Goal: Task Accomplishment & Management: Manage account settings

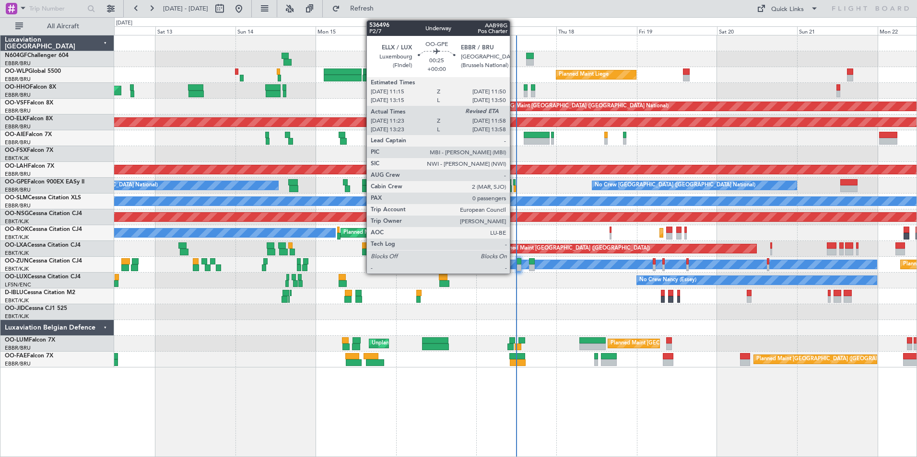
click at [514, 185] on div at bounding box center [514, 182] width 2 height 7
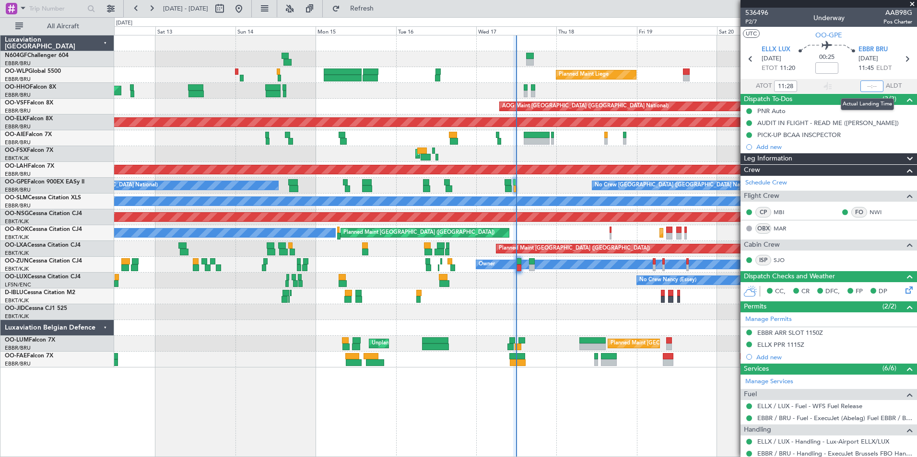
click at [866, 85] on input "text" at bounding box center [871, 87] width 23 height 12
click at [857, 41] on section "UTC OO-GPE" at bounding box center [828, 34] width 176 height 14
type input "11:58"
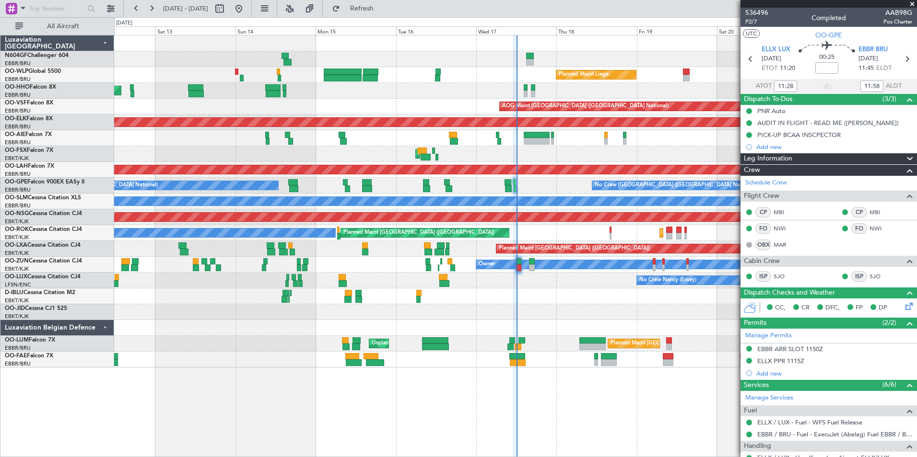
drag, startPoint x: 913, startPoint y: 2, endPoint x: 760, endPoint y: 157, distance: 218.0
click at [913, 2] on span at bounding box center [912, 4] width 10 height 9
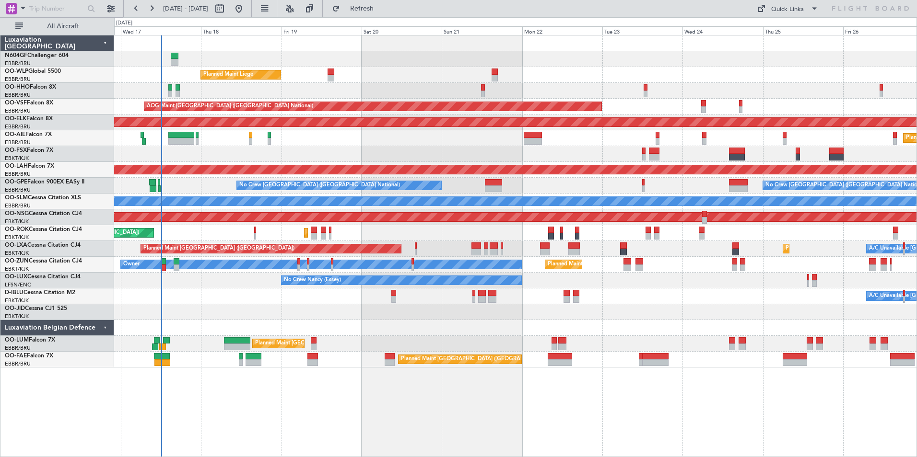
click at [446, 191] on div "Planned Maint Liege AOG Maint Brussels (Brussels National) Planned Maint Kortri…" at bounding box center [515, 201] width 802 height 332
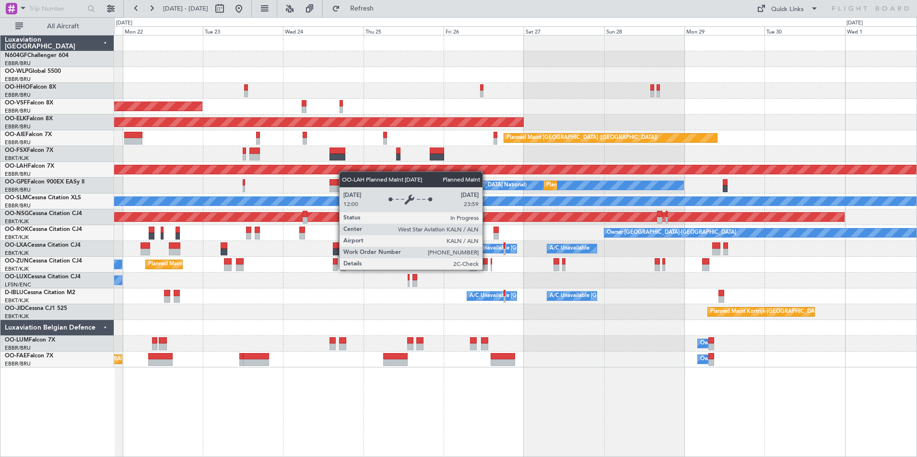
click at [328, 169] on div "AOG Maint Brussels (Brussels National) Planned Maint Kortrijk-Wevelgem Planned …" at bounding box center [515, 201] width 802 height 332
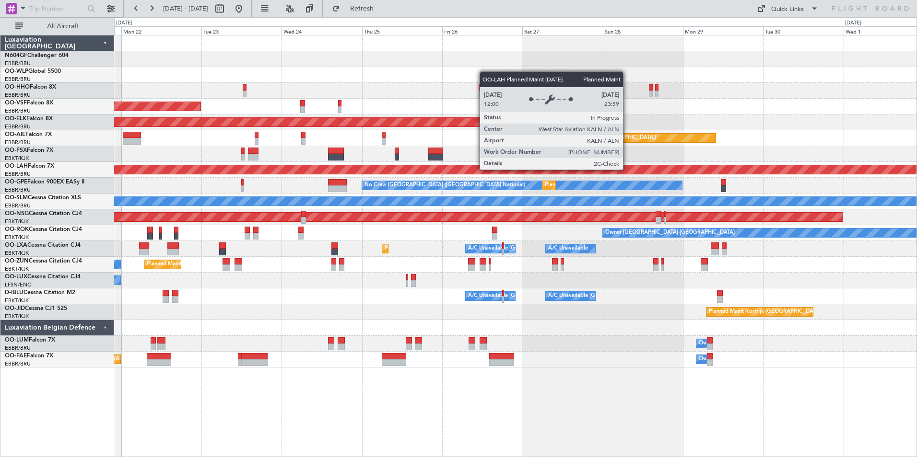
click at [319, 166] on div "Planned Maint [PERSON_NAME]-[GEOGRAPHIC_DATA][PERSON_NAME] ([GEOGRAPHIC_DATA][P…" at bounding box center [516, 169] width 2406 height 9
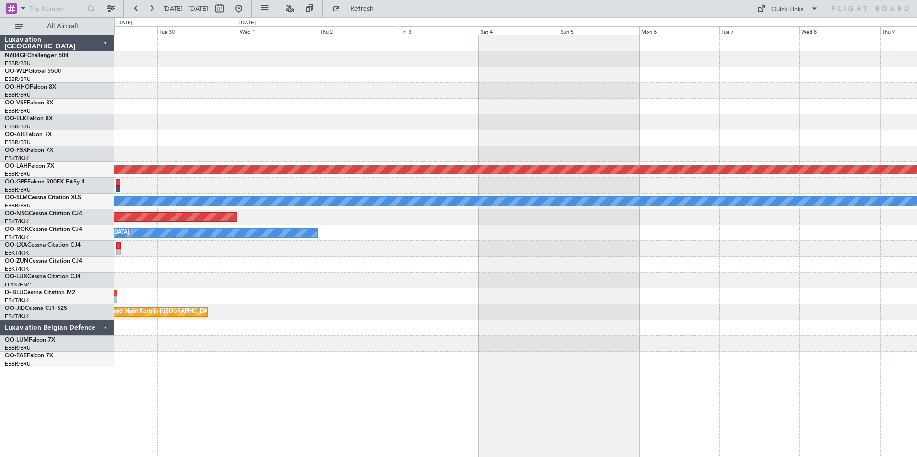
click at [365, 151] on div "Planned Maint Kortrijk-Wevelgem Planned Maint London (Farnborough) Planned Main…" at bounding box center [515, 201] width 802 height 332
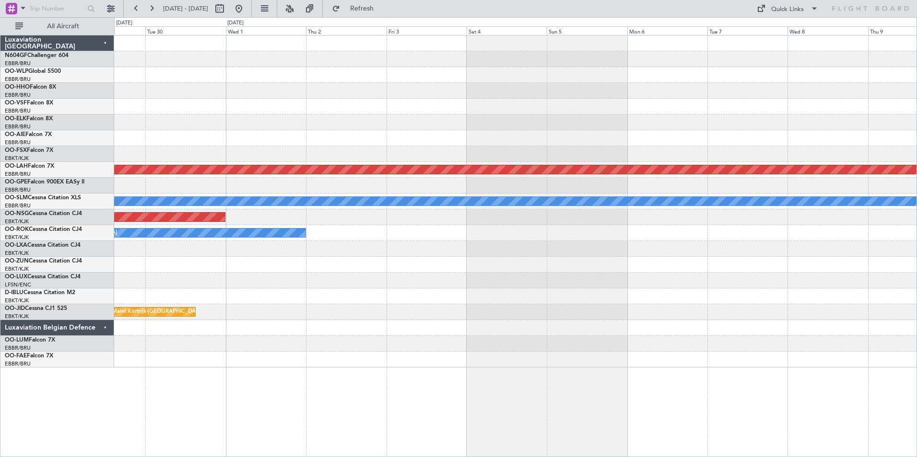
click at [306, 146] on div "Planned Maint London (Farnborough) Planned Maint Alton-st Louis (St Louis Regl)…" at bounding box center [515, 201] width 802 height 332
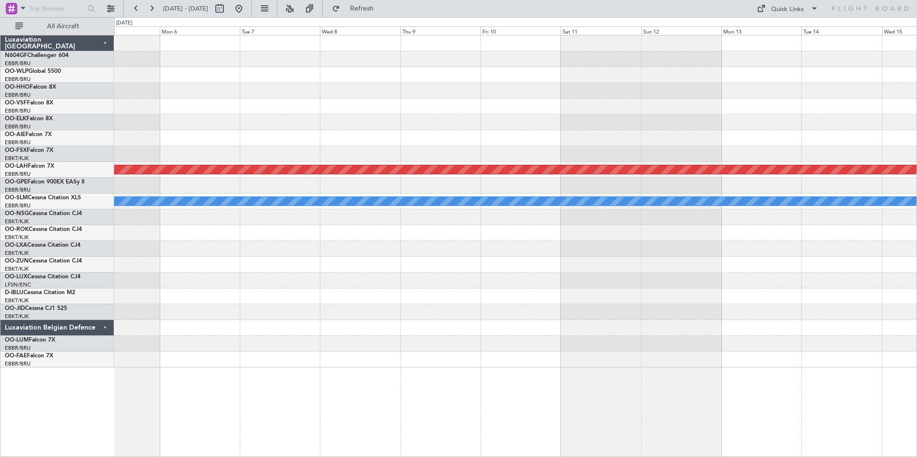
click at [343, 142] on div at bounding box center [515, 138] width 802 height 16
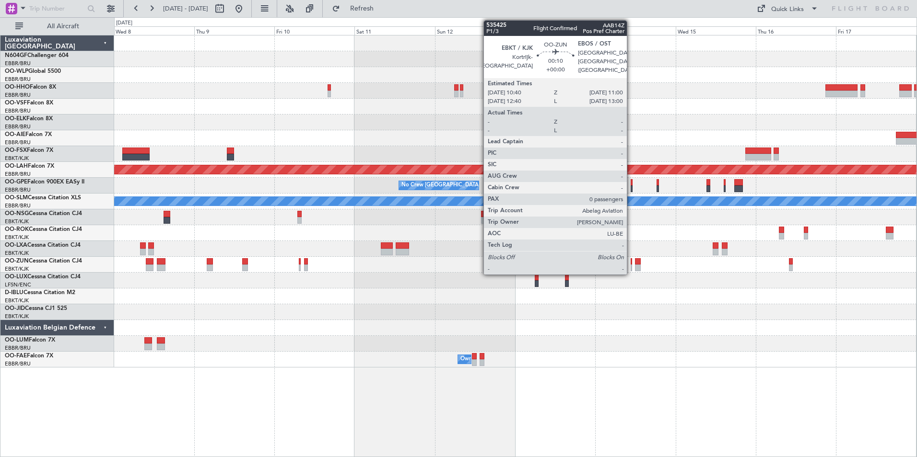
click at [631, 262] on div at bounding box center [630, 261] width 1 height 7
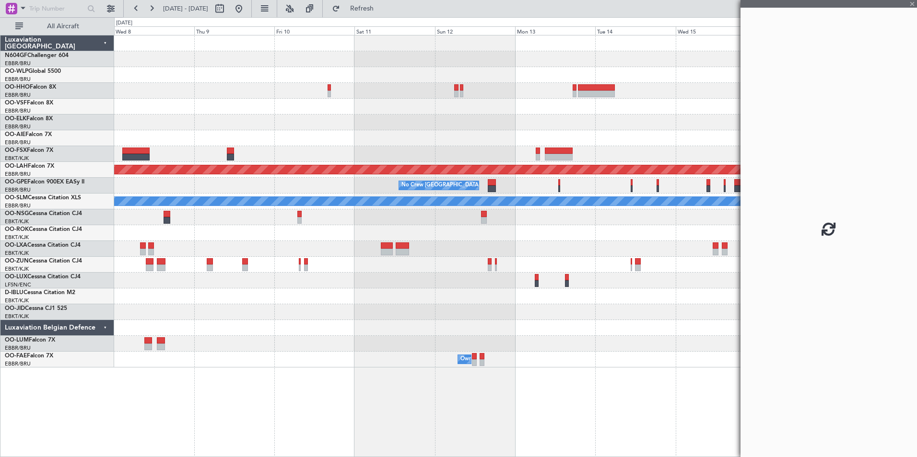
click at [633, 272] on div at bounding box center [515, 265] width 802 height 16
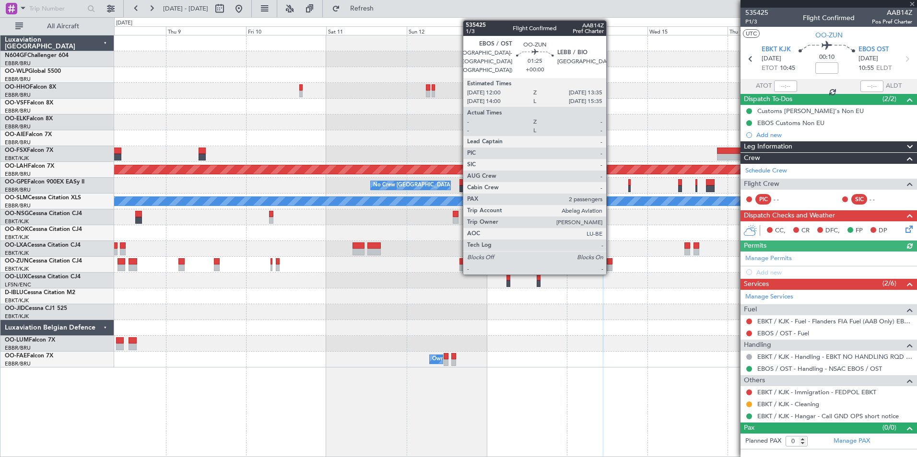
click at [610, 269] on div at bounding box center [609, 268] width 6 height 7
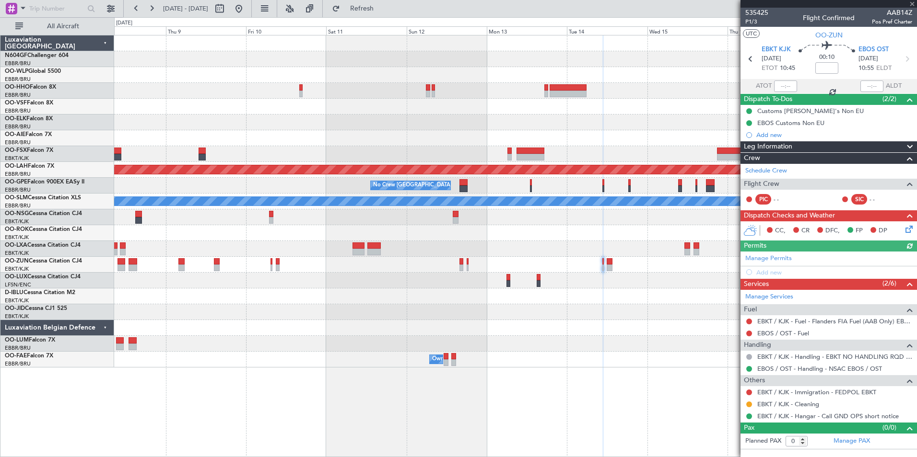
type input "2"
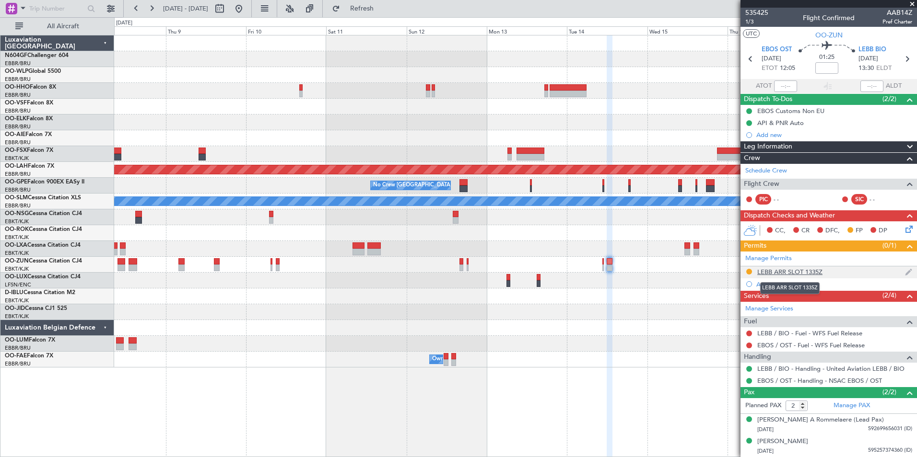
click at [773, 271] on div "LEBB ARR SLOT 1335Z" at bounding box center [789, 272] width 65 height 8
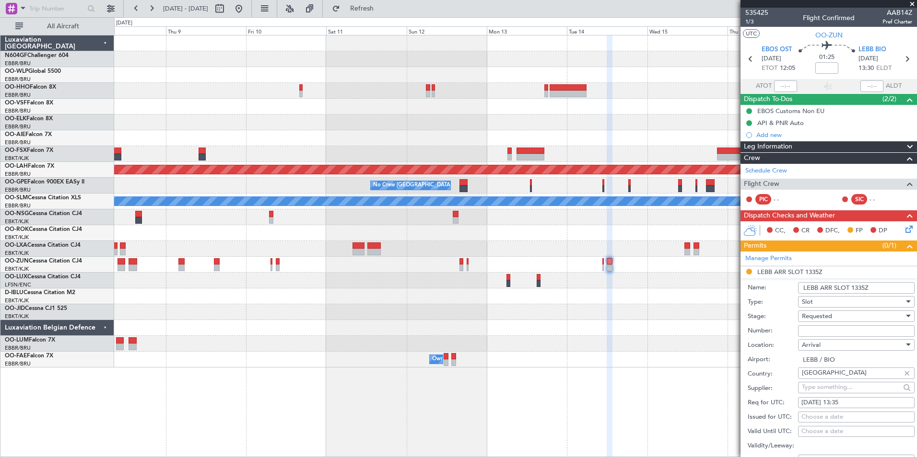
scroll to position [144, 0]
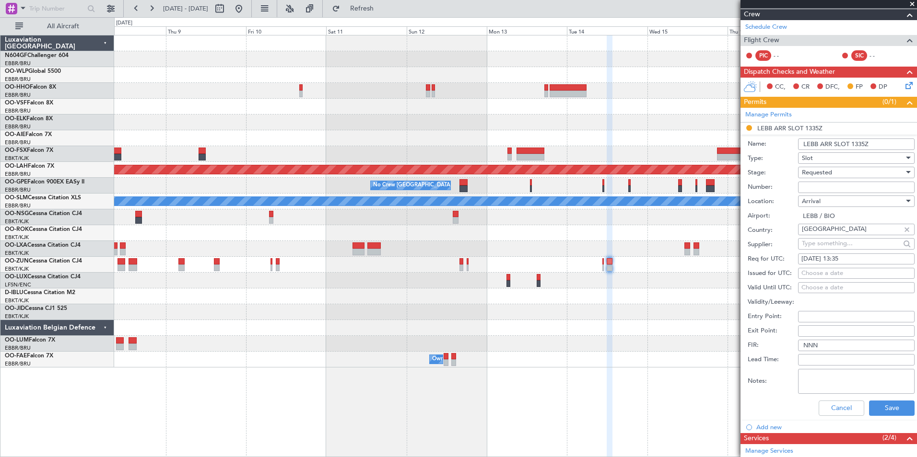
click at [818, 188] on input "Number:" at bounding box center [856, 188] width 116 height 12
click at [826, 175] on span "Requested" at bounding box center [817, 172] width 30 height 9
click at [834, 244] on span "Received OK" at bounding box center [852, 245] width 101 height 14
click at [827, 188] on input "Number:" at bounding box center [856, 188] width 116 height 12
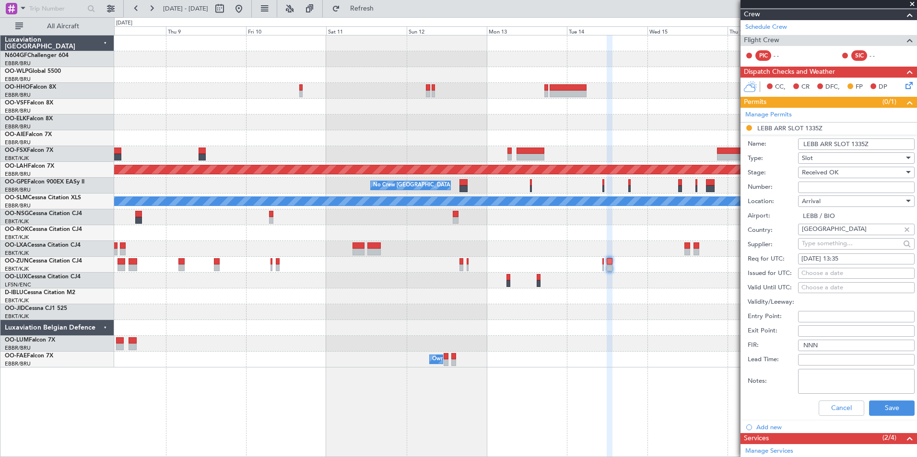
type input "Approved"
click at [877, 403] on button "Save" at bounding box center [892, 408] width 46 height 15
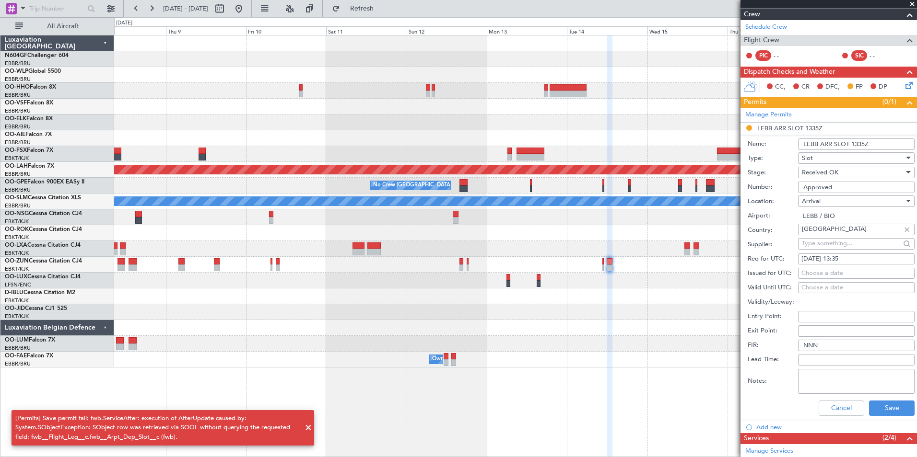
click at [832, 176] on div "Received OK" at bounding box center [853, 172] width 102 height 14
click at [829, 218] on span "Requested" at bounding box center [852, 219] width 101 height 14
click at [883, 406] on button "Save" at bounding box center [892, 408] width 46 height 15
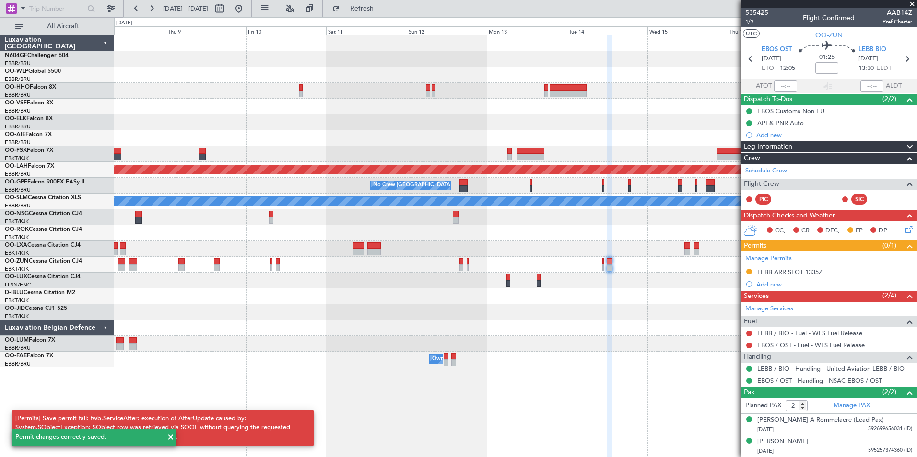
scroll to position [0, 0]
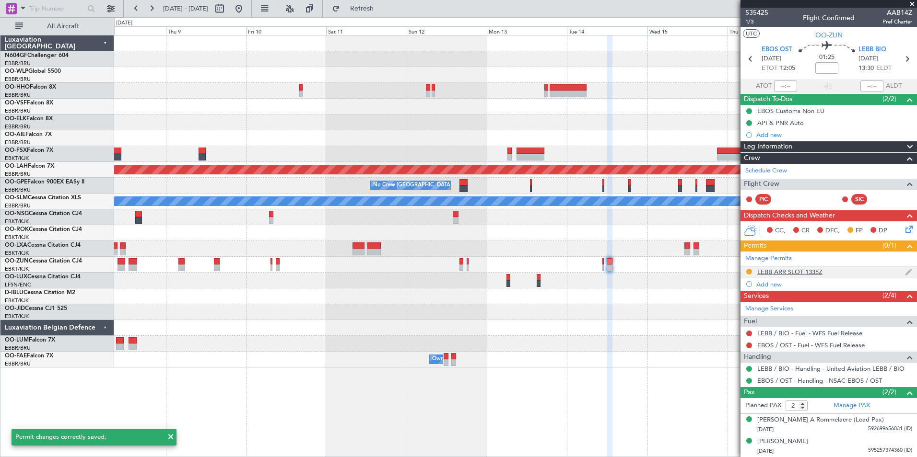
click at [799, 270] on div "LEBB ARR SLOT 1335Z" at bounding box center [789, 272] width 65 height 8
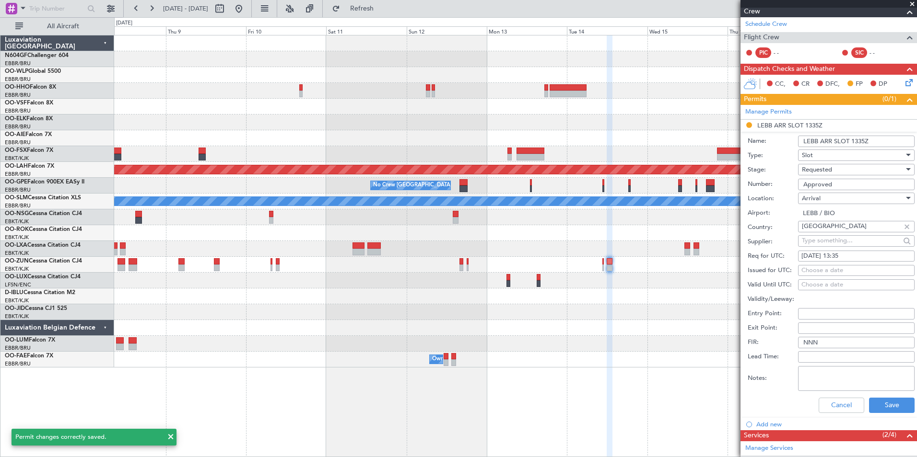
scroll to position [192, 0]
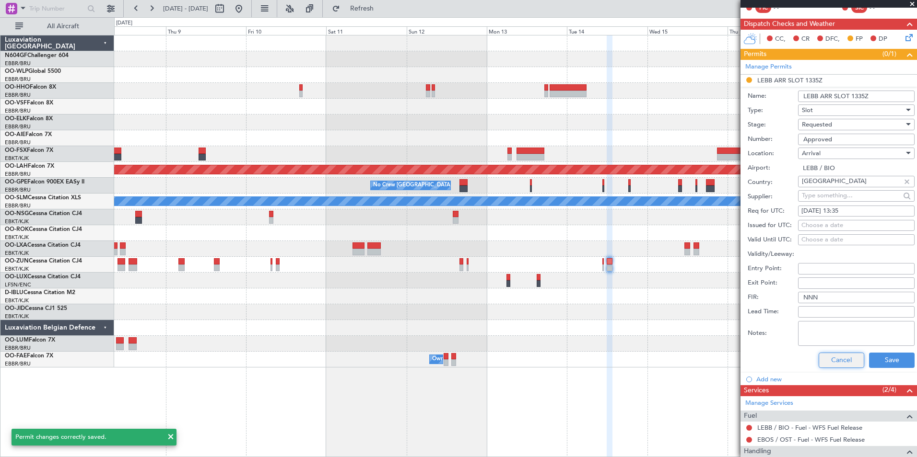
click at [829, 358] on button "Cancel" at bounding box center [841, 360] width 46 height 15
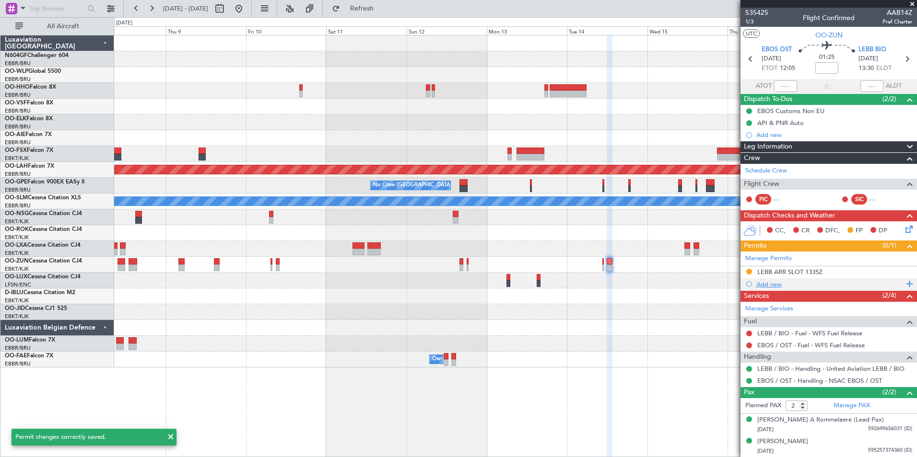
scroll to position [0, 0]
click at [770, 135] on div "Add new" at bounding box center [829, 135] width 147 height 8
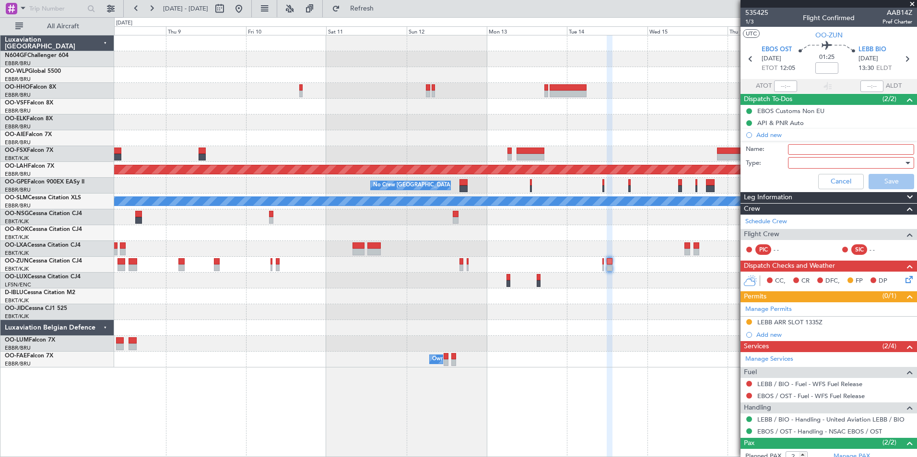
click at [817, 151] on input "Name:" at bounding box center [851, 149] width 126 height 11
type input "Slot LEIB Approved"
click at [809, 160] on div at bounding box center [847, 163] width 112 height 14
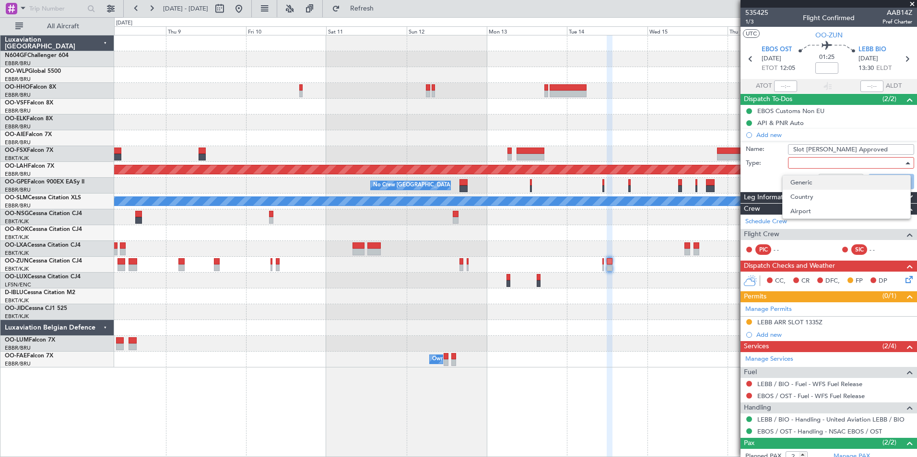
click at [807, 183] on span "Generic" at bounding box center [846, 182] width 112 height 14
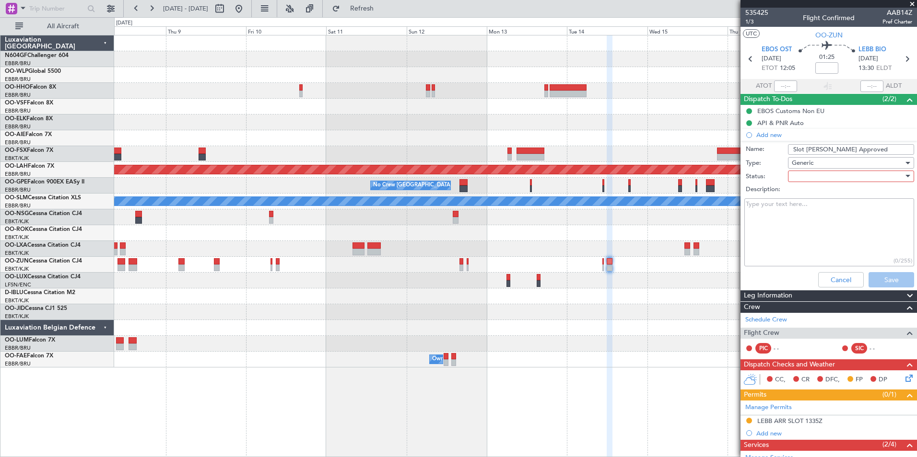
click at [807, 181] on div at bounding box center [847, 176] width 112 height 14
click at [815, 224] on span "Completed" at bounding box center [846, 224] width 112 height 14
click at [767, 209] on textarea "Description:" at bounding box center [829, 232] width 170 height 69
click at [814, 215] on textarea "Due to an issue with FW we cannot put the slot on green but we have it." at bounding box center [829, 232] width 170 height 69
type textarea "Due to an issue with FW we cannot put the slot on green but we have it."
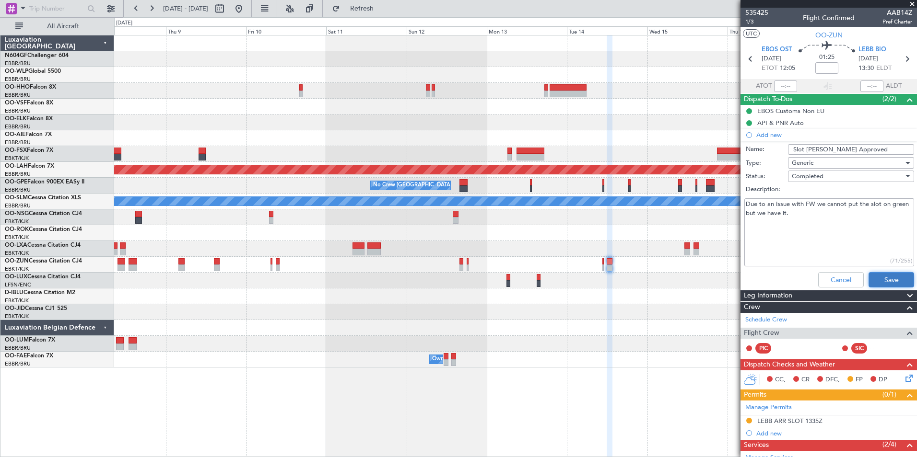
click at [891, 280] on button "Save" at bounding box center [891, 279] width 46 height 15
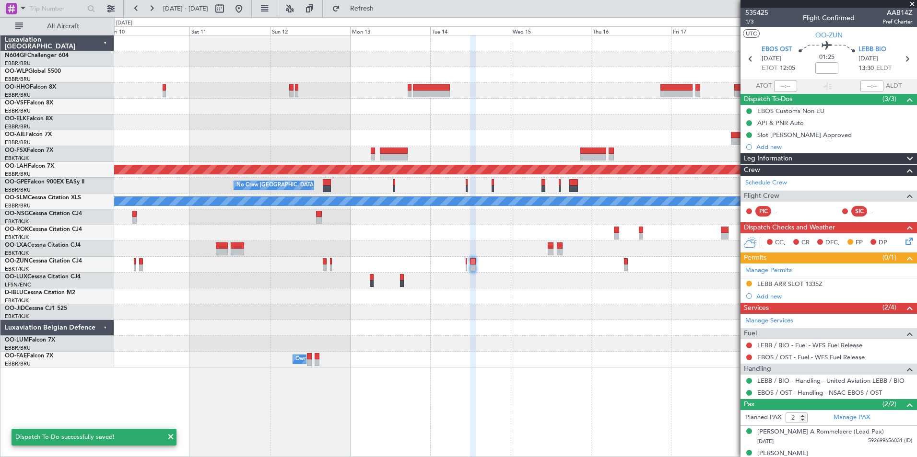
click at [498, 276] on div at bounding box center [515, 281] width 802 height 16
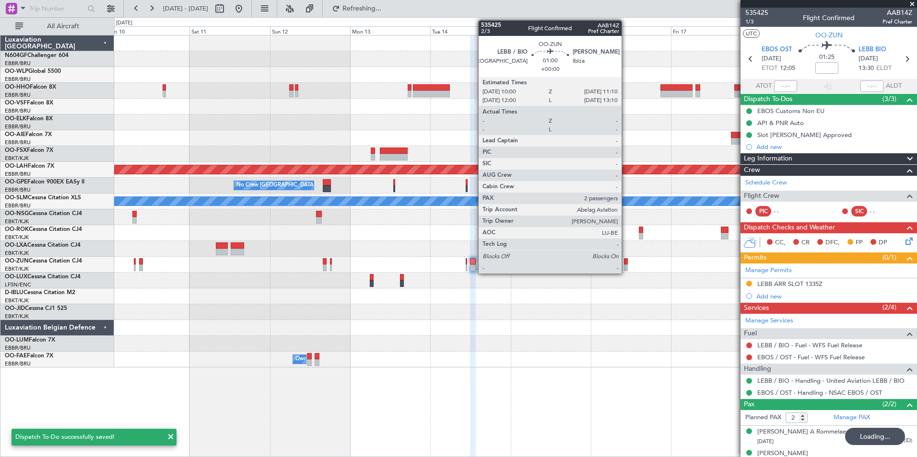
click at [626, 262] on div at bounding box center [626, 261] width 4 height 7
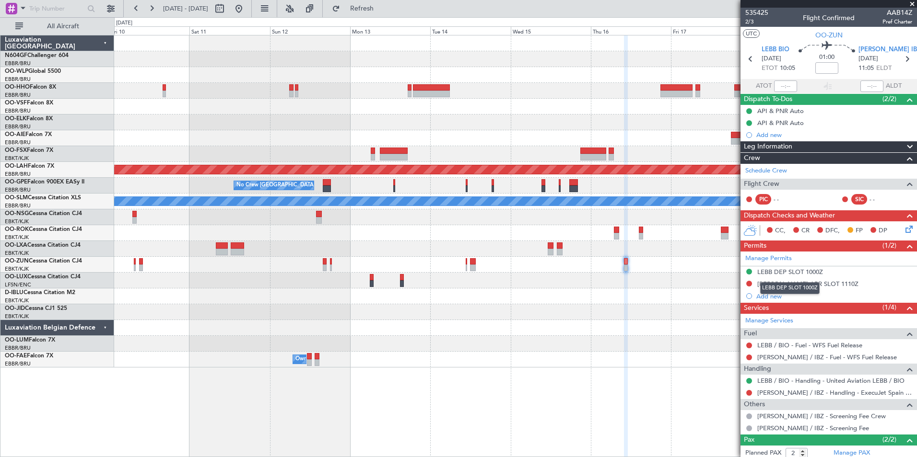
click at [780, 271] on div "LEBB DEP SLOT 1000Z" at bounding box center [790, 272] width 66 height 8
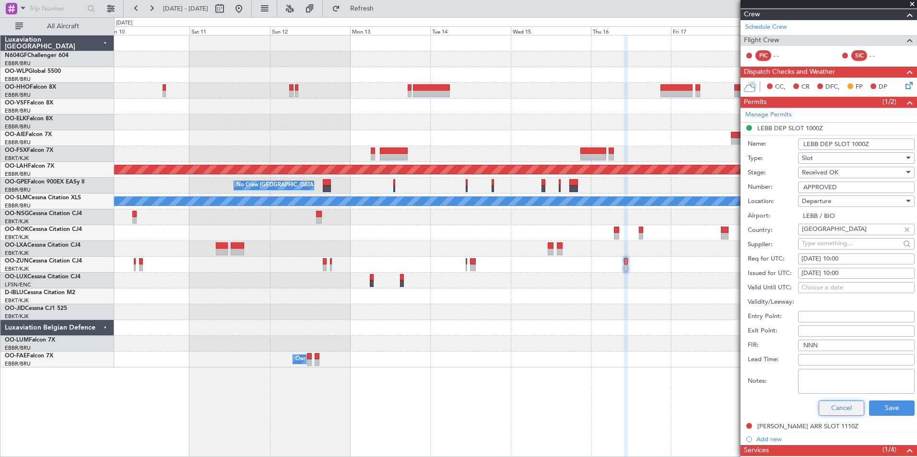
click at [825, 410] on button "Cancel" at bounding box center [841, 408] width 46 height 15
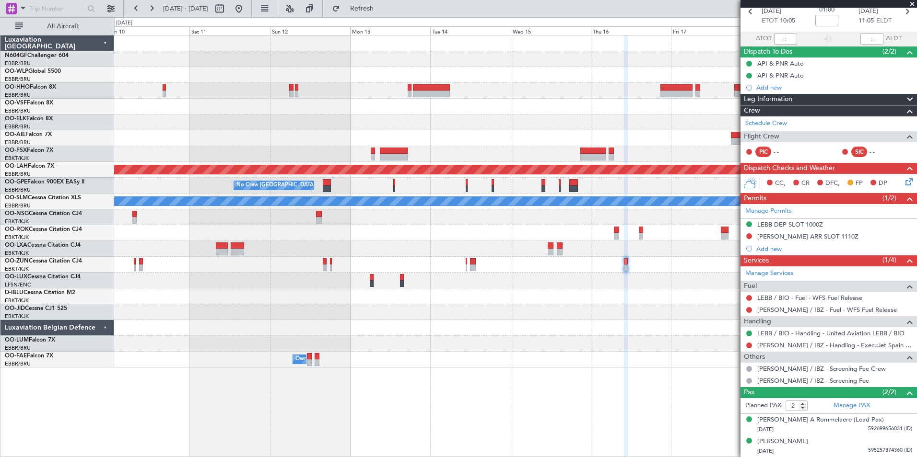
scroll to position [47, 0]
click at [246, 1] on button at bounding box center [238, 8] width 15 height 15
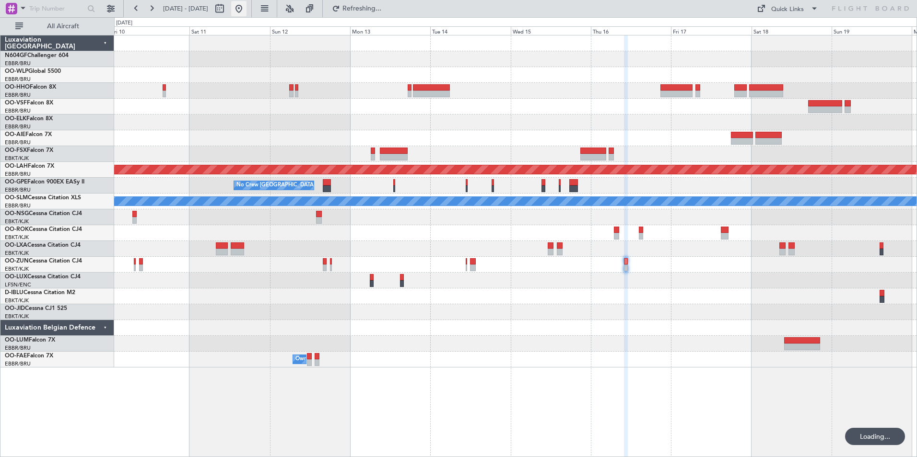
scroll to position [0, 0]
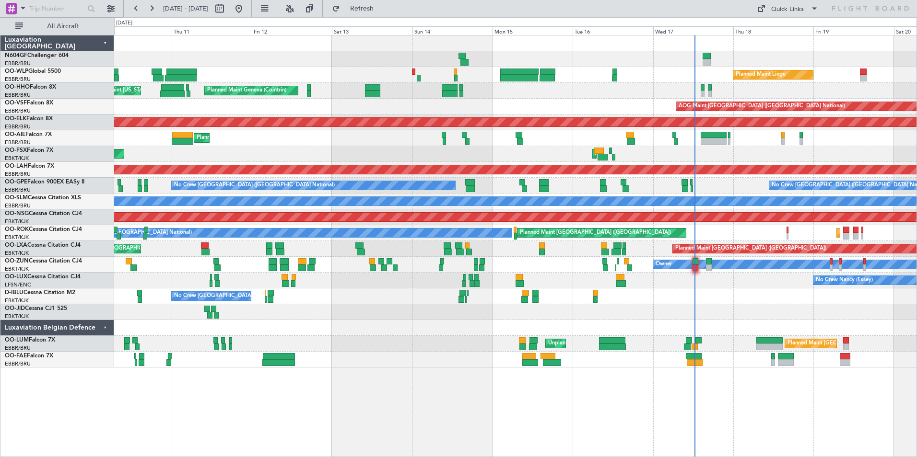
click at [651, 299] on div "Planned Maint Liege Planned Maint Liege Planned Maint Geneva (Cointrin) AOG Mai…" at bounding box center [515, 201] width 802 height 332
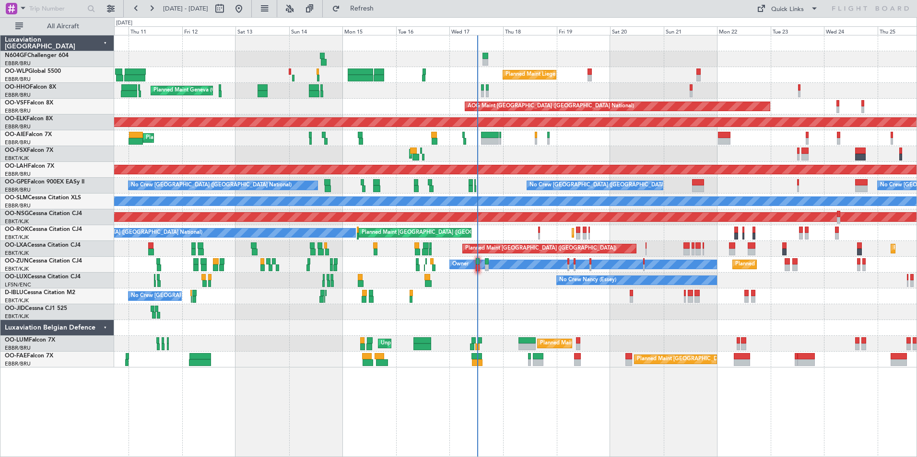
click at [570, 322] on div "Planned Maint Liege Planned Maint Liege Planned Maint Geneva (Cointrin) AOG Mai…" at bounding box center [515, 201] width 802 height 332
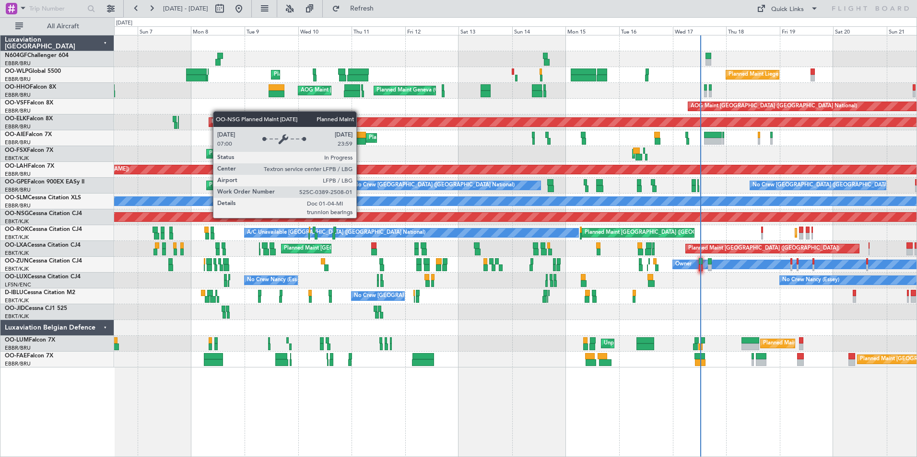
click at [588, 209] on div "Planned Maint Liege Planned Maint Liege Planned Maint Geneva (Cointrin) AOG Mai…" at bounding box center [515, 201] width 802 height 332
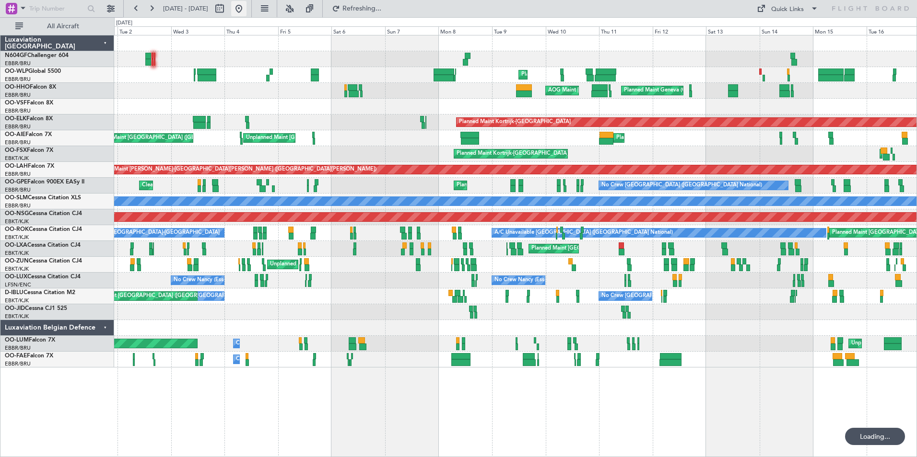
click at [246, 9] on button at bounding box center [238, 8] width 15 height 15
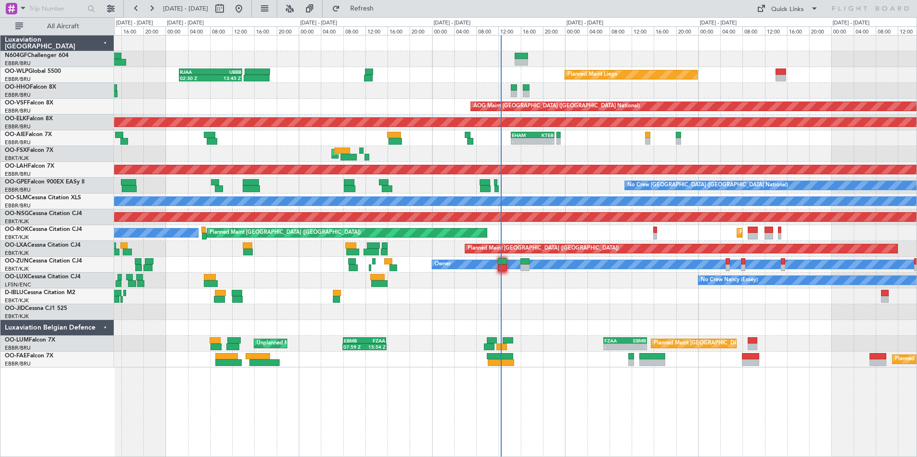
click at [552, 156] on div "AOG Maint Kortrijk-Wevelgem" at bounding box center [515, 154] width 802 height 16
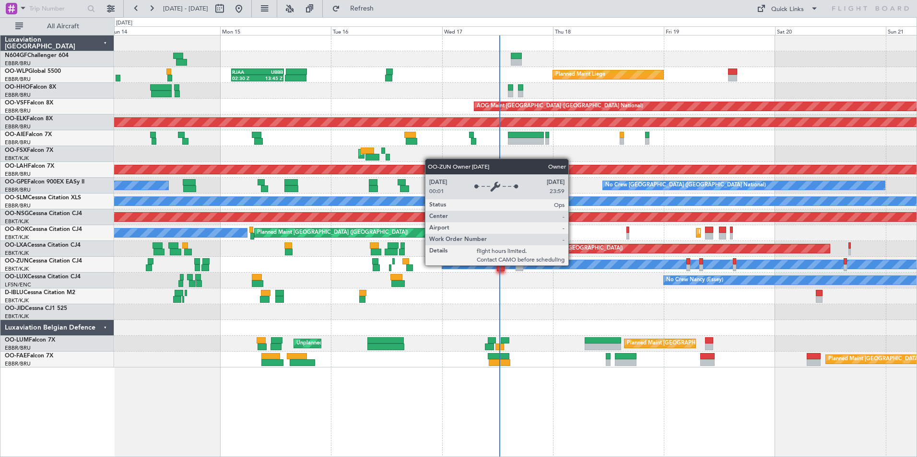
click at [540, 276] on div "Planned Maint Liege 02:30 Z 13:45 Z RJAA 02:30 Z UBBB 13:50 Z Planned Maint Gen…" at bounding box center [515, 201] width 802 height 332
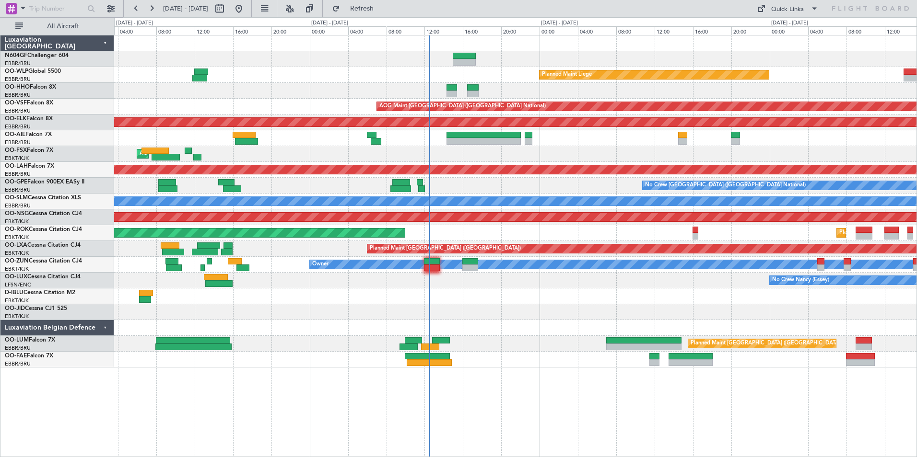
click at [502, 155] on div "AOG Maint Kortrijk-Wevelgem" at bounding box center [515, 154] width 802 height 16
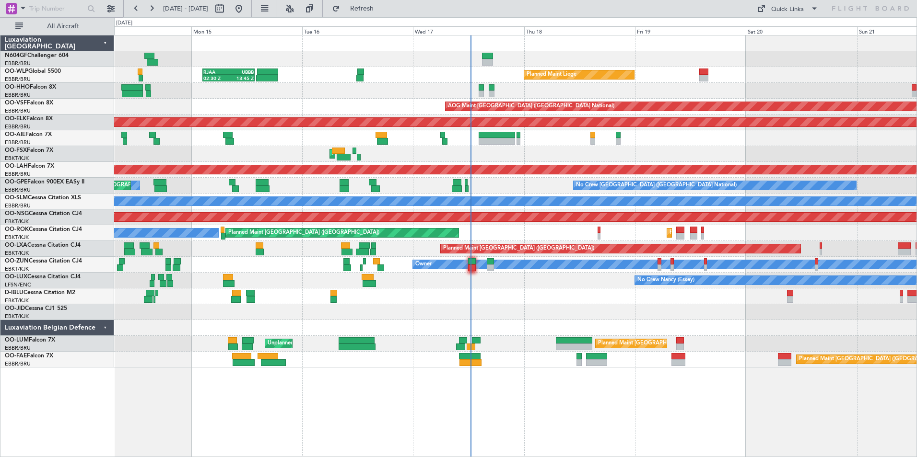
click at [536, 289] on div at bounding box center [515, 297] width 802 height 16
click at [585, 154] on div "Planned Maint Liege RJAA 02:30 Z UBBB 13:50 Z 02:30 Z 13:45 Z Planned Maint Gen…" at bounding box center [515, 201] width 802 height 332
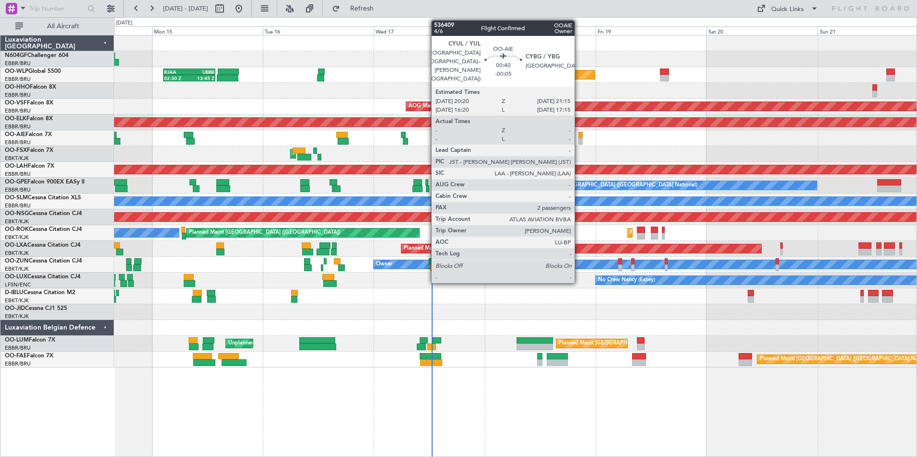
click at [579, 139] on div at bounding box center [580, 141] width 4 height 7
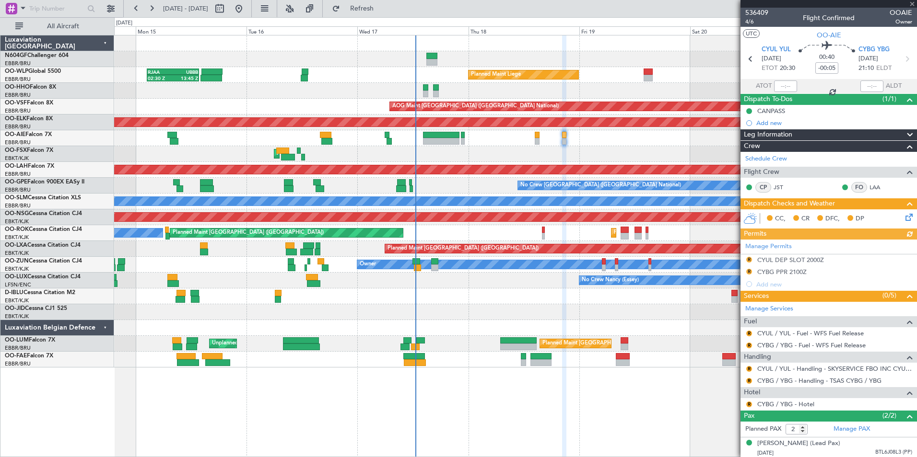
click at [593, 151] on div "AOG Maint Kortrijk-Wevelgem" at bounding box center [515, 154] width 802 height 16
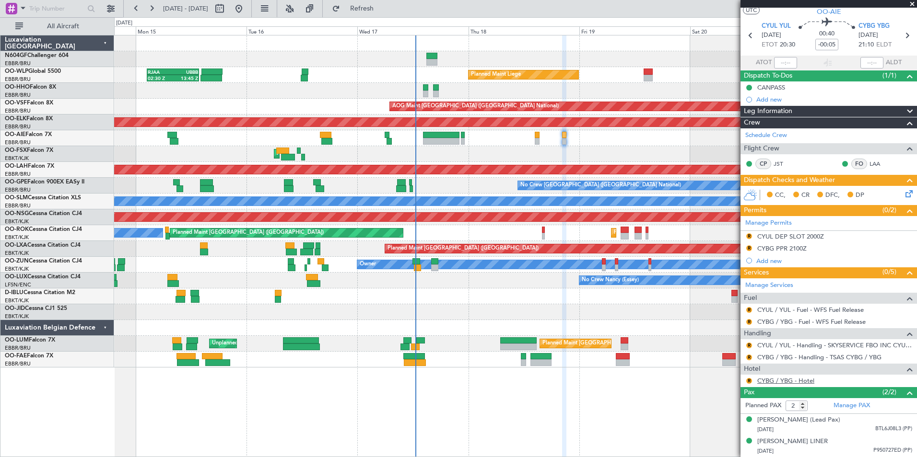
click at [773, 377] on link "CYBG / YBG - Hotel" at bounding box center [785, 381] width 57 height 8
click at [749, 378] on button "R" at bounding box center [749, 381] width 6 height 6
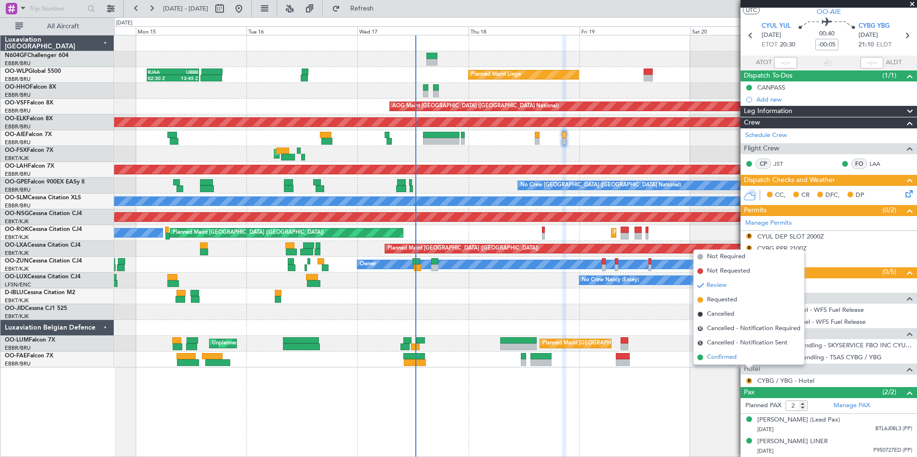
click at [729, 357] on span "Confirmed" at bounding box center [722, 358] width 30 height 10
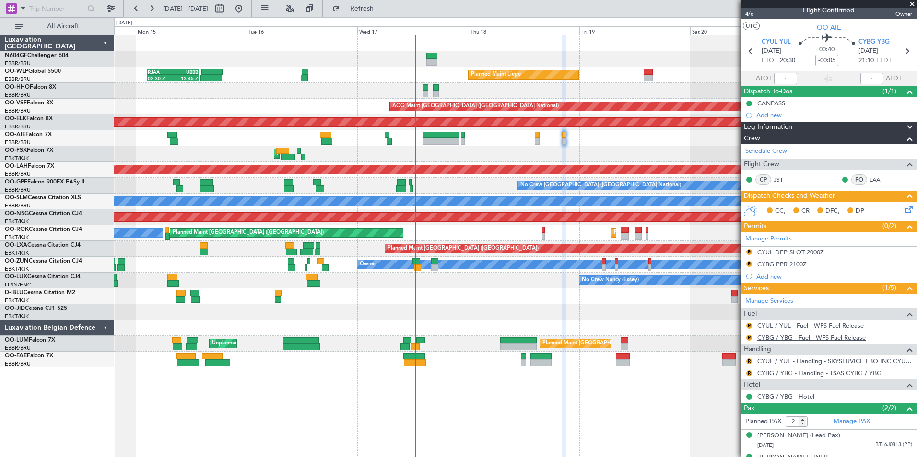
scroll to position [0, 0]
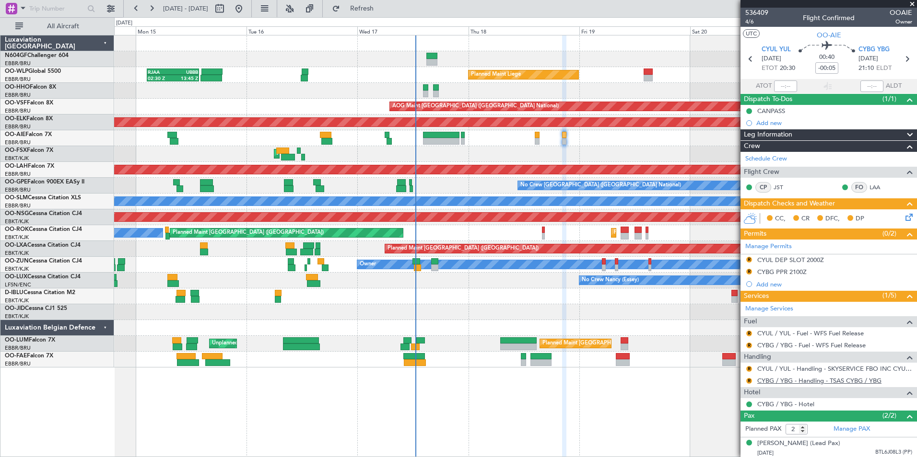
click at [799, 380] on link "CYBG / YBG - Handling - TSAS CYBG / YBG" at bounding box center [819, 381] width 124 height 8
click at [775, 379] on link "CYBG / YBG - Handling - TSAS CYBG / YBG" at bounding box center [819, 381] width 124 height 8
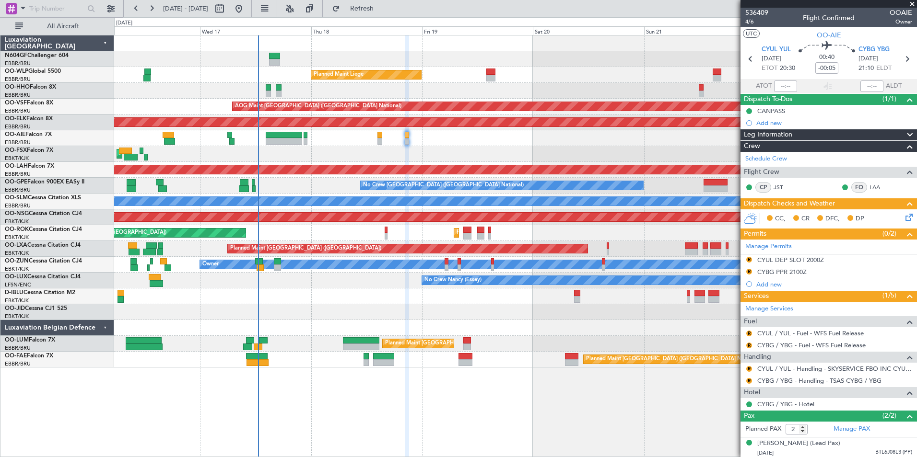
click at [423, 155] on div "Planned Maint Liege RJAA 02:30 Z UBBB 13:50 Z 02:30 Z 13:45 Z AOG Maint Brussel…" at bounding box center [515, 201] width 802 height 332
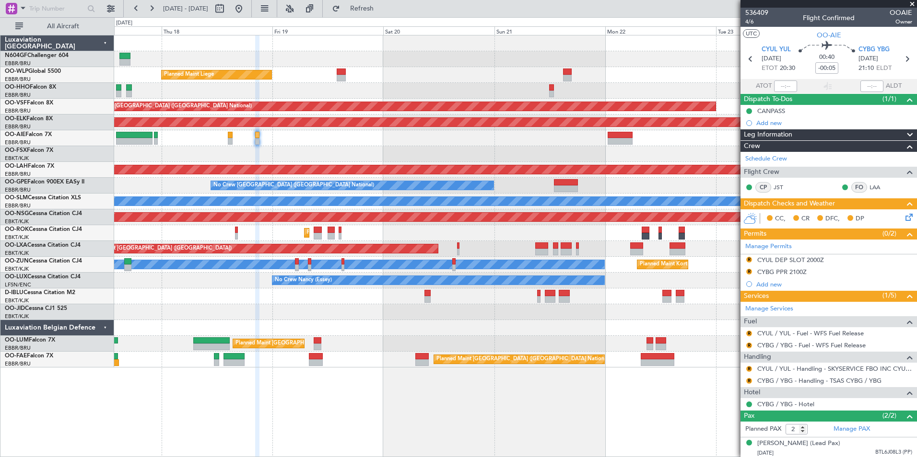
click at [508, 150] on div "AOG Maint Kortrijk-Wevelgem" at bounding box center [515, 154] width 802 height 16
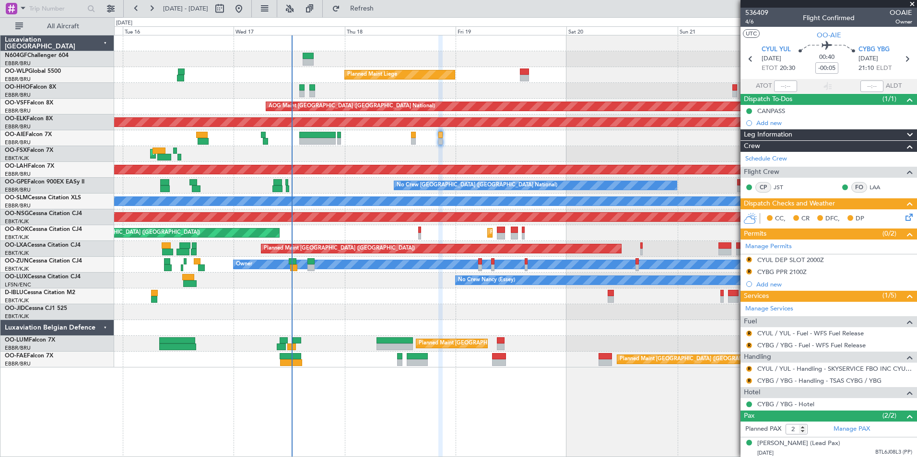
click at [553, 151] on div "AOG Maint Kortrijk-Wevelgem" at bounding box center [515, 154] width 802 height 16
click at [748, 379] on button "R" at bounding box center [749, 381] width 6 height 6
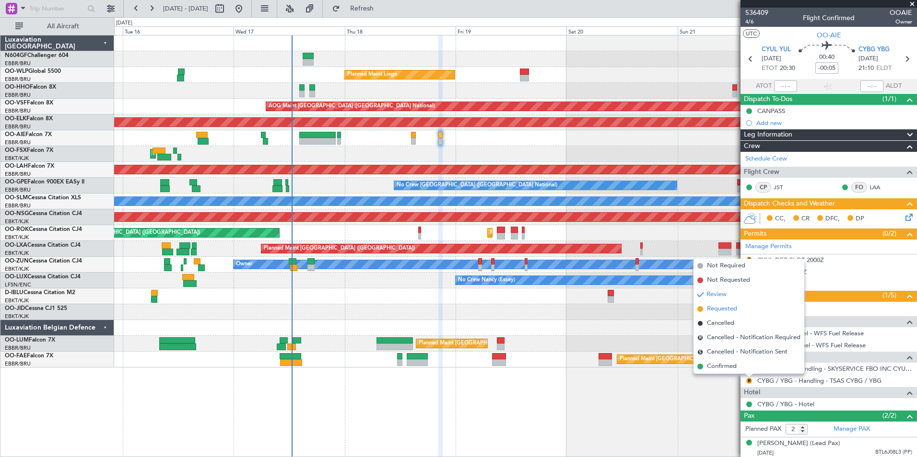
click at [729, 309] on span "Requested" at bounding box center [722, 309] width 30 height 10
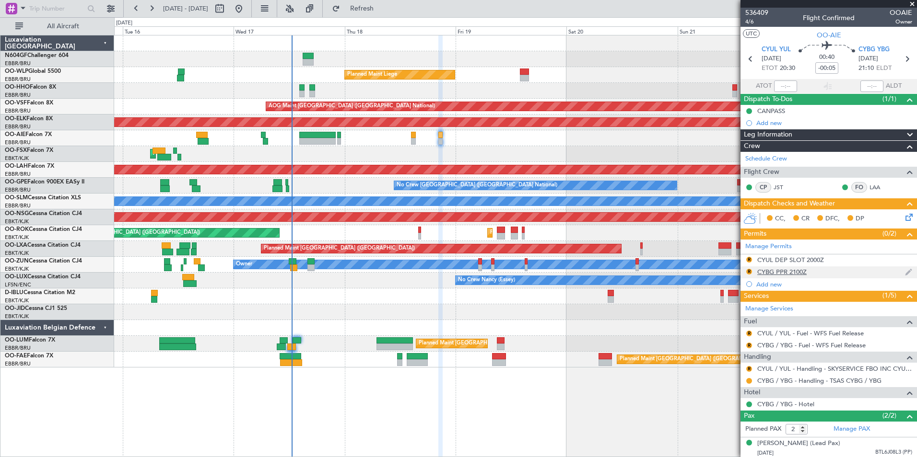
click at [800, 269] on div "CYBG PPR 2100Z" at bounding box center [781, 272] width 49 height 8
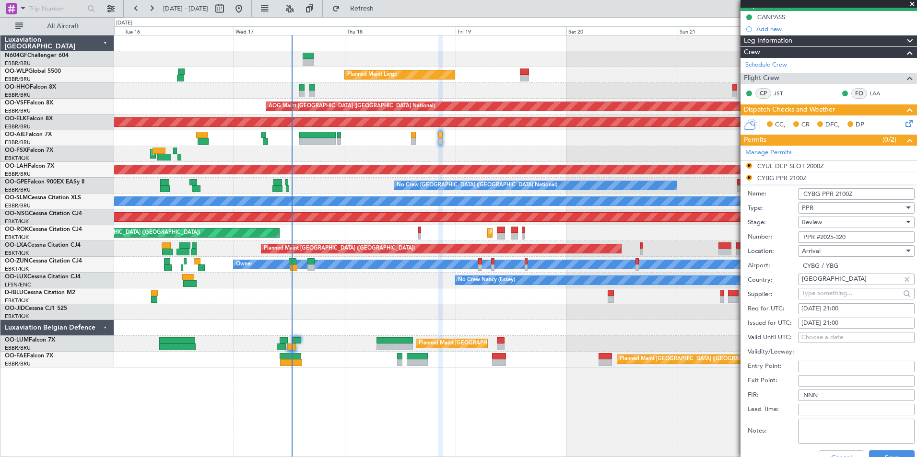
scroll to position [192, 0]
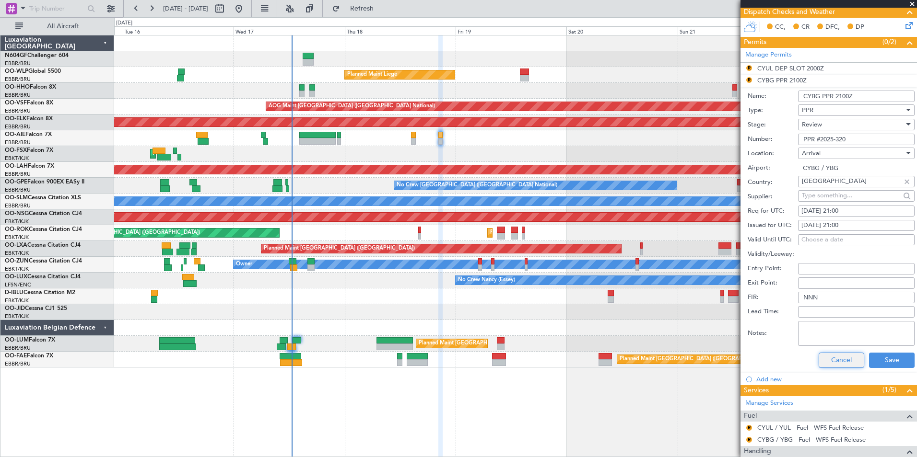
click at [832, 359] on button "Cancel" at bounding box center [841, 360] width 46 height 15
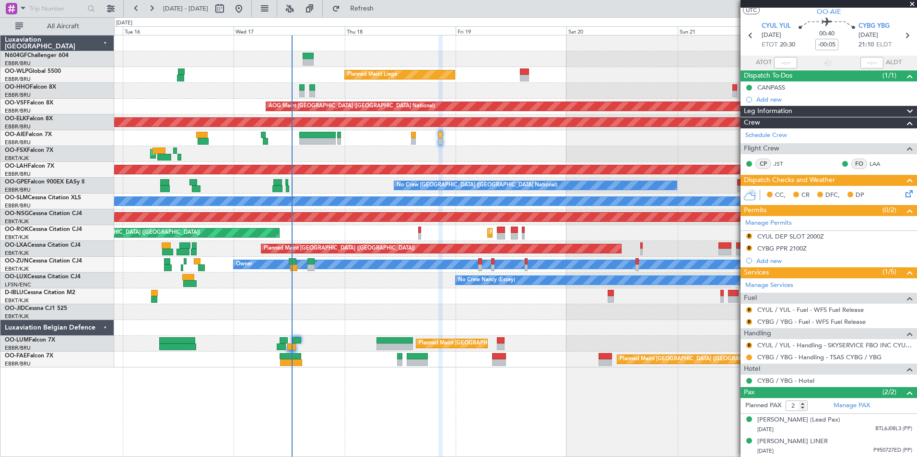
scroll to position [33, 0]
click at [761, 244] on div "CYBG PPR 2100Z" at bounding box center [781, 248] width 49 height 8
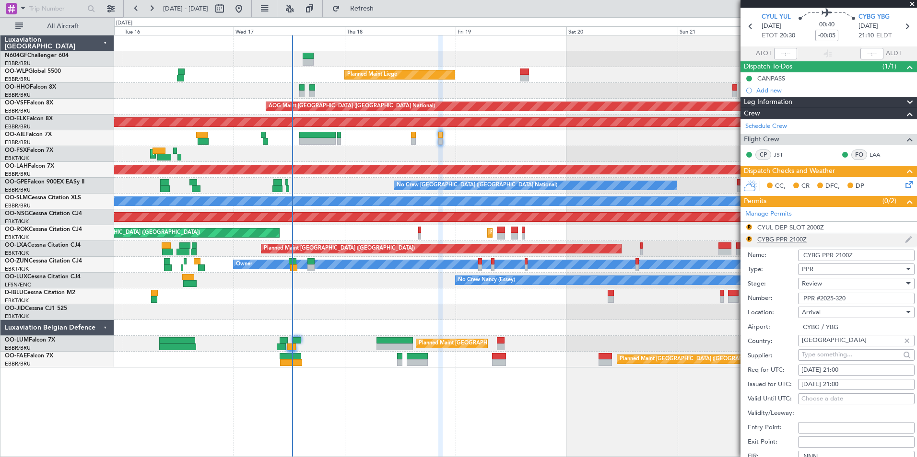
scroll to position [192, 0]
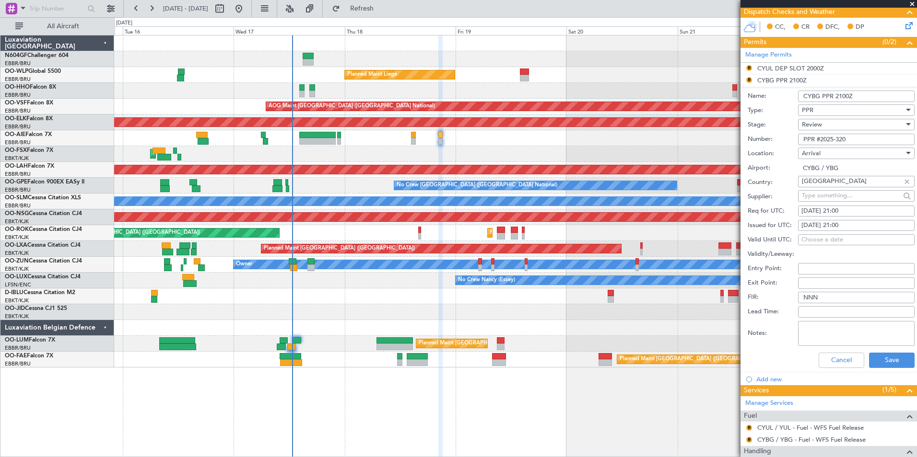
click at [836, 124] on div "Review" at bounding box center [853, 124] width 102 height 14
click at [834, 186] on span "Requested" at bounding box center [852, 187] width 101 height 14
click at [860, 210] on div "18/09/2025 21:00" at bounding box center [856, 212] width 110 height 10
select select "9"
select select "2025"
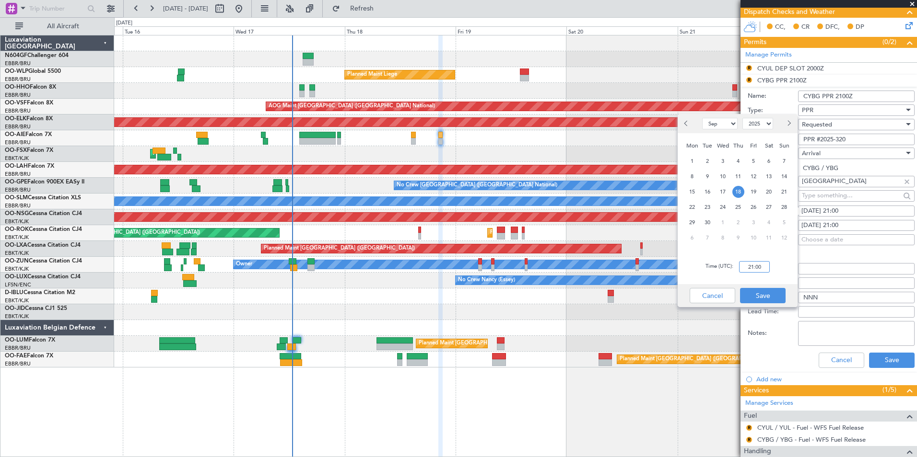
click at [764, 266] on input "21:00" at bounding box center [754, 267] width 31 height 12
click at [768, 267] on input "21:15" at bounding box center [754, 267] width 31 height 12
type input "21:15"
click at [783, 287] on div "Cancel Save" at bounding box center [737, 295] width 120 height 23
click at [768, 296] on button "Save" at bounding box center [763, 295] width 46 height 15
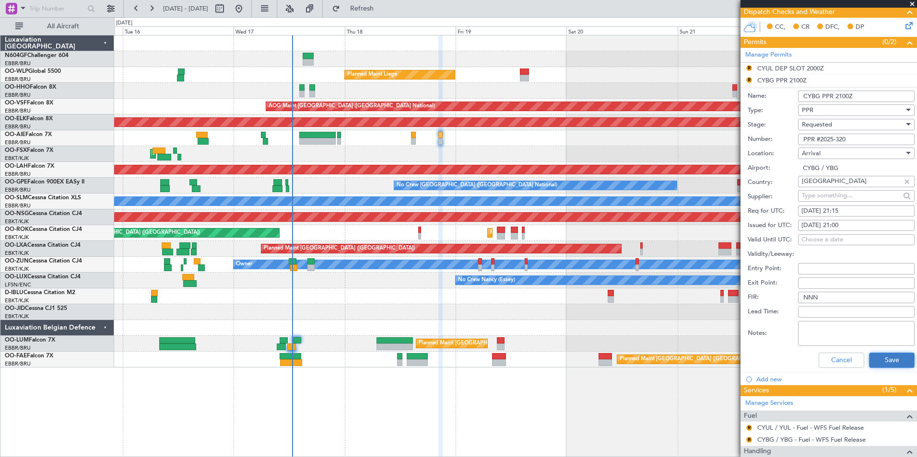
click at [895, 365] on button "Save" at bounding box center [892, 360] width 46 height 15
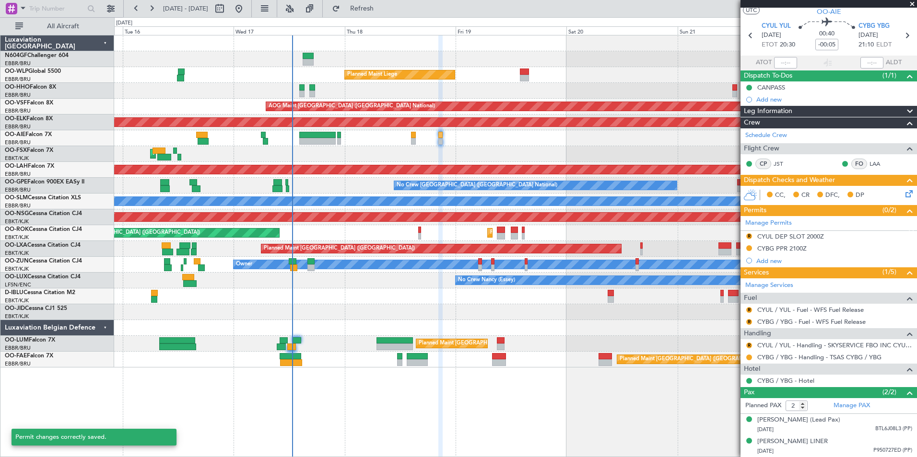
scroll to position [33, 0]
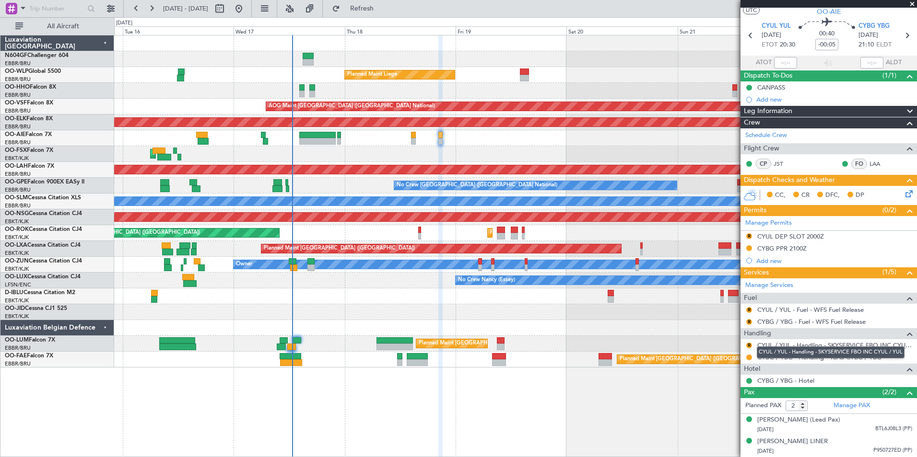
click at [804, 341] on link "CYUL / YUL - Handling - SKYSERVICE FBO INC CYUL / YUL" at bounding box center [834, 345] width 155 height 8
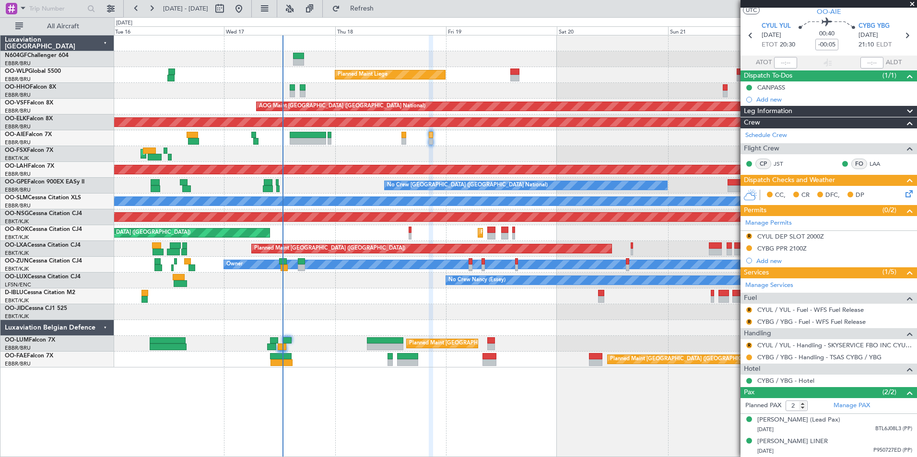
click at [502, 140] on div at bounding box center [515, 138] width 802 height 16
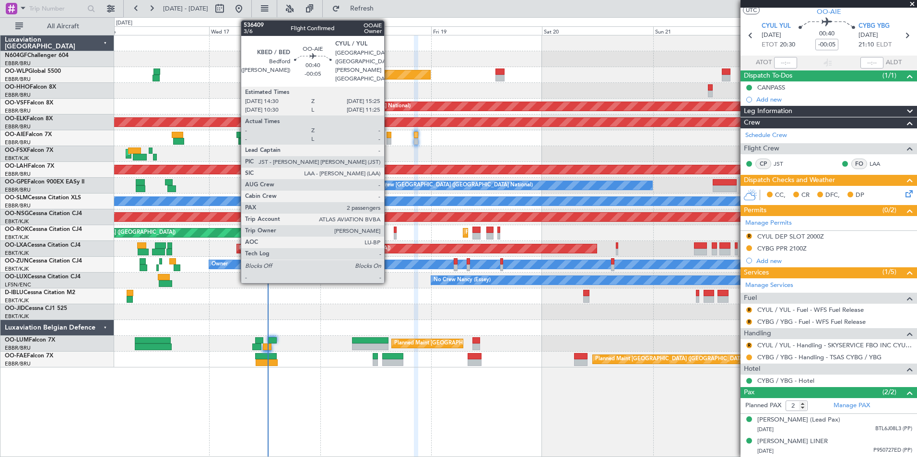
click at [388, 141] on div at bounding box center [388, 141] width 4 height 7
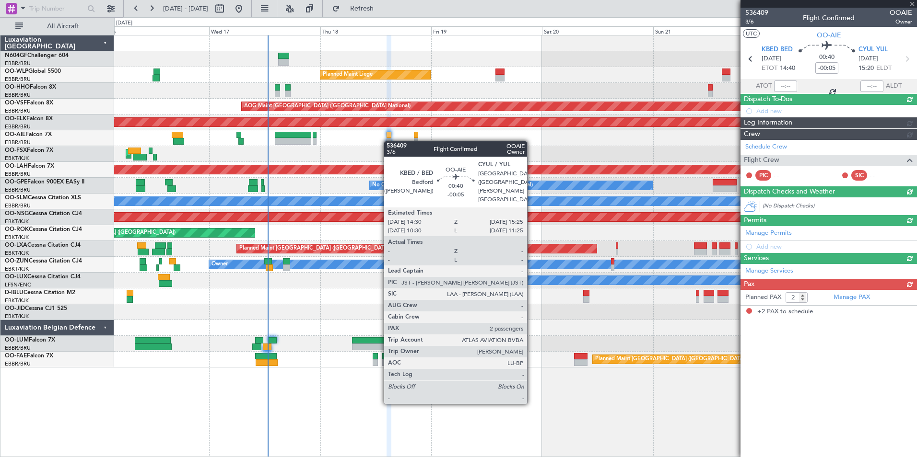
scroll to position [0, 0]
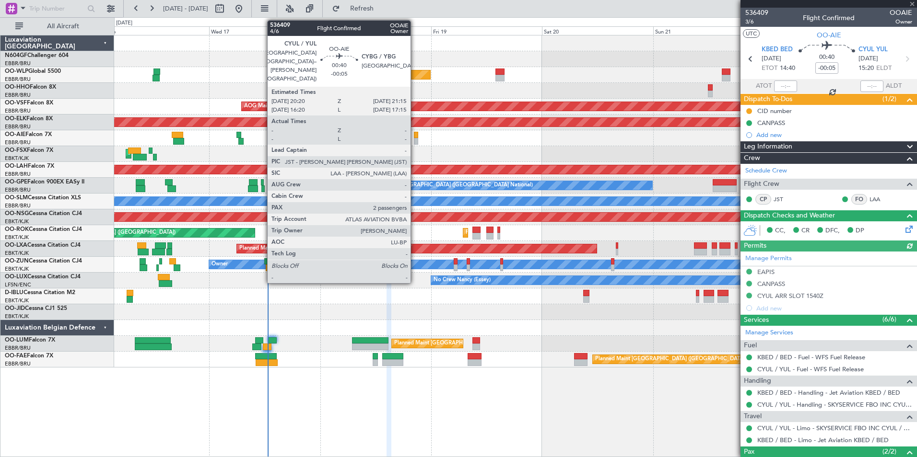
click at [415, 140] on div at bounding box center [416, 141] width 4 height 7
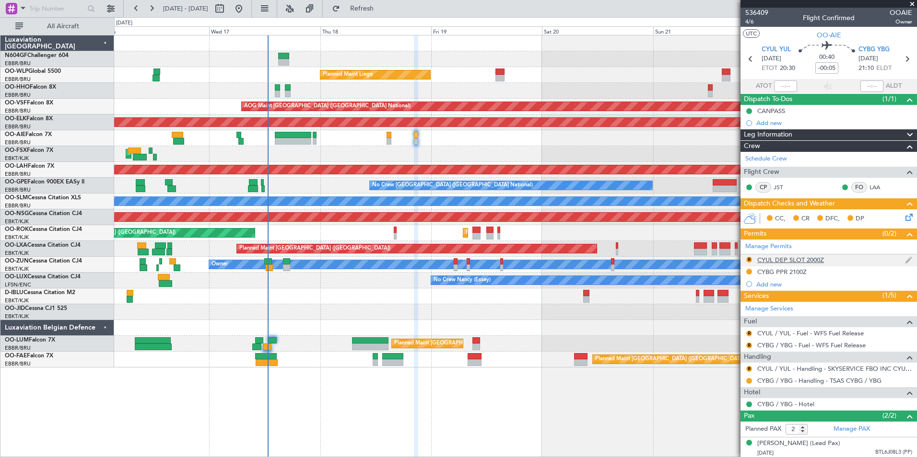
click at [778, 260] on div "CYUL DEP SLOT 2000Z" at bounding box center [790, 260] width 67 height 8
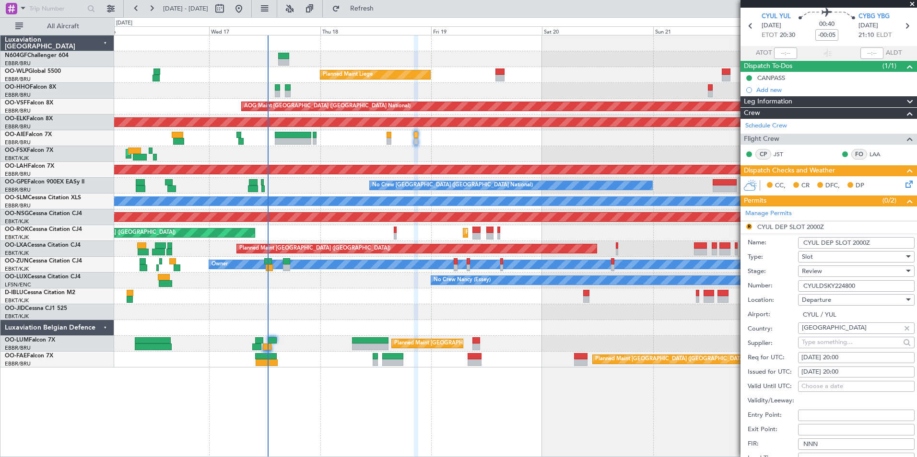
scroll to position [48, 0]
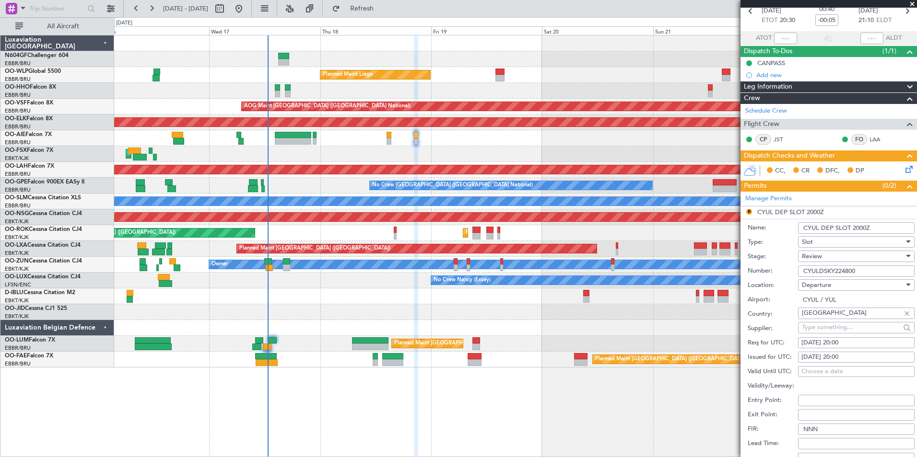
click at [856, 344] on div "18/09/2025 20:00" at bounding box center [856, 343] width 110 height 10
select select "9"
select select "2025"
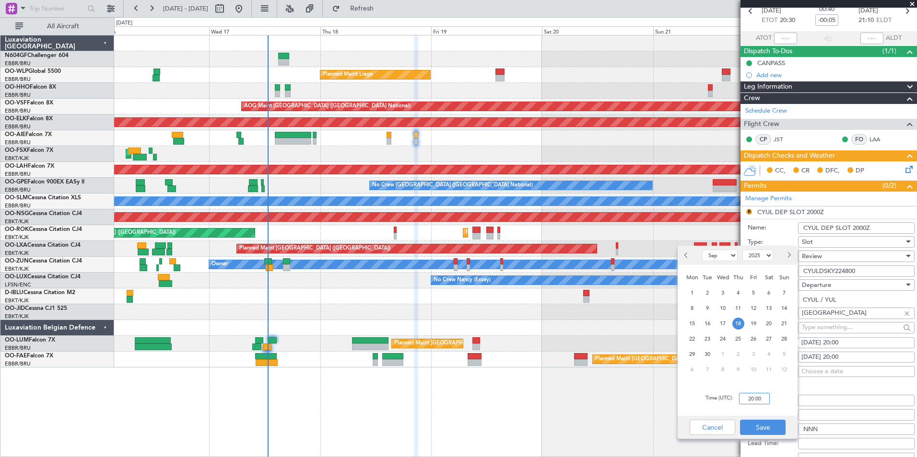
click at [752, 399] on input "20:00" at bounding box center [754, 399] width 31 height 12
click at [764, 399] on input "20:00" at bounding box center [754, 399] width 31 height 12
type input "20:20"
click at [787, 404] on div "Time (UTC): 20:20" at bounding box center [737, 399] width 120 height 35
click at [769, 420] on button "Save" at bounding box center [763, 427] width 46 height 15
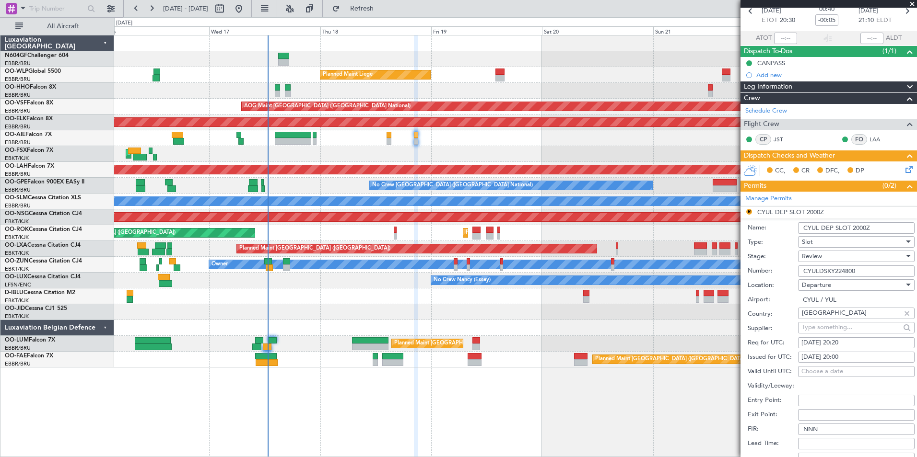
click at [829, 261] on div "Review" at bounding box center [853, 256] width 102 height 14
click at [837, 317] on span "Requested" at bounding box center [852, 319] width 101 height 14
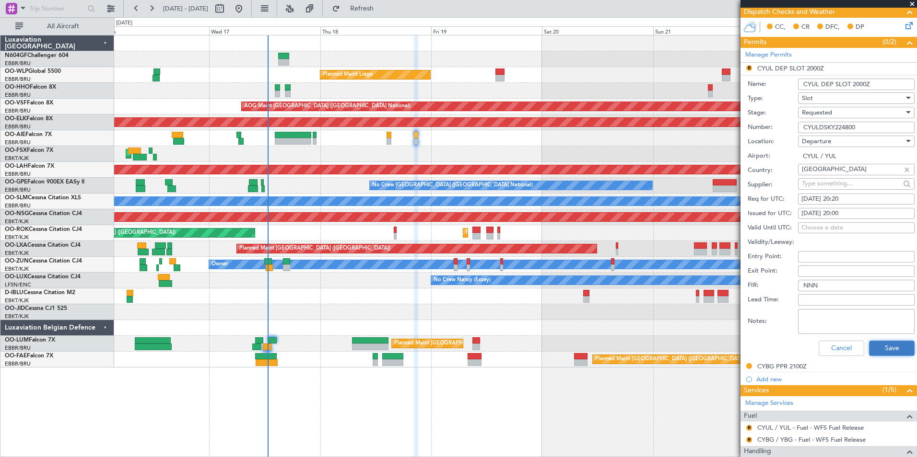
click at [872, 343] on button "Save" at bounding box center [892, 348] width 46 height 15
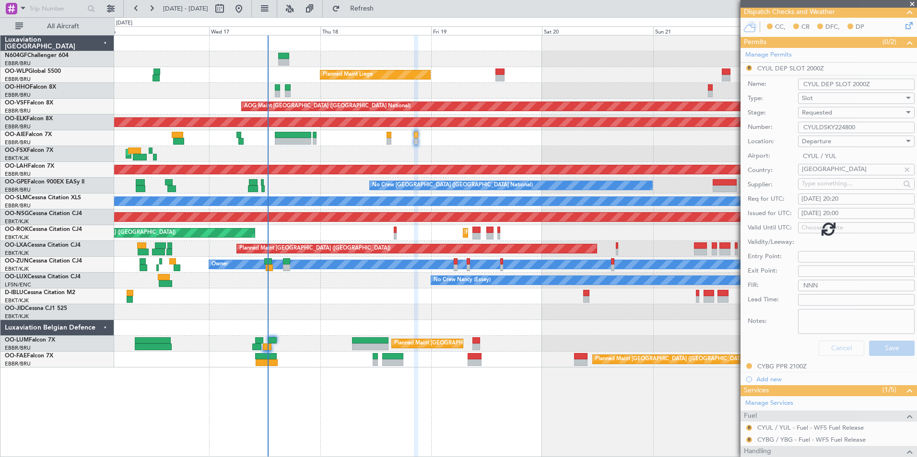
scroll to position [33, 0]
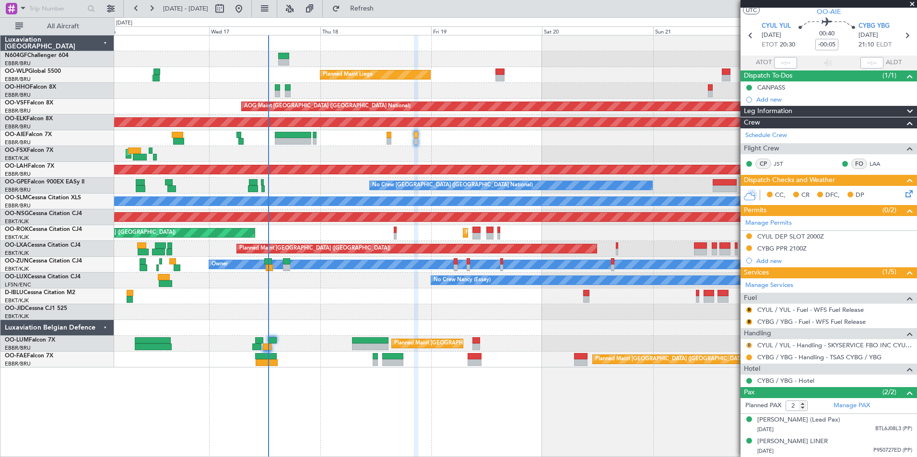
click at [750, 343] on button "R" at bounding box center [749, 346] width 6 height 6
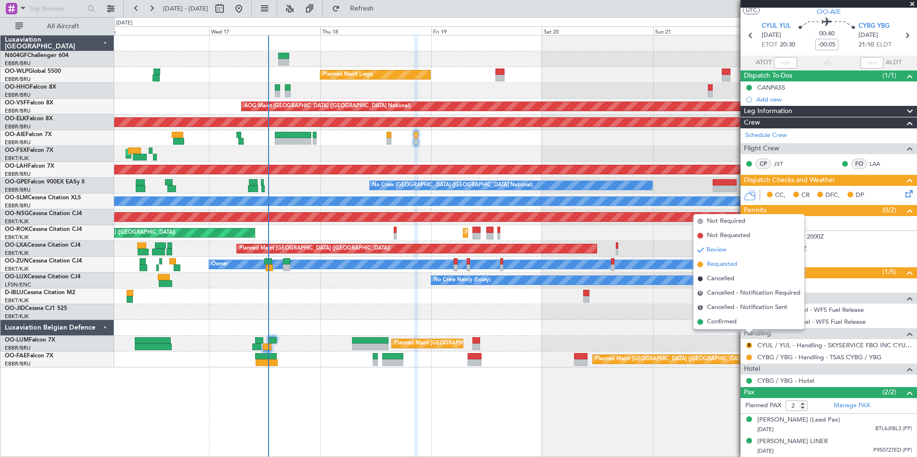
click at [727, 268] on span "Requested" at bounding box center [722, 265] width 30 height 10
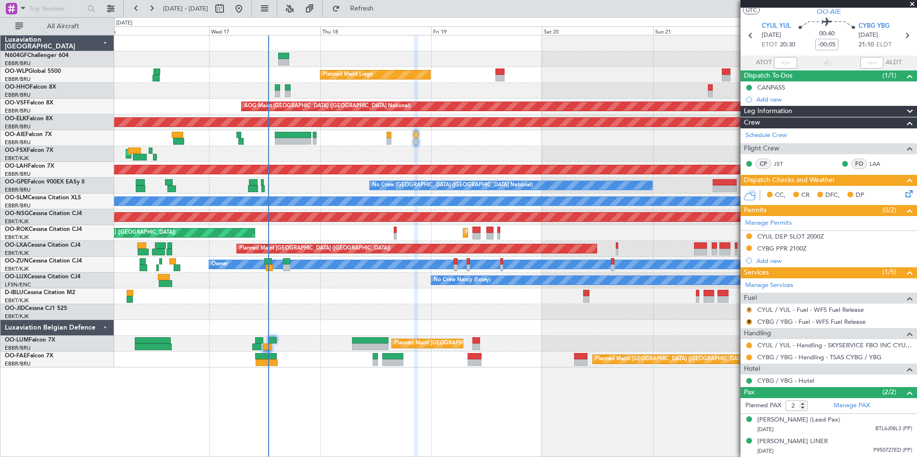
click at [747, 307] on button "R" at bounding box center [749, 310] width 6 height 6
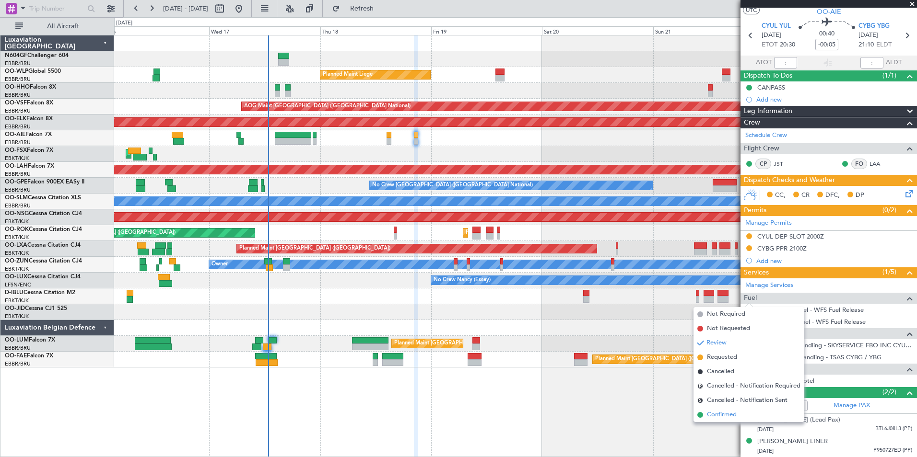
click at [717, 412] on span "Confirmed" at bounding box center [722, 415] width 30 height 10
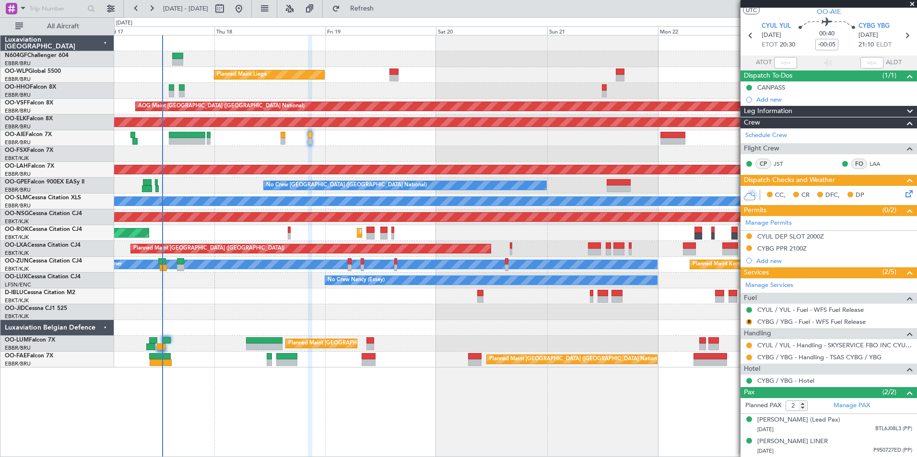
click at [478, 151] on div "AOG Maint Kortrijk-Wevelgem" at bounding box center [515, 154] width 802 height 16
click at [752, 318] on div "R" at bounding box center [749, 322] width 8 height 8
click at [748, 319] on button "R" at bounding box center [749, 322] width 6 height 6
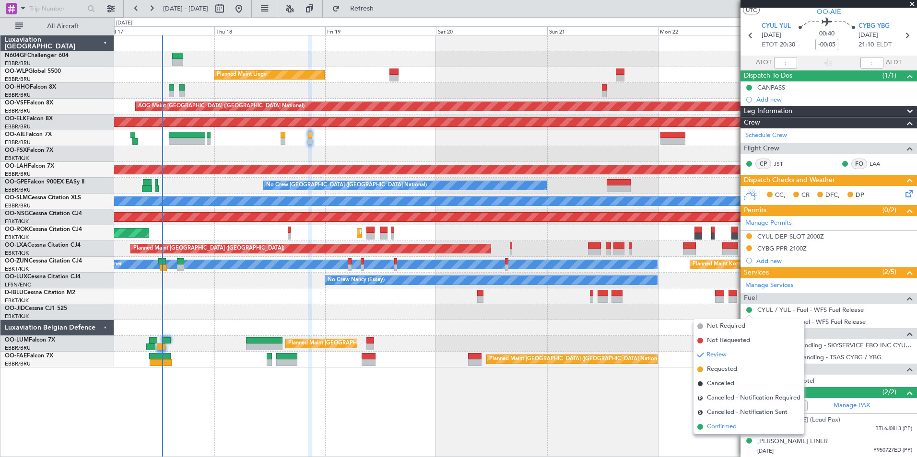
click at [724, 430] on span "Confirmed" at bounding box center [722, 427] width 30 height 10
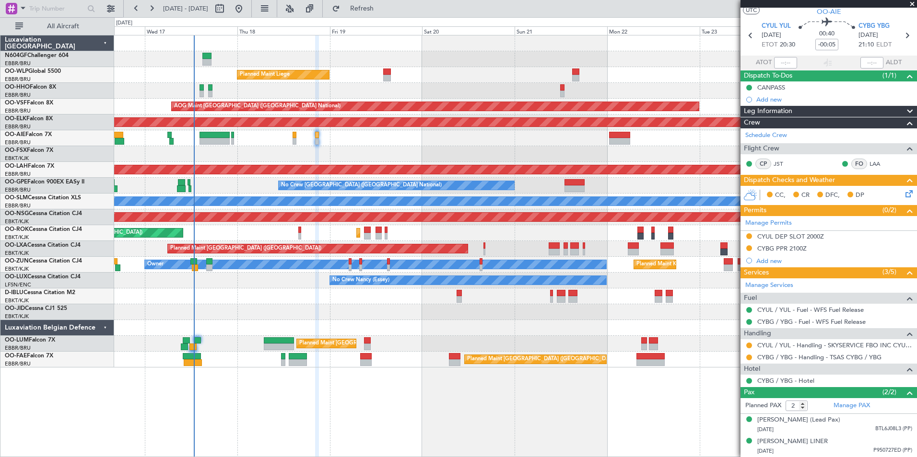
click at [503, 138] on div "Planned Maint [GEOGRAPHIC_DATA] ([GEOGRAPHIC_DATA])" at bounding box center [515, 138] width 802 height 16
click at [903, 188] on icon at bounding box center [907, 192] width 8 height 8
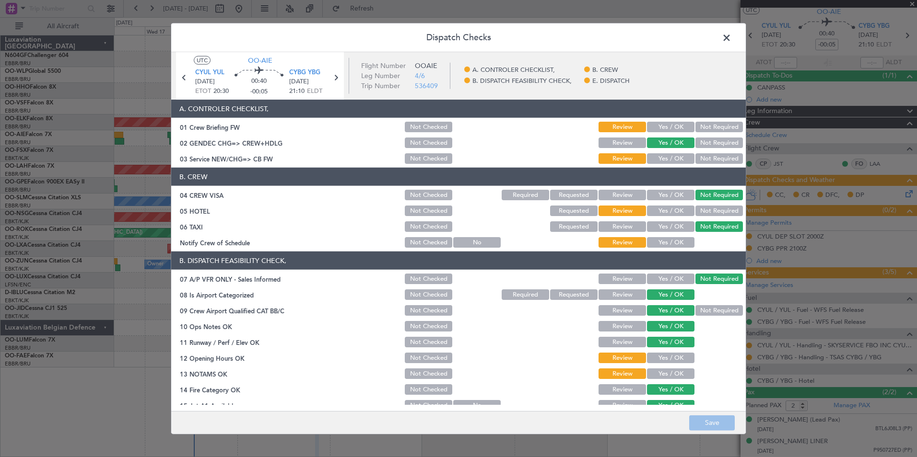
click at [668, 128] on button "Yes / OK" at bounding box center [670, 127] width 47 height 11
click at [627, 128] on button "Review" at bounding box center [621, 127] width 47 height 11
click at [663, 151] on section "A. CONTROLER CHECKLIST, 01 Crew Briefing FW Not Checked Review Yes / OK Not Req…" at bounding box center [458, 133] width 574 height 66
click at [663, 153] on button "Yes / OK" at bounding box center [670, 158] width 47 height 11
click at [702, 206] on button "Not Required" at bounding box center [718, 211] width 47 height 11
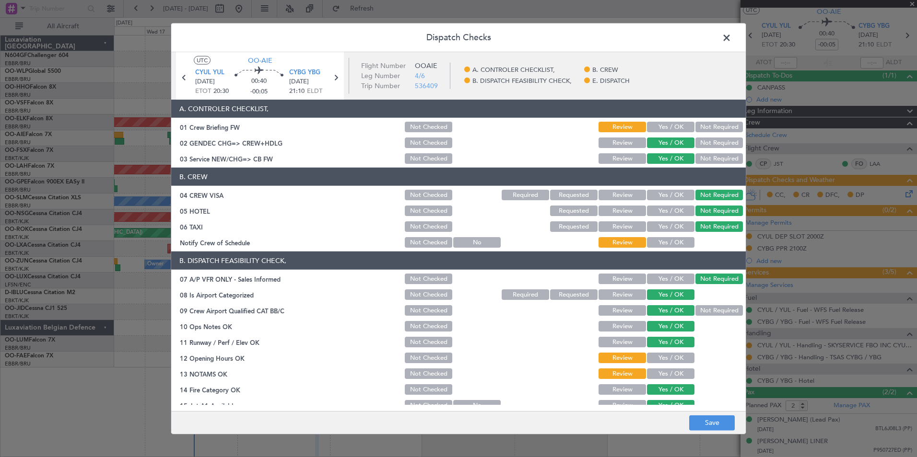
click at [665, 236] on div "Yes / OK" at bounding box center [669, 242] width 48 height 13
click at [666, 244] on button "Yes / OK" at bounding box center [670, 242] width 47 height 11
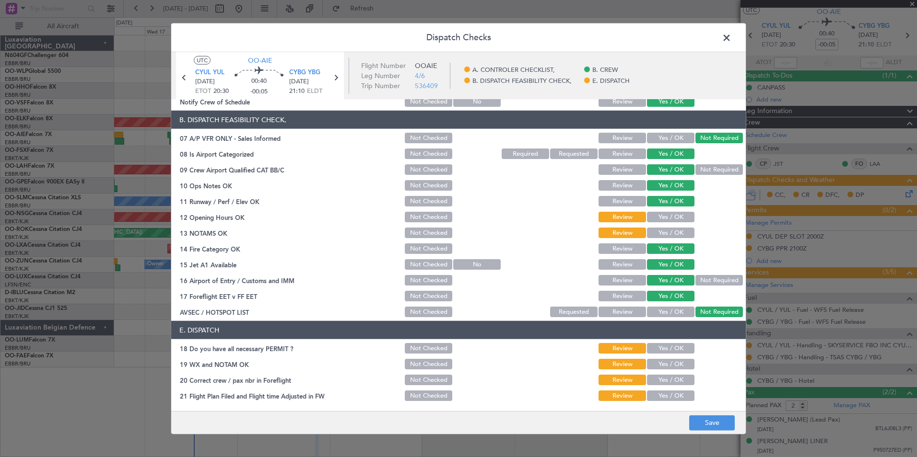
click at [657, 218] on button "Yes / OK" at bounding box center [670, 217] width 47 height 11
click at [661, 228] on button "Yes / OK" at bounding box center [670, 233] width 47 height 11
click at [711, 417] on button "Save" at bounding box center [712, 422] width 46 height 15
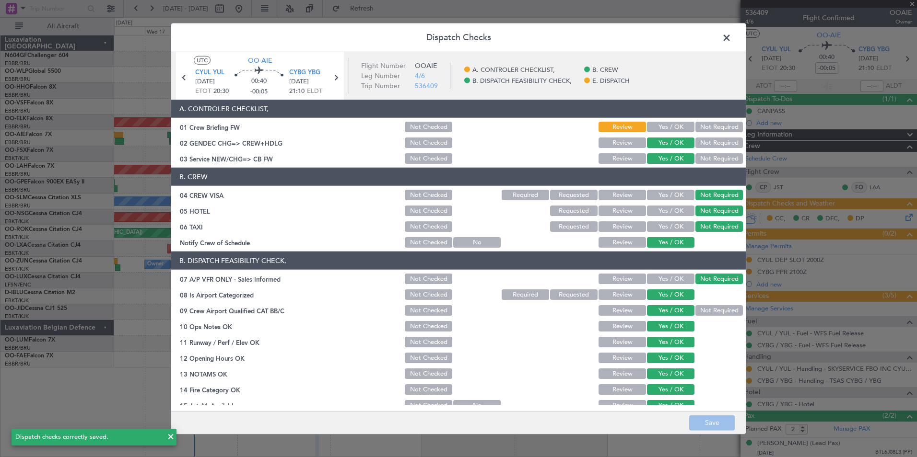
click at [731, 42] on span at bounding box center [731, 40] width 0 height 19
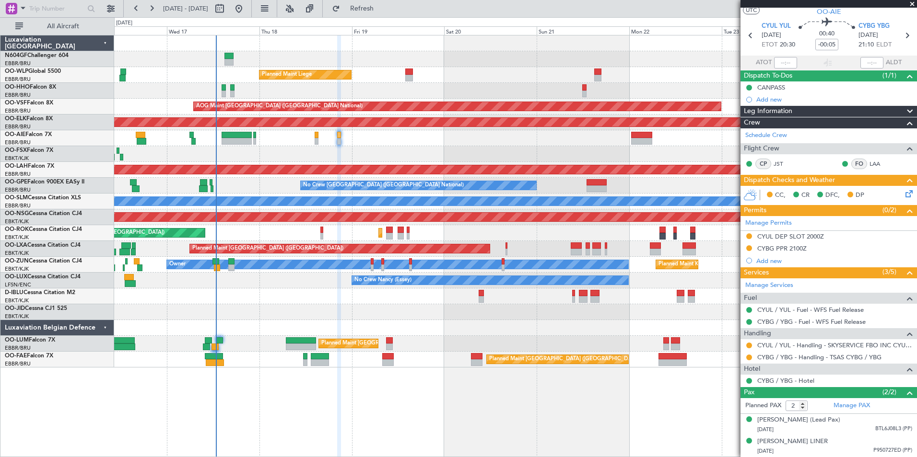
click at [550, 147] on div "AOG Maint Kortrijk-[GEOGRAPHIC_DATA]" at bounding box center [515, 154] width 802 height 16
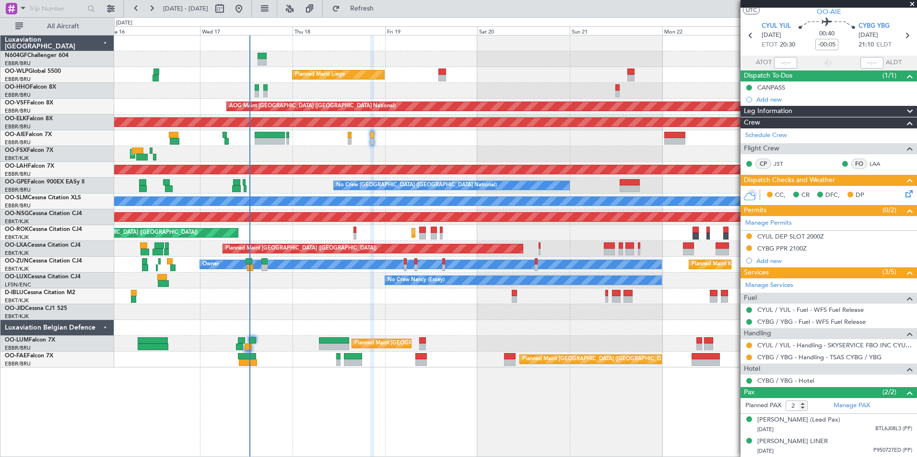
click at [398, 155] on div "AOG Maint Kortrijk-[GEOGRAPHIC_DATA]" at bounding box center [515, 154] width 802 height 16
click at [444, 163] on div "Planned Maint Liege RJAA 02:30 Z UBBB 13:50 Z 02:30 Z 13:45 Z AOG Maint [GEOGRA…" at bounding box center [515, 201] width 802 height 332
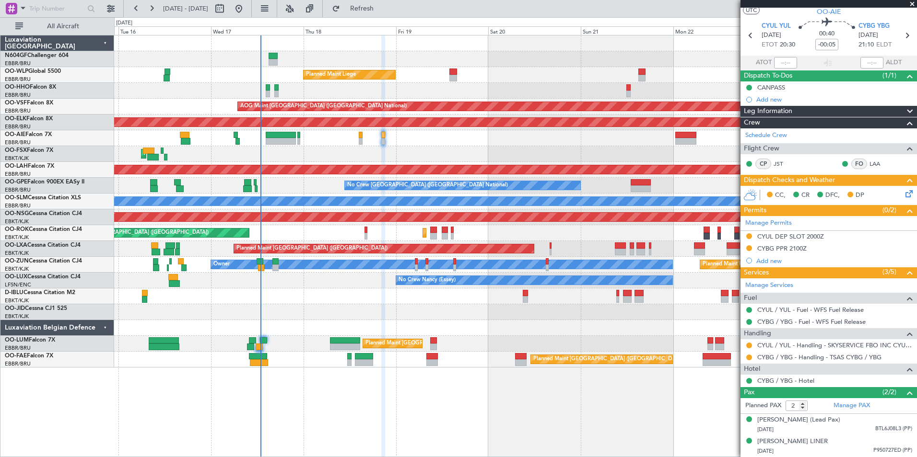
click at [497, 147] on div "AOG Maint Kortrijk-[GEOGRAPHIC_DATA]" at bounding box center [515, 154] width 802 height 16
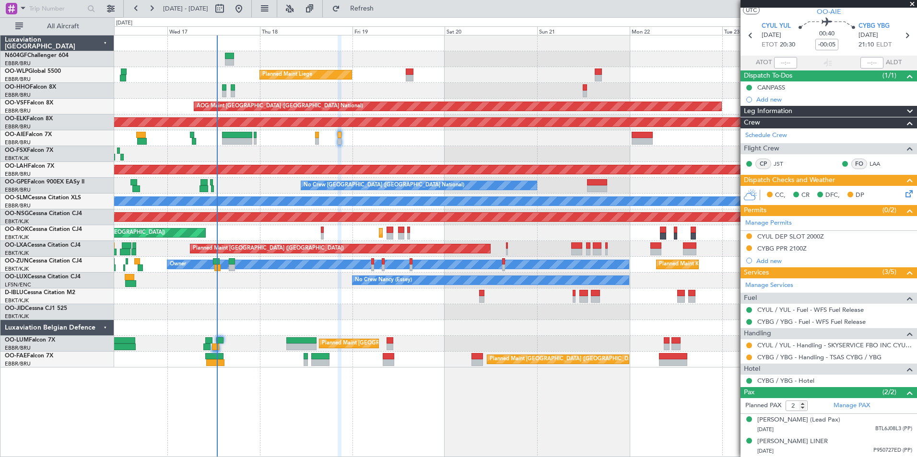
click at [477, 146] on div "AOG Maint Kortrijk-[GEOGRAPHIC_DATA]" at bounding box center [515, 154] width 802 height 16
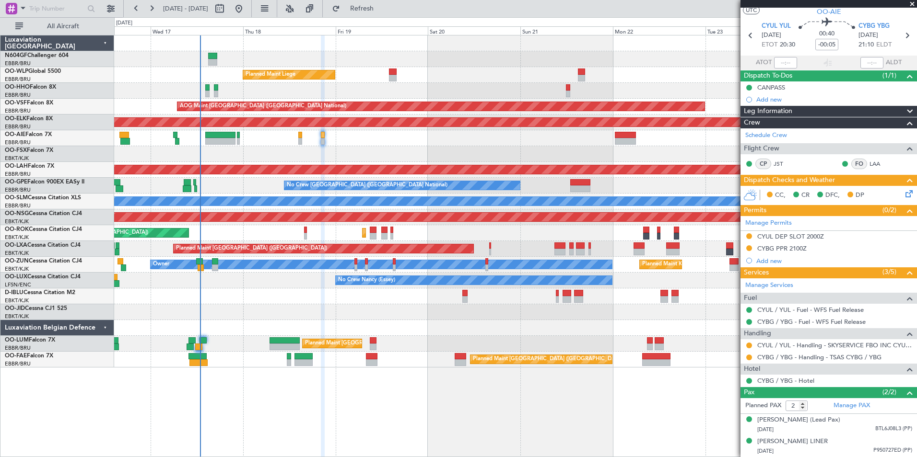
click at [560, 149] on div "AOG Maint Kortrijk-[GEOGRAPHIC_DATA]" at bounding box center [515, 154] width 802 height 16
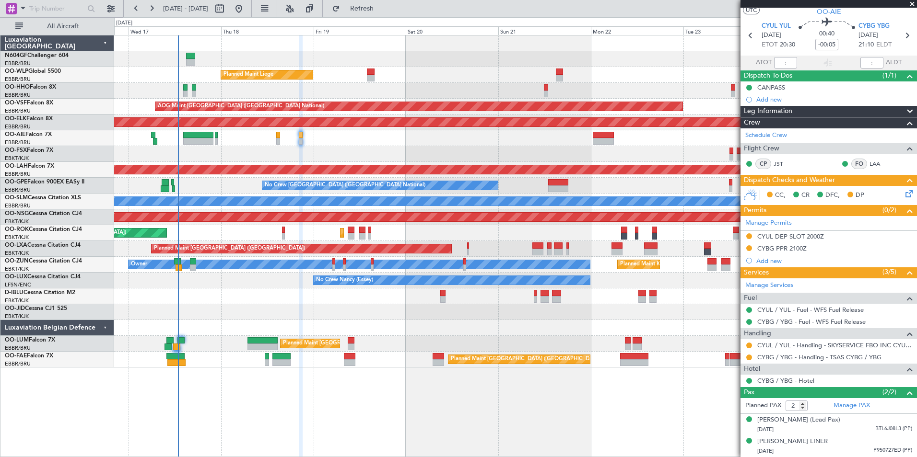
click at [523, 149] on div "AOG Maint Kortrijk-[GEOGRAPHIC_DATA]" at bounding box center [515, 154] width 802 height 16
click at [347, 301] on div "A/C Unavailable [GEOGRAPHIC_DATA] ([GEOGRAPHIC_DATA] National) A/C Unavailable …" at bounding box center [515, 297] width 802 height 16
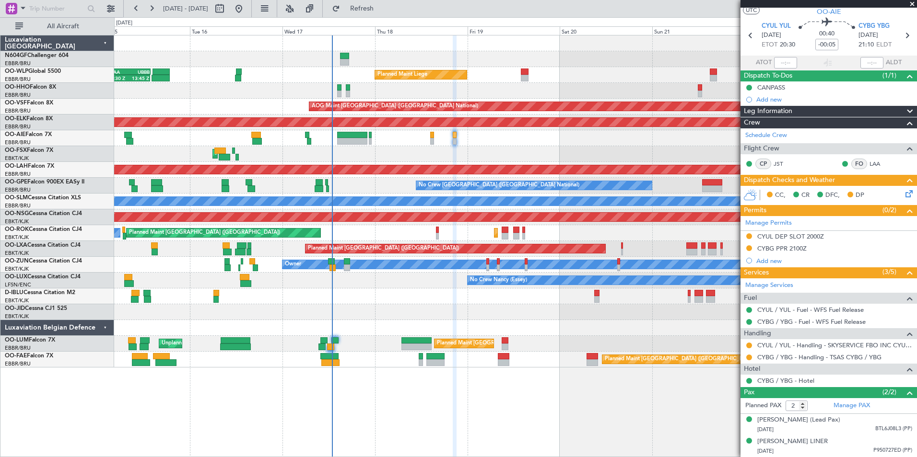
click at [399, 316] on div at bounding box center [515, 312] width 802 height 16
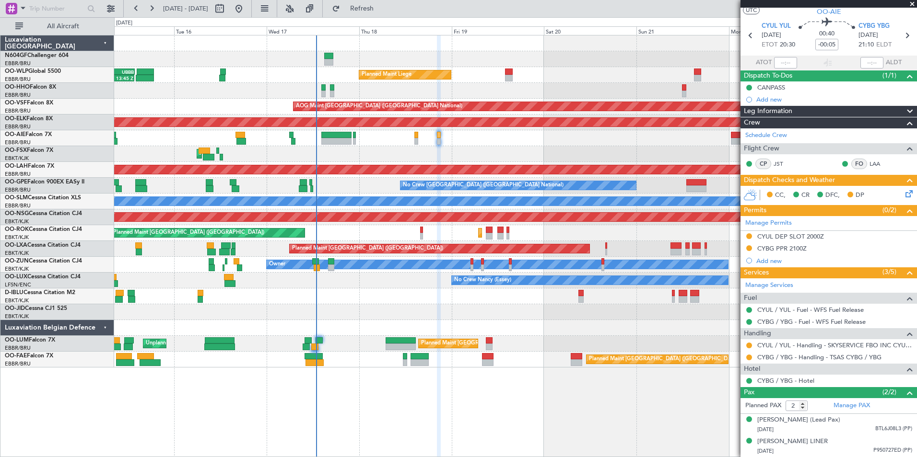
click at [383, 314] on div at bounding box center [515, 312] width 802 height 16
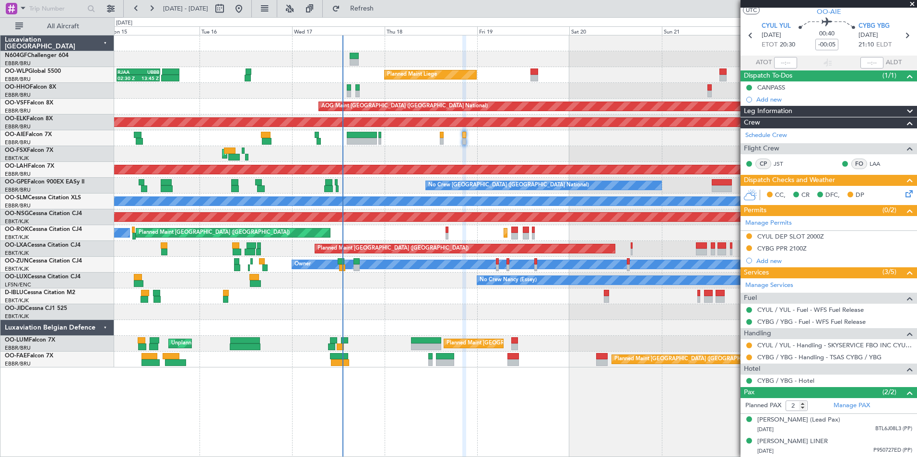
click at [407, 143] on div "Planned Maint Liege 02:30 Z 13:45 Z RJAA 02:30 Z UBBB 13:50 Z AOG Maint Brussel…" at bounding box center [515, 201] width 802 height 332
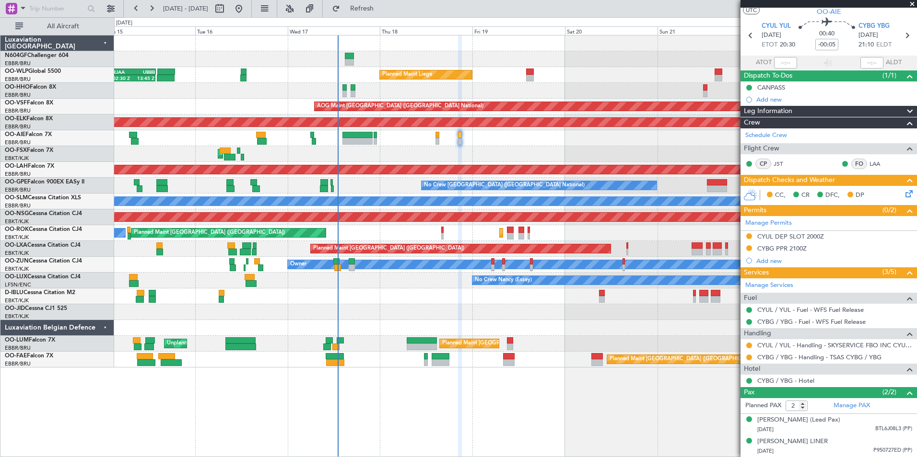
click at [412, 142] on div at bounding box center [515, 138] width 802 height 16
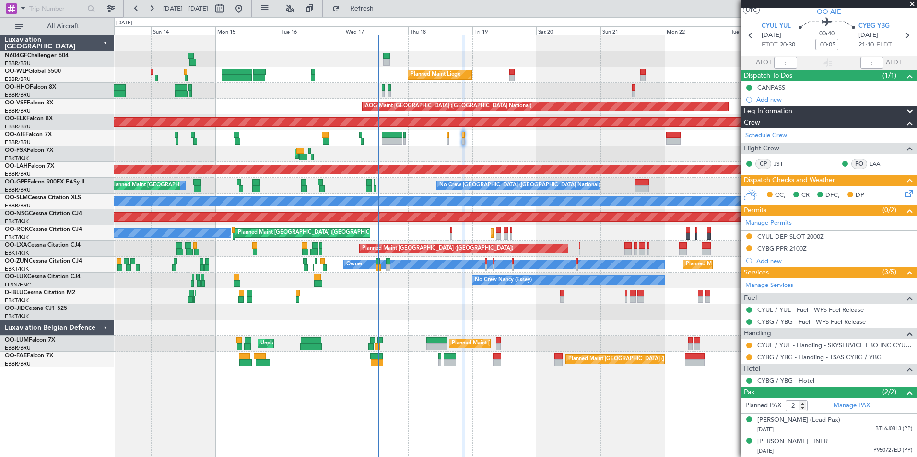
click at [430, 143] on div "Planned Maint London (Farnborough) Planned Maint London (Farnborough)" at bounding box center [515, 138] width 802 height 16
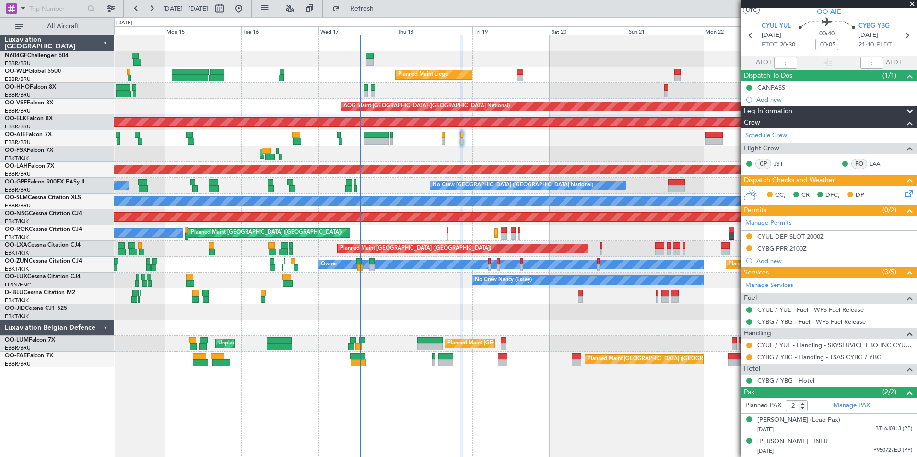
click at [435, 305] on div at bounding box center [515, 312] width 802 height 16
click at [447, 301] on div "A/C Unavailable Brussels (Brussels National) A/C Unavailable Kortrijk-Wevelgem …" at bounding box center [515, 297] width 802 height 16
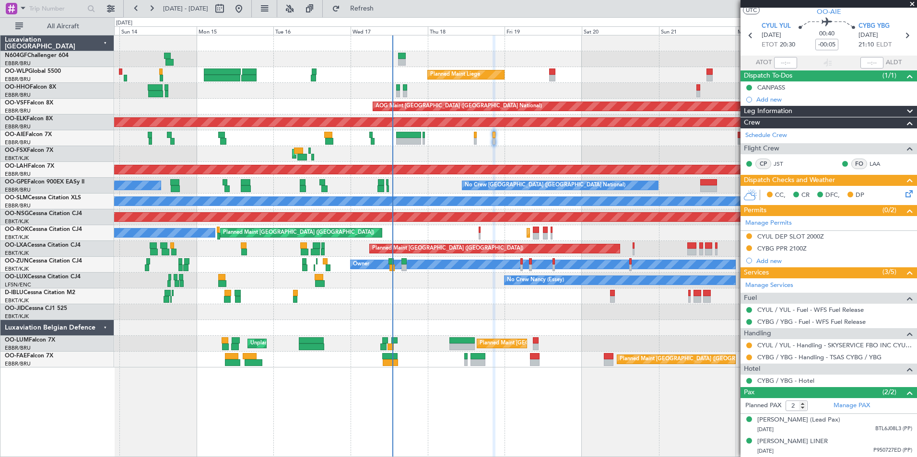
click at [422, 302] on div "A/C Unavailable Brussels (Brussels National) No Crew Brussels (Brussels Nationa…" at bounding box center [515, 297] width 802 height 16
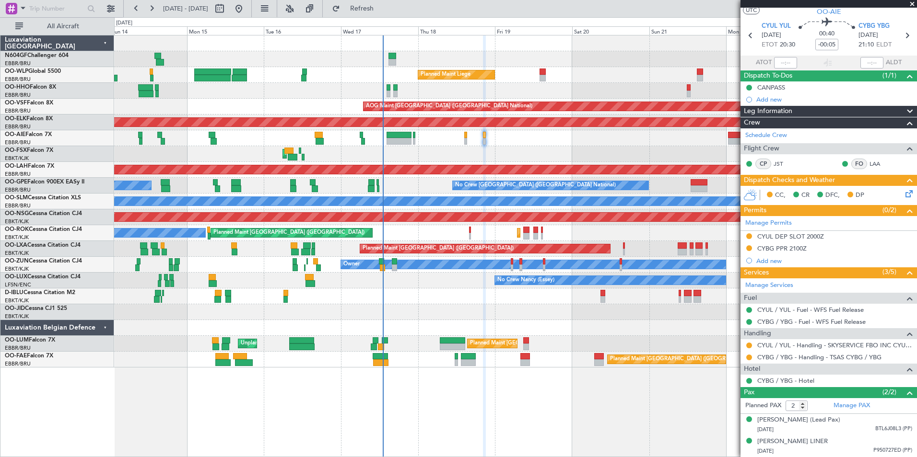
click at [416, 302] on div "A/C Unavailable Brussels (Brussels National) No Crew Brussels (Brussels Nationa…" at bounding box center [515, 297] width 802 height 16
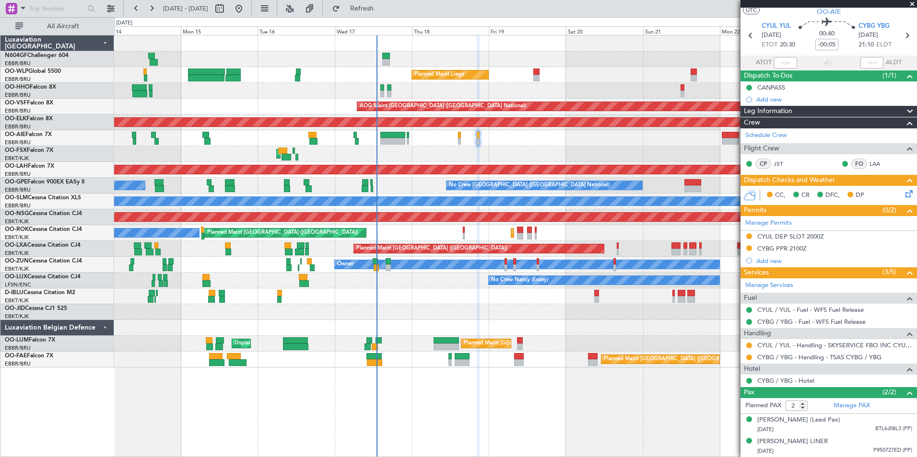
click at [408, 302] on div "A/C Unavailable Brussels (Brussels National) No Crew Brussels (Brussels Nationa…" at bounding box center [515, 297] width 802 height 16
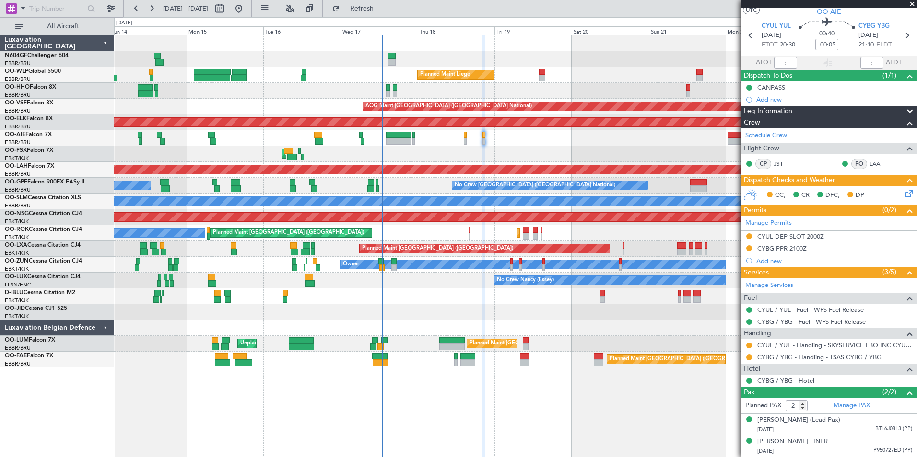
click at [416, 302] on div "A/C Unavailable Brussels (Brussels National) No Crew Brussels (Brussels Nationa…" at bounding box center [515, 297] width 802 height 16
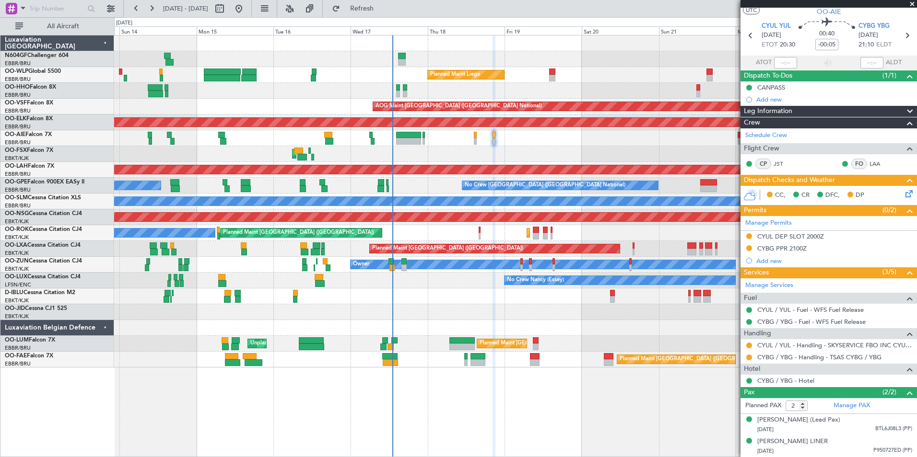
click at [427, 302] on div "A/C Unavailable Brussels (Brussels National) No Crew Brussels (Brussels Nationa…" at bounding box center [515, 297] width 802 height 16
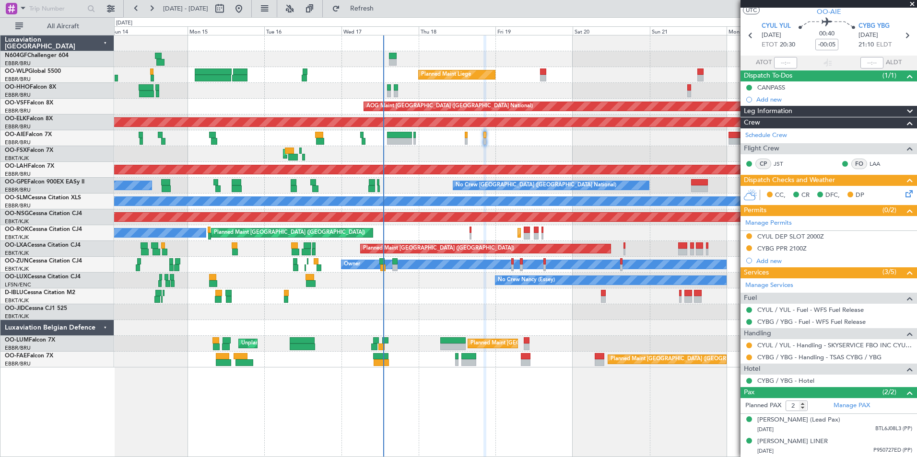
click at [416, 302] on div "A/C Unavailable Brussels (Brussels National) No Crew Brussels (Brussels Nationa…" at bounding box center [515, 297] width 802 height 16
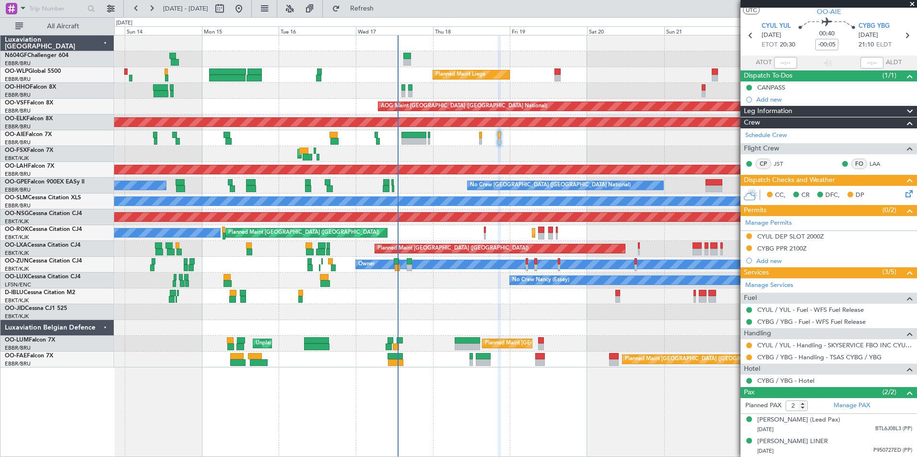
click at [441, 300] on div "A/C Unavailable Brussels (Brussels National) No Crew Brussels (Brussels Nationa…" at bounding box center [515, 297] width 802 height 16
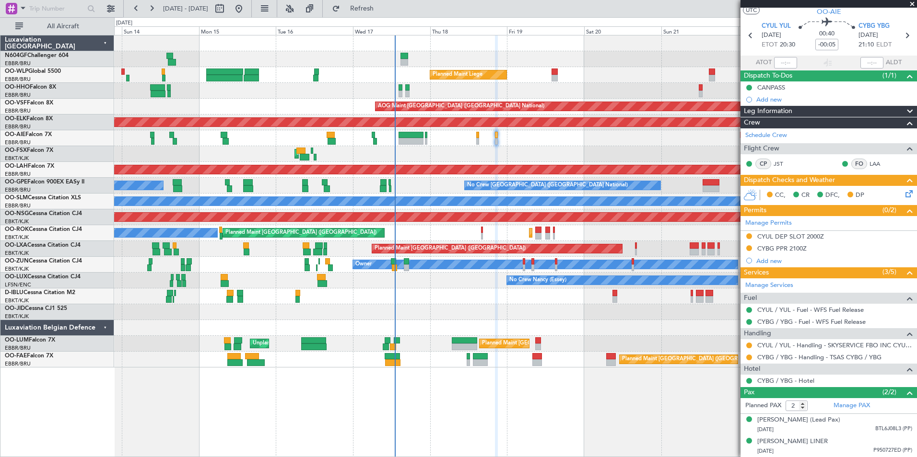
click at [410, 302] on div "A/C Unavailable Brussels (Brussels National) No Crew Brussels (Brussels Nationa…" at bounding box center [515, 297] width 802 height 16
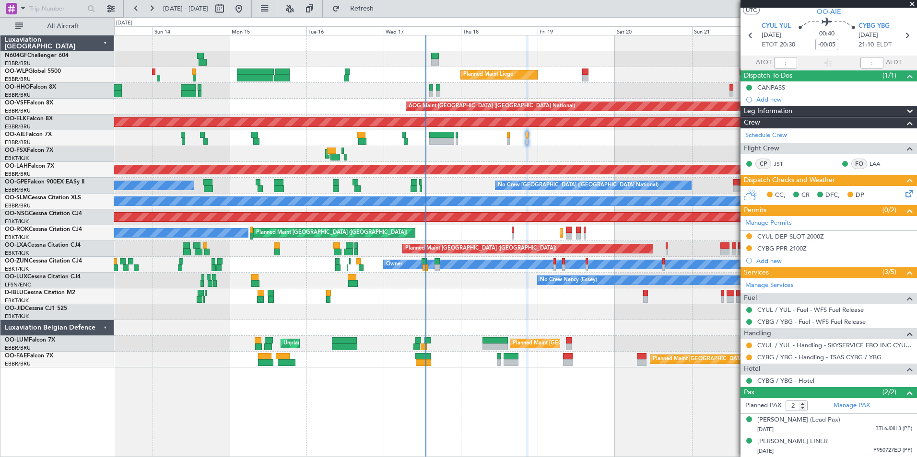
click at [441, 299] on div "No Crew Brussels (Brussels National) A/C Unavailable Brussels (Brussels Nationa…" at bounding box center [515, 297] width 802 height 16
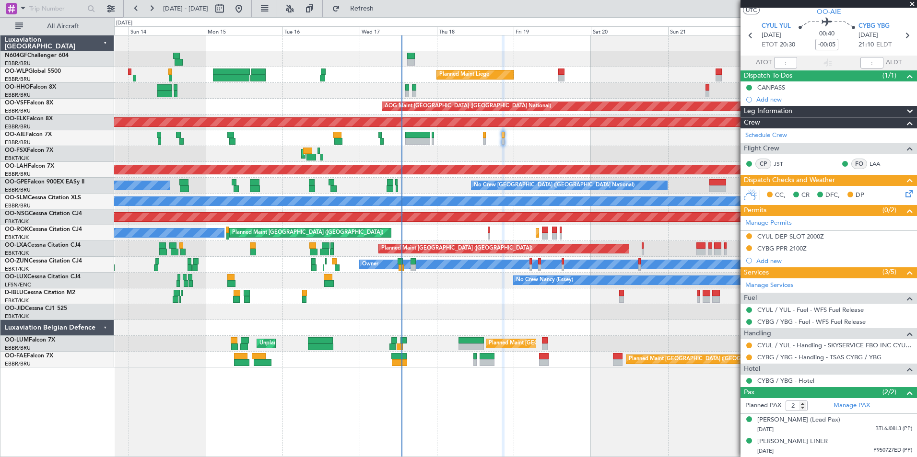
click at [420, 301] on div "A/C Unavailable Brussels (Brussels National) No Crew Brussels (Brussels Nationa…" at bounding box center [515, 297] width 802 height 16
click at [449, 301] on div "A/C Unavailable Brussels (Brussels National) No Crew Brussels (Brussels Nationa…" at bounding box center [515, 297] width 802 height 16
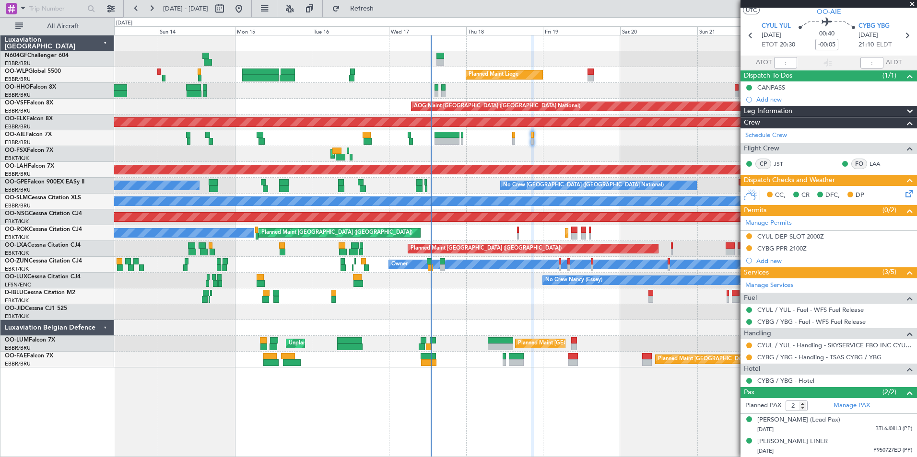
click at [436, 300] on div "No Crew Brussels (Brussels National) A/C Unavailable Brussels (Brussels Nationa…" at bounding box center [515, 297] width 802 height 16
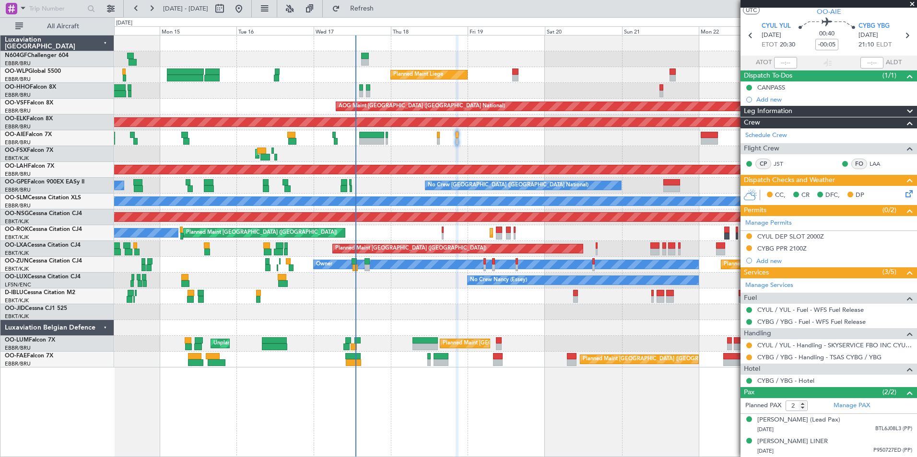
click at [471, 143] on div "Planned Maint [GEOGRAPHIC_DATA] ([GEOGRAPHIC_DATA])" at bounding box center [515, 138] width 802 height 16
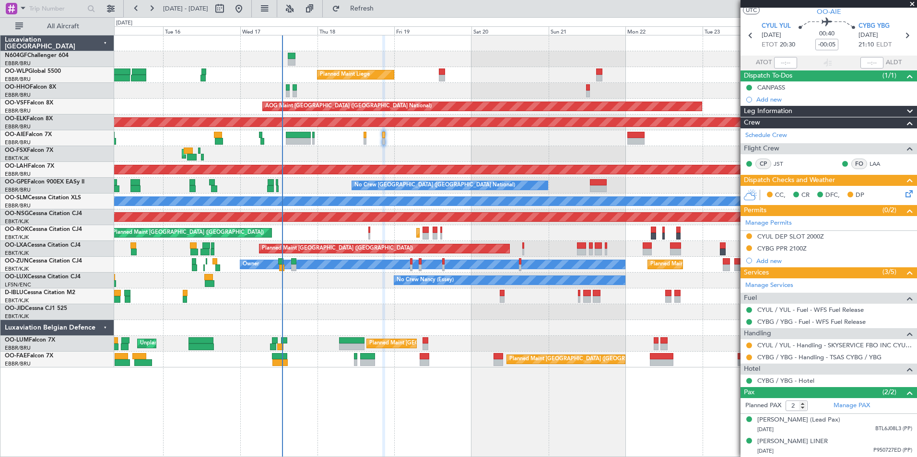
click at [474, 137] on div "Planned Maint Liege AOG Maint Brussels (Brussels National) Planned Maint Kortri…" at bounding box center [515, 201] width 802 height 332
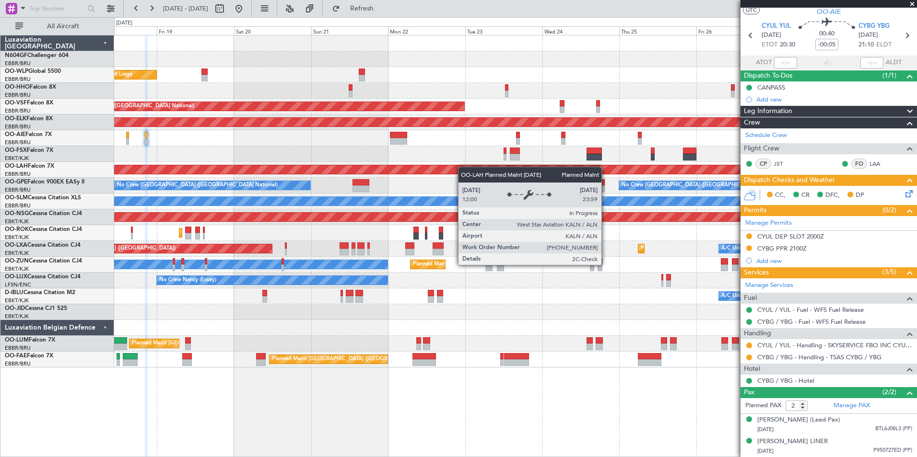
click at [402, 169] on div "Planned Maint Liege AOG Maint Brussels (Brussels National) Planned Maint Kortri…" at bounding box center [515, 201] width 802 height 332
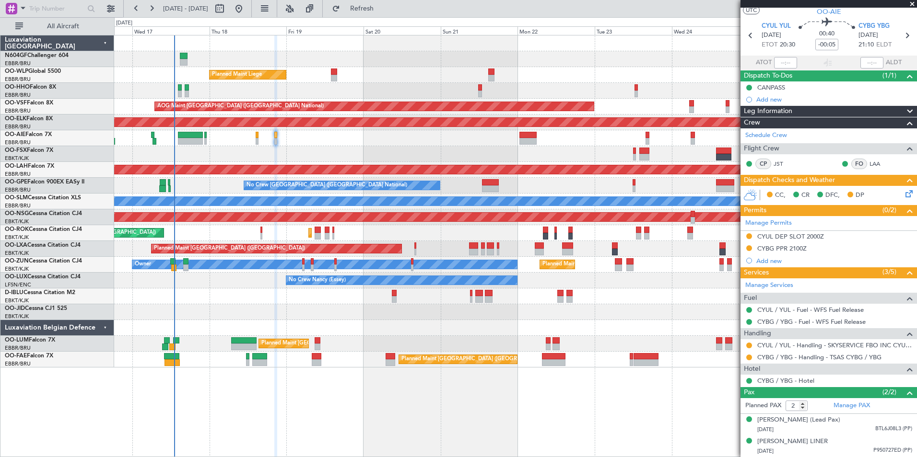
click at [660, 161] on div "AOG Maint Kortrijk-[GEOGRAPHIC_DATA]" at bounding box center [515, 154] width 802 height 16
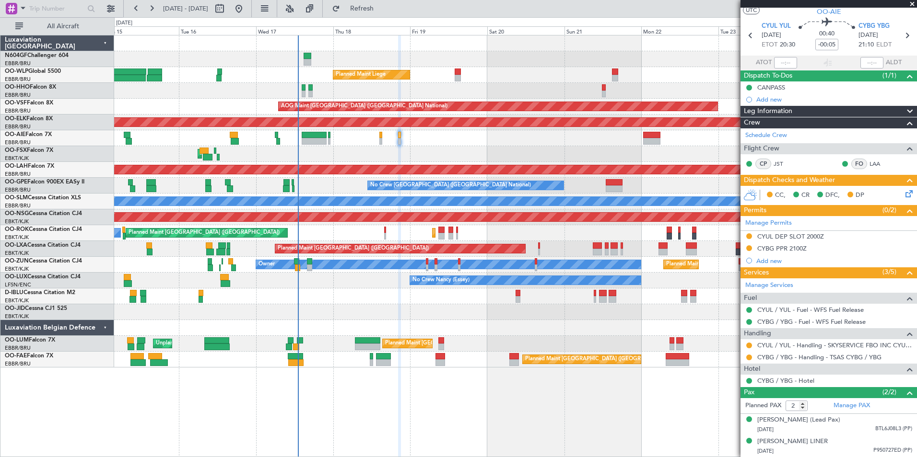
click at [519, 140] on div "Planned Maint [GEOGRAPHIC_DATA] ([GEOGRAPHIC_DATA])" at bounding box center [515, 138] width 802 height 16
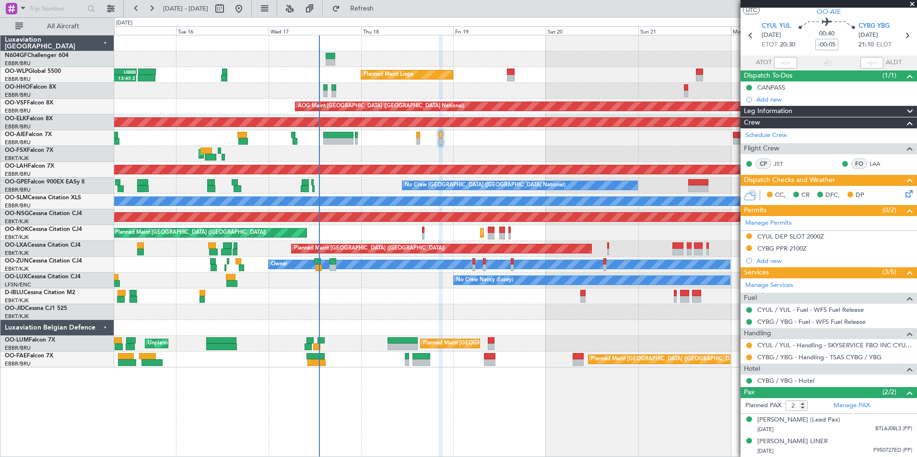
click at [425, 393] on div "Planned Maint Liege RJAA 02:30 Z UBBB 13:50 Z 02:30 Z 13:45 Z AOG Maint Brussel…" at bounding box center [515, 246] width 802 height 422
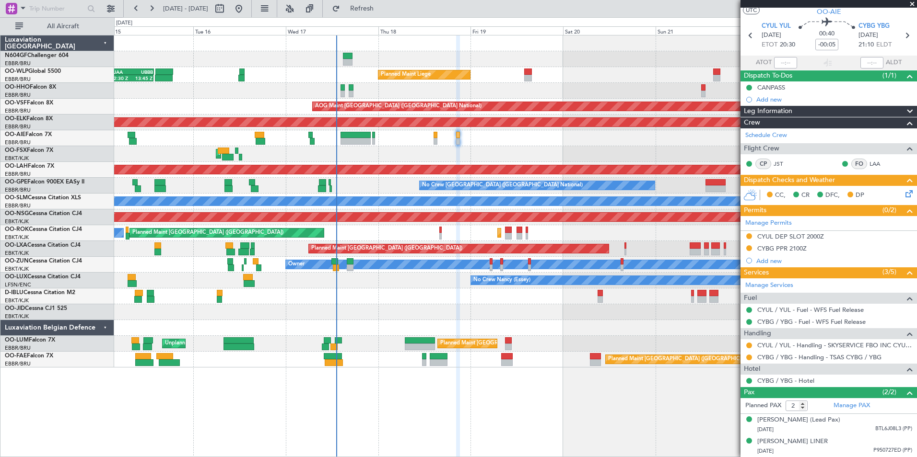
click at [444, 384] on div "Planned Maint Liege RJAA 02:30 Z UBBB 13:50 Z 02:30 Z 13:45 Z AOG Maint Brussel…" at bounding box center [515, 246] width 802 height 422
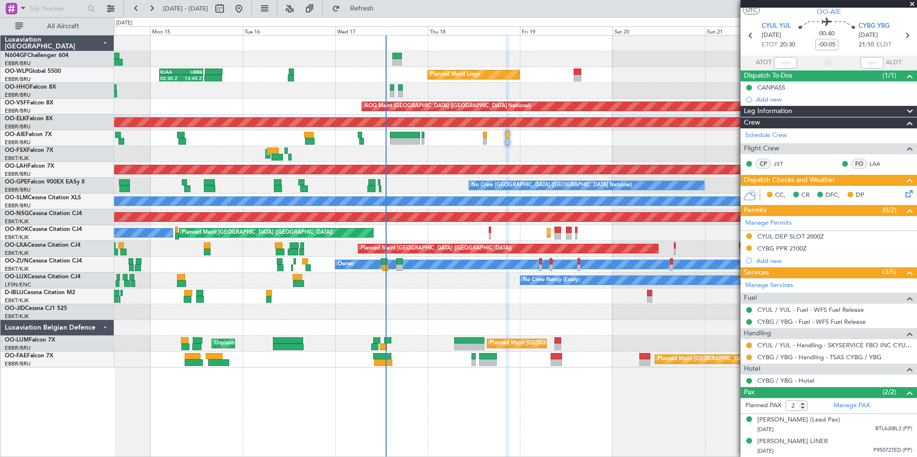
click at [441, 390] on div "Planned Maint Liege RJAA 02:30 Z UBBB 13:50 Z 02:30 Z 13:45 Z Planned Maint Gen…" at bounding box center [515, 246] width 802 height 422
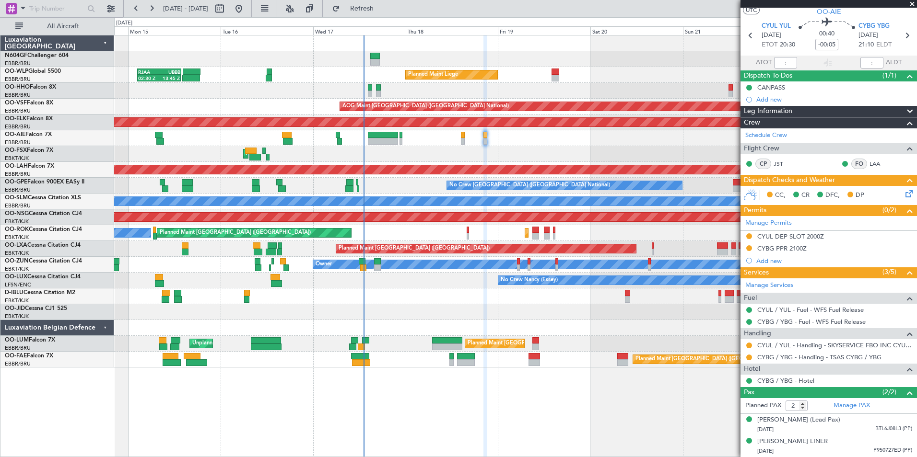
click at [419, 391] on div "Planned Maint Liege RJAA 02:30 Z UBBB 13:50 Z 02:30 Z 13:45 Z AOG Maint Brussel…" at bounding box center [515, 246] width 802 height 422
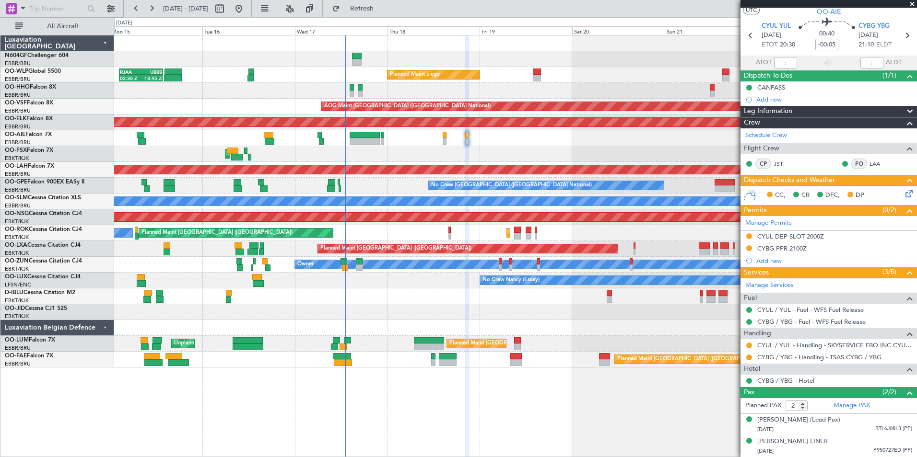
click at [493, 380] on div "Planned Maint Liege RJAA 02:30 Z UBBB 13:50 Z 02:30 Z 13:45 Z AOG Maint Brussel…" at bounding box center [515, 246] width 802 height 422
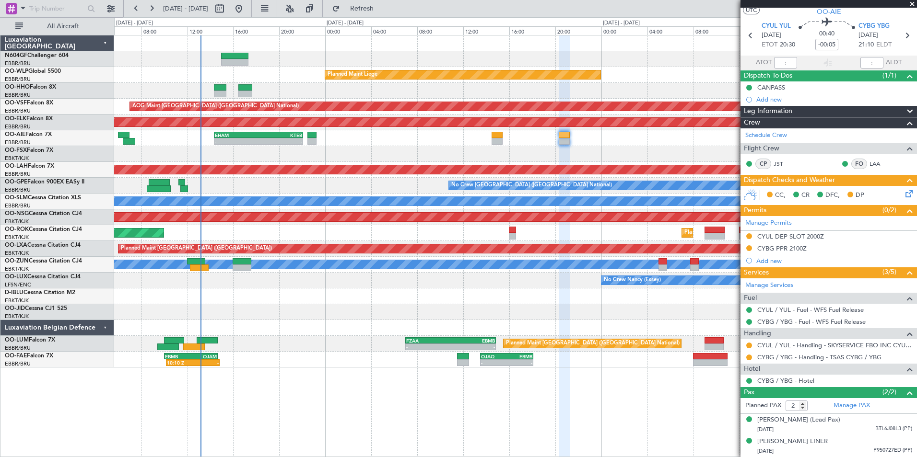
click at [526, 145] on div "- - EHAM 14:20 Z KTEB 22:05 Z" at bounding box center [515, 138] width 802 height 16
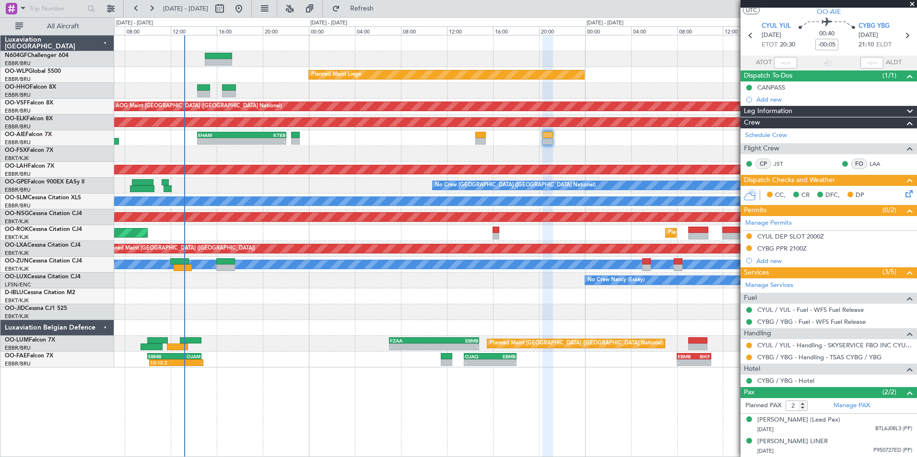
click at [471, 154] on div at bounding box center [515, 154] width 802 height 16
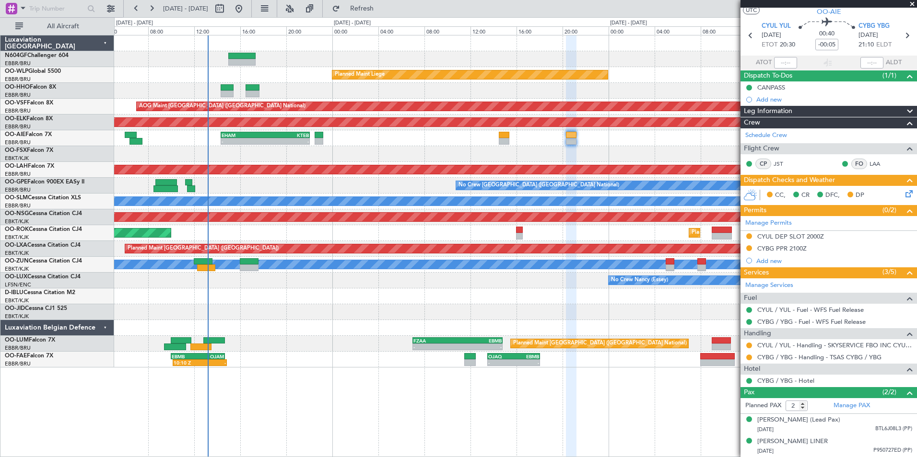
click at [478, 309] on div "Planned Maint Liege AOG Maint Brussels (Brussels National) Planned Maint Kortri…" at bounding box center [515, 201] width 802 height 332
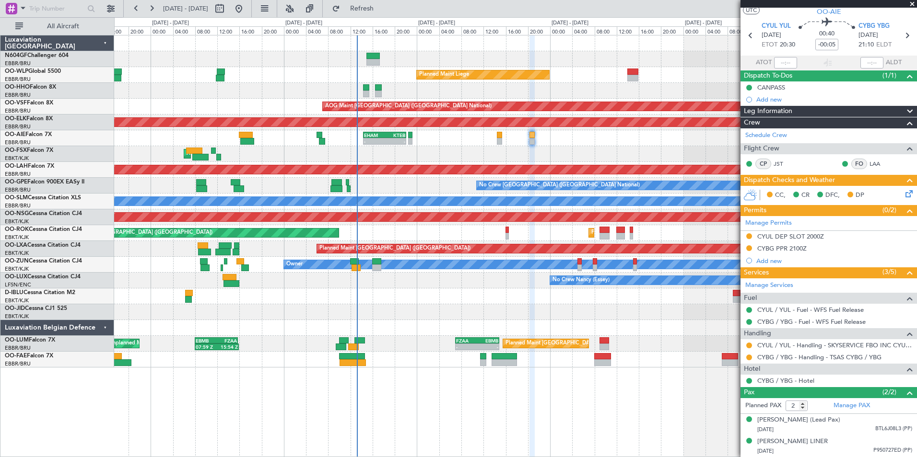
click at [498, 286] on div "No Crew Nancy (Essey)" at bounding box center [515, 281] width 802 height 16
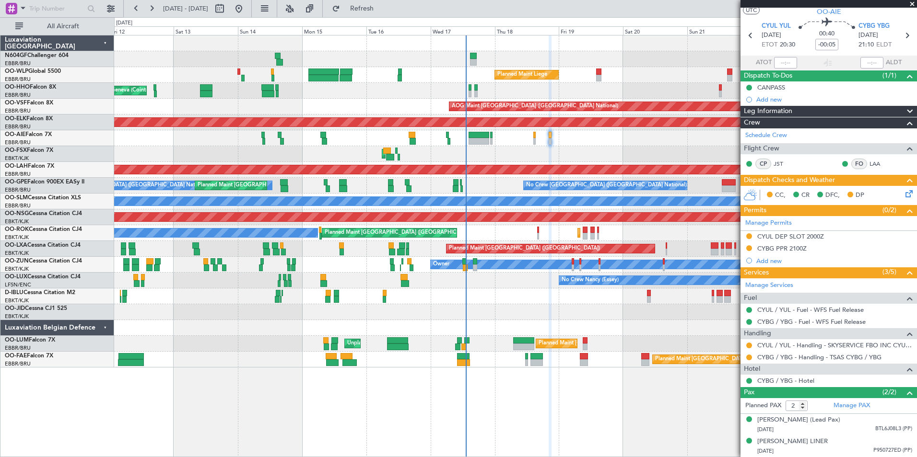
click at [539, 312] on div at bounding box center [515, 312] width 802 height 16
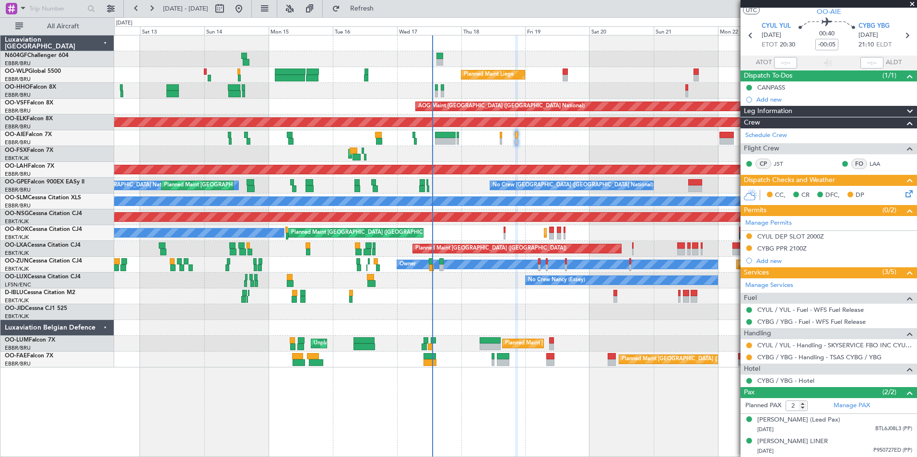
click at [512, 314] on div at bounding box center [515, 312] width 802 height 16
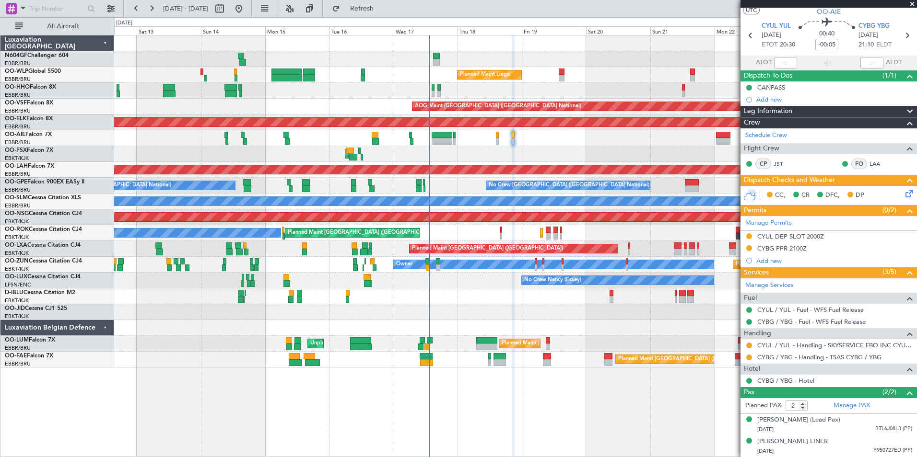
click at [420, 379] on div "Planned Maint Liege Planned Maint Liege Planned Maint Geneva (Cointrin) AOG Mai…" at bounding box center [515, 246] width 802 height 422
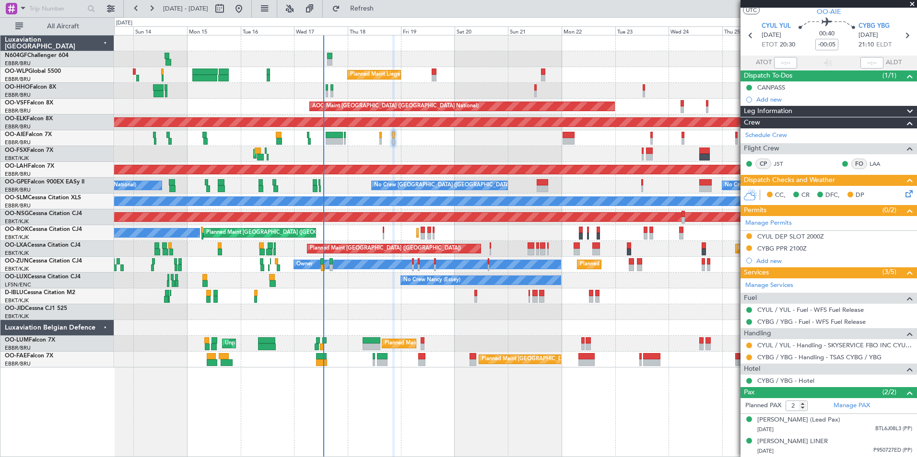
click at [538, 372] on div "Planned Maint Liege Planned Maint Geneva (Cointrin) AOG Maint New York (Teterbo…" at bounding box center [515, 246] width 802 height 422
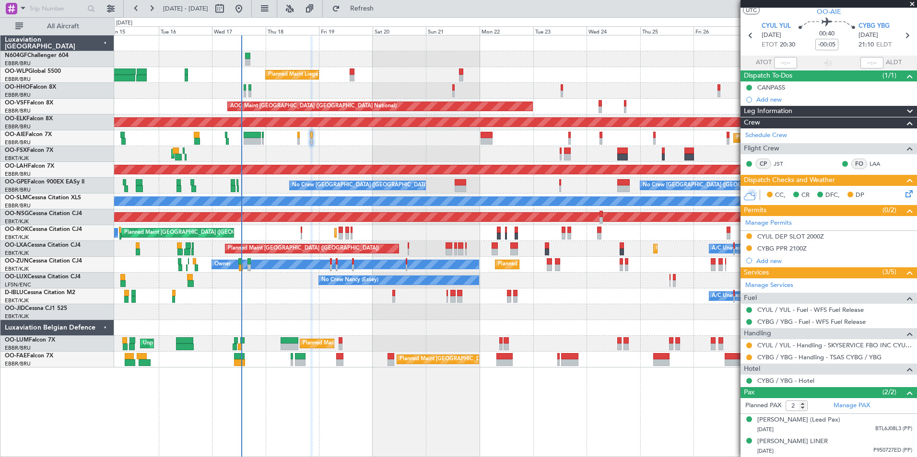
click at [538, 392] on div "Planned Maint Liege Planned Maint Geneva (Cointrin) AOG Maint Brussels (Brussel…" at bounding box center [515, 246] width 802 height 422
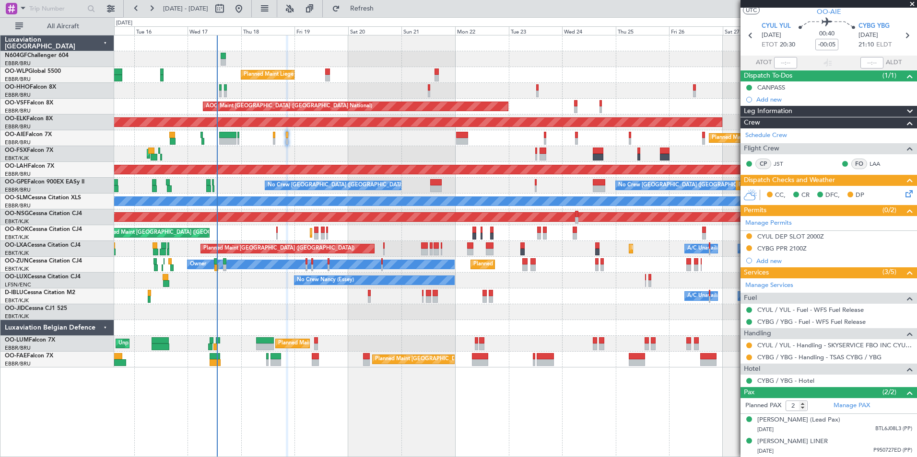
click at [343, 148] on div "AOG Maint Kortrijk-[GEOGRAPHIC_DATA]" at bounding box center [515, 154] width 802 height 16
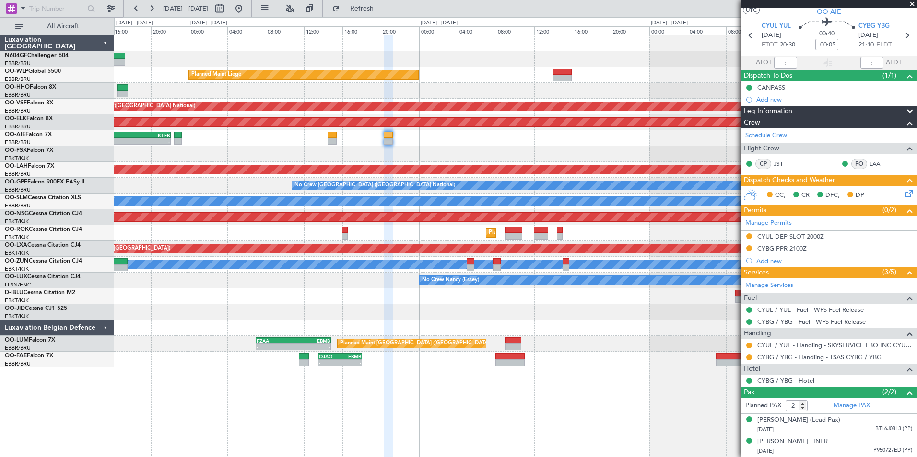
click at [618, 338] on div "Planned Maint Liege AOG Maint Brussels (Brussels National) Planned Maint Kortri…" at bounding box center [515, 201] width 802 height 332
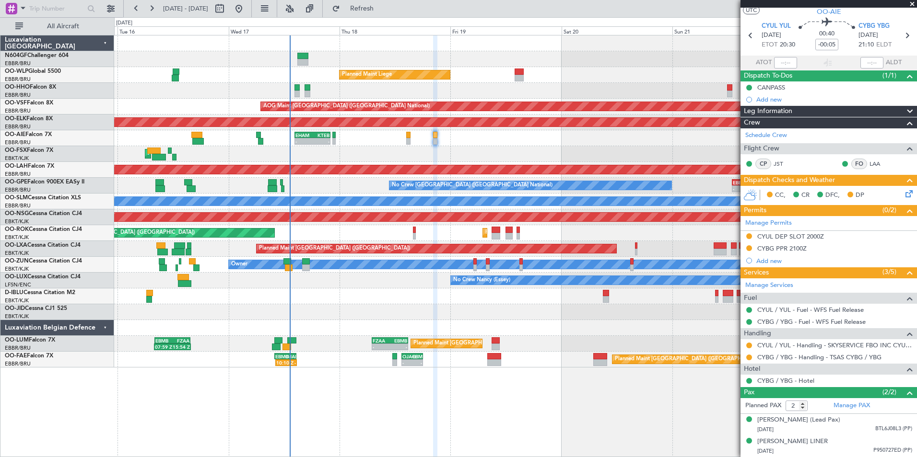
click at [412, 313] on div "Planned Maint Liege RJAA 02:30 Z UBBB 13:50 Z 02:30 Z 13:45 Z 14:10 Z 18:45 Z U…" at bounding box center [515, 201] width 802 height 332
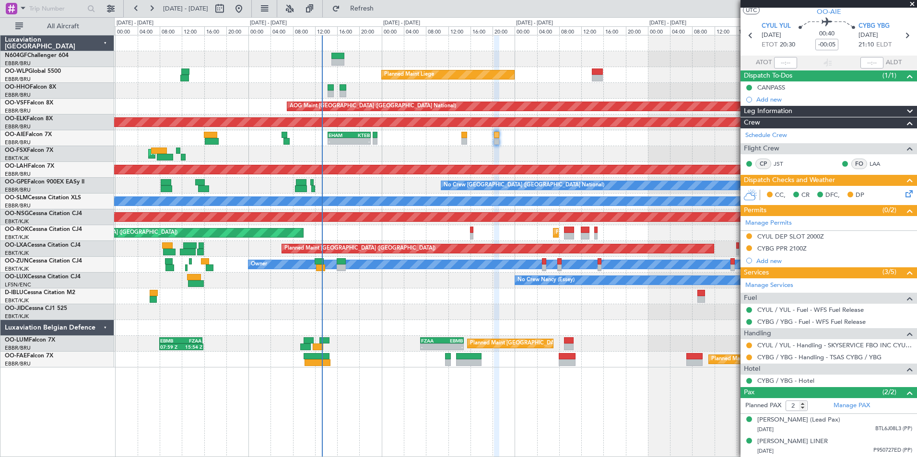
click at [400, 291] on div "Planned Maint Liege RJAA 02:30 Z UBBB 13:50 Z 02:30 Z 13:45 Z AOG Maint Brussel…" at bounding box center [515, 201] width 802 height 332
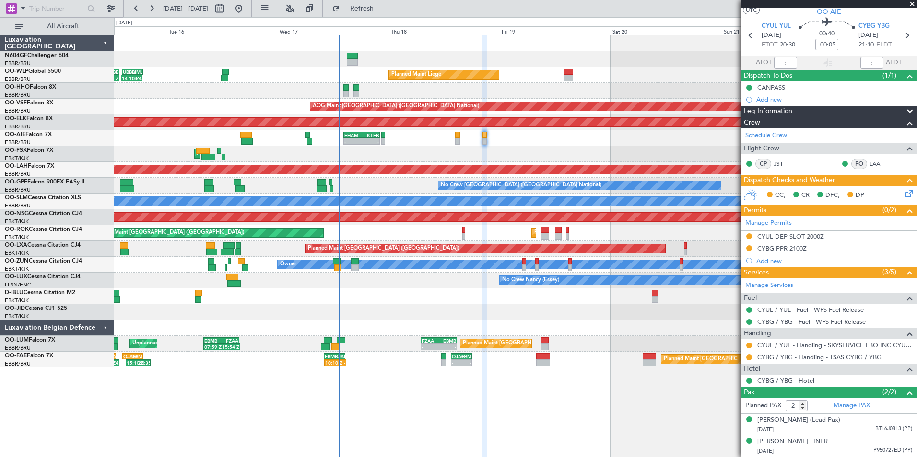
click at [338, 326] on div "Planned Maint Liege RJAA 02:30 Z UBBB 13:50 Z 02:30 Z 13:45 Z 14:10 Z 18:45 Z U…" at bounding box center [515, 201] width 802 height 332
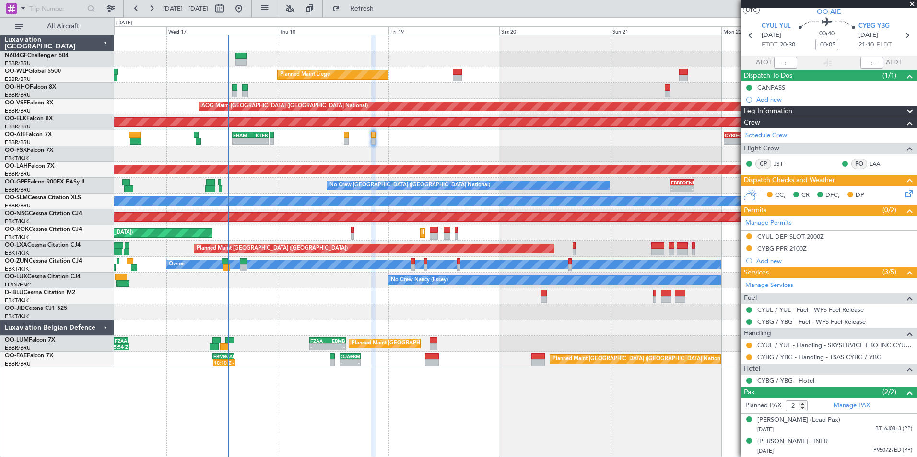
click at [340, 311] on div at bounding box center [515, 312] width 802 height 16
click at [371, 305] on div "Planned Maint Liege RJAA 02:30 Z UBBB 13:50 Z 02:30 Z 13:45 Z AOG Maint Brussel…" at bounding box center [515, 201] width 802 height 332
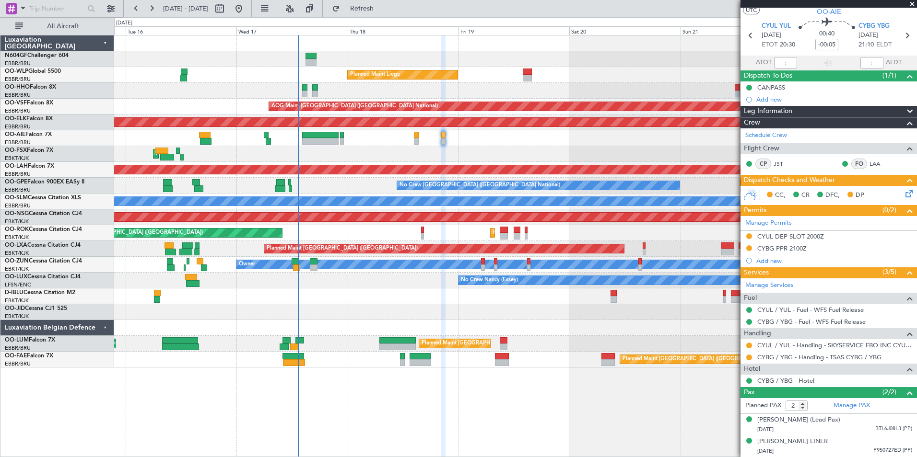
click at [351, 300] on div at bounding box center [515, 297] width 802 height 16
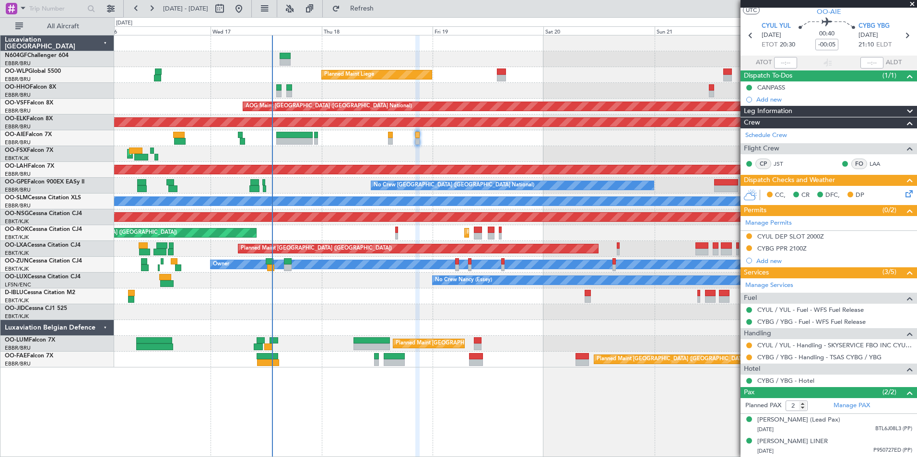
click at [401, 294] on div at bounding box center [515, 297] width 802 height 16
click at [343, 294] on div at bounding box center [515, 297] width 802 height 16
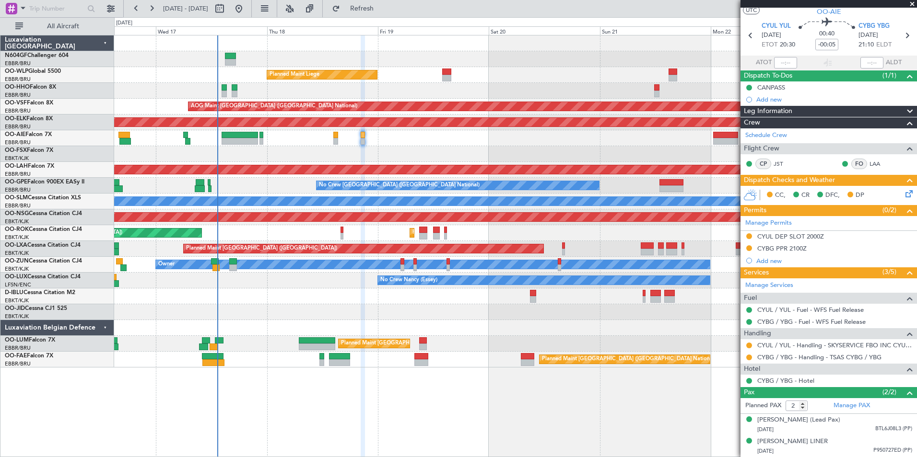
click at [395, 293] on div at bounding box center [515, 297] width 802 height 16
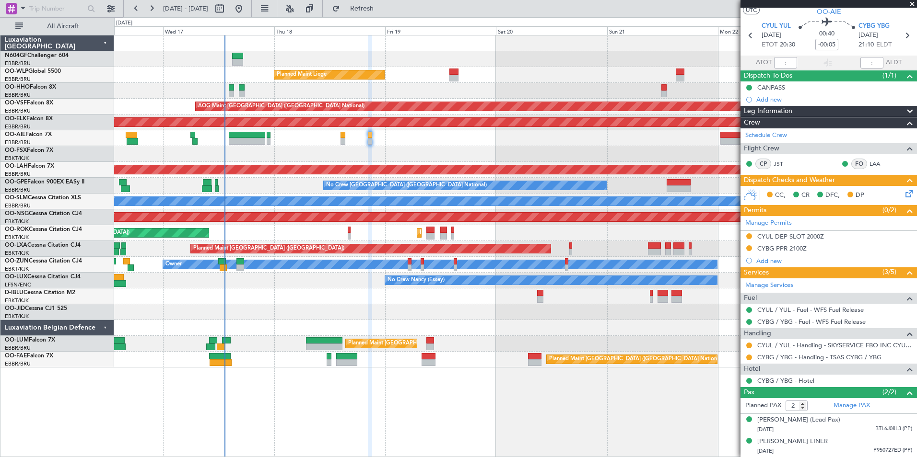
click at [347, 292] on div at bounding box center [515, 297] width 802 height 16
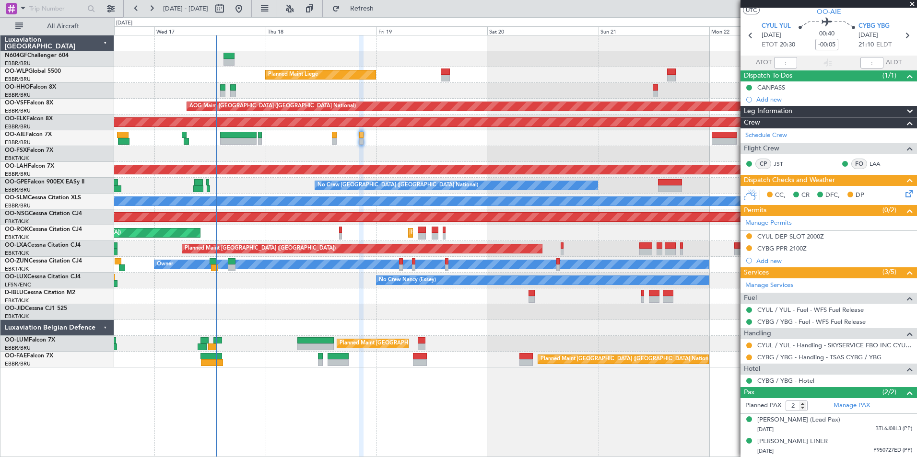
click at [379, 292] on div at bounding box center [515, 297] width 802 height 16
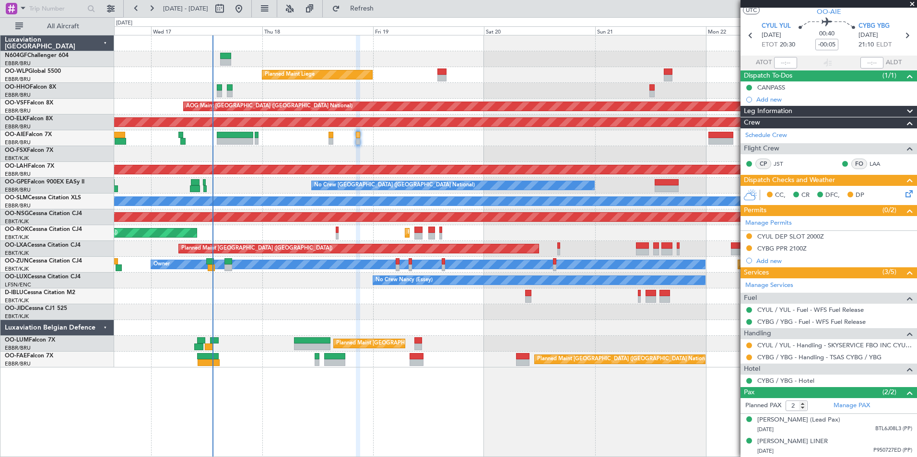
click at [341, 288] on div "Planned Maint Liege RJAA 02:30 Z UBBB 13:50 Z 02:30 Z 13:45 Z AOG Maint Brussel…" at bounding box center [515, 201] width 802 height 332
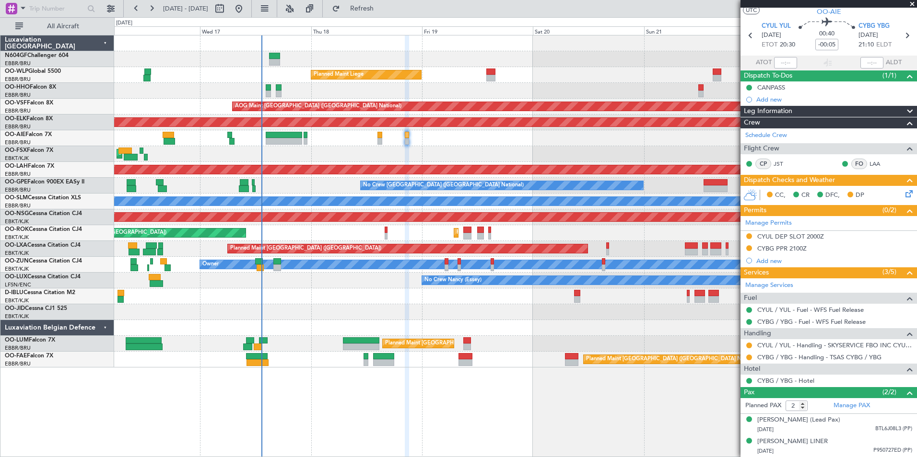
click at [377, 296] on div at bounding box center [515, 297] width 802 height 16
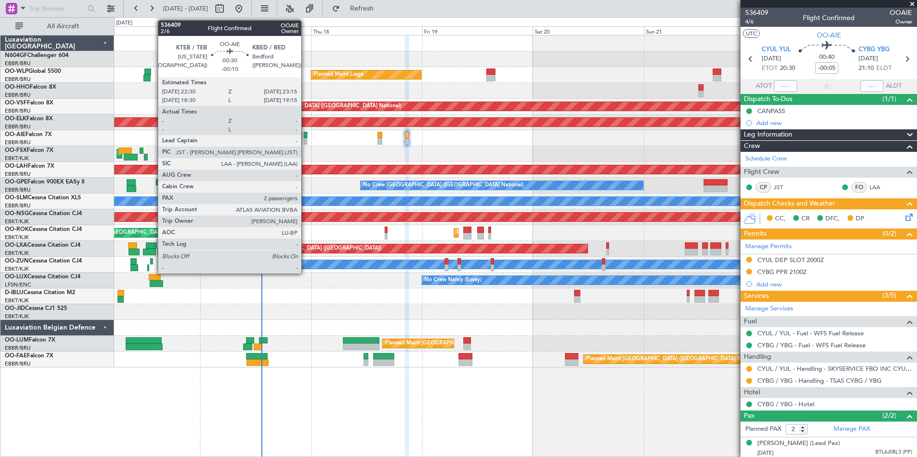
scroll to position [33, 0]
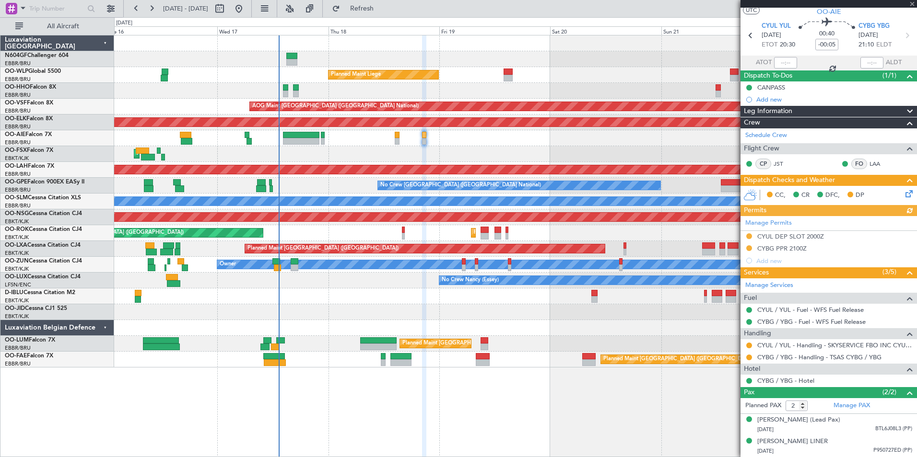
click at [338, 147] on div "Planned Maint Liege RJAA 02:30 Z UBBB 13:50 Z 02:30 Z 13:45 Z AOG Maint Brussel…" at bounding box center [515, 201] width 802 height 332
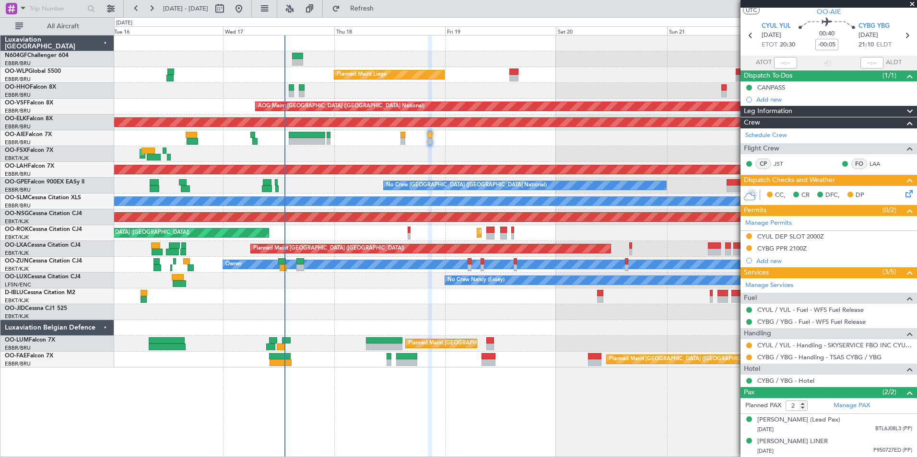
click at [358, 143] on div at bounding box center [515, 138] width 802 height 16
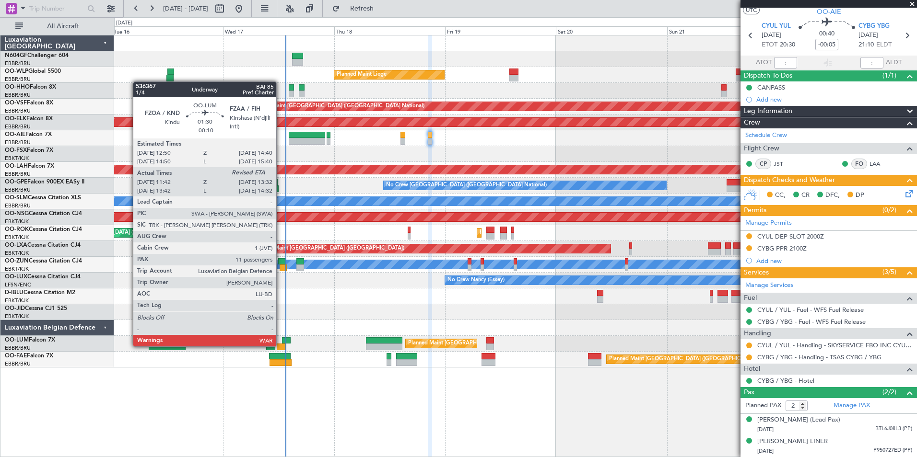
click at [280, 346] on div at bounding box center [281, 347] width 9 height 7
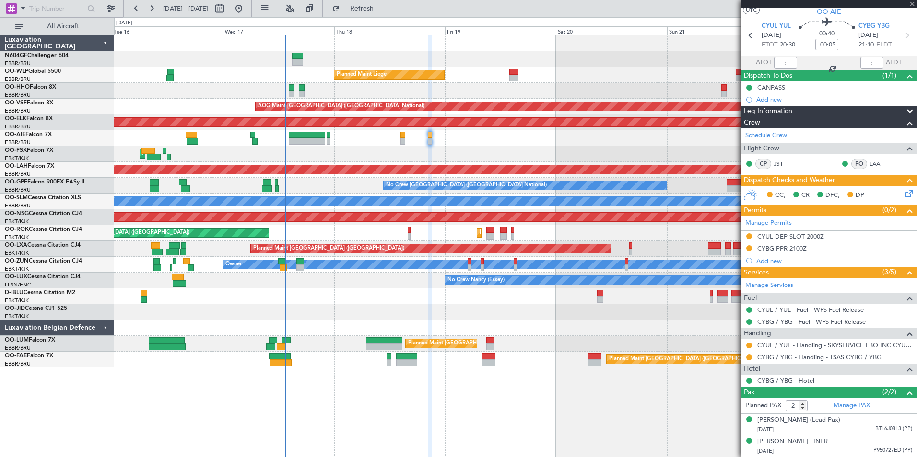
type input "-00:10"
type input "11:52"
type input "11"
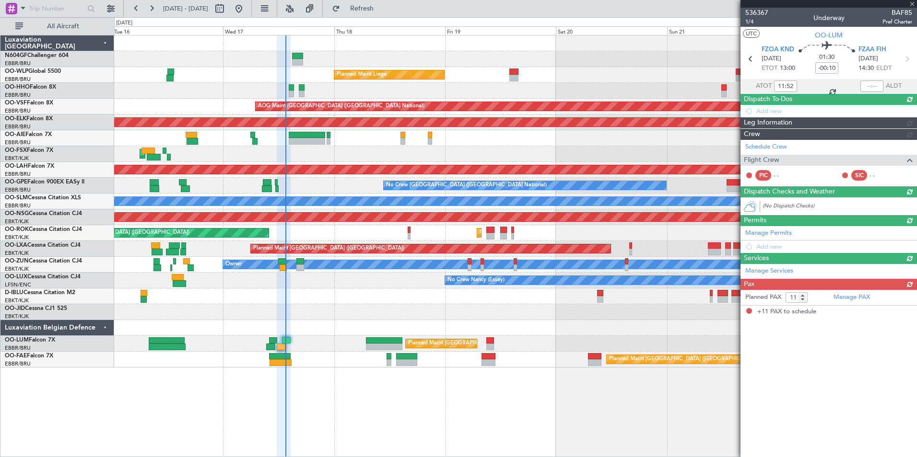
scroll to position [0, 0]
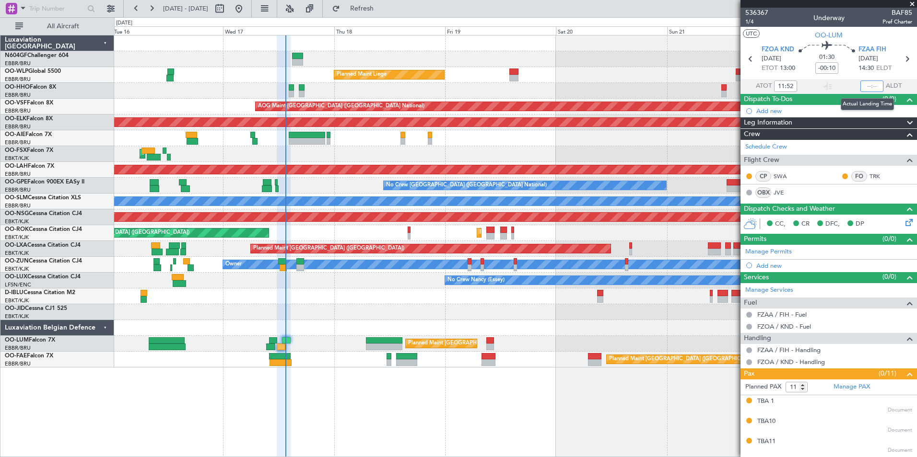
click at [869, 83] on input "text" at bounding box center [871, 87] width 23 height 12
click at [867, 34] on section "UTC OO-LUM" at bounding box center [828, 34] width 176 height 14
type input "13:28"
click at [325, 153] on div "AOG Maint Kortrijk-[GEOGRAPHIC_DATA]" at bounding box center [515, 154] width 802 height 16
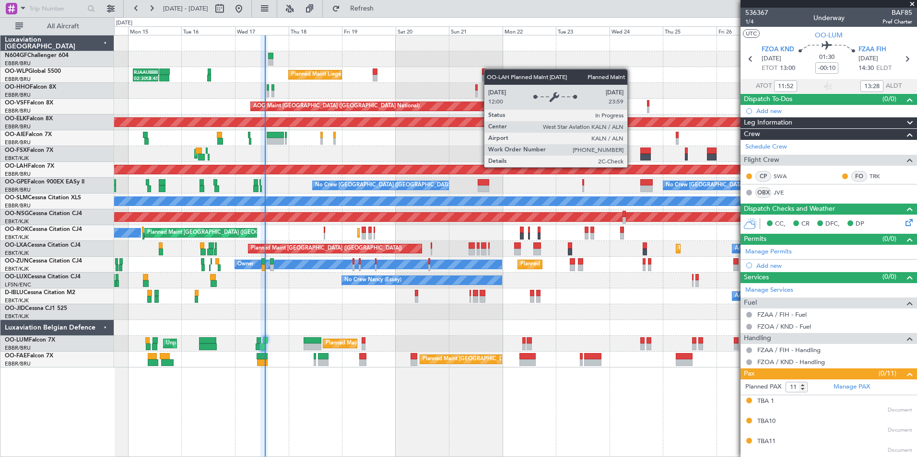
click at [360, 164] on div "Planned Maint [PERSON_NAME]-[GEOGRAPHIC_DATA][PERSON_NAME] ([GEOGRAPHIC_DATA][P…" at bounding box center [515, 170] width 802 height 16
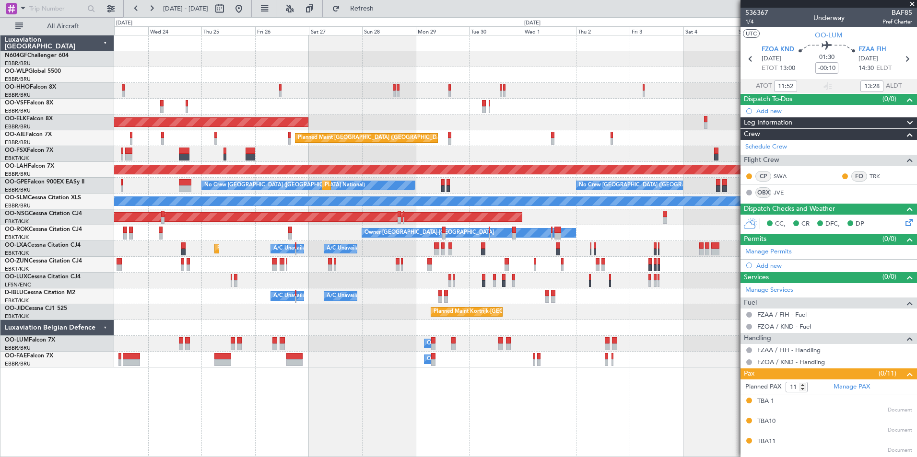
click at [311, 158] on div at bounding box center [515, 154] width 802 height 16
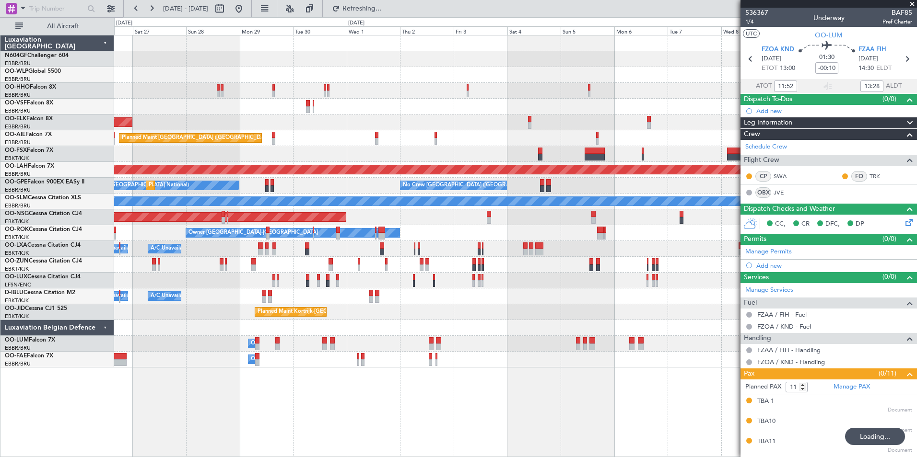
click at [273, 155] on div at bounding box center [515, 154] width 802 height 16
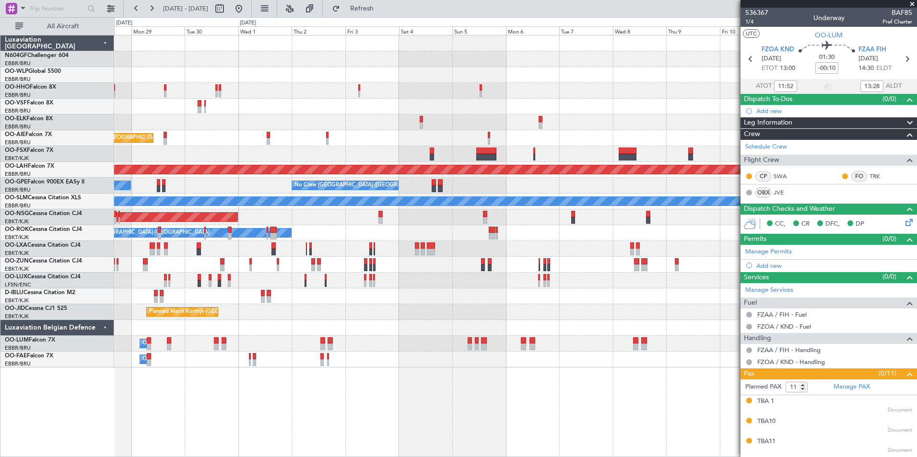
click at [327, 154] on div at bounding box center [515, 154] width 802 height 16
click at [328, 126] on div "Planned Maint Kortrijk-[GEOGRAPHIC_DATA]" at bounding box center [515, 123] width 802 height 16
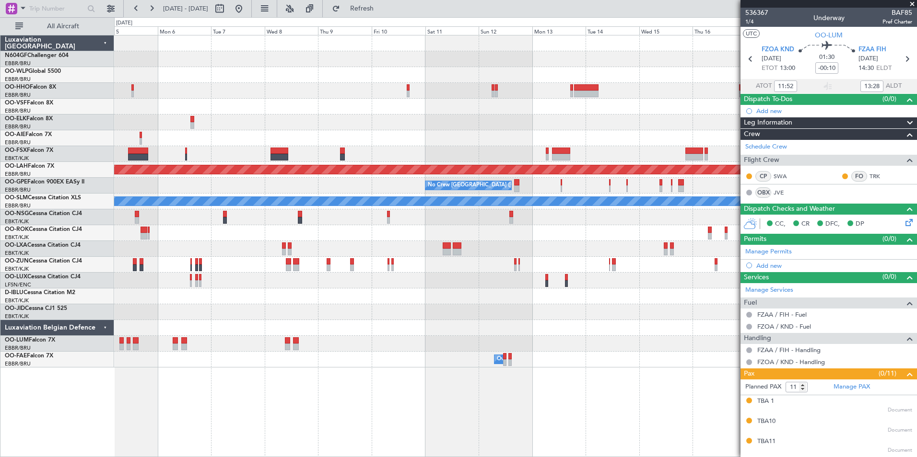
click at [306, 113] on div at bounding box center [515, 107] width 802 height 16
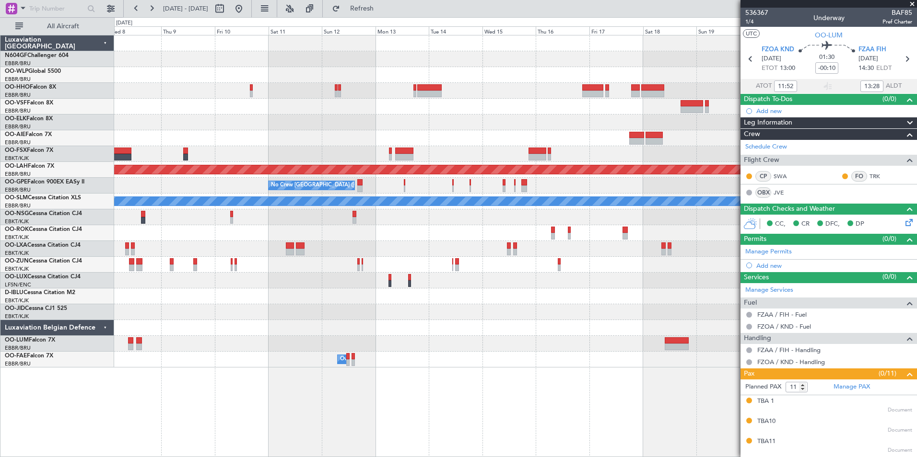
click at [302, 113] on div at bounding box center [515, 107] width 802 height 16
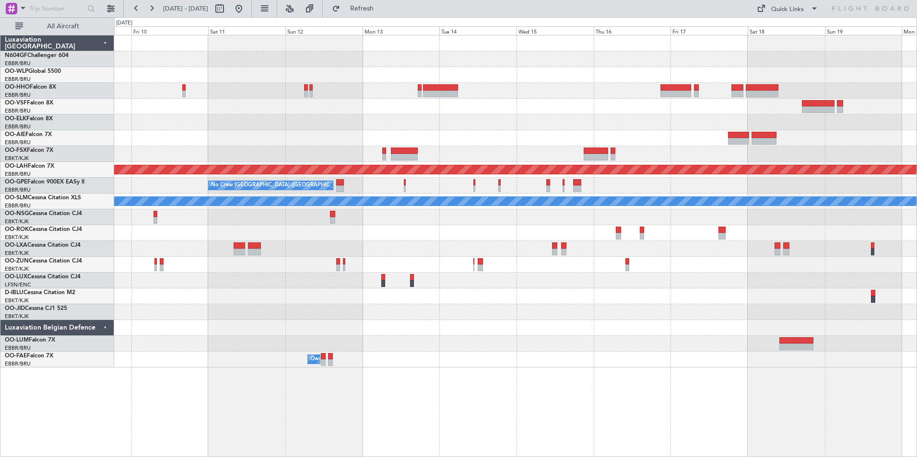
click at [517, 222] on div at bounding box center [515, 217] width 802 height 16
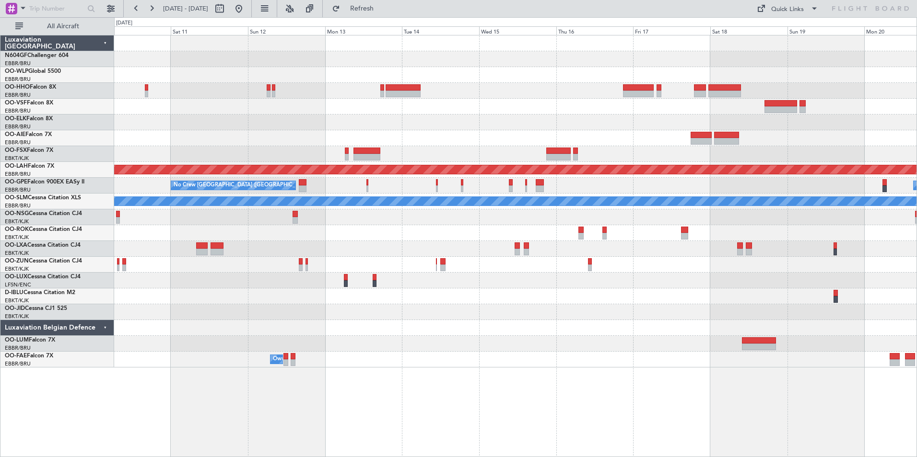
click at [367, 212] on div "Planned Maint Alton-st Louis (St Louis Regl) No Crew Brussels (Brussels Nationa…" at bounding box center [515, 201] width 802 height 332
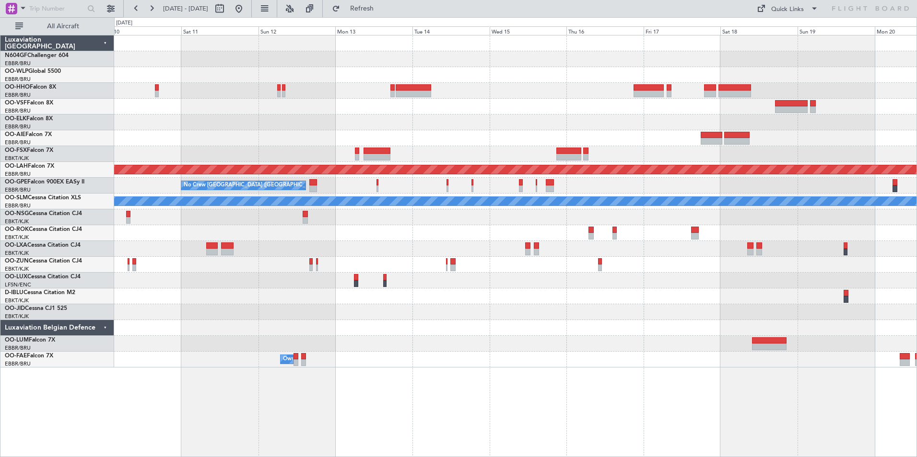
click at [399, 186] on div "No Crew Brussels (Brussels National) No Crew Brussels (Brussels National) Plann…" at bounding box center [515, 186] width 802 height 16
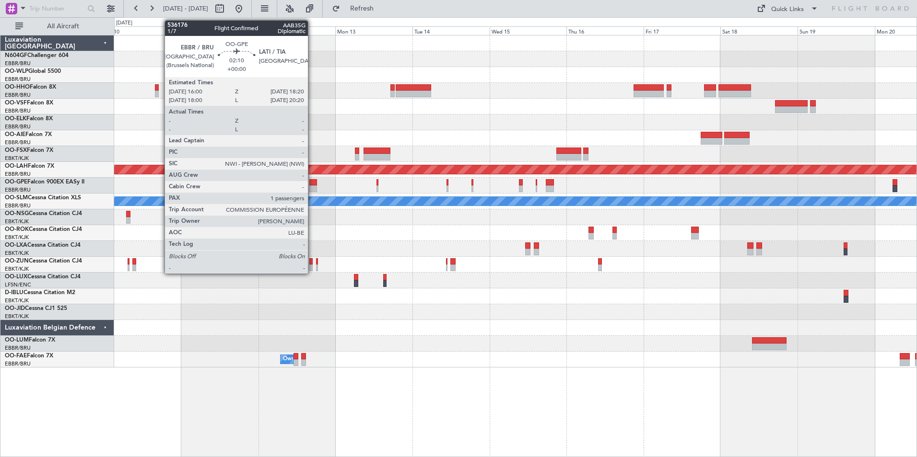
click at [312, 184] on div at bounding box center [313, 182] width 8 height 7
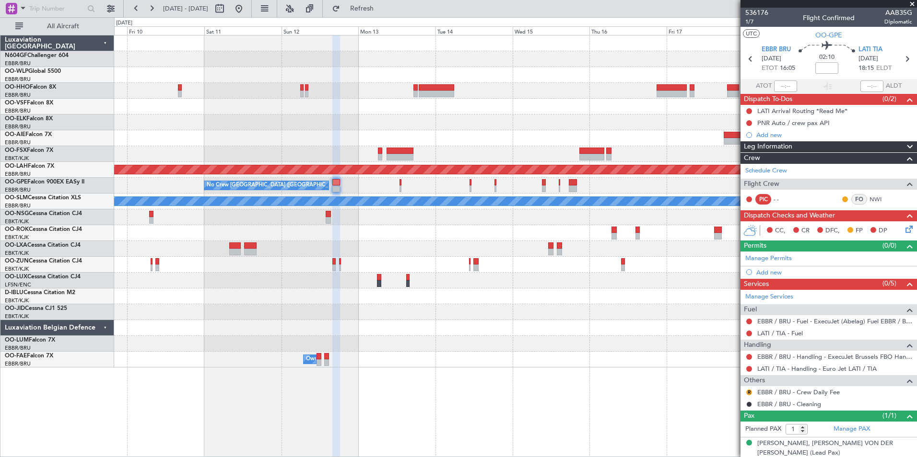
click at [451, 232] on div at bounding box center [515, 233] width 802 height 16
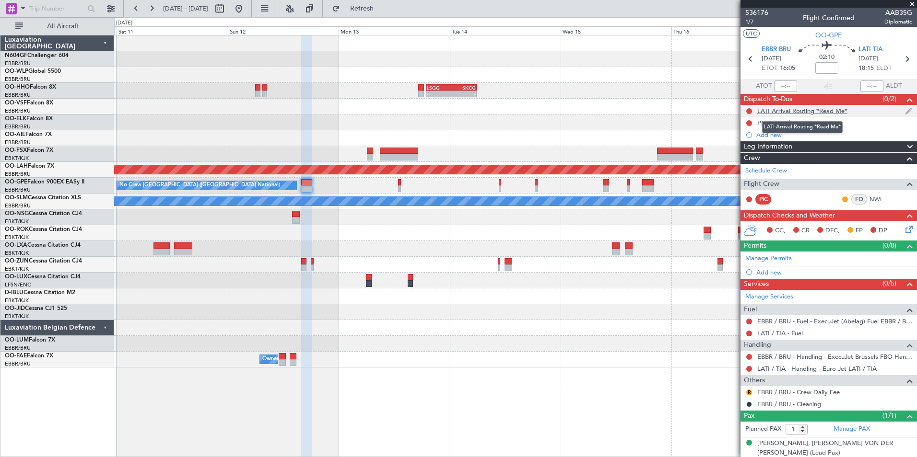
click at [767, 111] on div "LATI Arrival Routing *Read Me*" at bounding box center [802, 111] width 90 height 8
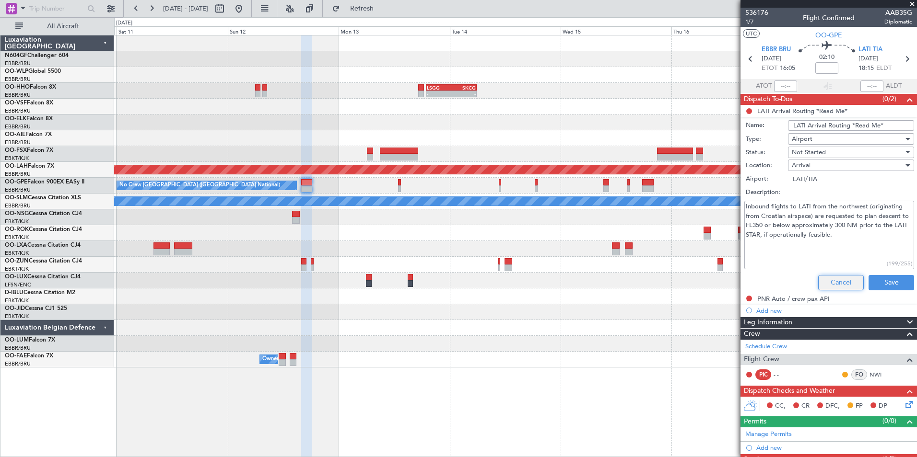
click at [834, 286] on button "Cancel" at bounding box center [841, 282] width 46 height 15
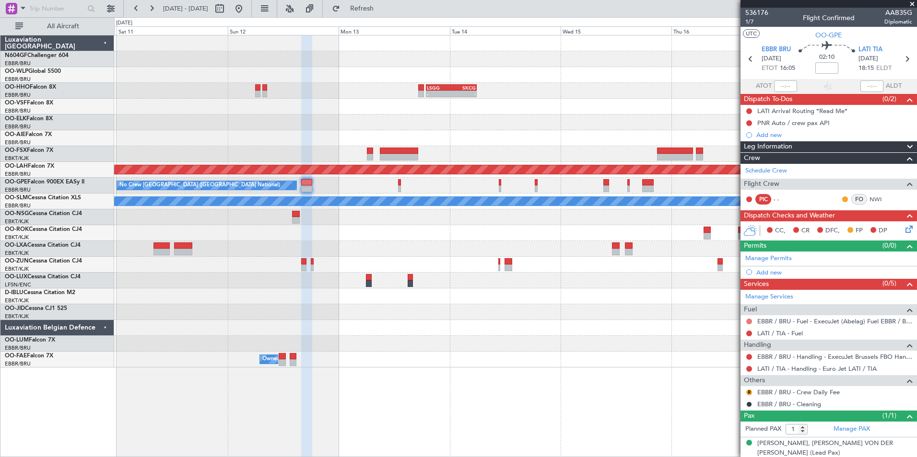
click at [746, 320] on button at bounding box center [749, 322] width 6 height 6
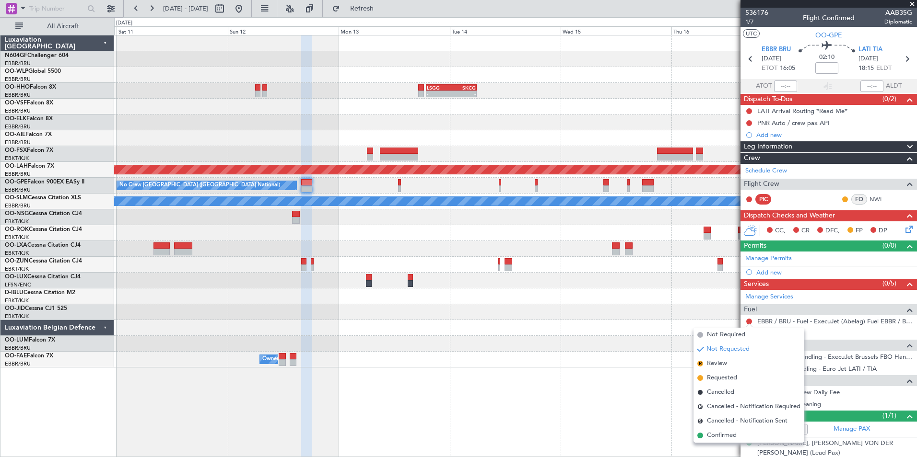
click at [529, 391] on div "- - LSGG 19:00 Z SKCG 05:55 Z - - SKCG 21:00 Z EGGD 06:25 Z - - LTCG 23:30 Z RJ…" at bounding box center [515, 246] width 802 height 422
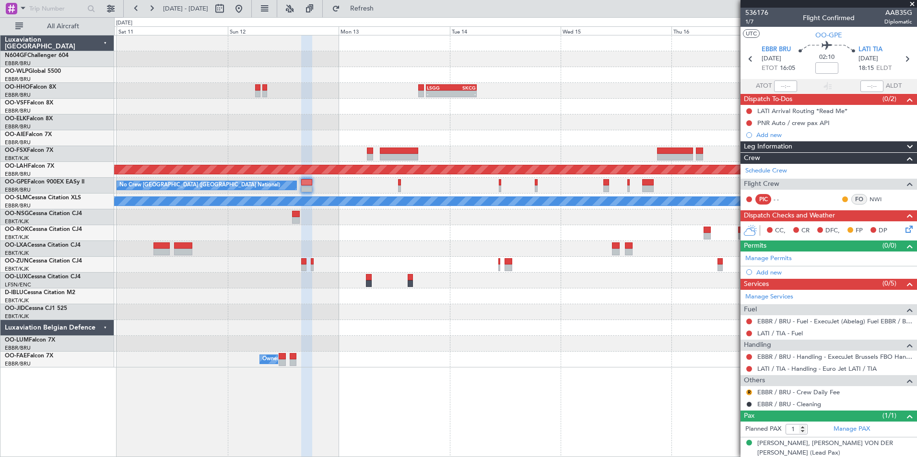
click at [903, 230] on icon at bounding box center [907, 228] width 8 height 8
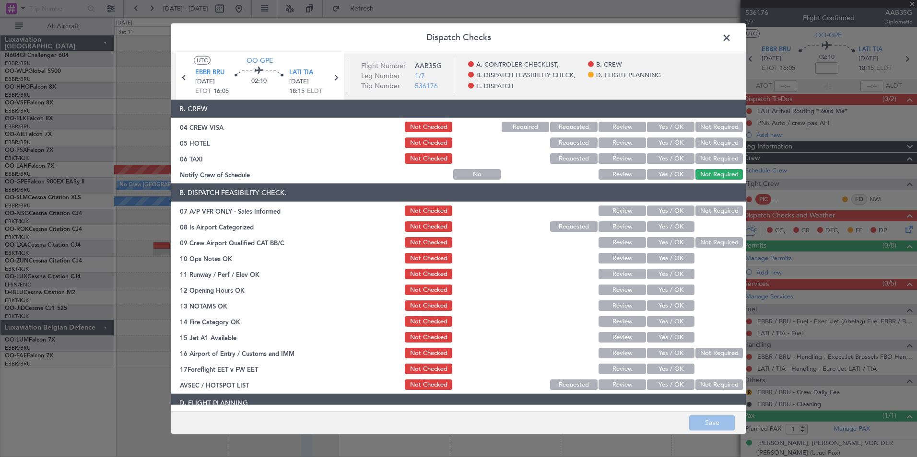
scroll to position [96, 0]
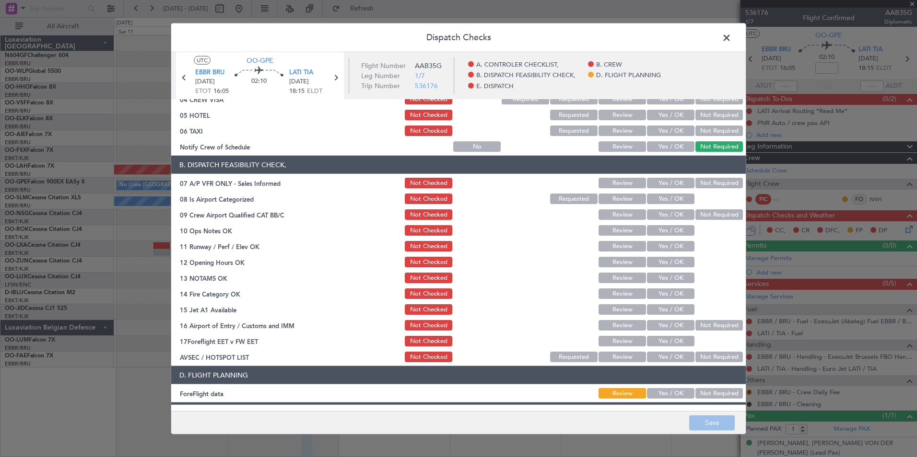
drag, startPoint x: 709, startPoint y: 182, endPoint x: 704, endPoint y: 188, distance: 7.9
click at [709, 182] on button "Not Required" at bounding box center [718, 183] width 47 height 11
click at [682, 203] on button "Yes / OK" at bounding box center [670, 199] width 47 height 11
click at [299, 70] on span "LATI TIA" at bounding box center [301, 73] width 24 height 10
click at [695, 212] on button "Not Required" at bounding box center [718, 214] width 47 height 11
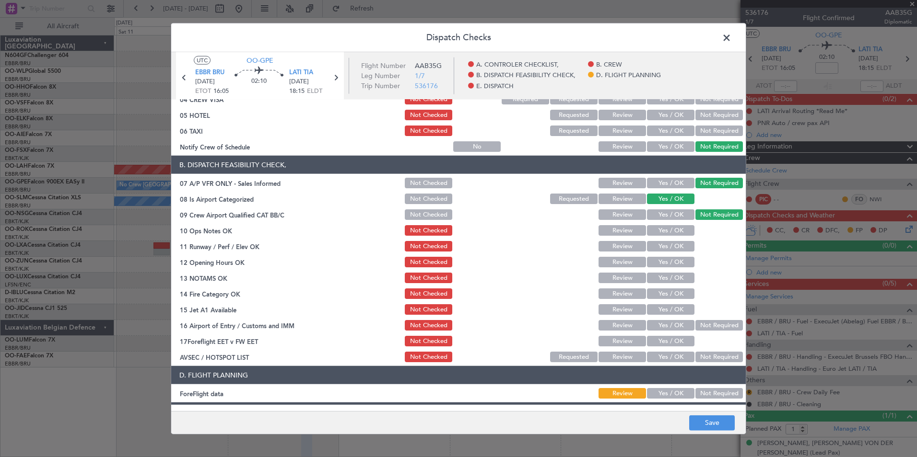
click at [663, 228] on button "Yes / OK" at bounding box center [670, 230] width 47 height 11
click at [308, 70] on span "LATI TIA" at bounding box center [301, 73] width 24 height 10
click at [665, 248] on button "Yes / OK" at bounding box center [670, 246] width 47 height 11
click at [721, 423] on button "Save" at bounding box center [712, 422] width 46 height 15
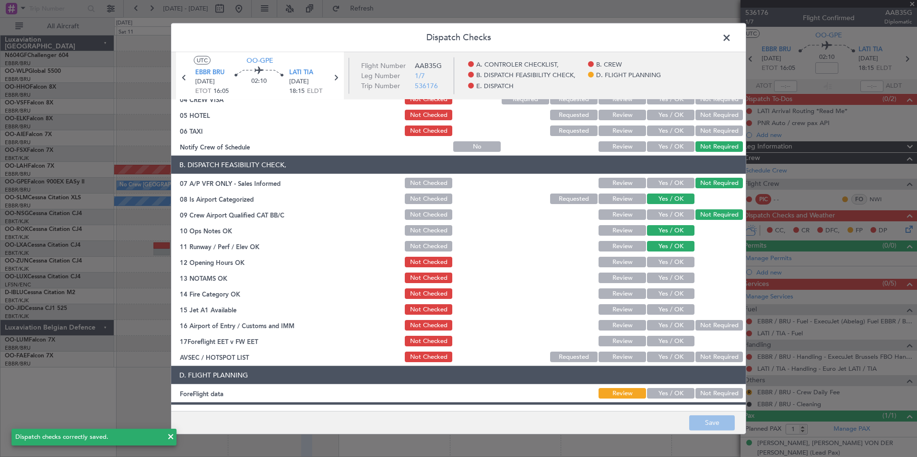
click at [731, 35] on span at bounding box center [731, 40] width 0 height 19
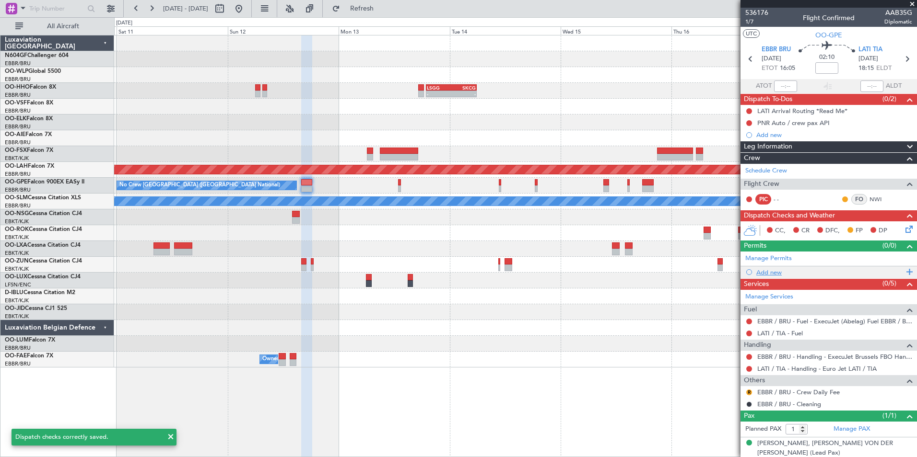
click at [771, 275] on div "Add new" at bounding box center [829, 272] width 147 height 8
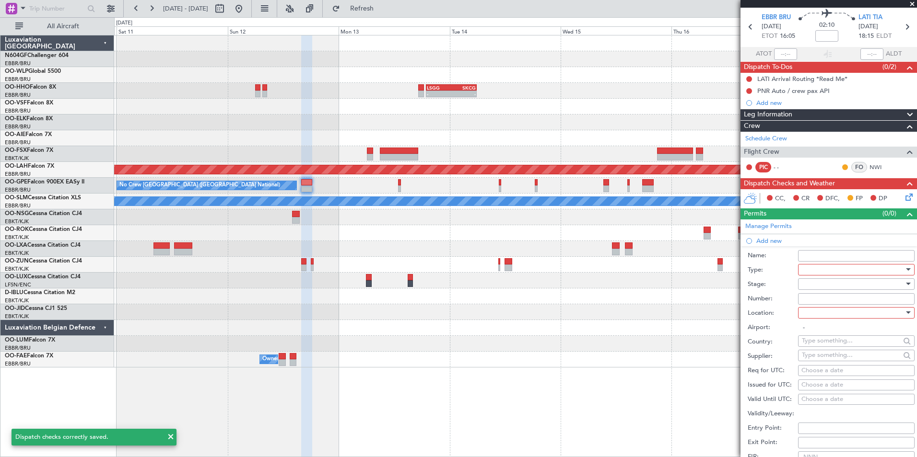
scroll to position [48, 0]
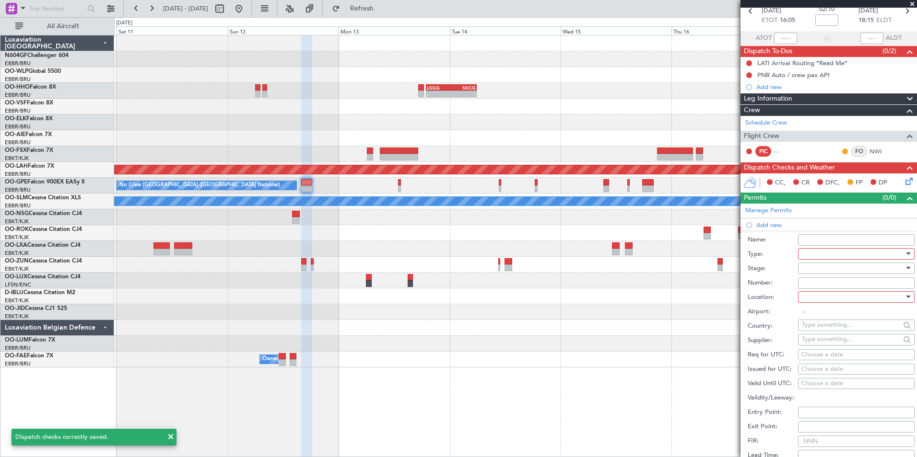
click at [817, 252] on div at bounding box center [853, 254] width 102 height 14
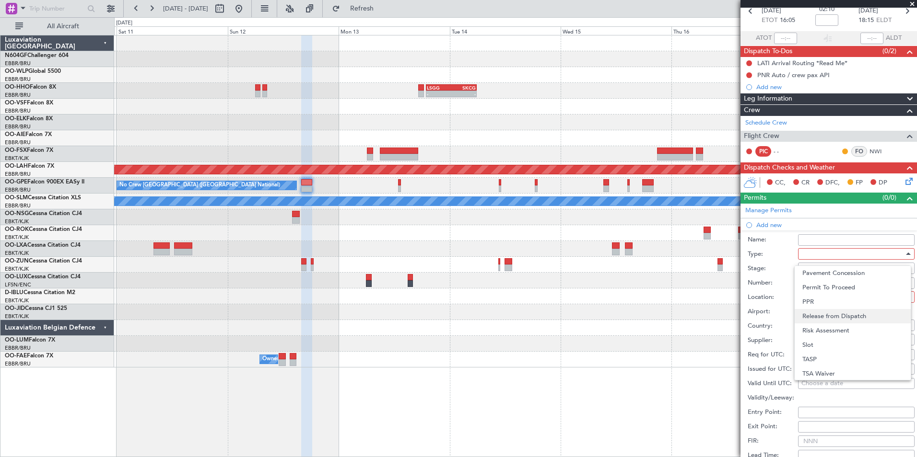
scroll to position [289, 0]
click at [825, 343] on span "Slot" at bounding box center [852, 344] width 101 height 14
click at [828, 271] on div at bounding box center [853, 268] width 102 height 14
click at [831, 300] on span "Not Requested" at bounding box center [852, 302] width 101 height 14
click at [824, 297] on div at bounding box center [853, 297] width 102 height 14
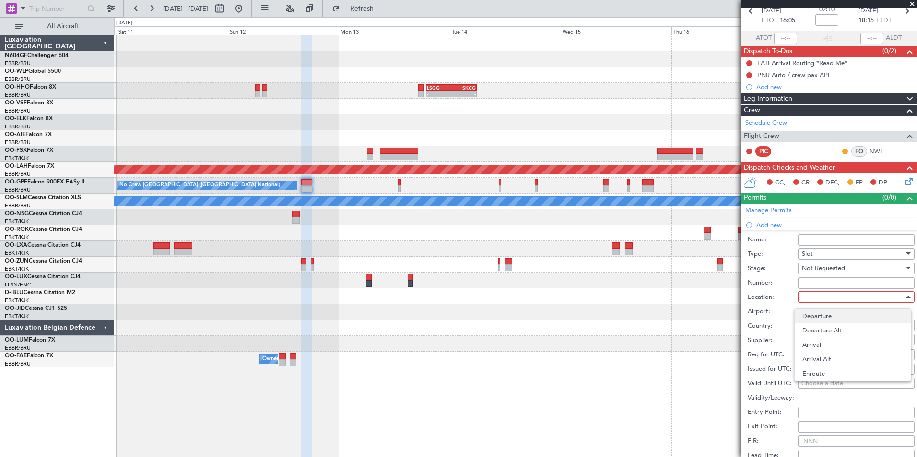
click at [837, 321] on span "Departure" at bounding box center [852, 316] width 101 height 14
type input "EBBR / BRU"
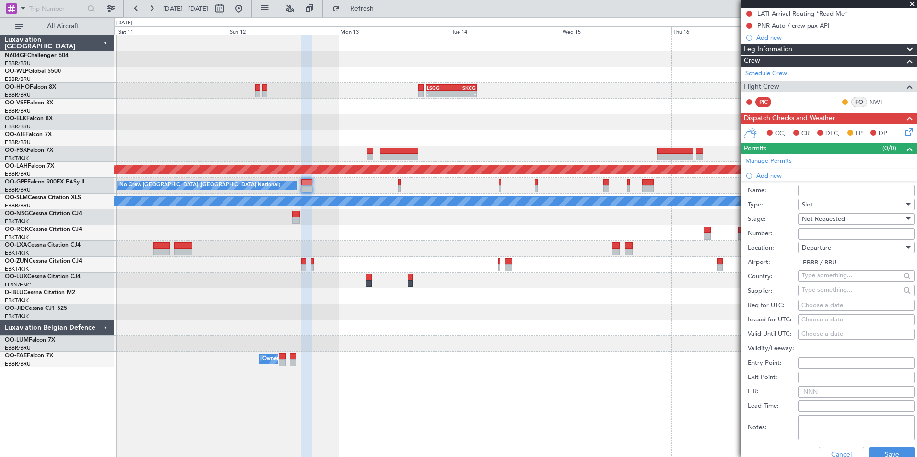
scroll to position [144, 0]
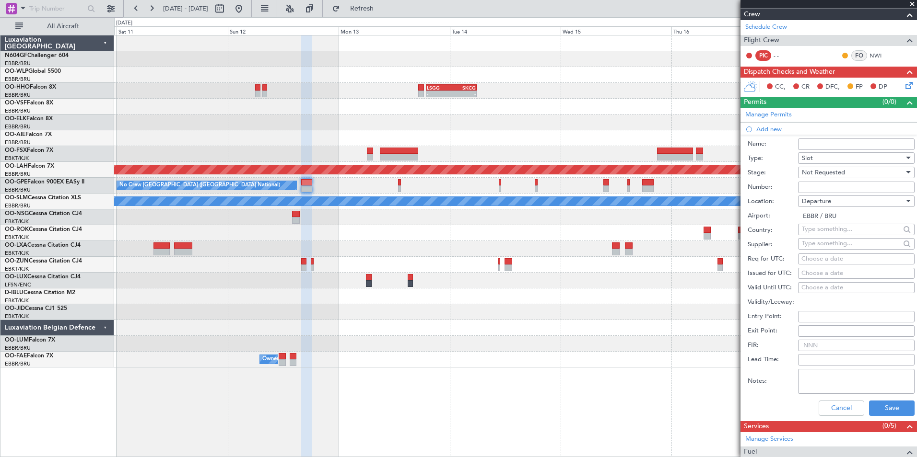
click at [825, 261] on div "Choose a date" at bounding box center [856, 260] width 110 height 10
select select "9"
select select "2025"
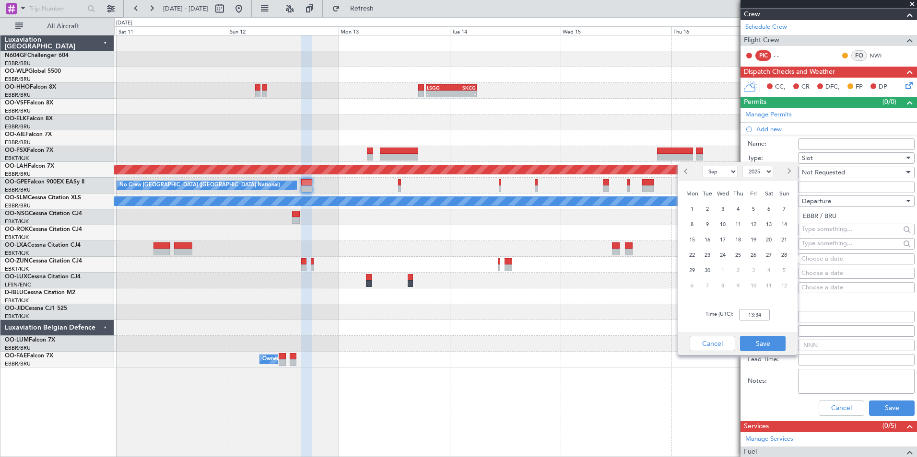
drag, startPoint x: 723, startPoint y: 175, endPoint x: 726, endPoint y: 179, distance: 5.1
click at [723, 175] on select "Jan Feb Mar Apr May Jun [DATE] Aug Sep Oct Nov Dec" at bounding box center [719, 172] width 35 height 12
select select "10"
click at [702, 166] on select "Jan Feb Mar Apr May Jun [DATE] Aug Sep Oct Nov Dec" at bounding box center [719, 172] width 35 height 12
click at [780, 224] on span "12" at bounding box center [784, 225] width 12 height 12
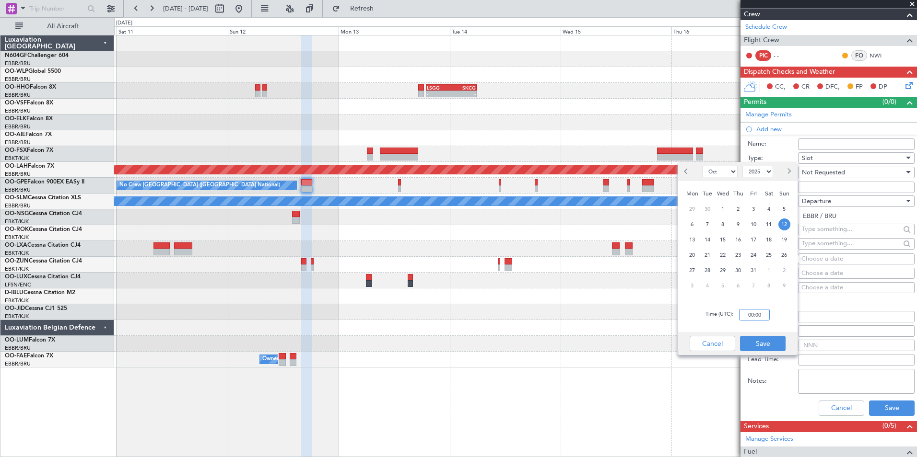
click at [758, 316] on input "00:00" at bounding box center [754, 315] width 31 height 12
type input "16:00"
click at [790, 316] on div "Time (UTC): 16:00" at bounding box center [737, 315] width 120 height 35
click at [765, 340] on button "Save" at bounding box center [763, 343] width 46 height 15
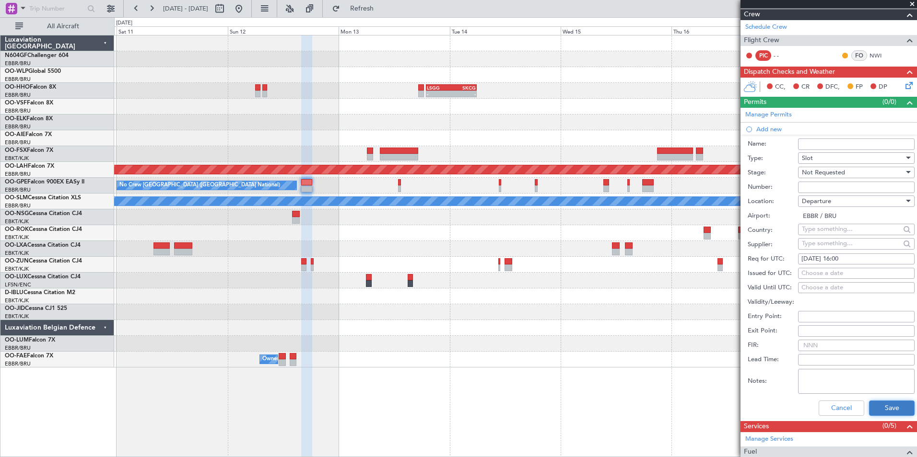
click at [882, 407] on button "Save" at bounding box center [892, 408] width 46 height 15
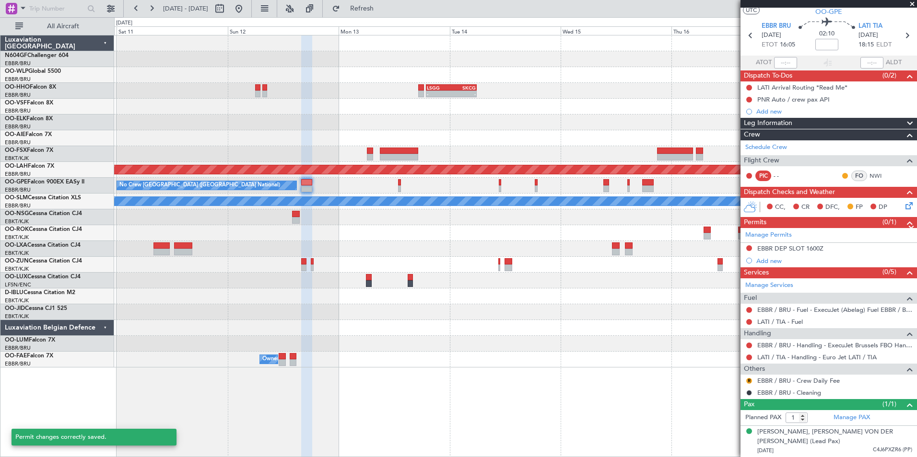
scroll to position [13, 0]
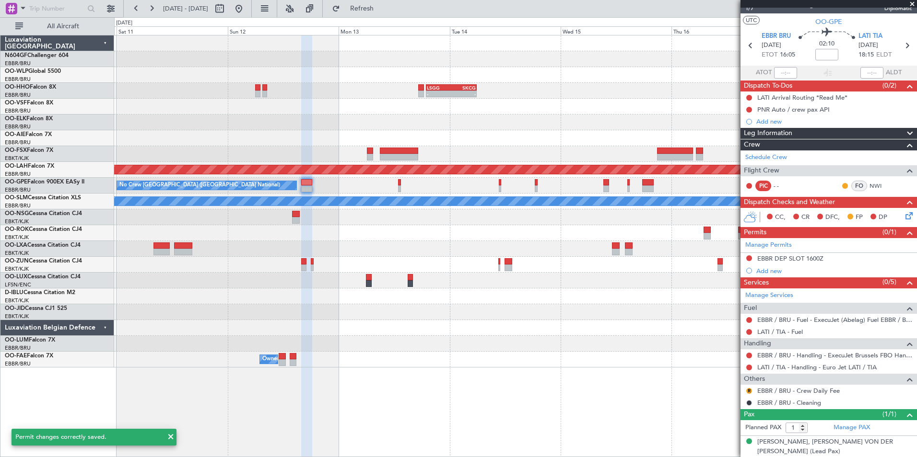
click at [650, 311] on div at bounding box center [515, 312] width 802 height 16
click at [869, 38] on span "LATI TIA" at bounding box center [870, 37] width 24 height 10
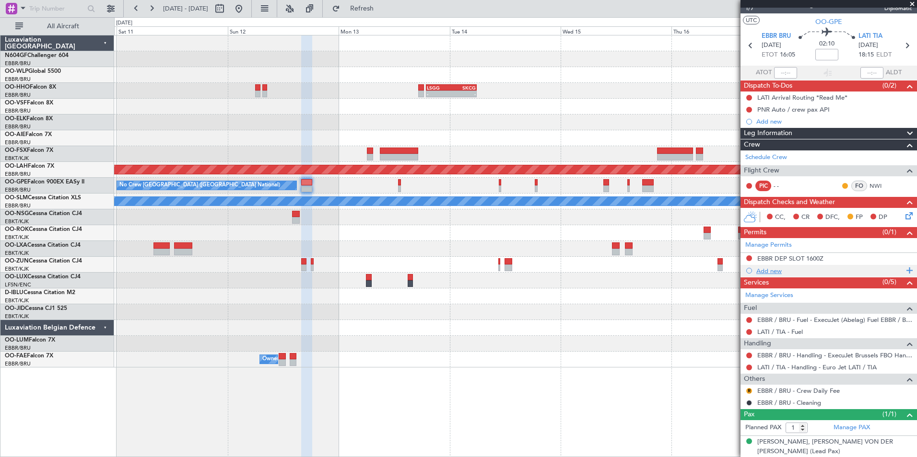
click at [761, 271] on div "Add new" at bounding box center [829, 271] width 147 height 8
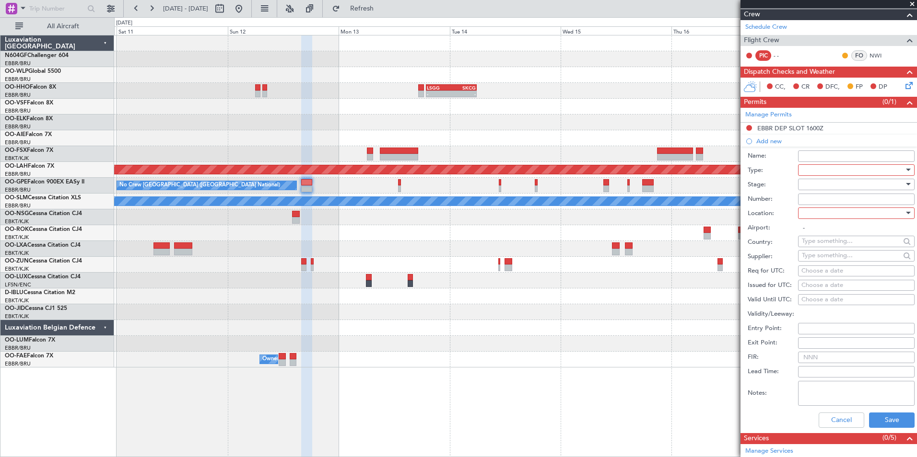
click at [823, 165] on div at bounding box center [853, 170] width 102 height 14
click at [833, 227] on span "Landing" at bounding box center [852, 228] width 101 height 14
click at [814, 188] on div at bounding box center [853, 184] width 102 height 14
click at [834, 219] on span "Not Requested" at bounding box center [852, 218] width 101 height 14
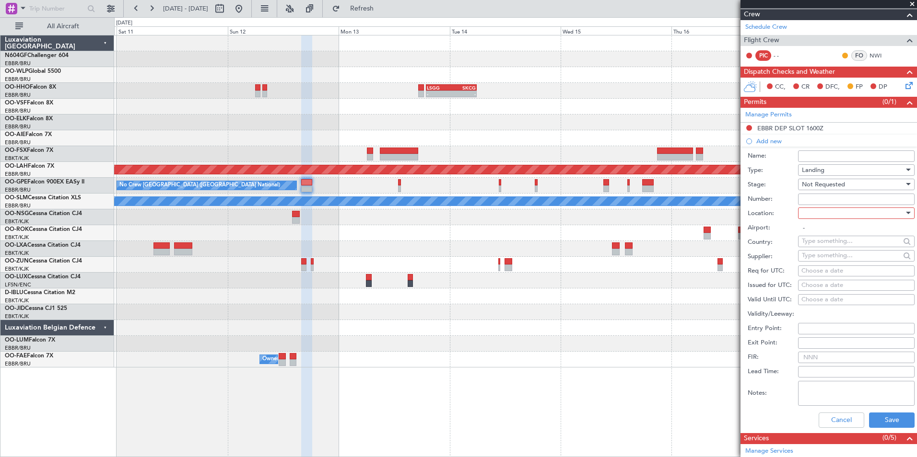
click at [833, 216] on div at bounding box center [853, 213] width 102 height 14
click at [831, 264] on span "Arrival" at bounding box center [852, 261] width 101 height 14
type input "LATI / TIA"
click at [884, 422] on button "Save" at bounding box center [892, 420] width 46 height 15
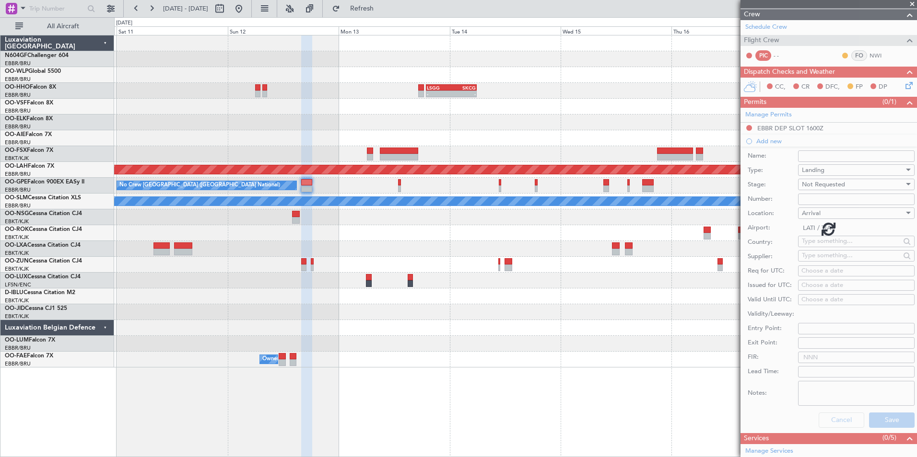
scroll to position [25, 0]
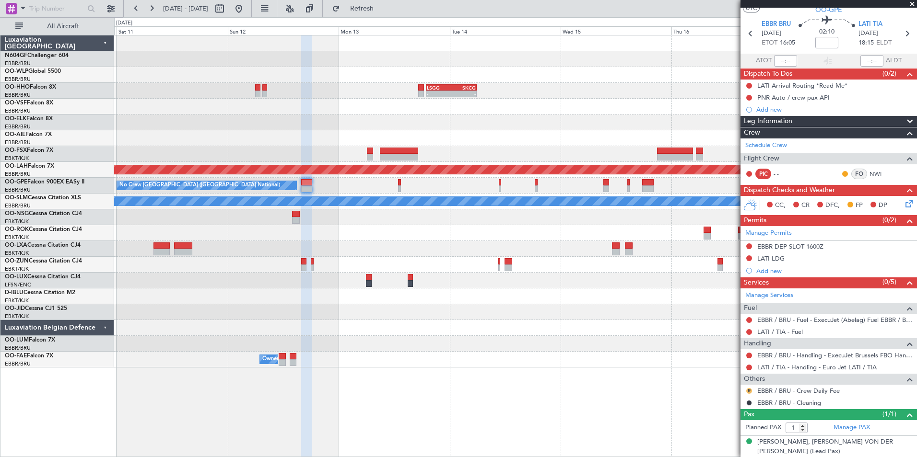
click at [750, 390] on button "R" at bounding box center [749, 391] width 6 height 6
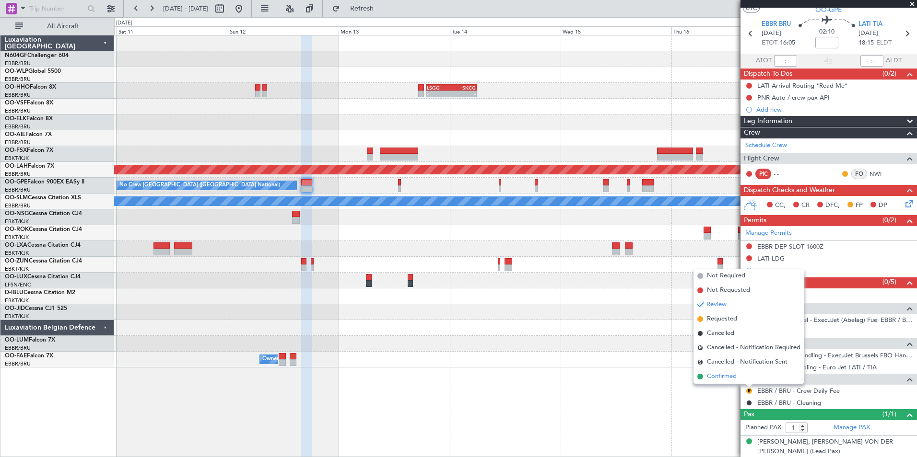
click at [726, 376] on span "Confirmed" at bounding box center [722, 377] width 30 height 10
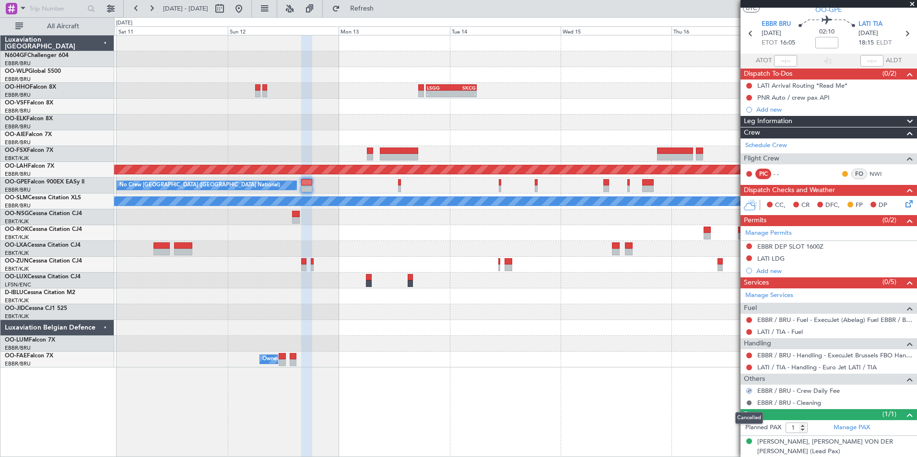
click at [750, 400] on button at bounding box center [749, 403] width 6 height 6
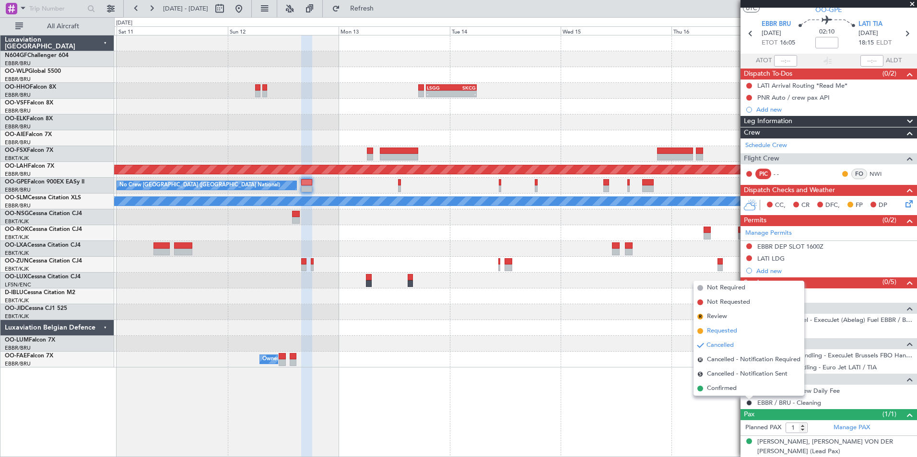
click at [737, 331] on span "Requested" at bounding box center [722, 331] width 30 height 10
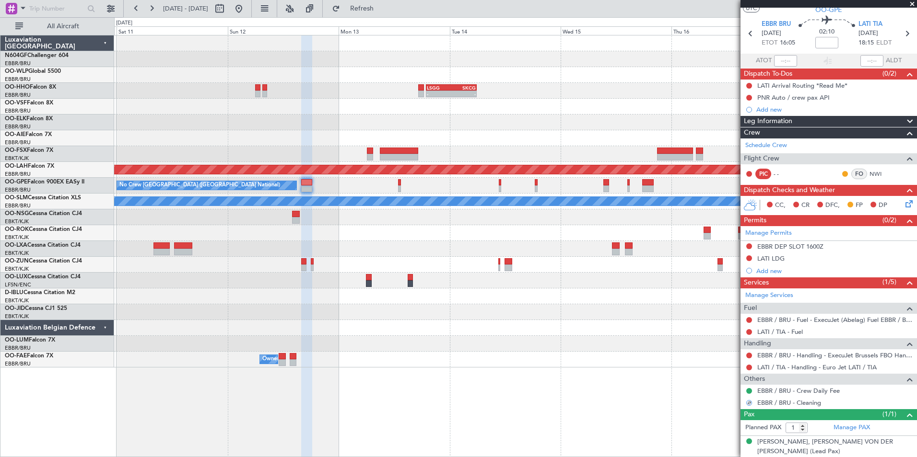
click at [904, 201] on icon at bounding box center [907, 202] width 8 height 8
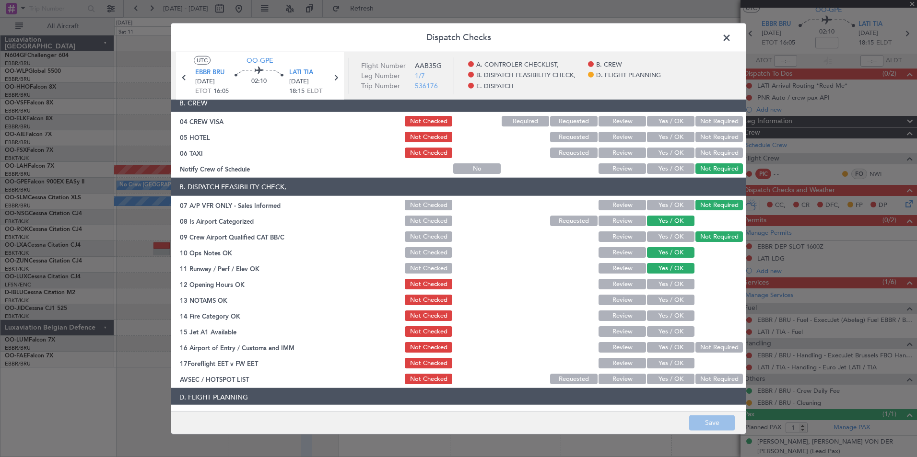
scroll to position [96, 0]
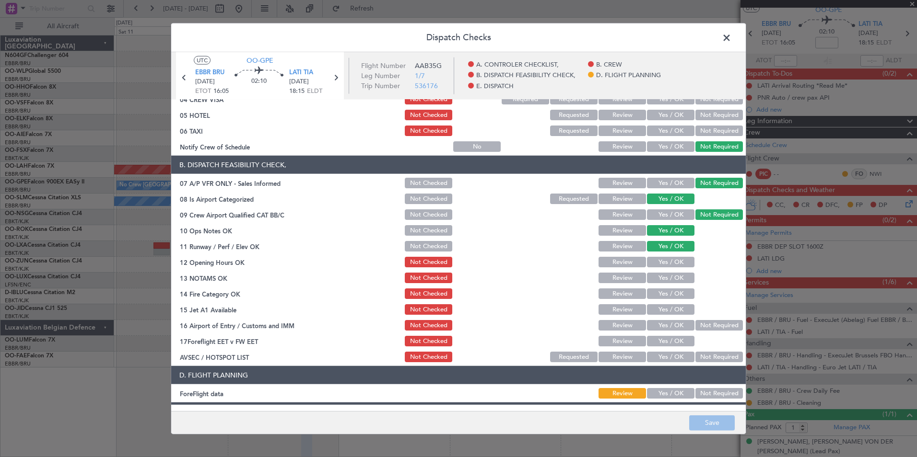
click at [664, 261] on button "Yes / OK" at bounding box center [670, 262] width 47 height 11
click at [673, 277] on button "Yes / OK" at bounding box center [670, 278] width 47 height 11
click at [651, 294] on button "Yes / OK" at bounding box center [670, 294] width 47 height 11
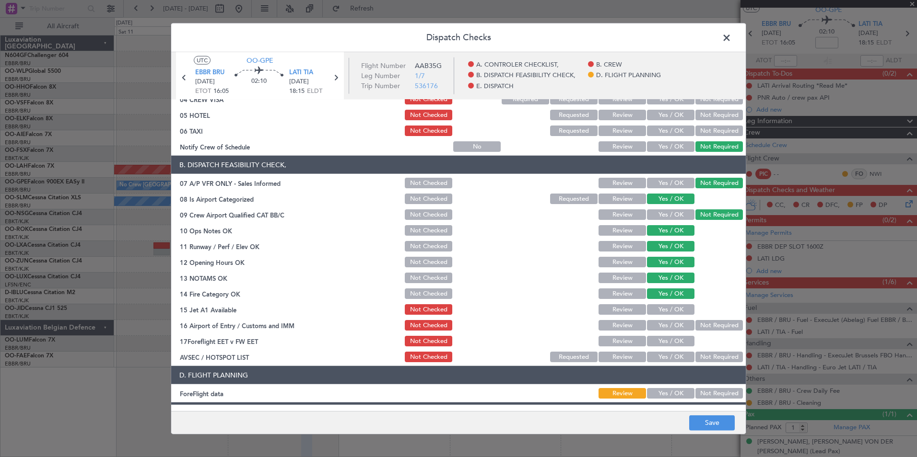
click at [658, 307] on button "Yes / OK" at bounding box center [670, 309] width 47 height 11
click at [704, 325] on button "Not Required" at bounding box center [718, 325] width 47 height 11
click at [675, 355] on button "Yes / OK" at bounding box center [670, 357] width 47 height 11
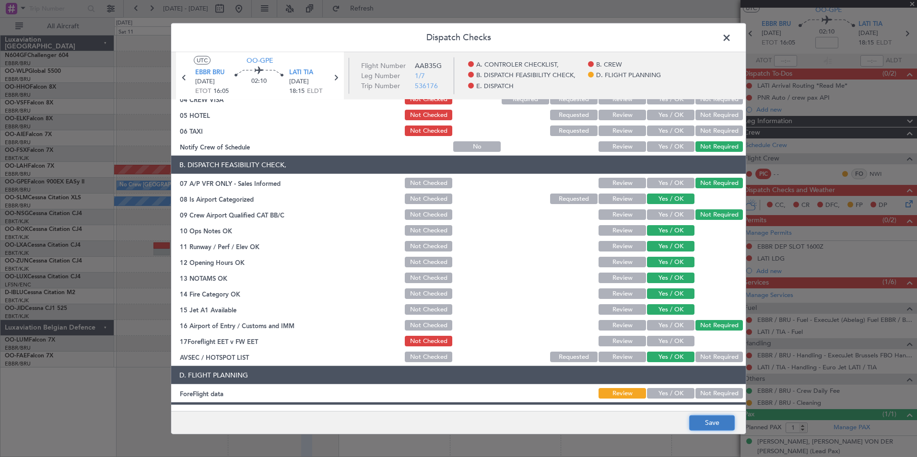
click at [707, 424] on button "Save" at bounding box center [712, 422] width 46 height 15
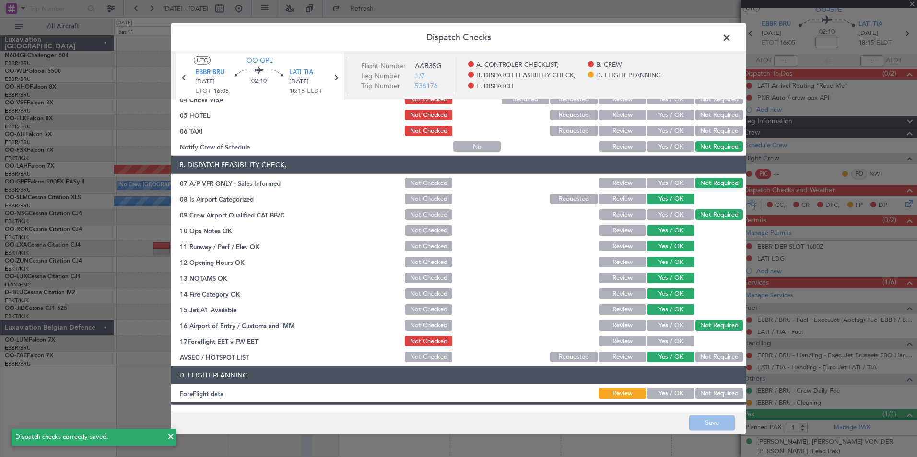
click at [731, 42] on span at bounding box center [731, 40] width 0 height 19
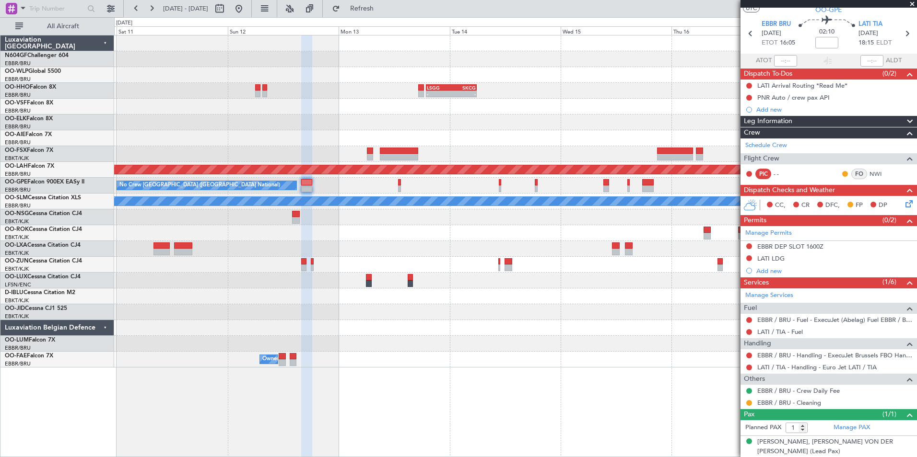
click at [334, 225] on div at bounding box center [515, 217] width 802 height 16
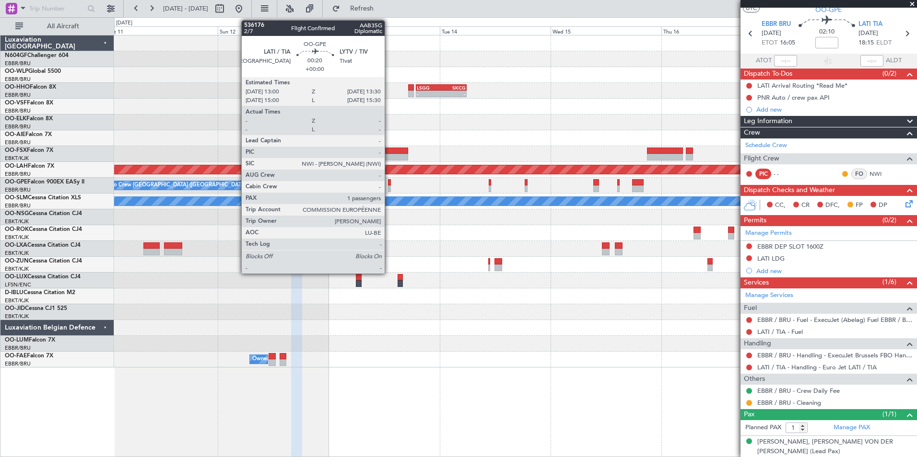
click at [389, 187] on div at bounding box center [389, 189] width 2 height 7
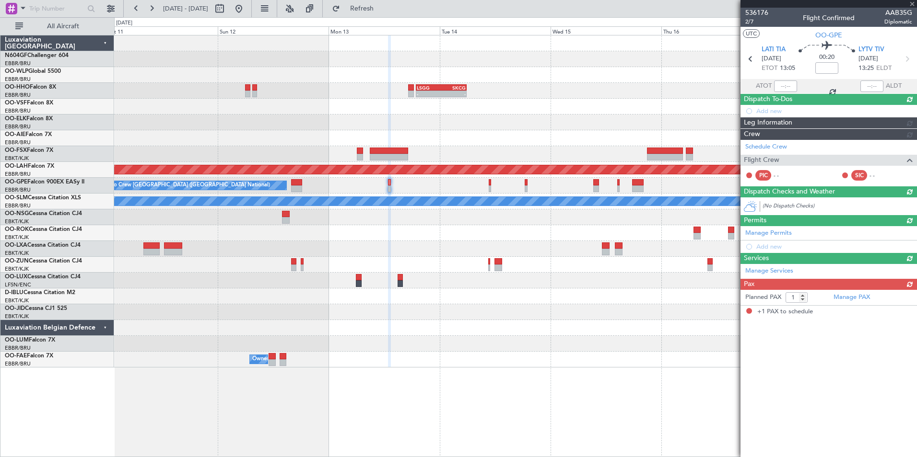
scroll to position [0, 0]
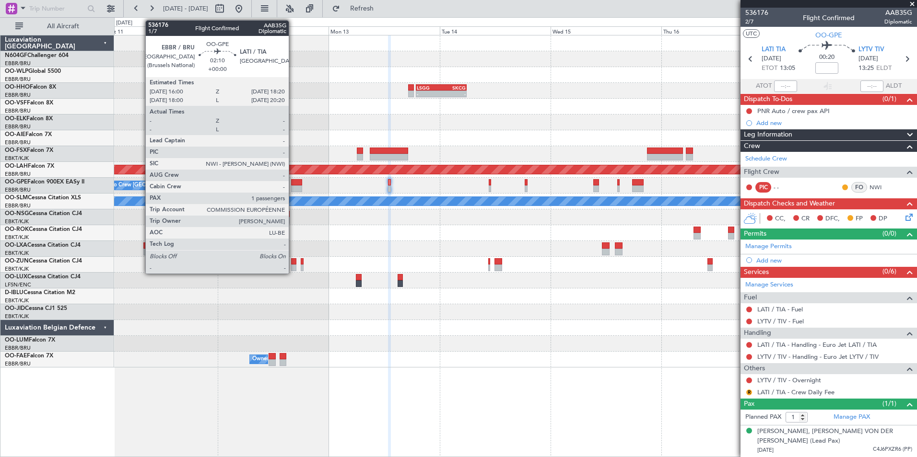
click at [293, 182] on div at bounding box center [296, 182] width 11 height 7
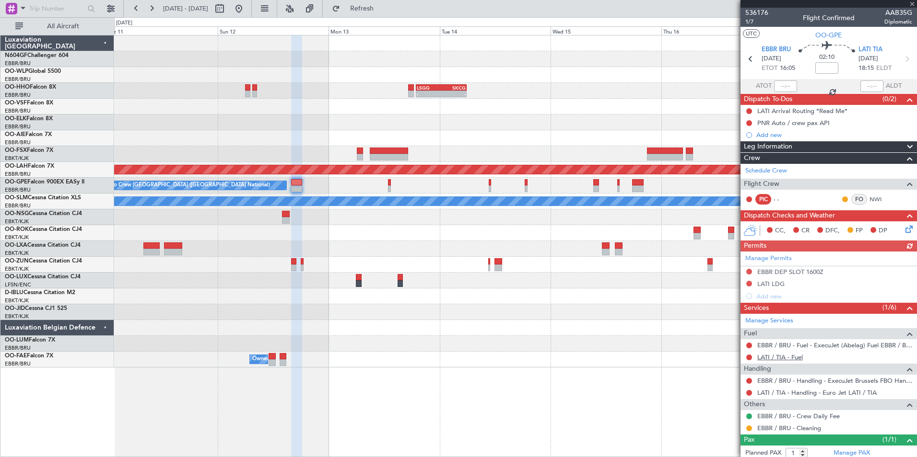
click at [779, 360] on link "LATI / TIA - Fuel" at bounding box center [780, 357] width 46 height 8
click at [370, 9] on button "Refresh" at bounding box center [356, 8] width 58 height 15
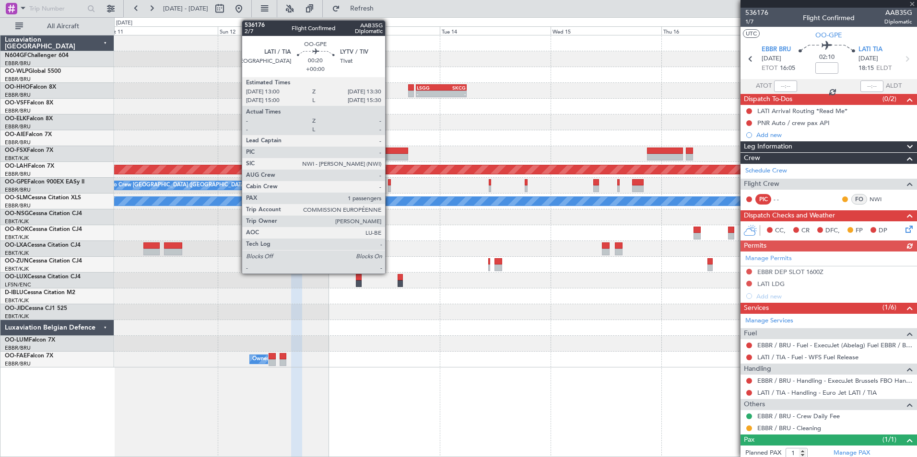
click at [389, 186] on div at bounding box center [389, 189] width 2 height 7
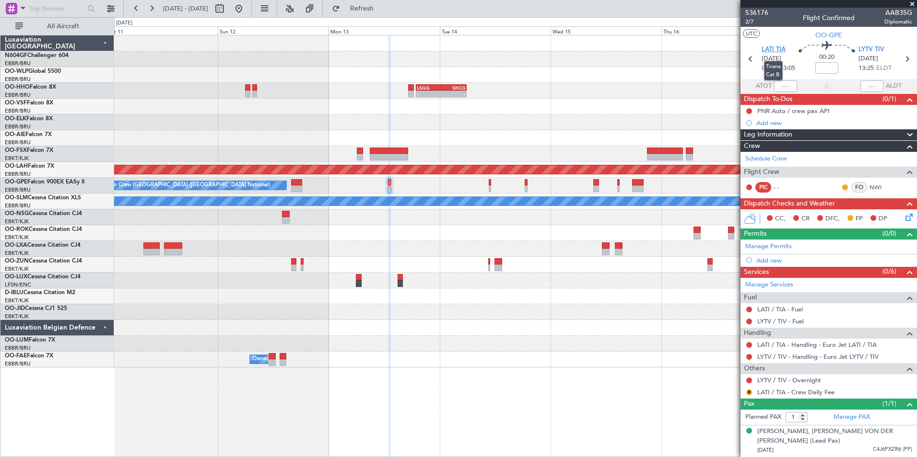
click at [781, 50] on span "LATI TIA" at bounding box center [773, 50] width 24 height 10
click at [874, 47] on span "LYTV TIV" at bounding box center [871, 50] width 26 height 10
click at [400, 222] on div at bounding box center [515, 217] width 802 height 16
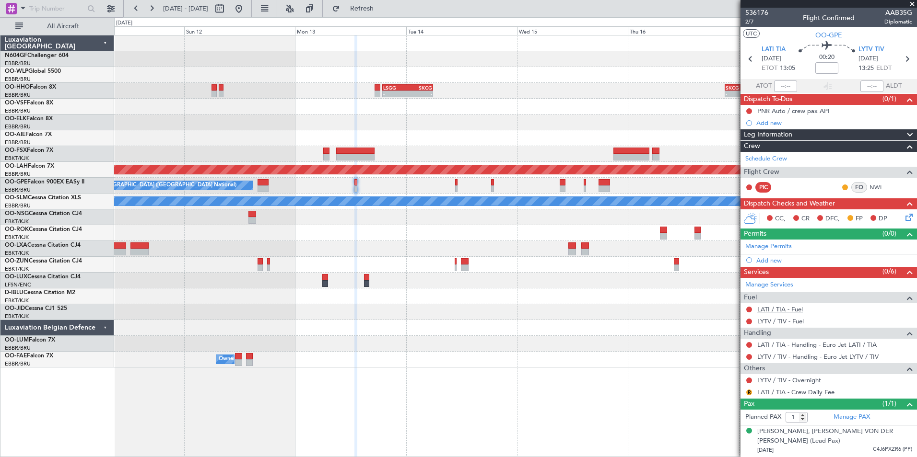
click at [769, 313] on link "LATI / TIA - Fuel" at bounding box center [780, 309] width 46 height 8
click at [365, 4] on button "Refresh" at bounding box center [356, 8] width 58 height 15
click at [783, 323] on link "LYTV / TIV - Fuel" at bounding box center [780, 321] width 47 height 8
click at [382, 10] on span "Refresh" at bounding box center [362, 8] width 40 height 7
click at [748, 379] on button at bounding box center [749, 381] width 6 height 6
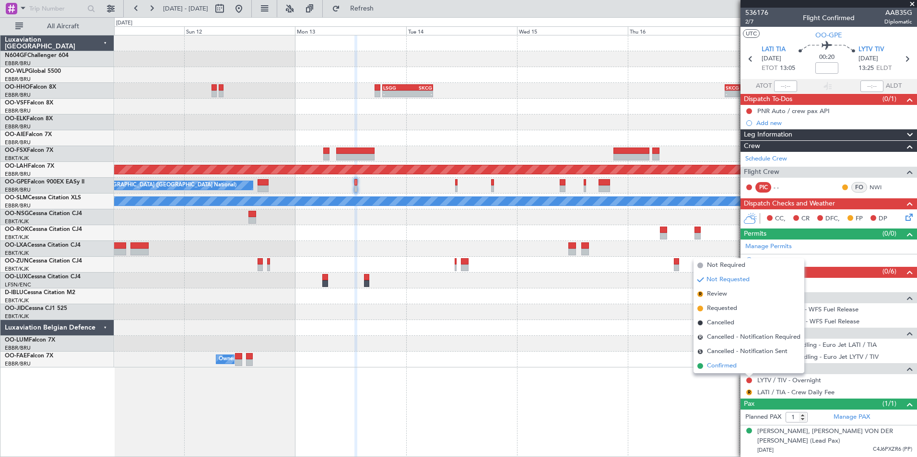
click at [720, 361] on li "Confirmed" at bounding box center [748, 366] width 111 height 14
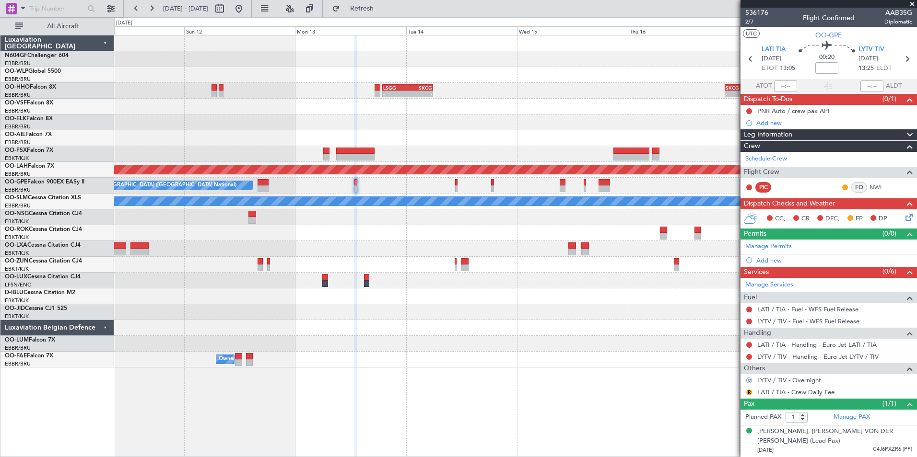
drag, startPoint x: 750, startPoint y: 394, endPoint x: 745, endPoint y: 392, distance: 5.0
click at [751, 394] on button "R" at bounding box center [749, 393] width 6 height 6
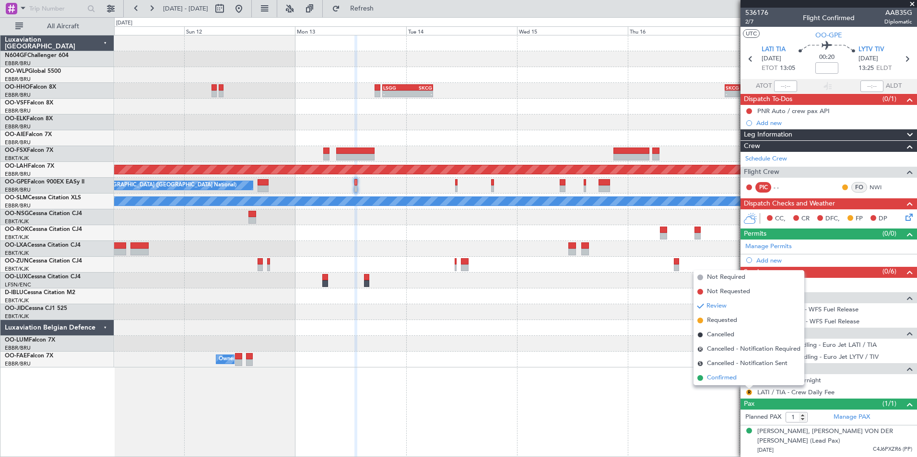
click at [728, 385] on li "Confirmed" at bounding box center [748, 378] width 111 height 14
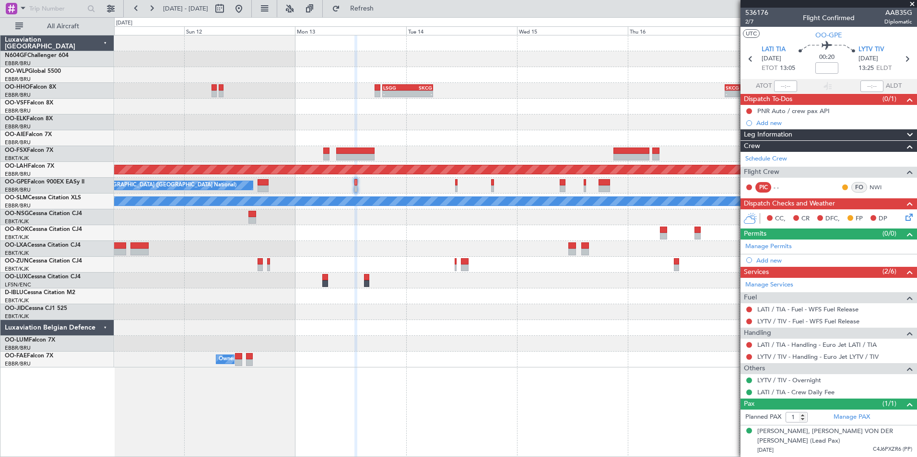
click at [903, 218] on icon at bounding box center [907, 216] width 8 height 8
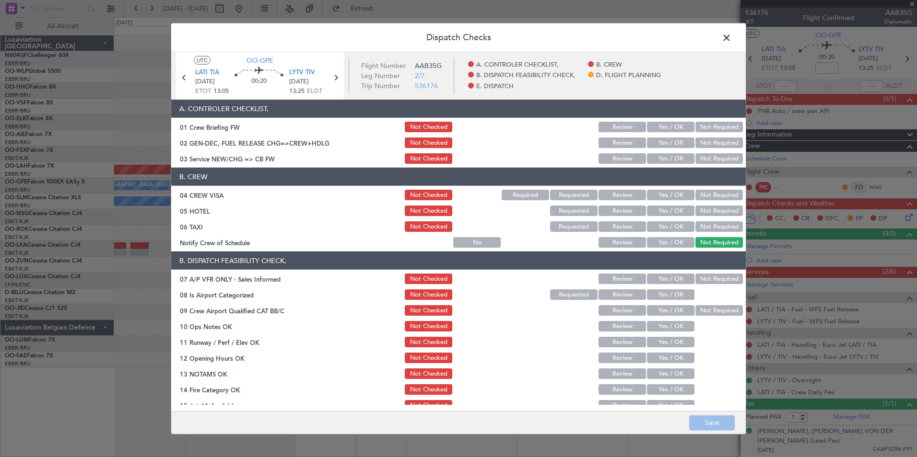
click at [666, 163] on button "Yes / OK" at bounding box center [670, 158] width 47 height 11
click at [697, 192] on button "Not Required" at bounding box center [718, 195] width 47 height 11
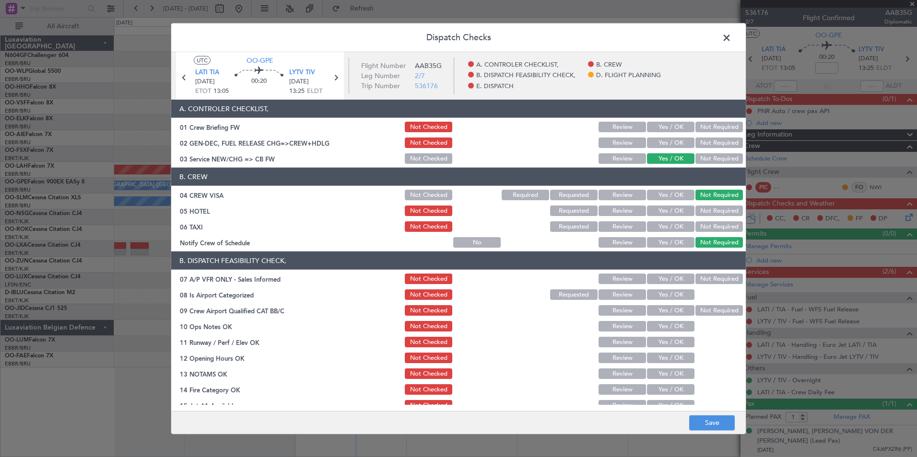
click at [703, 211] on button "Not Required" at bounding box center [718, 211] width 47 height 11
click at [701, 222] on button "Not Required" at bounding box center [718, 226] width 47 height 11
click at [673, 239] on button "Yes / OK" at bounding box center [670, 242] width 47 height 11
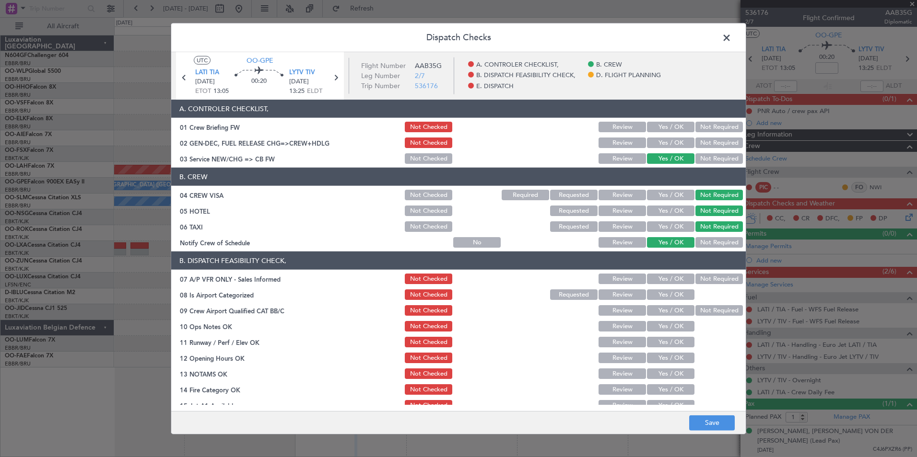
click at [699, 274] on button "Not Required" at bounding box center [718, 279] width 47 height 11
click at [662, 296] on button "Yes / OK" at bounding box center [670, 295] width 47 height 11
click at [309, 75] on span "LYTV TIV" at bounding box center [302, 73] width 26 height 10
click at [705, 310] on button "Not Required" at bounding box center [718, 310] width 47 height 11
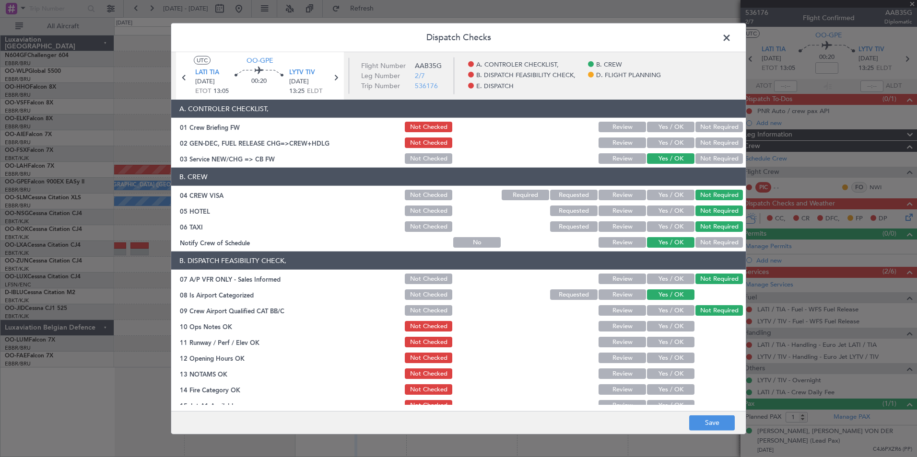
click at [679, 328] on button "Yes / OK" at bounding box center [670, 326] width 47 height 11
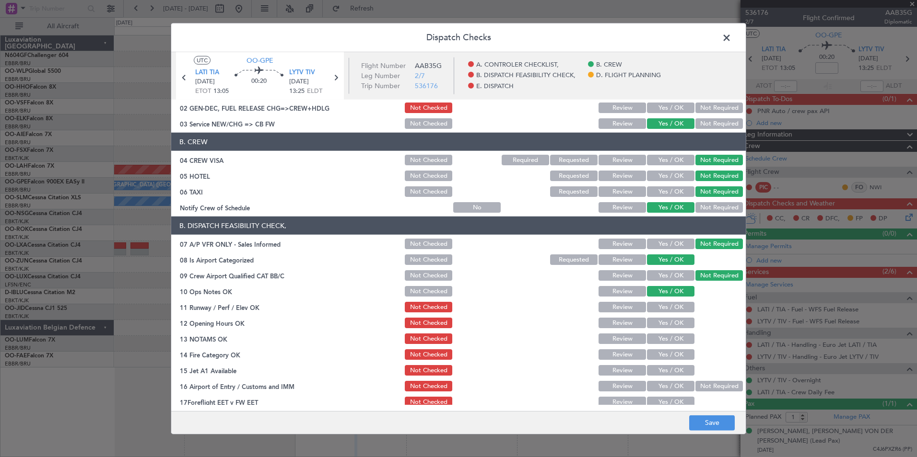
scroll to position [48, 0]
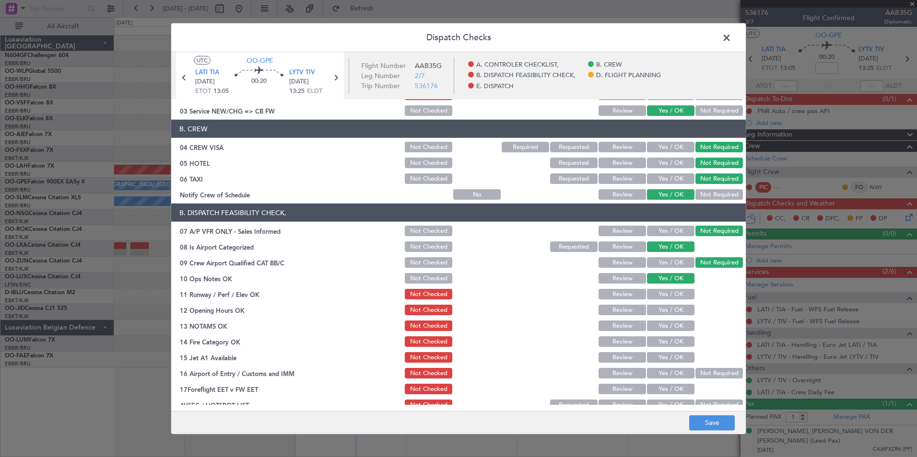
click at [669, 313] on button "Yes / OK" at bounding box center [670, 310] width 47 height 11
click at [656, 328] on button "Yes / OK" at bounding box center [670, 326] width 47 height 11
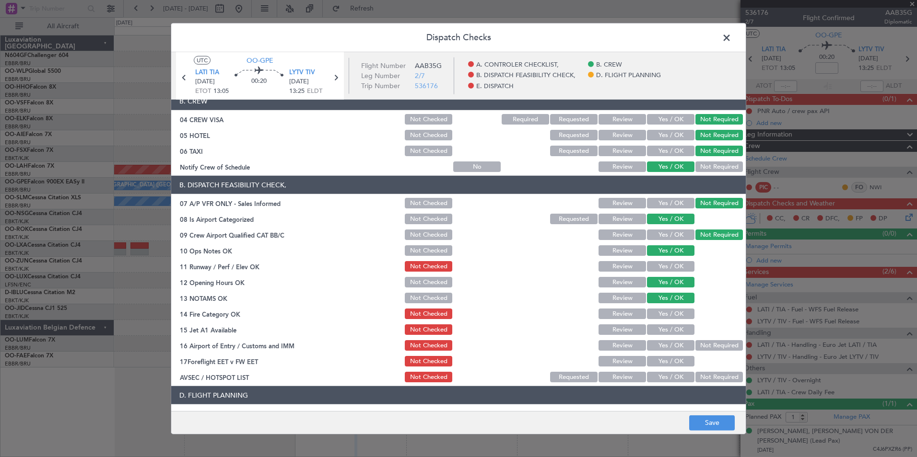
scroll to position [96, 0]
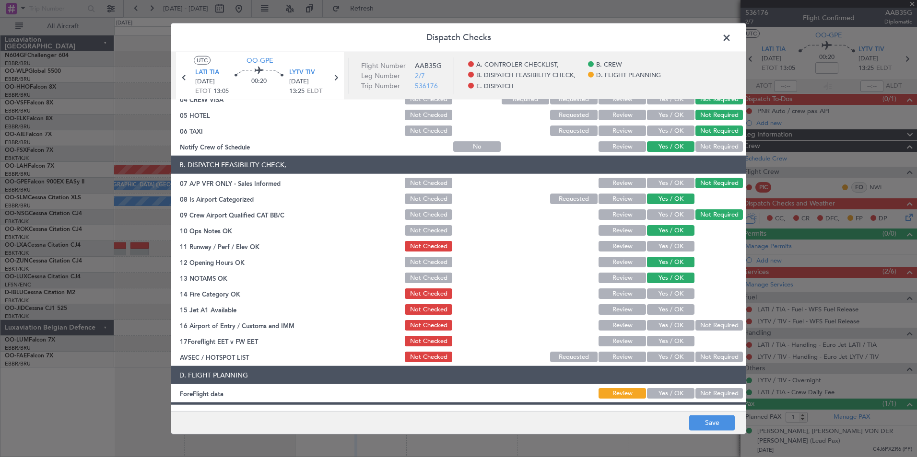
click at [674, 292] on button "Yes / OK" at bounding box center [670, 294] width 47 height 11
click at [665, 308] on button "Yes / OK" at bounding box center [670, 309] width 47 height 11
click at [708, 326] on button "Not Required" at bounding box center [718, 325] width 47 height 11
click at [669, 357] on button "Yes / OK" at bounding box center [670, 357] width 47 height 11
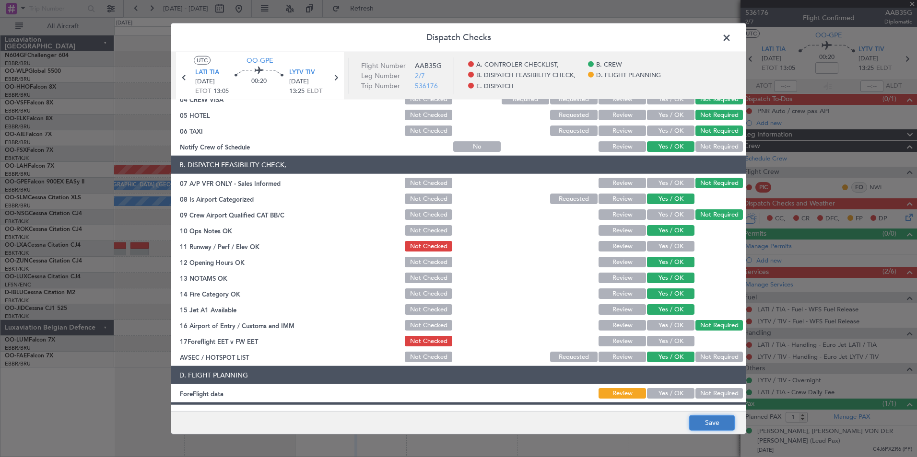
click at [718, 427] on button "Save" at bounding box center [712, 422] width 46 height 15
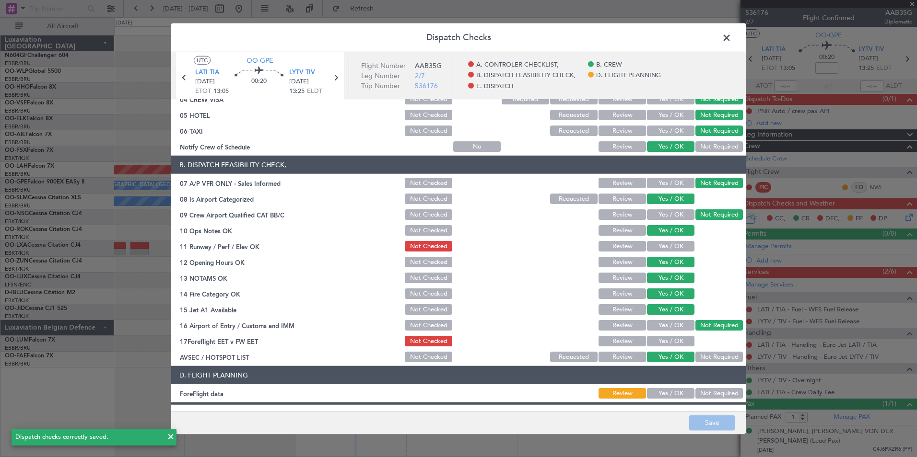
click at [664, 245] on button "Yes / OK" at bounding box center [670, 246] width 47 height 11
click at [701, 419] on button "Save" at bounding box center [712, 422] width 46 height 15
click at [731, 36] on span at bounding box center [731, 40] width 0 height 19
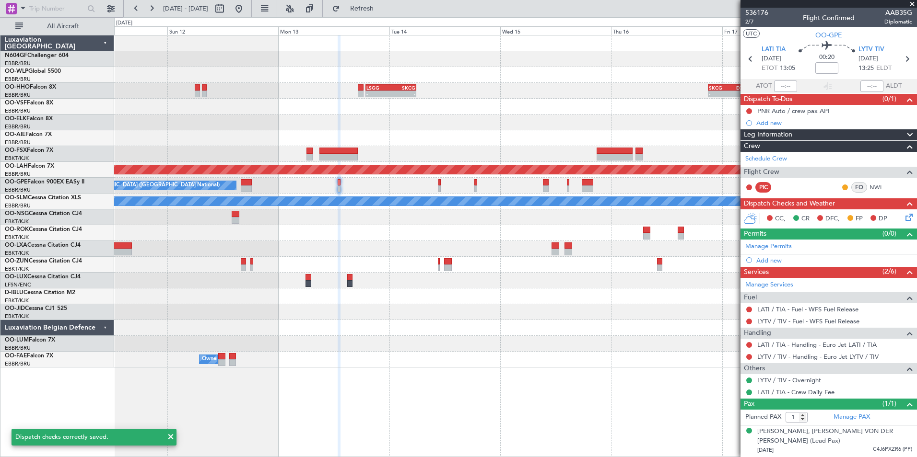
click at [491, 280] on div at bounding box center [515, 281] width 802 height 16
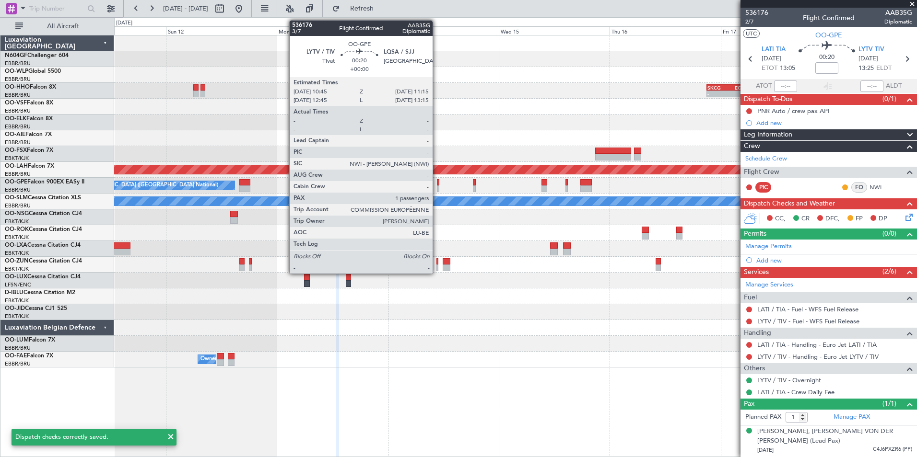
click at [437, 182] on div at bounding box center [438, 182] width 2 height 7
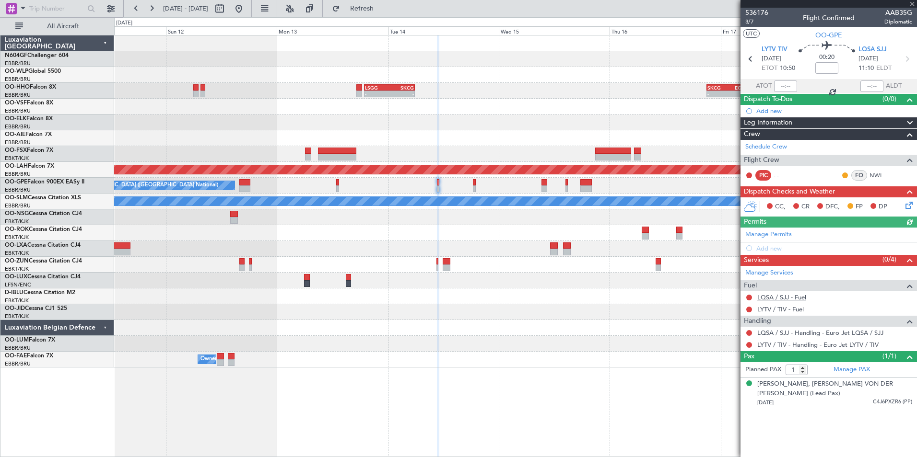
click at [787, 296] on link "LQSA / SJJ - Fuel" at bounding box center [781, 297] width 49 height 8
click at [385, 13] on button "Refresh" at bounding box center [356, 8] width 58 height 15
click at [782, 308] on link "LYTV / TIV - Fuel" at bounding box center [780, 309] width 47 height 8
click at [385, 14] on button "Refresh" at bounding box center [356, 8] width 58 height 15
click at [871, 48] on span "LQSA SJJ" at bounding box center [872, 50] width 28 height 10
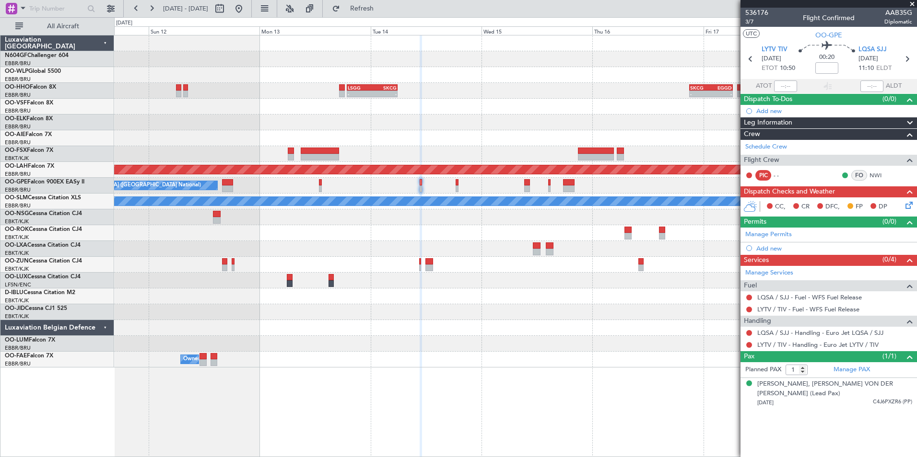
click at [474, 246] on div at bounding box center [515, 249] width 802 height 16
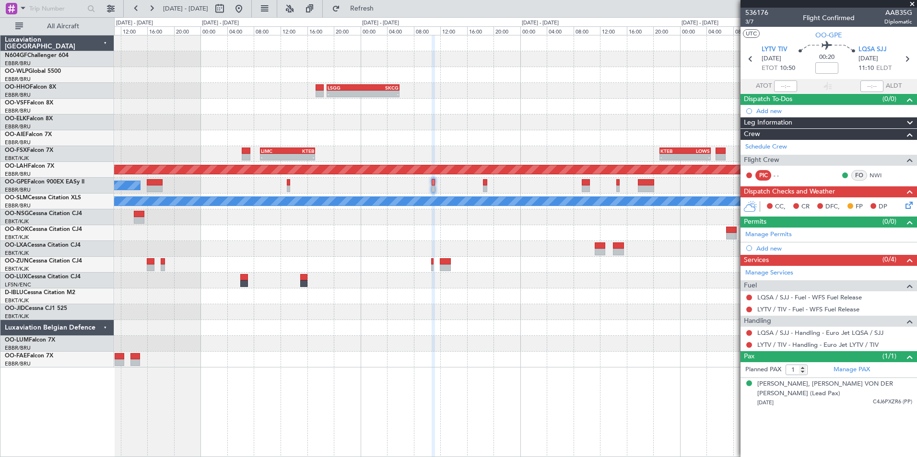
click at [426, 219] on div at bounding box center [515, 217] width 802 height 16
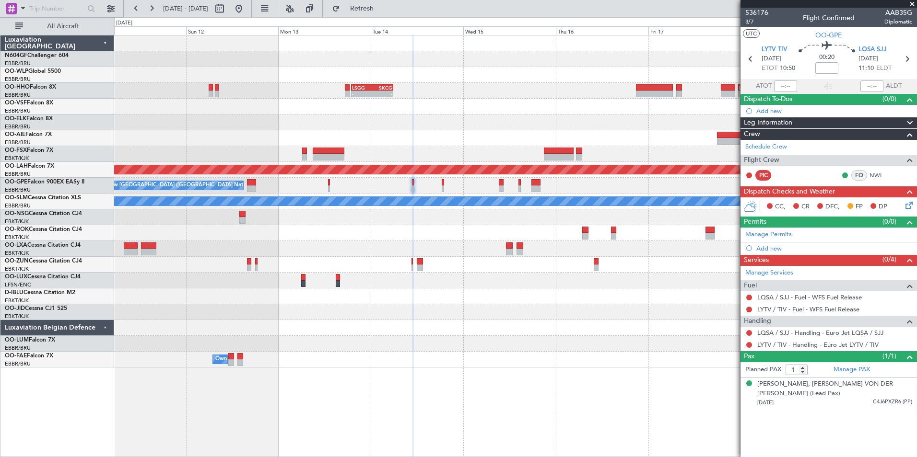
click at [418, 220] on div at bounding box center [515, 217] width 802 height 16
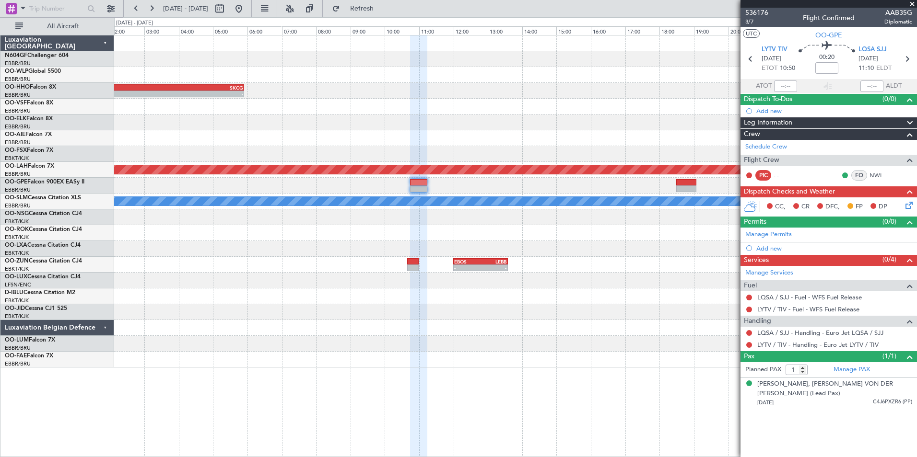
click at [384, 229] on div at bounding box center [515, 233] width 802 height 16
click at [910, 203] on icon at bounding box center [907, 204] width 8 height 8
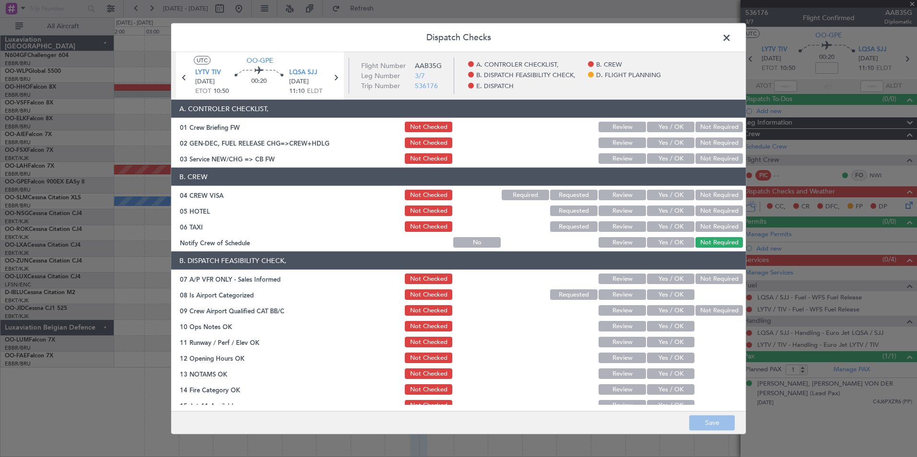
click at [731, 37] on span at bounding box center [731, 40] width 0 height 19
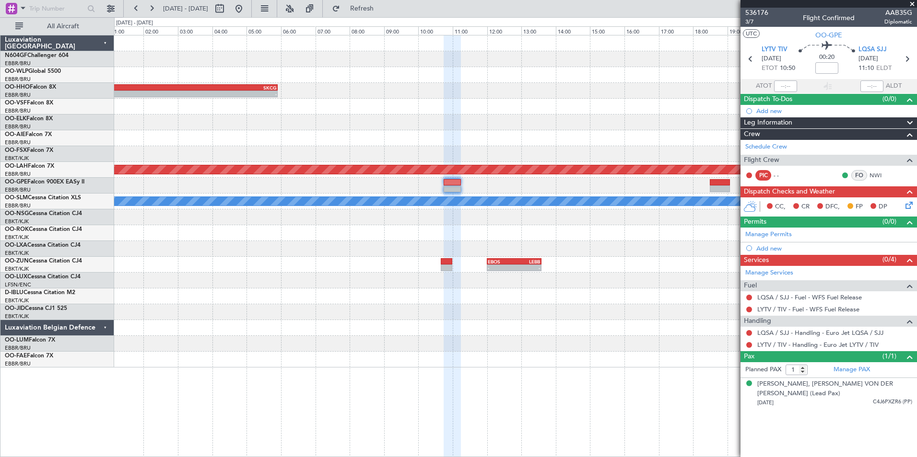
click at [588, 258] on div "- - LSGG 19:00 Z SKCG 05:55 Z Planned Maint Alton-st Louis (St Louis Regl) A/C …" at bounding box center [515, 201] width 802 height 332
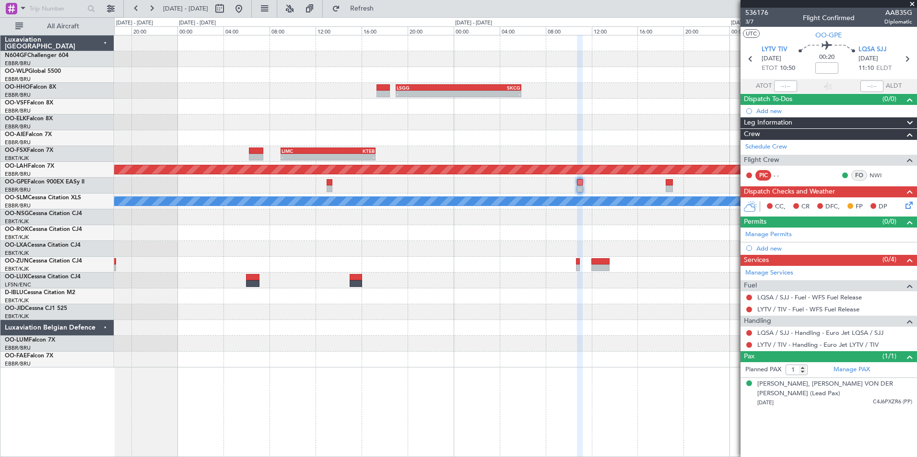
click at [573, 235] on div at bounding box center [515, 233] width 802 height 16
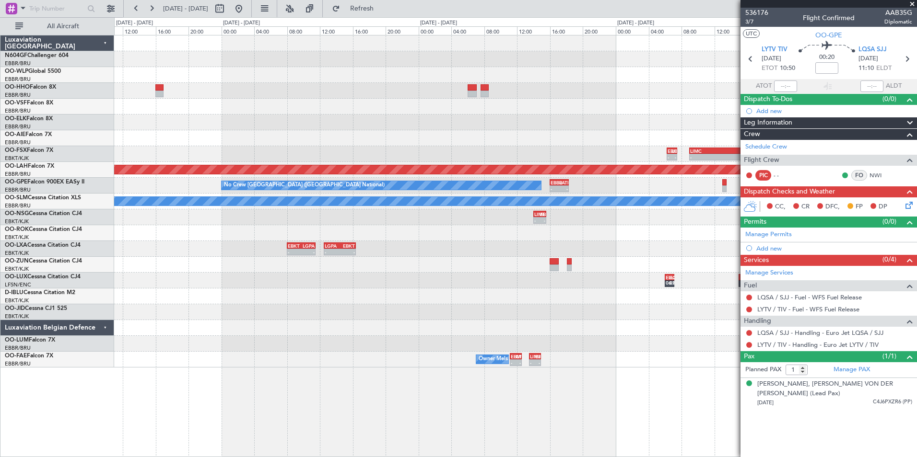
click at [621, 262] on div "- - EBOS 12:00 Z LEBB 13:35 Z LIMP 14:30 Z EBKT 16:10 Z - -" at bounding box center [515, 265] width 802 height 16
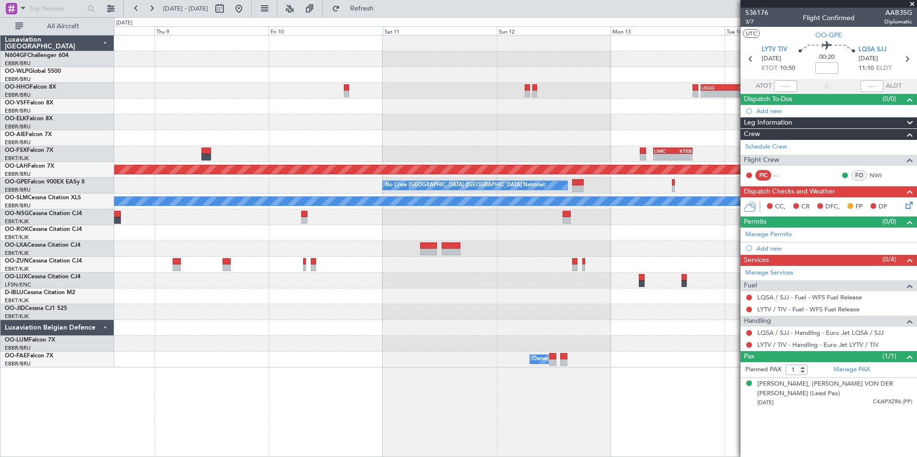
click at [578, 238] on div at bounding box center [515, 233] width 802 height 16
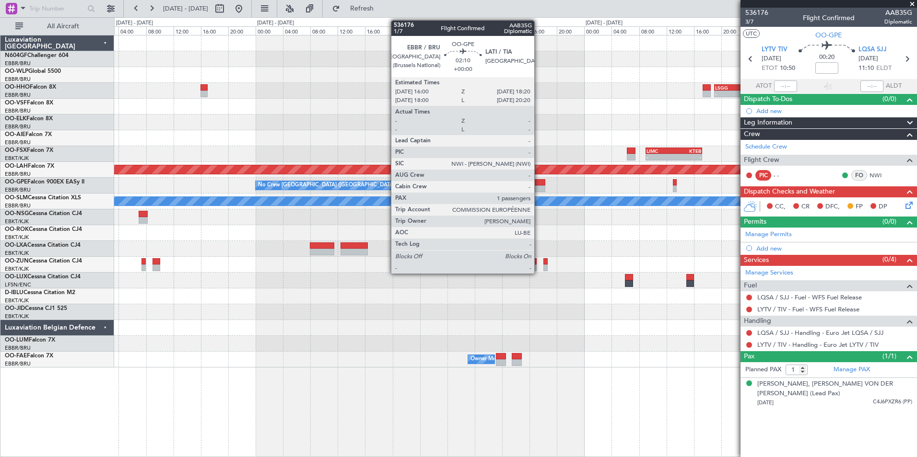
click at [538, 189] on div at bounding box center [537, 189] width 16 height 7
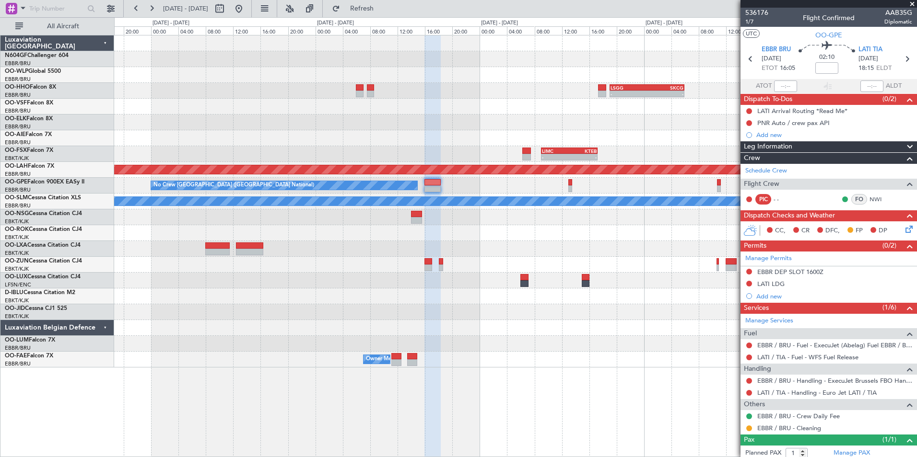
click at [539, 237] on div "- - LSGG 19:00 Z SKCG 05:55 Z - - SKCG 21:00 Z EGGD 06:25 Z - - LIMC 09:00 Z KT…" at bounding box center [515, 201] width 802 height 332
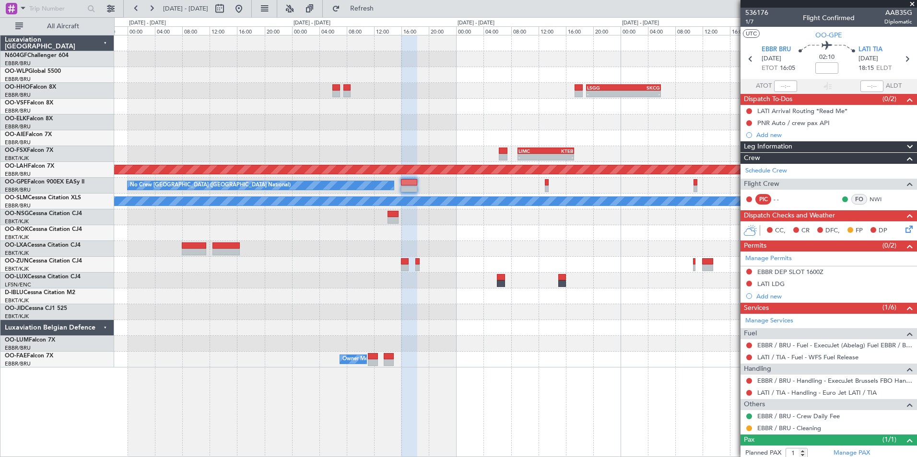
click at [527, 223] on div at bounding box center [515, 217] width 802 height 16
click at [455, 180] on div "No Crew [GEOGRAPHIC_DATA] ([GEOGRAPHIC_DATA] National)" at bounding box center [515, 186] width 802 height 16
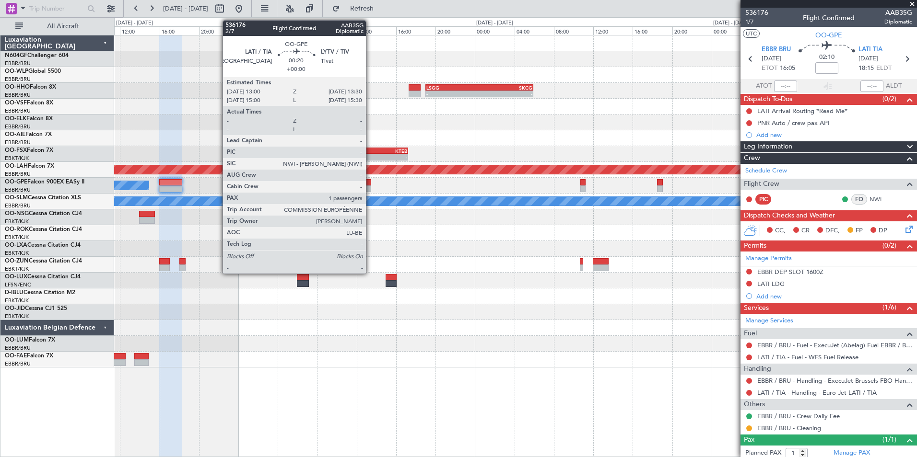
click at [370, 182] on div at bounding box center [368, 182] width 5 height 7
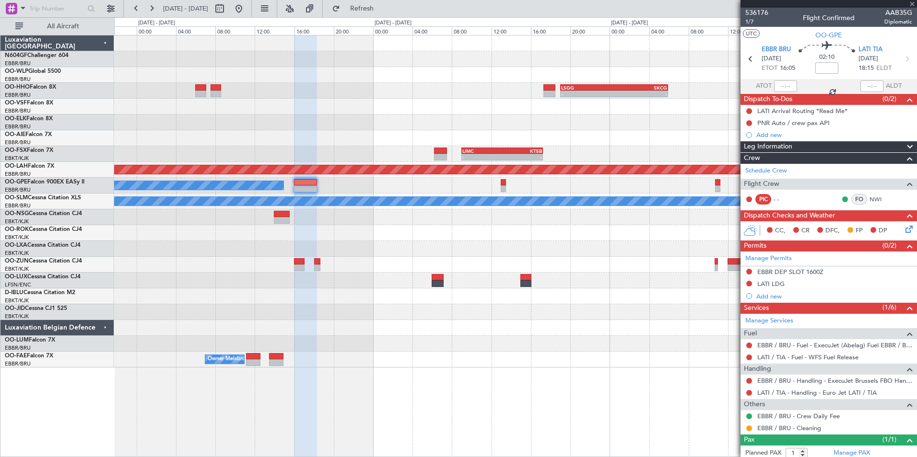
click at [504, 182] on div "No Crew [GEOGRAPHIC_DATA] ([GEOGRAPHIC_DATA] National)" at bounding box center [515, 186] width 802 height 16
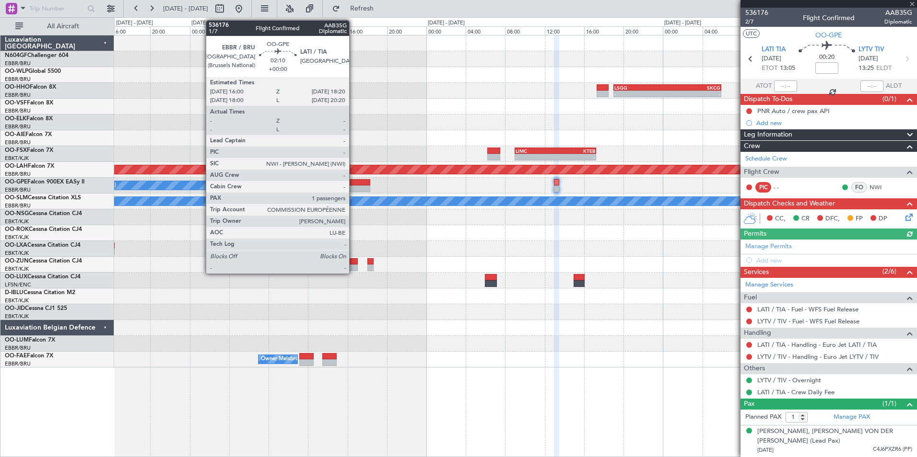
click at [353, 182] on div at bounding box center [358, 182] width 23 height 7
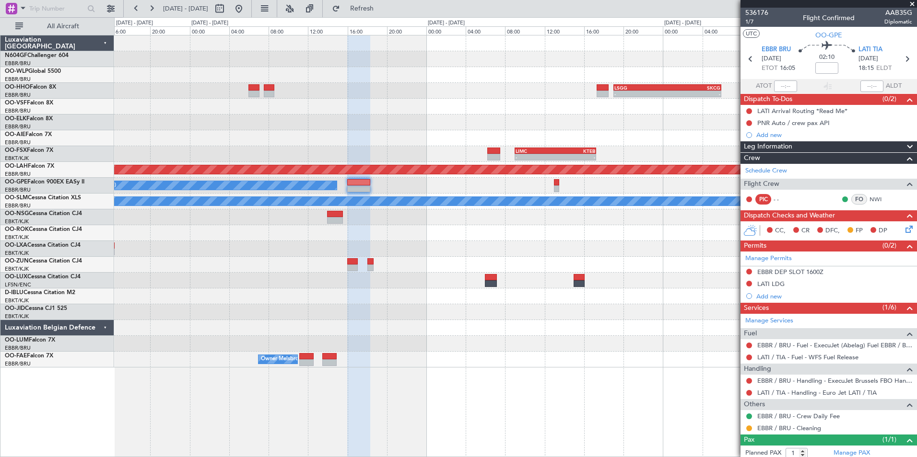
click at [572, 227] on div at bounding box center [515, 233] width 802 height 16
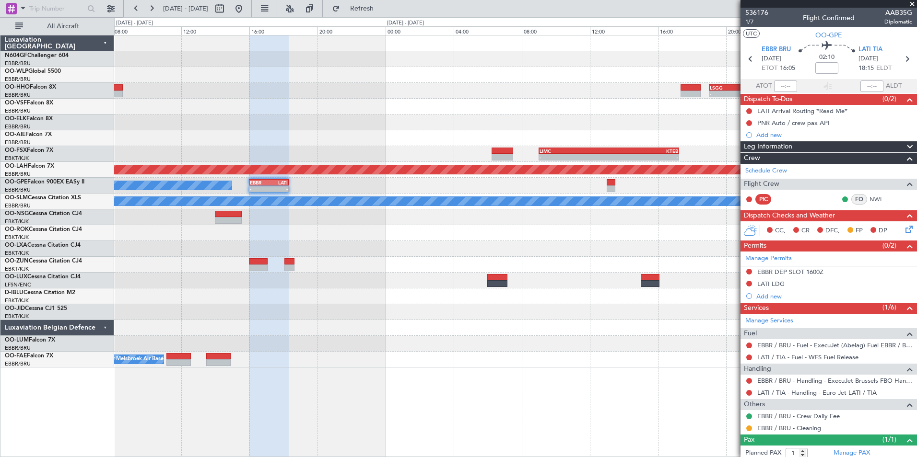
click at [535, 228] on div at bounding box center [515, 233] width 802 height 16
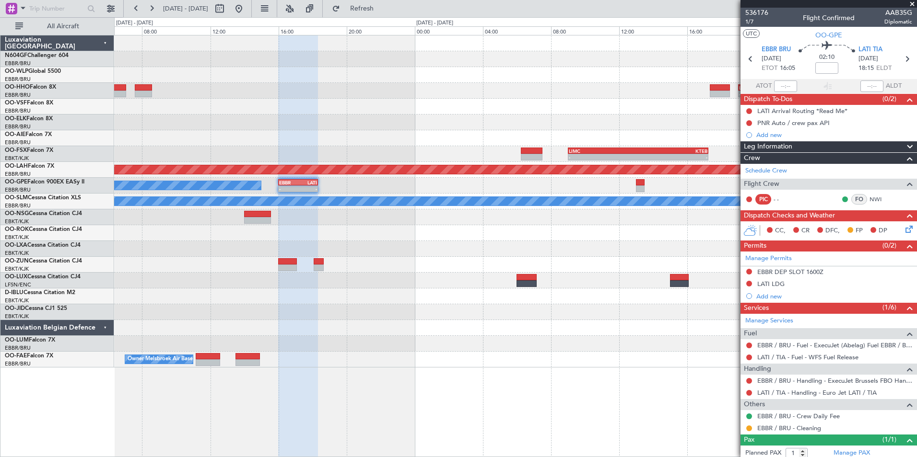
click at [528, 244] on div at bounding box center [515, 249] width 802 height 16
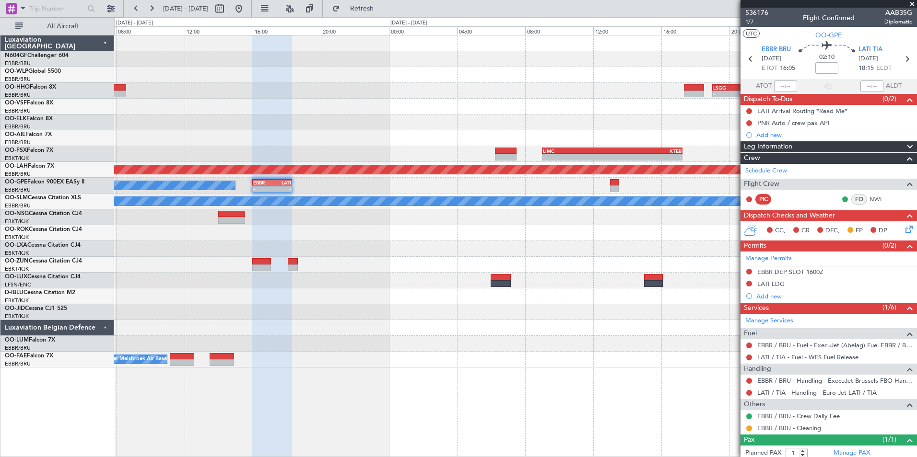
click at [494, 245] on div at bounding box center [515, 249] width 802 height 16
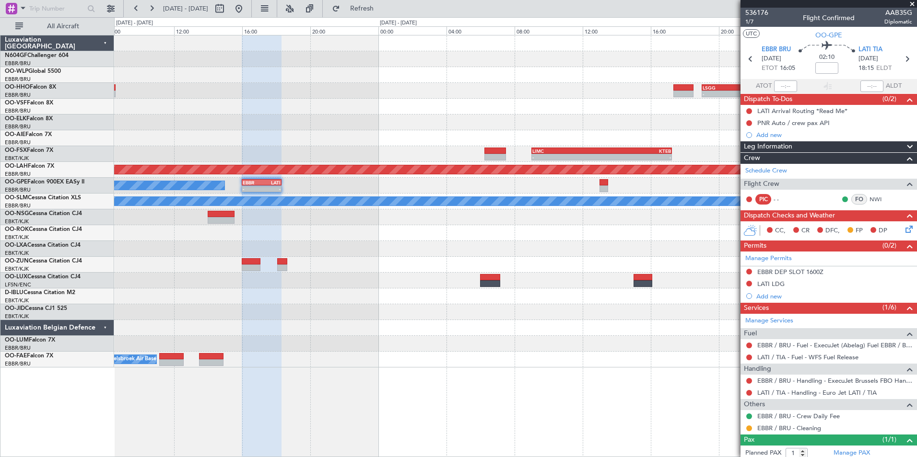
click at [503, 244] on div at bounding box center [515, 249] width 802 height 16
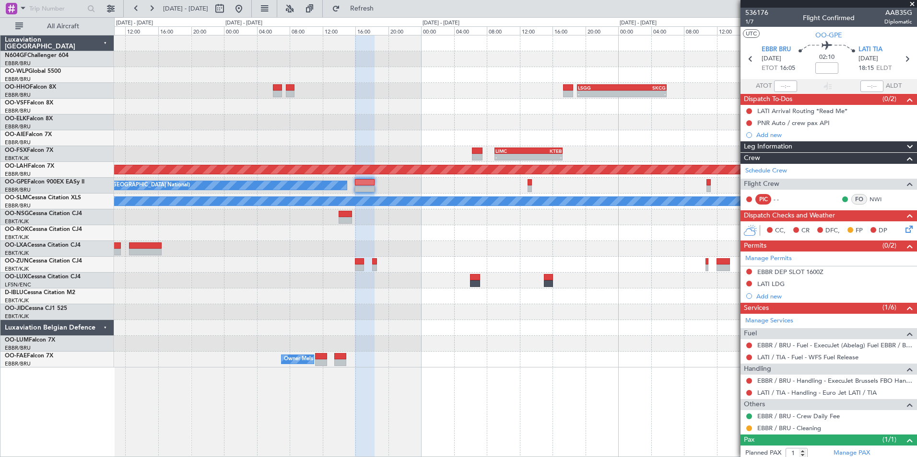
click at [445, 88] on div "- - LSGG 19:00 Z SKCG 05:55 Z - - LIMC 09:00 Z KTEB 17:15 Z - - KTEB 21:00 Z LO…" at bounding box center [515, 201] width 802 height 332
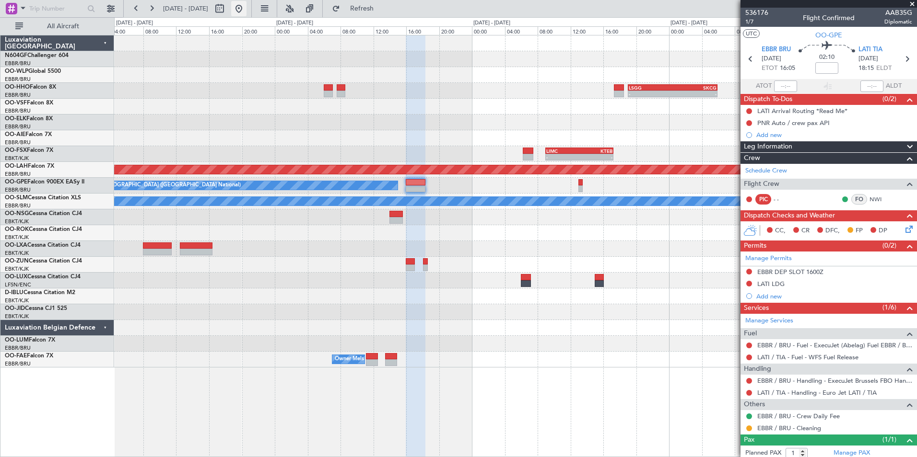
click at [246, 10] on button at bounding box center [238, 8] width 15 height 15
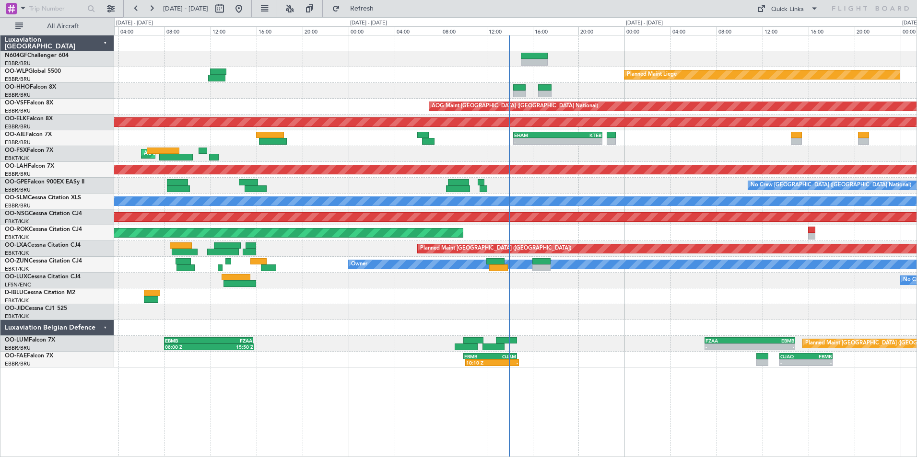
click at [666, 154] on div "AOG Maint Kortrijk-[GEOGRAPHIC_DATA]" at bounding box center [515, 154] width 802 height 16
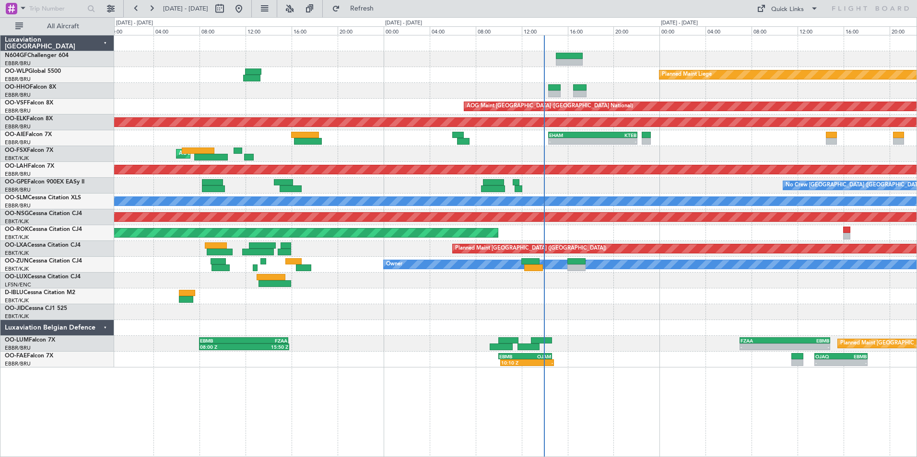
click at [545, 276] on div "No Crew Nancy (Essey)" at bounding box center [515, 281] width 802 height 16
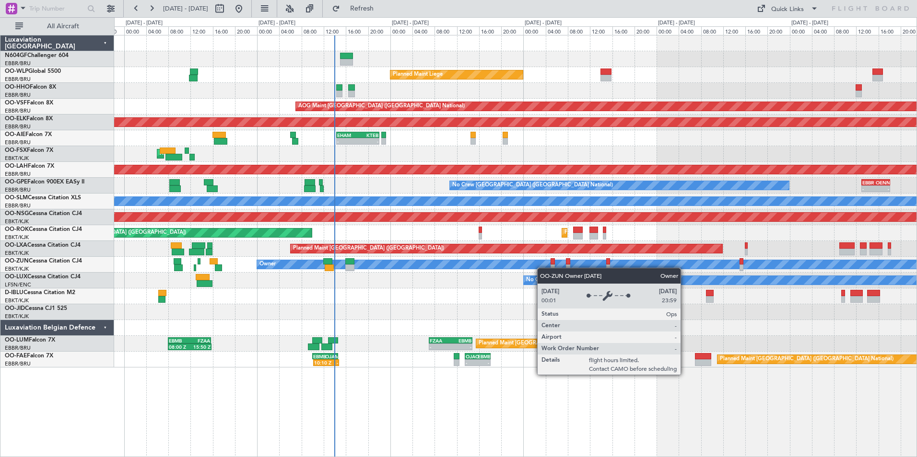
click at [498, 262] on div "Planned Maint Liege UBBB 14:20 Z LIML 18:50 Z 14:10 Z 18:45 Z RJAA 02:30 Z UBBB…" at bounding box center [515, 201] width 802 height 332
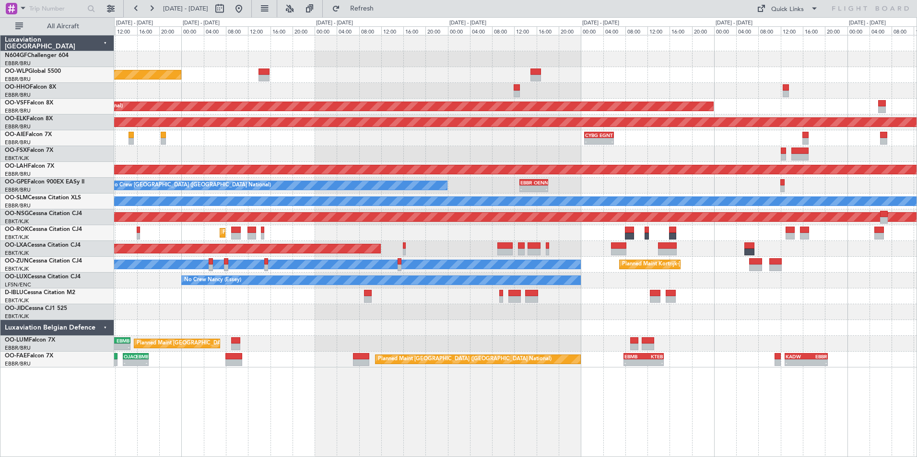
click at [325, 255] on div "Planned Maint Liege AOG Maint Brussels (Brussels National) Planned Maint Kortri…" at bounding box center [515, 201] width 802 height 332
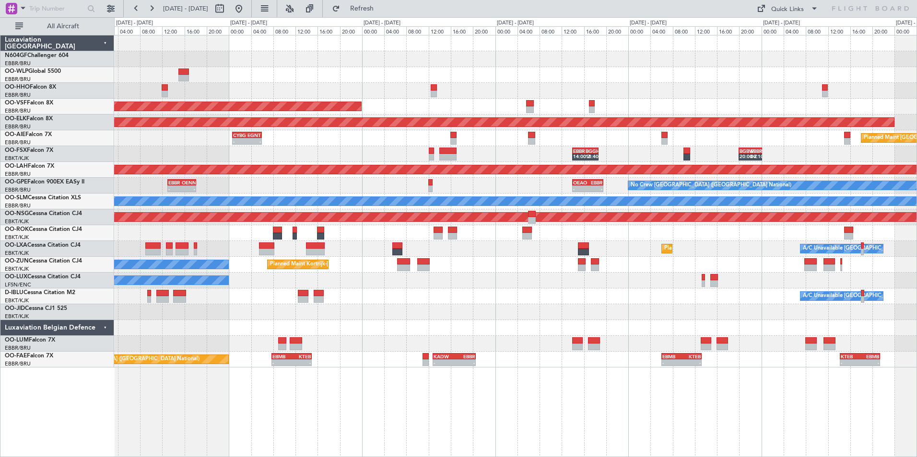
click at [282, 255] on div "AOG Maint Brussels (Brussels National) Planned Maint Kortrijk-Wevelgem - - CYBG…" at bounding box center [515, 201] width 802 height 332
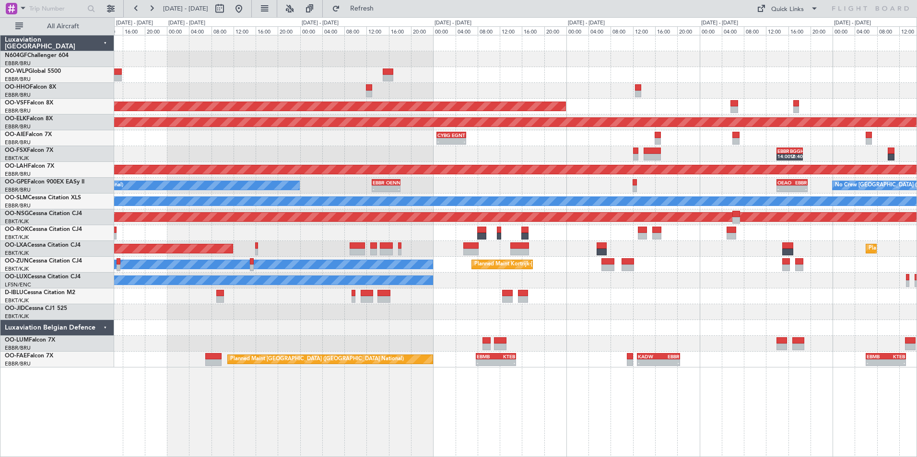
click at [570, 258] on div "Owner Planned Maint Kortrijk-Wevelgem" at bounding box center [515, 265] width 802 height 16
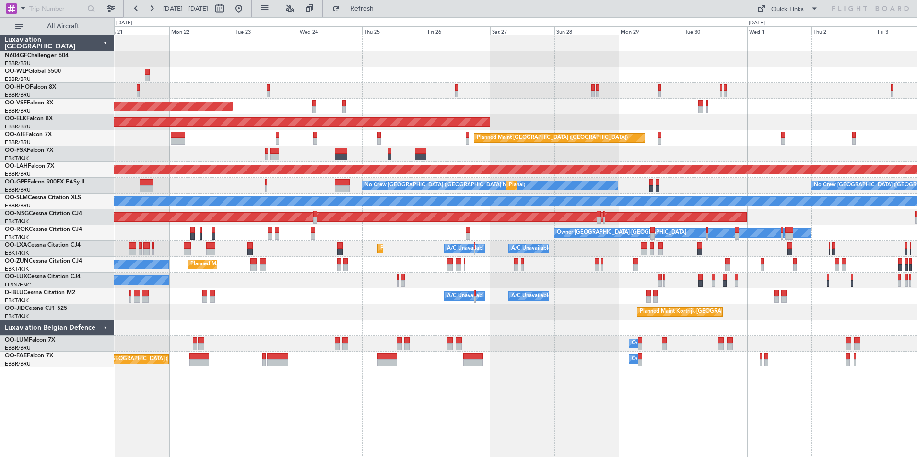
click at [423, 257] on div "Planned Maint Liege AOG Maint Brussels (Brussels National) Planned Maint Kortri…" at bounding box center [515, 201] width 802 height 332
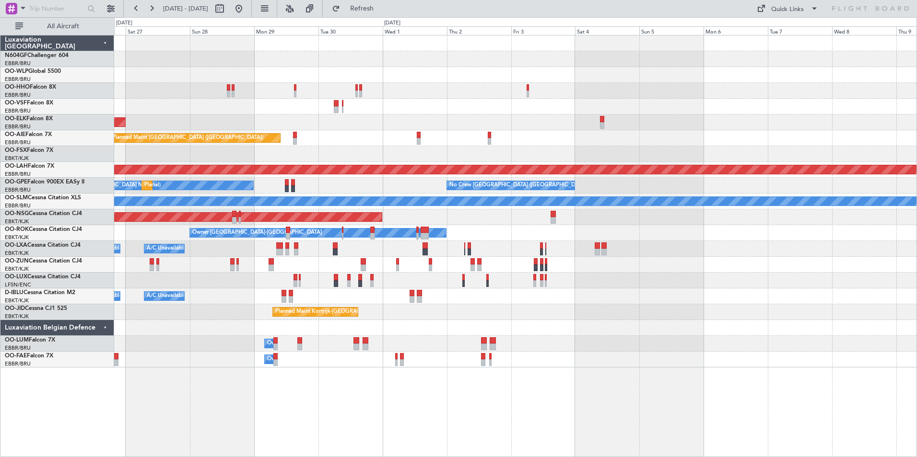
click at [498, 247] on div "Planned Maint Kortrijk-Wevelgem Planned Maint London (Farnborough) Planned Main…" at bounding box center [515, 201] width 802 height 332
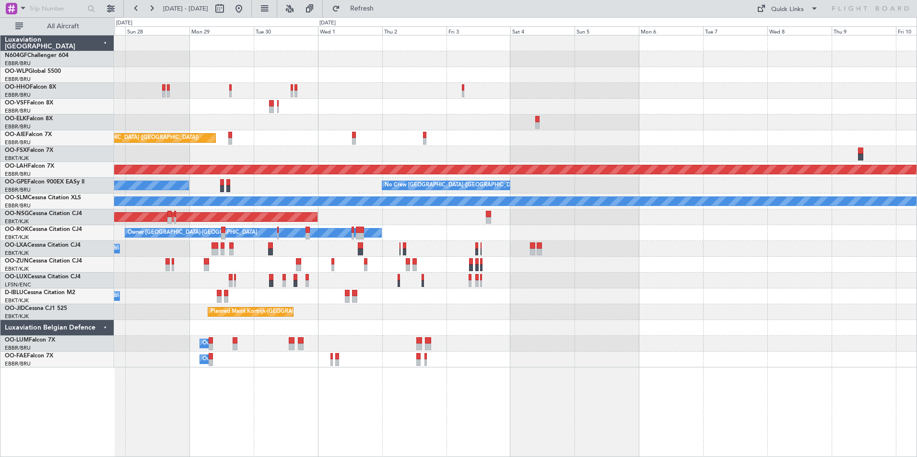
click at [427, 242] on div "Planned Maint Kortrijk-Wevelgem Planned Maint London (Farnborough) Planned Main…" at bounding box center [515, 201] width 802 height 332
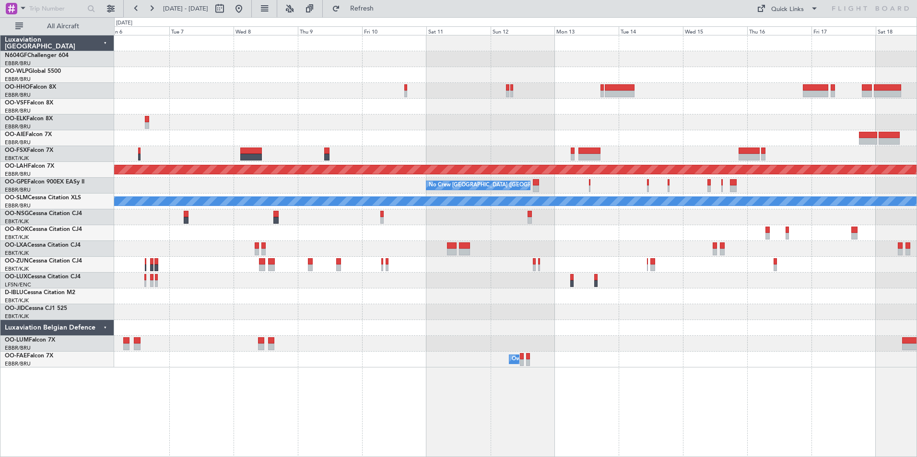
click at [355, 249] on div at bounding box center [515, 249] width 802 height 16
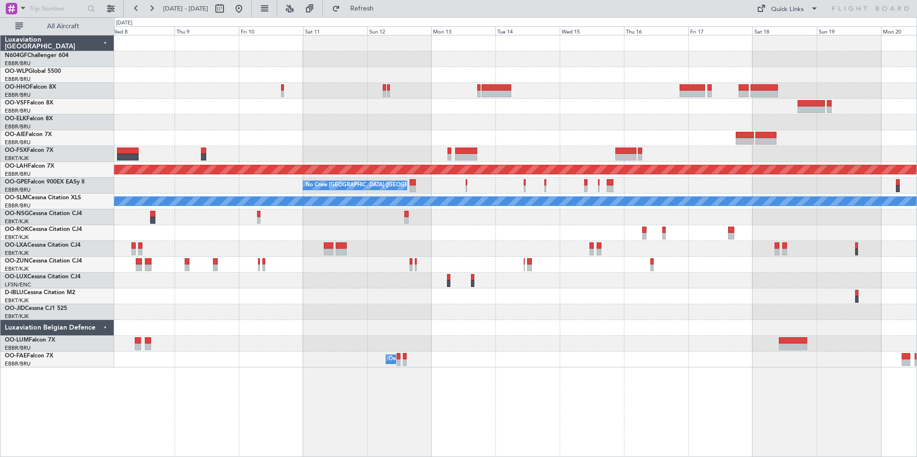
click at [484, 232] on div at bounding box center [515, 233] width 802 height 16
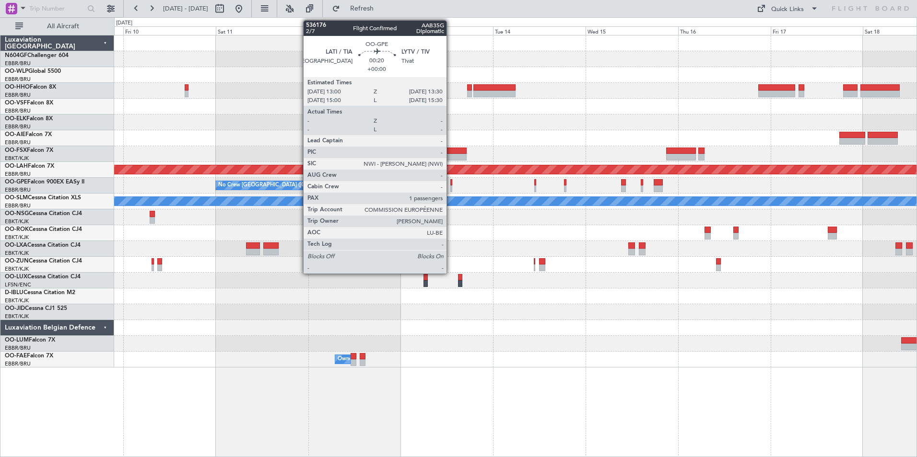
click at [451, 184] on div at bounding box center [451, 182] width 2 height 7
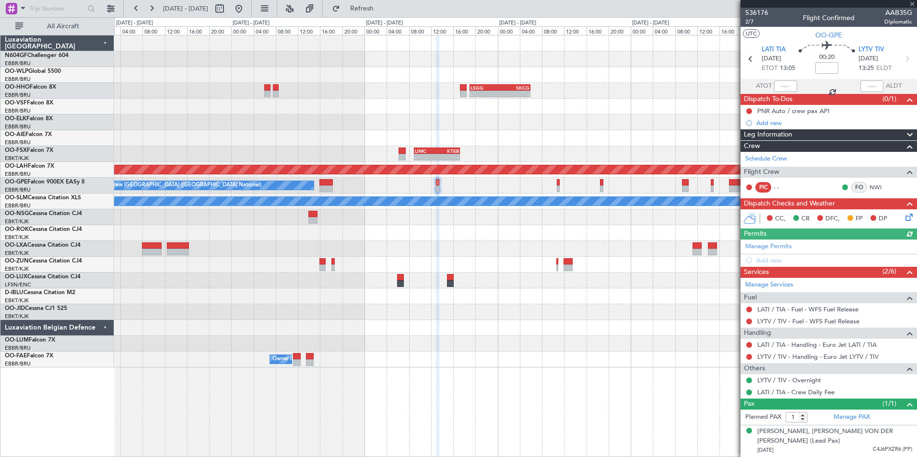
click at [487, 186] on div "No Crew [GEOGRAPHIC_DATA] ([GEOGRAPHIC_DATA] National)" at bounding box center [515, 186] width 802 height 16
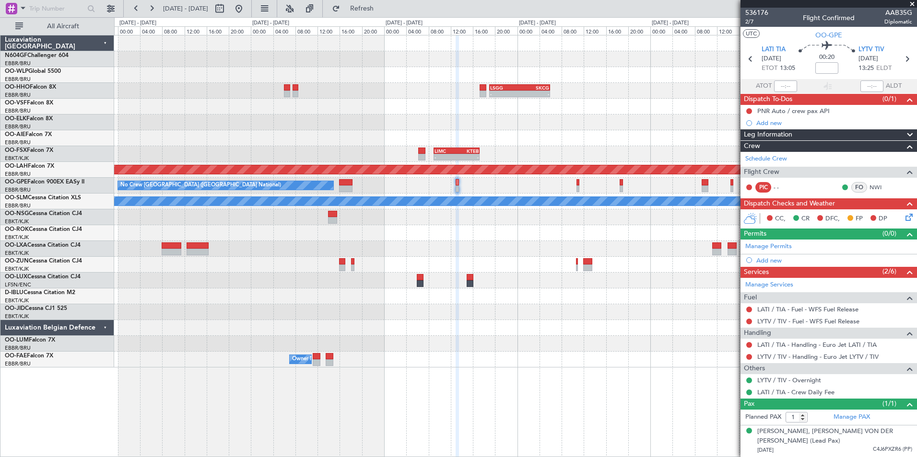
click at [394, 186] on div "No Crew [GEOGRAPHIC_DATA] ([GEOGRAPHIC_DATA] National)" at bounding box center [515, 186] width 802 height 16
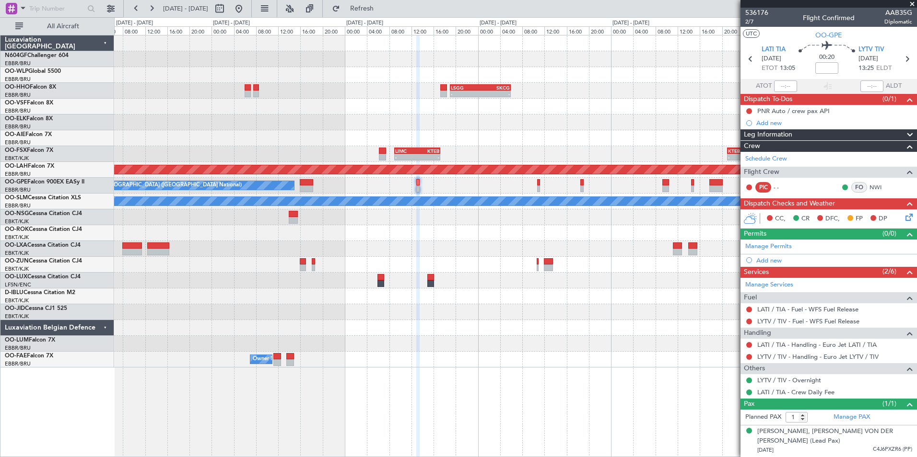
click at [493, 191] on div "No Crew [GEOGRAPHIC_DATA] ([GEOGRAPHIC_DATA] National)" at bounding box center [515, 186] width 802 height 16
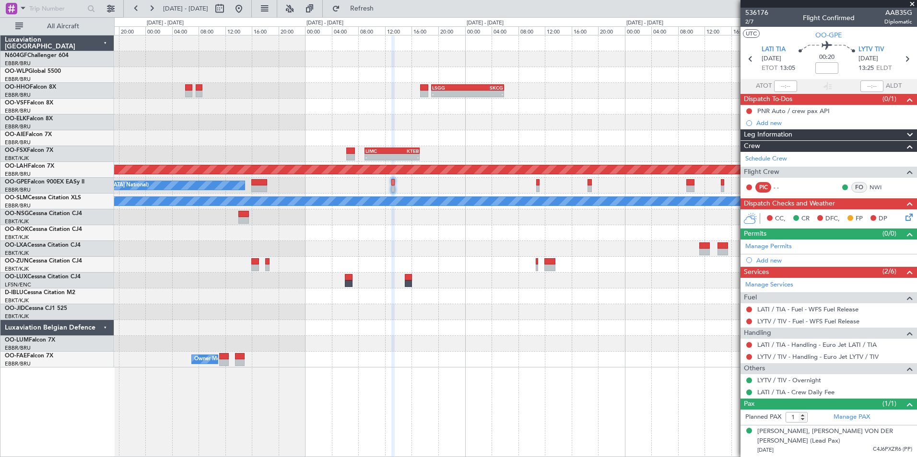
click at [572, 241] on div at bounding box center [515, 233] width 802 height 16
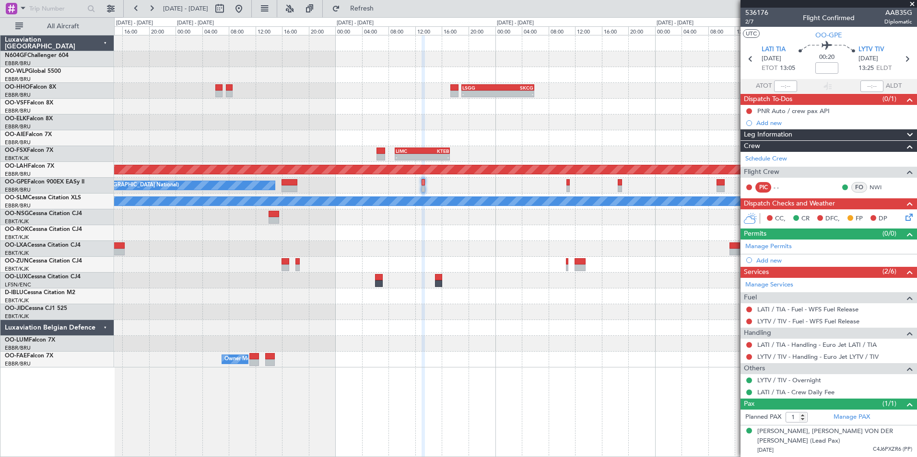
click at [910, 220] on icon at bounding box center [907, 216] width 8 height 8
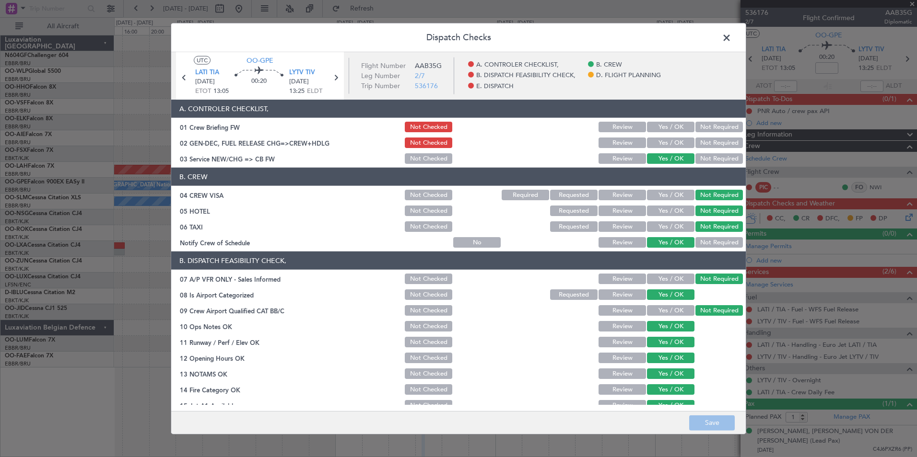
scroll to position [177, 0]
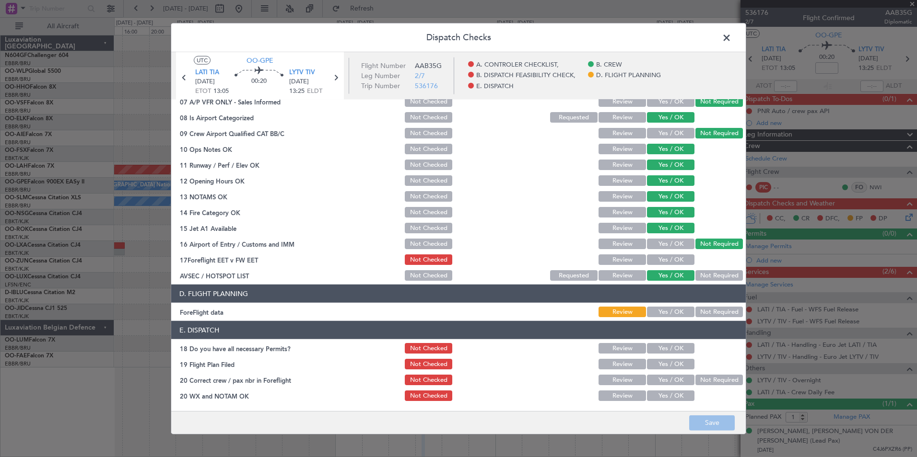
click at [731, 40] on span at bounding box center [731, 40] width 0 height 19
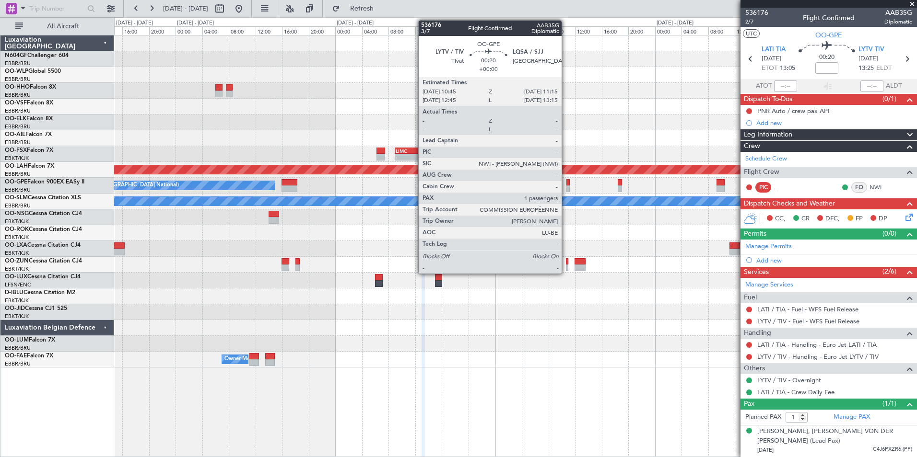
click at [566, 185] on div at bounding box center [567, 182] width 3 height 7
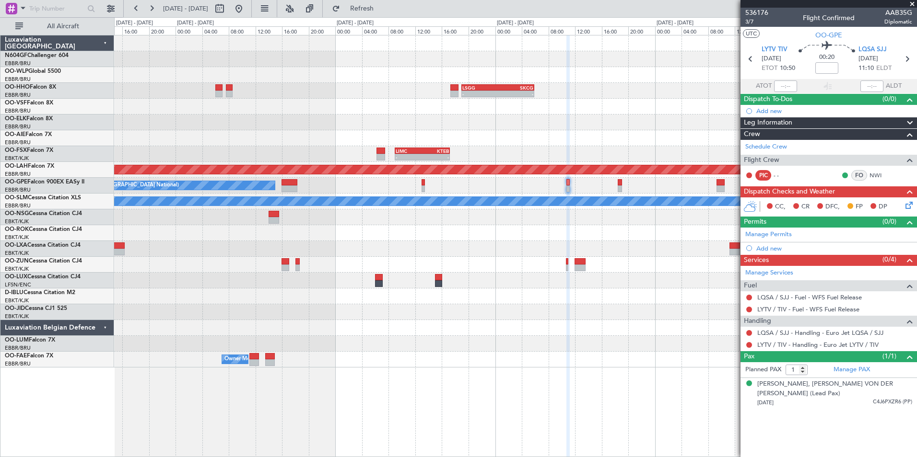
click at [907, 206] on icon at bounding box center [907, 204] width 8 height 8
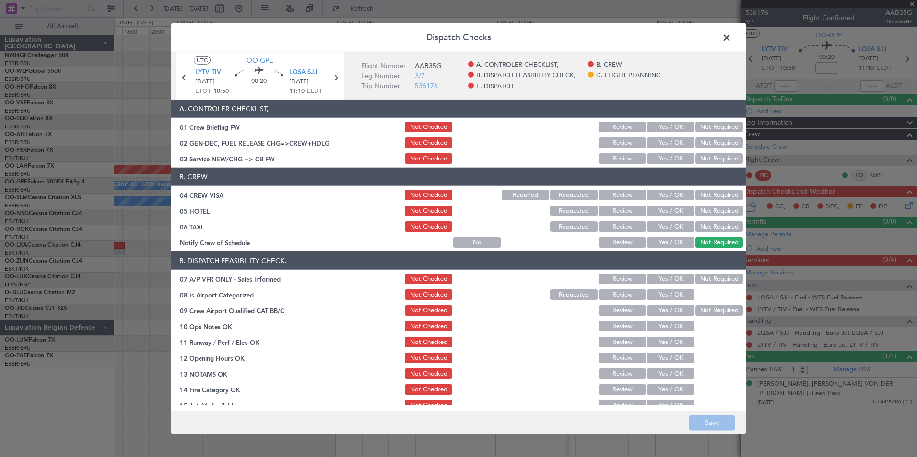
click at [668, 162] on button "Yes / OK" at bounding box center [670, 158] width 47 height 11
click at [705, 195] on button "Not Required" at bounding box center [718, 195] width 47 height 11
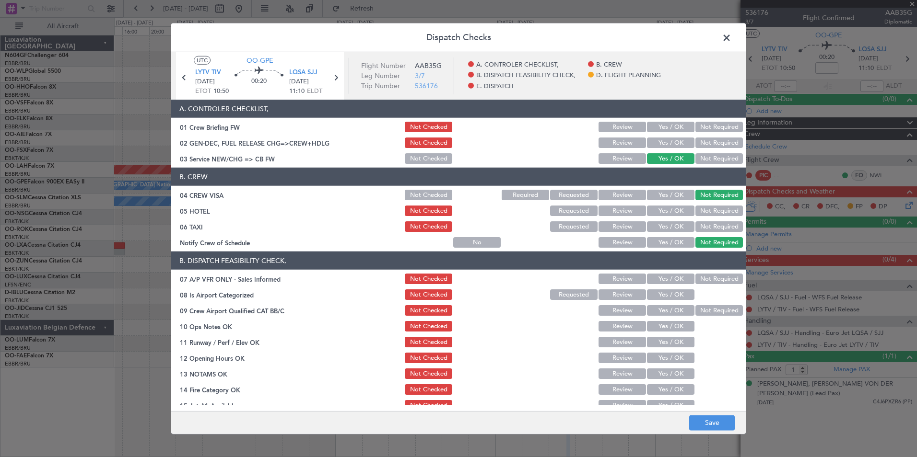
click at [704, 216] on button "Not Required" at bounding box center [718, 211] width 47 height 11
click at [704, 226] on button "Not Required" at bounding box center [718, 226] width 47 height 11
click at [675, 240] on button "Yes / OK" at bounding box center [670, 242] width 47 height 11
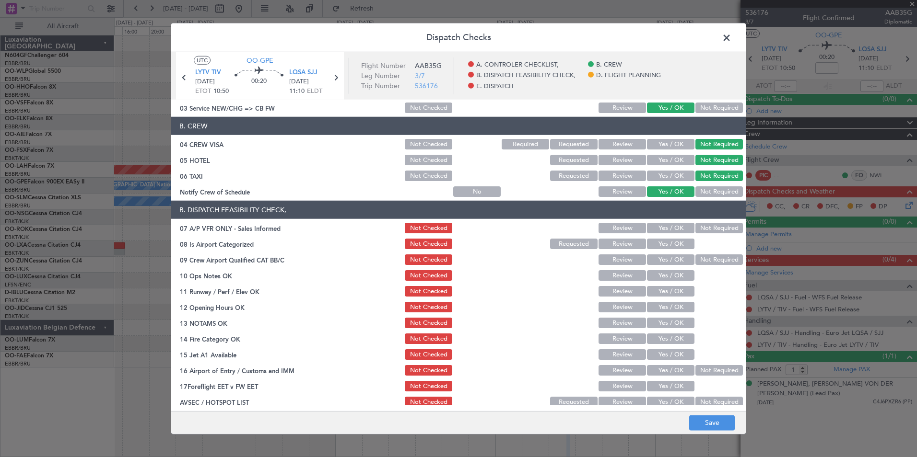
scroll to position [96, 0]
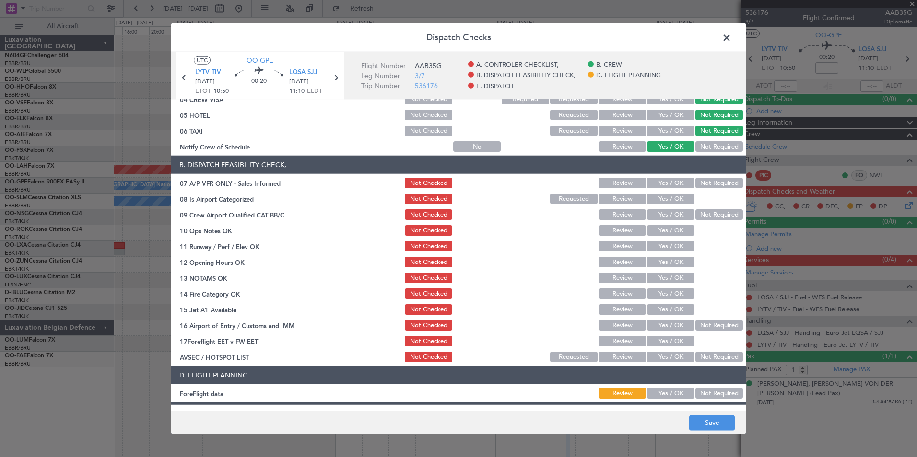
click at [699, 186] on button "Not Required" at bounding box center [718, 183] width 47 height 11
click at [297, 71] on span "LQSA SJJ" at bounding box center [303, 73] width 28 height 10
click at [656, 198] on button "Yes / OK" at bounding box center [670, 199] width 47 height 11
click at [701, 212] on button "Not Required" at bounding box center [718, 214] width 47 height 11
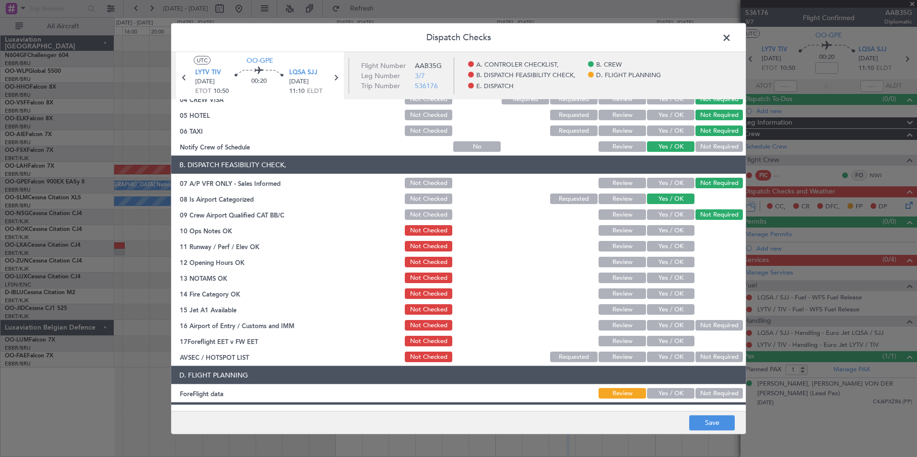
click at [649, 229] on button "Yes / OK" at bounding box center [670, 230] width 47 height 11
click at [671, 250] on button "Yes / OK" at bounding box center [670, 246] width 47 height 11
click at [671, 263] on button "Yes / OK" at bounding box center [670, 262] width 47 height 11
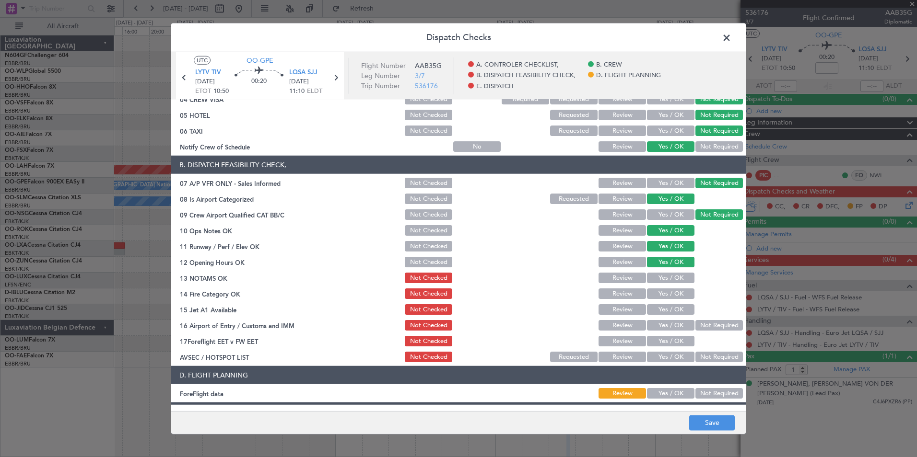
click at [651, 280] on button "Yes / OK" at bounding box center [670, 278] width 47 height 11
click at [666, 296] on button "Yes / OK" at bounding box center [670, 294] width 47 height 11
click at [670, 309] on button "Yes / OK" at bounding box center [670, 309] width 47 height 11
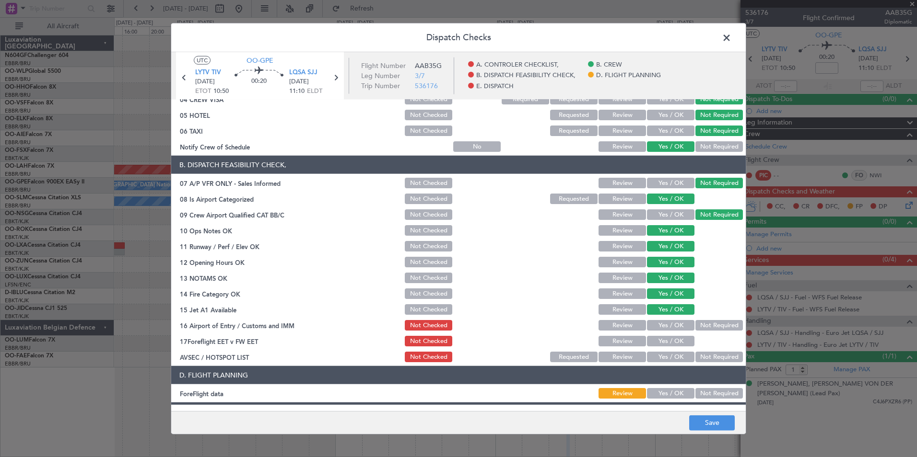
click at [701, 326] on button "Not Required" at bounding box center [718, 325] width 47 height 11
click at [675, 360] on button "Yes / OK" at bounding box center [670, 357] width 47 height 11
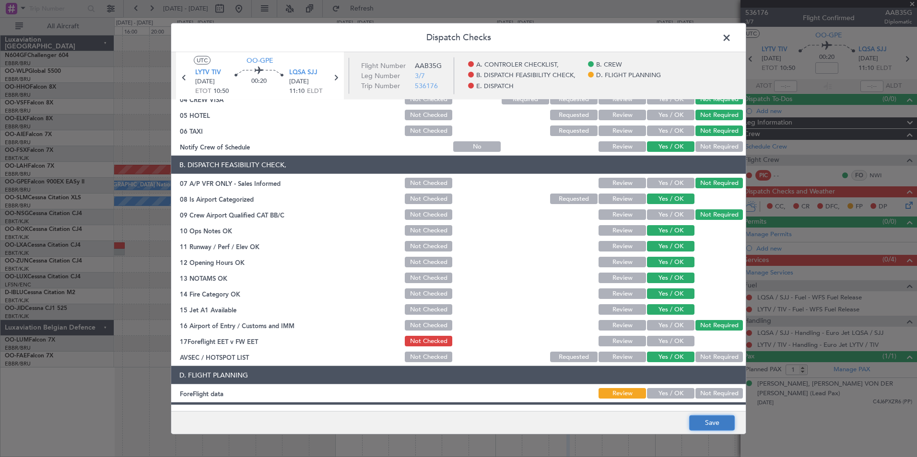
click at [717, 422] on button "Save" at bounding box center [712, 422] width 46 height 15
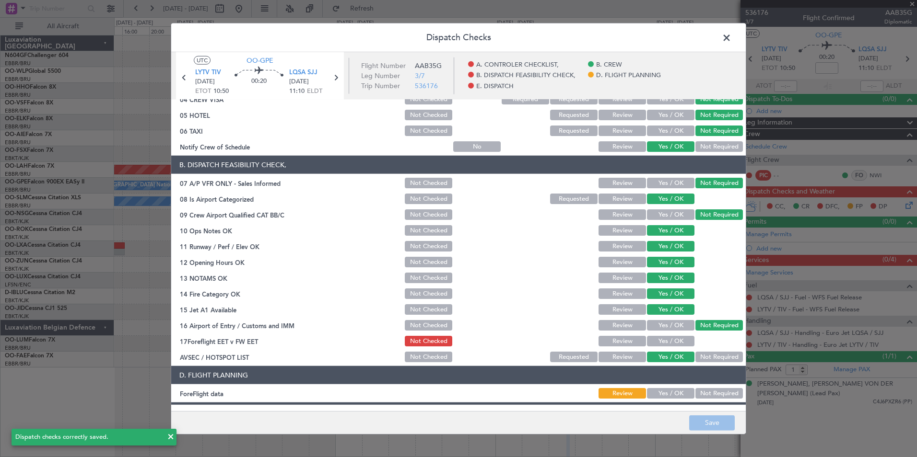
click at [731, 38] on span at bounding box center [731, 40] width 0 height 19
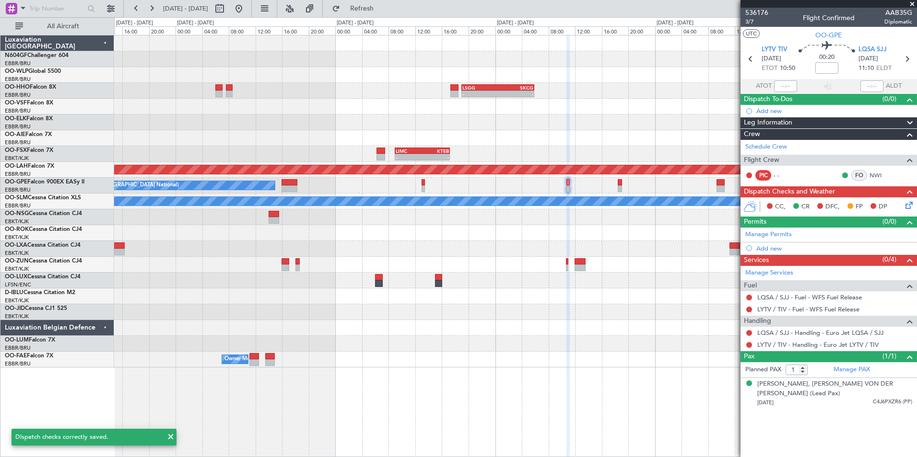
click at [550, 208] on div "- - LSGG 19:00 Z SKCG 05:55 Z - - SKCG 21:00 Z EGGD 06:25 Z - - EGLF 18:00 Z UT…" at bounding box center [515, 201] width 802 height 332
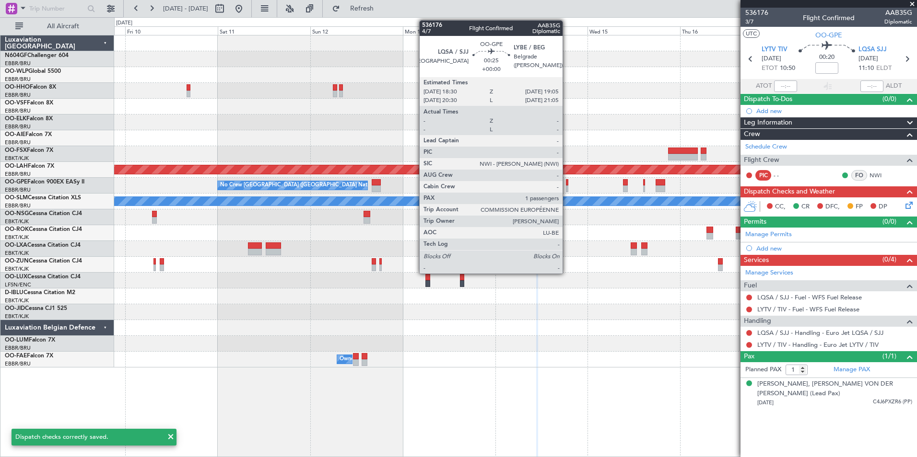
click at [567, 185] on div at bounding box center [567, 182] width 2 height 7
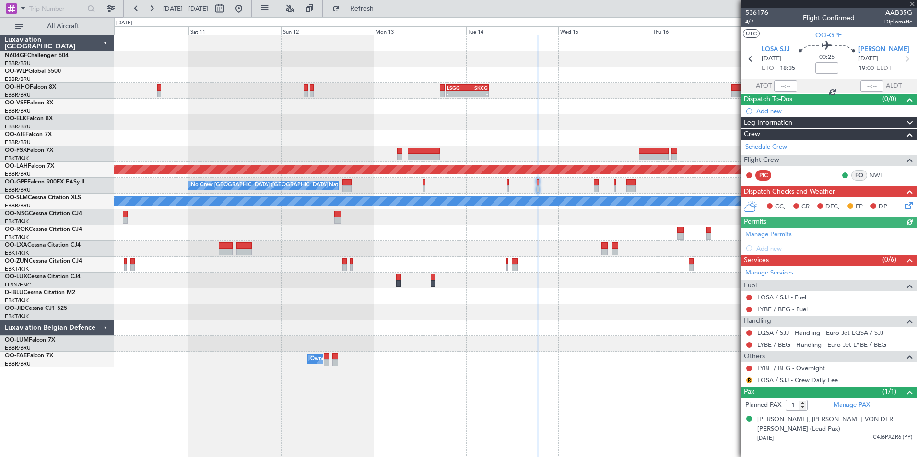
click at [571, 237] on div "- - LSGG 19:00 Z SKCG 05:55 Z - - LTCG 23:30 Z RJTT 09:35 Z - - EBBR 17:05 Z VR…" at bounding box center [515, 201] width 802 height 332
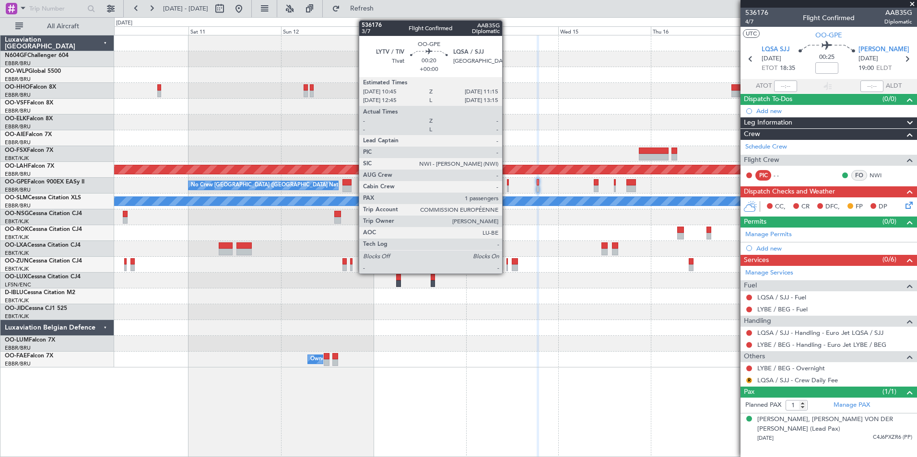
click at [507, 184] on div at bounding box center [508, 182] width 2 height 7
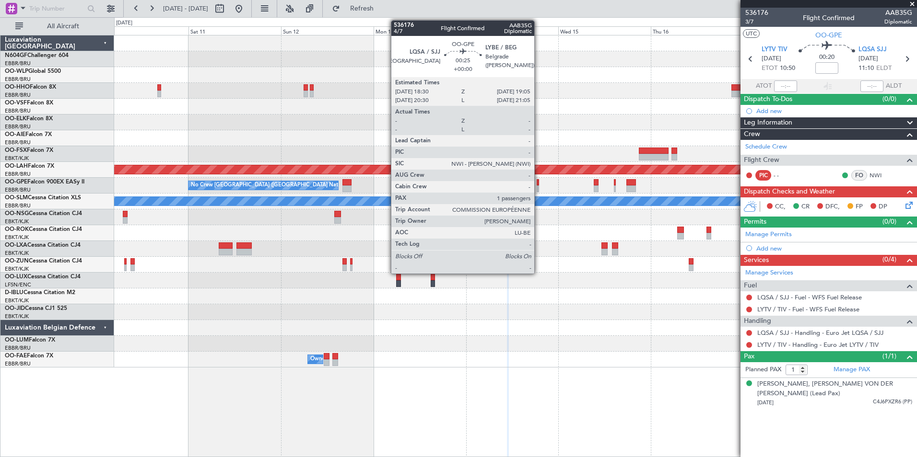
click at [538, 184] on div at bounding box center [537, 182] width 2 height 7
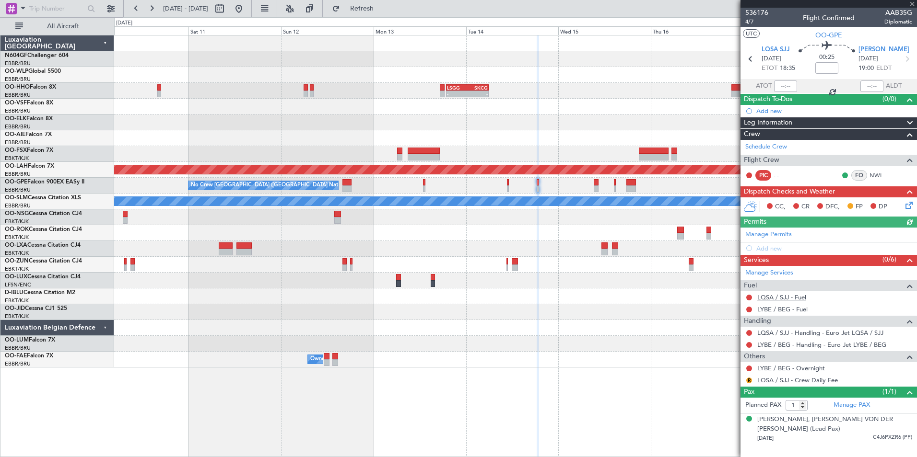
click at [768, 295] on link "LQSA / SJJ - Fuel" at bounding box center [781, 297] width 49 height 8
click at [375, 10] on span "Refreshing..." at bounding box center [362, 8] width 40 height 7
click at [789, 309] on link "LYBE / BEG - Fuel" at bounding box center [782, 309] width 50 height 8
click at [382, 9] on span "Refresh" at bounding box center [362, 8] width 40 height 7
click at [749, 382] on button "R" at bounding box center [749, 381] width 6 height 6
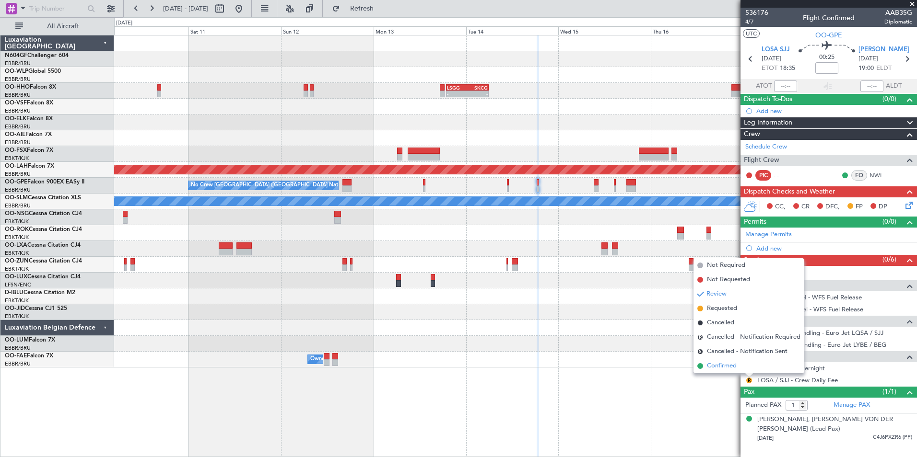
click at [720, 371] on span "Confirmed" at bounding box center [722, 366] width 30 height 10
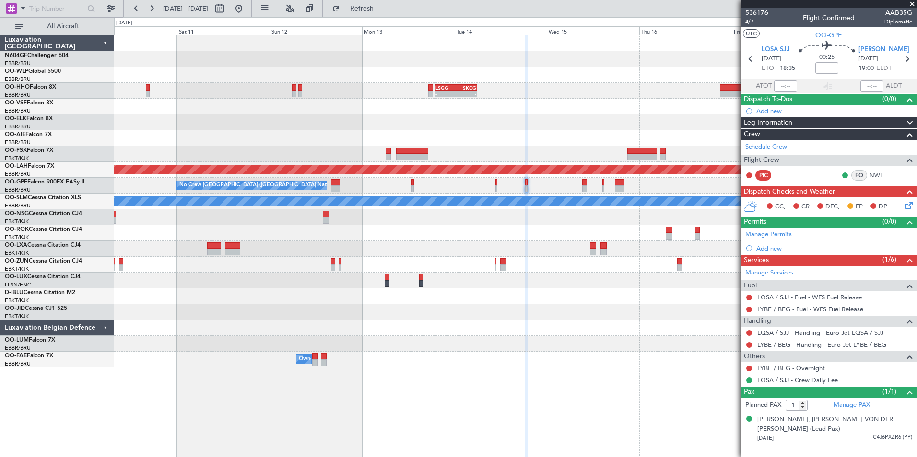
click at [613, 307] on div at bounding box center [515, 312] width 802 height 16
click at [748, 368] on button at bounding box center [749, 369] width 6 height 6
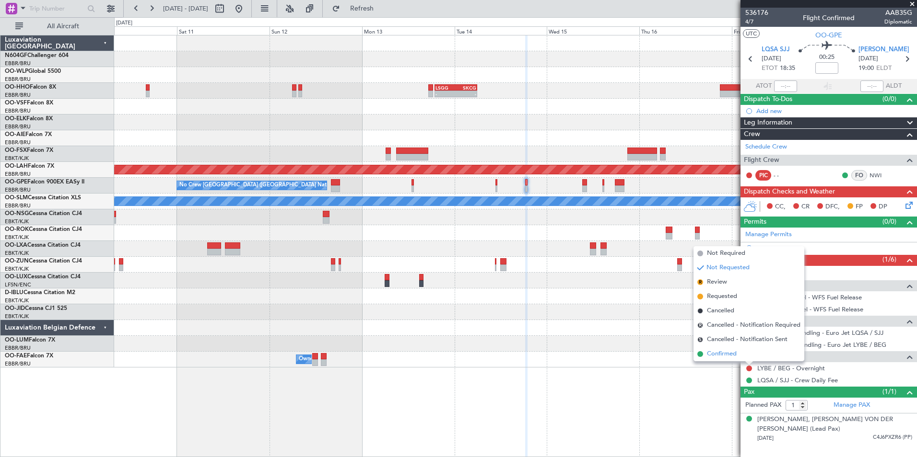
click at [714, 357] on span "Confirmed" at bounding box center [722, 354] width 30 height 10
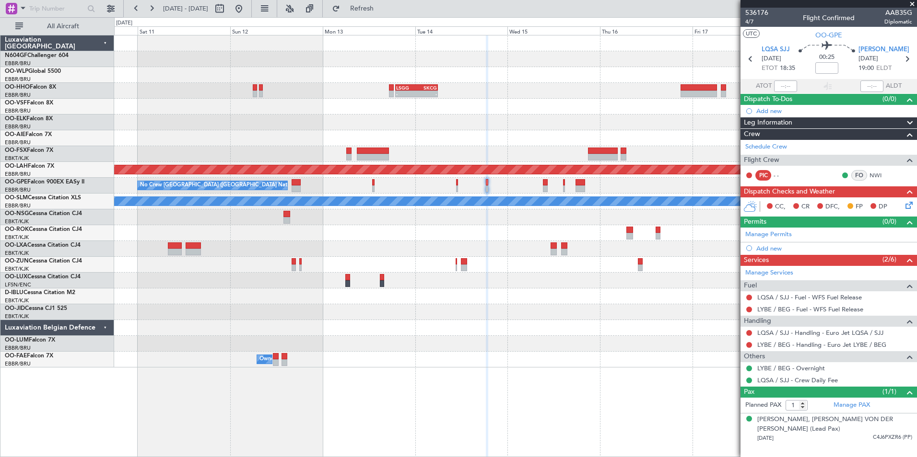
click at [613, 338] on div "- - LSGG 19:00 Z SKCG 05:55 Z - - LTCG 23:30 Z RJTT 09:35 Z - - EBBR 17:05 Z VR…" at bounding box center [515, 201] width 802 height 332
click at [908, 202] on icon at bounding box center [907, 204] width 8 height 8
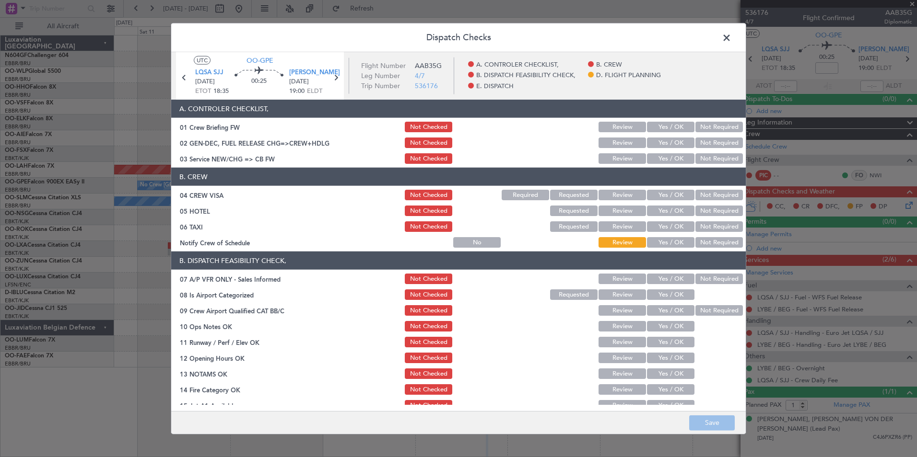
drag, startPoint x: 667, startPoint y: 157, endPoint x: 686, endPoint y: 183, distance: 32.9
click at [666, 158] on button "Yes / OK" at bounding box center [670, 158] width 47 height 11
drag, startPoint x: 706, startPoint y: 198, endPoint x: 704, endPoint y: 211, distance: 13.6
click at [706, 199] on button "Not Required" at bounding box center [718, 195] width 47 height 11
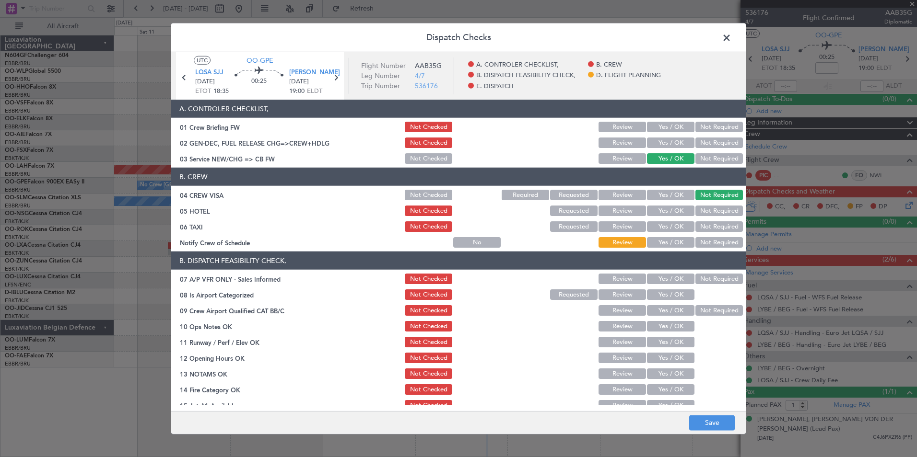
click at [703, 212] on button "Not Required" at bounding box center [718, 211] width 47 height 11
click at [702, 226] on button "Not Required" at bounding box center [718, 226] width 47 height 11
click at [668, 244] on button "Yes / OK" at bounding box center [670, 242] width 47 height 11
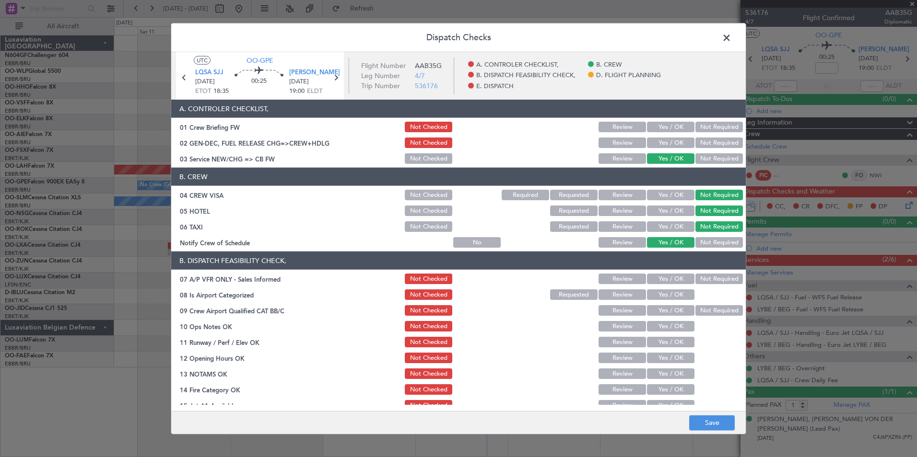
scroll to position [48, 0]
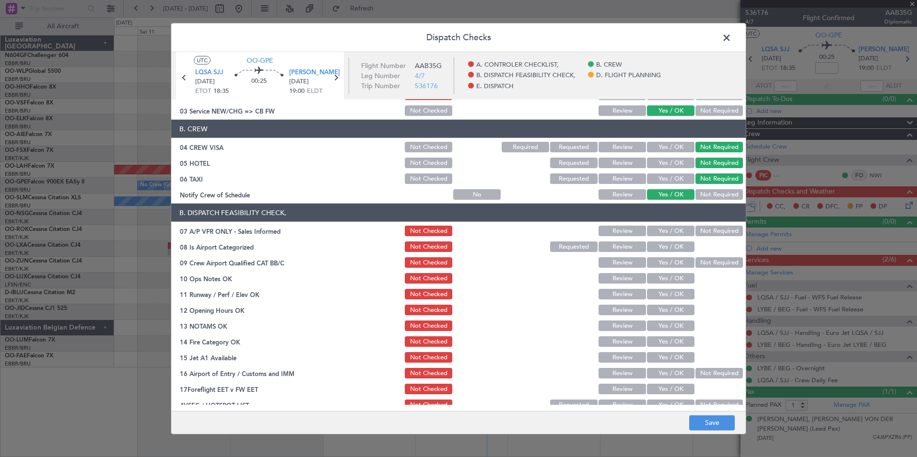
click at [528, 268] on div at bounding box center [524, 262] width 48 height 13
click at [709, 234] on button "Not Required" at bounding box center [718, 231] width 47 height 11
click at [304, 70] on span "[PERSON_NAME]" at bounding box center [314, 73] width 51 height 10
click at [664, 245] on button "Yes / OK" at bounding box center [670, 247] width 47 height 11
click at [710, 264] on button "Not Required" at bounding box center [718, 262] width 47 height 11
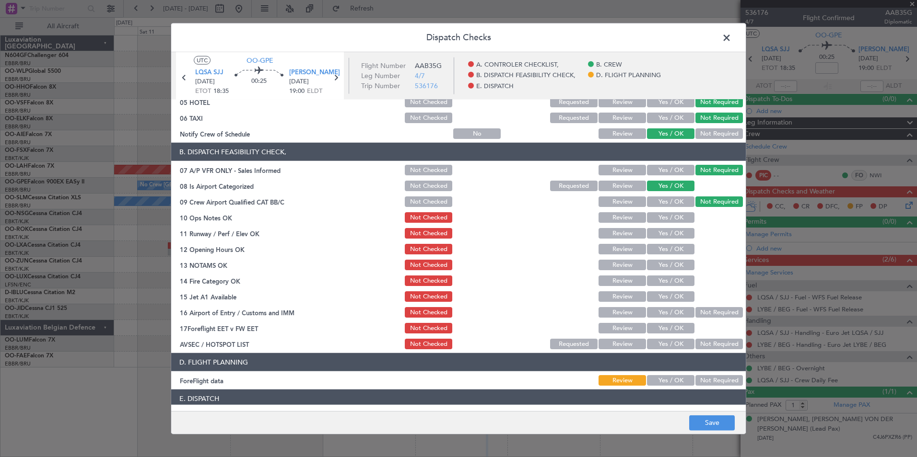
scroll to position [144, 0]
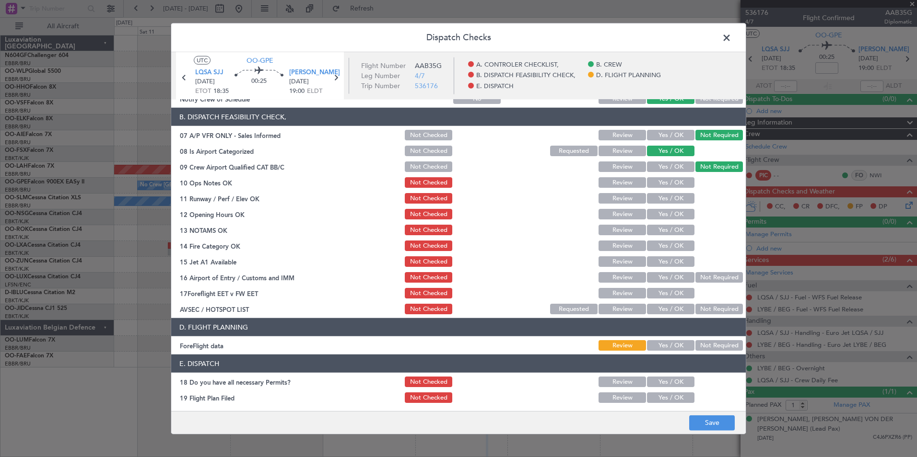
click at [667, 179] on button "Yes / OK" at bounding box center [670, 182] width 47 height 11
click at [667, 198] on button "Yes / OK" at bounding box center [670, 198] width 47 height 11
click at [654, 211] on button "Yes / OK" at bounding box center [670, 214] width 47 height 11
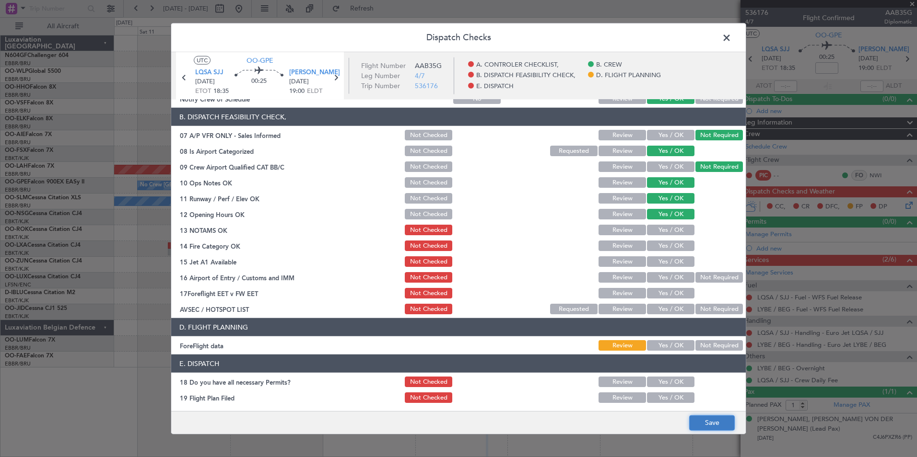
click at [713, 418] on button "Save" at bounding box center [712, 422] width 46 height 15
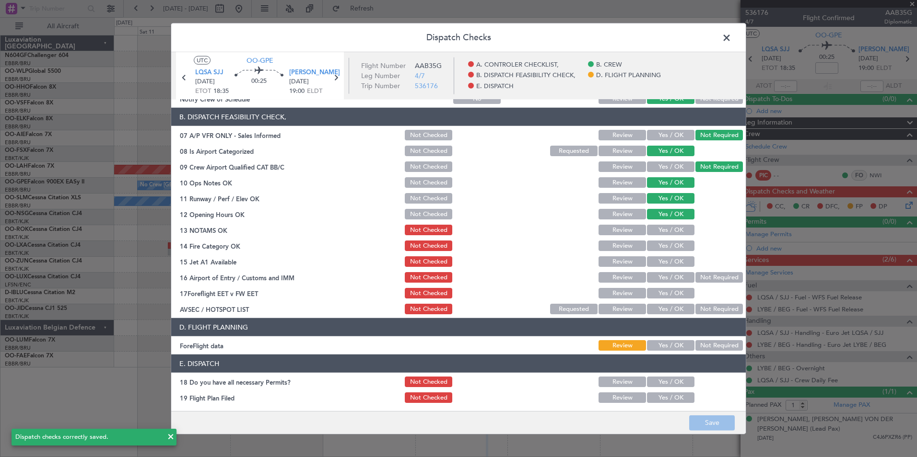
click at [731, 39] on span at bounding box center [731, 40] width 0 height 19
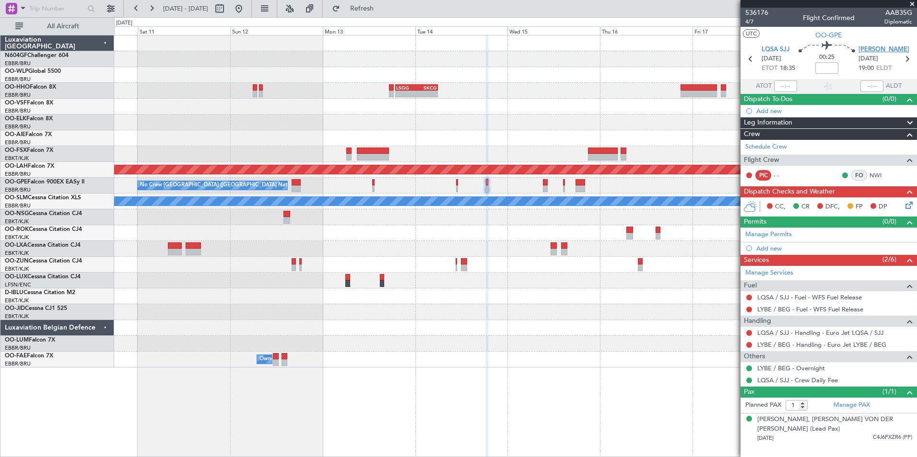
click at [868, 51] on span "[PERSON_NAME]" at bounding box center [883, 50] width 51 height 10
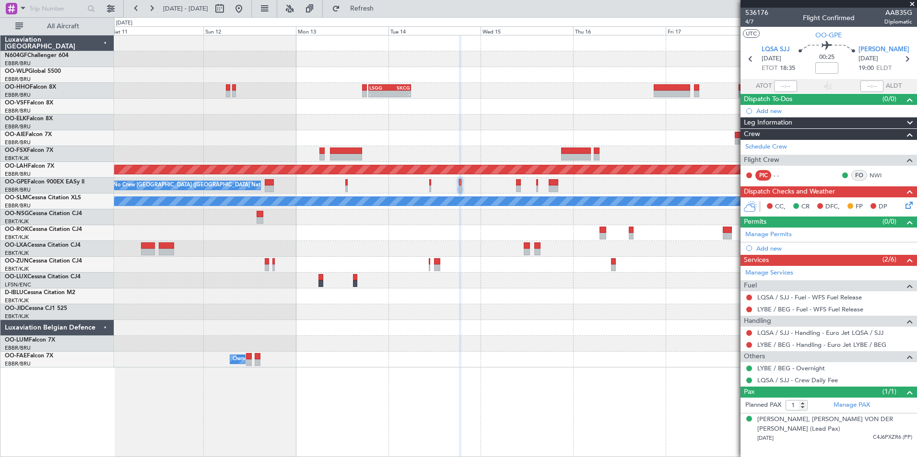
click at [455, 237] on div at bounding box center [515, 233] width 802 height 16
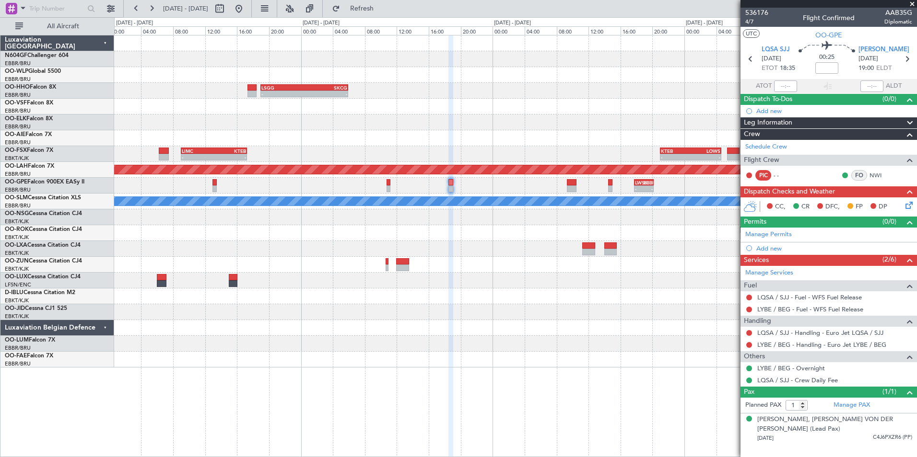
click at [476, 239] on div "- - LSGG 19:00 Z SKCG 05:55 Z - - SKCG 21:00 Z EGGD 06:25 Z - - LSGG 19:00 Z LT…" at bounding box center [515, 201] width 802 height 332
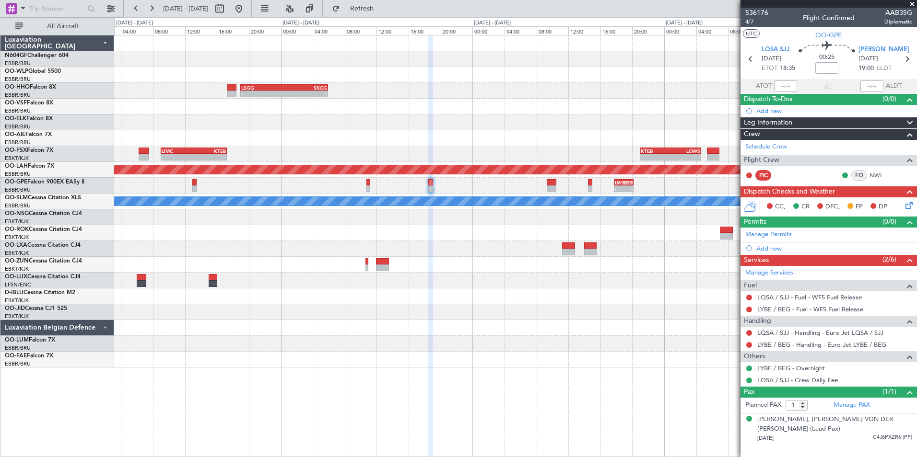
click at [915, 202] on div "CC, CR DFC, FP DP" at bounding box center [828, 207] width 176 height 19
click at [910, 205] on icon at bounding box center [907, 204] width 8 height 8
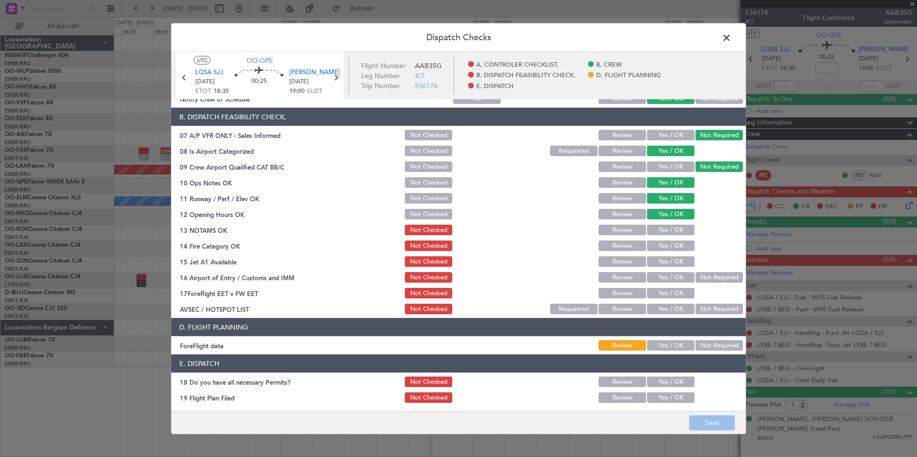
click at [676, 234] on button "Yes / OK" at bounding box center [670, 230] width 47 height 11
click at [657, 245] on button "Yes / OK" at bounding box center [670, 246] width 47 height 11
click at [670, 266] on button "Yes / OK" at bounding box center [670, 261] width 47 height 11
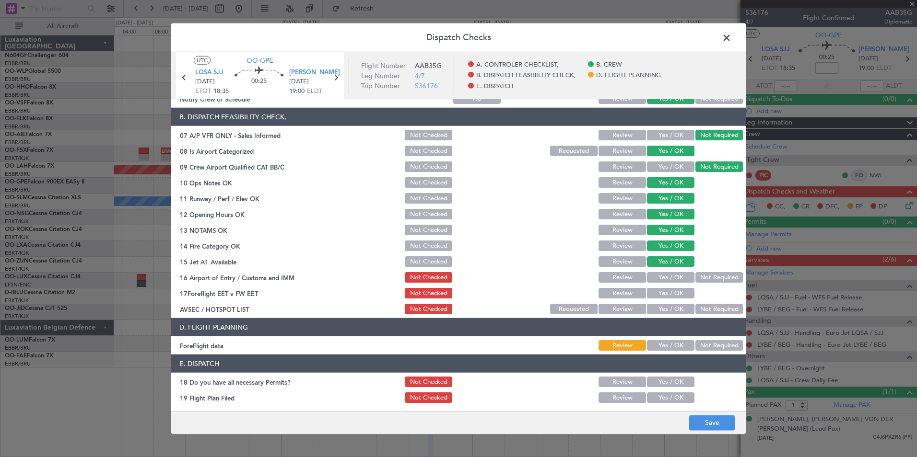
click at [705, 279] on button "Not Required" at bounding box center [718, 277] width 47 height 11
click at [671, 308] on button "Yes / OK" at bounding box center [670, 309] width 47 height 11
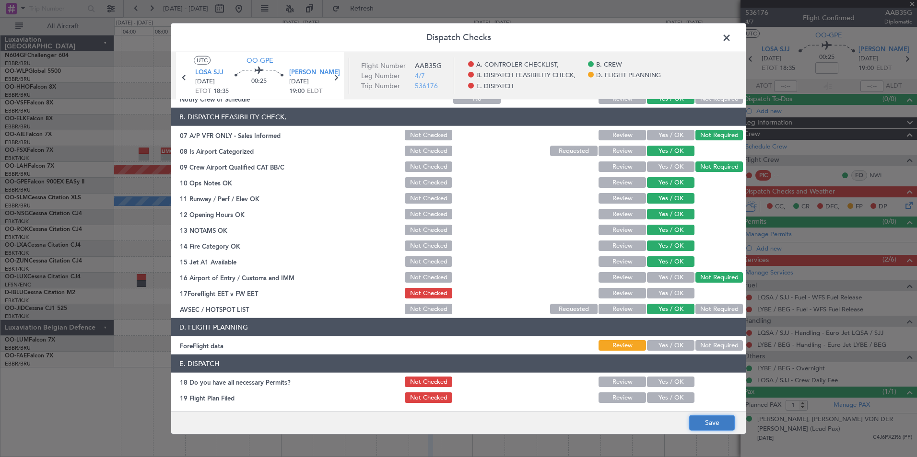
click at [710, 418] on button "Save" at bounding box center [712, 422] width 46 height 15
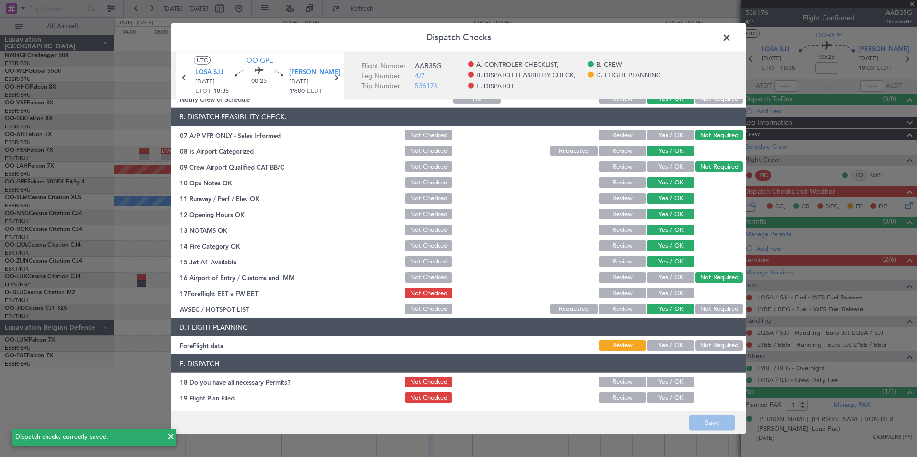
click at [731, 38] on span at bounding box center [731, 40] width 0 height 19
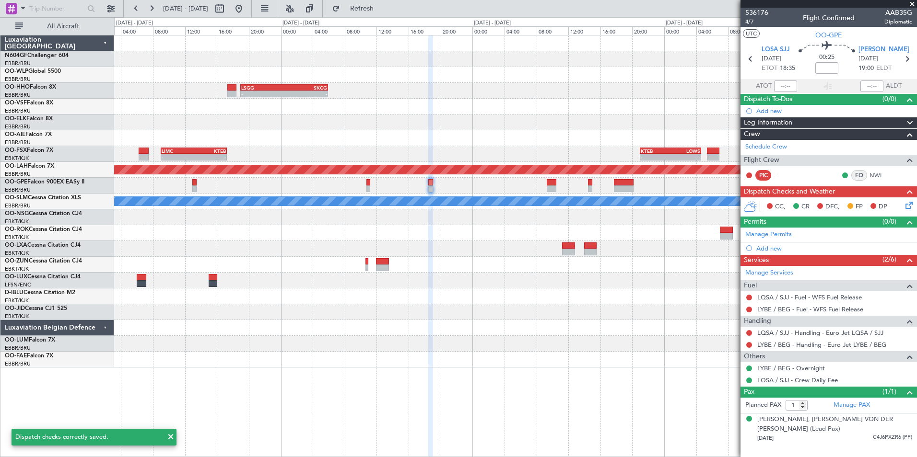
click at [497, 211] on div "- - LSGG 19:00 Z SKCG 05:55 Z - - SKCG 21:00 Z EGGD 06:25 Z - - LTCG 23:30 Z RJ…" at bounding box center [515, 201] width 802 height 332
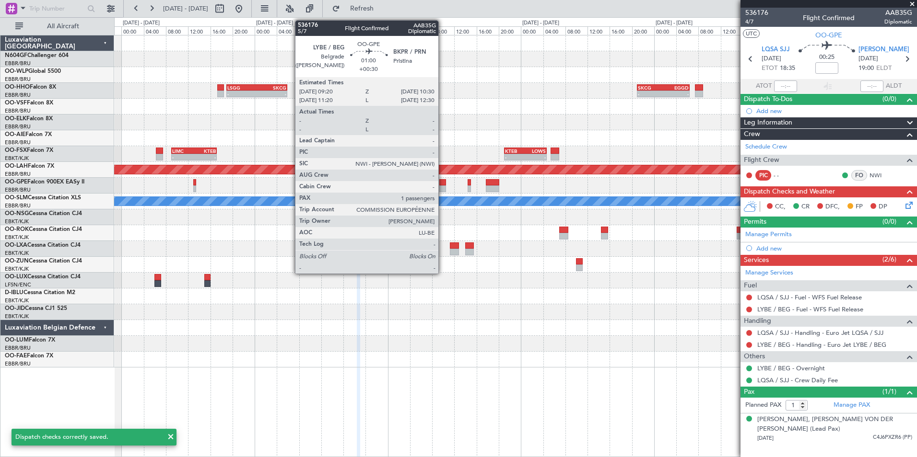
click at [442, 183] on div at bounding box center [442, 182] width 7 height 7
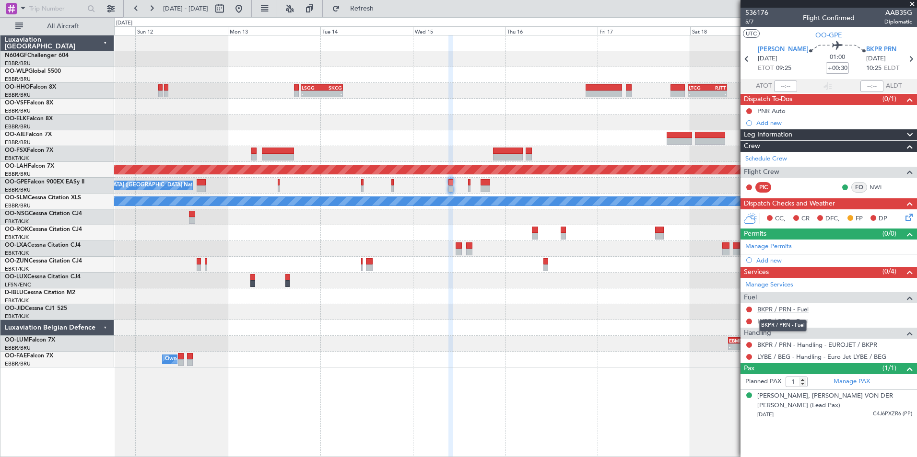
click at [781, 311] on link "BKPR / PRN - Fuel" at bounding box center [782, 309] width 51 height 8
click at [382, 6] on span "Refresh" at bounding box center [362, 8] width 40 height 7
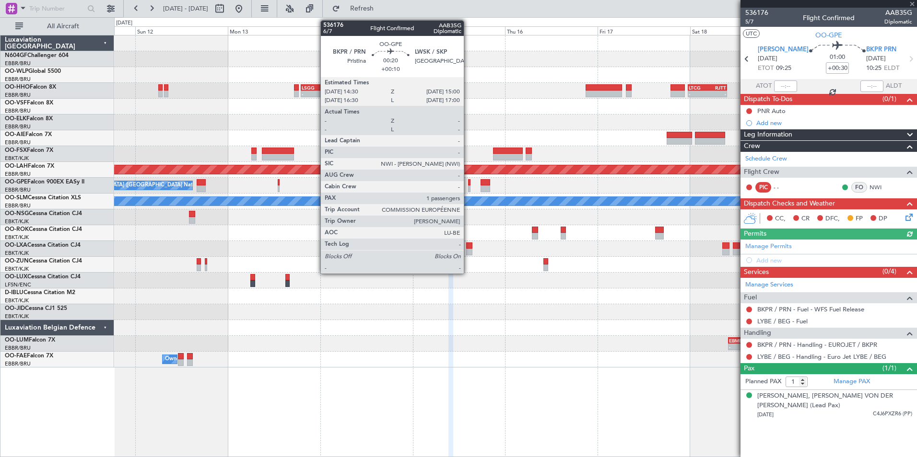
click at [468, 182] on div at bounding box center [469, 182] width 2 height 7
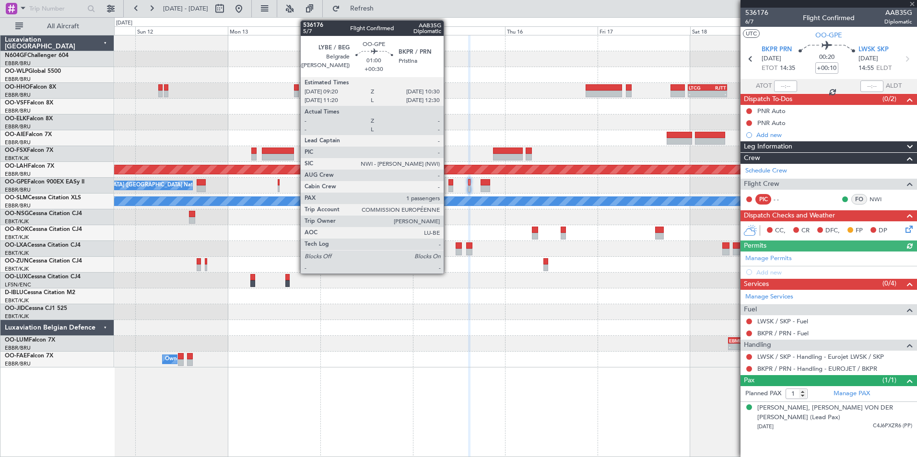
click at [448, 189] on div at bounding box center [450, 189] width 5 height 7
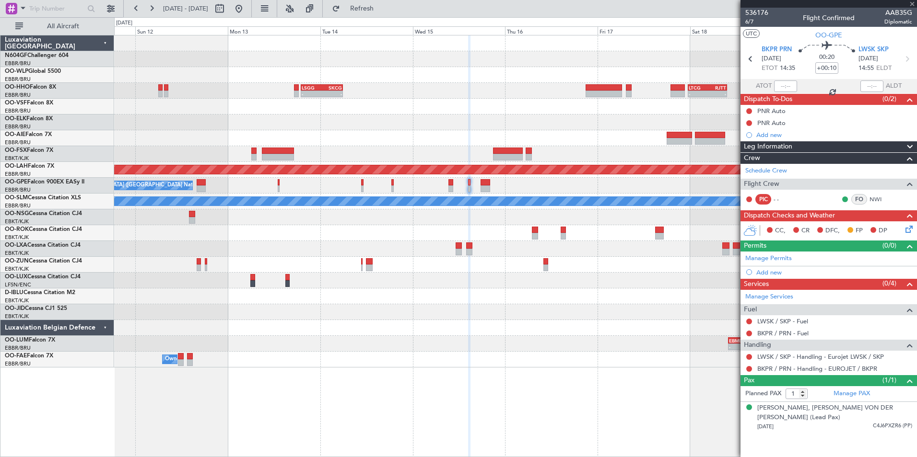
type input "+00:30"
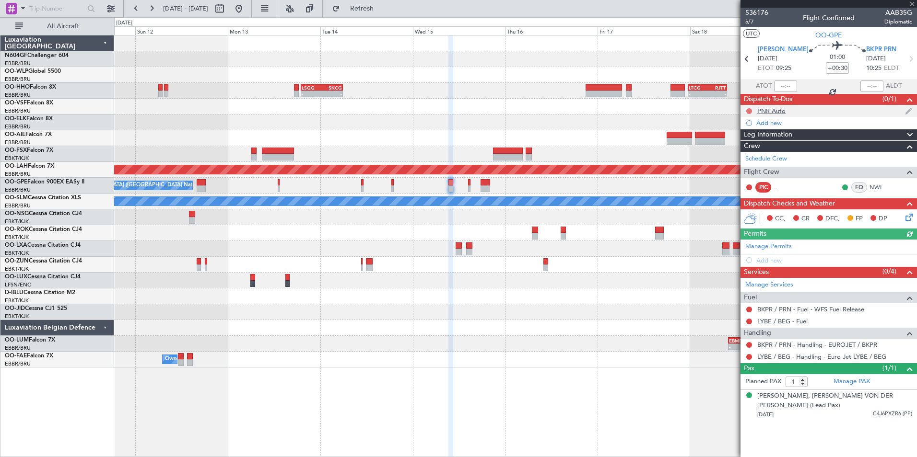
click at [748, 110] on button at bounding box center [749, 111] width 6 height 6
click at [758, 153] on span "Completed" at bounding box center [753, 154] width 32 height 10
click at [784, 320] on link "LYBE / BEG - Fuel" at bounding box center [782, 321] width 50 height 8
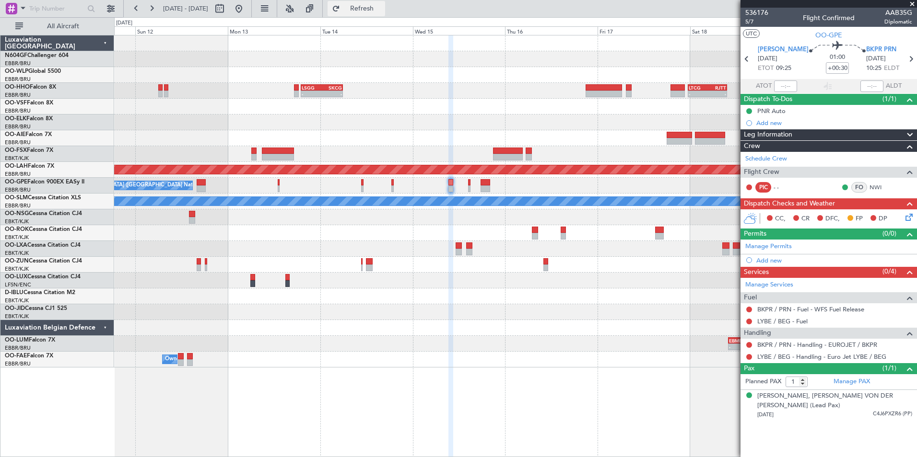
click at [372, 7] on span "Refresh" at bounding box center [362, 8] width 40 height 7
click at [646, 314] on div at bounding box center [515, 312] width 802 height 16
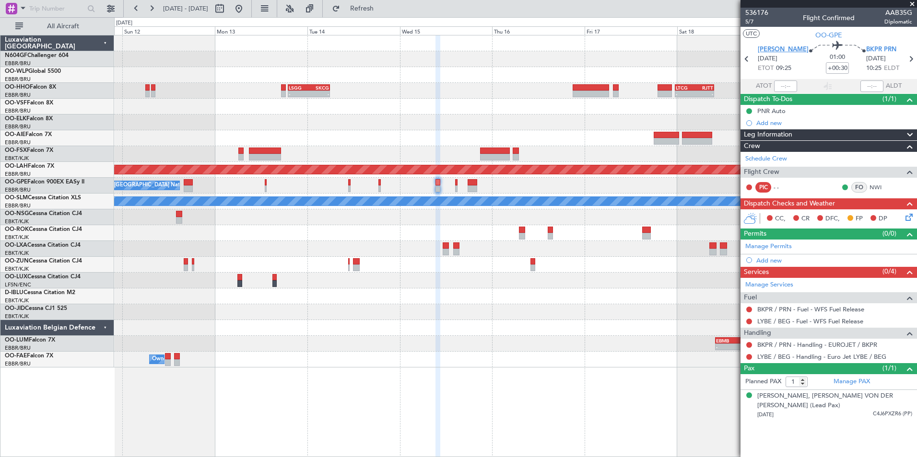
click at [788, 49] on span "[PERSON_NAME]" at bounding box center [782, 50] width 51 height 10
click at [874, 52] on span "BKPR PRN" at bounding box center [881, 50] width 30 height 10
click at [771, 262] on div "Add new" at bounding box center [829, 260] width 147 height 8
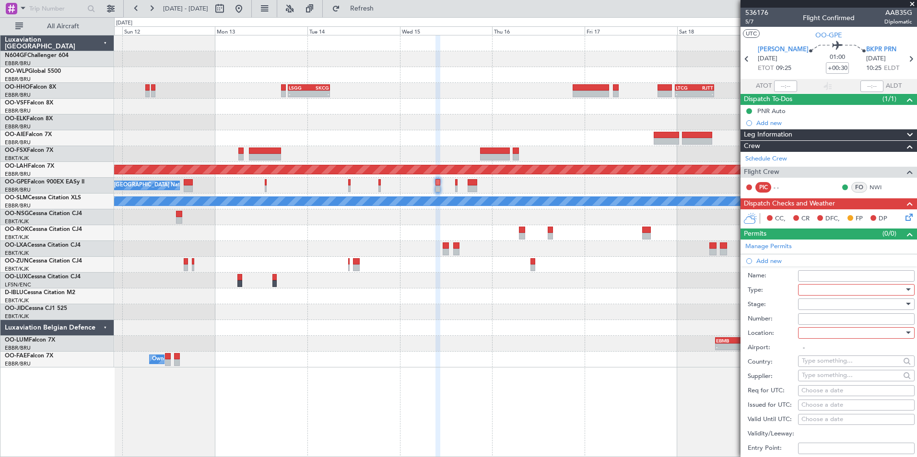
click at [844, 286] on div at bounding box center [853, 290] width 102 height 14
click at [823, 382] on span "Slot" at bounding box center [852, 380] width 101 height 14
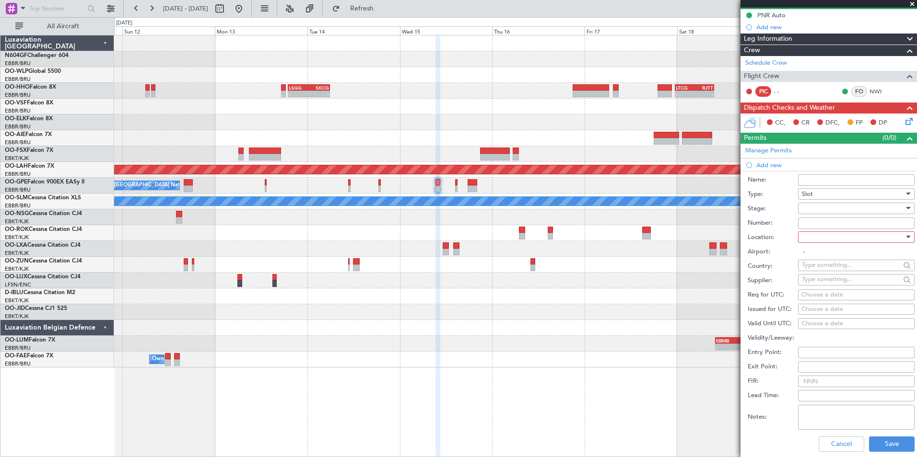
click at [824, 210] on div at bounding box center [853, 208] width 102 height 14
click at [836, 248] on span "Not Requested" at bounding box center [852, 242] width 101 height 14
click at [840, 243] on div at bounding box center [853, 237] width 102 height 14
click at [833, 281] on span "Arrival" at bounding box center [852, 285] width 101 height 14
type input "BKPR / PRN"
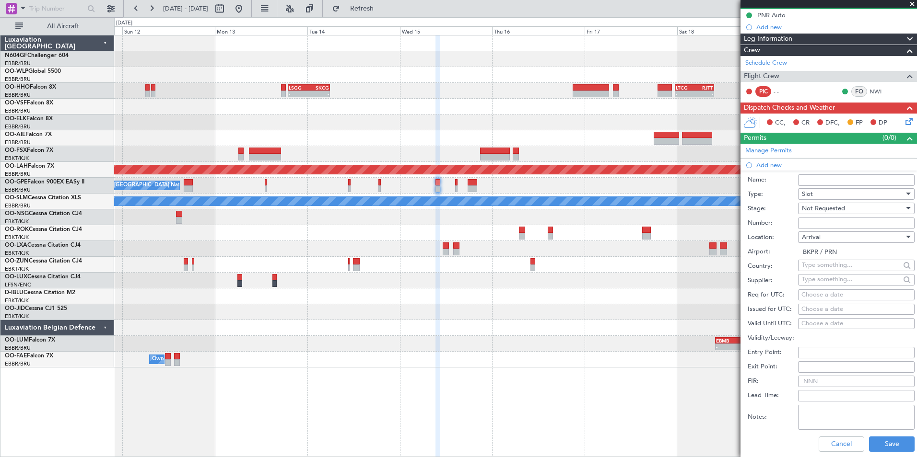
click at [814, 294] on div "Choose a date" at bounding box center [856, 296] width 110 height 10
select select "9"
select select "2025"
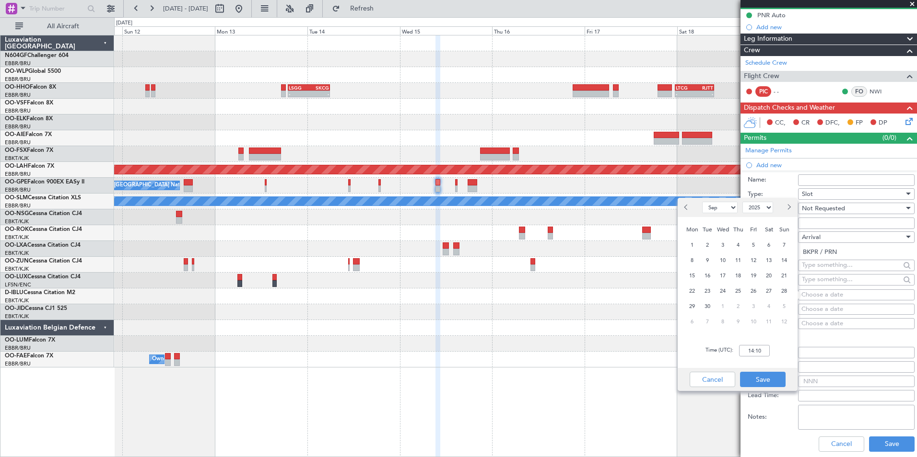
click at [713, 211] on select "Jan Feb Mar Apr May Jun Jul Aug Sep Oct Nov Dec" at bounding box center [719, 208] width 35 height 12
select select "10"
click at [702, 202] on select "Jan Feb Mar Apr May Jun Jul Aug Sep Oct Nov Dec" at bounding box center [719, 208] width 35 height 12
click at [721, 275] on span "15" at bounding box center [723, 276] width 12 height 12
click at [756, 347] on input "00:00" at bounding box center [754, 351] width 31 height 12
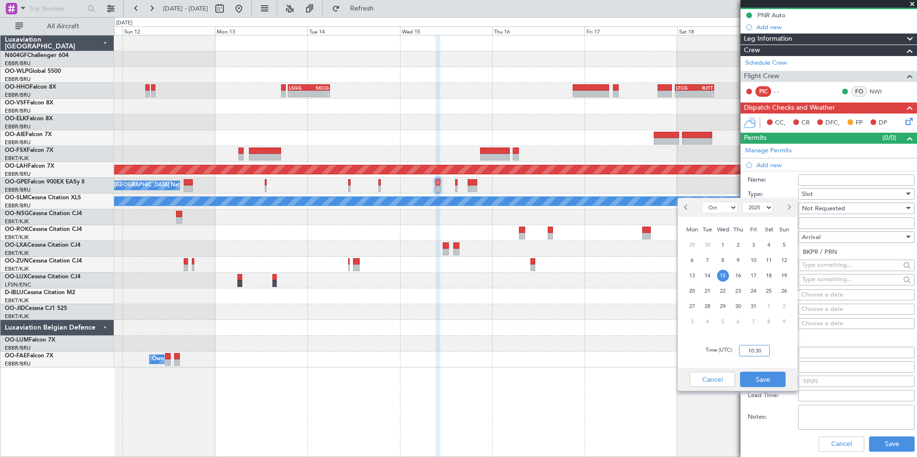
type input "10:30"
click at [772, 352] on div "Time (UTC): 10:30" at bounding box center [737, 351] width 120 height 35
click at [764, 378] on button "Save" at bounding box center [763, 379] width 46 height 15
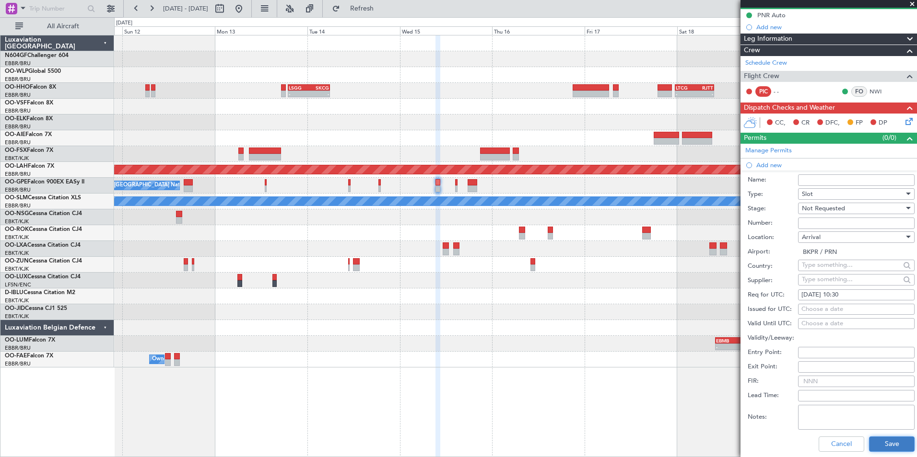
click at [875, 442] on button "Save" at bounding box center [892, 444] width 46 height 15
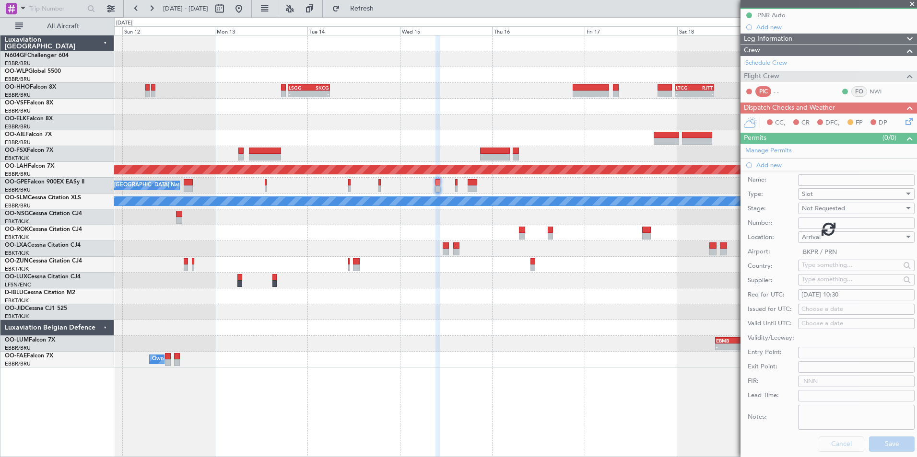
scroll to position [0, 0]
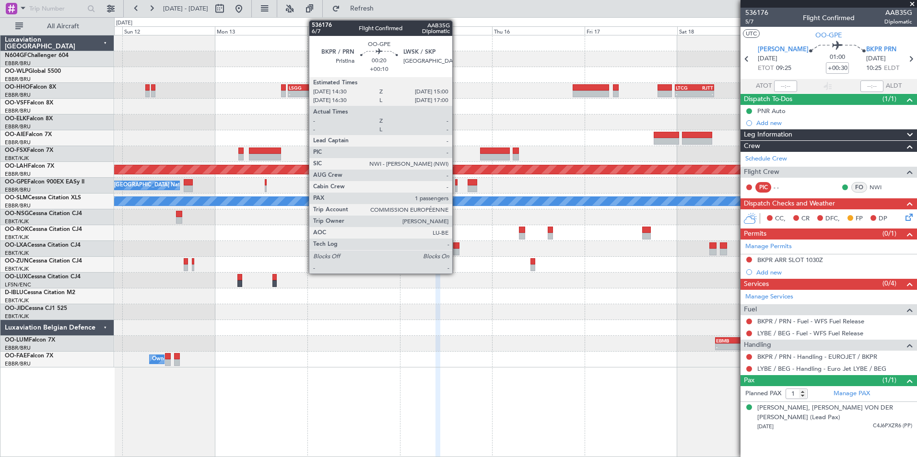
click at [456, 181] on div at bounding box center [456, 182] width 2 height 7
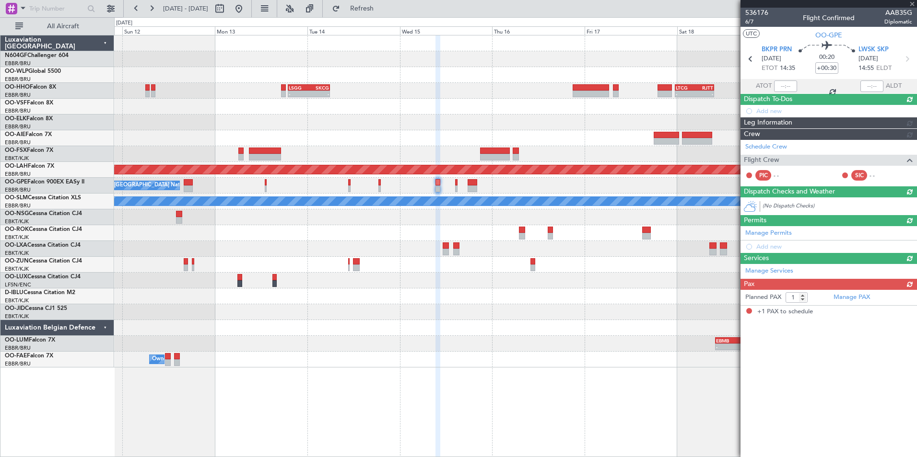
type input "+00:10"
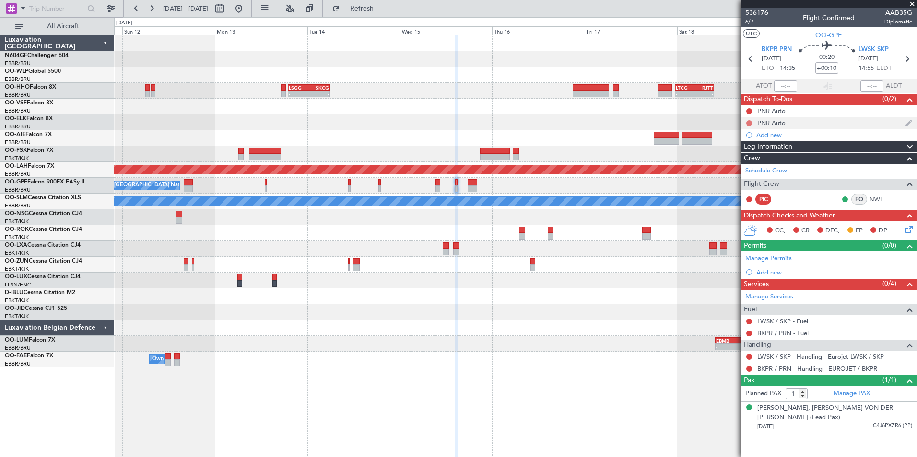
click at [749, 122] on button at bounding box center [749, 123] width 6 height 6
click at [750, 165] on span "Completed" at bounding box center [753, 166] width 32 height 10
click at [750, 109] on button at bounding box center [749, 111] width 6 height 6
click at [754, 154] on span "Completed" at bounding box center [753, 154] width 32 height 10
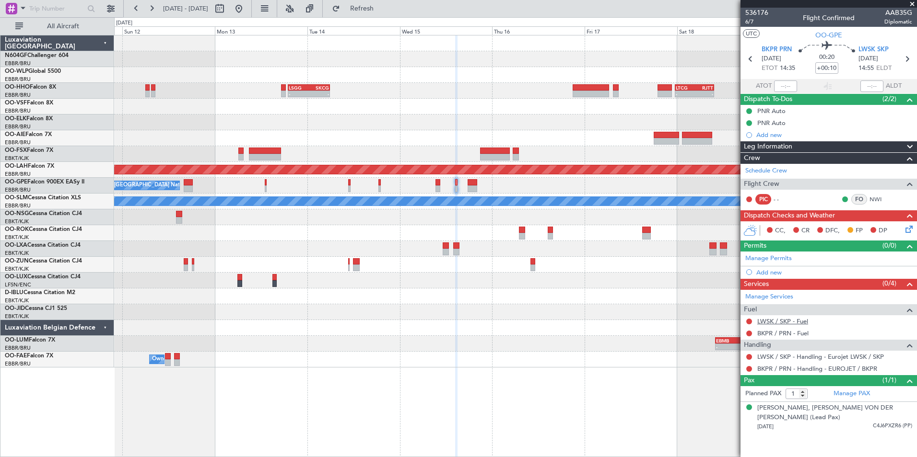
click at [772, 322] on link "LWSK / SKP - Fuel" at bounding box center [782, 321] width 51 height 8
click at [373, 9] on span "Refresh" at bounding box center [362, 8] width 40 height 7
click at [791, 332] on link "BKPR / PRN - Fuel" at bounding box center [782, 333] width 51 height 8
click at [373, 5] on button "Refresh" at bounding box center [356, 8] width 58 height 15
click at [771, 272] on div "Add new" at bounding box center [834, 272] width 156 height 8
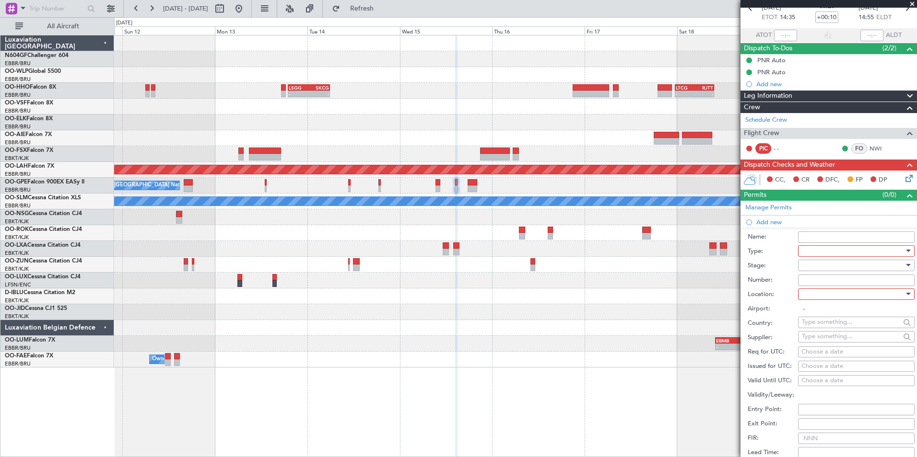
scroll to position [96, 0]
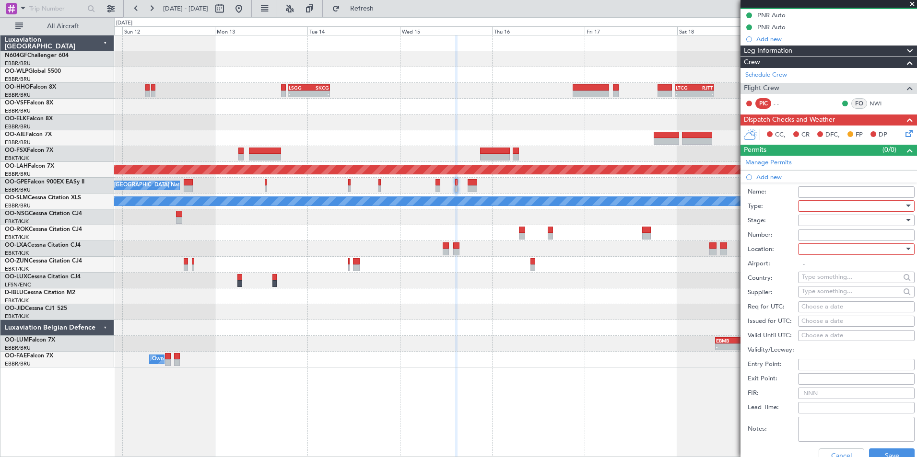
click at [813, 207] on div at bounding box center [853, 206] width 102 height 14
click at [823, 294] on span "Slot" at bounding box center [852, 297] width 101 height 14
click at [830, 221] on div at bounding box center [853, 220] width 102 height 14
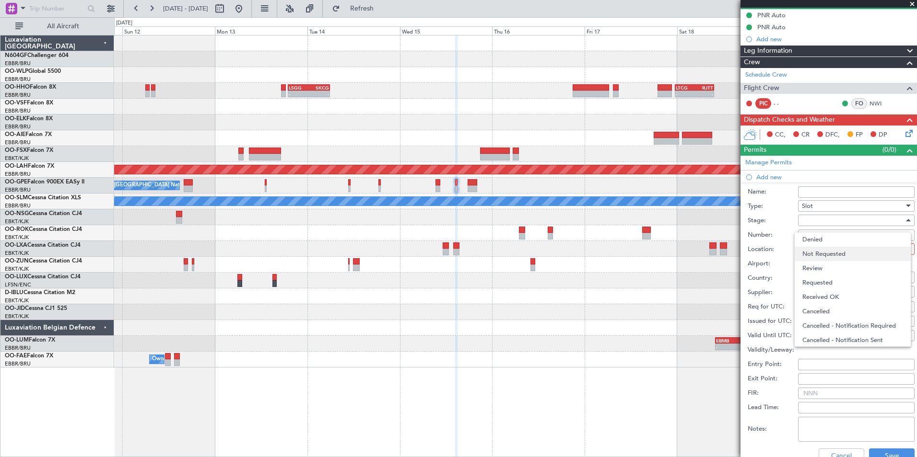
click at [836, 259] on span "Not Requested" at bounding box center [852, 254] width 101 height 14
click at [827, 252] on div at bounding box center [853, 249] width 102 height 14
click at [840, 267] on span "Departure" at bounding box center [852, 268] width 101 height 14
type input "BKPR / PRN"
click at [821, 309] on div "Choose a date" at bounding box center [856, 307] width 110 height 10
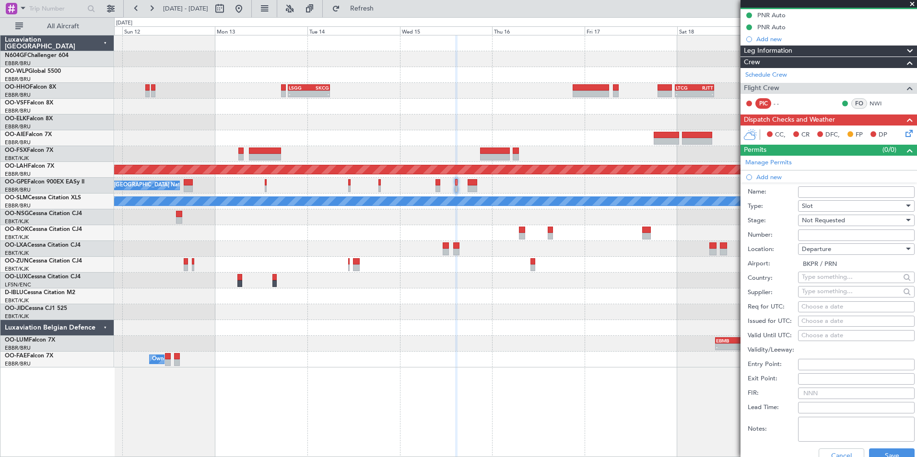
select select "9"
select select "2025"
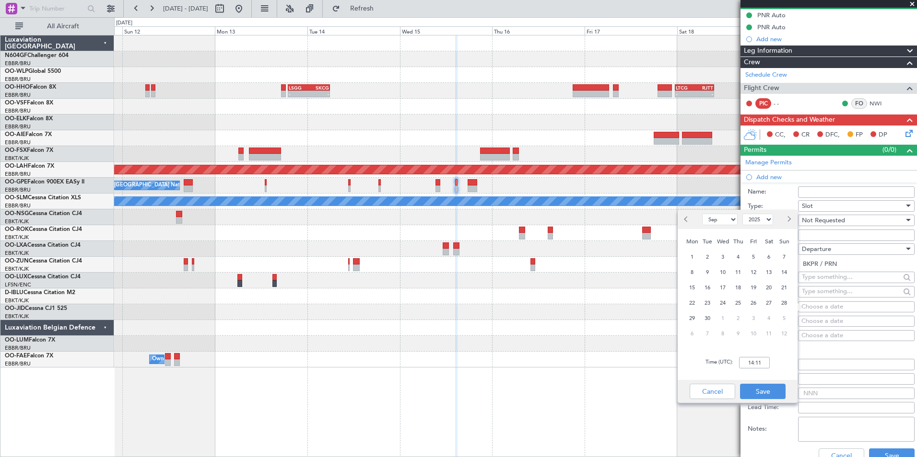
click at [715, 218] on select "Jan Feb Mar Apr May Jun Jul Aug Sep Oct Nov Dec" at bounding box center [719, 220] width 35 height 12
select select "10"
click at [702, 214] on select "Jan Feb Mar Apr May Jun Jul Aug Sep Oct Nov Dec" at bounding box center [719, 220] width 35 height 12
click at [723, 289] on span "15" at bounding box center [723, 288] width 12 height 12
click at [757, 360] on input "00:00" at bounding box center [754, 363] width 31 height 12
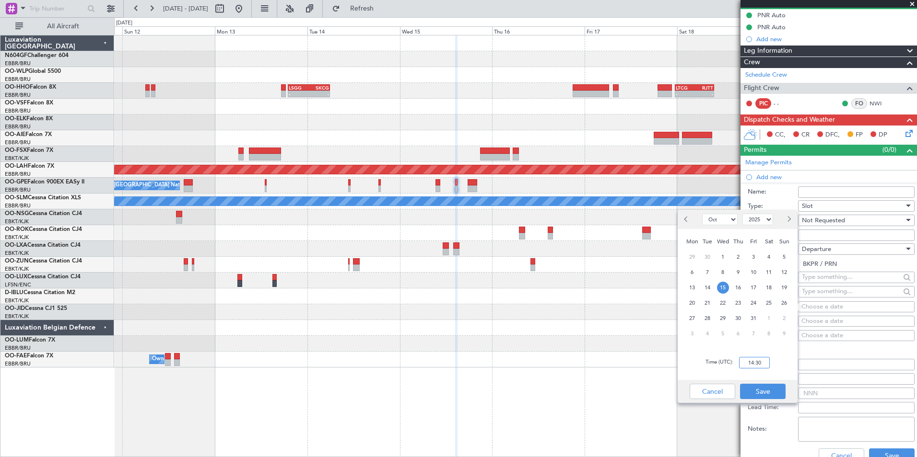
type input "14:30"
click at [776, 370] on div "Time (UTC): 14:30" at bounding box center [737, 363] width 120 height 35
click at [766, 388] on button "Save" at bounding box center [763, 391] width 46 height 15
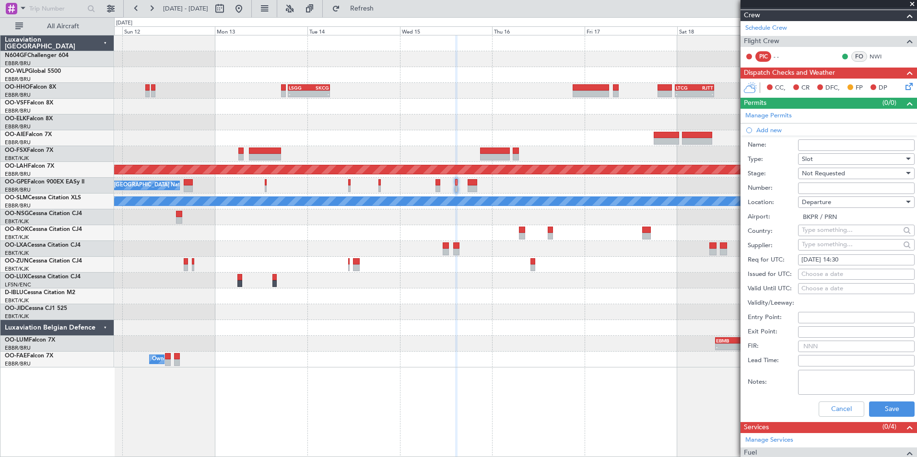
scroll to position [192, 0]
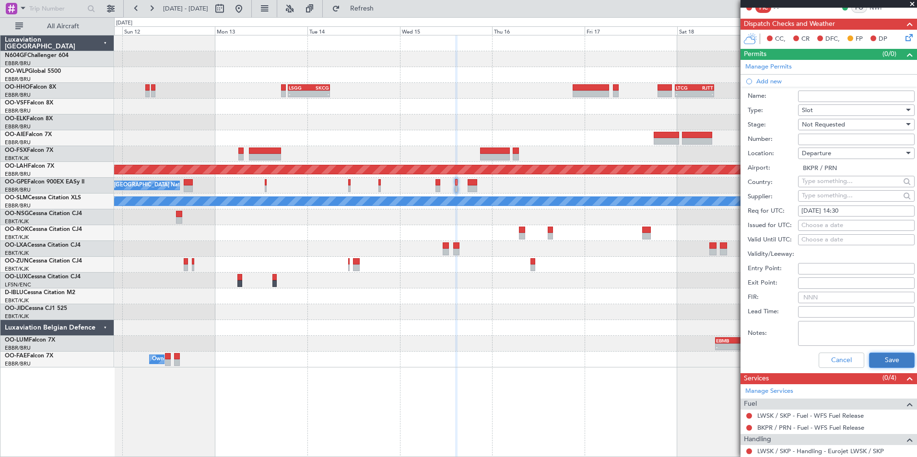
click at [882, 360] on button "Save" at bounding box center [892, 360] width 46 height 15
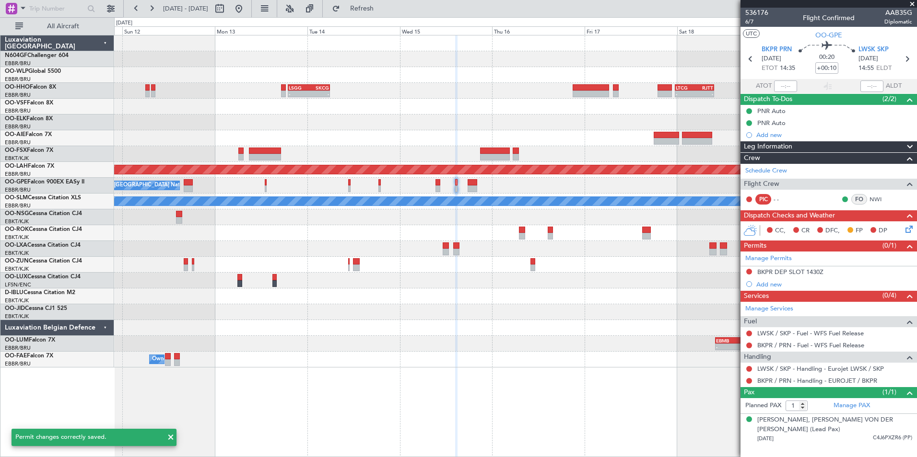
scroll to position [0, 0]
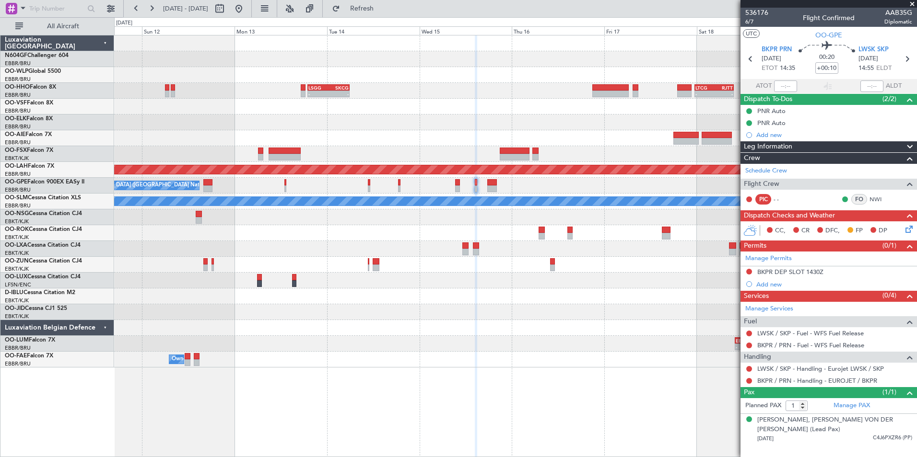
click at [485, 233] on div at bounding box center [515, 233] width 802 height 16
click at [868, 48] on span "LWSK SKP" at bounding box center [873, 50] width 30 height 10
click at [907, 232] on icon at bounding box center [907, 228] width 8 height 8
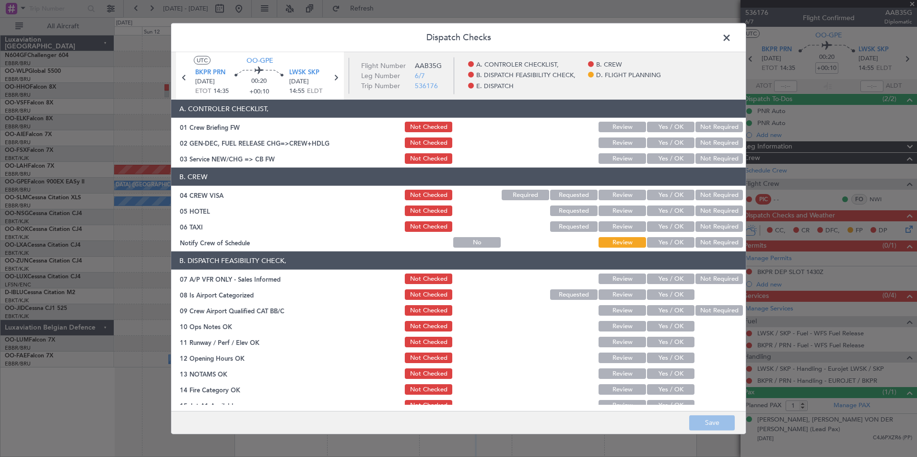
click at [679, 158] on button "Yes / OK" at bounding box center [670, 158] width 47 height 11
click at [720, 198] on button "Not Required" at bounding box center [718, 195] width 47 height 11
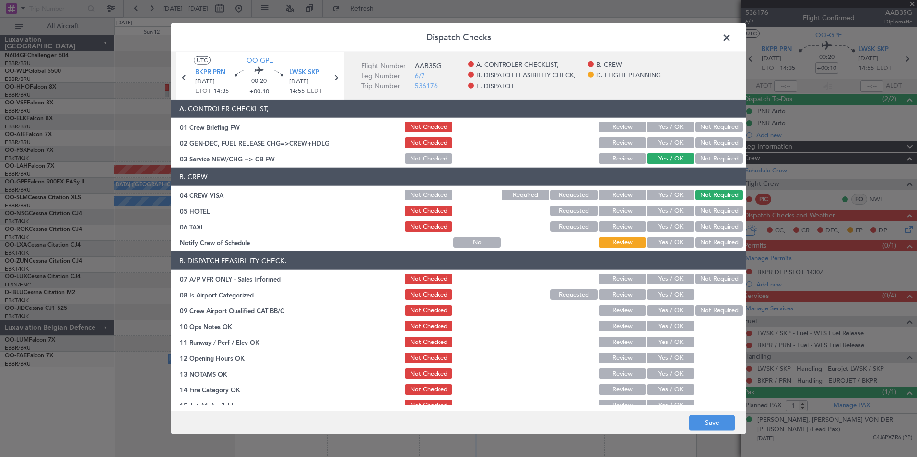
drag, startPoint x: 709, startPoint y: 214, endPoint x: 705, endPoint y: 225, distance: 11.8
click at [709, 215] on button "Not Required" at bounding box center [718, 211] width 47 height 11
click at [704, 230] on button "Not Required" at bounding box center [718, 226] width 47 height 11
click at [670, 244] on button "Yes / OK" at bounding box center [670, 242] width 47 height 11
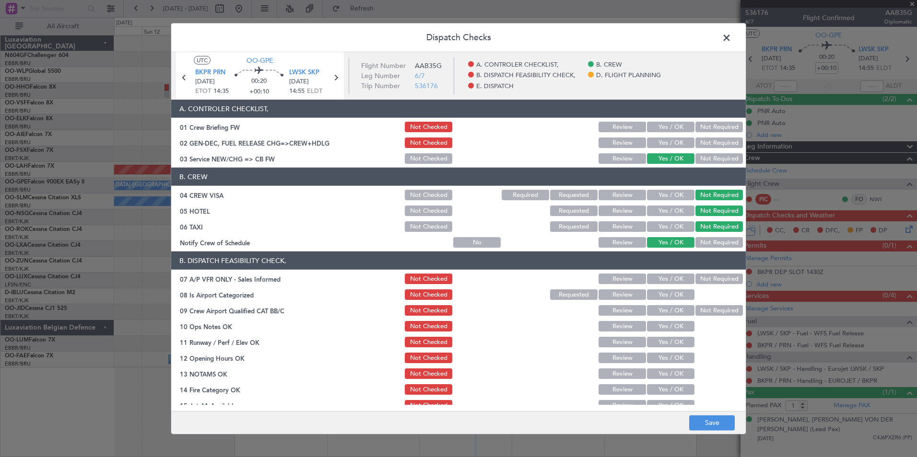
click at [701, 278] on button "Not Required" at bounding box center [718, 279] width 47 height 11
drag, startPoint x: 666, startPoint y: 294, endPoint x: 718, endPoint y: 304, distance: 53.1
click at [669, 295] on button "Yes / OK" at bounding box center [670, 295] width 47 height 11
drag, startPoint x: 720, startPoint y: 305, endPoint x: 719, endPoint y: 310, distance: 4.8
click at [719, 310] on div "Not Required" at bounding box center [718, 310] width 48 height 13
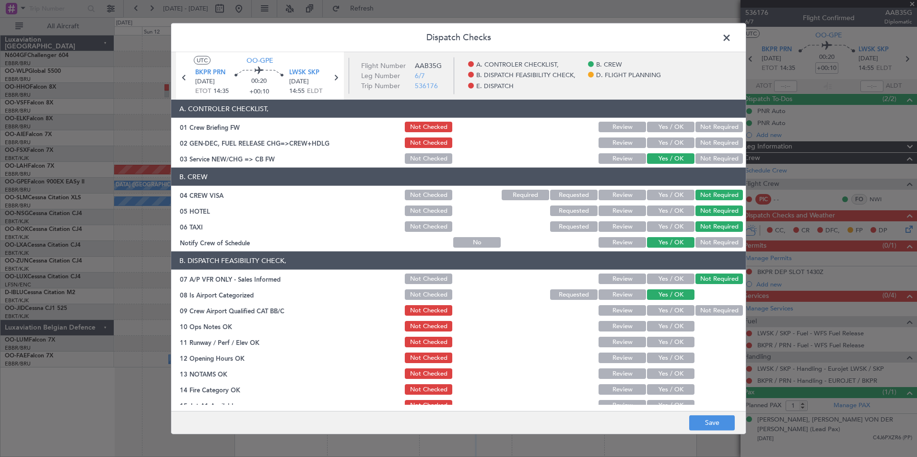
click at [719, 310] on button "Not Required" at bounding box center [718, 310] width 47 height 11
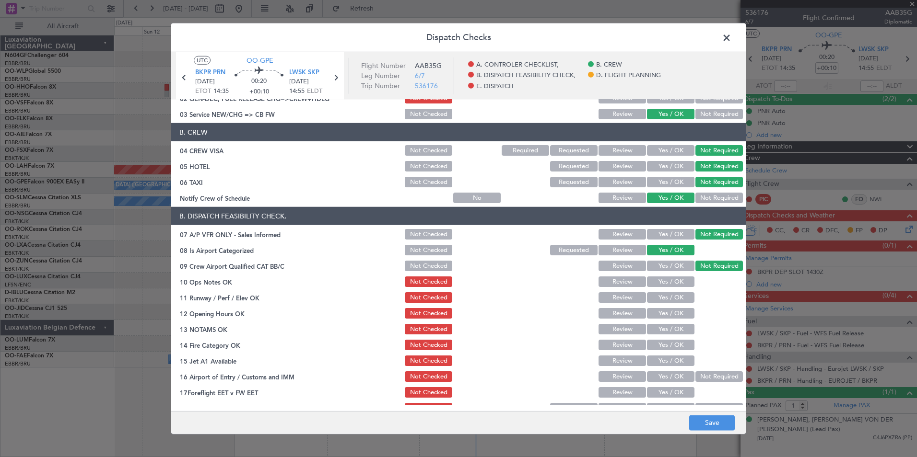
scroll to position [96, 0]
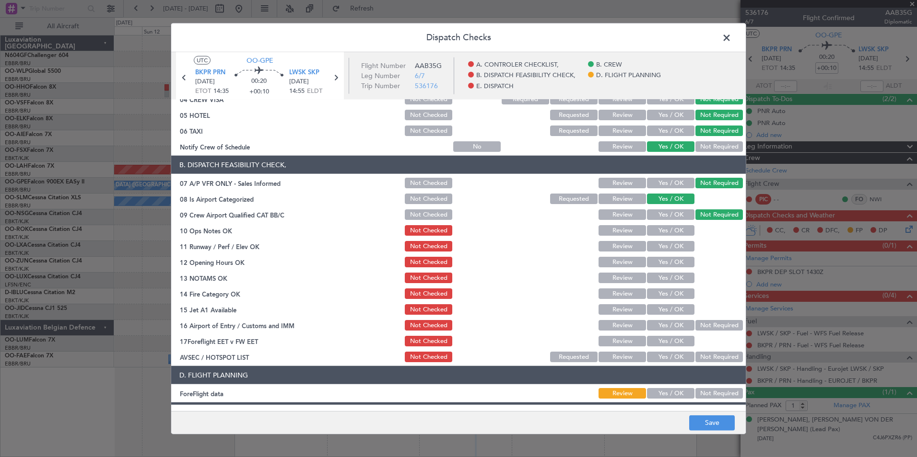
click at [658, 229] on button "Yes / OK" at bounding box center [670, 230] width 47 height 11
click at [658, 247] on button "Yes / OK" at bounding box center [670, 246] width 47 height 11
click at [670, 260] on button "Yes / OK" at bounding box center [670, 262] width 47 height 11
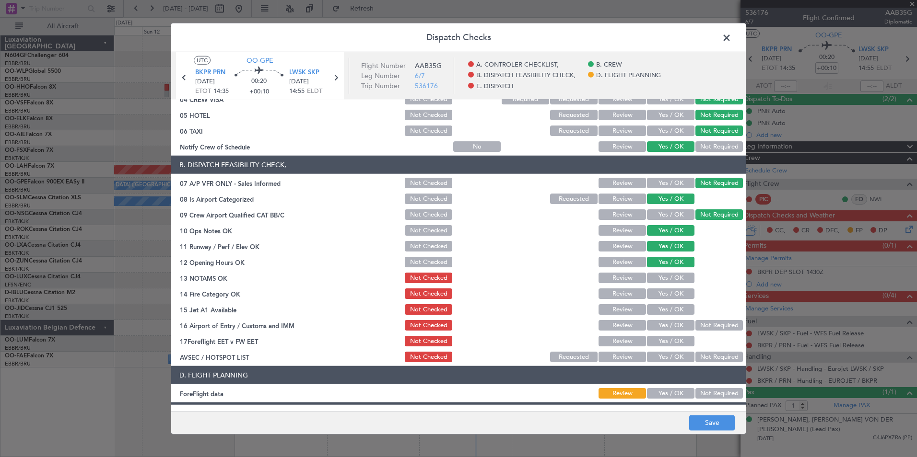
click at [663, 276] on button "Yes / OK" at bounding box center [670, 278] width 47 height 11
click at [674, 292] on button "Yes / OK" at bounding box center [670, 294] width 47 height 11
click at [663, 311] on button "Yes / OK" at bounding box center [670, 309] width 47 height 11
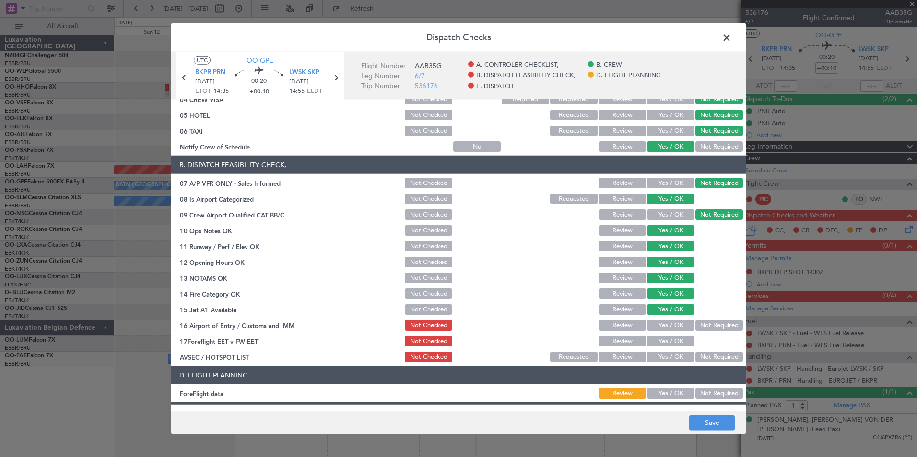
click at [700, 320] on button "Not Required" at bounding box center [718, 325] width 47 height 11
click at [674, 360] on button "Yes / OK" at bounding box center [670, 357] width 47 height 11
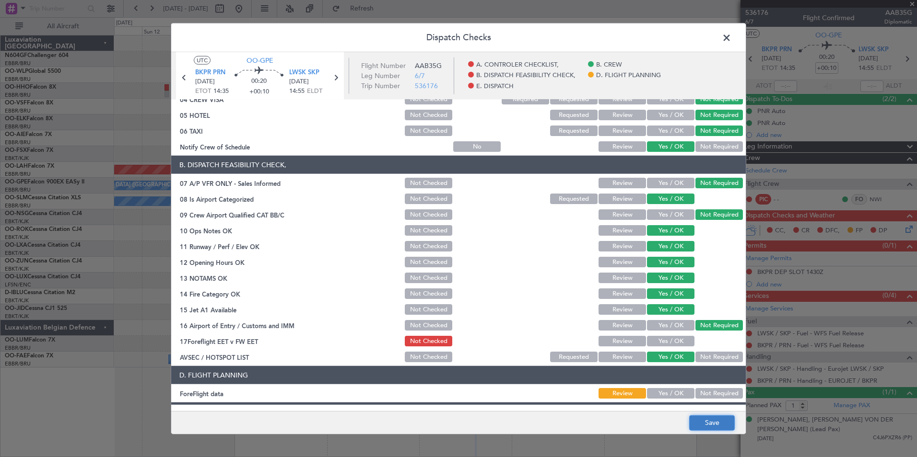
click at [708, 420] on button "Save" at bounding box center [712, 422] width 46 height 15
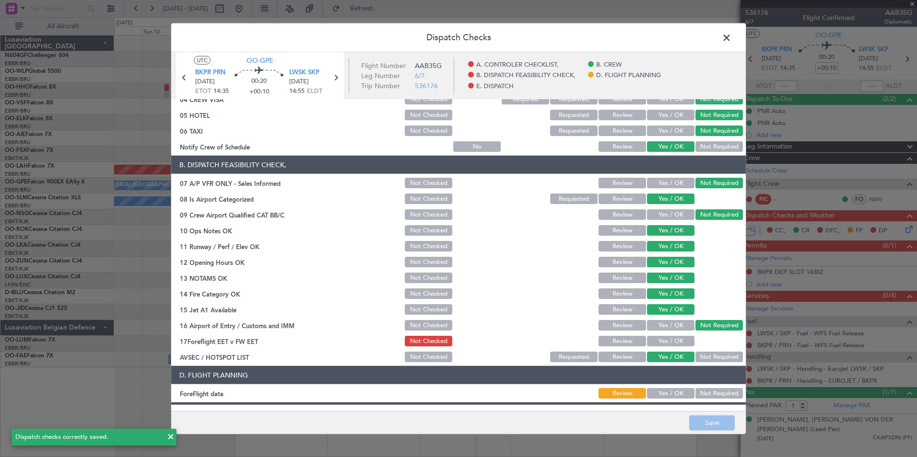
click at [731, 33] on span at bounding box center [731, 40] width 0 height 19
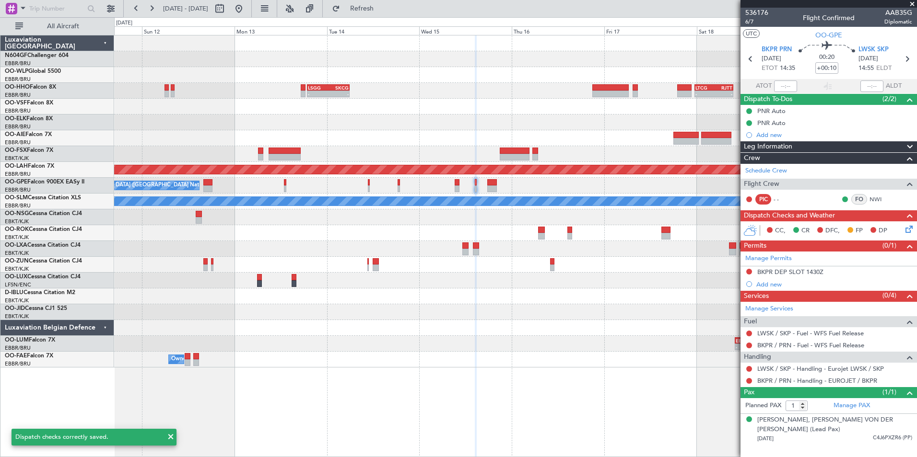
click at [429, 290] on div "- - LSGG 19:00 Z SKCG 05:55 Z - - LTCG 23:30 Z RJTT 09:35 Z - - EBBR 17:05 Z VR…" at bounding box center [515, 201] width 802 height 332
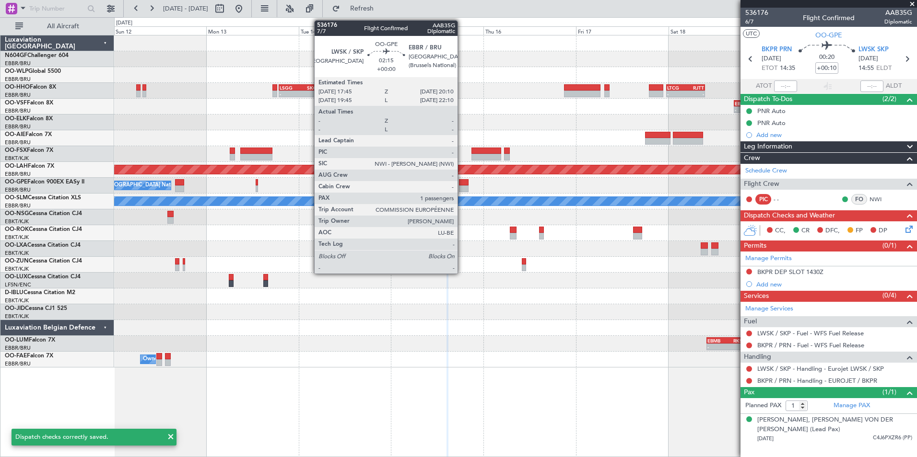
click at [462, 187] on div at bounding box center [464, 189] width 10 height 7
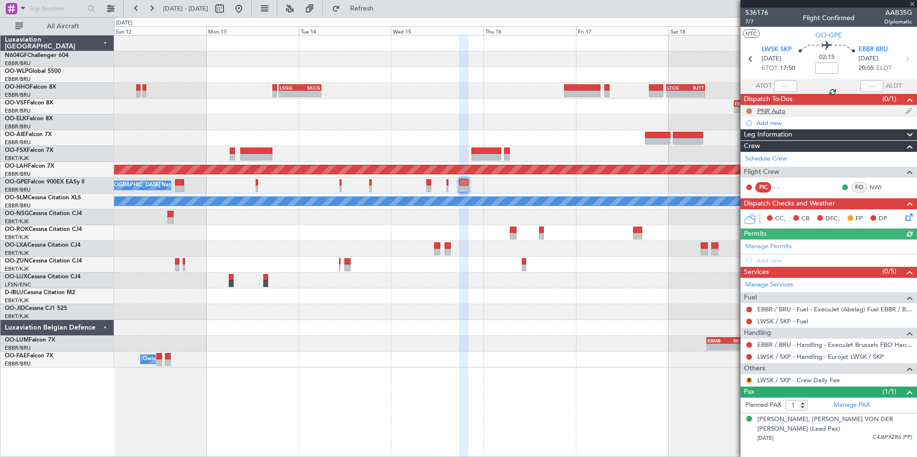
click at [749, 111] on button at bounding box center [749, 111] width 6 height 6
click at [757, 156] on span "Completed" at bounding box center [753, 154] width 32 height 10
click at [749, 310] on button at bounding box center [749, 310] width 6 height 6
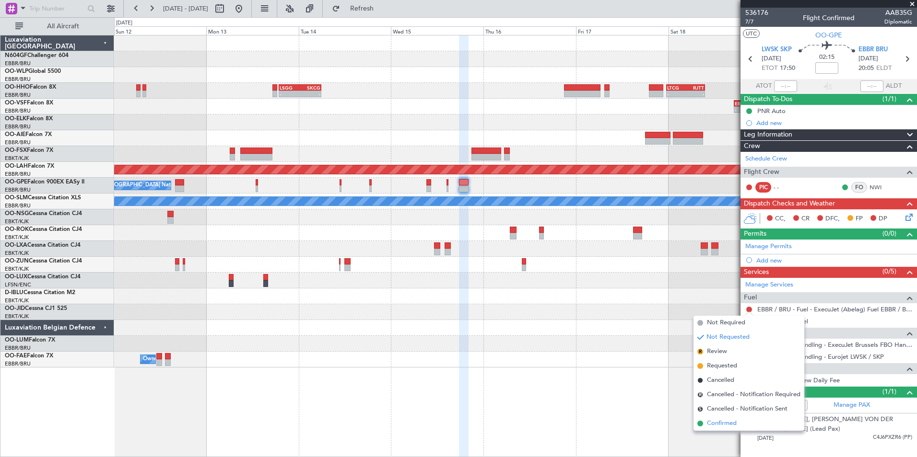
click at [733, 426] on span "Confirmed" at bounding box center [722, 424] width 30 height 10
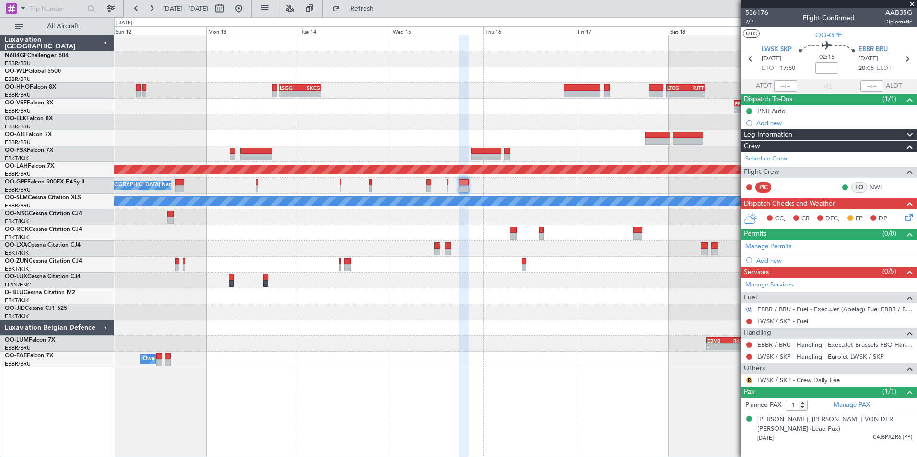
click at [752, 380] on div "R" at bounding box center [749, 381] width 8 height 8
click at [751, 380] on button "R" at bounding box center [749, 381] width 6 height 6
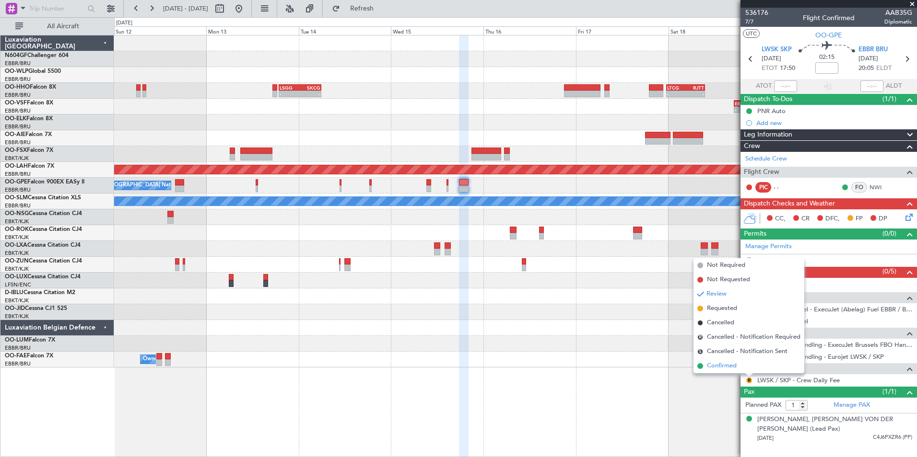
click at [728, 367] on span "Confirmed" at bounding box center [722, 366] width 30 height 10
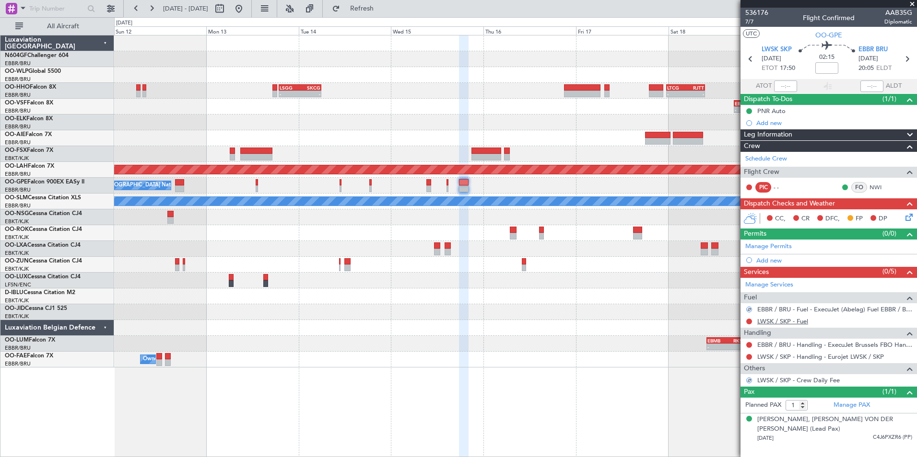
click at [773, 323] on link "LWSK / SKP - Fuel" at bounding box center [782, 321] width 51 height 8
click at [382, 12] on span "Refresh" at bounding box center [362, 8] width 40 height 7
click at [907, 217] on icon at bounding box center [907, 216] width 8 height 8
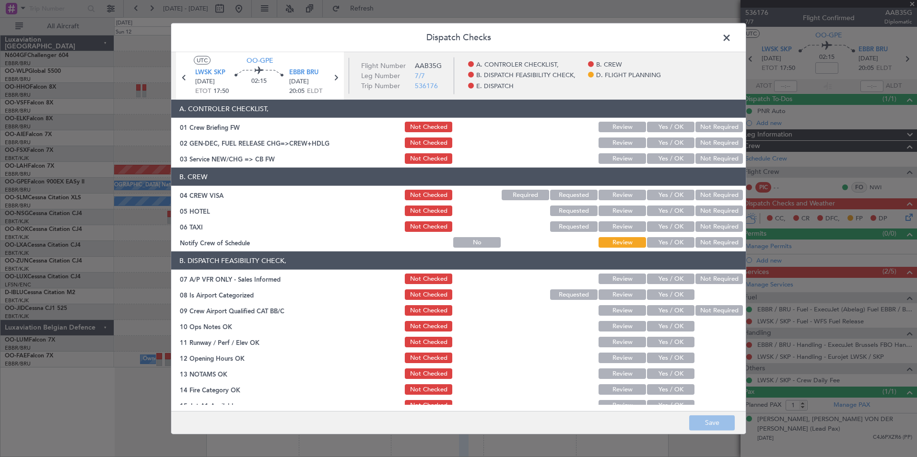
click at [662, 161] on button "Yes / OK" at bounding box center [670, 158] width 47 height 11
click at [709, 193] on button "Not Required" at bounding box center [718, 195] width 47 height 11
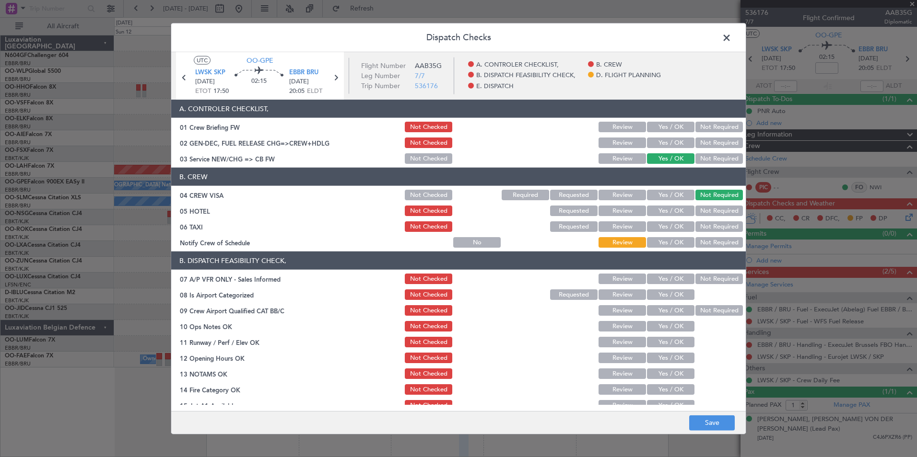
drag, startPoint x: 709, startPoint y: 208, endPoint x: 708, endPoint y: 218, distance: 10.6
click at [709, 209] on button "Not Required" at bounding box center [718, 211] width 47 height 11
click at [708, 224] on button "Not Required" at bounding box center [718, 226] width 47 height 11
click at [665, 237] on button "Yes / OK" at bounding box center [670, 242] width 47 height 11
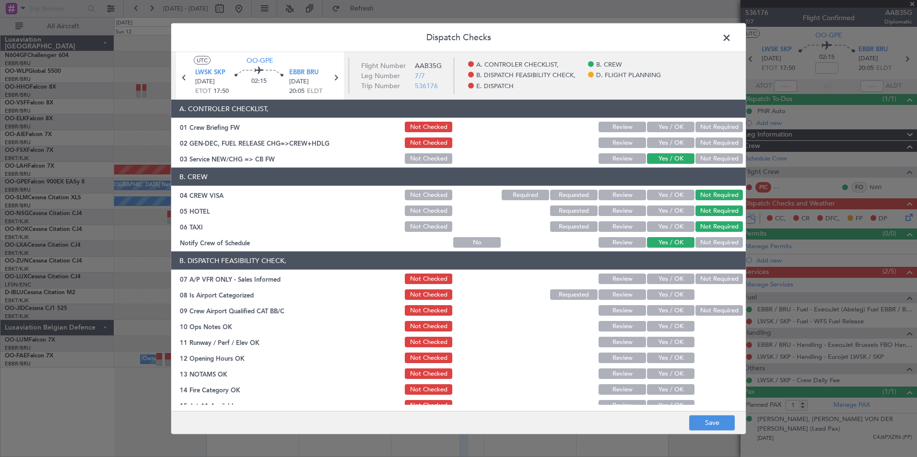
click at [708, 280] on button "Not Required" at bounding box center [718, 279] width 47 height 11
click at [686, 291] on button "Yes / OK" at bounding box center [670, 295] width 47 height 11
click at [707, 309] on button "Not Required" at bounding box center [718, 310] width 47 height 11
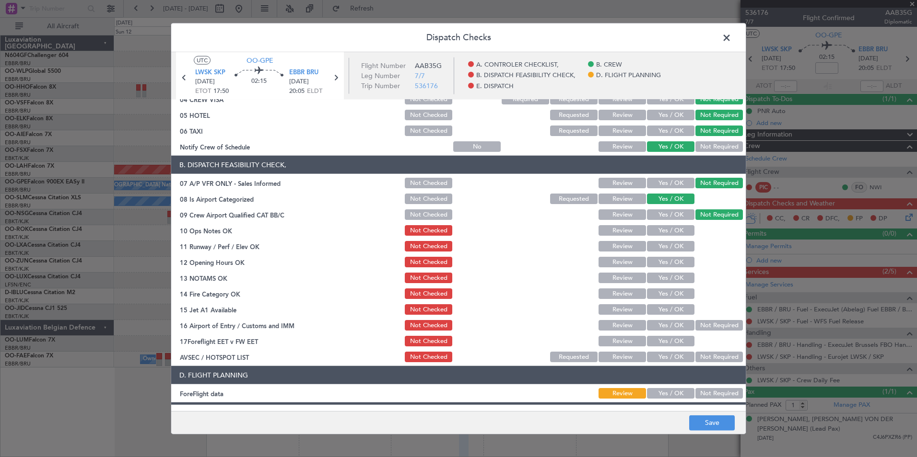
click at [677, 236] on div "Yes / OK" at bounding box center [669, 230] width 48 height 13
click at [673, 233] on button "Yes / OK" at bounding box center [670, 230] width 47 height 11
click at [673, 249] on button "Yes / OK" at bounding box center [670, 246] width 47 height 11
click at [673, 259] on button "Yes / OK" at bounding box center [670, 262] width 47 height 11
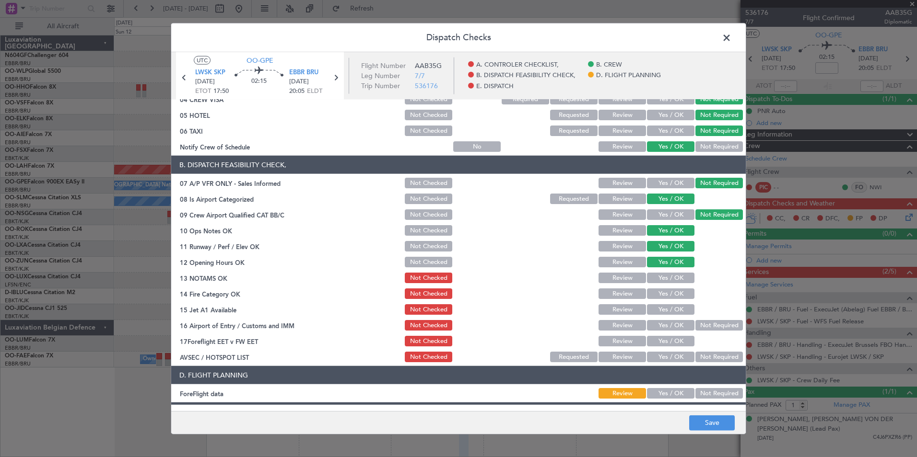
click at [673, 269] on section "B. DISPATCH FEASIBILITY CHECK, 07 A/P VFR ONLY - Sales Informed Not Checked Rev…" at bounding box center [458, 260] width 574 height 208
click at [673, 279] on button "Yes / OK" at bounding box center [670, 278] width 47 height 11
drag, startPoint x: 672, startPoint y: 291, endPoint x: 672, endPoint y: 309, distance: 17.7
click at [672, 293] on button "Yes / OK" at bounding box center [670, 294] width 47 height 11
click at [672, 309] on button "Yes / OK" at bounding box center [670, 309] width 47 height 11
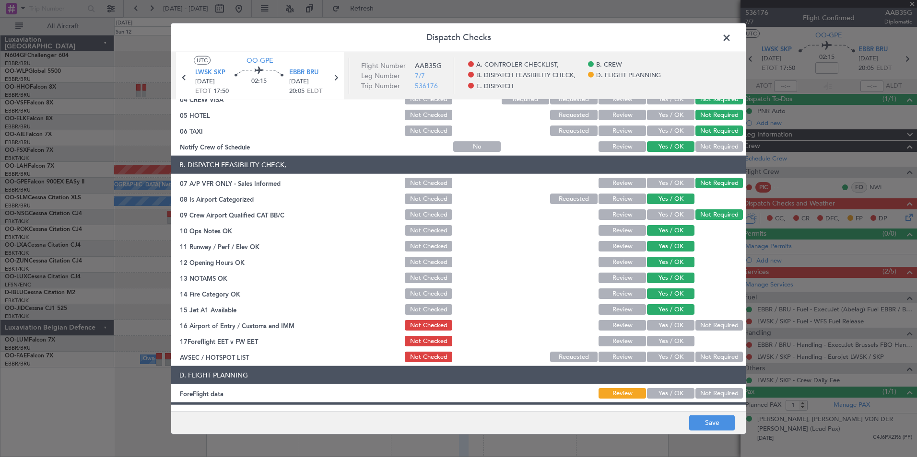
click at [702, 326] on button "Not Required" at bounding box center [718, 325] width 47 height 11
click at [669, 355] on button "Yes / OK" at bounding box center [670, 357] width 47 height 11
click at [698, 415] on footer "Save" at bounding box center [458, 422] width 574 height 23
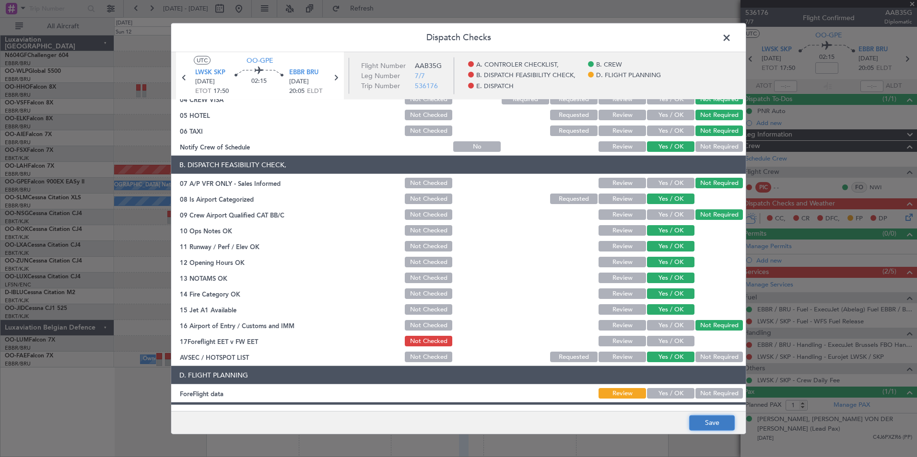
click at [698, 416] on button "Save" at bounding box center [712, 422] width 46 height 15
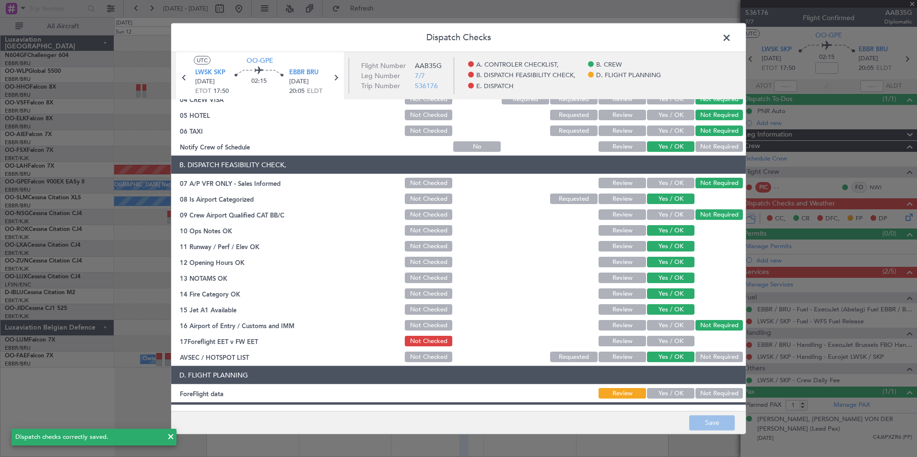
click at [731, 37] on span at bounding box center [731, 40] width 0 height 19
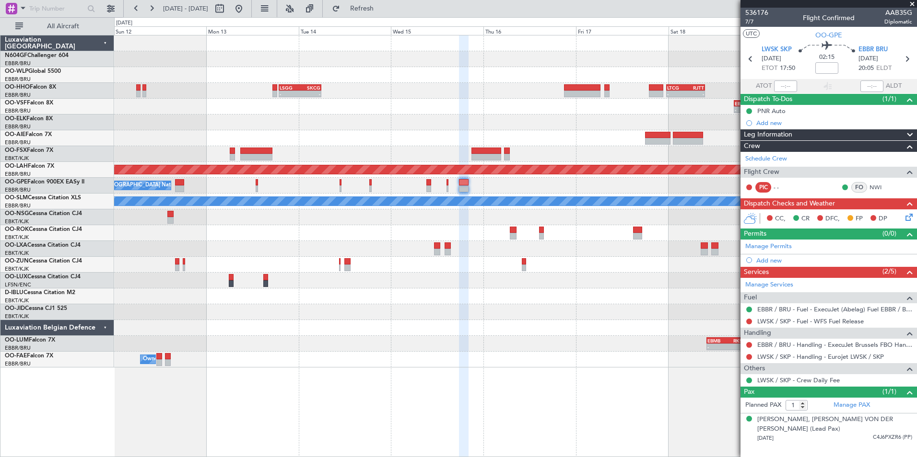
click at [564, 284] on div at bounding box center [515, 281] width 802 height 16
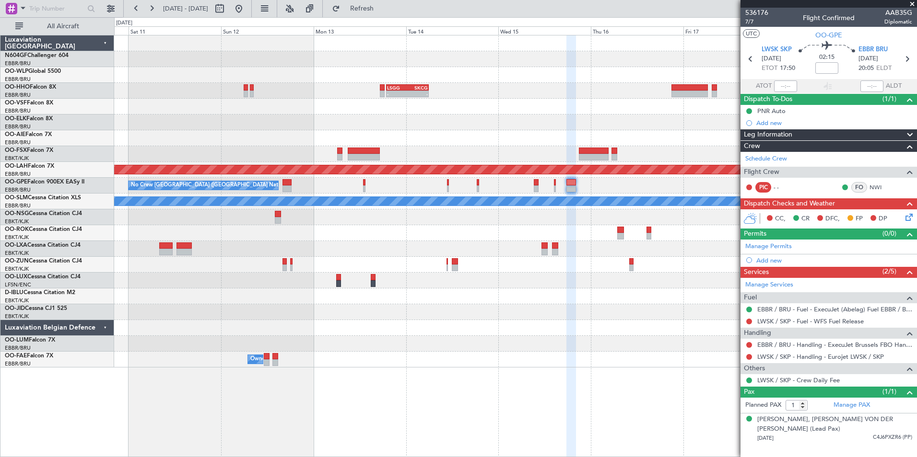
click at [340, 233] on div at bounding box center [515, 233] width 802 height 16
click at [246, 6] on button at bounding box center [238, 8] width 15 height 15
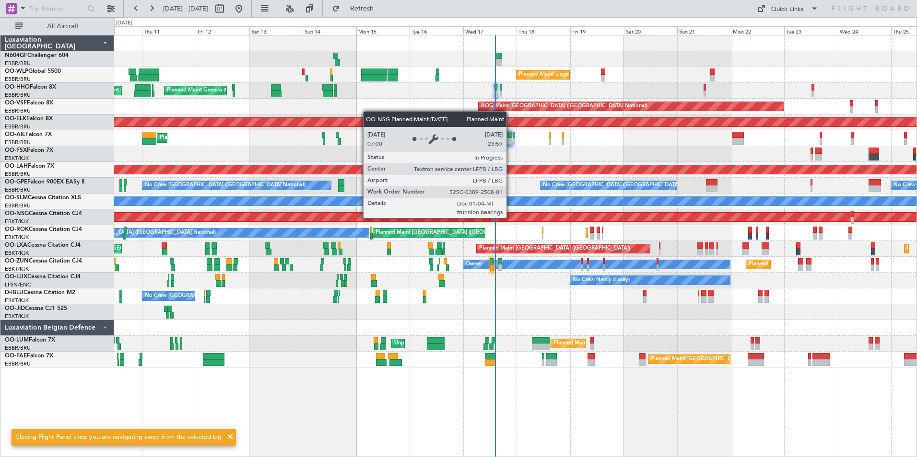
click at [523, 217] on div "Planned Maint [GEOGRAPHIC_DATA] ([GEOGRAPHIC_DATA])" at bounding box center [262, 217] width 1898 height 9
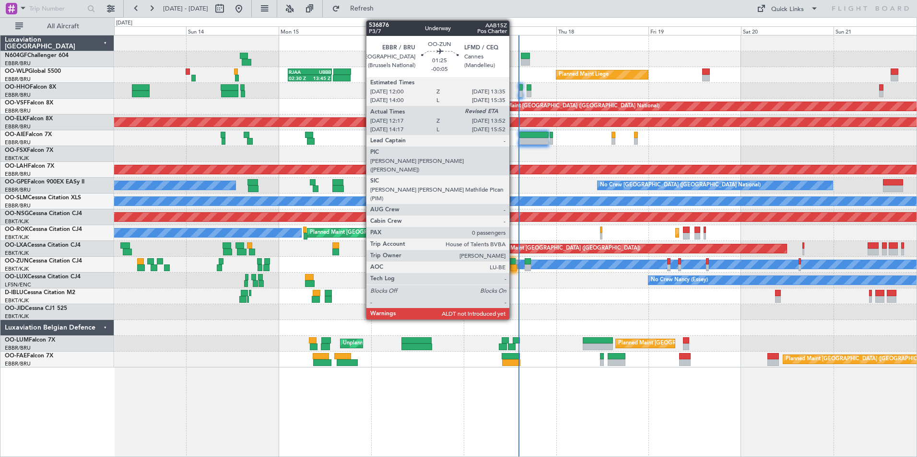
click at [513, 264] on div at bounding box center [512, 261] width 6 height 7
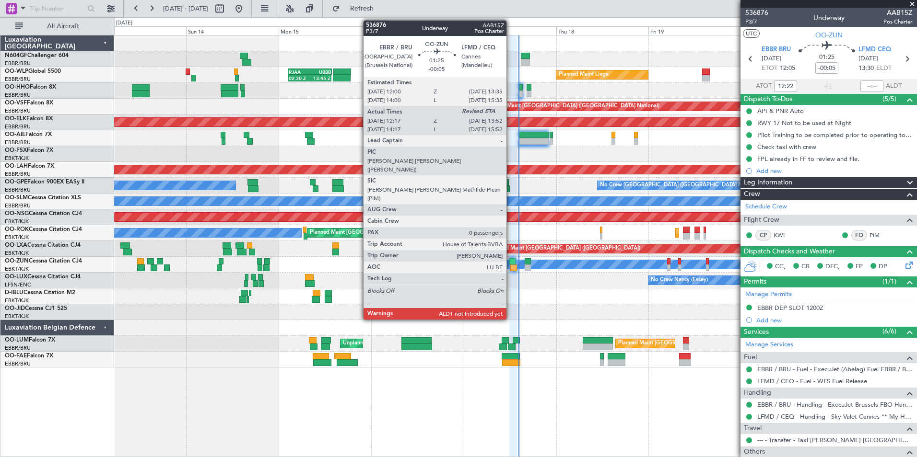
click at [511, 261] on div at bounding box center [512, 261] width 6 height 7
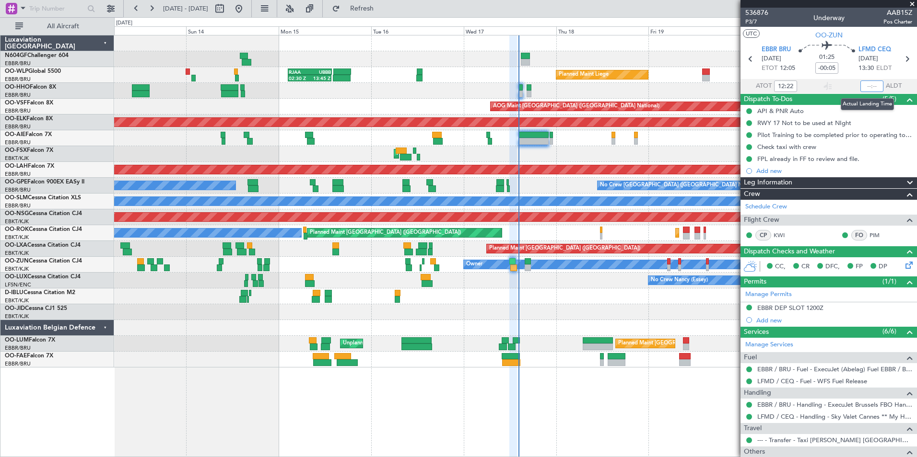
click at [868, 86] on input "text" at bounding box center [871, 87] width 23 height 12
click at [872, 36] on section "UTC OO-ZUN" at bounding box center [828, 34] width 176 height 14
type input "13:51"
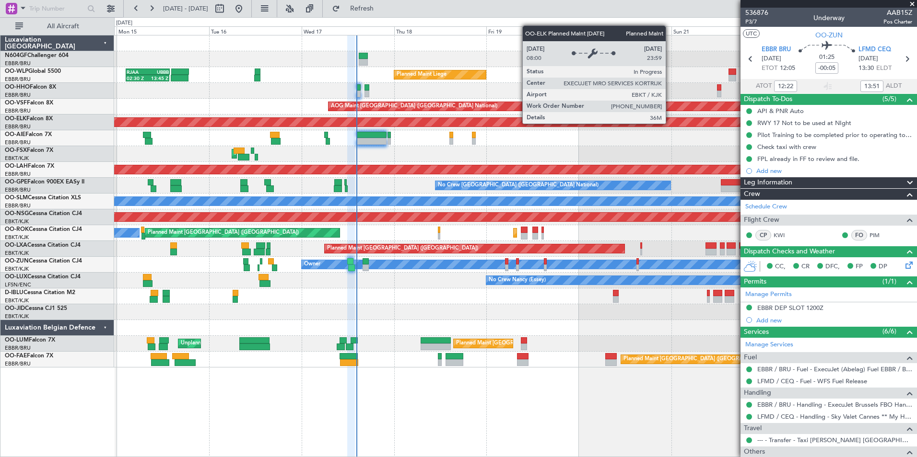
click at [470, 123] on div "Planned Maint Kortrijk-[GEOGRAPHIC_DATA]" at bounding box center [362, 122] width 1724 height 9
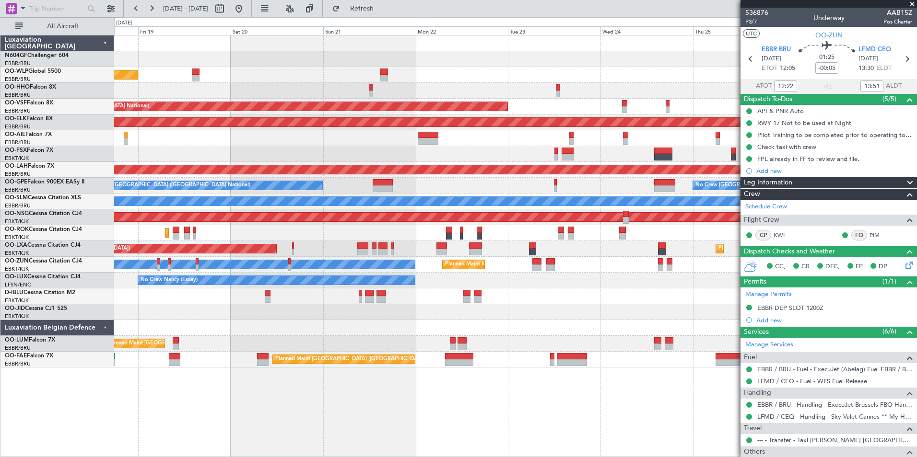
click at [279, 138] on div "Planned Maint [GEOGRAPHIC_DATA] ([GEOGRAPHIC_DATA])" at bounding box center [515, 138] width 802 height 16
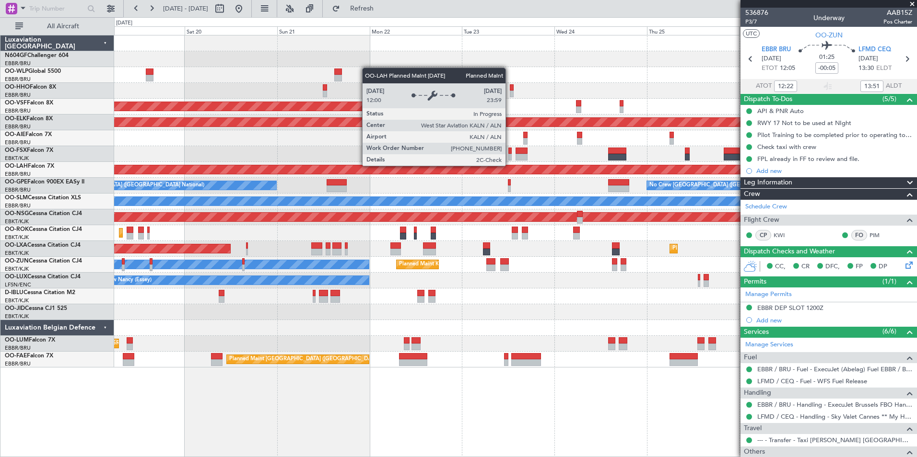
click at [237, 156] on div "Planned Maint Liege AOG Maint Brussels (Brussels National) Planned Maint Kortri…" at bounding box center [515, 201] width 802 height 332
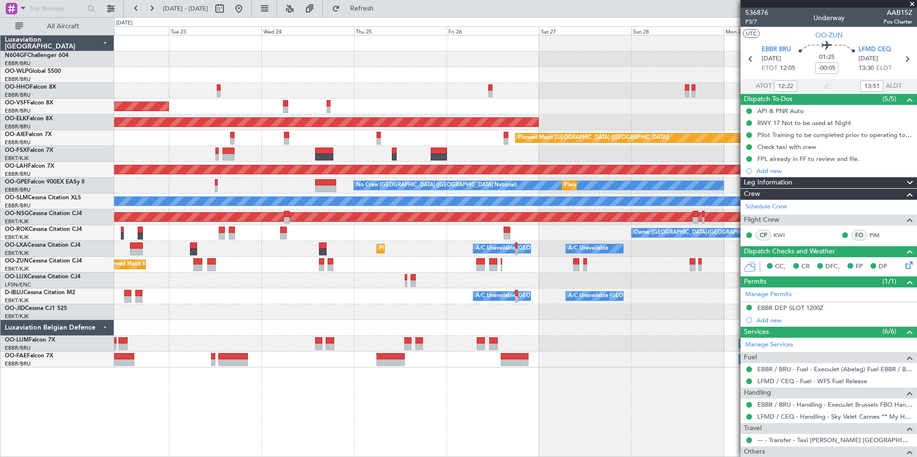
click at [287, 152] on div at bounding box center [515, 154] width 802 height 16
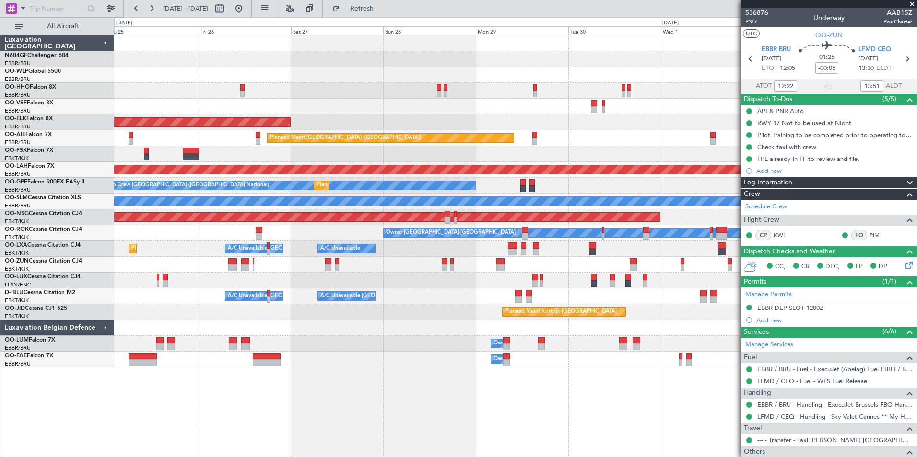
click at [244, 140] on div "AOG Maint Brussels (Brussels National) Planned Maint Kortrijk-Wevelgem Planned …" at bounding box center [515, 201] width 802 height 332
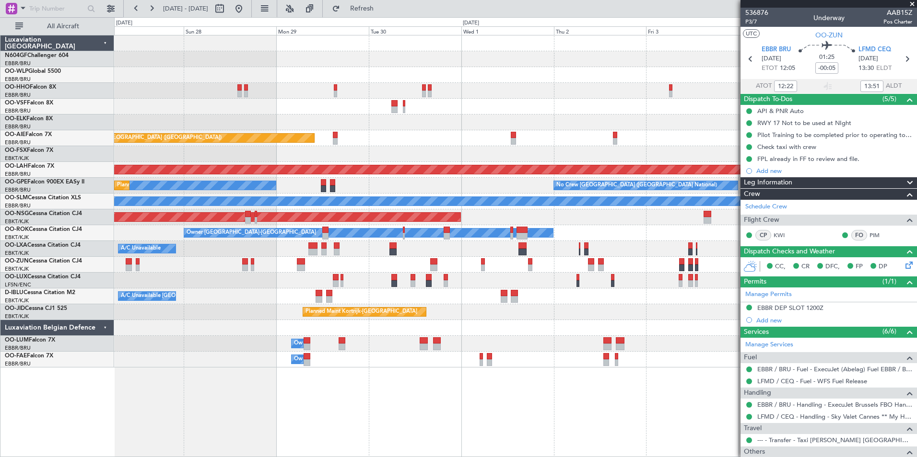
click at [235, 142] on div "Planned Maint [GEOGRAPHIC_DATA] ([GEOGRAPHIC_DATA])" at bounding box center [515, 138] width 802 height 16
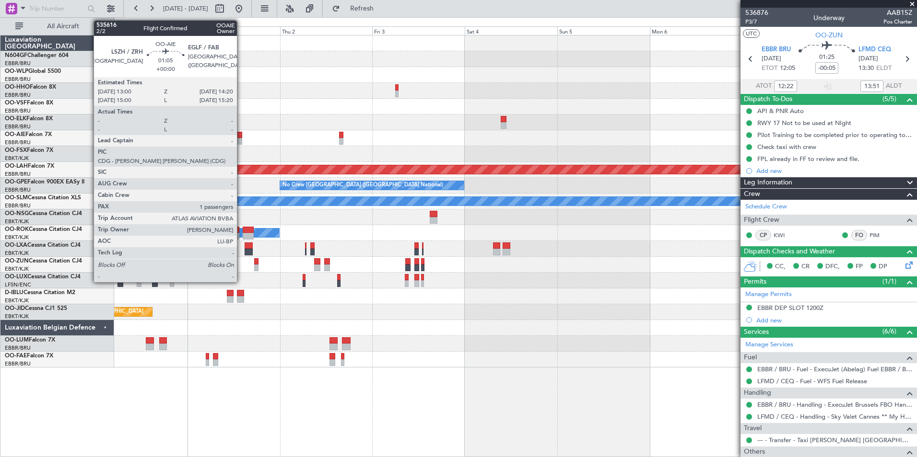
click at [278, 141] on div "Planned Maint [GEOGRAPHIC_DATA] ([GEOGRAPHIC_DATA])" at bounding box center [515, 138] width 802 height 16
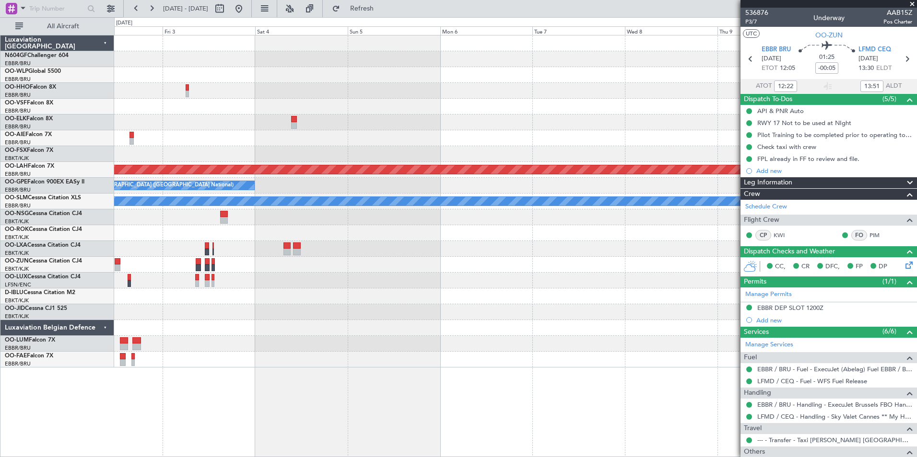
click at [260, 127] on div "Planned Maint Alton-st Louis (St Louis Regl) No Crew Brussels (Brussels Nationa…" at bounding box center [515, 201] width 802 height 332
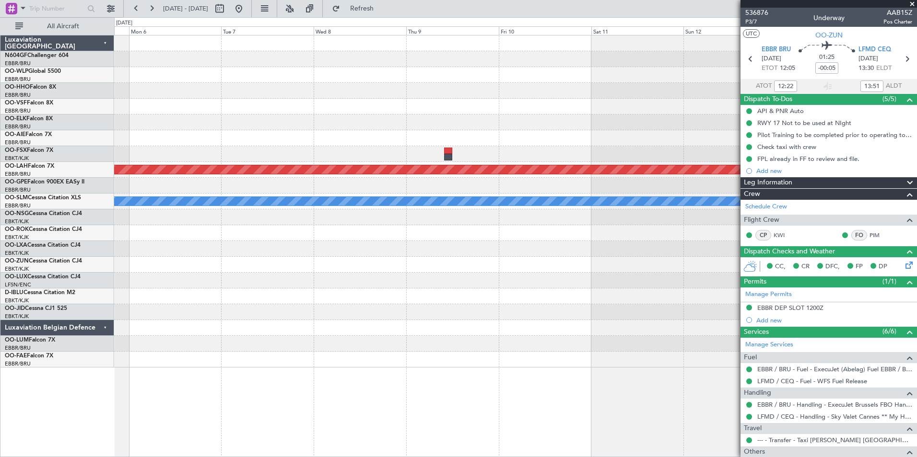
click at [281, 136] on div at bounding box center [515, 138] width 802 height 16
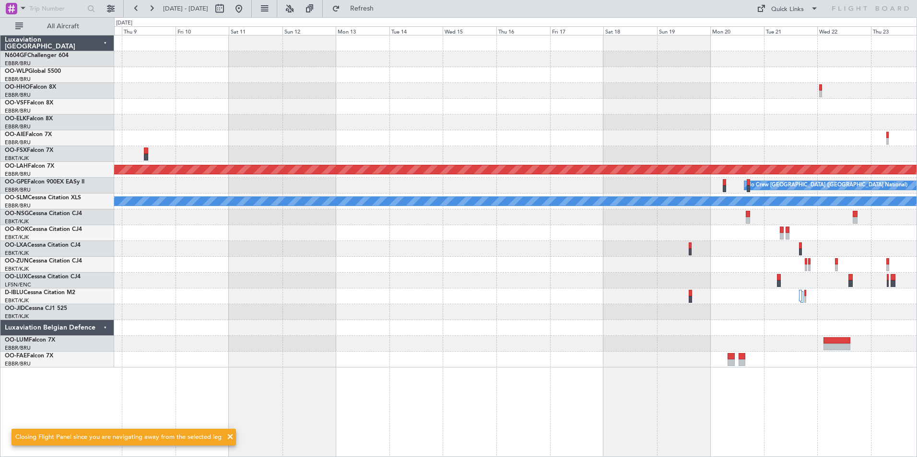
click at [369, 143] on div at bounding box center [515, 138] width 802 height 16
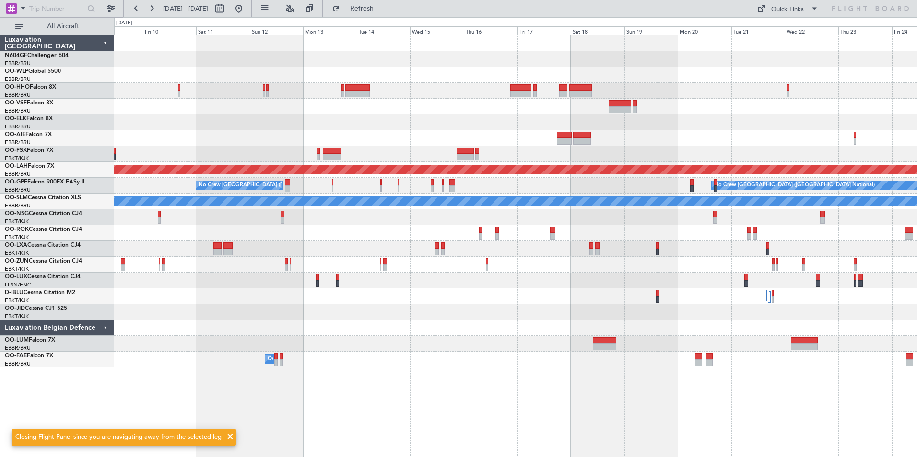
click at [427, 140] on div at bounding box center [515, 138] width 802 height 16
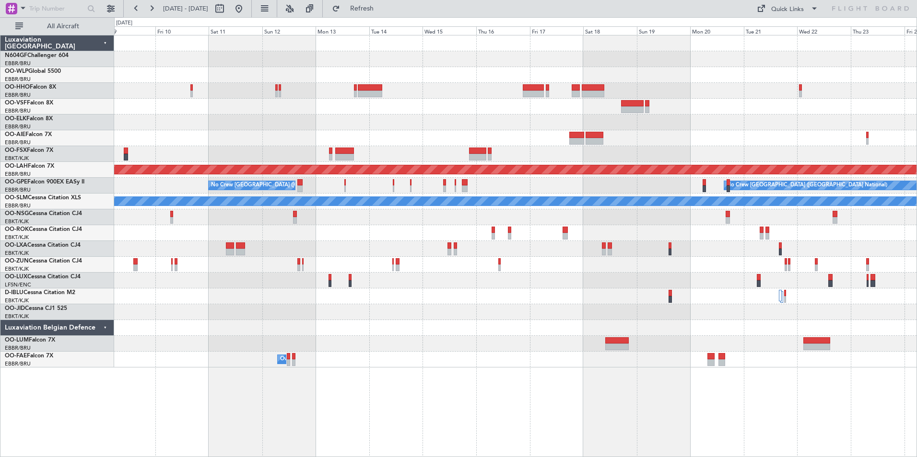
click at [402, 125] on div at bounding box center [515, 123] width 802 height 16
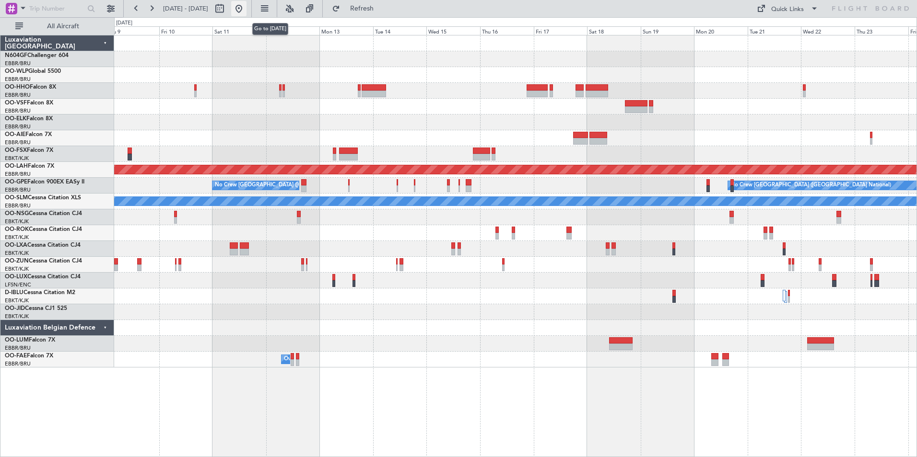
click at [246, 16] on button at bounding box center [238, 8] width 15 height 15
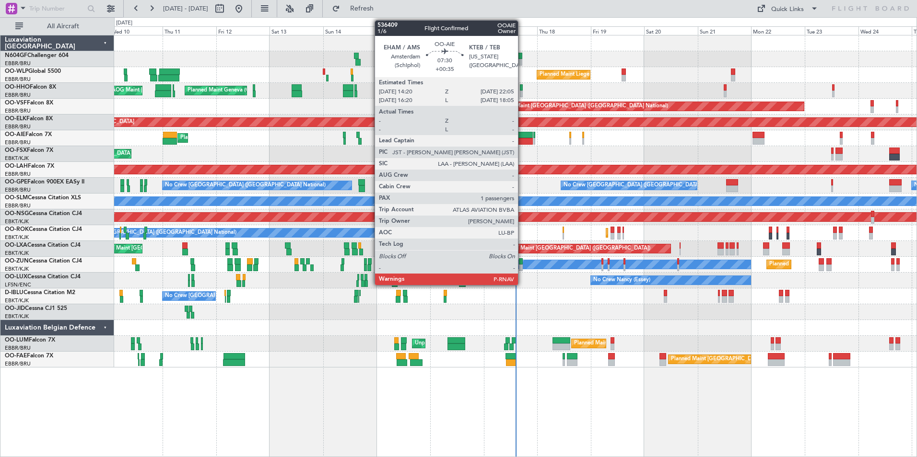
click at [522, 137] on div at bounding box center [524, 135] width 18 height 7
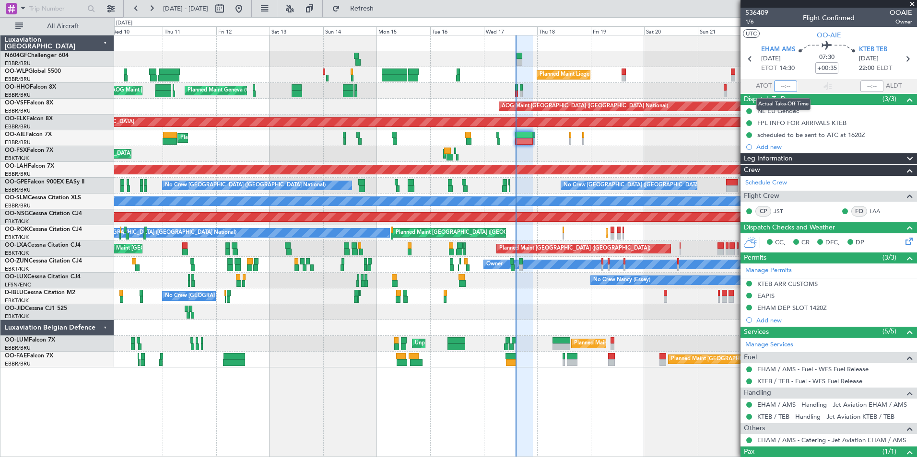
click at [784, 88] on input "text" at bounding box center [785, 87] width 23 height 12
click at [779, 35] on section "UTC OO-AIE" at bounding box center [828, 34] width 176 height 14
type input "14:16"
click at [224, 138] on div "Planned Maint [GEOGRAPHIC_DATA] ([GEOGRAPHIC_DATA]) Planned Maint [GEOGRAPHIC_D…" at bounding box center [515, 138] width 802 height 16
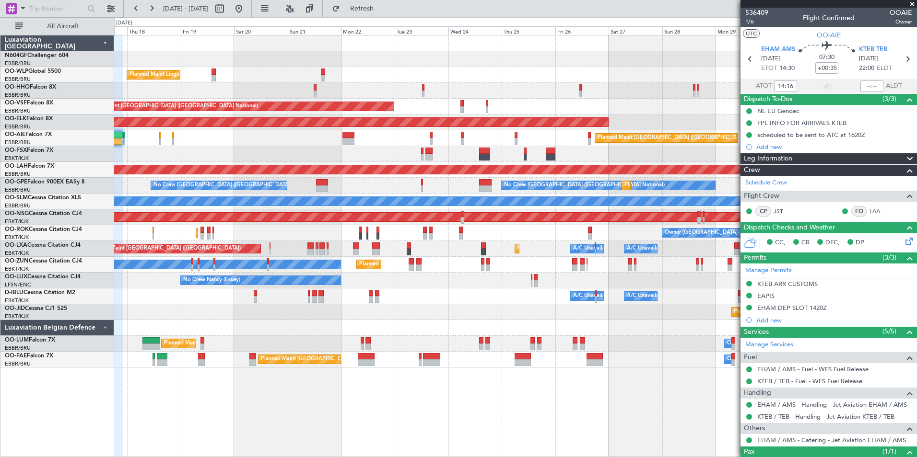
click at [276, 120] on div "Planned Maint Liege AOG Maint [GEOGRAPHIC_DATA] ([GEOGRAPHIC_DATA]) Planned Mai…" at bounding box center [515, 201] width 802 height 332
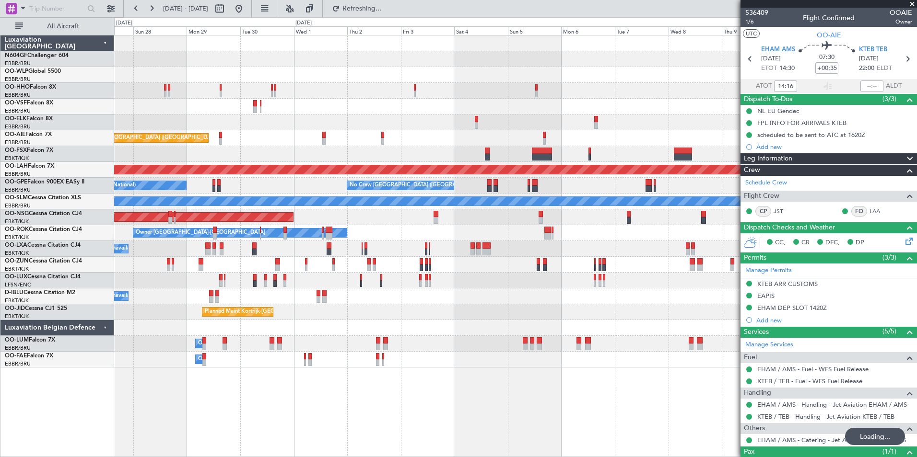
click at [293, 130] on div "Planned Maint Kortrijk-[GEOGRAPHIC_DATA] Planned Maint [GEOGRAPHIC_DATA] ([GEOG…" at bounding box center [515, 201] width 802 height 332
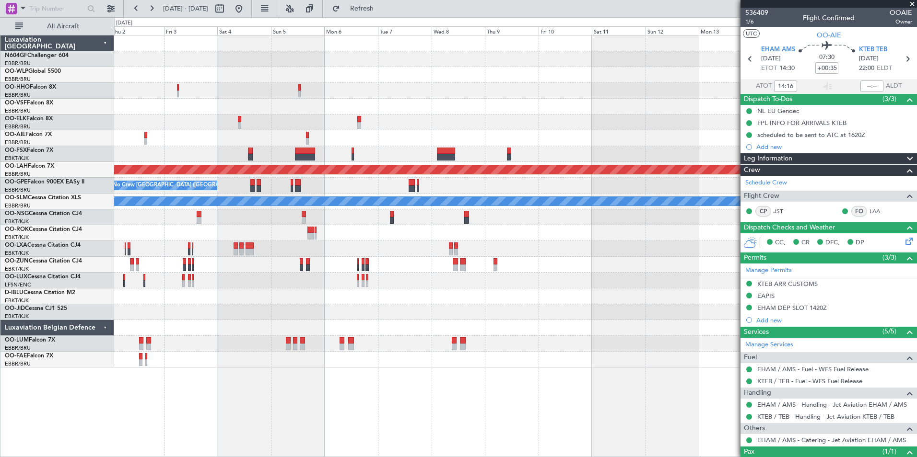
click at [351, 130] on div at bounding box center [515, 123] width 802 height 16
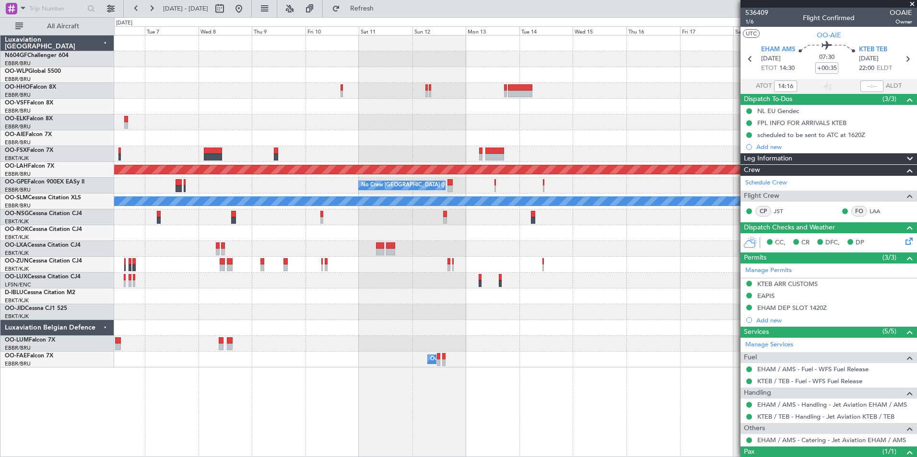
click at [437, 123] on div at bounding box center [515, 123] width 802 height 16
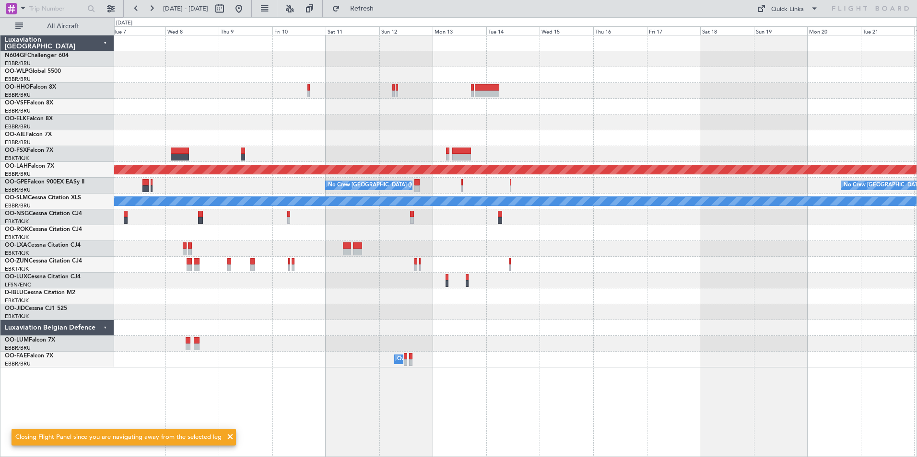
click at [422, 115] on div "Planned Maint [PERSON_NAME]-[GEOGRAPHIC_DATA][PERSON_NAME] ([GEOGRAPHIC_DATA][P…" at bounding box center [515, 201] width 802 height 332
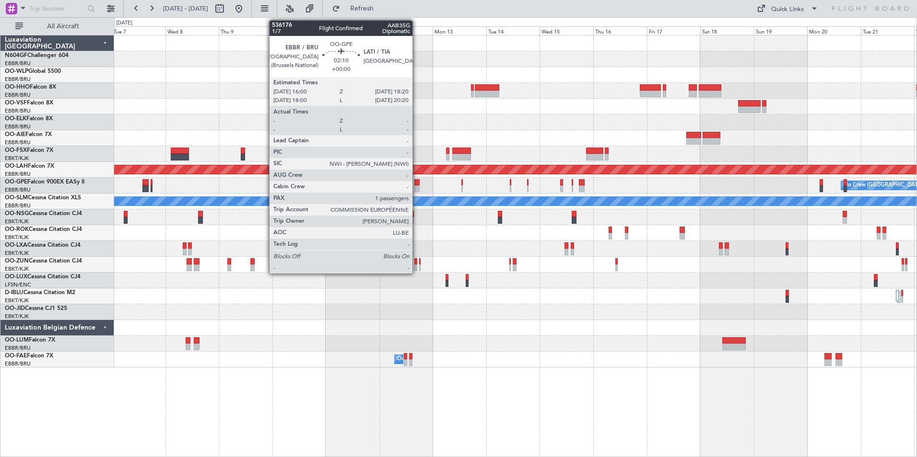
click at [417, 184] on div at bounding box center [416, 182] width 5 height 7
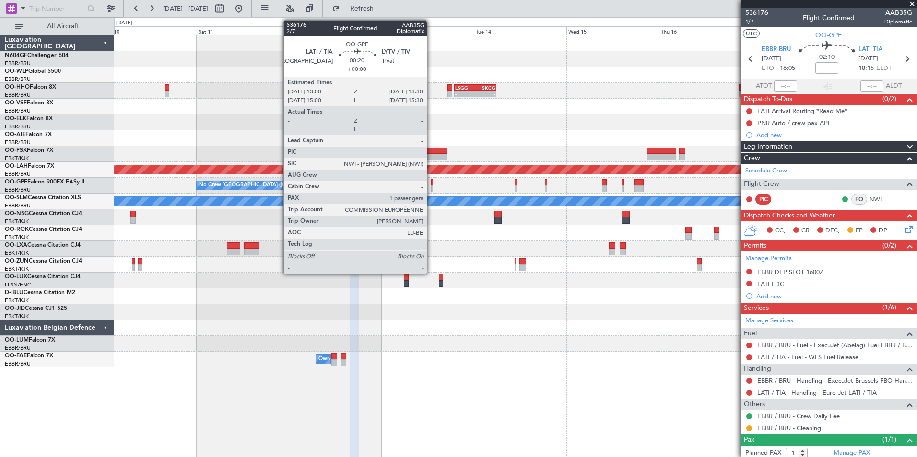
click at [431, 187] on div at bounding box center [432, 189] width 2 height 7
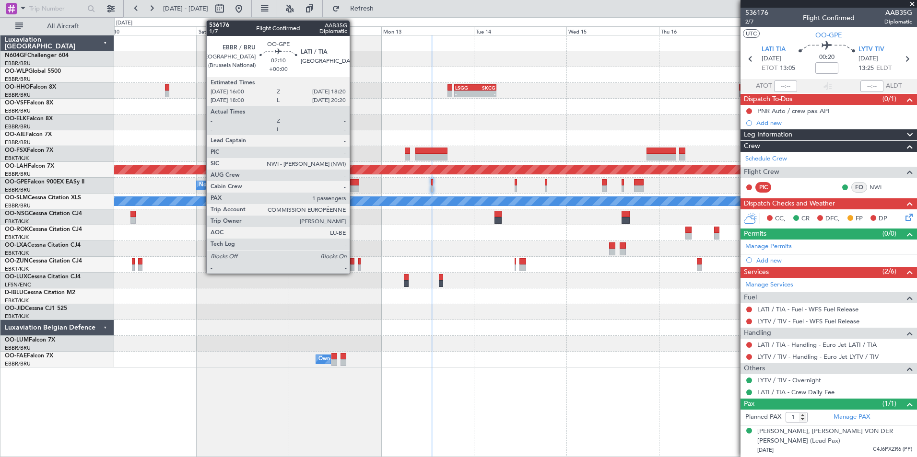
click at [354, 186] on div at bounding box center [354, 189] width 9 height 7
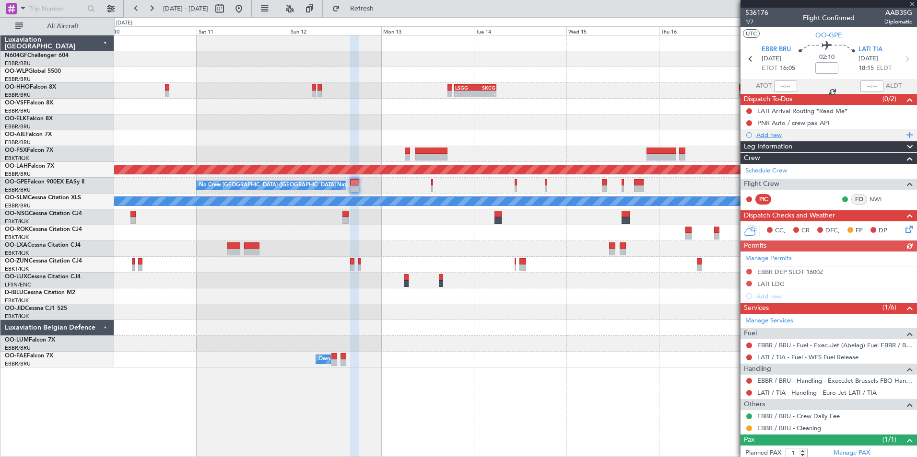
click at [773, 136] on div "Add new" at bounding box center [829, 135] width 147 height 8
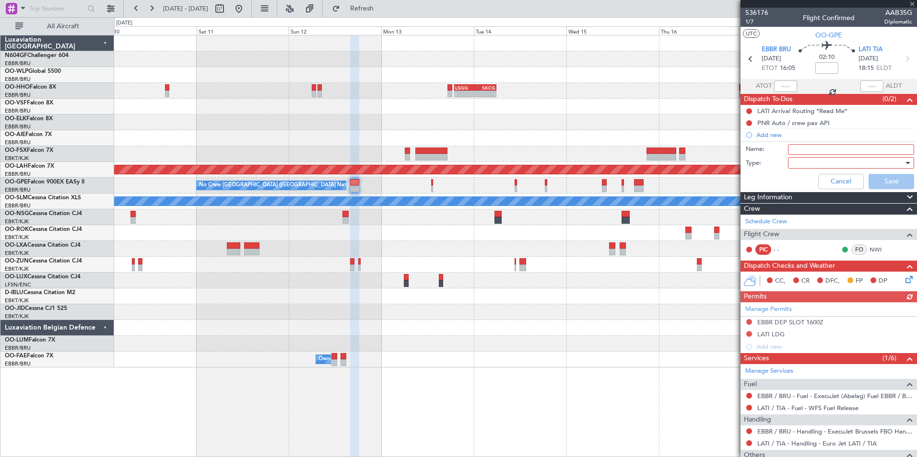
click at [801, 147] on input "Name:" at bounding box center [851, 149] width 126 height 11
type input "FPL Saved In FF"
click at [812, 164] on div at bounding box center [847, 163] width 112 height 14
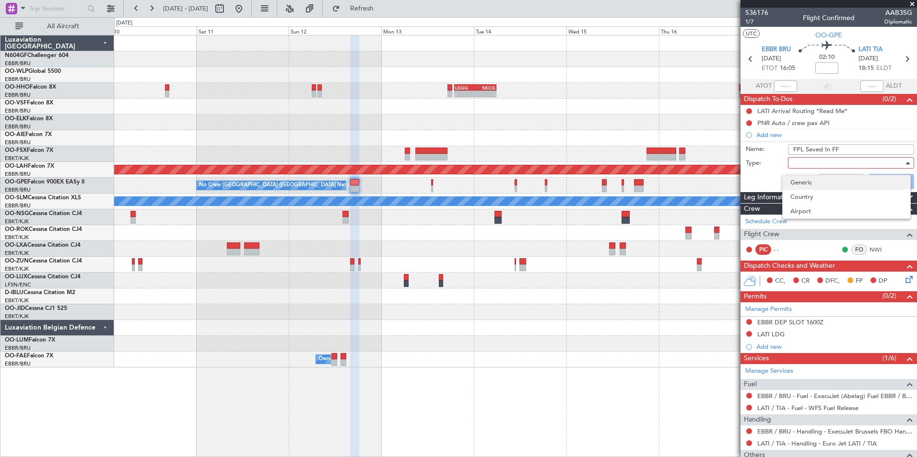
click at [811, 188] on span "Generic" at bounding box center [846, 182] width 112 height 14
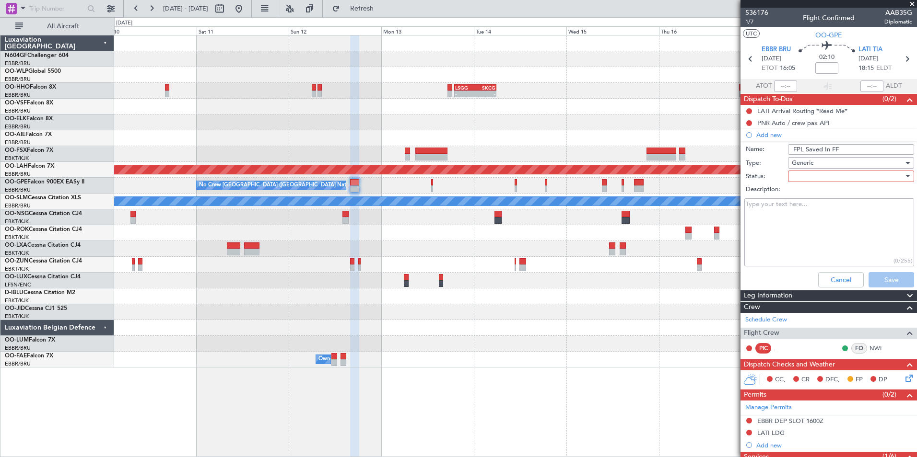
click at [802, 174] on div at bounding box center [847, 176] width 112 height 14
click at [807, 209] on span "In Progress" at bounding box center [846, 210] width 112 height 14
click at [885, 279] on button "Save" at bounding box center [891, 279] width 46 height 15
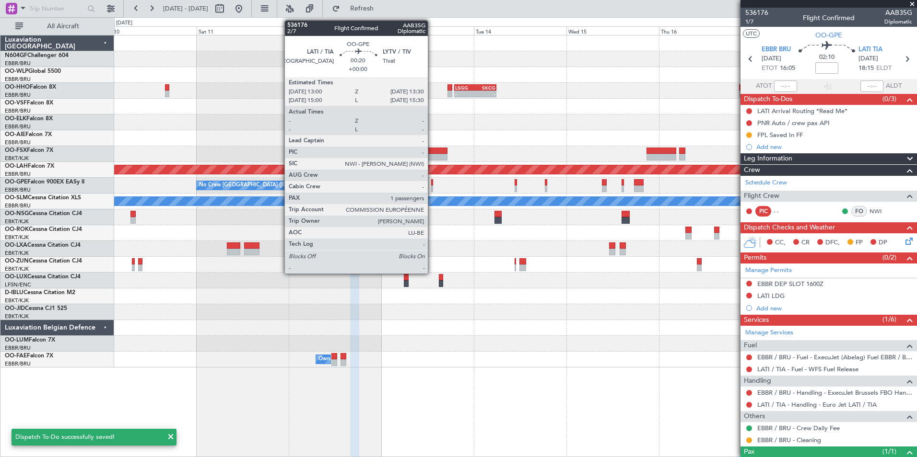
click at [432, 184] on div at bounding box center [432, 182] width 2 height 7
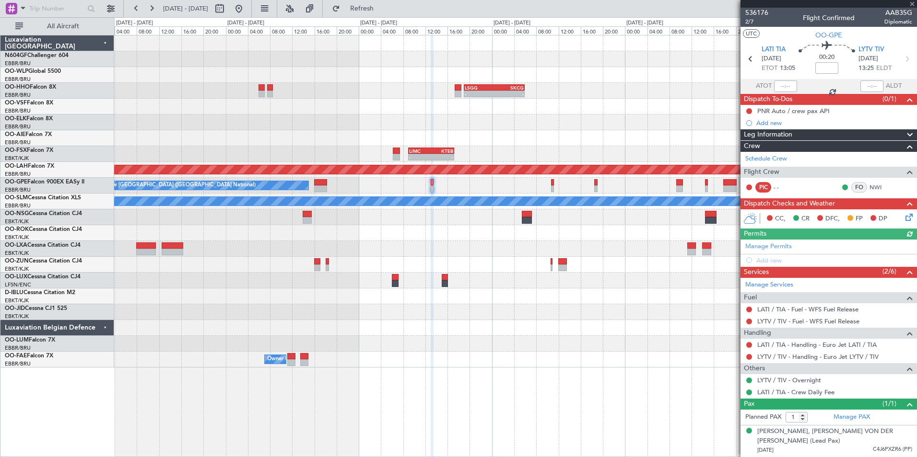
click at [438, 191] on div "No Crew [GEOGRAPHIC_DATA] ([GEOGRAPHIC_DATA] National)" at bounding box center [515, 186] width 802 height 16
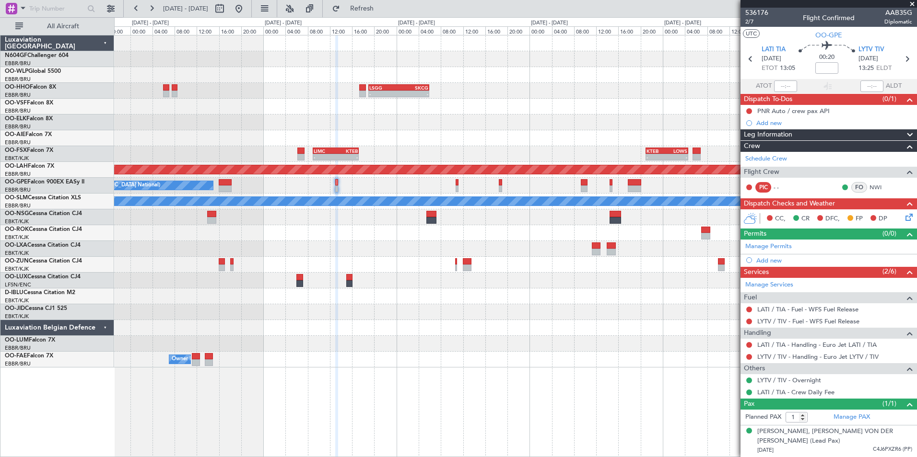
click at [506, 231] on div "- - LSGG 19:00 Z SKCG 05:55 Z - - SKCG 21:00 Z EGGD 06:25 Z - - LTCG 23:30 Z RJ…" at bounding box center [515, 201] width 802 height 332
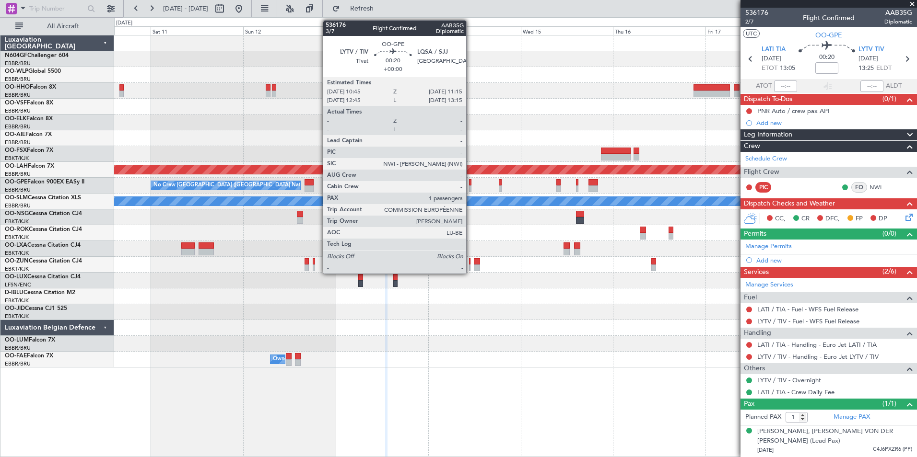
click at [470, 186] on div at bounding box center [470, 189] width 2 height 7
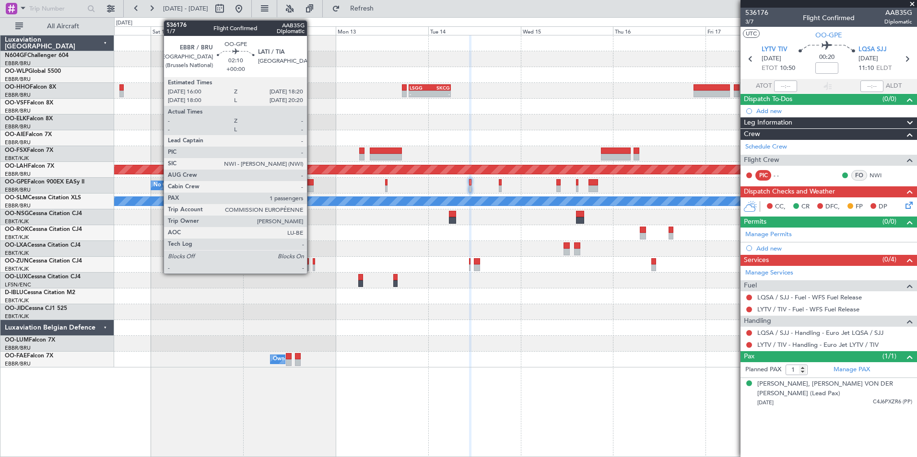
click at [311, 186] on div at bounding box center [308, 189] width 9 height 7
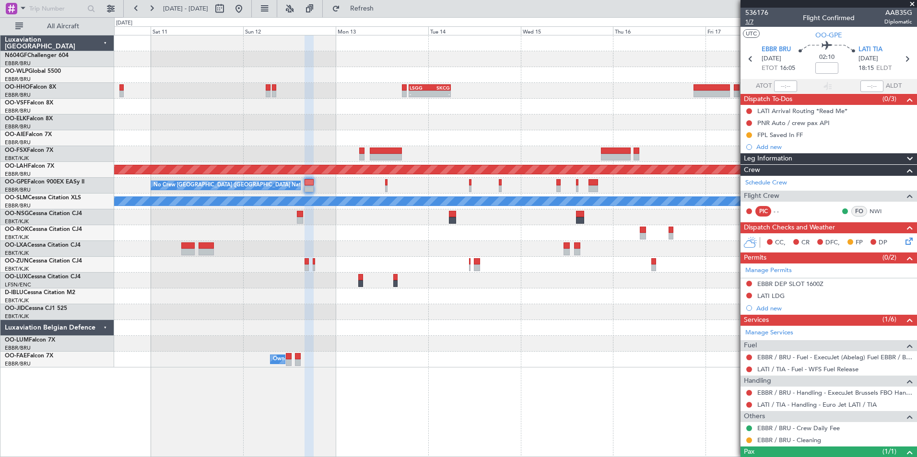
click at [753, 23] on span "1/7" at bounding box center [756, 22] width 23 height 8
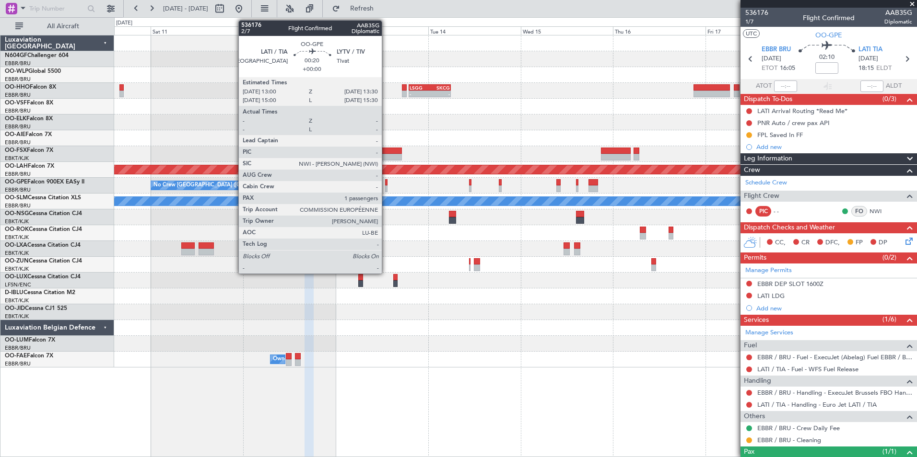
click at [386, 185] on div at bounding box center [386, 182] width 2 height 7
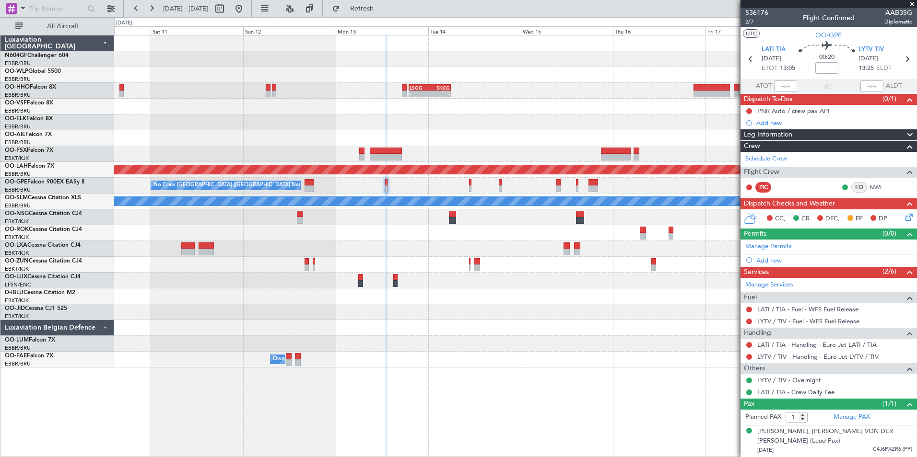
click at [750, 26] on mat-tooltip-component "Leg Number" at bounding box center [756, 38] width 47 height 25
click at [751, 23] on span "2/7" at bounding box center [756, 22] width 23 height 8
click at [382, 8] on span "Refresh" at bounding box center [362, 8] width 40 height 7
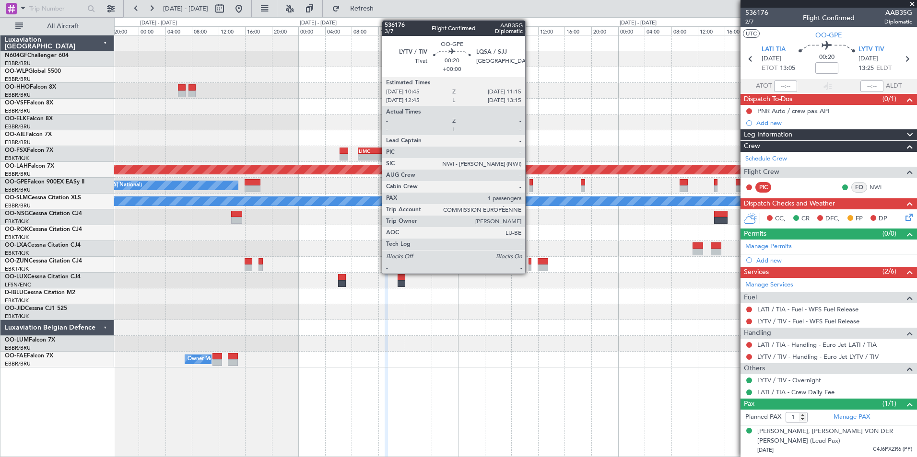
click at [529, 186] on div at bounding box center [530, 189] width 3 height 7
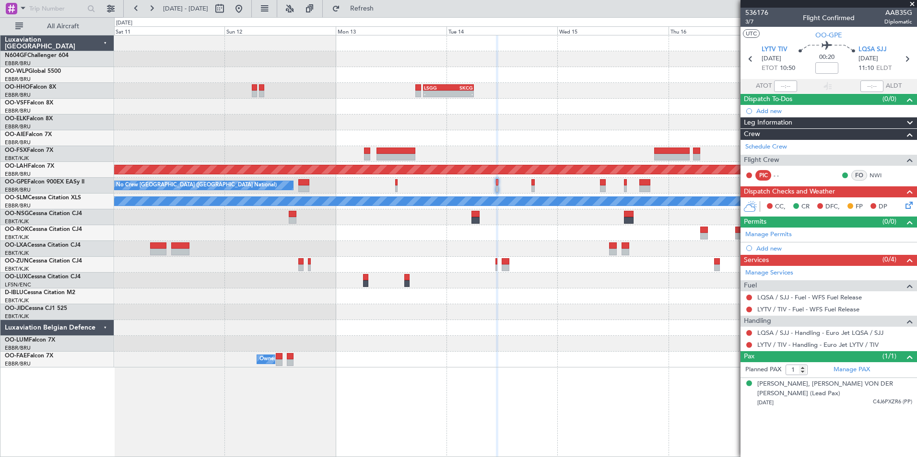
click at [539, 245] on div at bounding box center [515, 249] width 802 height 16
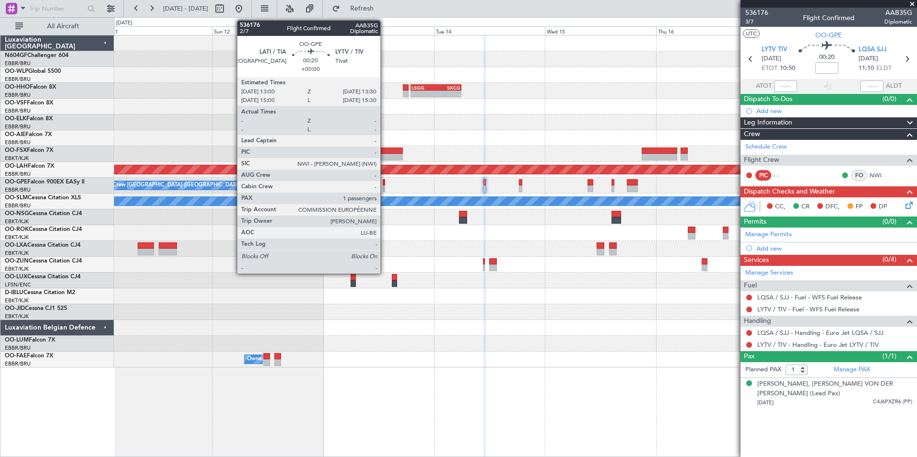
click at [384, 183] on div at bounding box center [384, 182] width 2 height 7
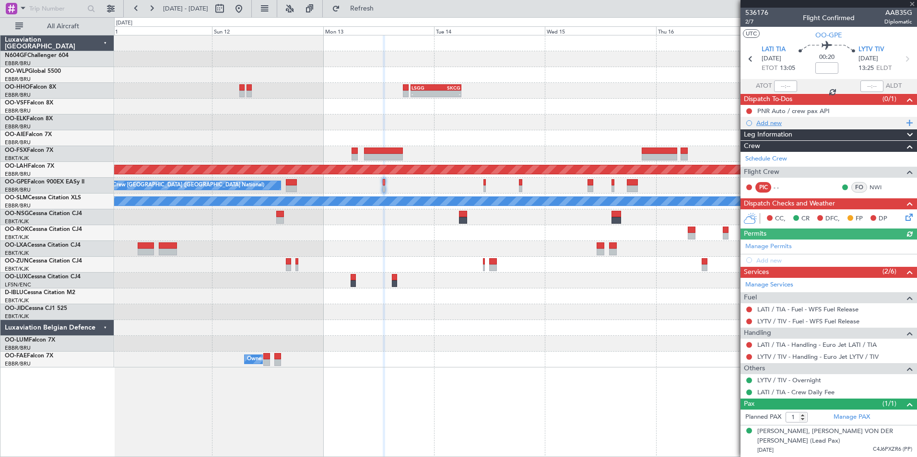
click at [767, 123] on div "Add new" at bounding box center [829, 123] width 147 height 8
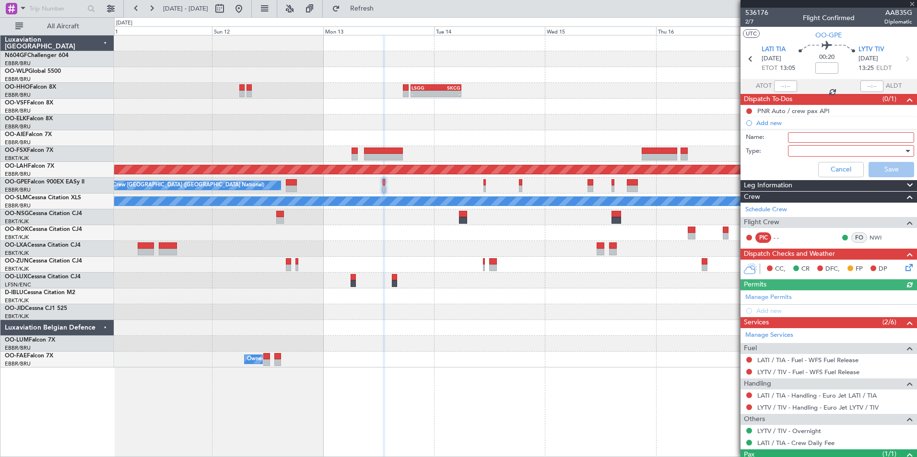
click at [806, 141] on input "Name:" at bounding box center [851, 137] width 126 height 11
type input "FPL Saved In FF"
click at [802, 153] on div at bounding box center [847, 151] width 112 height 14
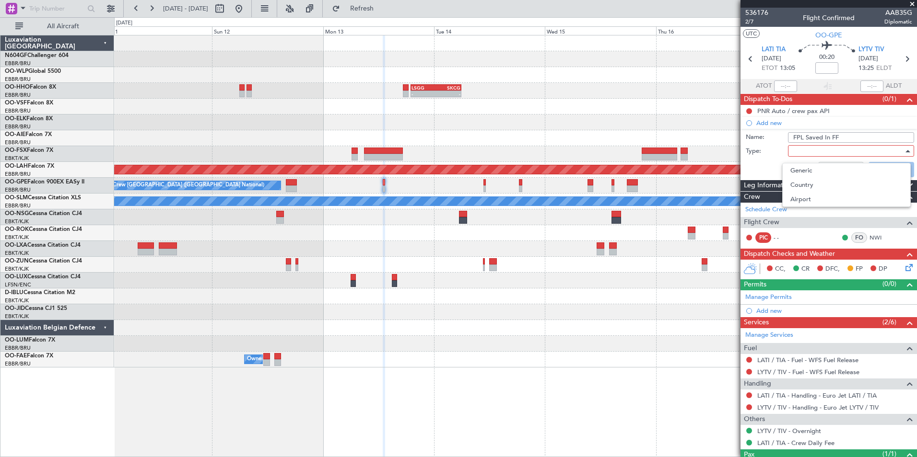
click at [802, 163] on span "Generic" at bounding box center [846, 170] width 112 height 14
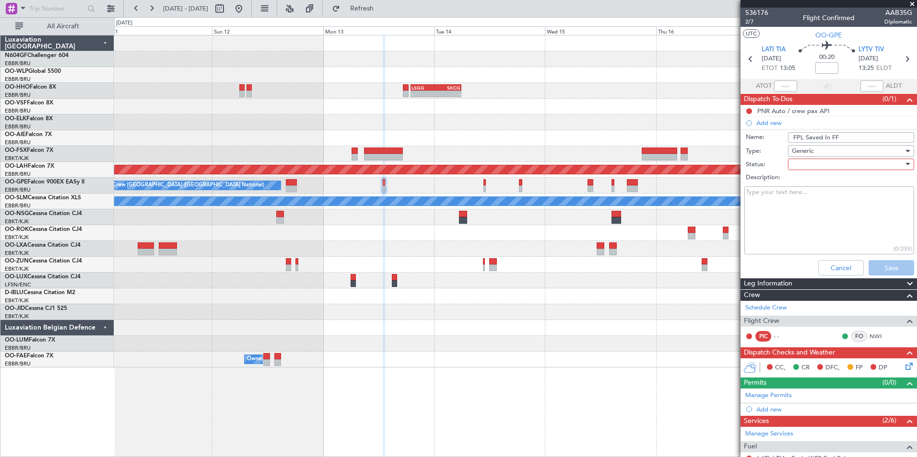
click at [801, 162] on div at bounding box center [847, 164] width 112 height 14
click at [807, 194] on span "In Progress" at bounding box center [846, 198] width 112 height 14
click at [868, 265] on button "Save" at bounding box center [891, 267] width 46 height 15
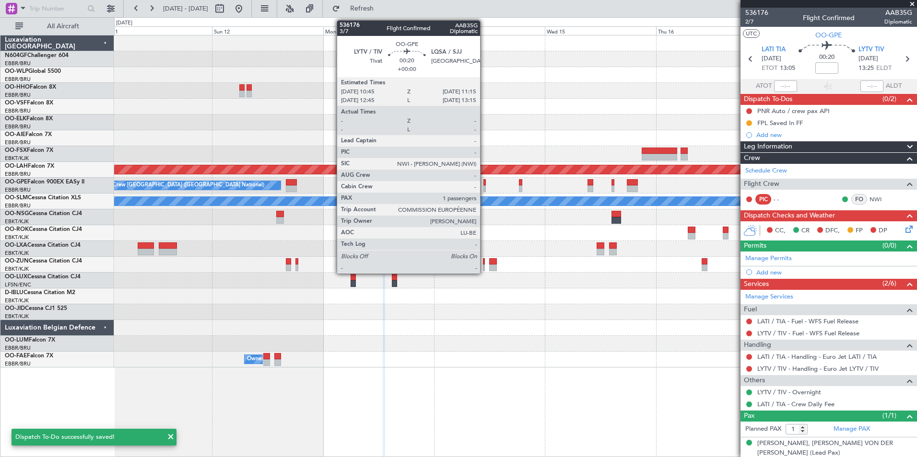
click at [484, 185] on div at bounding box center [484, 182] width 2 height 7
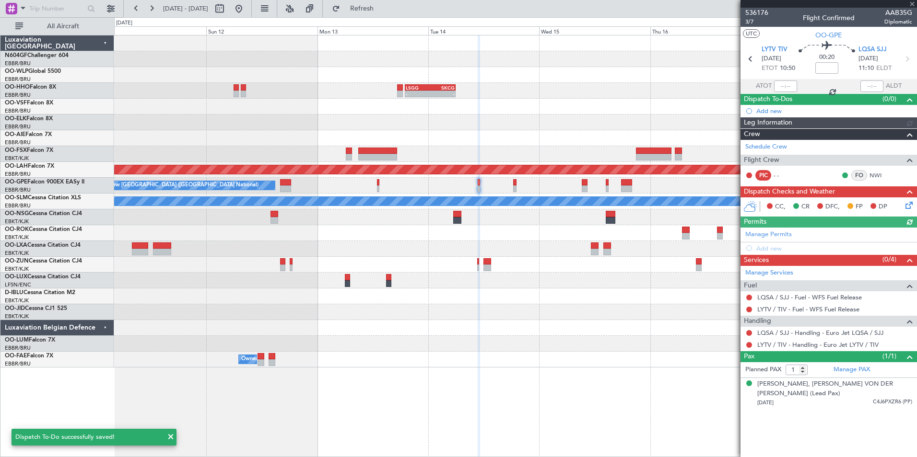
click at [487, 188] on div "No Crew [GEOGRAPHIC_DATA] ([GEOGRAPHIC_DATA] National)" at bounding box center [515, 186] width 802 height 16
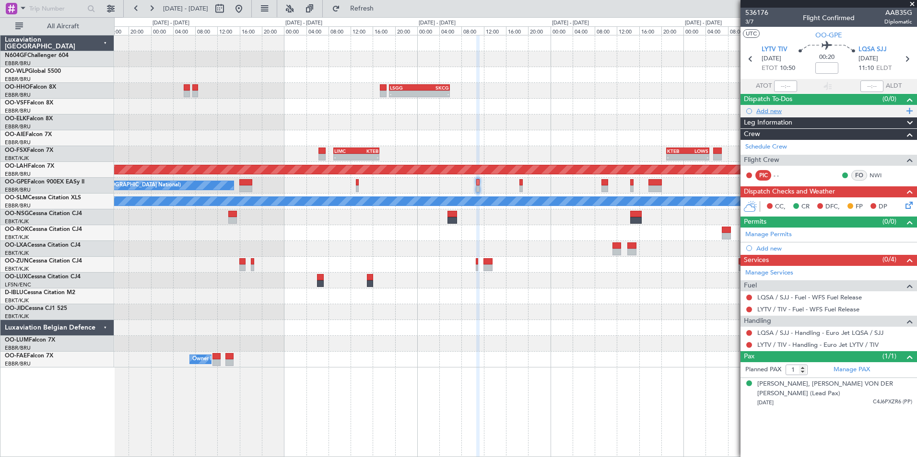
click at [775, 111] on div "Add new" at bounding box center [829, 111] width 147 height 8
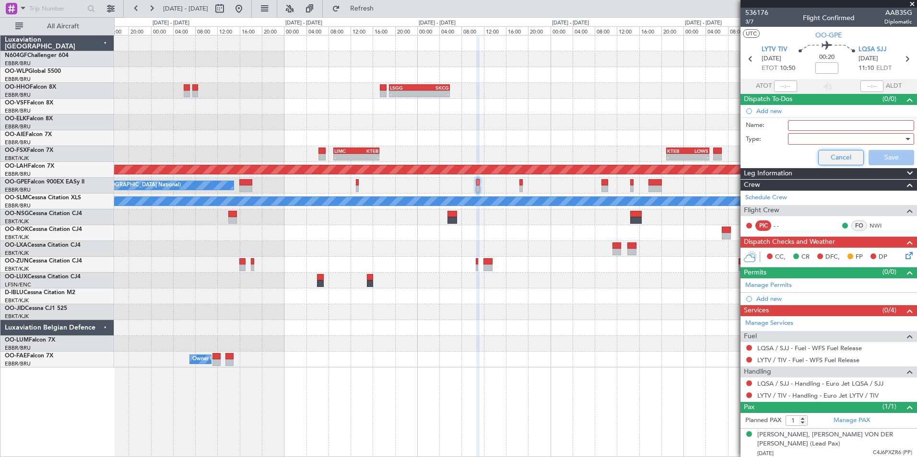
click at [826, 161] on button "Cancel" at bounding box center [841, 157] width 46 height 15
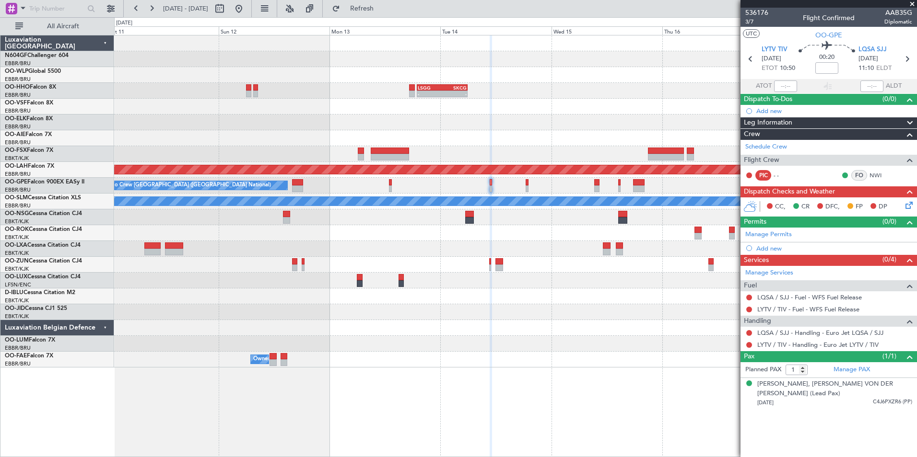
click at [750, 19] on mat-tooltip-component "Trip Number" at bounding box center [756, 30] width 47 height 25
click at [752, 23] on span "3/7" at bounding box center [756, 22] width 23 height 8
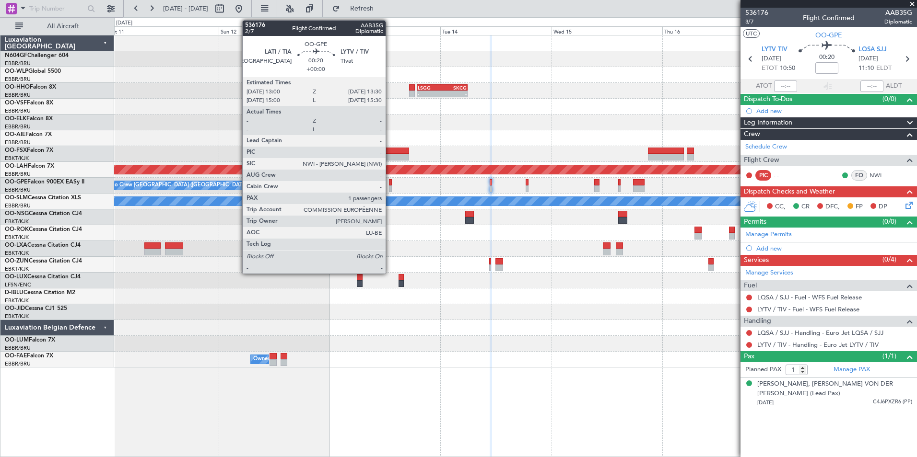
click at [390, 184] on div at bounding box center [390, 182] width 2 height 7
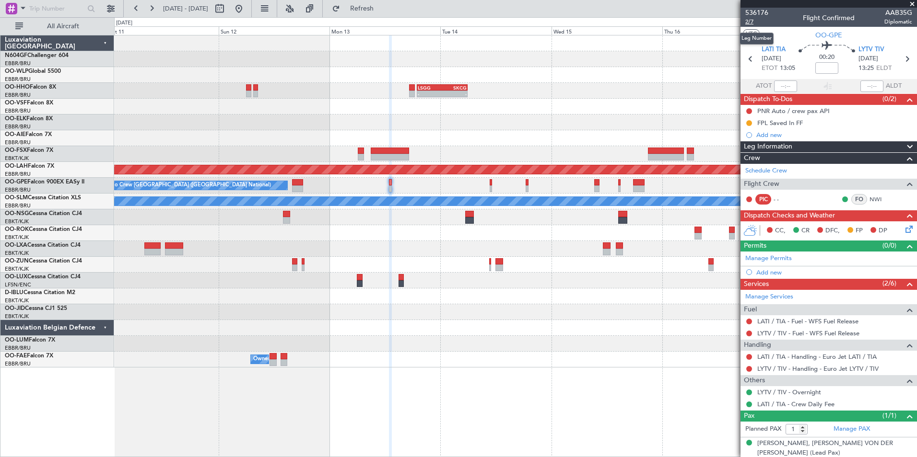
click at [753, 23] on span "2/7" at bounding box center [756, 22] width 23 height 8
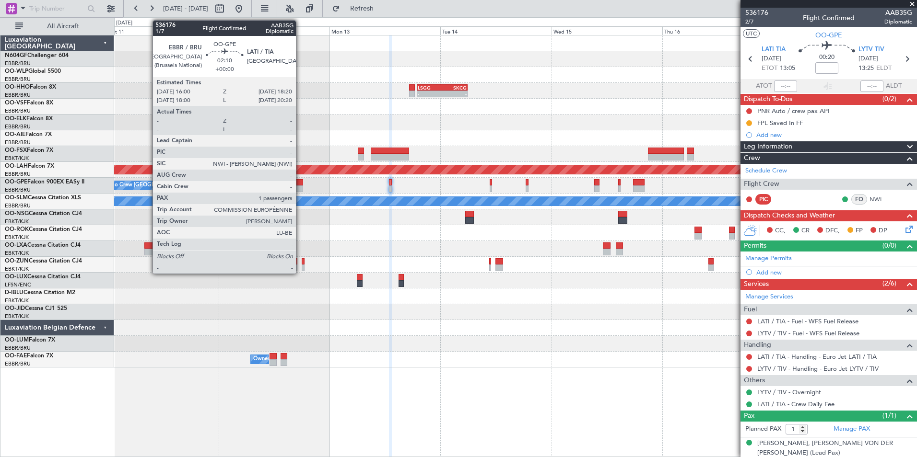
click at [299, 185] on div at bounding box center [297, 182] width 11 height 7
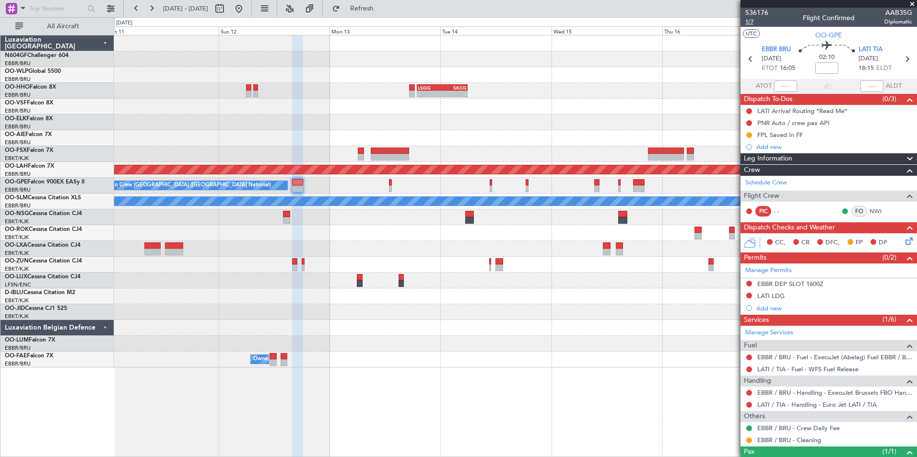
click at [753, 23] on span "1/7" at bounding box center [756, 22] width 23 height 8
click at [382, 7] on span "Refresh" at bounding box center [362, 8] width 40 height 7
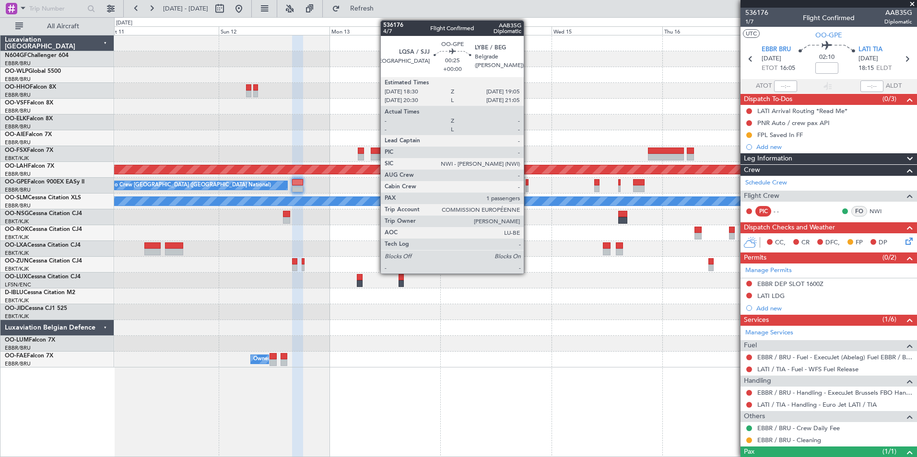
click at [528, 185] on div at bounding box center [526, 182] width 3 height 7
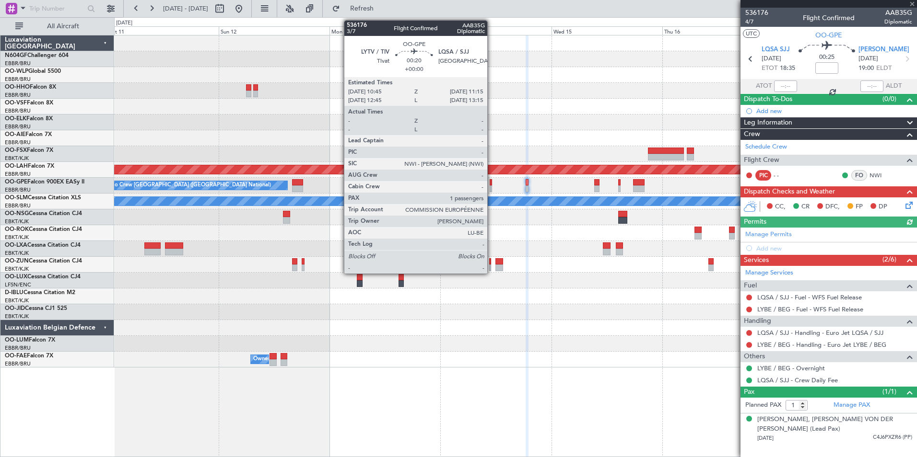
click at [491, 186] on div at bounding box center [490, 189] width 2 height 7
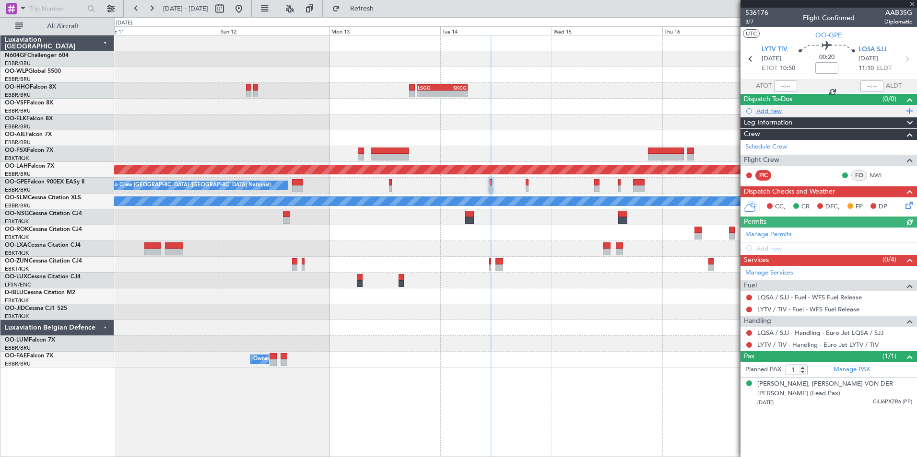
click at [778, 111] on div "Add new" at bounding box center [829, 111] width 147 height 8
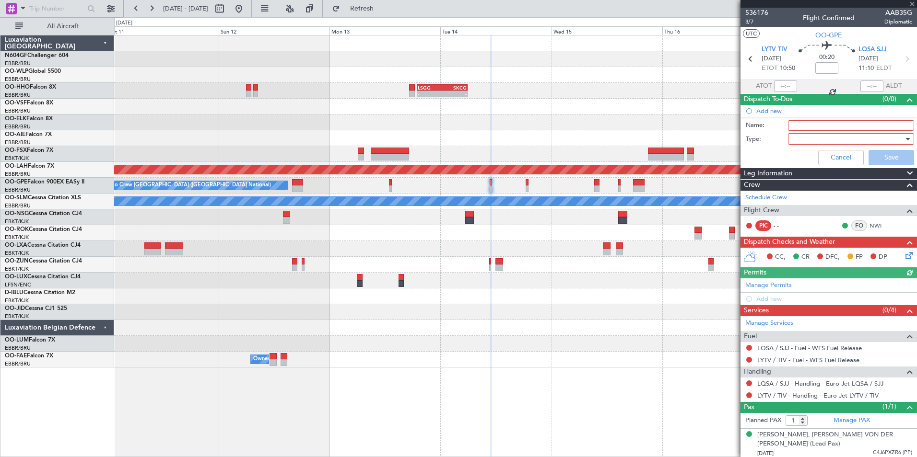
click at [807, 129] on input "Name:" at bounding box center [851, 125] width 126 height 11
type input "FPL Saved In FF"
click at [812, 140] on div at bounding box center [847, 139] width 112 height 14
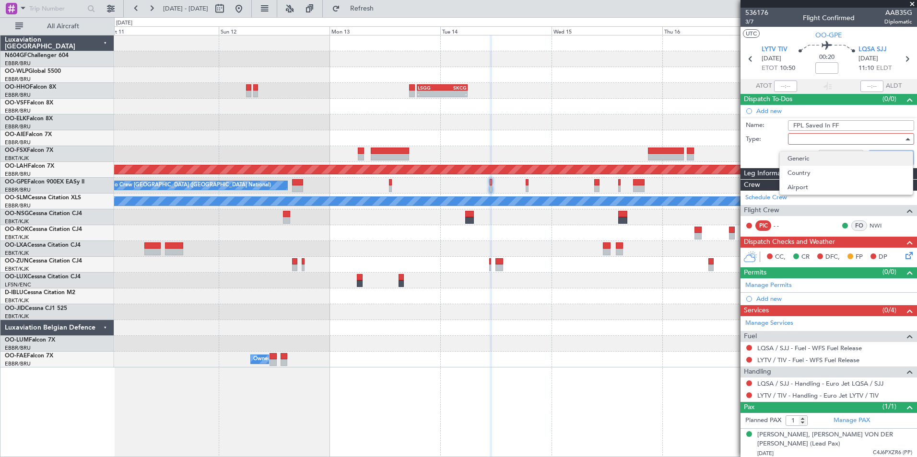
click at [807, 156] on span "Generic" at bounding box center [845, 158] width 117 height 14
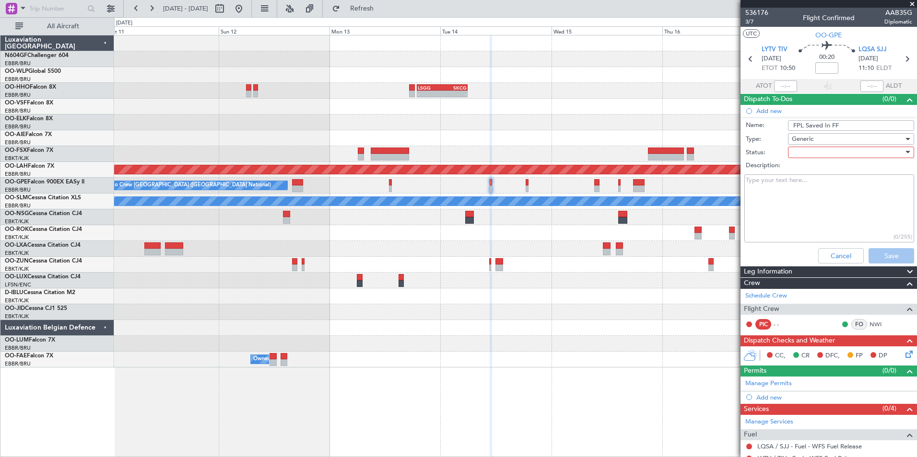
click at [805, 151] on div at bounding box center [847, 152] width 112 height 14
click at [807, 182] on span "In Progress" at bounding box center [846, 186] width 112 height 14
click at [893, 254] on button "Save" at bounding box center [891, 255] width 46 height 15
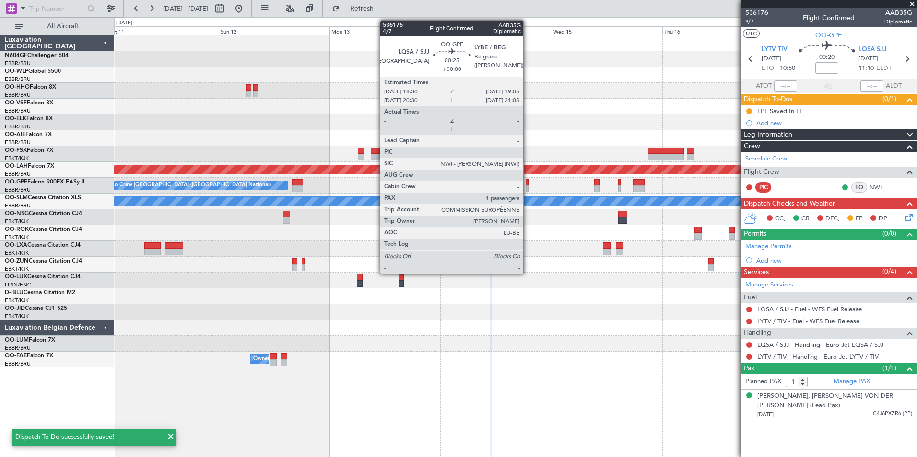
click at [527, 186] on div at bounding box center [526, 189] width 3 height 7
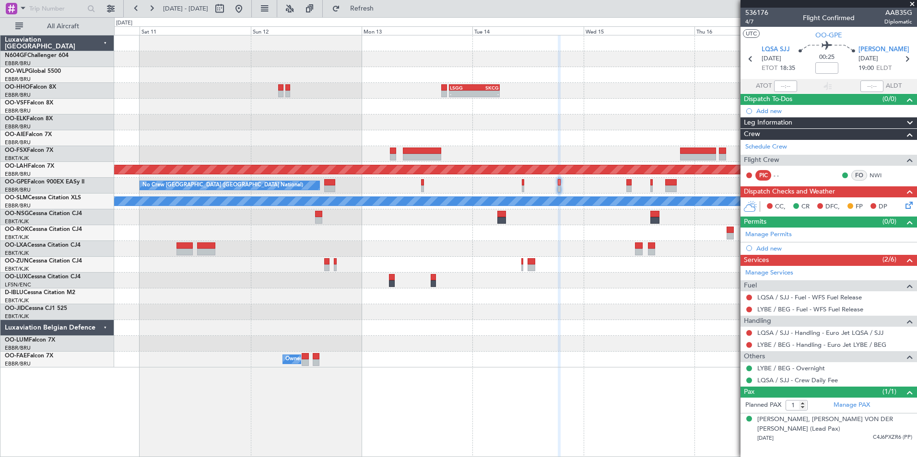
click at [603, 275] on div "- - LSGG 19:00 Z SKCG 05:55 Z - - SKCG 21:00 Z EGGD 06:25 Z - - LTCG 23:30 Z RJ…" at bounding box center [515, 201] width 802 height 332
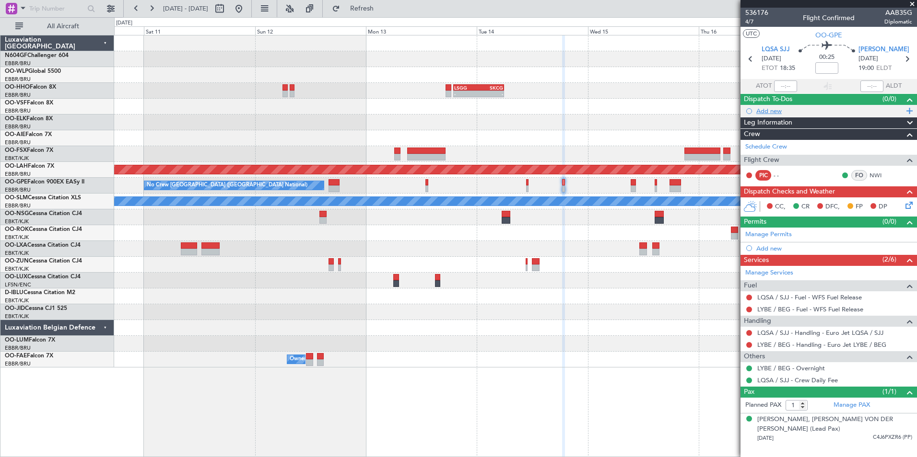
click at [767, 111] on div "Add new" at bounding box center [829, 111] width 147 height 8
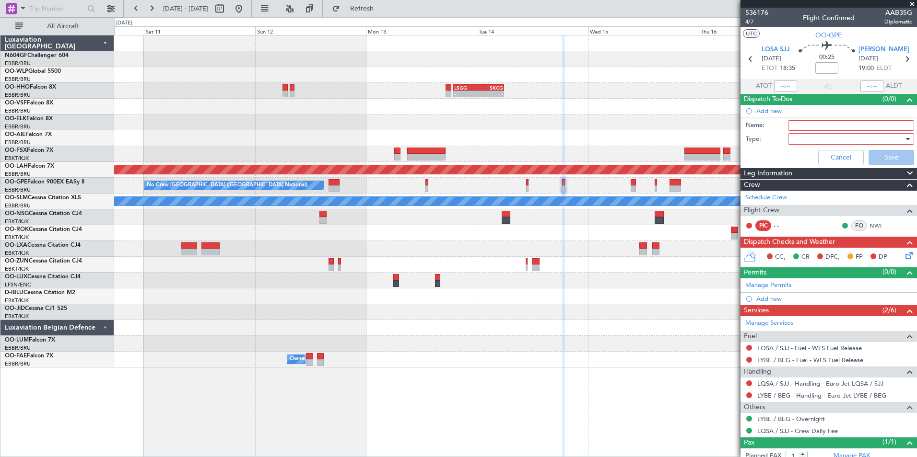
click at [798, 127] on input "Name:" at bounding box center [851, 125] width 126 height 11
type input "FPL Saved In FF"
click at [801, 138] on div at bounding box center [847, 139] width 112 height 14
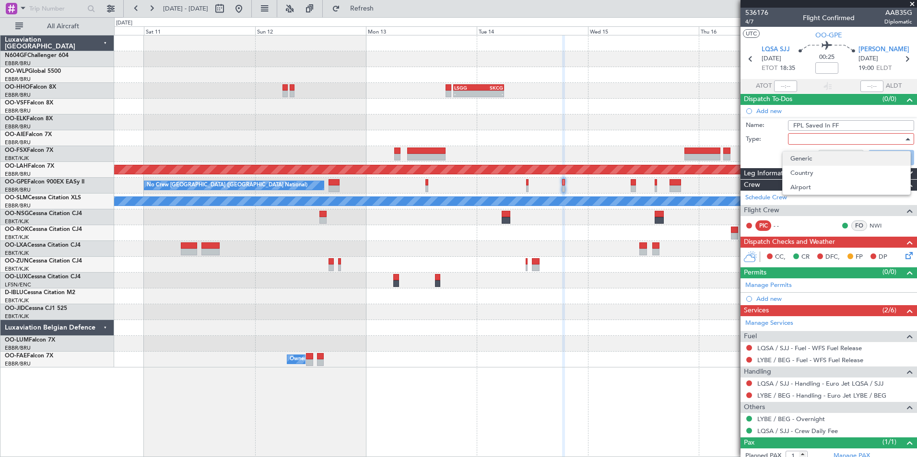
click at [806, 161] on span "Generic" at bounding box center [846, 158] width 112 height 14
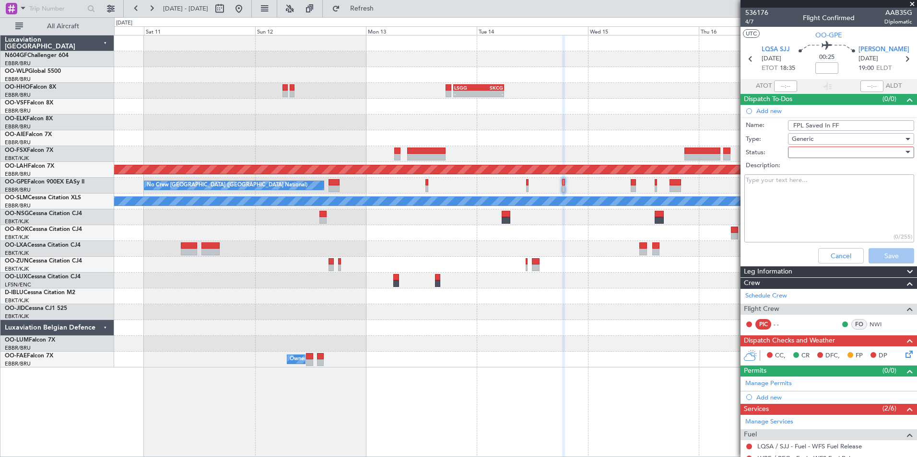
click at [805, 154] on div at bounding box center [847, 152] width 112 height 14
click at [815, 186] on span "In Progress" at bounding box center [846, 186] width 112 height 14
click at [885, 256] on button "Save" at bounding box center [891, 255] width 46 height 15
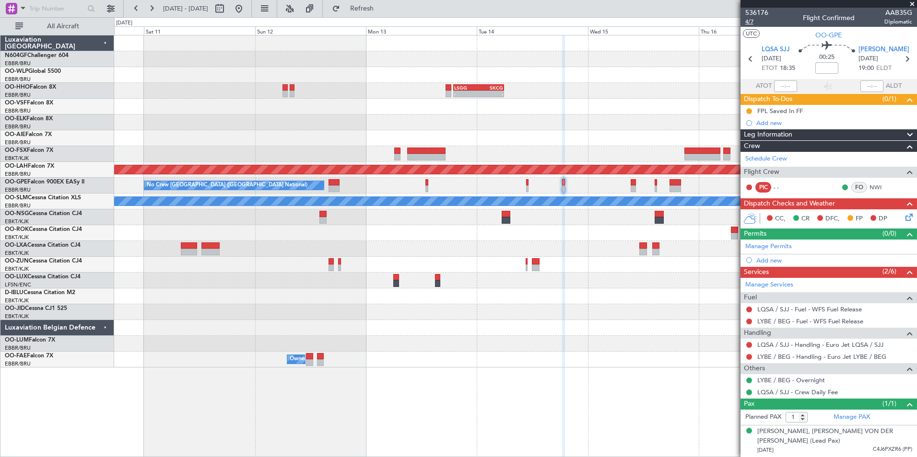
click at [749, 21] on span "4/7" at bounding box center [756, 22] width 23 height 8
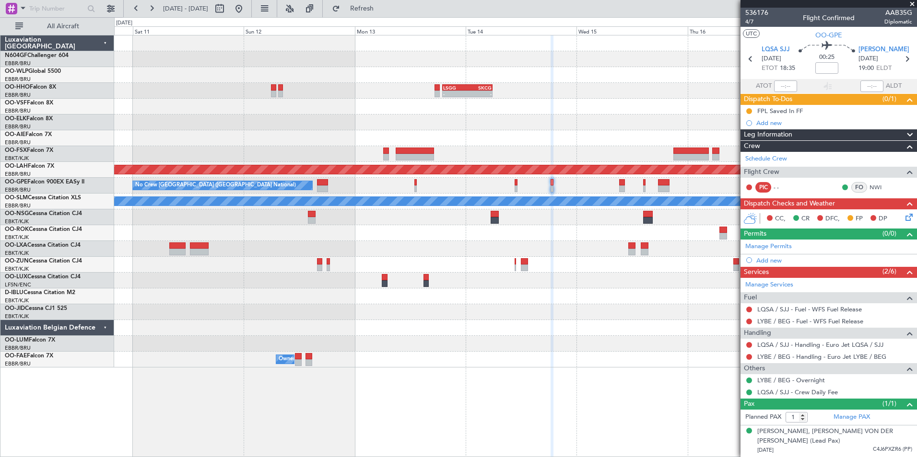
click at [597, 224] on div "- - LSGG 19:00 Z SKCG 05:55 Z - - SKCG 21:00 Z EGGD 06:25 Z - - LTCG 23:30 Z RJ…" at bounding box center [515, 201] width 802 height 332
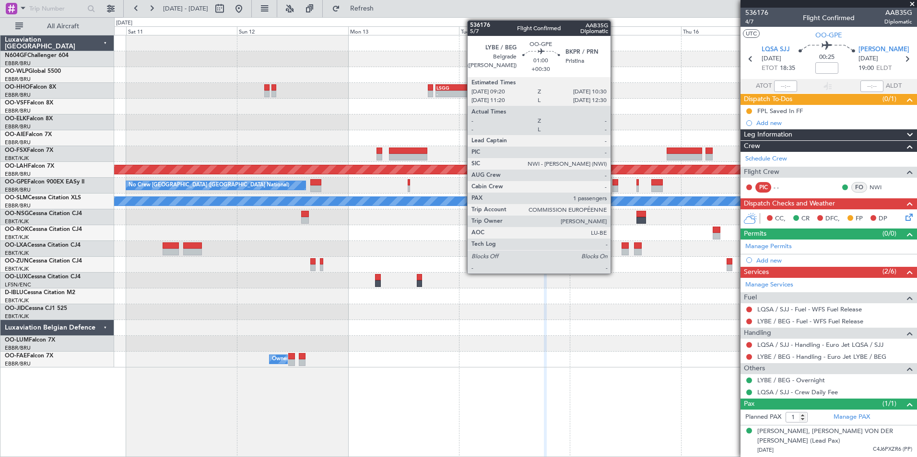
click at [615, 188] on div at bounding box center [615, 189] width 6 height 7
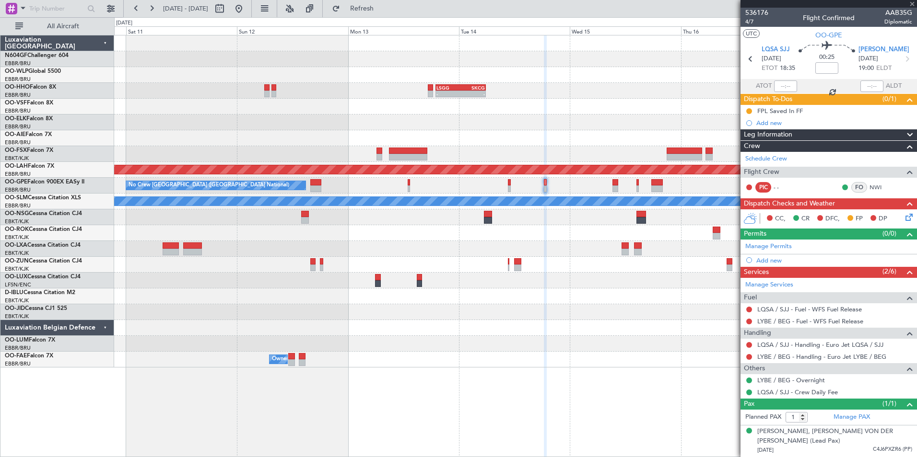
type input "+00:30"
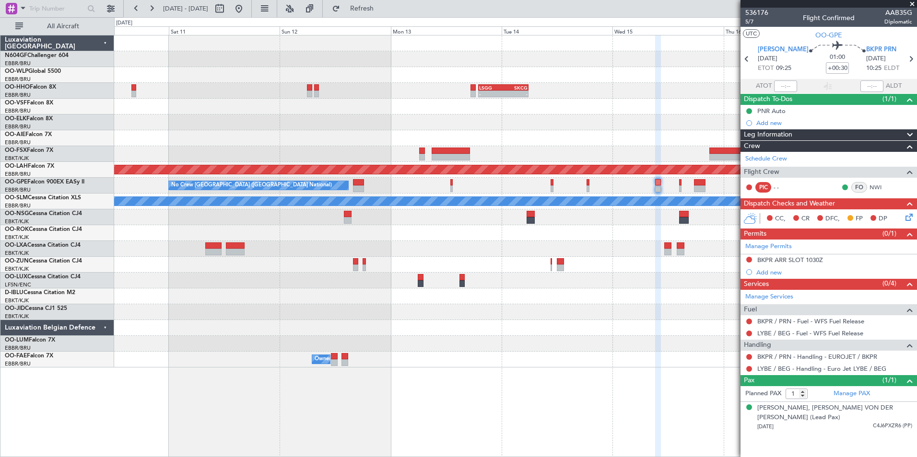
click at [649, 257] on div "- - LSGG 19:00 Z SKCG 05:55 Z - - SKCG 21:00 Z EGGD 06:25 Z - - LTCG 23:30 Z RJ…" at bounding box center [515, 201] width 802 height 332
click at [620, 252] on div "- - LSGG 19:00 Z SKCG 05:55 Z - - SKCG 21:00 Z EGGD 06:25 Z - - LTCG 23:30 Z RJ…" at bounding box center [515, 201] width 802 height 332
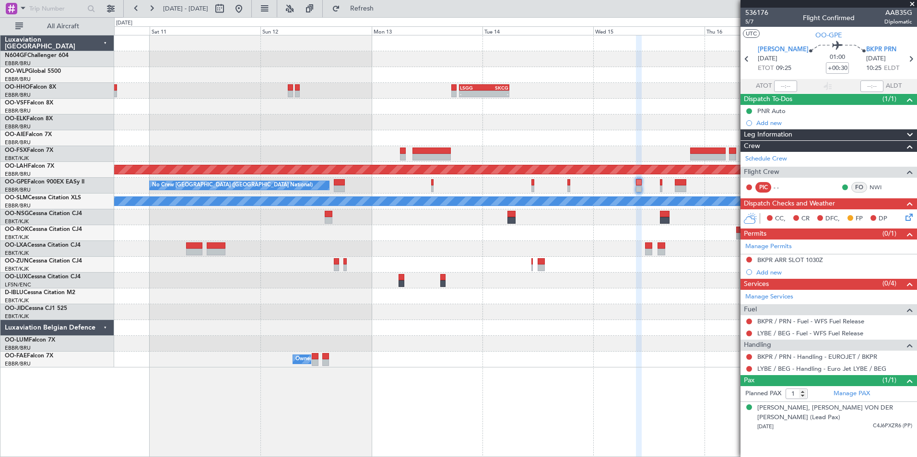
click at [575, 181] on div "No Crew [GEOGRAPHIC_DATA] ([GEOGRAPHIC_DATA] National)" at bounding box center [515, 186] width 802 height 16
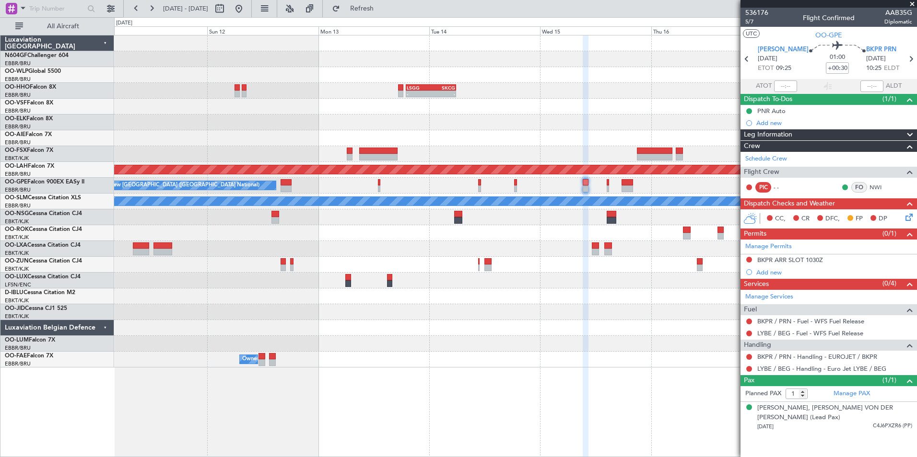
click at [403, 232] on div "- - LSGG 19:00 Z SKCG 05:55 Z - - SKCG 21:00 Z EGGD 06:25 Z - - LTCG 23:30 Z RJ…" at bounding box center [515, 201] width 802 height 332
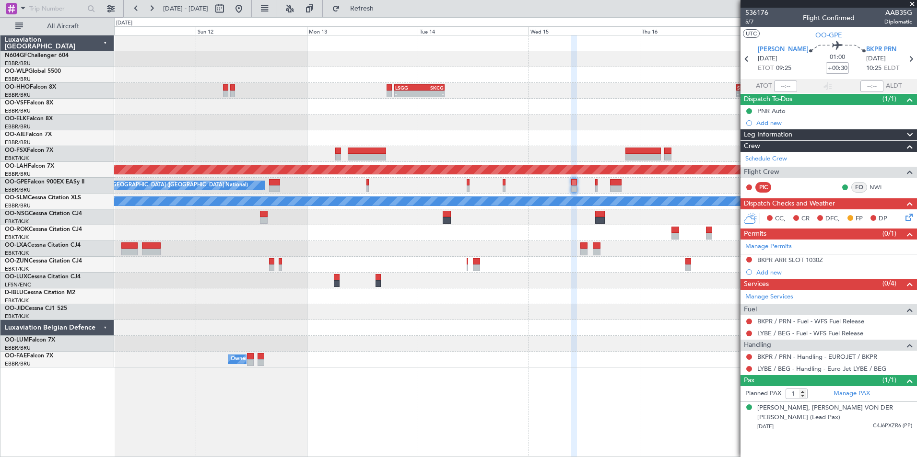
click at [498, 242] on div at bounding box center [515, 249] width 802 height 16
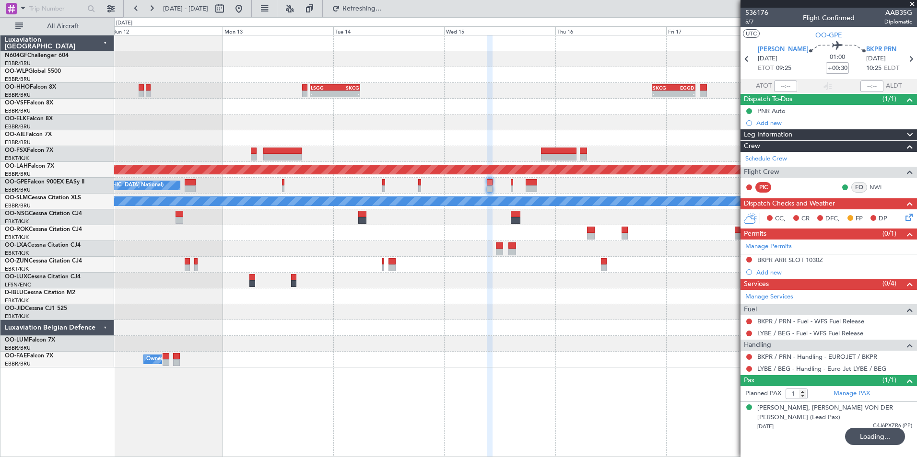
click at [478, 218] on div at bounding box center [515, 217] width 802 height 16
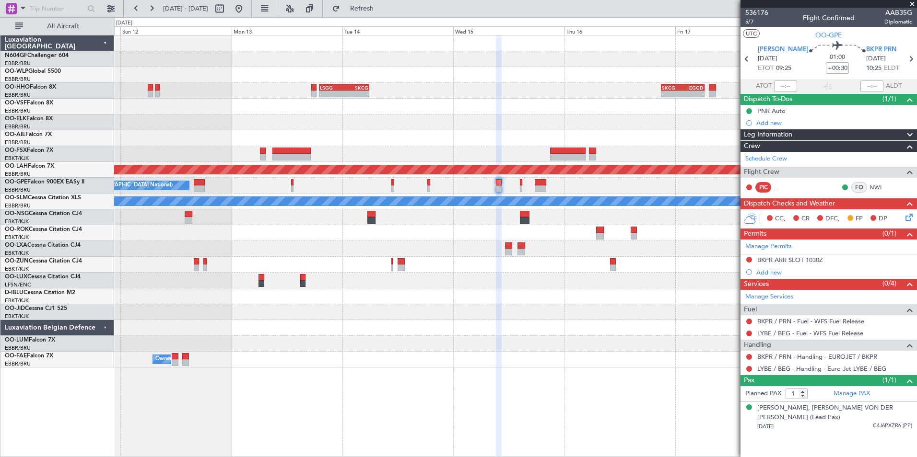
click at [544, 334] on div at bounding box center [515, 328] width 802 height 16
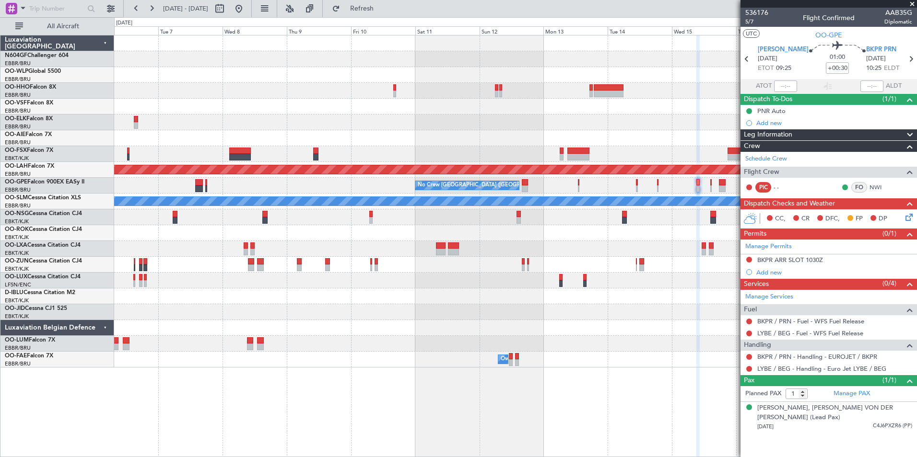
click at [498, 316] on div "Planned Maint Alton-st Louis (St Louis Regl) No Crew Brussels (Brussels Nationa…" at bounding box center [515, 201] width 802 height 332
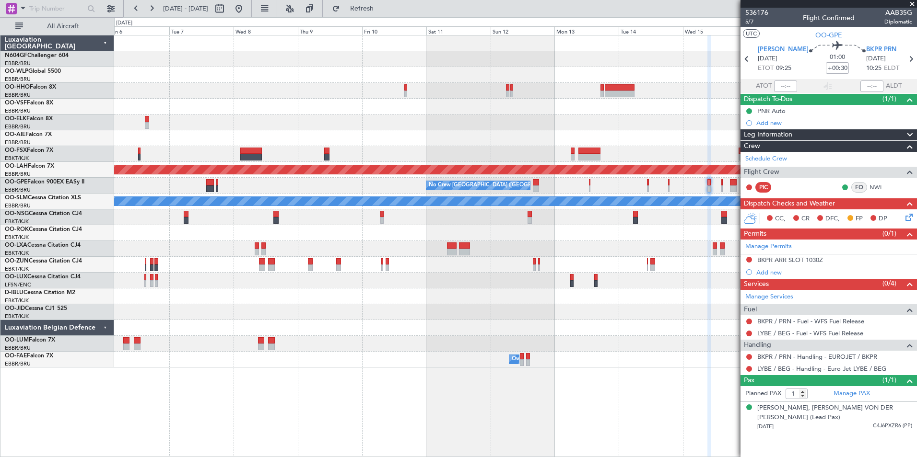
click at [349, 311] on div at bounding box center [515, 312] width 802 height 16
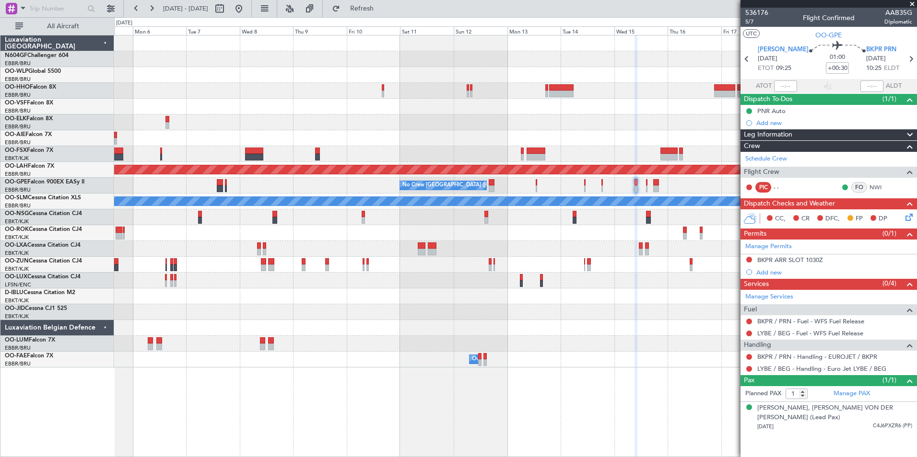
click at [587, 322] on div at bounding box center [515, 328] width 802 height 16
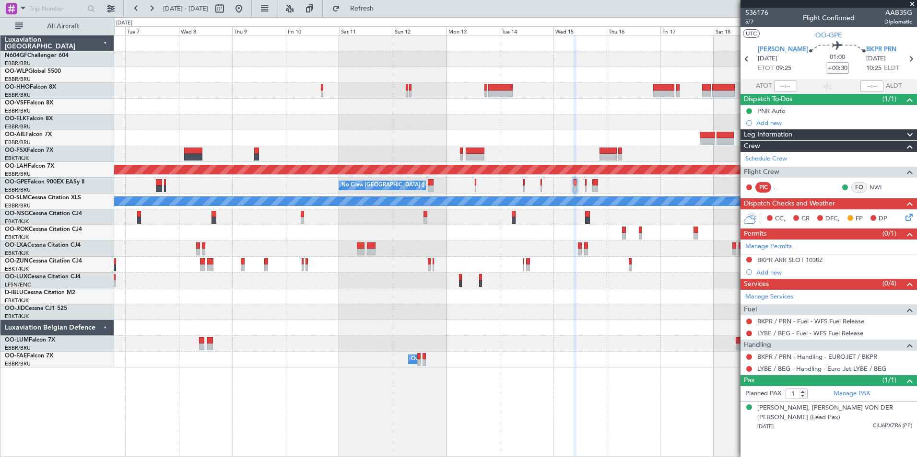
click at [591, 330] on div at bounding box center [515, 328] width 802 height 16
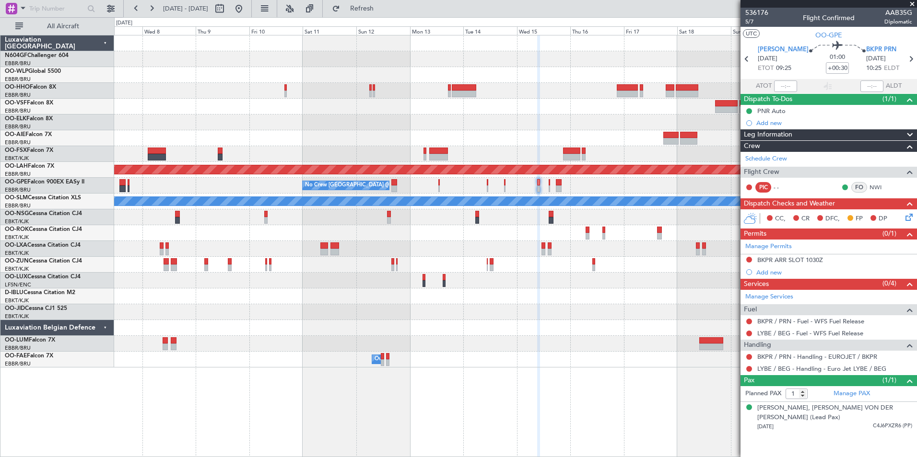
click at [580, 265] on div "Planned Maint [PERSON_NAME]-[GEOGRAPHIC_DATA][PERSON_NAME] ([GEOGRAPHIC_DATA][P…" at bounding box center [515, 201] width 802 height 332
click at [564, 301] on div at bounding box center [515, 297] width 802 height 16
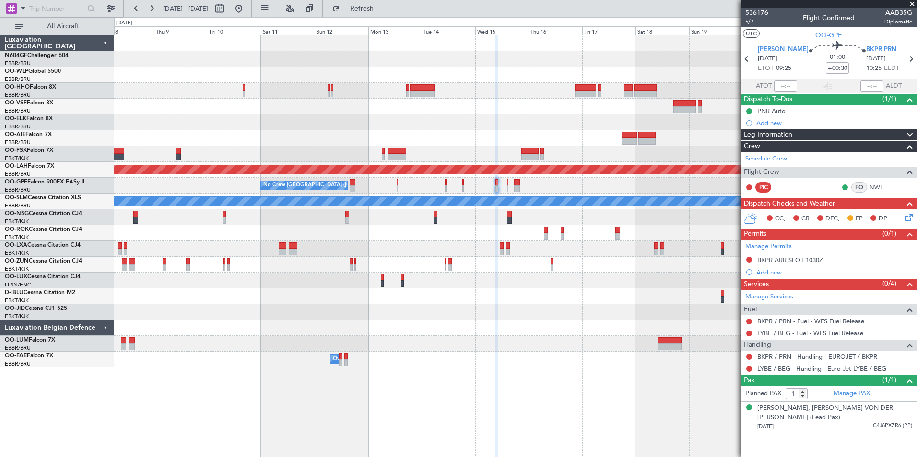
click at [509, 315] on div "Planned Maint [PERSON_NAME]-[GEOGRAPHIC_DATA][PERSON_NAME] ([GEOGRAPHIC_DATA][P…" at bounding box center [515, 201] width 802 height 332
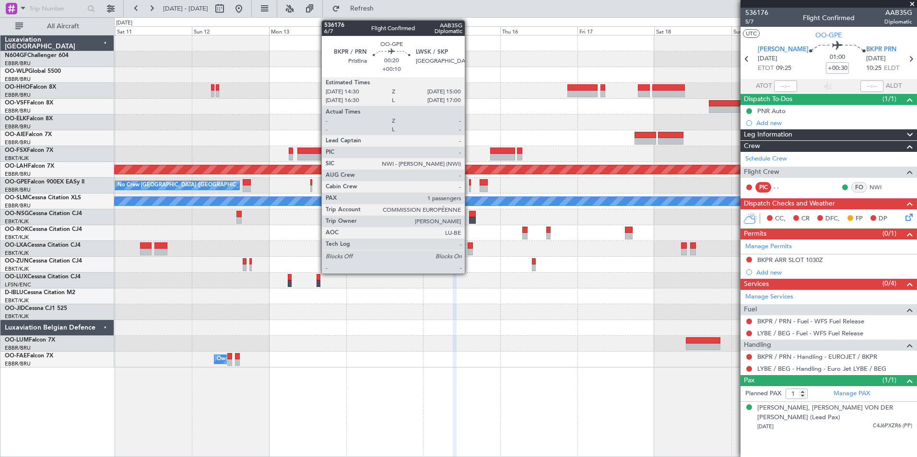
click at [469, 184] on div at bounding box center [470, 182] width 2 height 7
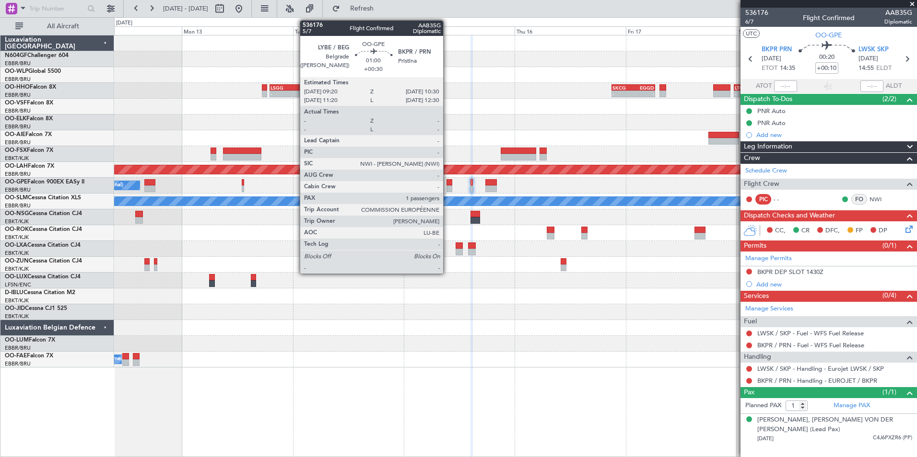
click at [447, 189] on div at bounding box center [449, 189] width 6 height 7
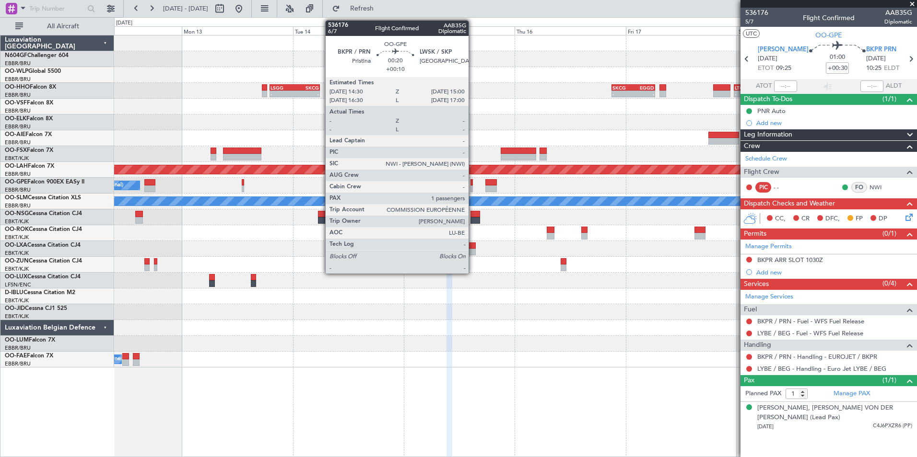
click at [473, 186] on div at bounding box center [471, 189] width 2 height 7
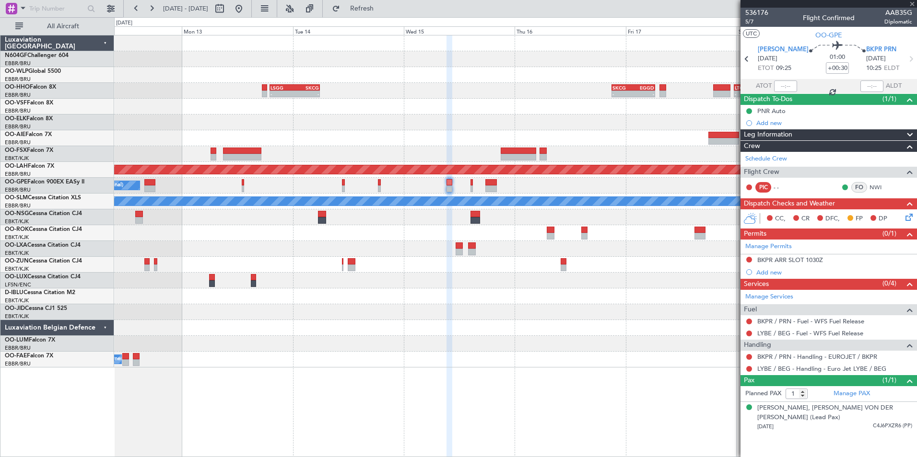
type input "+00:10"
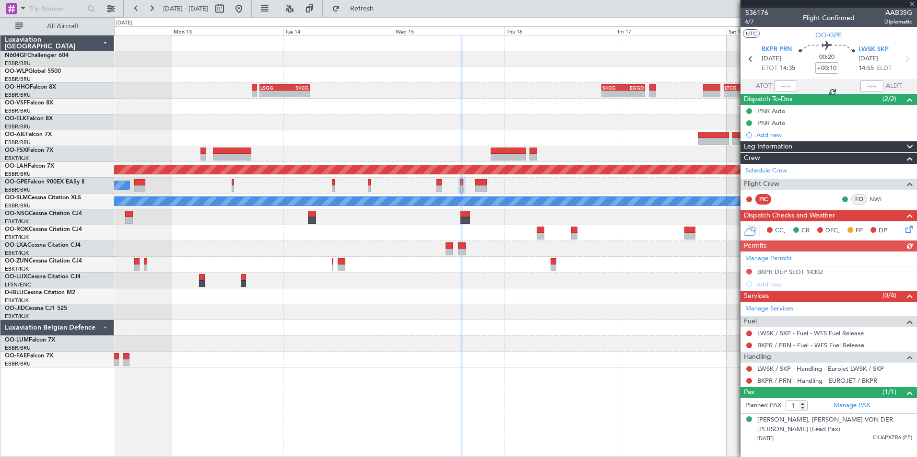
click at [472, 223] on div at bounding box center [515, 217] width 802 height 16
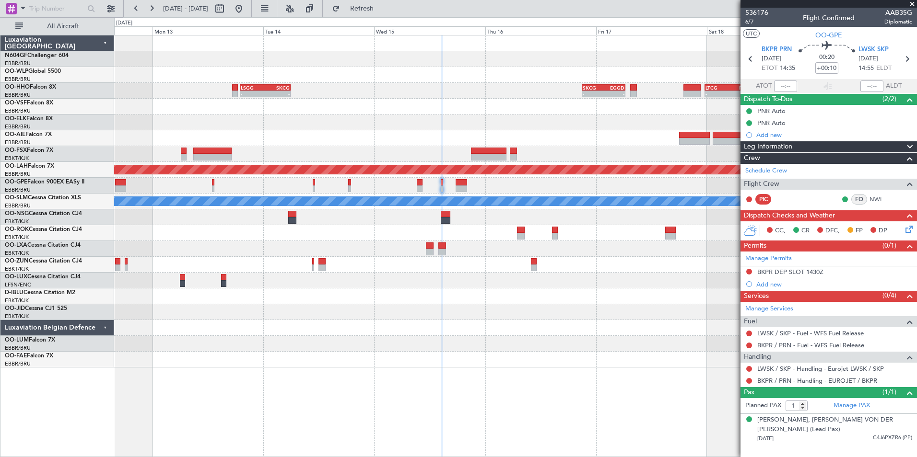
click at [472, 233] on div at bounding box center [515, 233] width 802 height 16
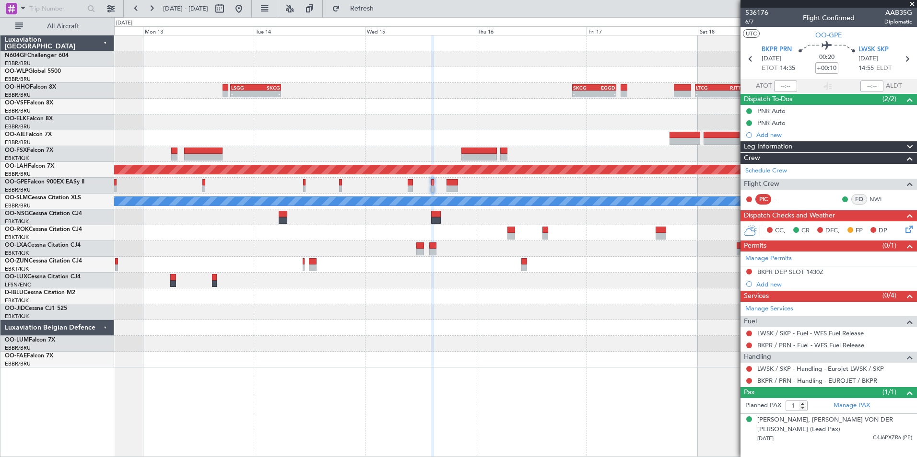
click at [359, 87] on div "- - LSGG 19:00 Z SKCG 05:55 Z - - SKCG 21:00 Z EGGD 06:25 Z - - LTCG 23:30 Z RJ…" at bounding box center [515, 91] width 802 height 16
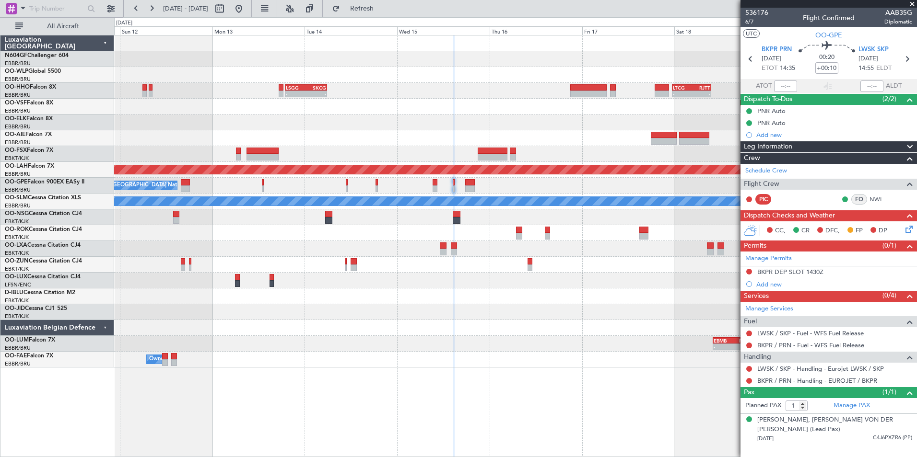
click at [467, 246] on div at bounding box center [515, 249] width 802 height 16
click at [786, 132] on div "Add new" at bounding box center [829, 135] width 147 height 8
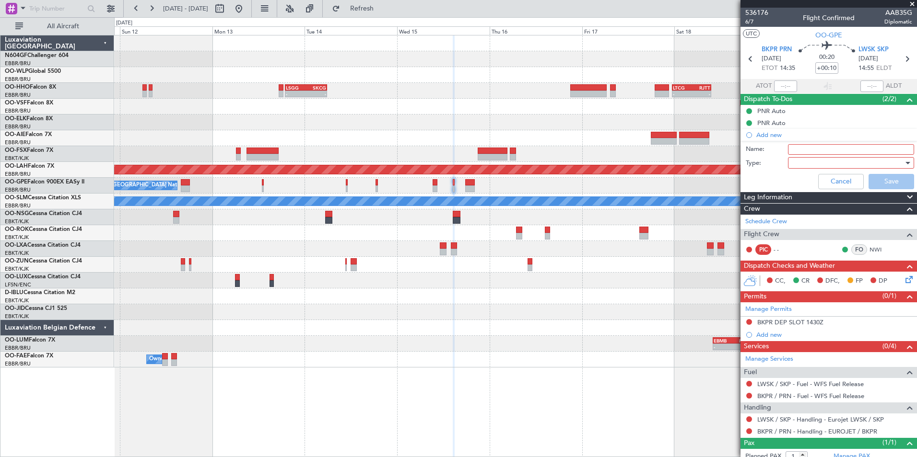
click at [798, 143] on div "Name:" at bounding box center [828, 149] width 186 height 14
click at [801, 147] on input "Name:" at bounding box center [851, 149] width 126 height 11
type input "FPL Saved In FF"
click at [803, 158] on div at bounding box center [847, 163] width 112 height 14
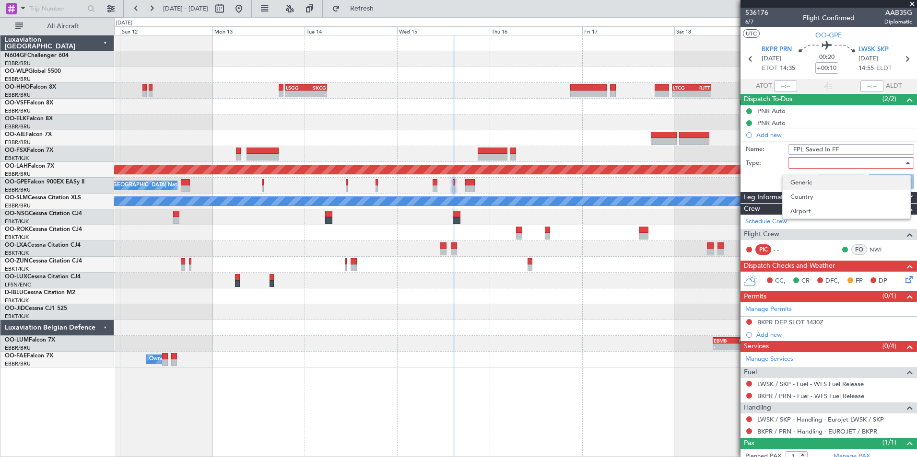
click at [802, 186] on span "Generic" at bounding box center [846, 182] width 112 height 14
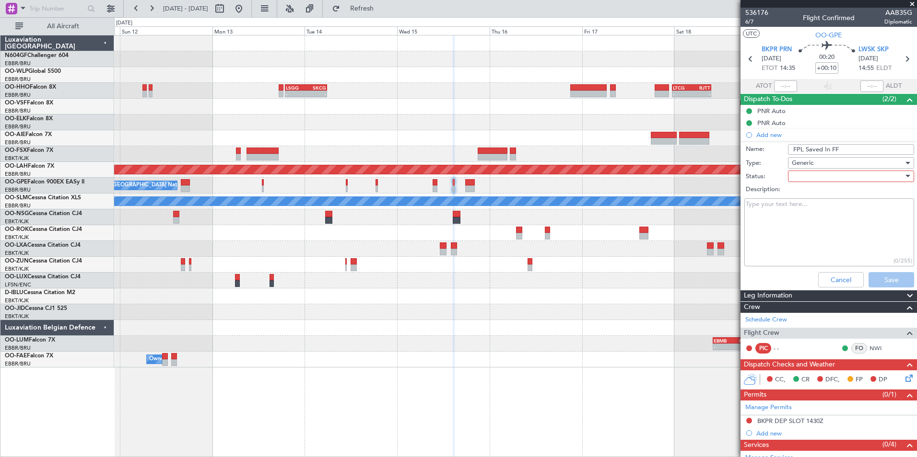
click at [797, 181] on div at bounding box center [847, 176] width 112 height 14
click at [811, 207] on span "In Progress" at bounding box center [846, 210] width 112 height 14
click at [879, 276] on button "Save" at bounding box center [891, 279] width 46 height 15
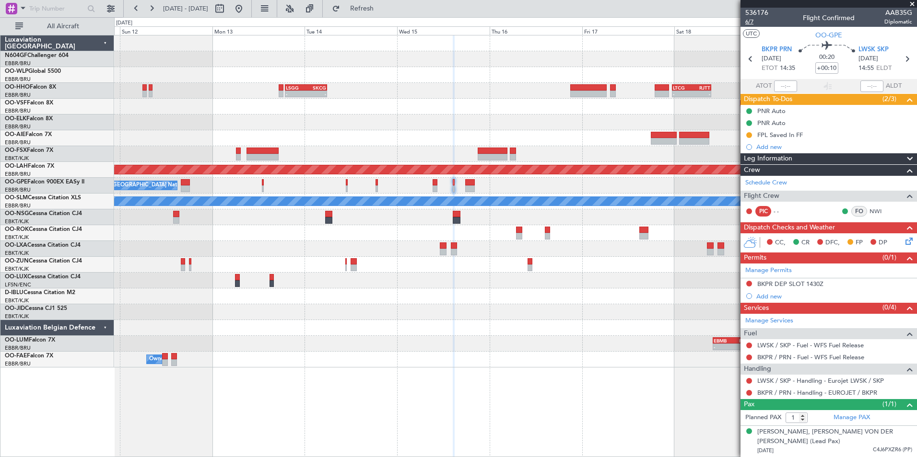
click at [752, 23] on span "6/7" at bounding box center [756, 22] width 23 height 8
click at [358, 8] on button "Refresh" at bounding box center [356, 8] width 58 height 15
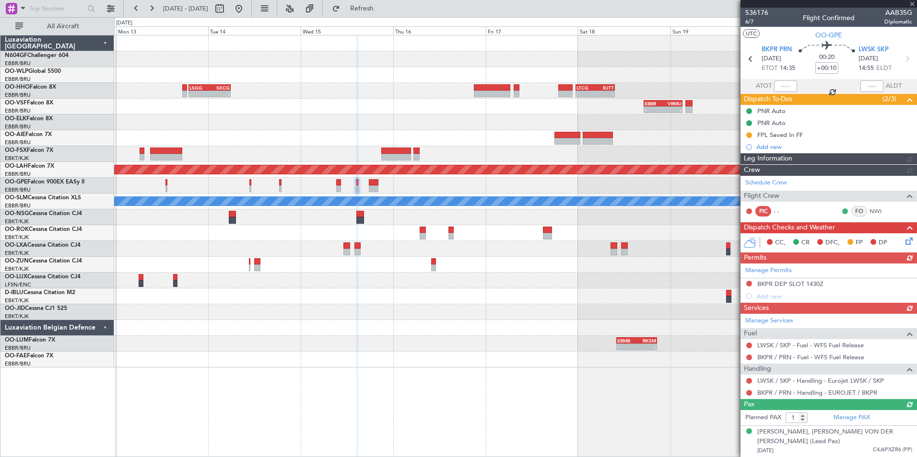
click at [380, 110] on div "- - EBBR 17:05 Z VRMU 03:10 Z" at bounding box center [515, 107] width 802 height 16
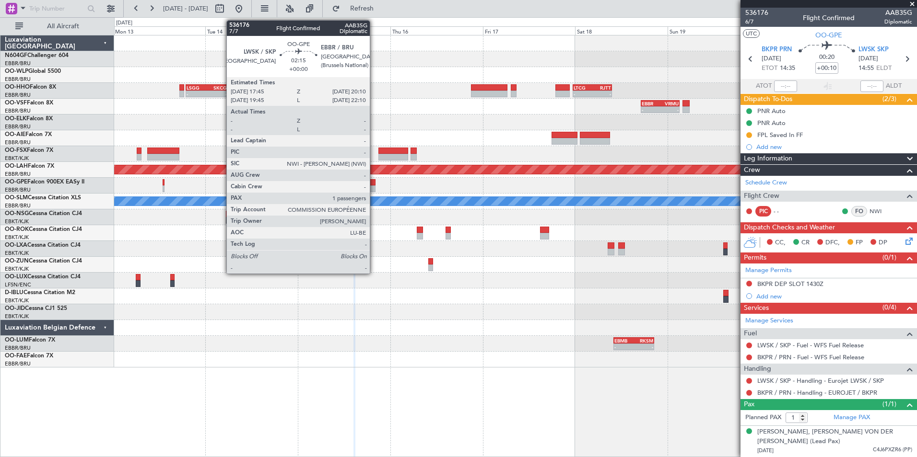
click at [374, 186] on div at bounding box center [371, 189] width 10 height 7
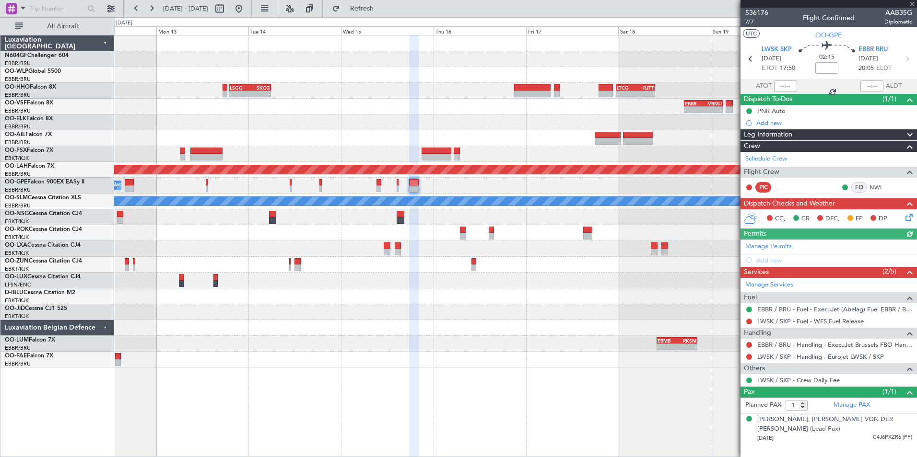
click at [475, 184] on div "No Crew [GEOGRAPHIC_DATA] ([GEOGRAPHIC_DATA] National) No Crew [GEOGRAPHIC_DATA…" at bounding box center [515, 186] width 802 height 16
click at [755, 22] on span "7/7" at bounding box center [756, 22] width 23 height 8
click at [382, 11] on span "Refresh" at bounding box center [362, 8] width 40 height 7
click at [769, 123] on div "Add new" at bounding box center [829, 123] width 147 height 8
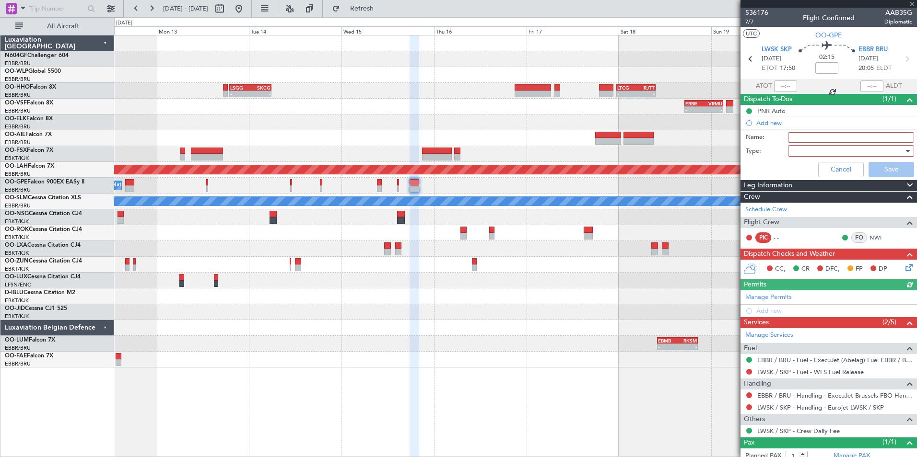
click at [794, 138] on input "Name:" at bounding box center [851, 137] width 126 height 11
type input "FPL Saved In FF"
click at [811, 153] on div at bounding box center [847, 151] width 112 height 14
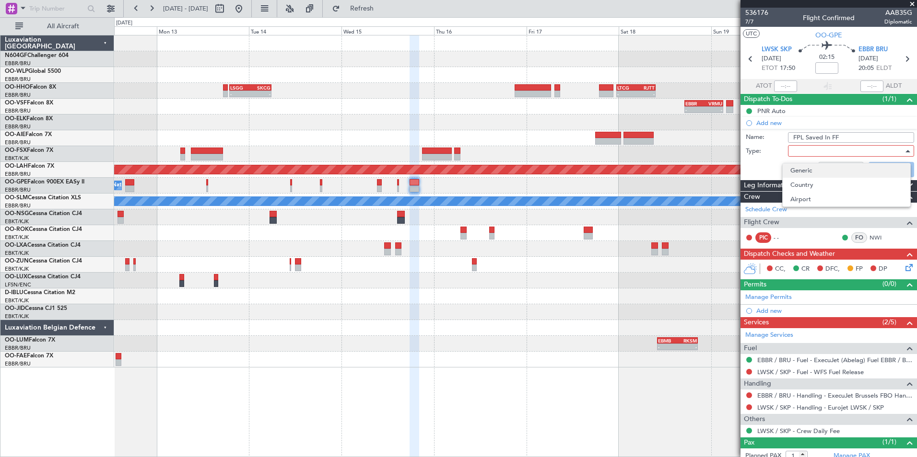
click at [806, 171] on span "Generic" at bounding box center [846, 170] width 112 height 14
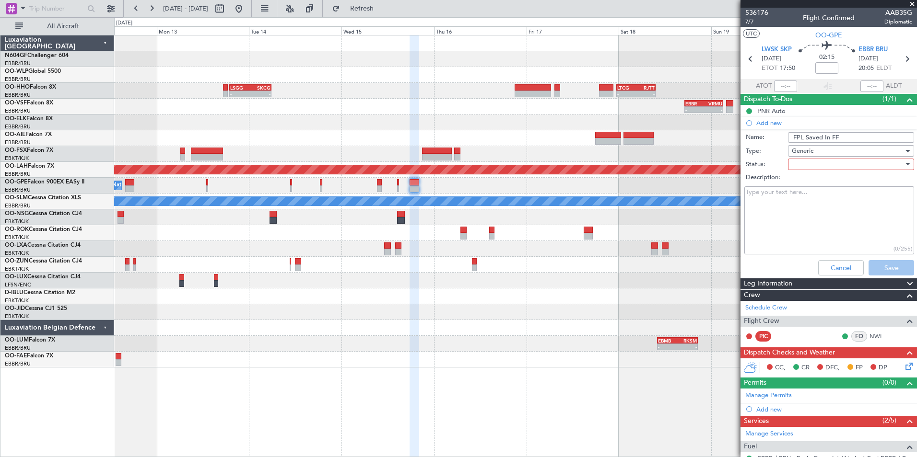
click at [804, 169] on div at bounding box center [847, 164] width 112 height 14
click at [810, 197] on span "In Progress" at bounding box center [846, 198] width 112 height 14
click at [875, 268] on button "Save" at bounding box center [891, 267] width 46 height 15
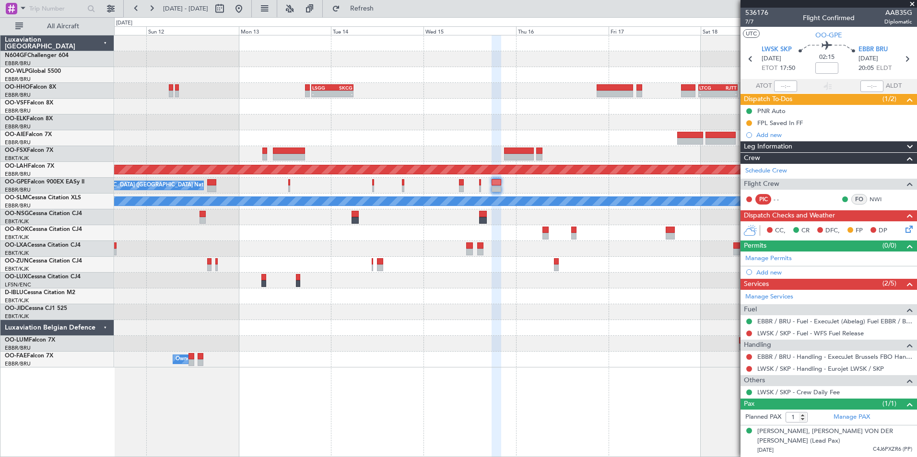
click at [442, 227] on div "- - LSGG 19:00 Z SKCG 05:55 Z - - LTCG 23:30 Z RJTT 09:35 Z - - EBBR 17:05 Z VR…" at bounding box center [515, 201] width 802 height 332
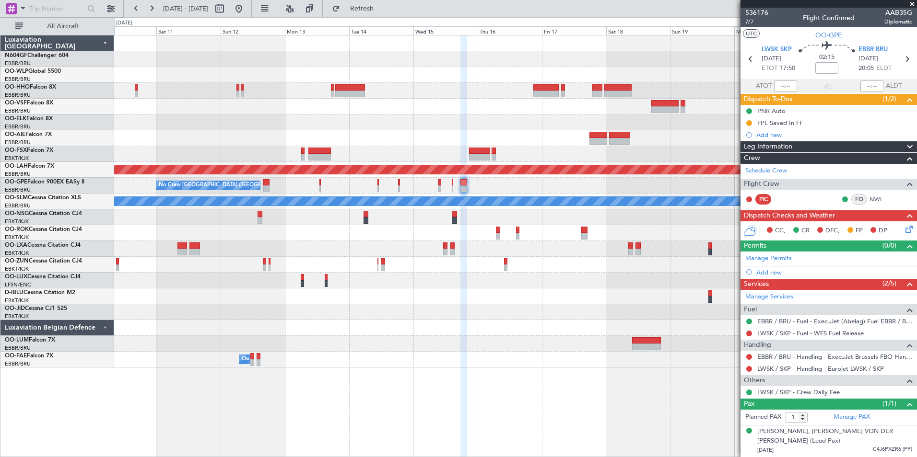
click at [385, 137] on div "Planned Maint [PERSON_NAME]-[GEOGRAPHIC_DATA][PERSON_NAME] ([GEOGRAPHIC_DATA][P…" at bounding box center [515, 201] width 802 height 332
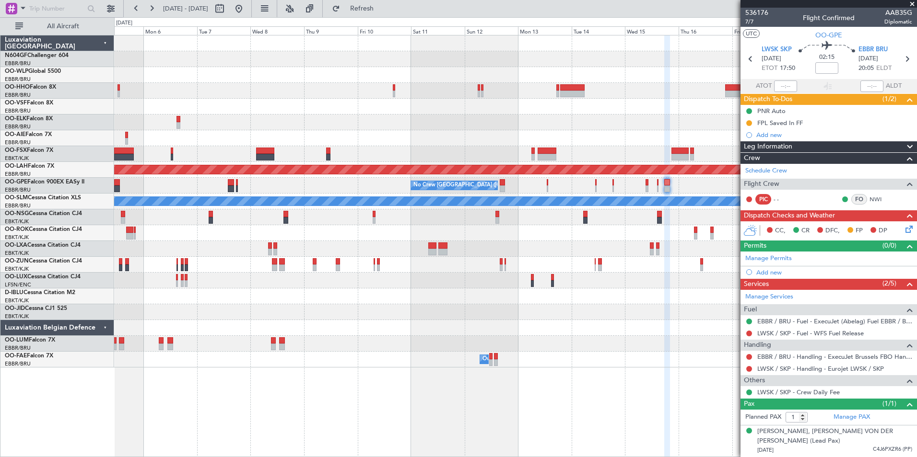
click at [608, 265] on div at bounding box center [515, 265] width 802 height 16
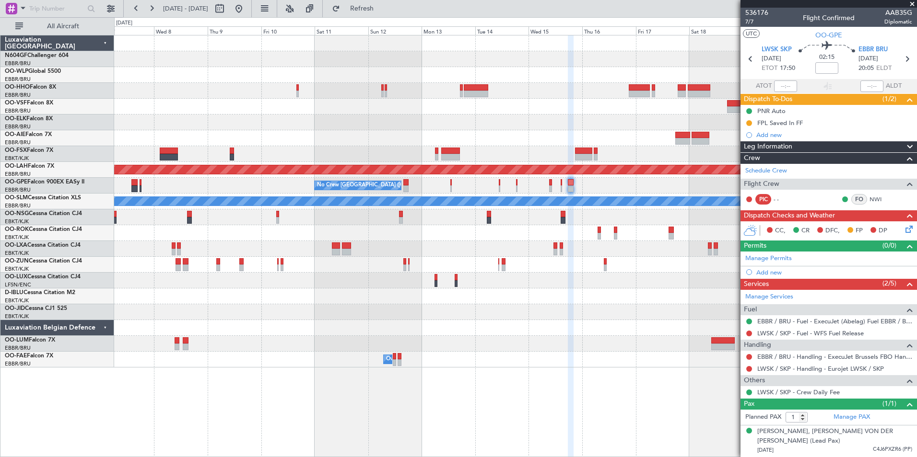
click at [632, 367] on div "Planned Maint [PERSON_NAME]-[GEOGRAPHIC_DATA][PERSON_NAME] ([GEOGRAPHIC_DATA][P…" at bounding box center [515, 246] width 802 height 422
click at [644, 384] on div "Planned Maint [PERSON_NAME]-[GEOGRAPHIC_DATA][PERSON_NAME] ([GEOGRAPHIC_DATA][P…" at bounding box center [515, 246] width 802 height 422
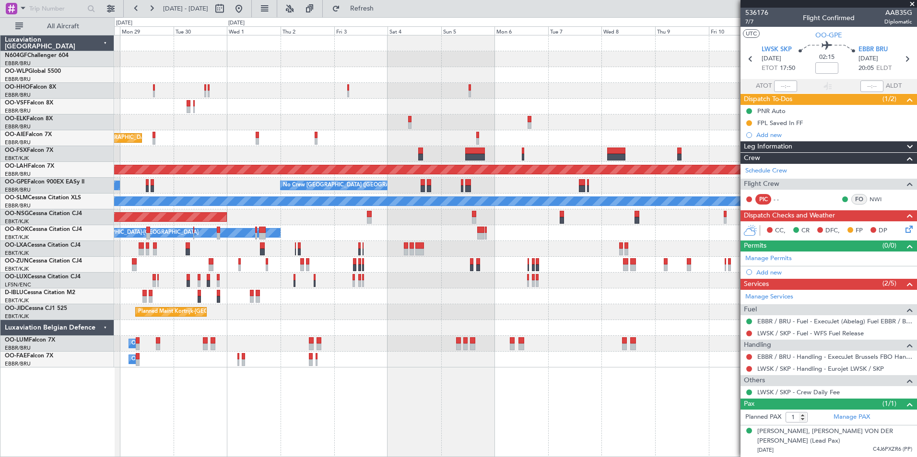
click at [608, 318] on div "Planned Maint Kortrijk-[GEOGRAPHIC_DATA]" at bounding box center [515, 312] width 802 height 16
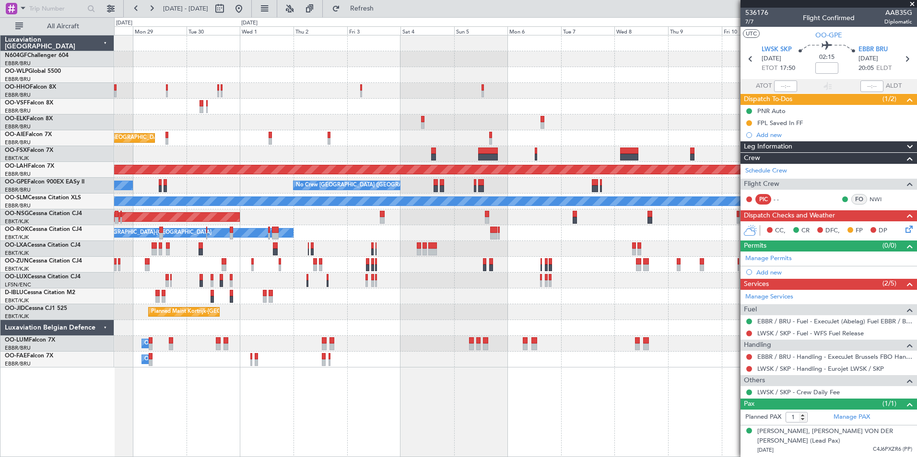
click at [508, 311] on div "Planned Maint Kortrijk-[GEOGRAPHIC_DATA]" at bounding box center [515, 312] width 802 height 16
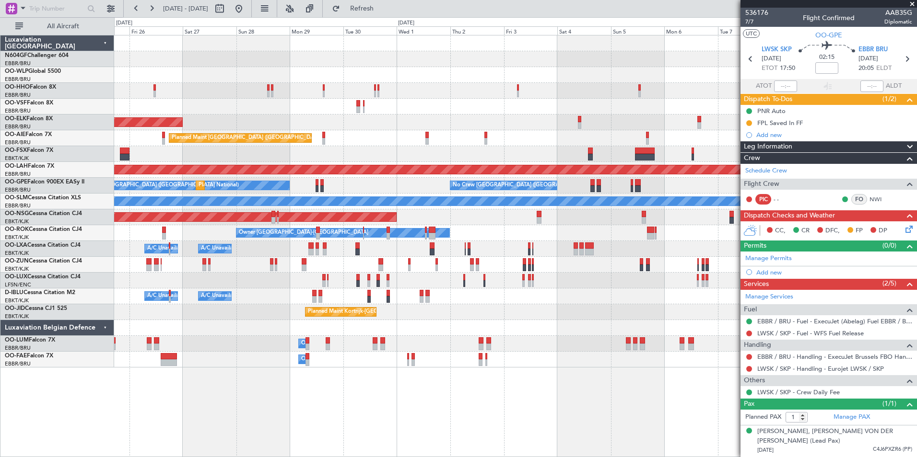
click at [321, 325] on div at bounding box center [515, 328] width 802 height 16
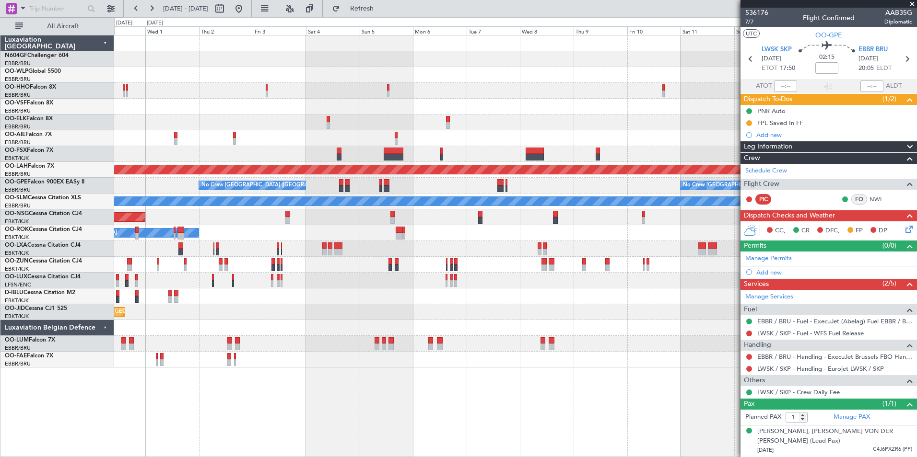
click at [326, 326] on div at bounding box center [515, 328] width 802 height 16
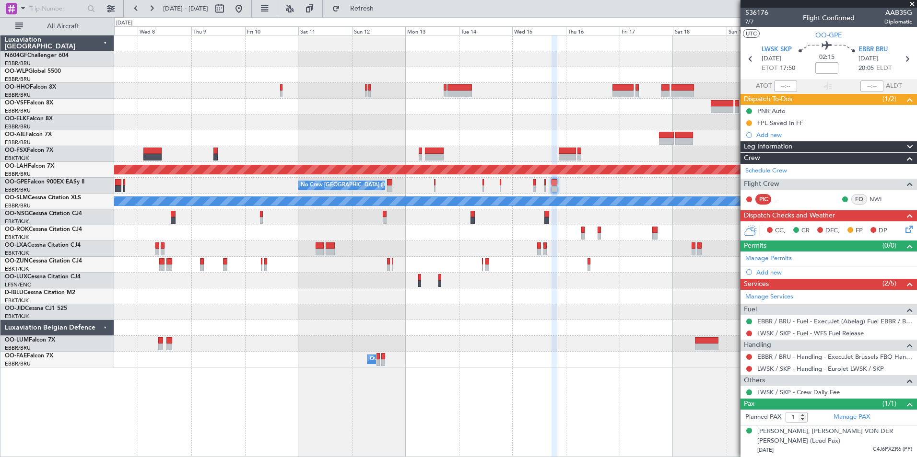
click at [349, 325] on div at bounding box center [515, 328] width 802 height 16
click at [344, 313] on div at bounding box center [515, 312] width 802 height 16
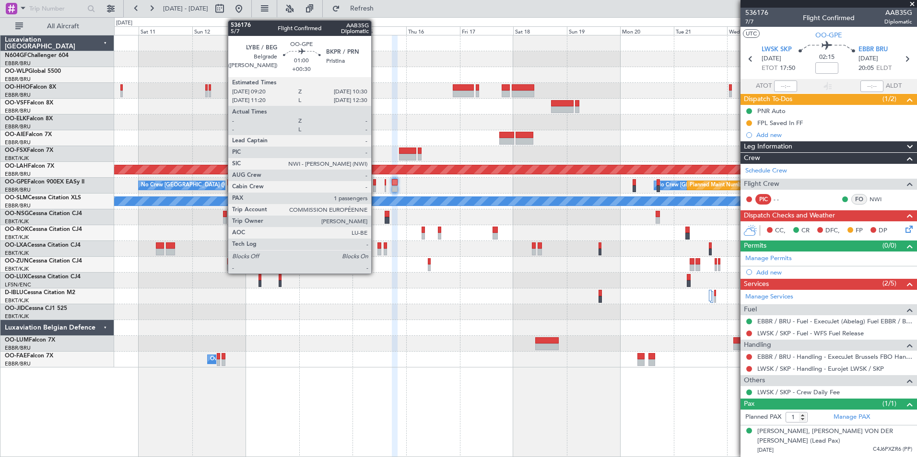
click at [375, 184] on div at bounding box center [374, 182] width 3 height 7
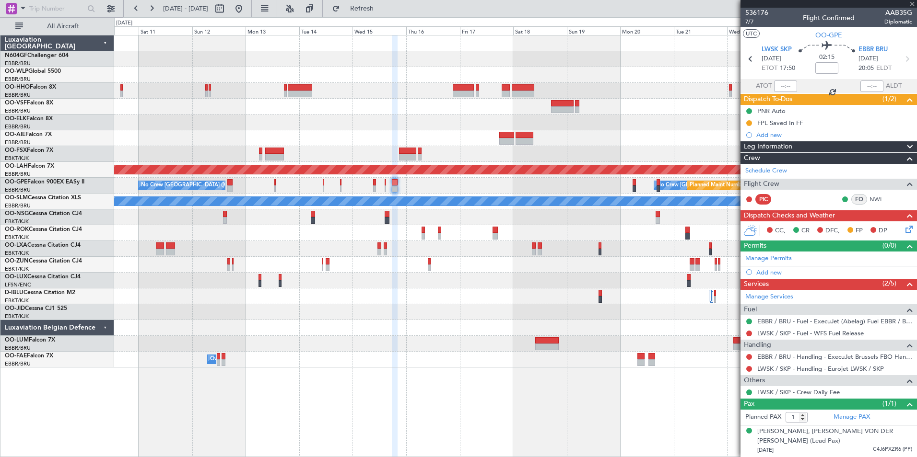
type input "+00:30"
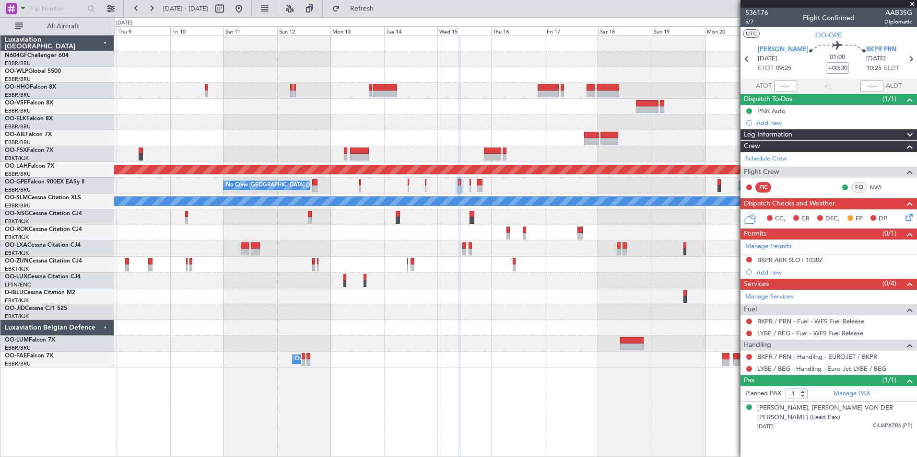
click at [570, 286] on div at bounding box center [515, 281] width 802 height 16
click at [468, 219] on div at bounding box center [515, 217] width 802 height 16
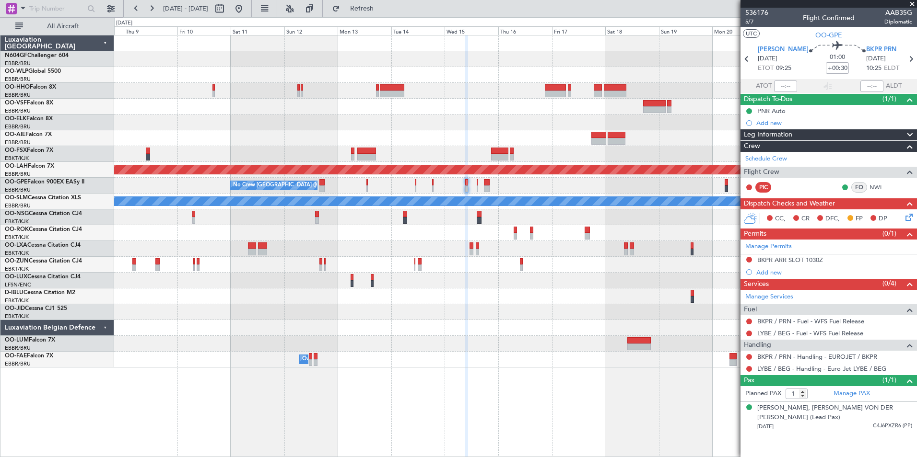
click at [436, 235] on div "Planned Maint [PERSON_NAME]-[GEOGRAPHIC_DATA][PERSON_NAME] ([GEOGRAPHIC_DATA][P…" at bounding box center [515, 201] width 802 height 332
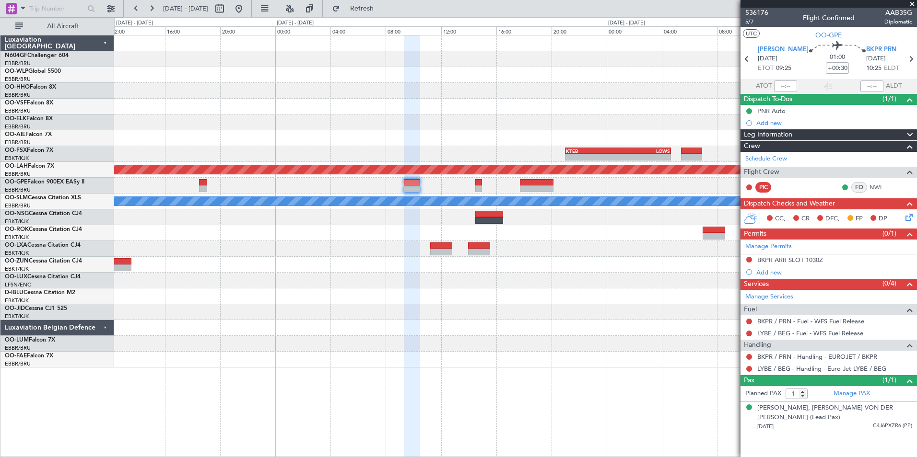
click at [589, 257] on div "SKCG 21:00 Z EGGD 06:25 Z - - LSGG 19:00 Z SKCG 05:55 Z - - - - KTEB 21:00 Z LO…" at bounding box center [515, 201] width 802 height 332
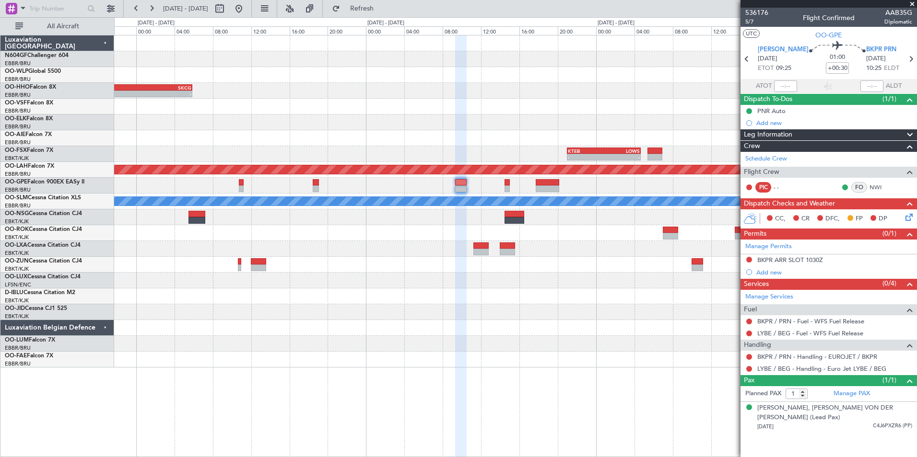
click at [614, 255] on div at bounding box center [515, 249] width 802 height 16
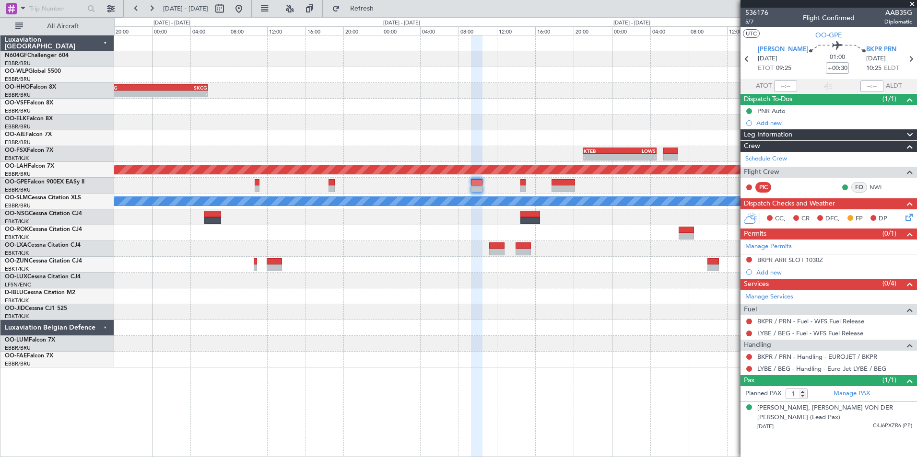
click at [609, 269] on div "- - LSGG 19:00 Z SKCG 05:55 Z - - SKCG 21:00 Z EGGD 06:25 Z - - LTCG 23:30 Z RJ…" at bounding box center [515, 201] width 802 height 332
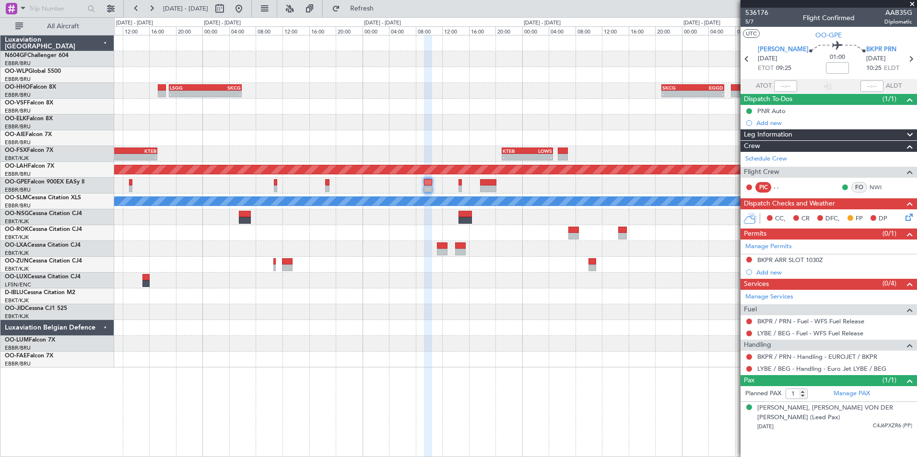
click at [794, 33] on section "UTC OO-GPE" at bounding box center [828, 34] width 176 height 14
click at [910, 220] on icon at bounding box center [907, 216] width 8 height 8
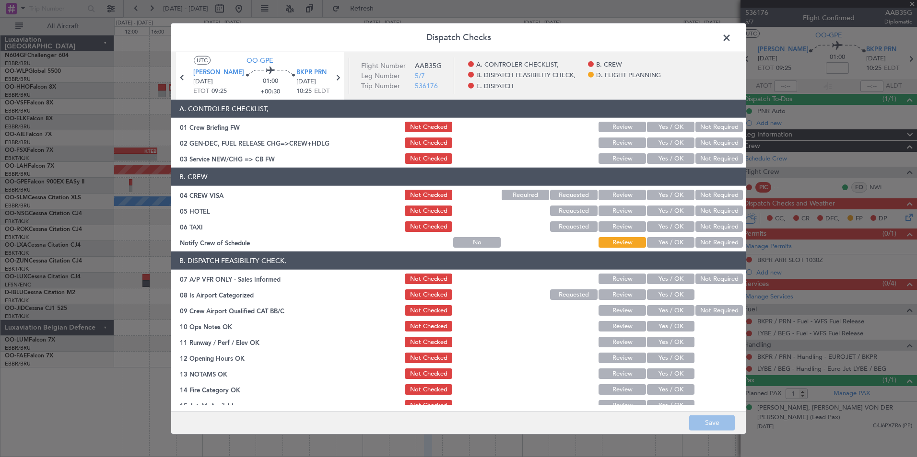
click at [731, 37] on span at bounding box center [731, 40] width 0 height 19
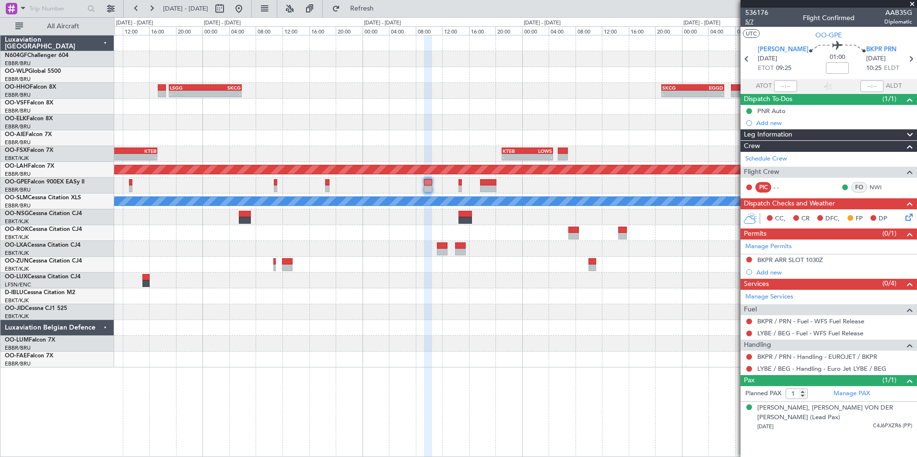
click at [755, 23] on span "5/7" at bounding box center [756, 22] width 23 height 8
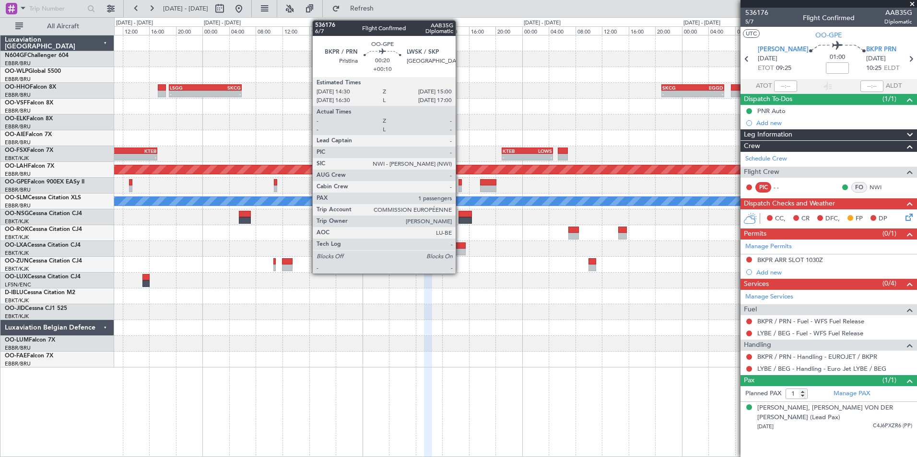
click at [460, 186] on div at bounding box center [459, 189] width 3 height 7
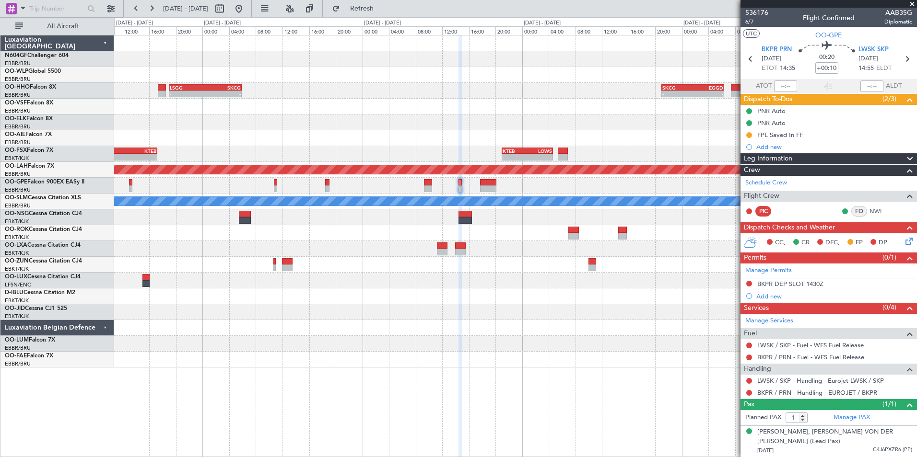
click at [557, 184] on div "No Crew [GEOGRAPHIC_DATA] ([GEOGRAPHIC_DATA] National)" at bounding box center [515, 186] width 802 height 16
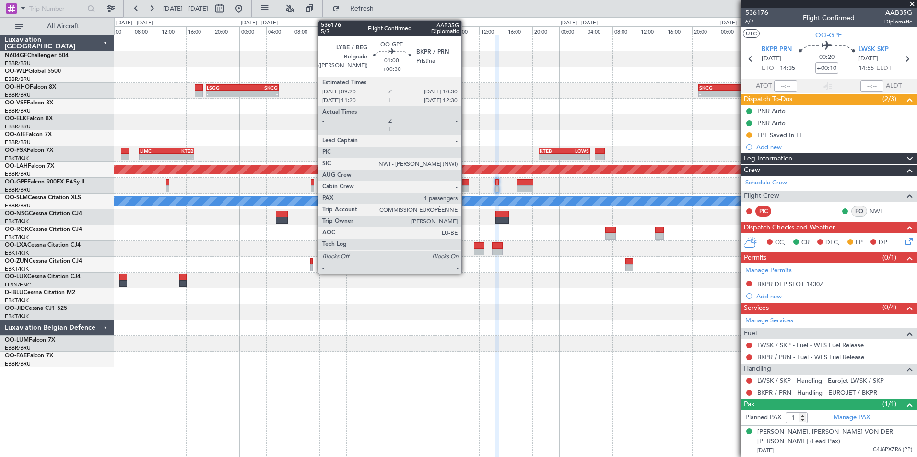
click at [465, 185] on div at bounding box center [465, 182] width 8 height 7
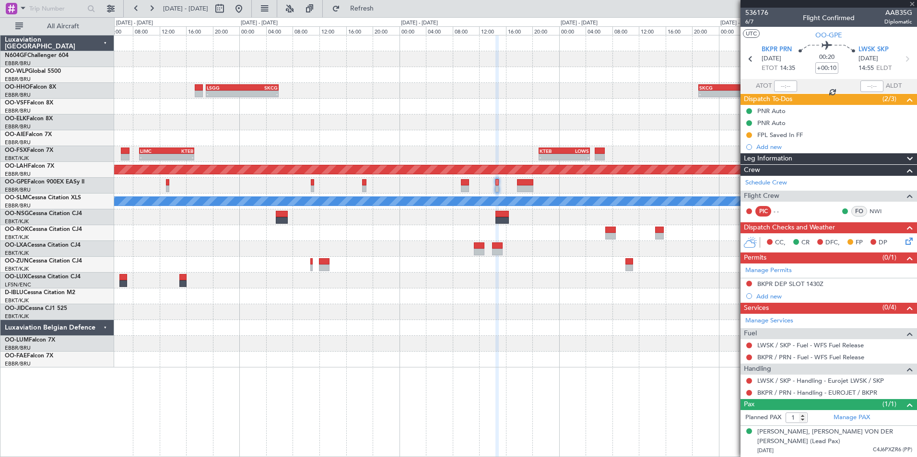
type input "+00:30"
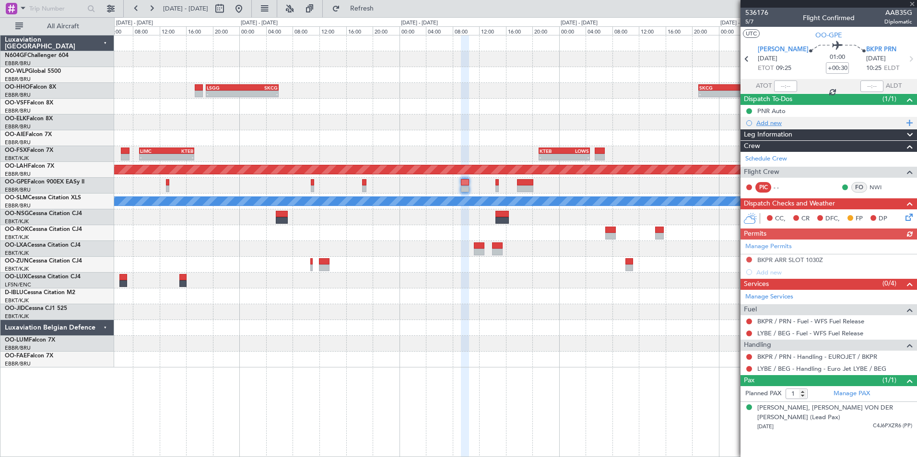
click at [771, 121] on div "Add new" at bounding box center [829, 123] width 147 height 8
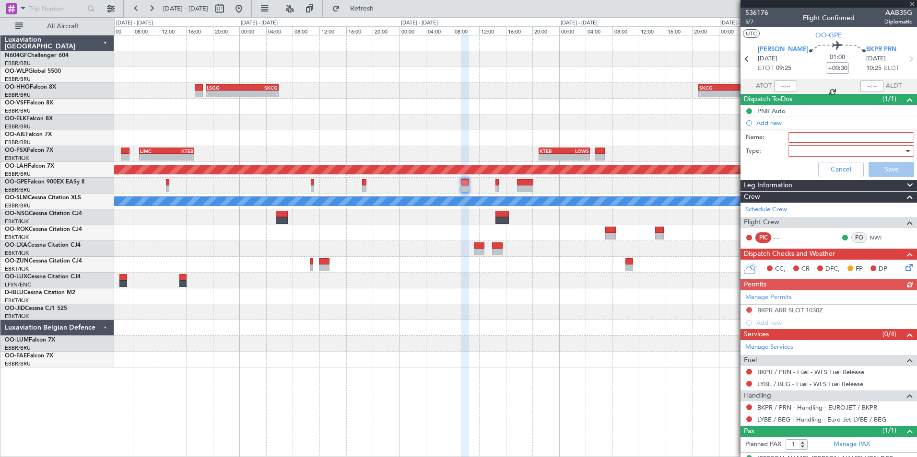
click at [820, 142] on input "Name:" at bounding box center [851, 137] width 126 height 11
type input "FPL Saved In FF"
click at [805, 153] on div at bounding box center [847, 151] width 112 height 14
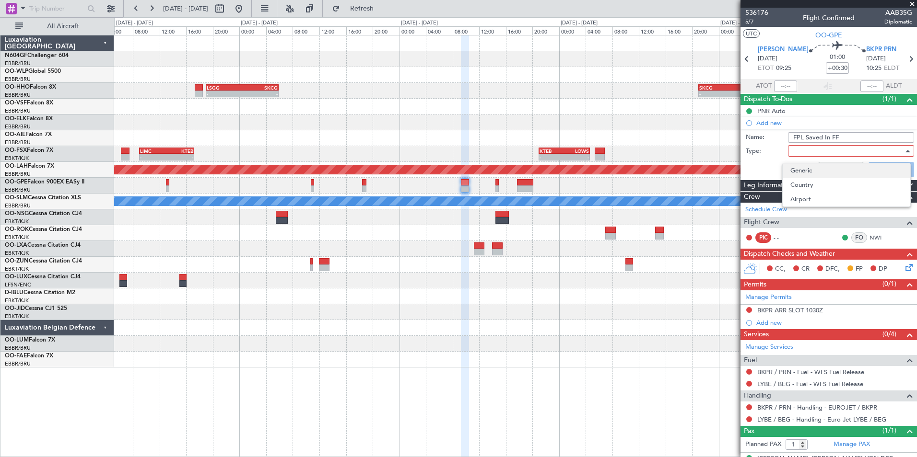
click at [806, 167] on span "Generic" at bounding box center [846, 170] width 112 height 14
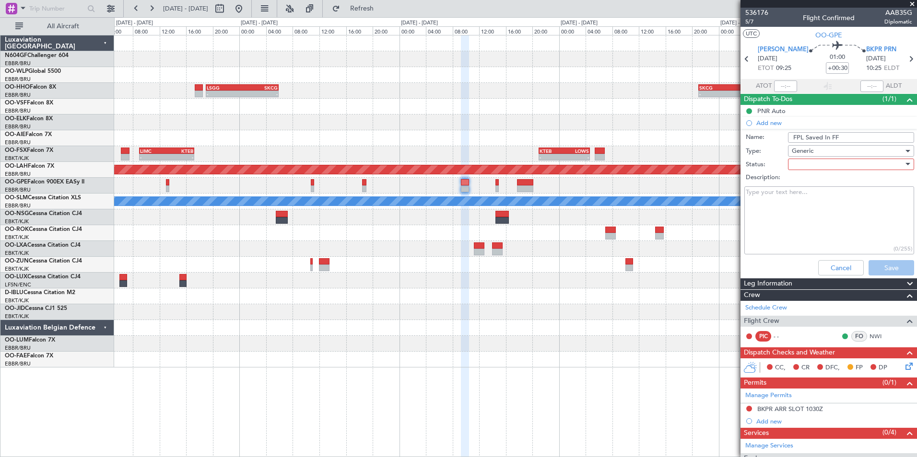
click at [802, 160] on div at bounding box center [847, 164] width 112 height 14
click at [807, 186] on span "Not Started" at bounding box center [846, 183] width 112 height 14
click at [807, 164] on span "Not Started" at bounding box center [808, 164] width 34 height 9
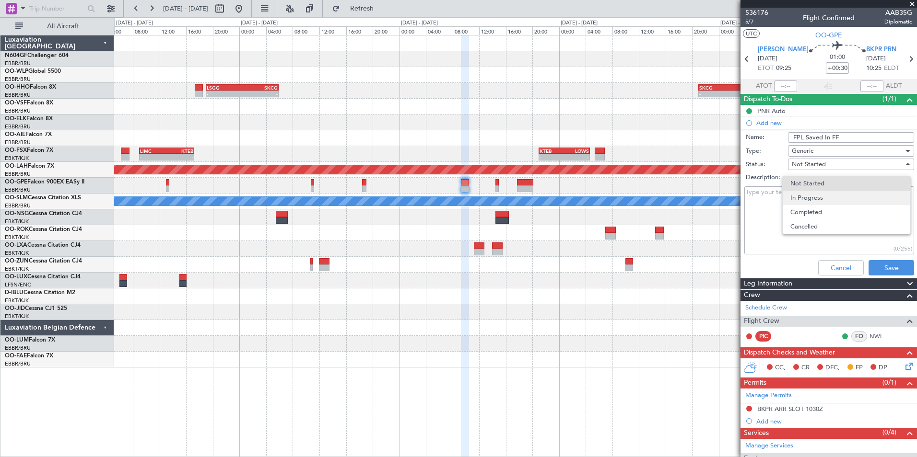
click at [812, 199] on span "In Progress" at bounding box center [846, 198] width 112 height 14
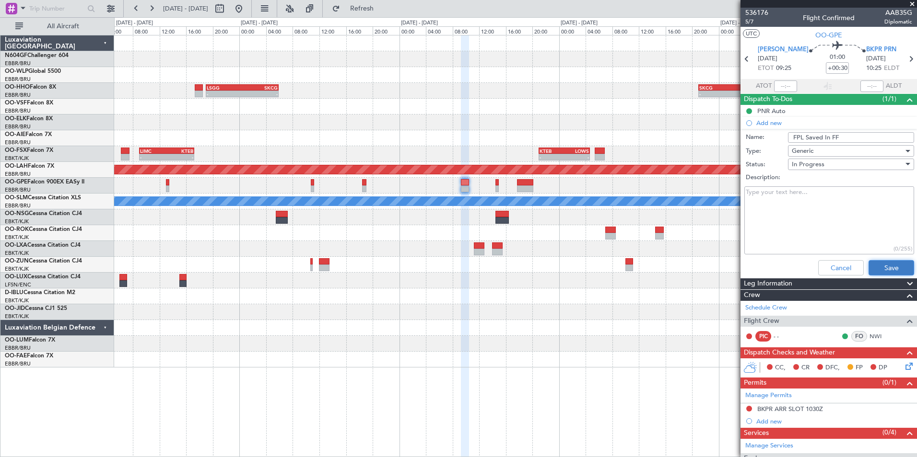
click at [873, 269] on button "Save" at bounding box center [891, 267] width 46 height 15
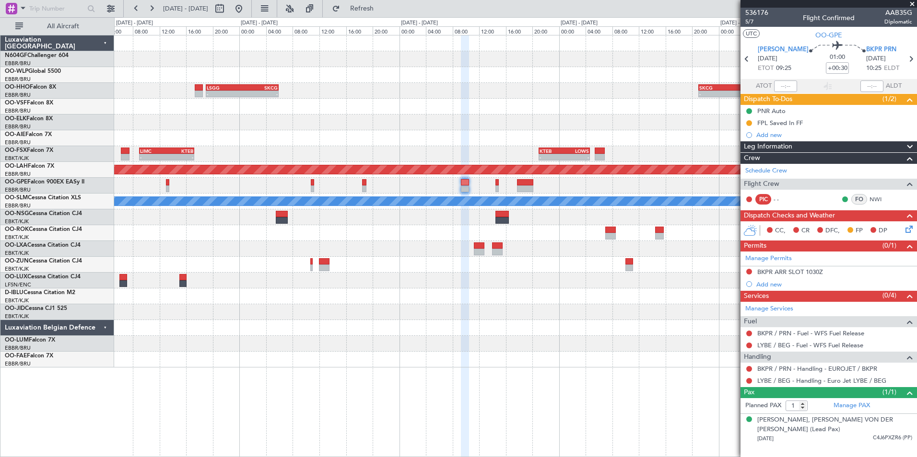
click at [383, 329] on div at bounding box center [515, 328] width 802 height 16
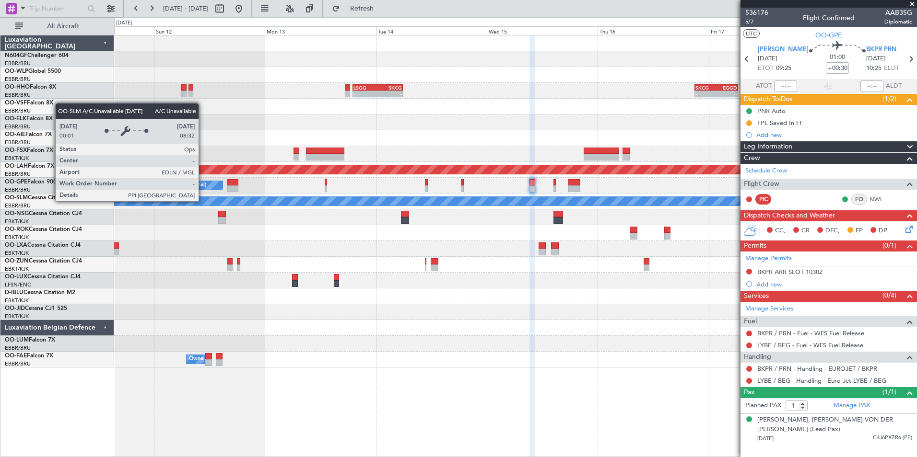
click at [245, 201] on div "A/C Unavailable [GEOGRAPHIC_DATA]" at bounding box center [516, 201] width 2406 height 9
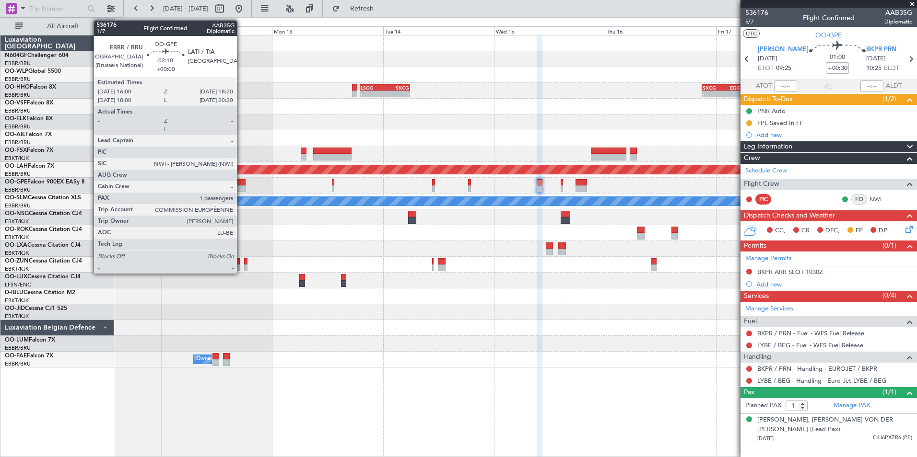
click at [241, 184] on div at bounding box center [239, 182] width 11 height 7
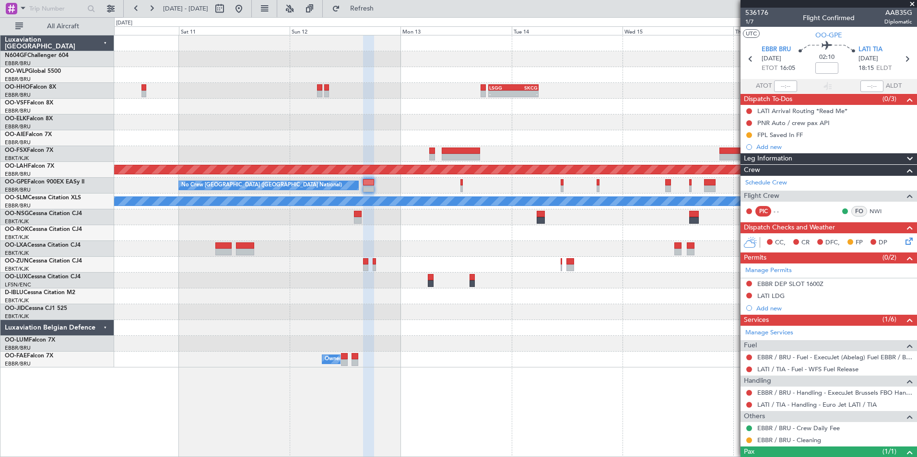
click at [495, 227] on div "- - LSGG 19:00 Z SKCG 05:55 Z - - SKCG 21:00 Z EGGD 06:25 Z - - LTCG 23:30 Z RJ…" at bounding box center [515, 201] width 802 height 332
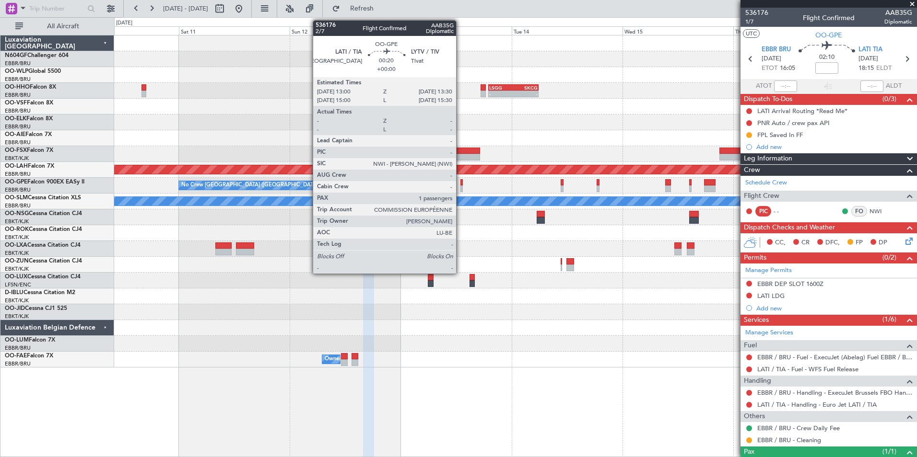
click at [460, 187] on div at bounding box center [461, 189] width 2 height 7
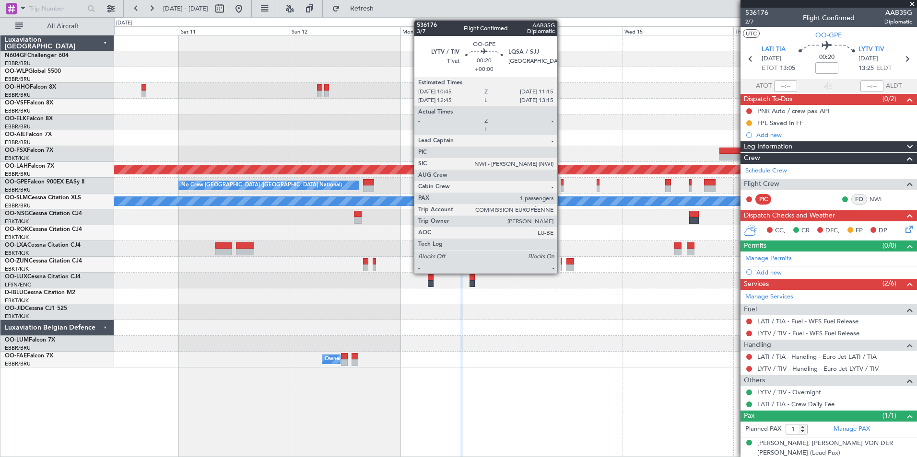
click at [561, 186] on div at bounding box center [561, 189] width 2 height 7
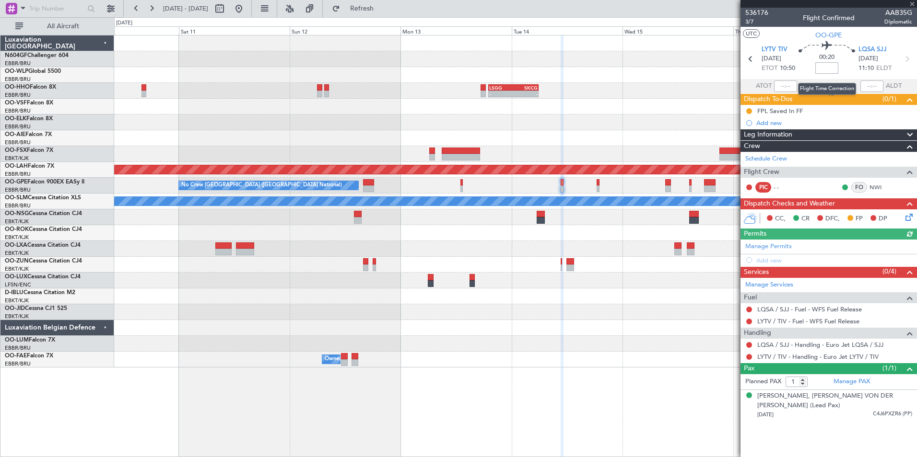
click at [832, 70] on input at bounding box center [826, 68] width 23 height 12
click at [794, 38] on section "UTC OO-GPE" at bounding box center [828, 34] width 176 height 14
type input "+00:10"
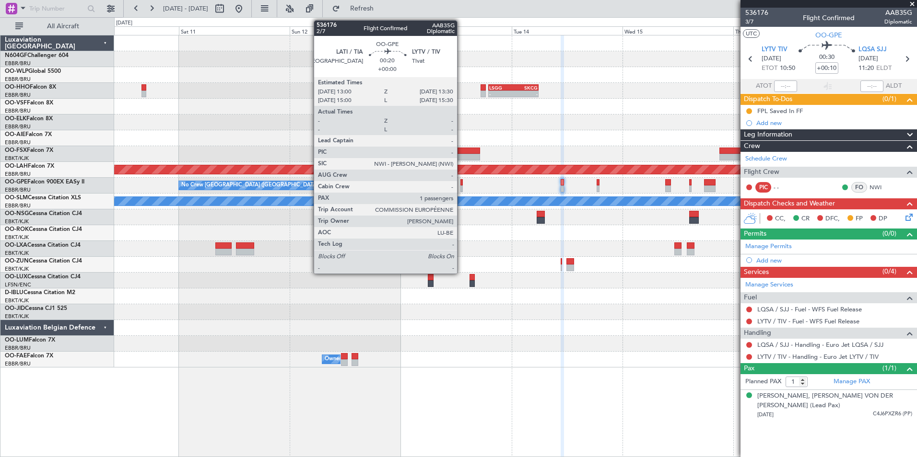
click at [461, 184] on div at bounding box center [461, 182] width 2 height 7
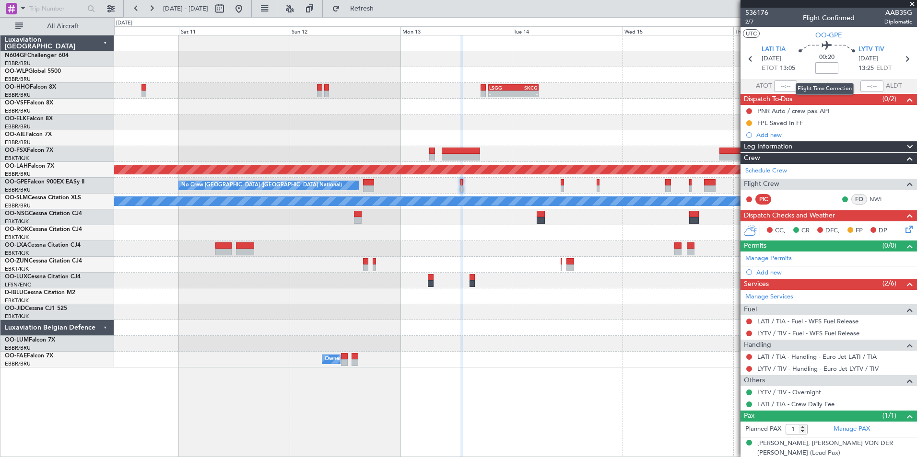
click at [829, 67] on input at bounding box center [826, 68] width 23 height 12
click at [789, 39] on section "UTC OO-GPE" at bounding box center [828, 34] width 176 height 14
type input "+00:05"
click at [789, 37] on section "UTC OO-GPE" at bounding box center [828, 34] width 176 height 14
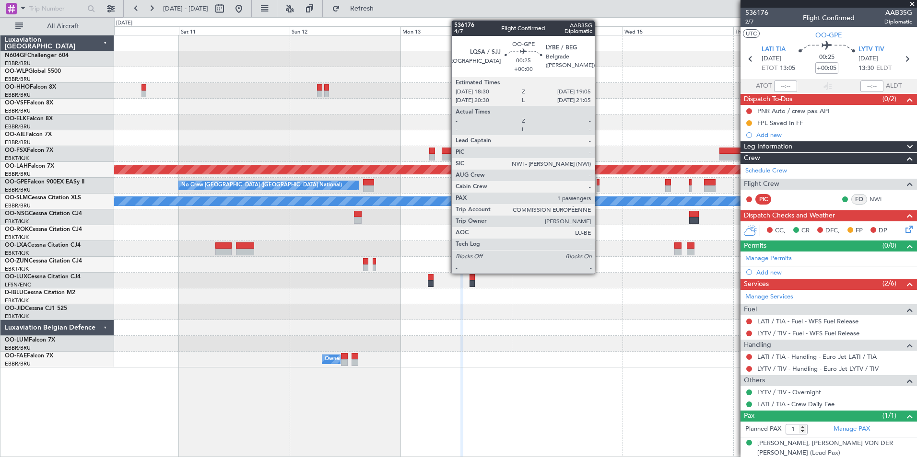
click at [599, 187] on div at bounding box center [597, 189] width 3 height 7
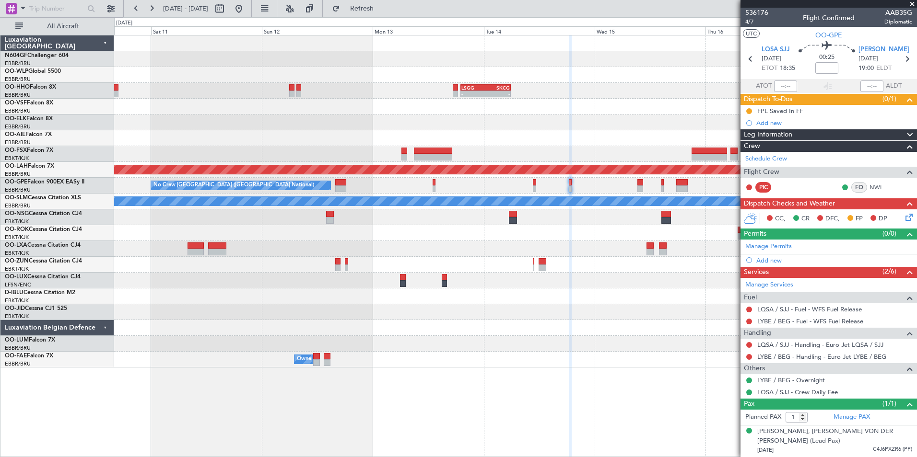
click at [597, 228] on div at bounding box center [515, 233] width 802 height 16
click at [832, 70] on input at bounding box center [826, 68] width 23 height 12
click at [793, 35] on section "UTC OO-GPE" at bounding box center [828, 34] width 176 height 14
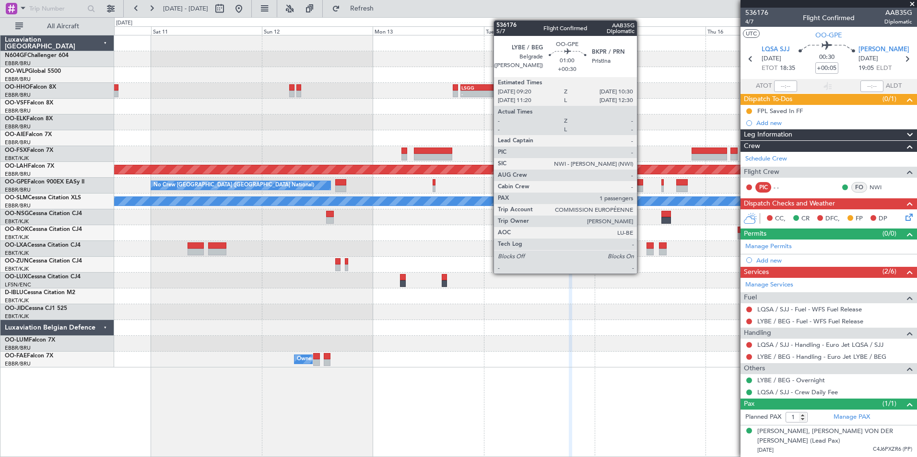
click at [641, 181] on div at bounding box center [640, 182] width 6 height 7
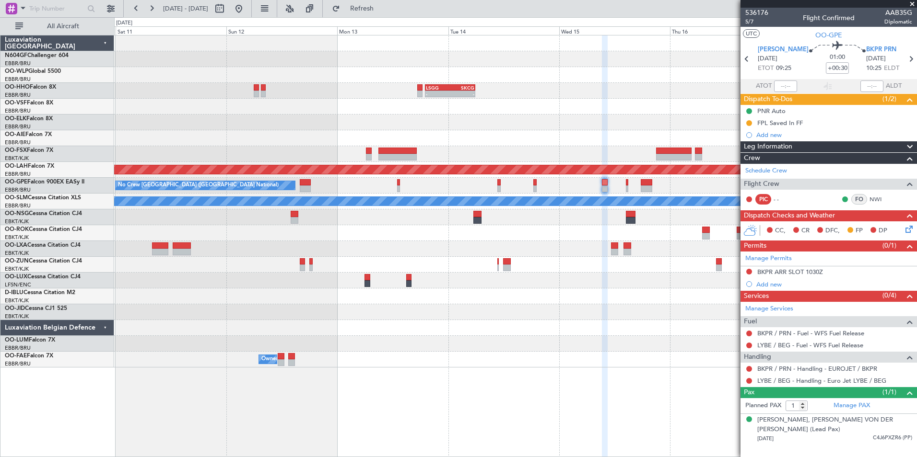
click at [570, 243] on div at bounding box center [515, 249] width 802 height 16
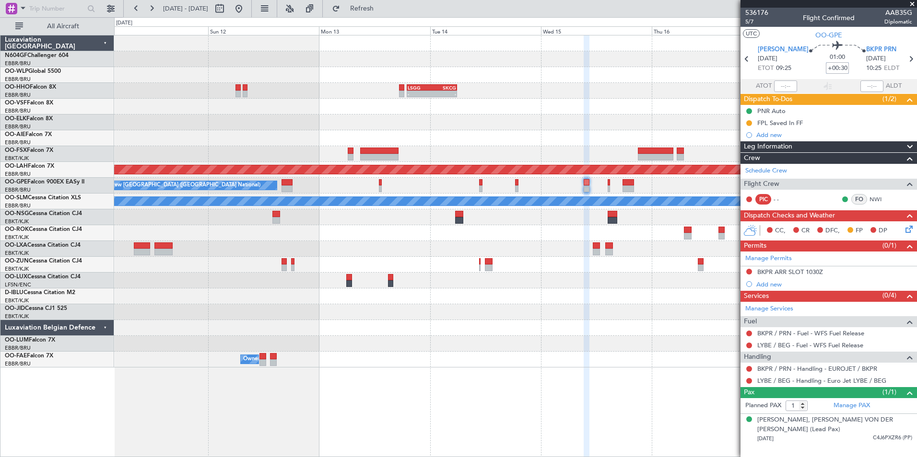
click at [826, 68] on input "+00:30" at bounding box center [837, 68] width 23 height 12
click at [797, 39] on section "UTC OO-GPE" at bounding box center [828, 34] width 176 height 14
click at [822, 65] on mat-tooltip-component "Flight Time" at bounding box center [826, 74] width 44 height 25
click at [828, 69] on input "-00:30" at bounding box center [837, 68] width 23 height 12
click at [791, 37] on section "UTC OO-GPE" at bounding box center [828, 34] width 176 height 14
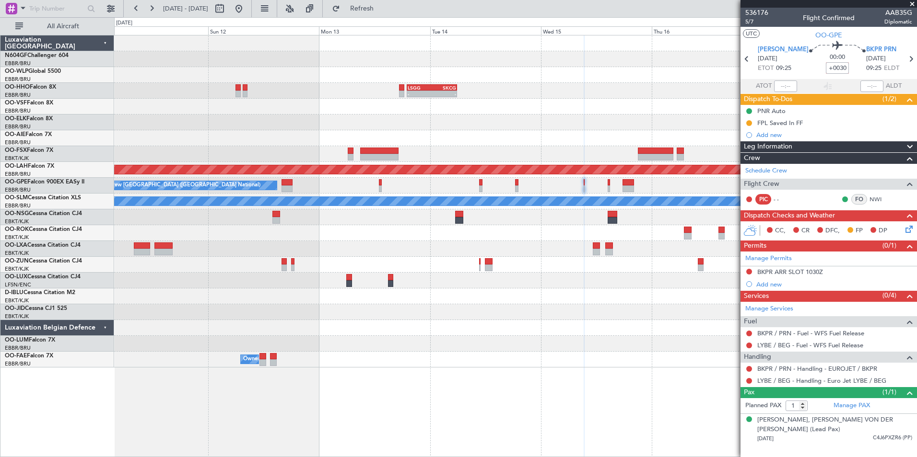
type input "+00:30"
click at [647, 114] on div "EBBR 17:05 Z VRMU 03:10 Z - -" at bounding box center [515, 107] width 802 height 16
click at [646, 116] on div at bounding box center [515, 123] width 802 height 16
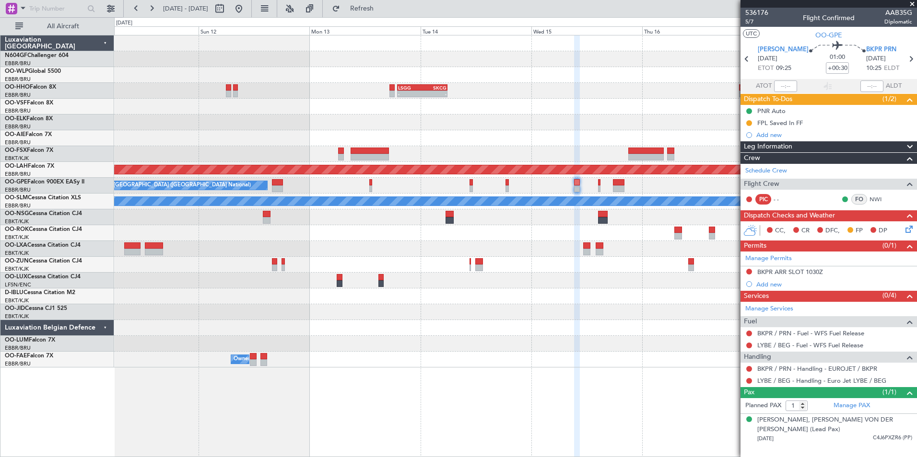
click at [913, 5] on span at bounding box center [912, 4] width 10 height 9
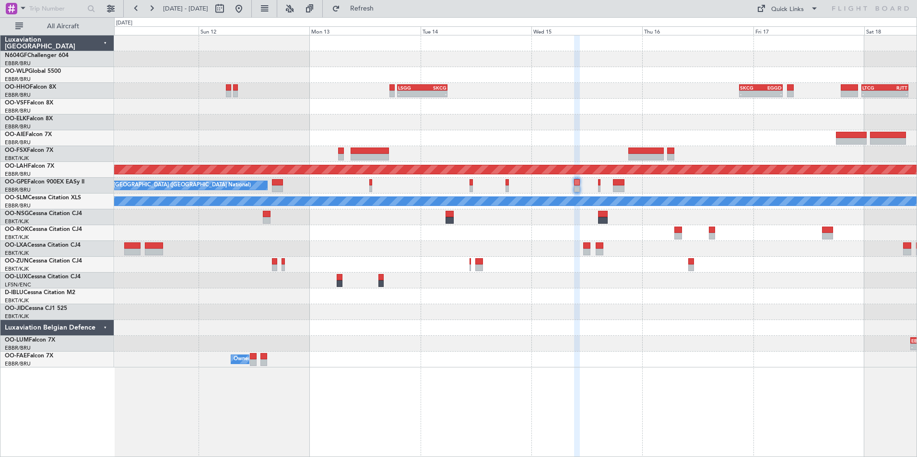
type input "0"
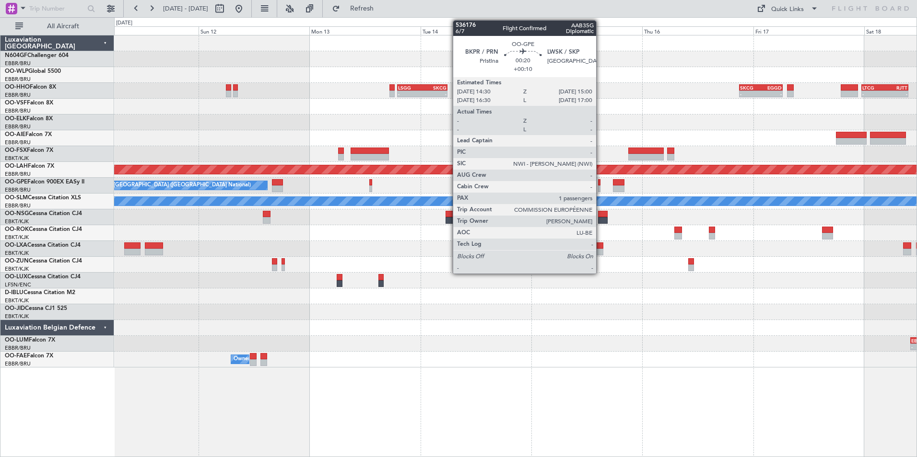
click at [600, 185] on div at bounding box center [599, 182] width 2 height 7
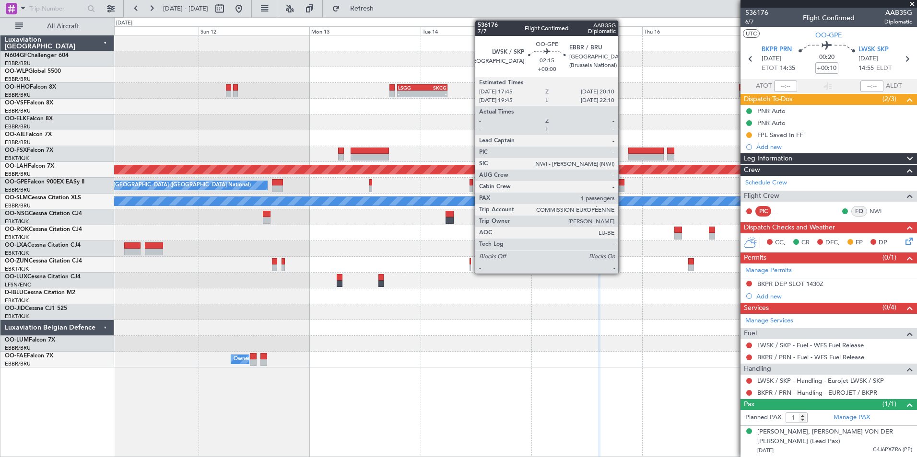
click at [622, 183] on div at bounding box center [619, 182] width 12 height 7
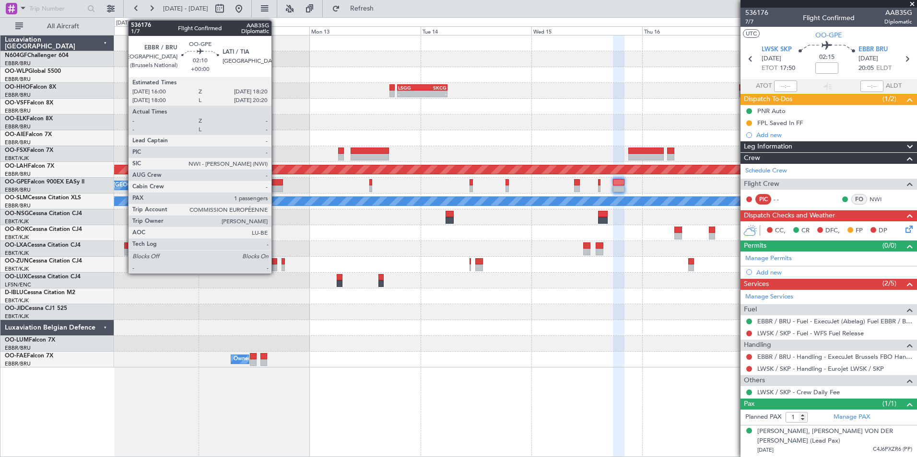
click at [276, 189] on div at bounding box center [277, 189] width 11 height 7
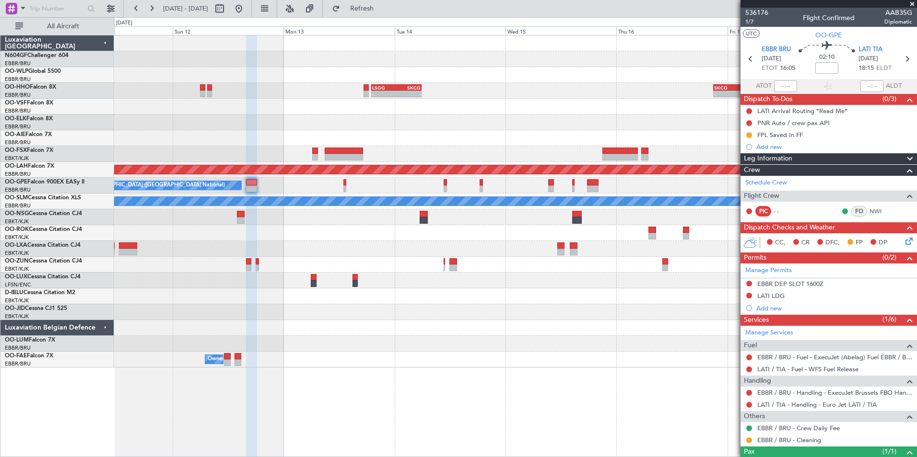
click at [369, 237] on div "- - LSGG 19:00 Z SKCG 05:55 Z - - SKCG 21:00 Z EGGD 06:25 Z - - LTCG 23:30 Z RJ…" at bounding box center [515, 201] width 802 height 332
click at [769, 308] on div "Add new" at bounding box center [829, 308] width 147 height 8
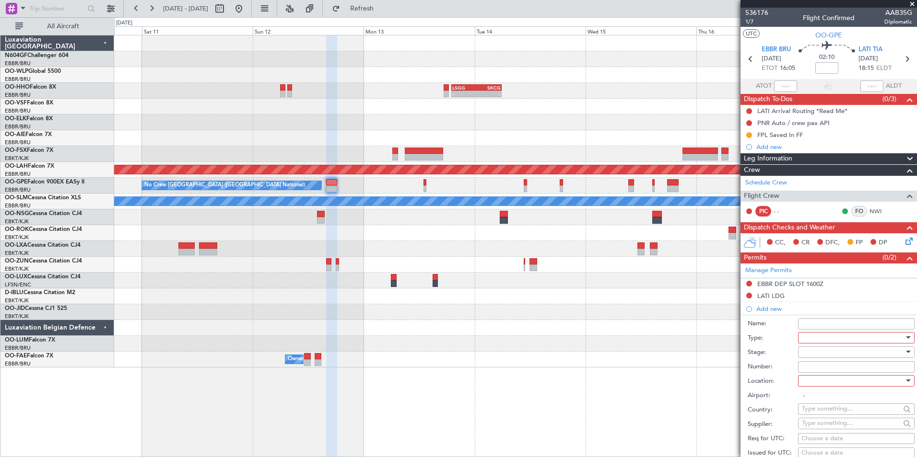
click at [660, 315] on div at bounding box center [515, 312] width 802 height 16
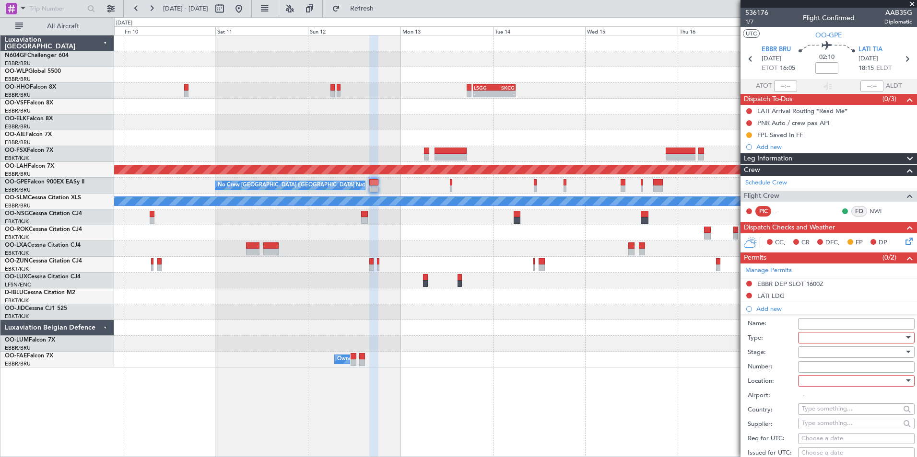
click at [565, 315] on div at bounding box center [515, 312] width 802 height 16
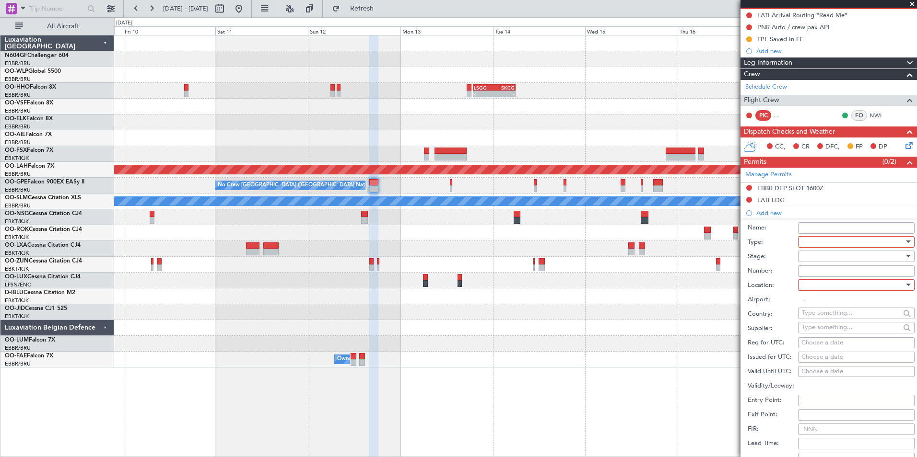
click at [824, 239] on div at bounding box center [853, 242] width 102 height 14
click at [831, 284] on span "Overflight" at bounding box center [852, 280] width 101 height 14
click at [834, 255] on div at bounding box center [853, 256] width 102 height 14
click at [838, 286] on span "Not Requested" at bounding box center [852, 290] width 101 height 14
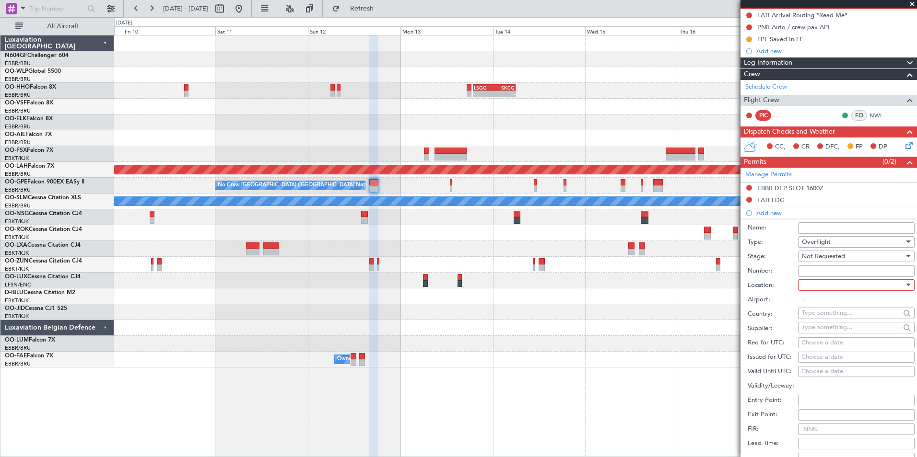
click at [835, 291] on div at bounding box center [853, 285] width 102 height 14
click at [827, 360] on span "Enroute" at bounding box center [852, 362] width 101 height 14
click at [830, 314] on input "text" at bounding box center [851, 313] width 98 height 14
click at [833, 325] on span "[GEOGRAPHIC_DATA]" at bounding box center [852, 327] width 94 height 14
type input "[GEOGRAPHIC_DATA]"
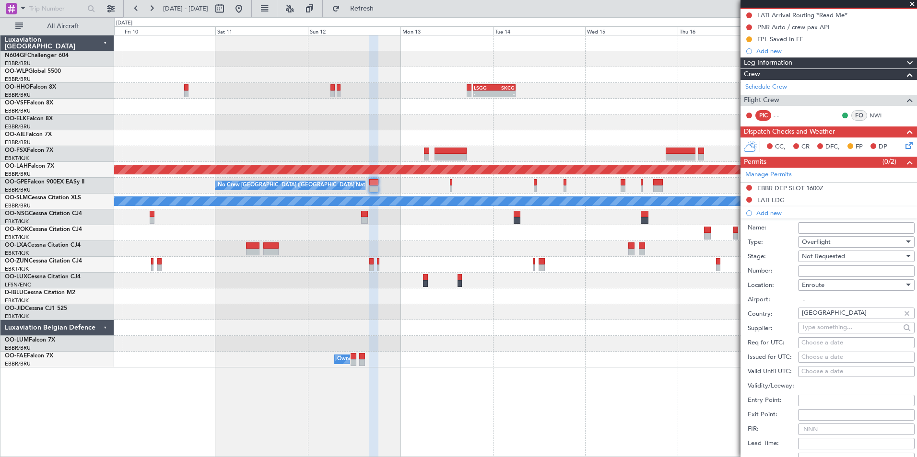
click at [828, 258] on span "Not Requested" at bounding box center [823, 256] width 43 height 9
click at [782, 281] on div at bounding box center [458, 228] width 917 height 457
click at [830, 260] on div "Not Requested" at bounding box center [853, 256] width 102 height 14
click at [837, 288] on span "Not Requested" at bounding box center [852, 290] width 101 height 14
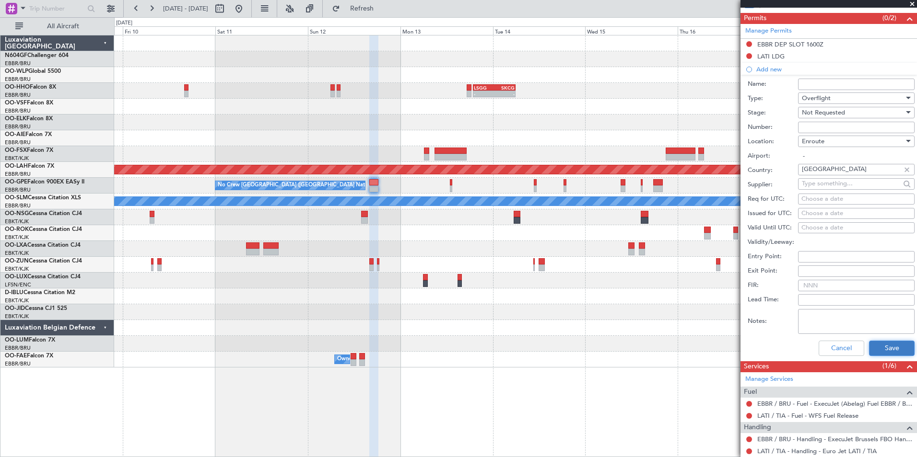
click at [892, 346] on button "Save" at bounding box center [892, 348] width 46 height 15
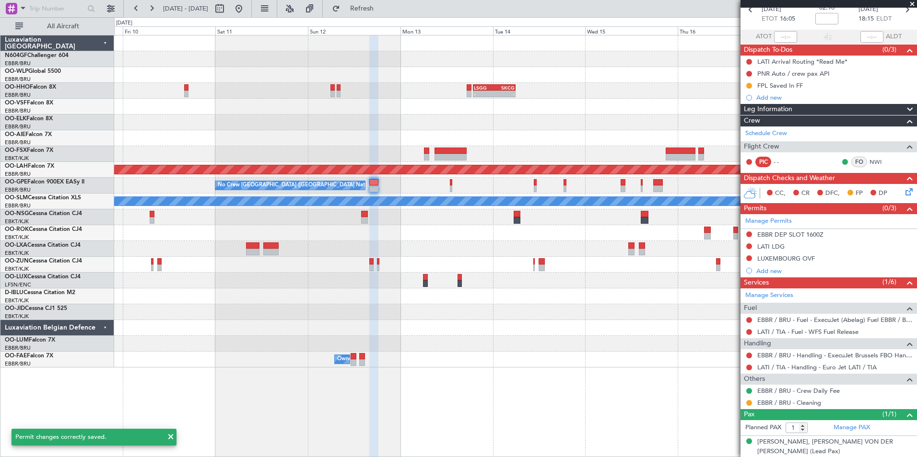
scroll to position [0, 0]
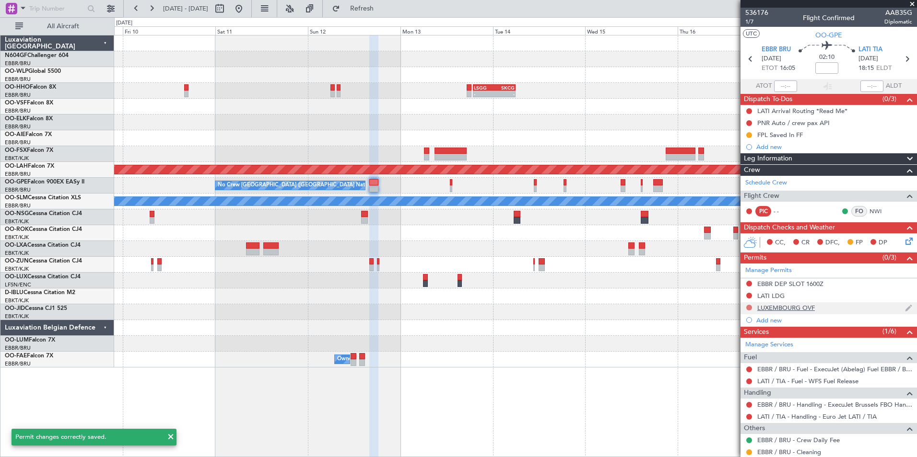
click at [748, 308] on button at bounding box center [749, 308] width 6 height 6
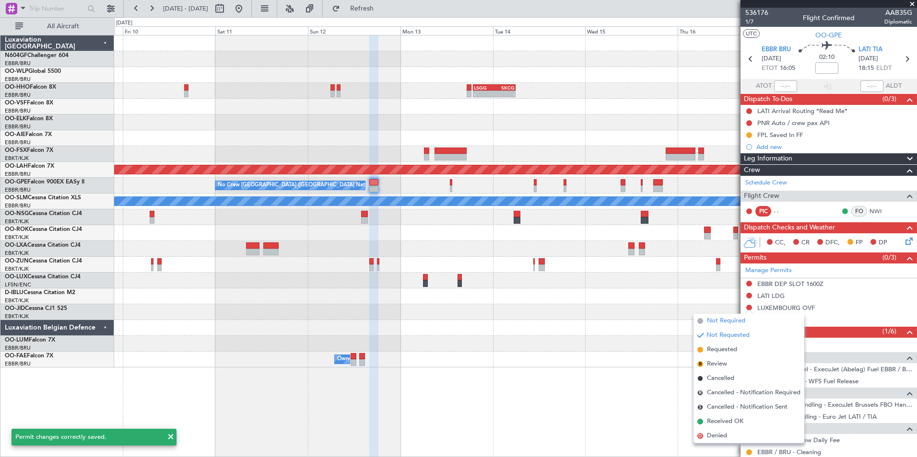
click at [720, 321] on span "Not Required" at bounding box center [726, 321] width 38 height 10
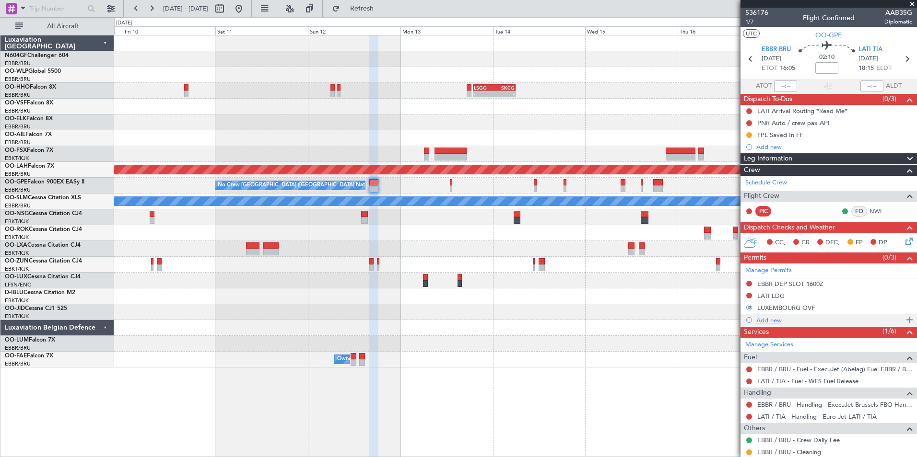
click at [779, 320] on div "Add new" at bounding box center [829, 320] width 147 height 8
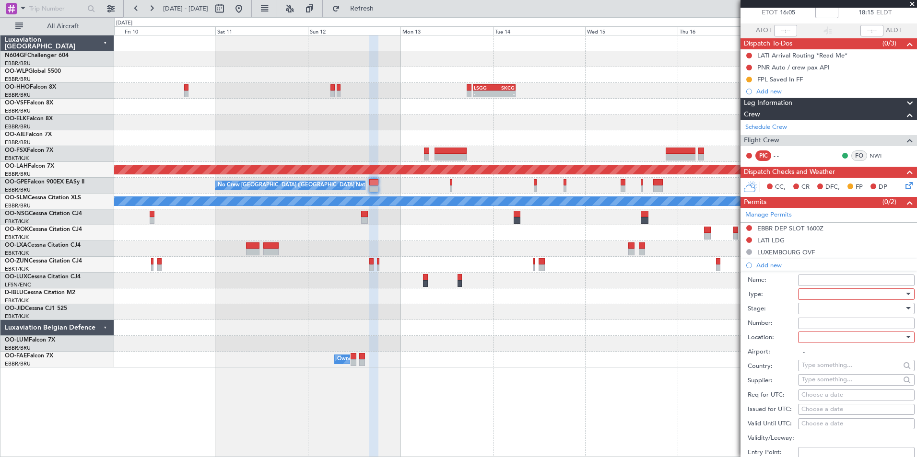
scroll to position [96, 0]
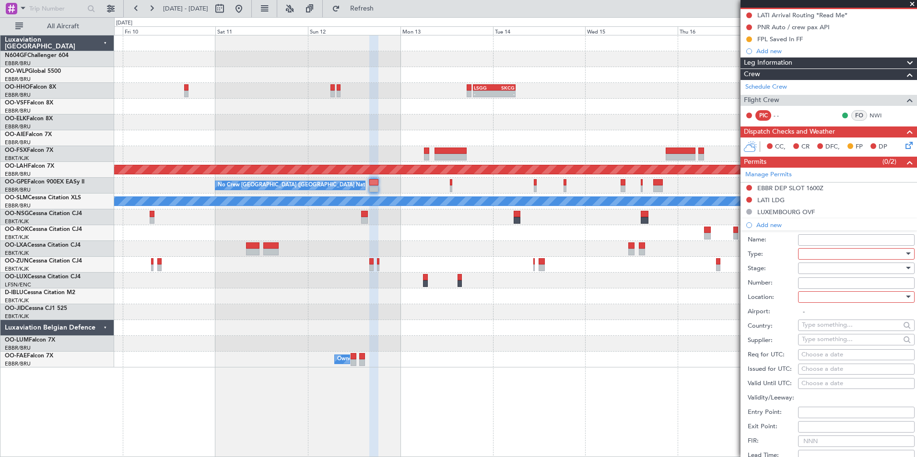
click at [821, 252] on div at bounding box center [853, 254] width 102 height 14
click at [829, 293] on span "Overflight" at bounding box center [852, 291] width 101 height 14
click at [834, 271] on div at bounding box center [853, 268] width 102 height 14
click at [842, 302] on span "Not Requested" at bounding box center [852, 302] width 101 height 14
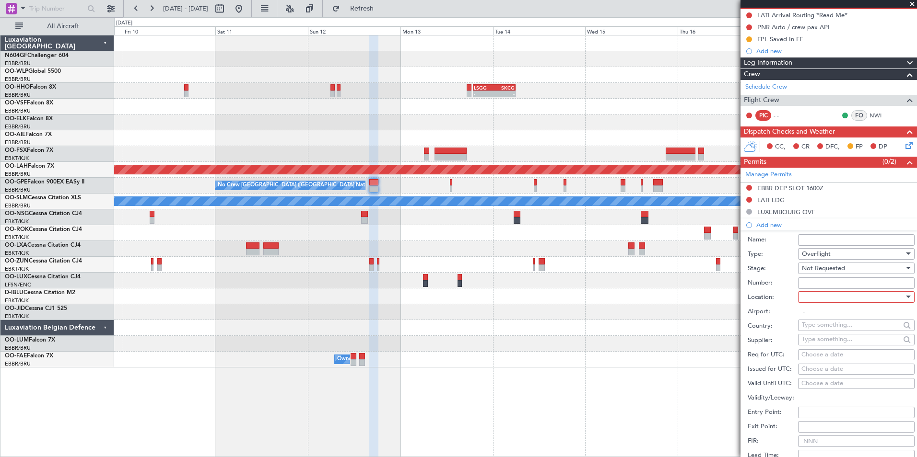
click at [841, 302] on div at bounding box center [853, 297] width 102 height 14
click at [838, 370] on span "Enroute" at bounding box center [852, 374] width 101 height 14
click at [834, 322] on input "text" at bounding box center [851, 325] width 98 height 14
click at [834, 339] on span "[GEOGRAPHIC_DATA]" at bounding box center [852, 339] width 94 height 14
type input "[GEOGRAPHIC_DATA]"
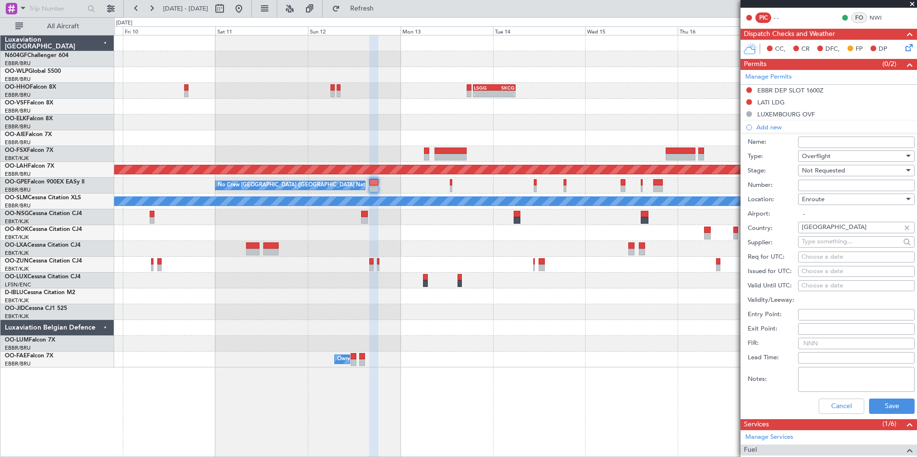
scroll to position [240, 0]
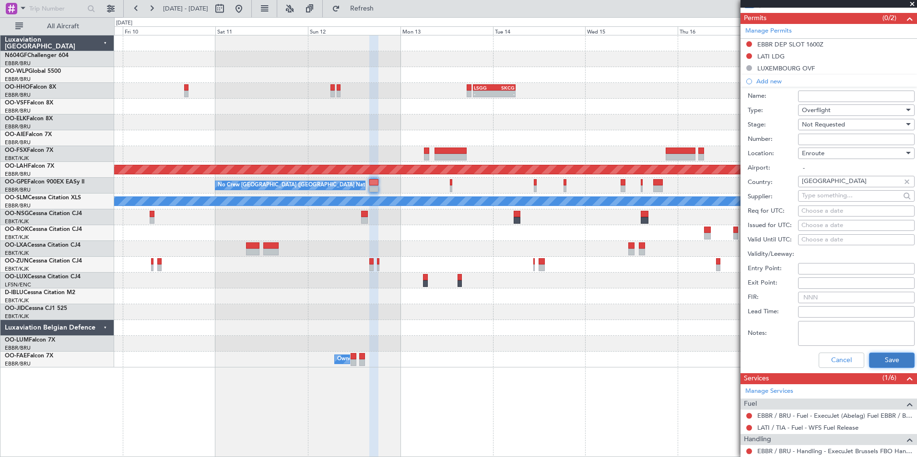
click at [874, 362] on button "Save" at bounding box center [892, 360] width 46 height 15
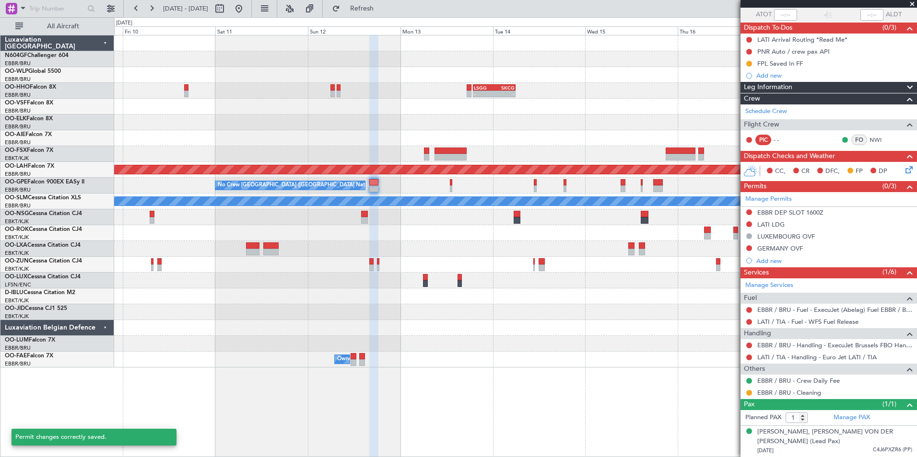
scroll to position [61, 0]
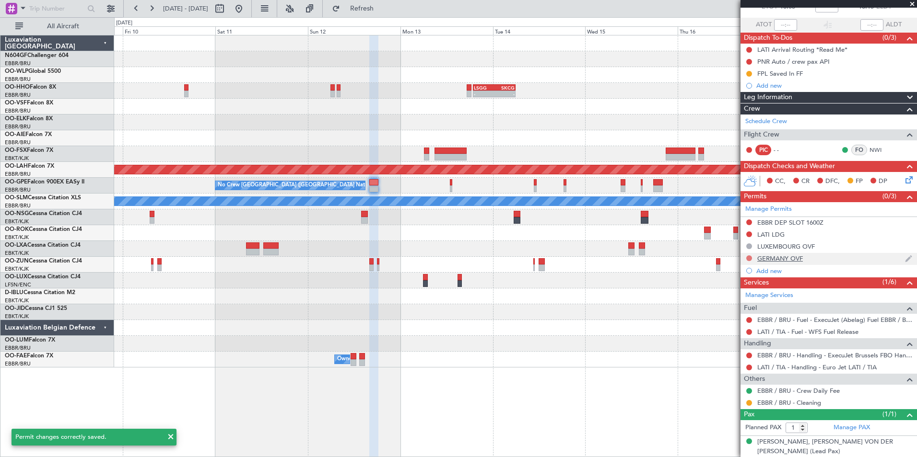
click at [750, 258] on button at bounding box center [749, 259] width 6 height 6
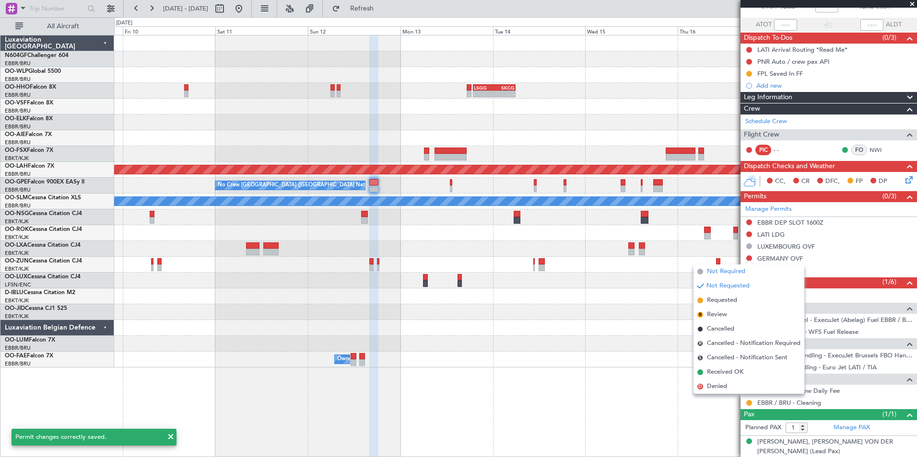
click at [749, 273] on li "Not Required" at bounding box center [748, 272] width 111 height 14
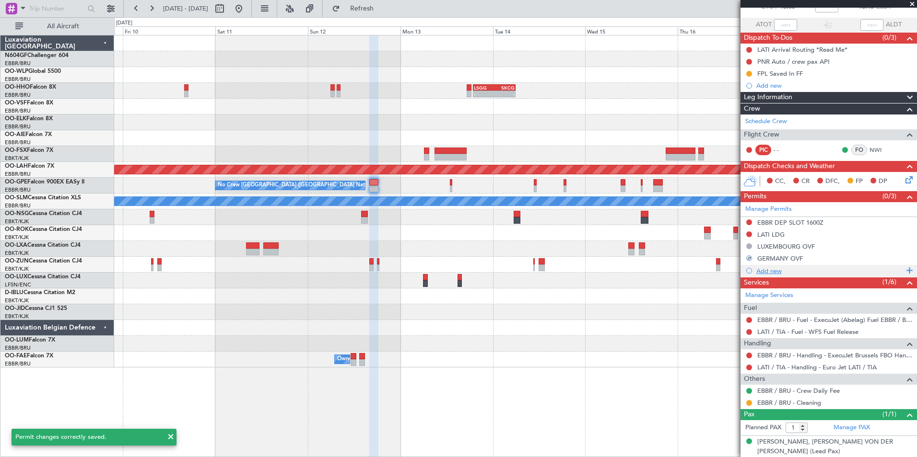
click at [773, 273] on div "Add new" at bounding box center [829, 271] width 147 height 8
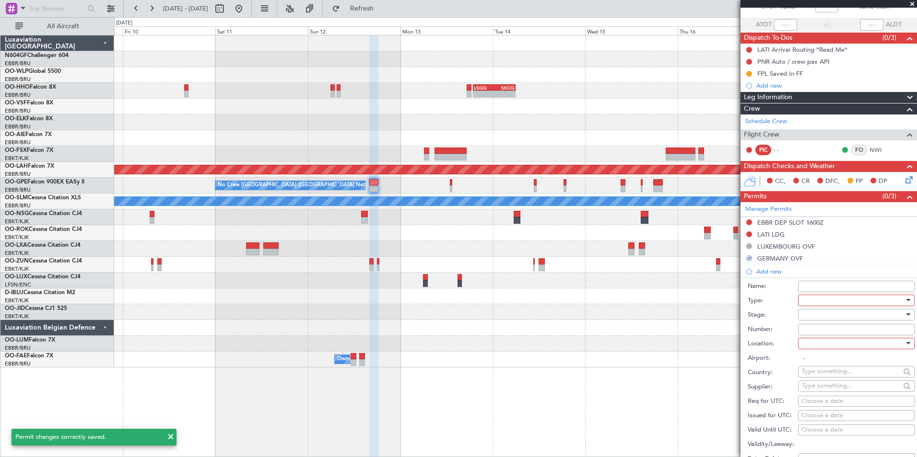
scroll to position [109, 0]
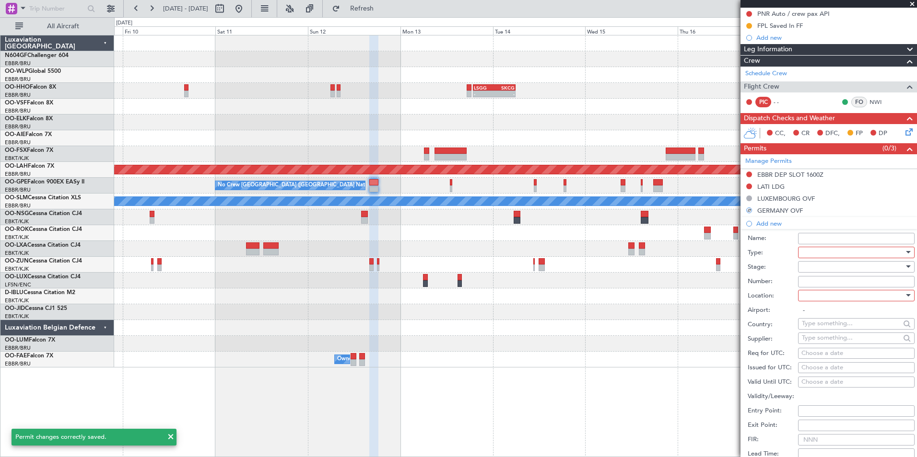
click at [837, 258] on div at bounding box center [853, 252] width 102 height 14
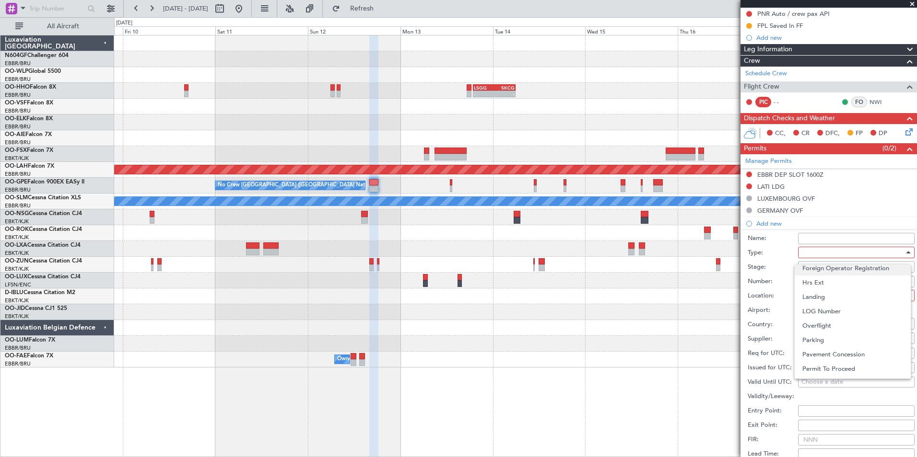
scroll to position [240, 0]
click at [838, 291] on span "Overflight" at bounding box center [852, 291] width 101 height 14
click at [849, 266] on div at bounding box center [853, 267] width 102 height 14
click at [837, 302] on span "Not Requested" at bounding box center [852, 300] width 101 height 14
click at [835, 300] on div at bounding box center [853, 296] width 102 height 14
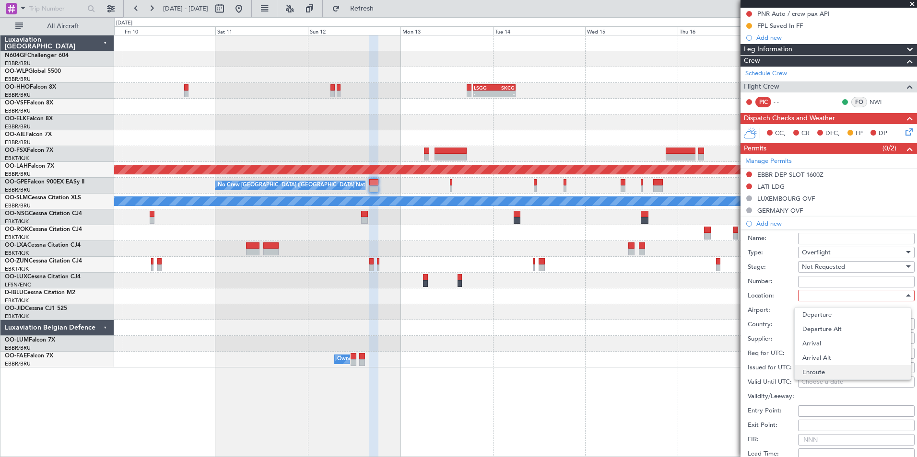
click at [835, 368] on span "Enroute" at bounding box center [852, 372] width 101 height 14
click at [838, 327] on input "text" at bounding box center [851, 323] width 98 height 14
click at [844, 353] on span "[GEOGRAPHIC_DATA]" at bounding box center [852, 352] width 94 height 14
type input "[GEOGRAPHIC_DATA]"
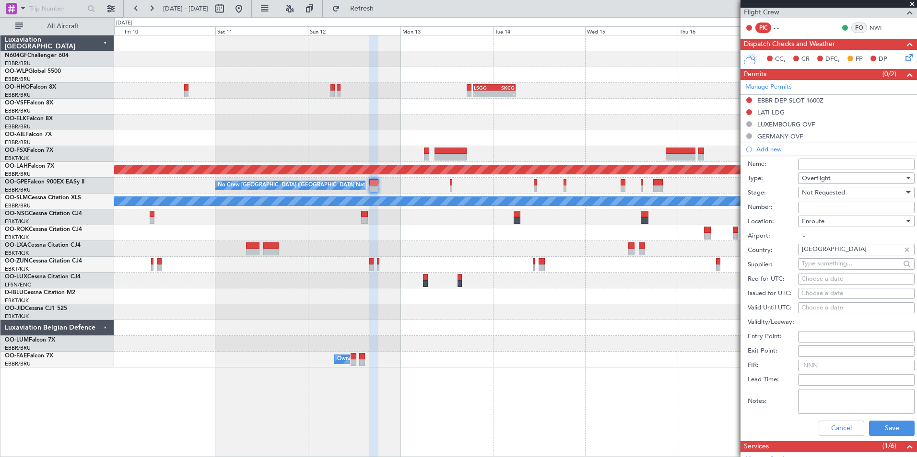
scroll to position [253, 0]
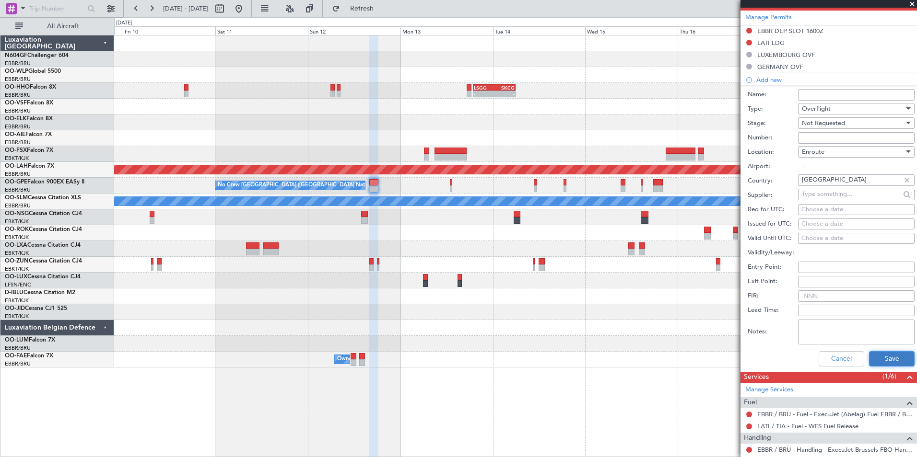
click at [881, 358] on button "Save" at bounding box center [892, 358] width 46 height 15
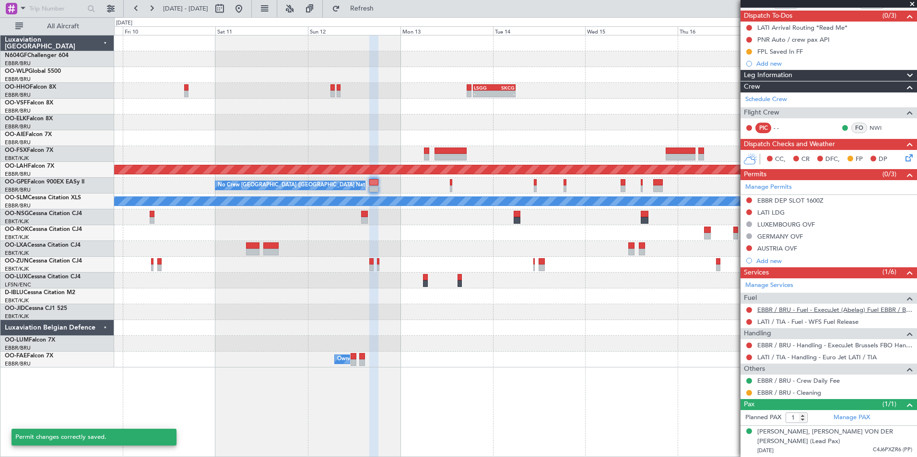
scroll to position [73, 0]
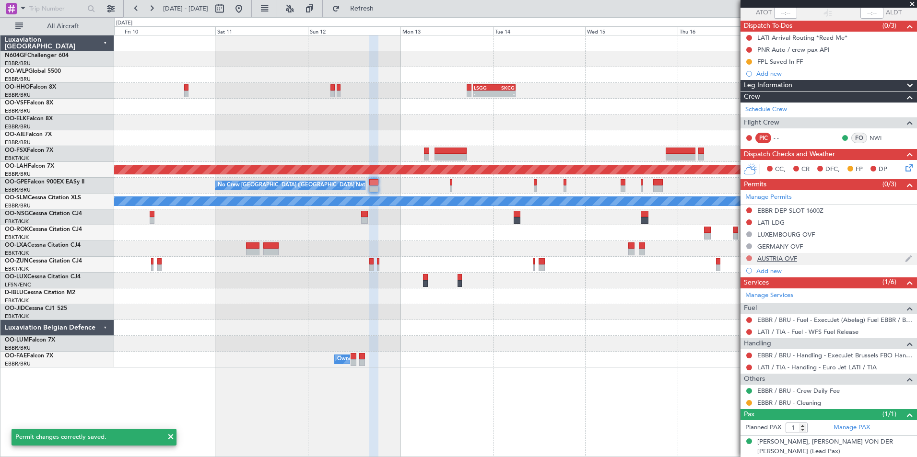
click at [748, 258] on button at bounding box center [749, 259] width 6 height 6
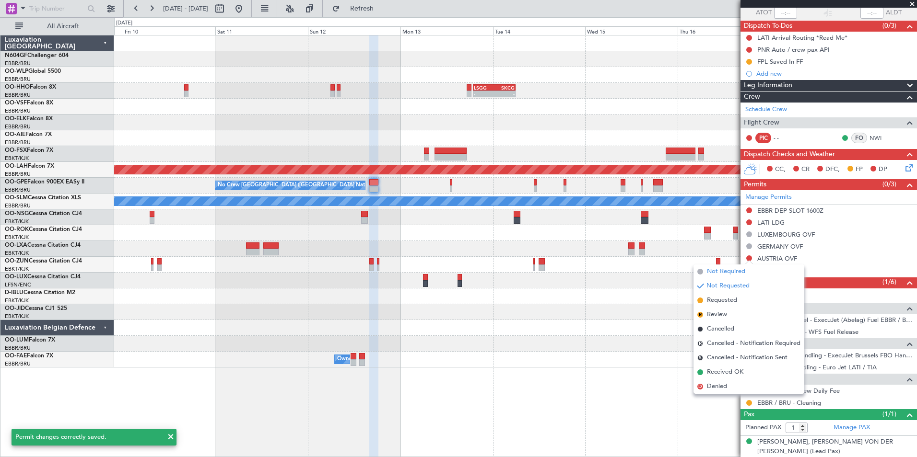
click at [717, 269] on span "Not Required" at bounding box center [726, 272] width 38 height 10
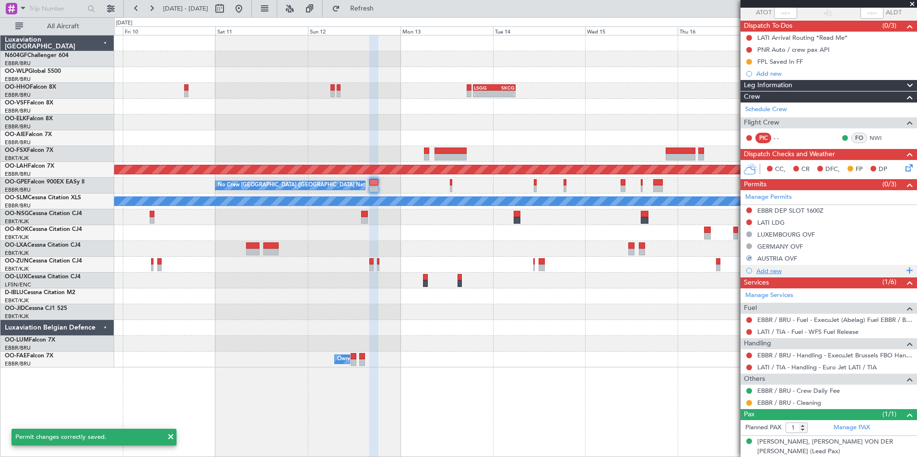
click at [771, 271] on div "Add new" at bounding box center [829, 271] width 147 height 8
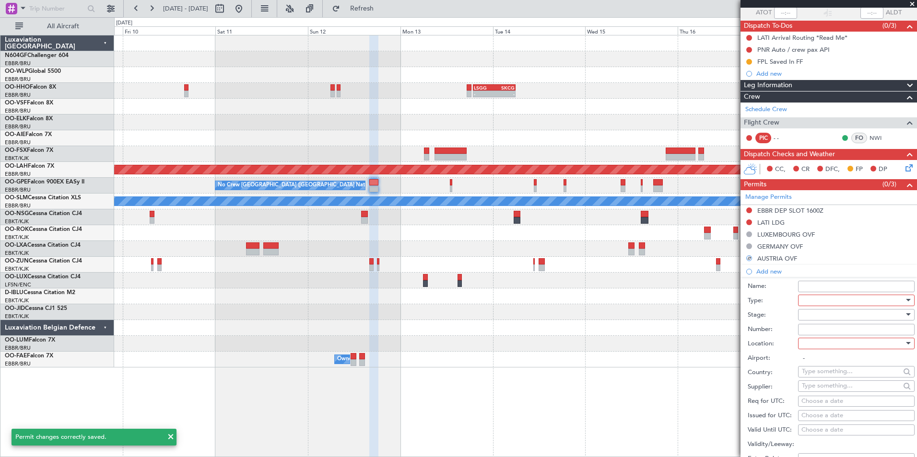
click at [821, 297] on div at bounding box center [853, 300] width 102 height 14
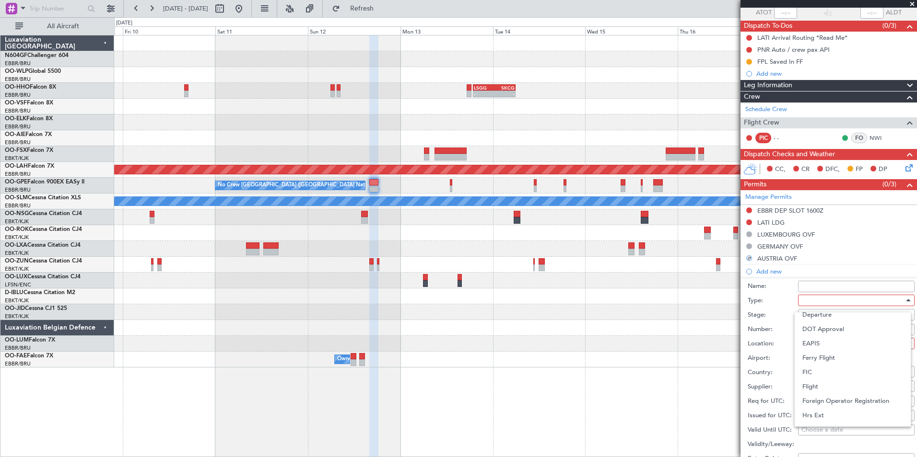
scroll to position [192, 0]
click at [846, 386] on span "Overflight" at bounding box center [852, 387] width 101 height 14
click at [832, 316] on div at bounding box center [853, 315] width 102 height 14
click at [847, 353] on span "Not Requested" at bounding box center [852, 348] width 101 height 14
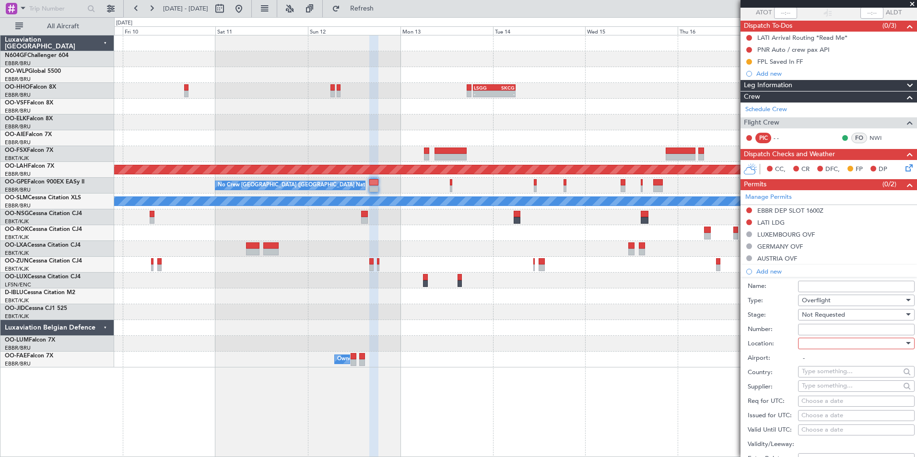
click at [842, 340] on div at bounding box center [853, 344] width 102 height 14
click at [832, 418] on span "Enroute" at bounding box center [852, 420] width 101 height 14
click at [833, 377] on input "text" at bounding box center [851, 371] width 98 height 14
click at [830, 388] on span "[GEOGRAPHIC_DATA]" at bounding box center [852, 386] width 94 height 14
type input "[GEOGRAPHIC_DATA]"
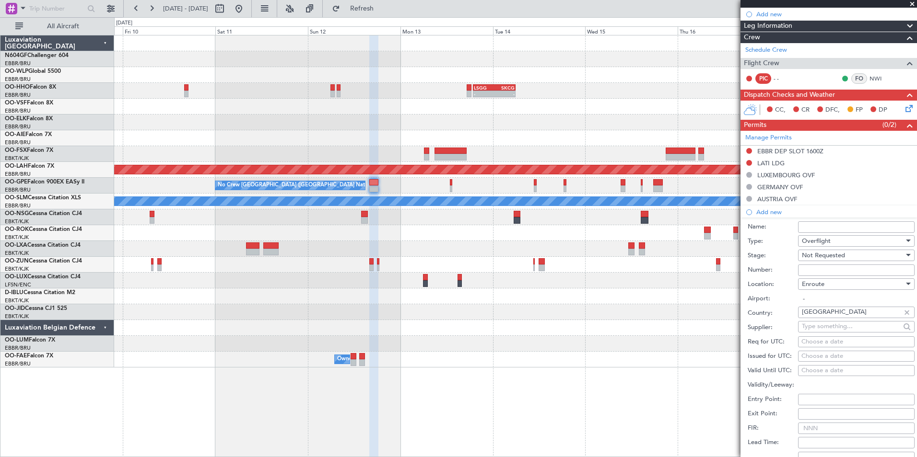
scroll to position [169, 0]
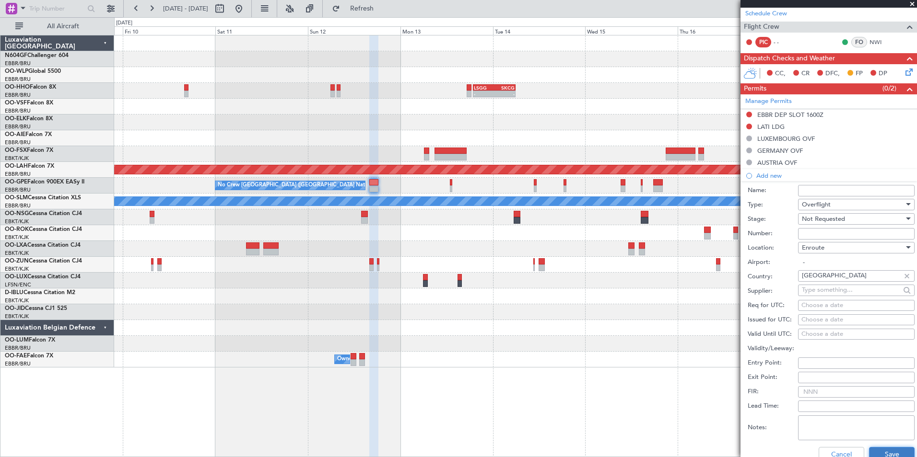
click at [885, 453] on button "Save" at bounding box center [892, 454] width 46 height 15
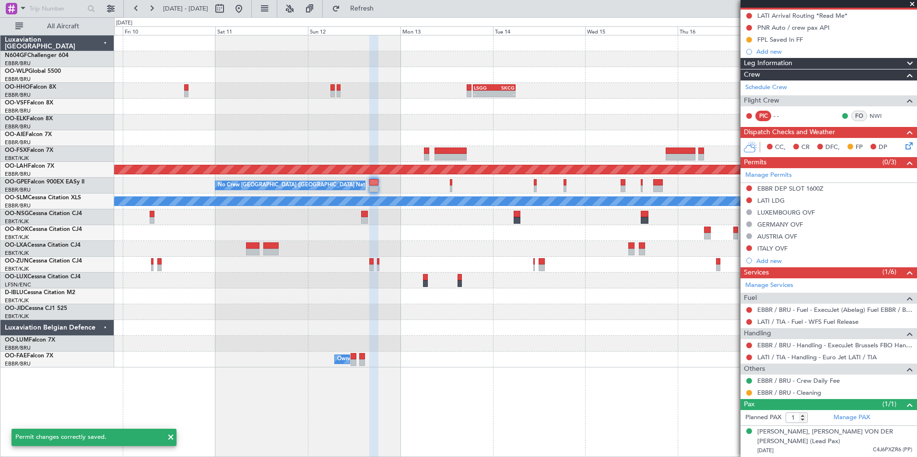
scroll to position [85, 0]
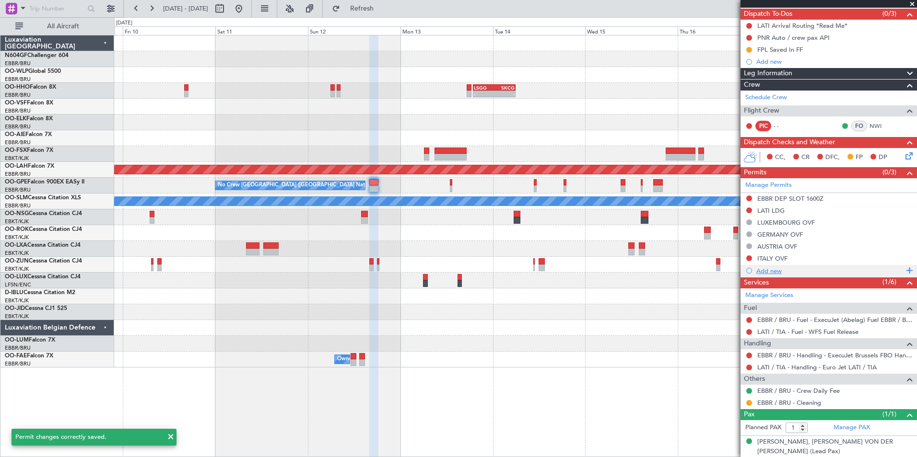
click at [766, 272] on div "Add new" at bounding box center [829, 271] width 147 height 8
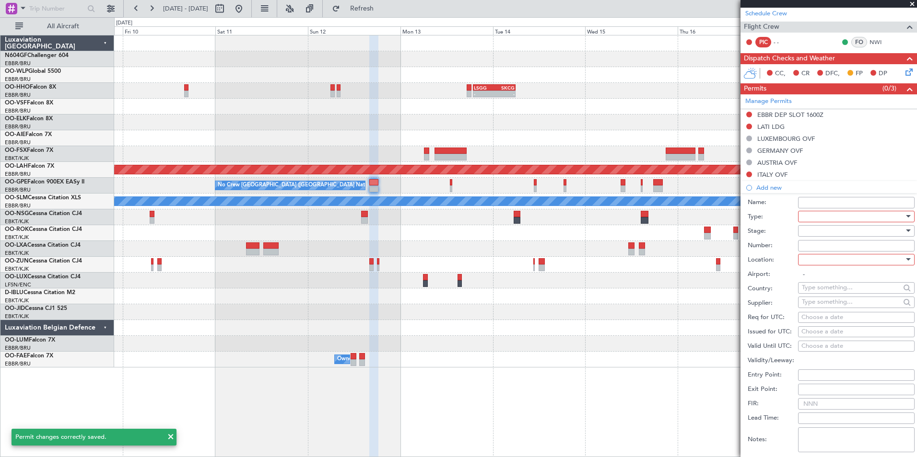
click at [830, 210] on div at bounding box center [853, 216] width 102 height 14
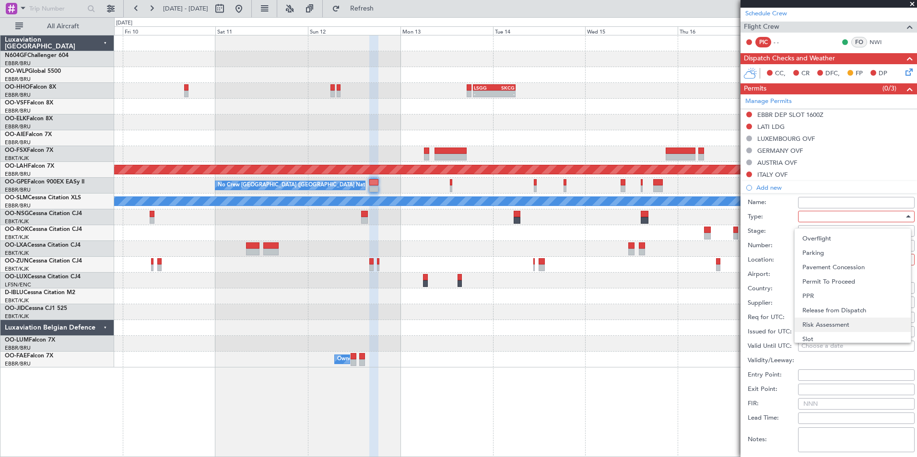
scroll to position [241, 0]
click at [828, 251] on span "Overflight" at bounding box center [852, 254] width 101 height 14
click at [828, 234] on div at bounding box center [853, 231] width 102 height 14
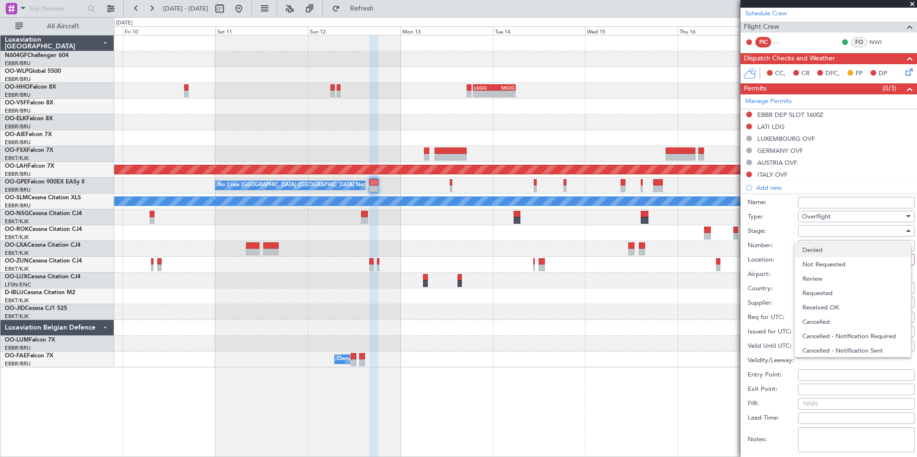
click at [835, 254] on span "Denied" at bounding box center [852, 250] width 101 height 14
click at [836, 235] on div "Denied" at bounding box center [853, 231] width 102 height 14
click at [838, 262] on span "Not Requested" at bounding box center [852, 264] width 101 height 14
click at [838, 258] on div at bounding box center [853, 260] width 102 height 14
click at [835, 334] on span "Enroute" at bounding box center [852, 336] width 101 height 14
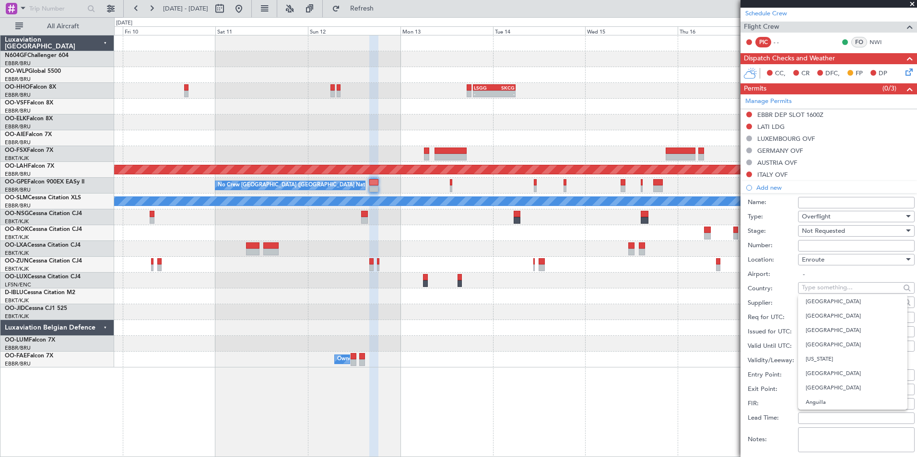
click at [816, 289] on input "text" at bounding box center [851, 287] width 98 height 14
click at [821, 300] on span "[GEOGRAPHIC_DATA]" at bounding box center [852, 302] width 94 height 14
type input "[GEOGRAPHIC_DATA]"
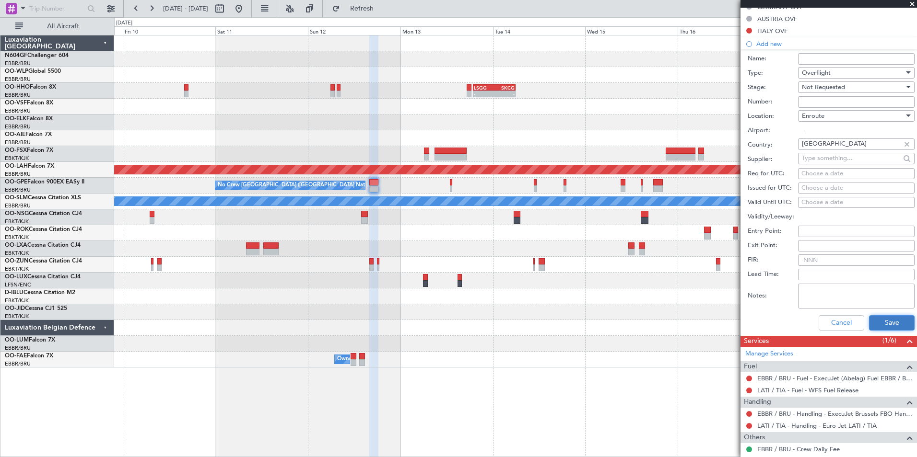
click at [887, 322] on button "Save" at bounding box center [892, 322] width 46 height 15
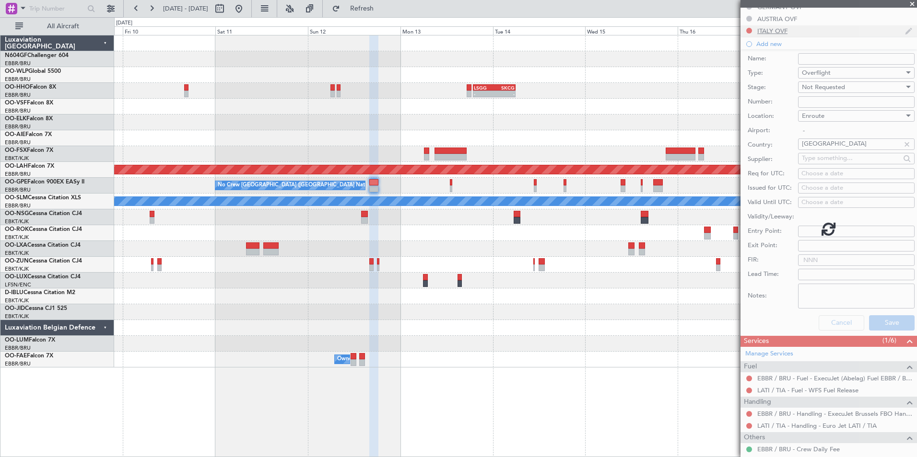
scroll to position [97, 0]
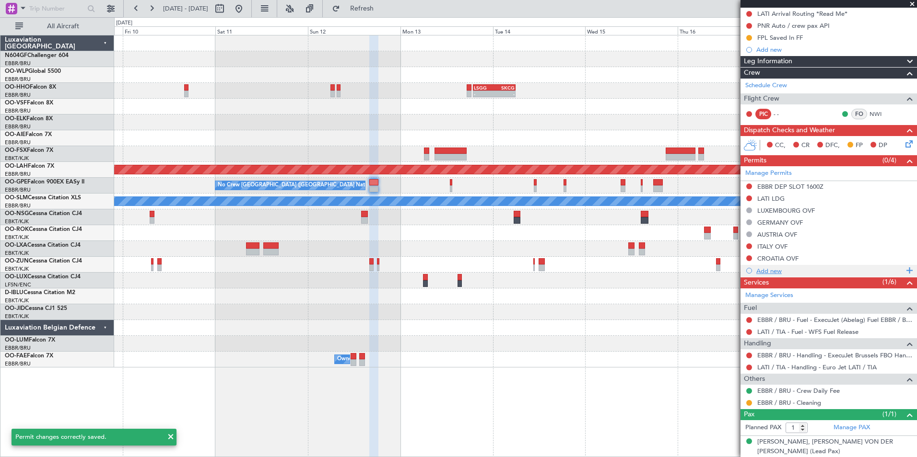
click at [771, 271] on div "Add new" at bounding box center [829, 271] width 147 height 8
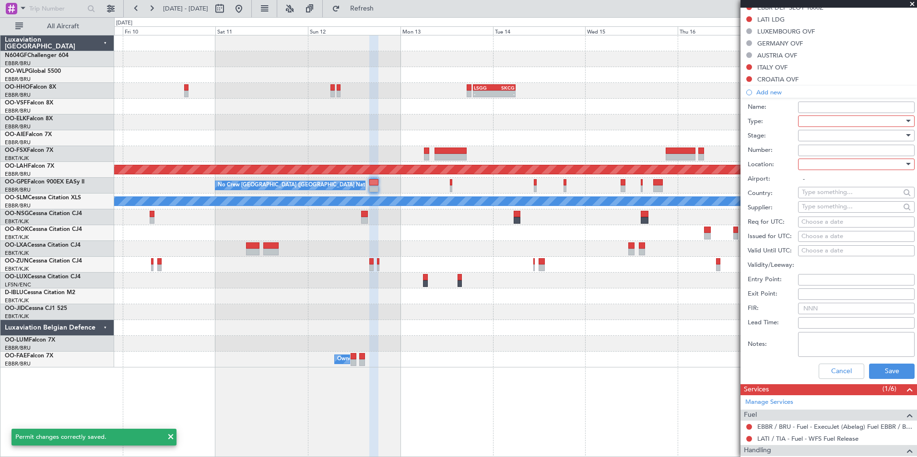
scroll to position [265, 0]
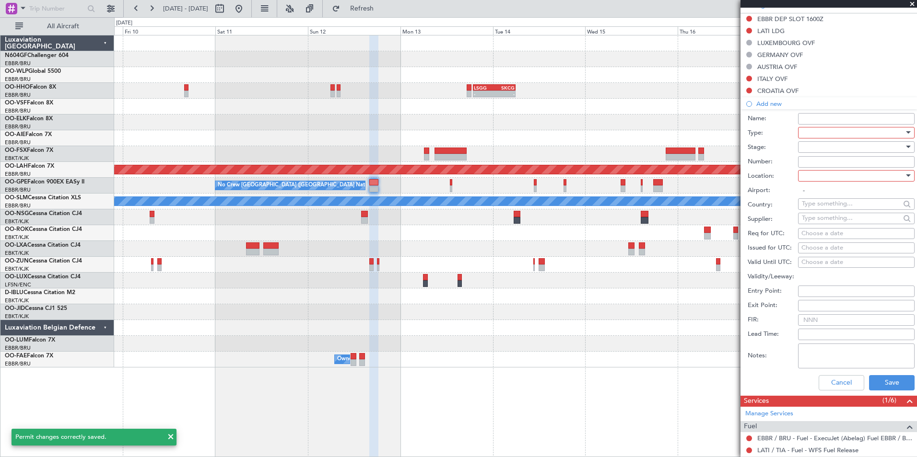
click at [820, 132] on div at bounding box center [853, 133] width 102 height 14
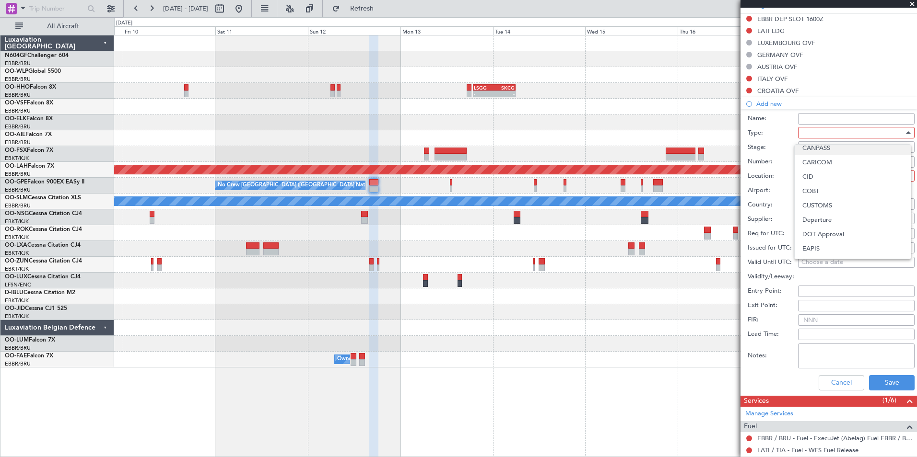
scroll to position [144, 0]
click at [849, 223] on span "Overflight" at bounding box center [852, 219] width 101 height 14
click at [826, 146] on div at bounding box center [853, 147] width 102 height 14
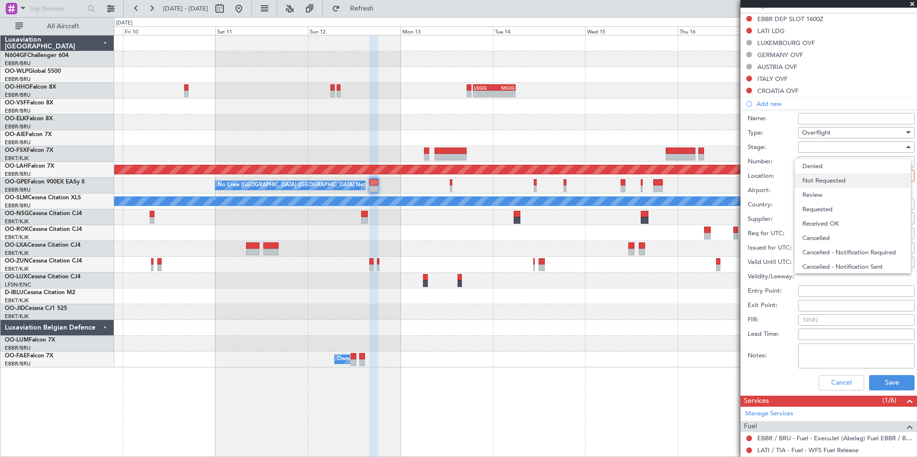
click at [848, 186] on span "Not Requested" at bounding box center [852, 181] width 101 height 14
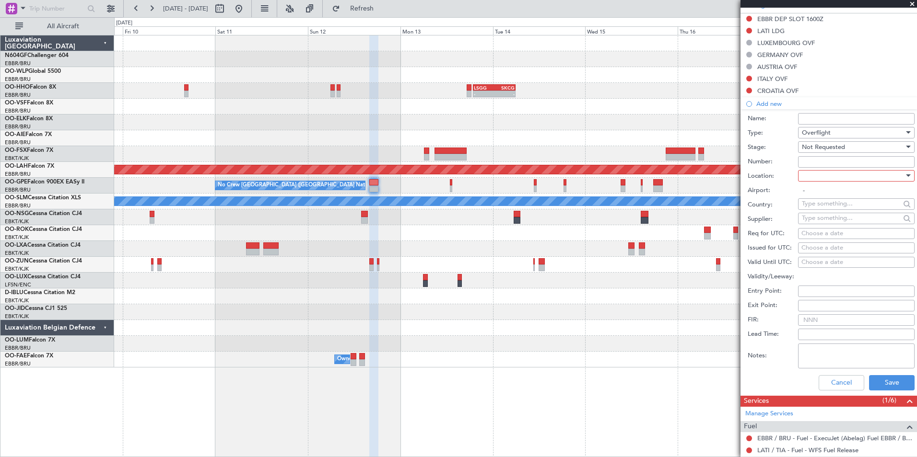
click at [840, 185] on input "-" at bounding box center [856, 191] width 116 height 12
click at [837, 175] on div at bounding box center [853, 176] width 102 height 14
click at [839, 250] on span "Enroute" at bounding box center [852, 252] width 101 height 14
click at [826, 208] on input "text" at bounding box center [851, 204] width 98 height 14
click at [834, 224] on span "[GEOGRAPHIC_DATA]" at bounding box center [852, 218] width 94 height 14
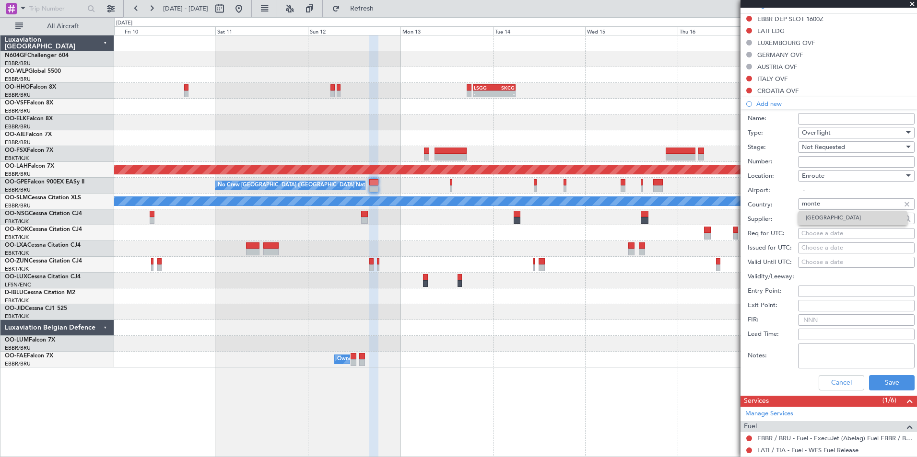
type input "[GEOGRAPHIC_DATA]"
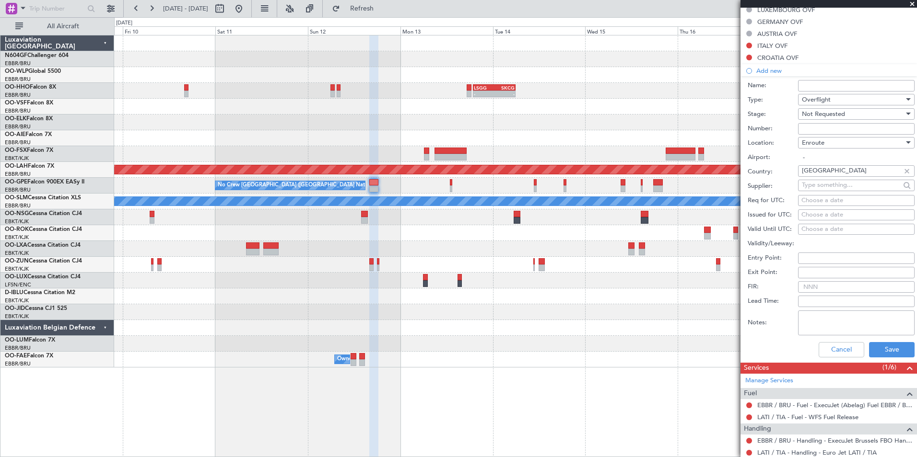
scroll to position [313, 0]
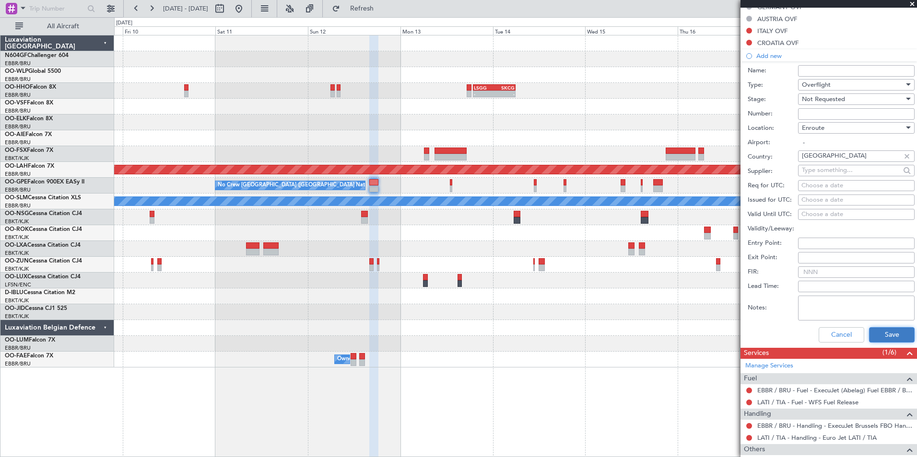
click at [888, 334] on button "Save" at bounding box center [892, 334] width 46 height 15
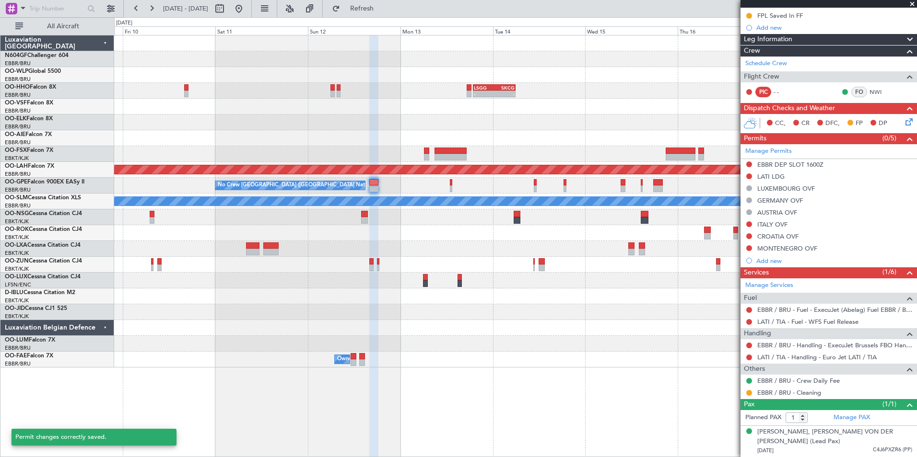
scroll to position [109, 0]
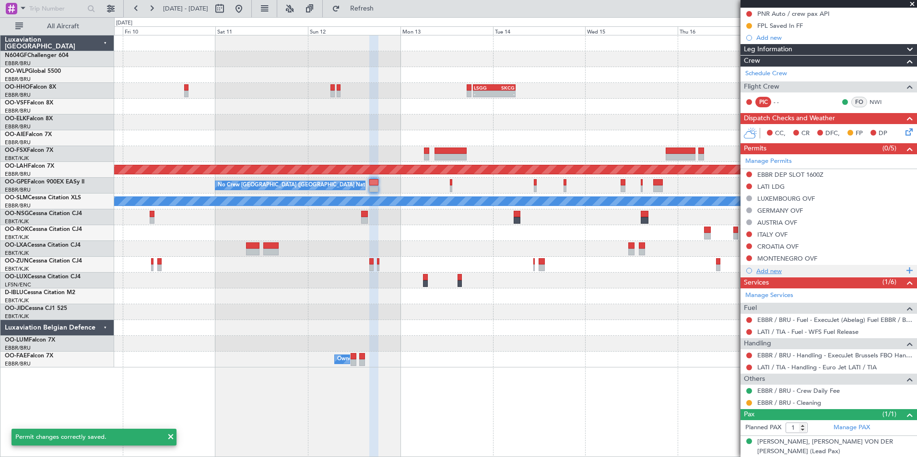
click at [775, 271] on div "Add new" at bounding box center [829, 271] width 147 height 8
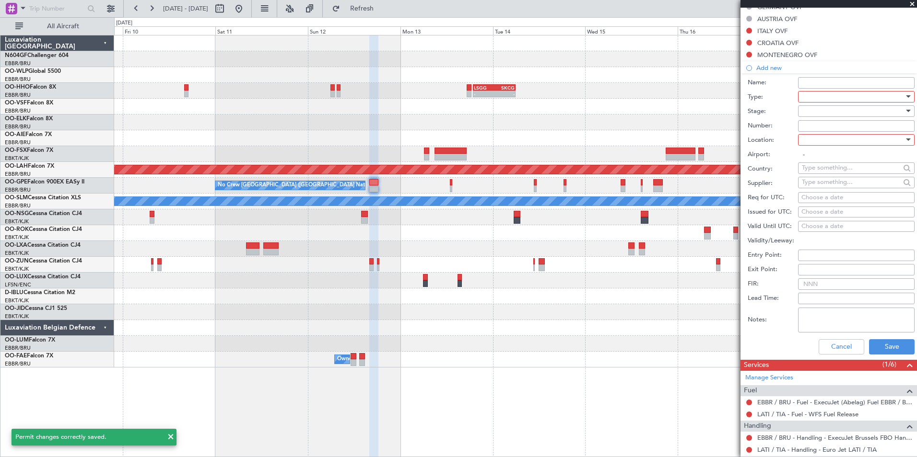
click at [828, 99] on div at bounding box center [853, 97] width 102 height 14
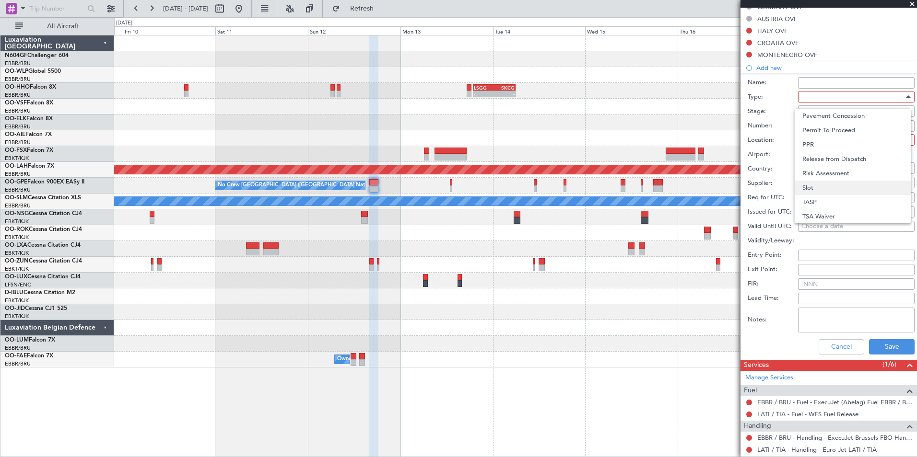
scroll to position [240, 0]
click at [836, 136] on span "Overflight" at bounding box center [852, 135] width 101 height 14
click at [824, 111] on div at bounding box center [853, 111] width 102 height 14
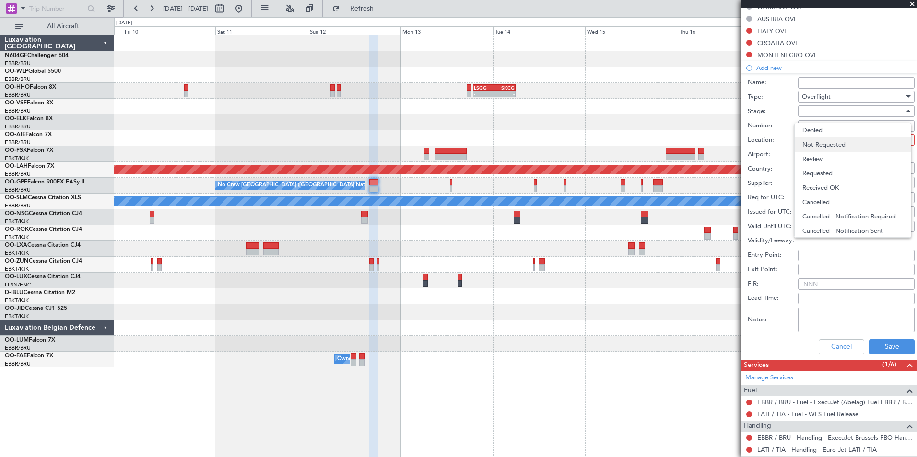
click at [843, 146] on span "Not Requested" at bounding box center [852, 145] width 101 height 14
click at [843, 144] on div at bounding box center [853, 140] width 102 height 14
click at [836, 213] on span "Enroute" at bounding box center [852, 216] width 101 height 14
click at [845, 135] on div "Enroute" at bounding box center [853, 140] width 102 height 14
click at [837, 186] on span "Arrival" at bounding box center [852, 188] width 101 height 14
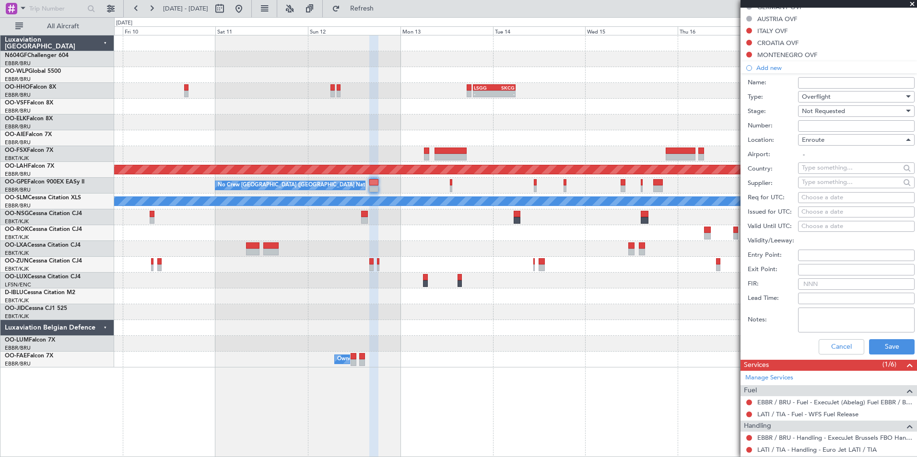
type input "LATI / TIA"
click at [842, 170] on input "text" at bounding box center [851, 168] width 98 height 14
click at [837, 183] on span "[GEOGRAPHIC_DATA]" at bounding box center [852, 182] width 94 height 14
type input "[GEOGRAPHIC_DATA]"
click at [883, 340] on button "Save" at bounding box center [892, 346] width 46 height 15
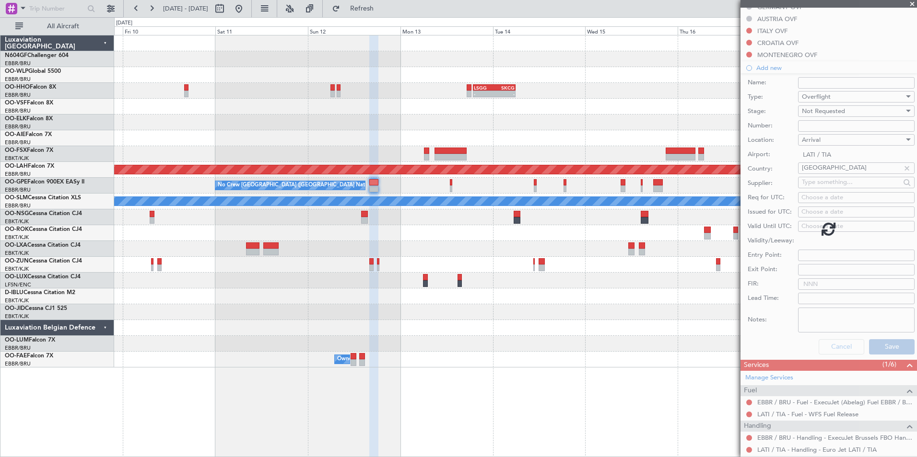
scroll to position [121, 0]
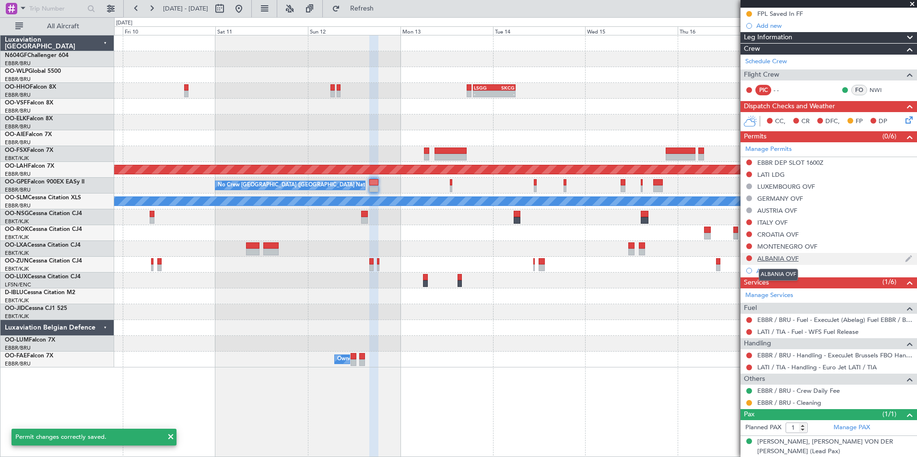
click at [779, 256] on div "ALBANIA OVF" at bounding box center [777, 259] width 41 height 8
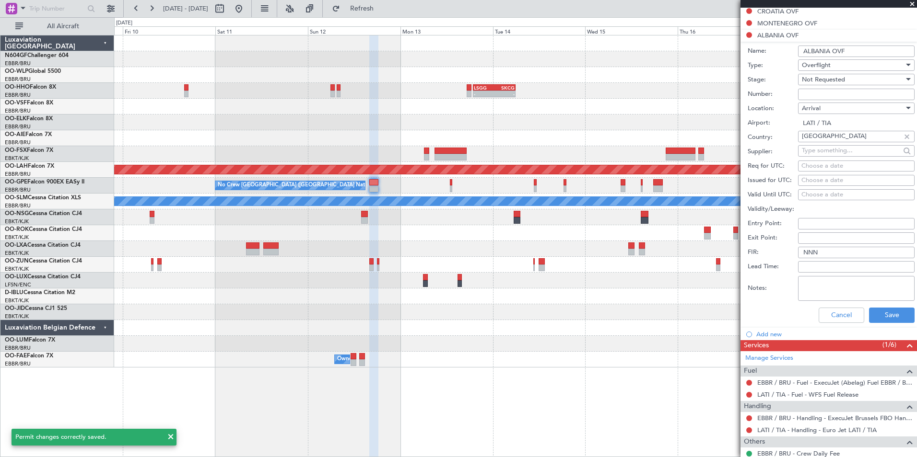
scroll to position [361, 0]
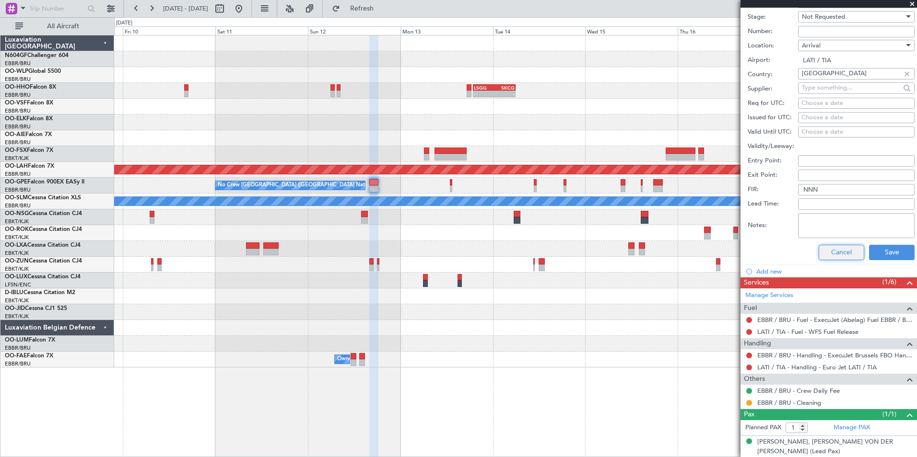
click at [834, 252] on button "Cancel" at bounding box center [841, 252] width 46 height 15
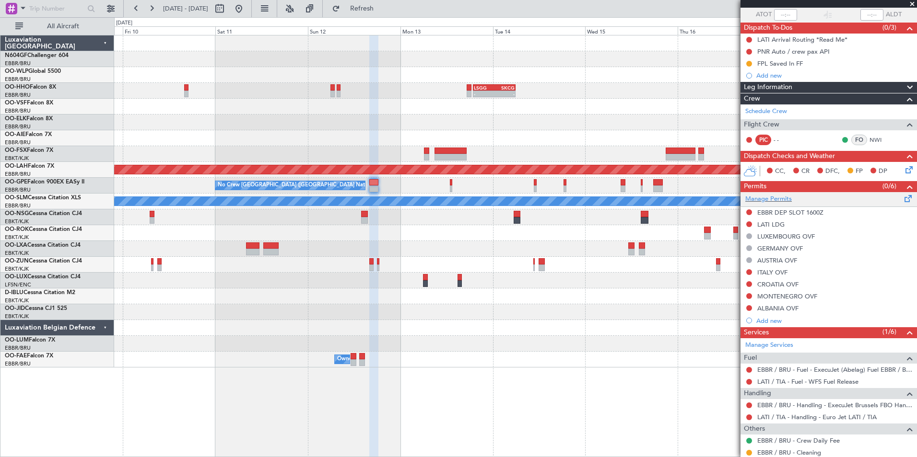
scroll to position [25, 0]
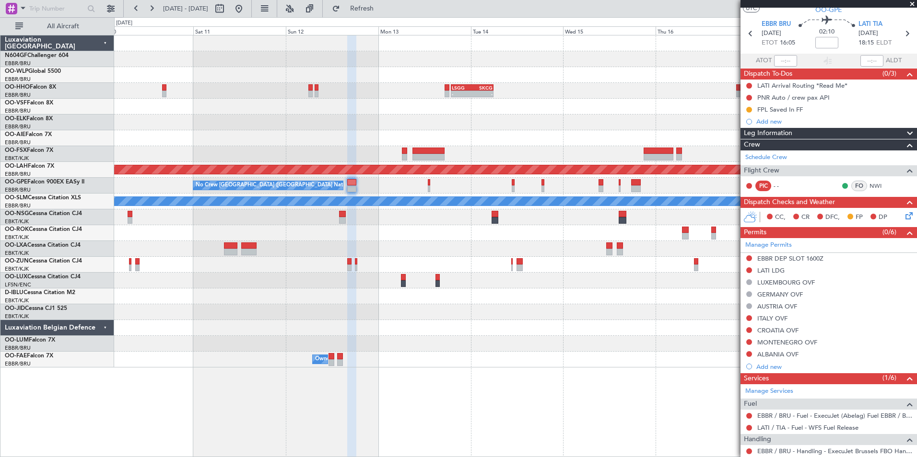
click at [531, 305] on div at bounding box center [515, 312] width 802 height 16
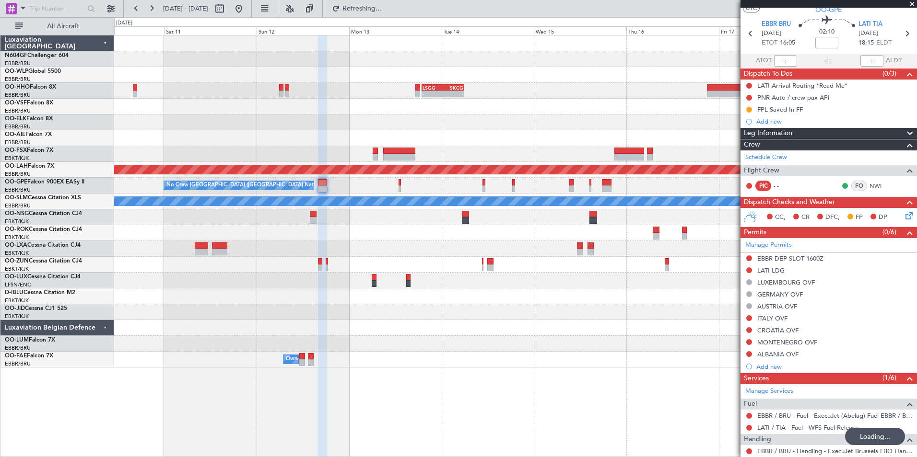
click at [397, 185] on div "No Crew [GEOGRAPHIC_DATA] ([GEOGRAPHIC_DATA] National) No Crew [GEOGRAPHIC_DATA…" at bounding box center [515, 186] width 802 height 16
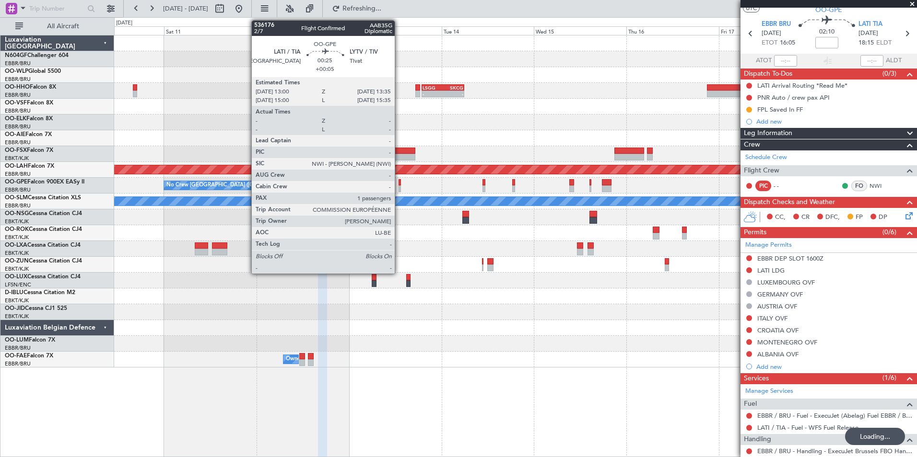
click at [399, 184] on div at bounding box center [399, 182] width 2 height 7
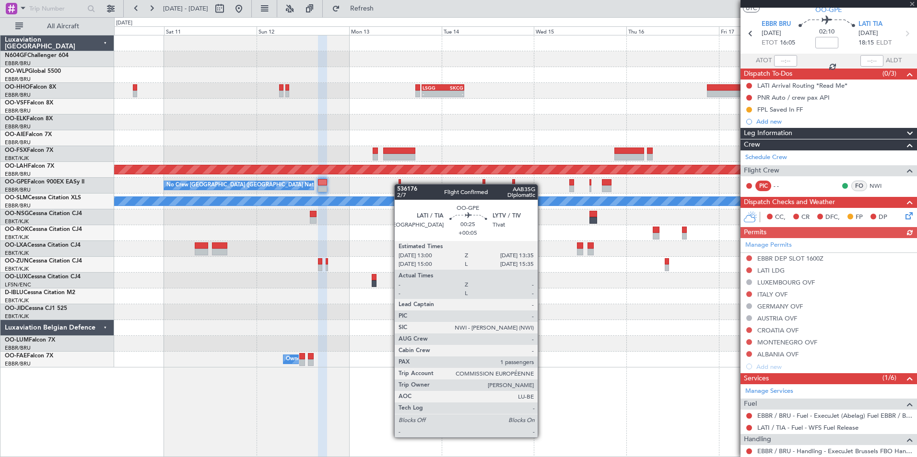
type input "+00:05"
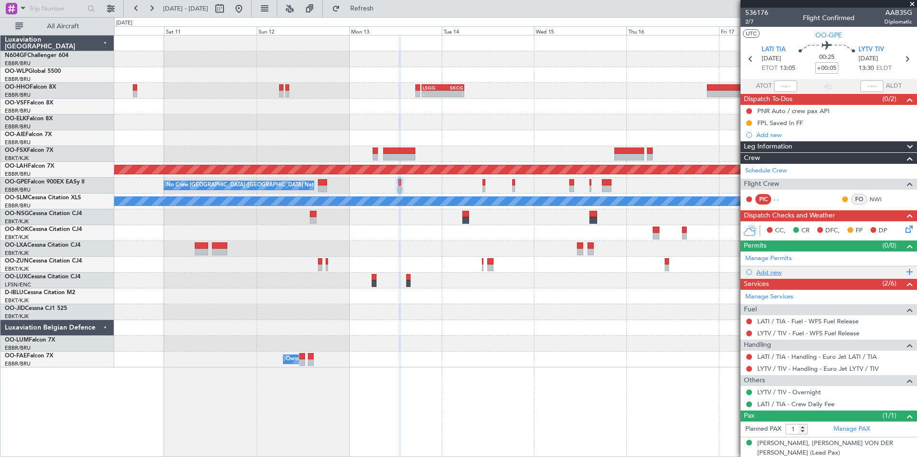
click at [778, 268] on div "Add new" at bounding box center [829, 272] width 147 height 8
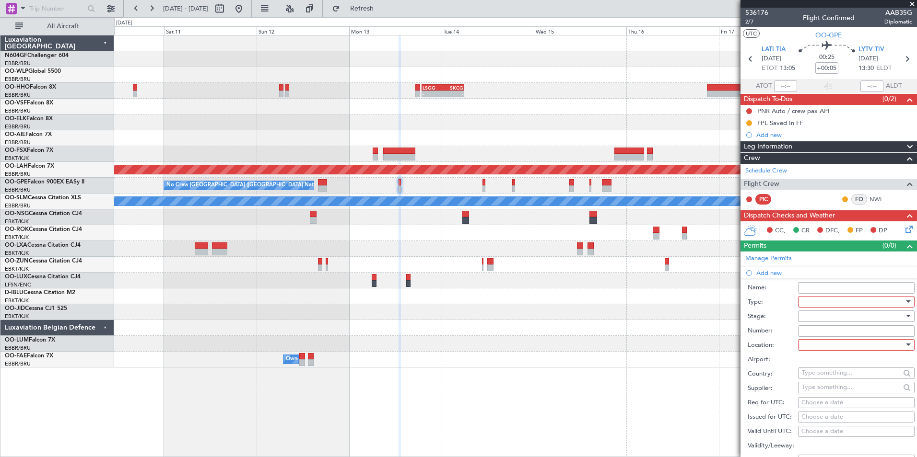
click at [836, 299] on div at bounding box center [853, 302] width 102 height 14
click at [837, 343] on span "Overflight" at bounding box center [852, 340] width 101 height 14
click at [845, 316] on div at bounding box center [853, 316] width 102 height 14
click at [835, 349] on span "Not Requested" at bounding box center [852, 350] width 101 height 14
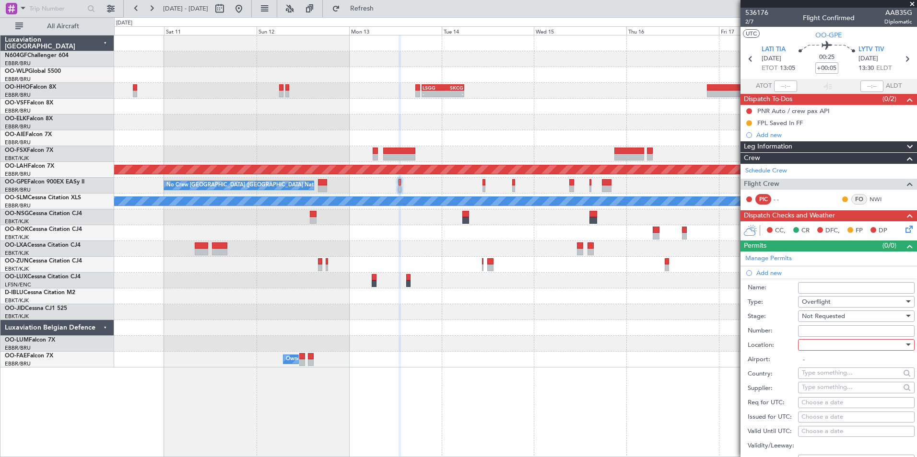
click at [841, 341] on div at bounding box center [853, 345] width 102 height 14
click at [835, 423] on span "Enroute" at bounding box center [852, 422] width 101 height 14
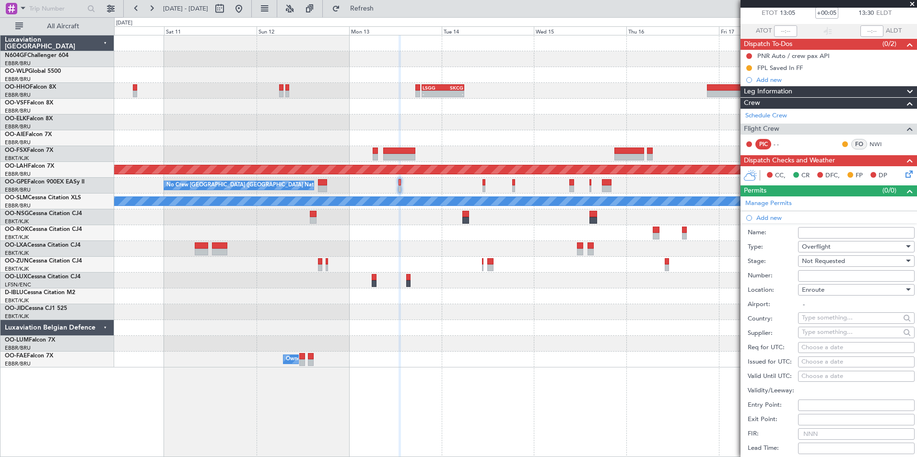
scroll to position [96, 0]
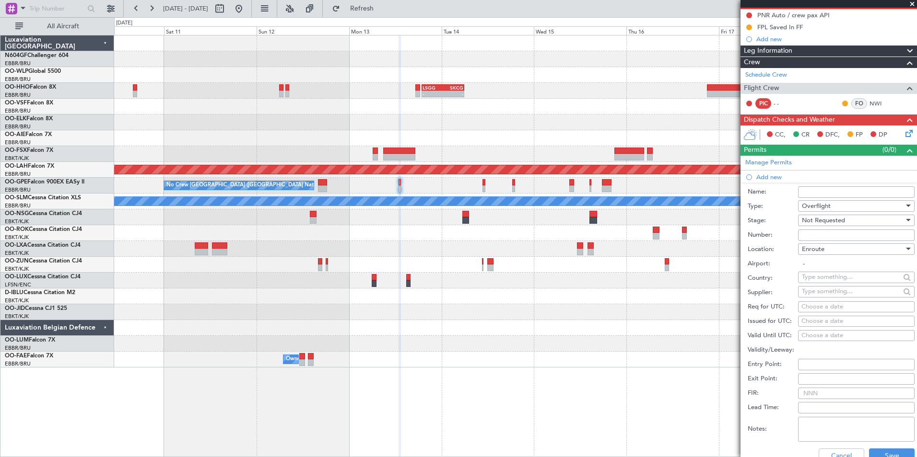
click at [854, 279] on input "text" at bounding box center [851, 277] width 98 height 14
click at [844, 292] on span "[GEOGRAPHIC_DATA]" at bounding box center [852, 291] width 94 height 14
type input "[GEOGRAPHIC_DATA]"
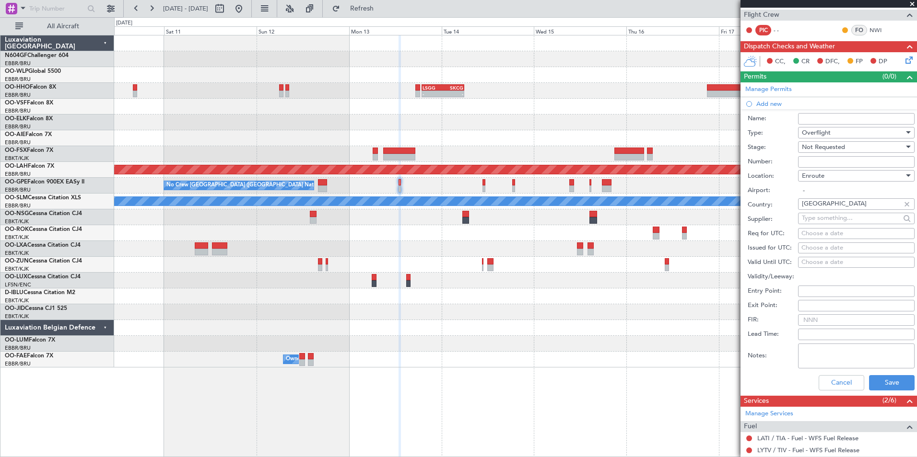
scroll to position [192, 0]
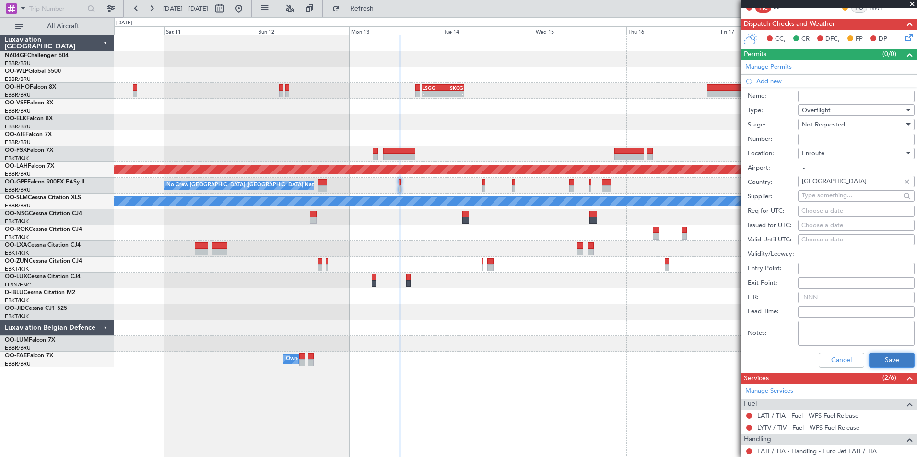
click at [873, 358] on button "Save" at bounding box center [892, 360] width 46 height 15
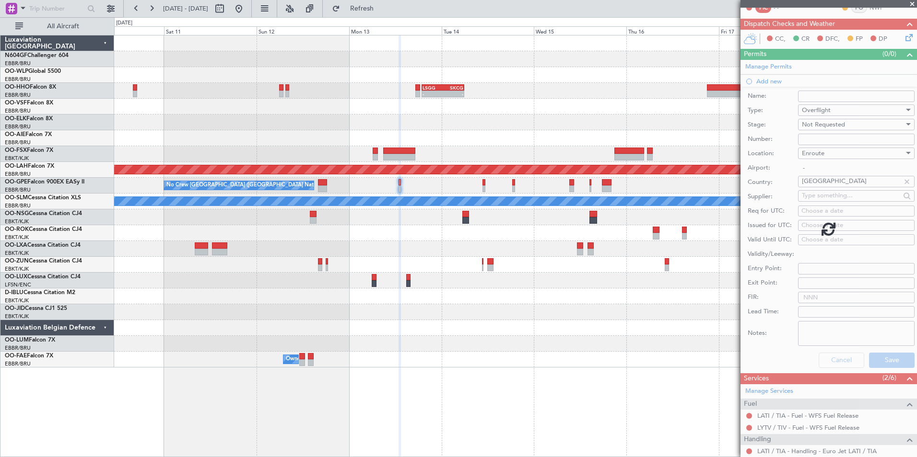
scroll to position [13, 0]
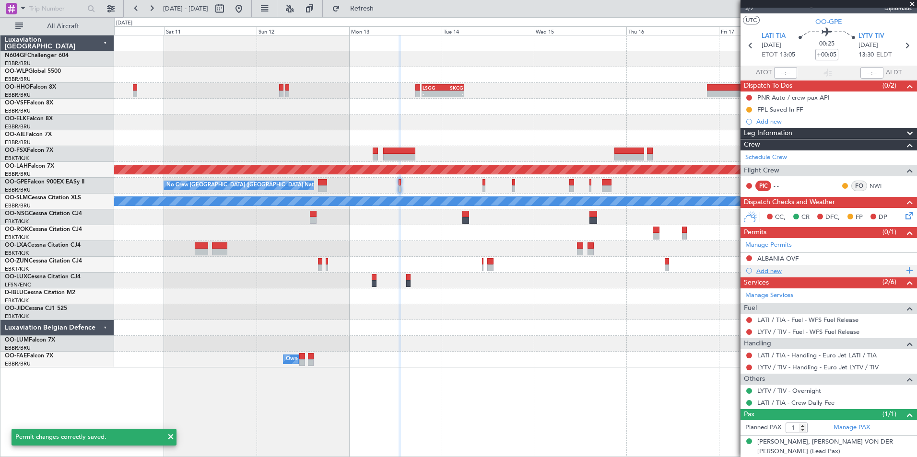
click at [767, 272] on div "Add new" at bounding box center [829, 271] width 147 height 8
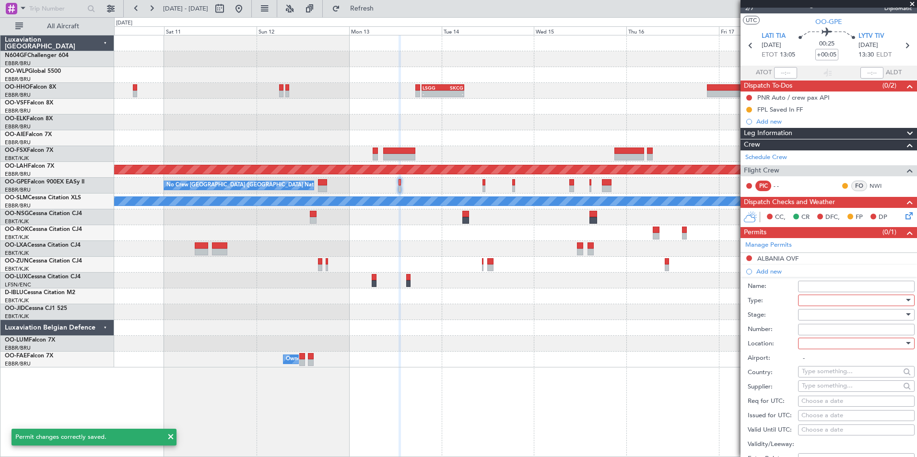
scroll to position [192, 0]
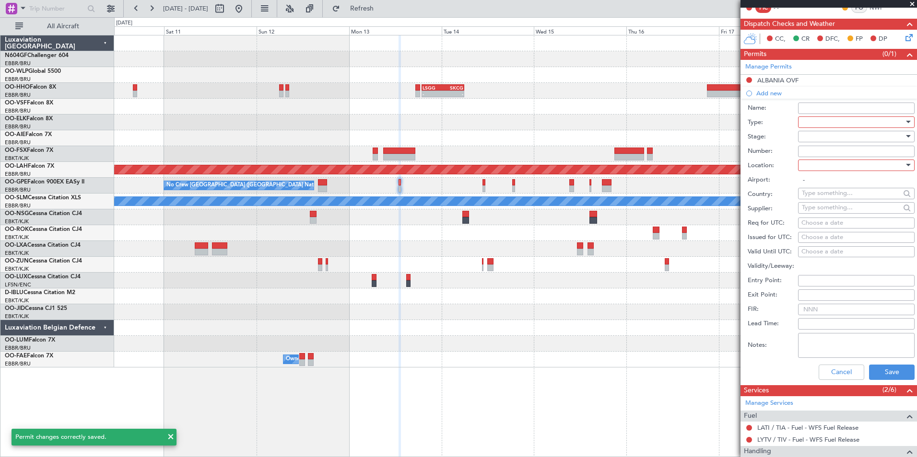
click at [818, 125] on div at bounding box center [853, 122] width 102 height 14
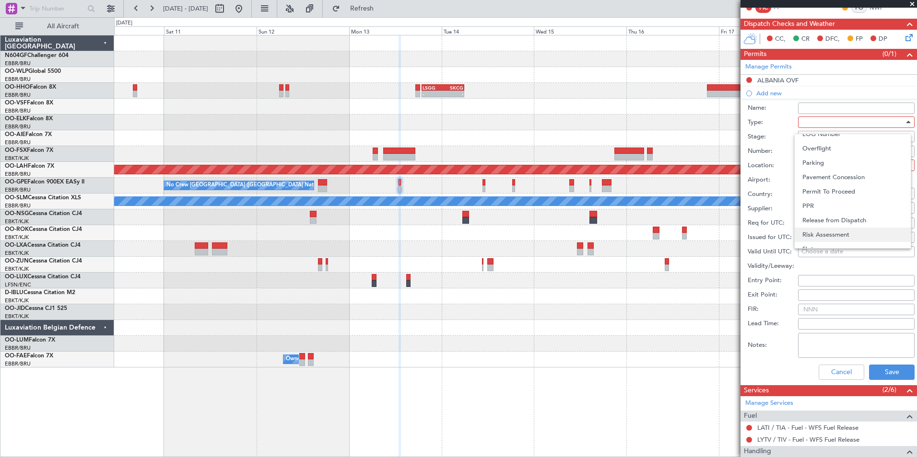
scroll to position [193, 0]
click at [834, 205] on span "Overflight" at bounding box center [852, 207] width 101 height 14
click at [827, 131] on div at bounding box center [853, 136] width 102 height 14
click at [833, 173] on span "Not Requested" at bounding box center [852, 170] width 101 height 14
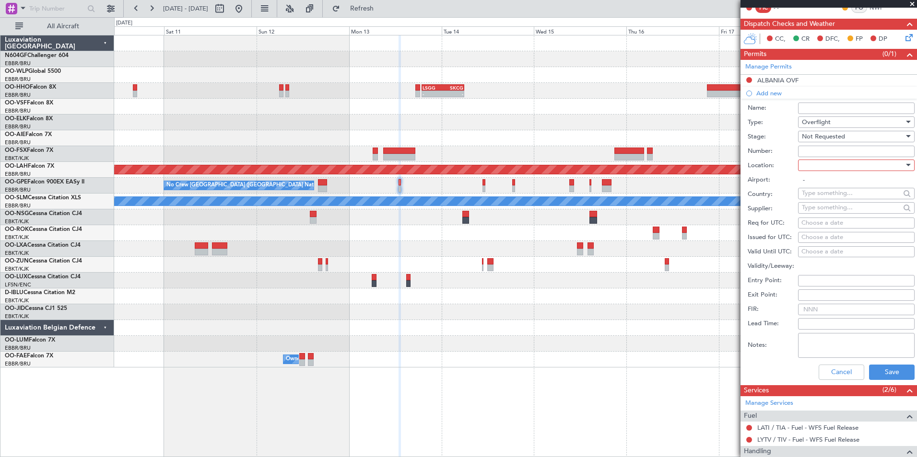
click at [838, 166] on div at bounding box center [853, 165] width 102 height 14
click at [830, 239] on span "Enroute" at bounding box center [852, 242] width 101 height 14
click at [837, 140] on span "Not Requested" at bounding box center [823, 136] width 43 height 9
click at [834, 174] on span "Not Requested" at bounding box center [852, 170] width 101 height 14
click at [842, 167] on div "Enroute" at bounding box center [853, 165] width 102 height 14
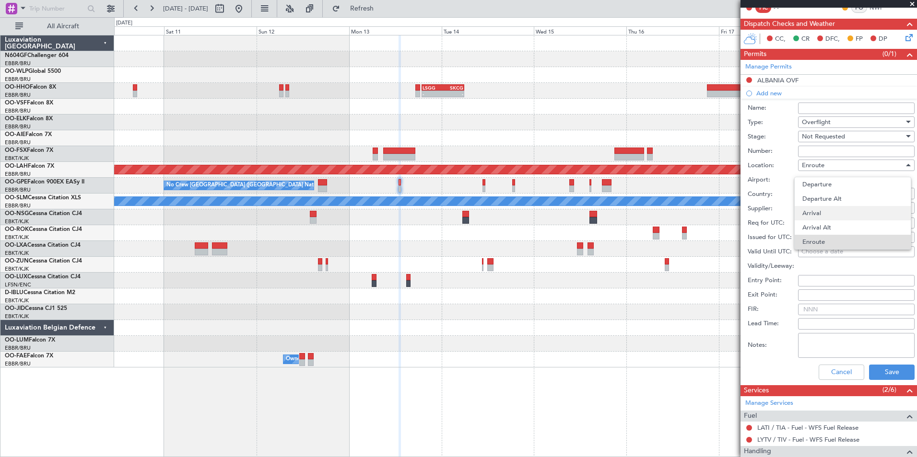
click at [837, 216] on span "Arrival" at bounding box center [852, 213] width 101 height 14
type input "LYTV / TIV"
click at [843, 193] on input "text" at bounding box center [851, 193] width 98 height 14
click at [819, 208] on span "[GEOGRAPHIC_DATA]" at bounding box center [852, 207] width 94 height 14
type input "[GEOGRAPHIC_DATA]"
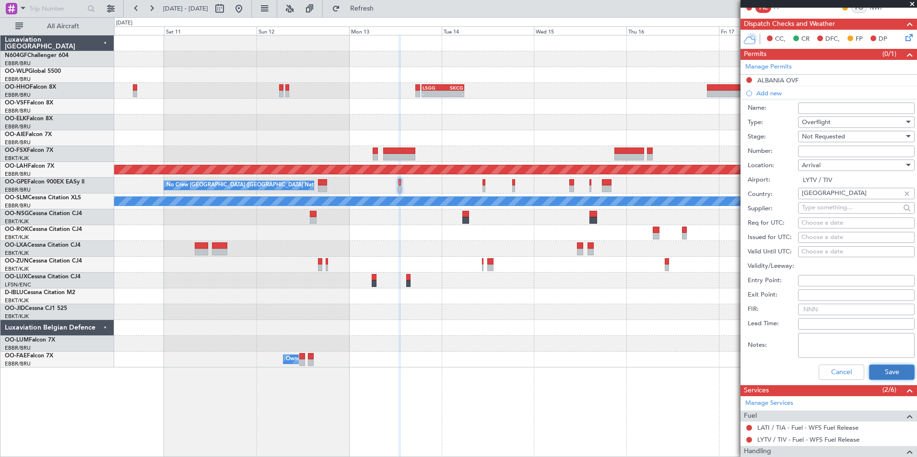
click at [876, 368] on button "Save" at bounding box center [892, 372] width 46 height 15
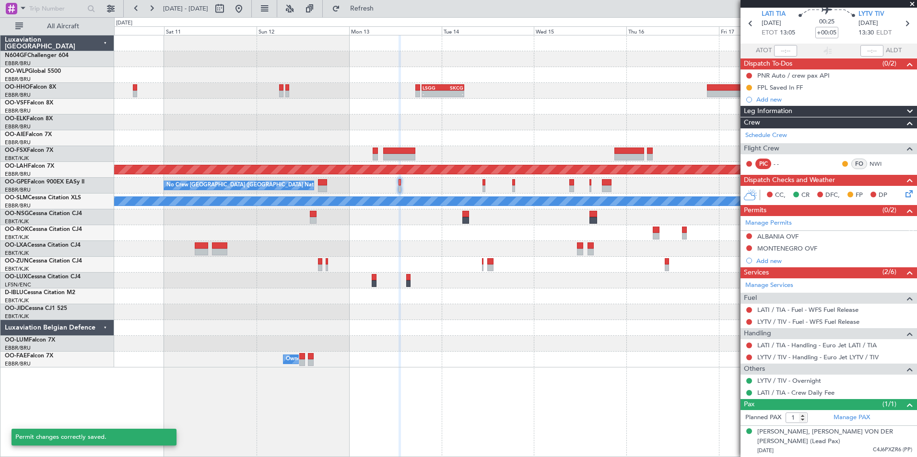
scroll to position [25, 0]
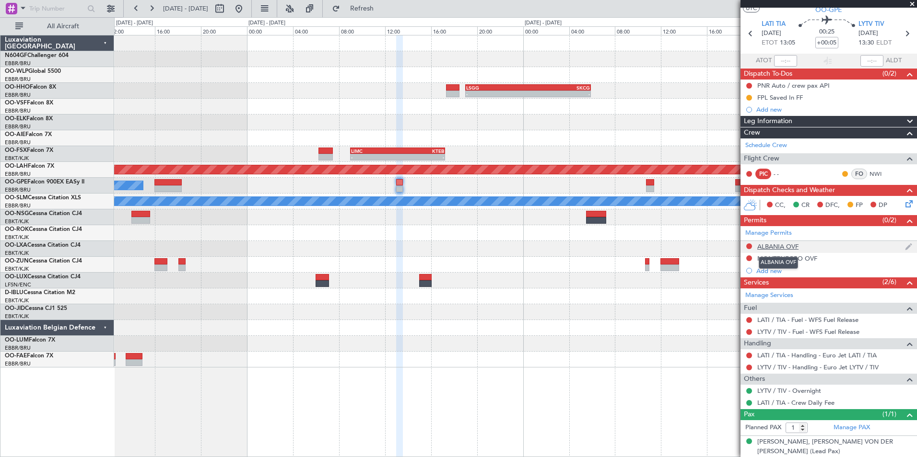
click at [770, 245] on div "ALBANIA OVF" at bounding box center [777, 247] width 41 height 8
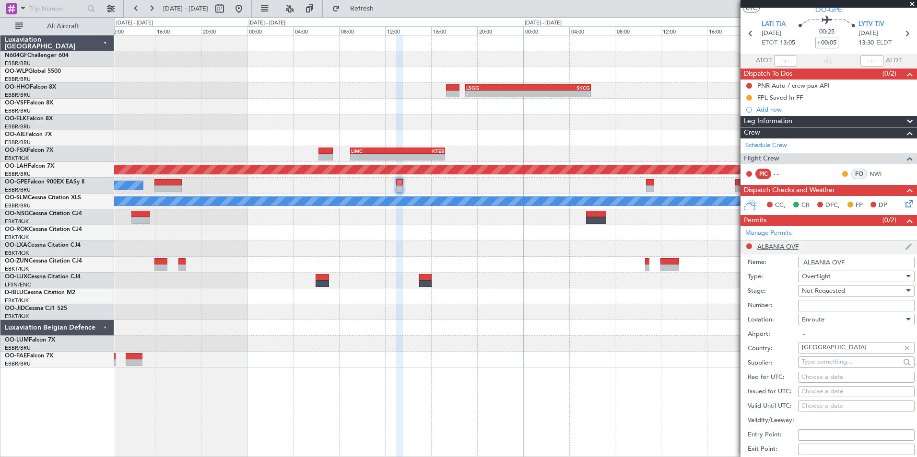
scroll to position [192, 0]
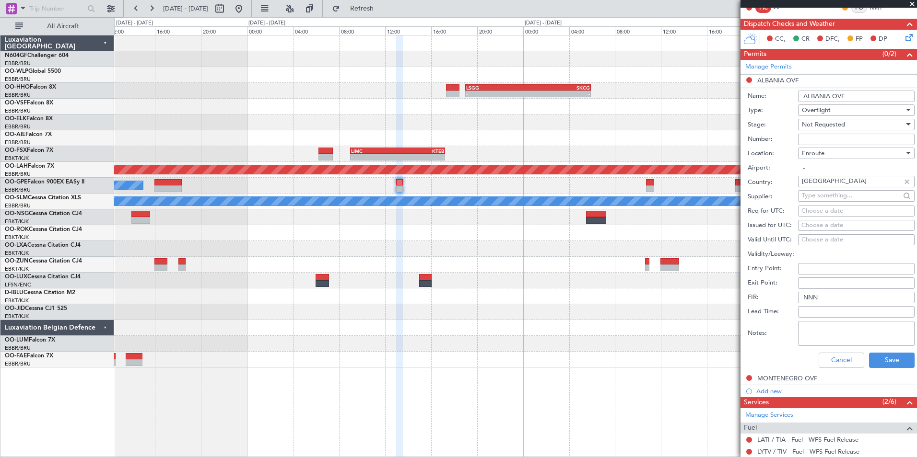
click at [834, 110] on div "Overflight" at bounding box center [853, 110] width 102 height 14
click at [839, 198] on span "Departure" at bounding box center [852, 196] width 101 height 14
click at [836, 159] on div "Enroute" at bounding box center [853, 153] width 102 height 14
click at [835, 176] on span "Departure" at bounding box center [852, 172] width 101 height 14
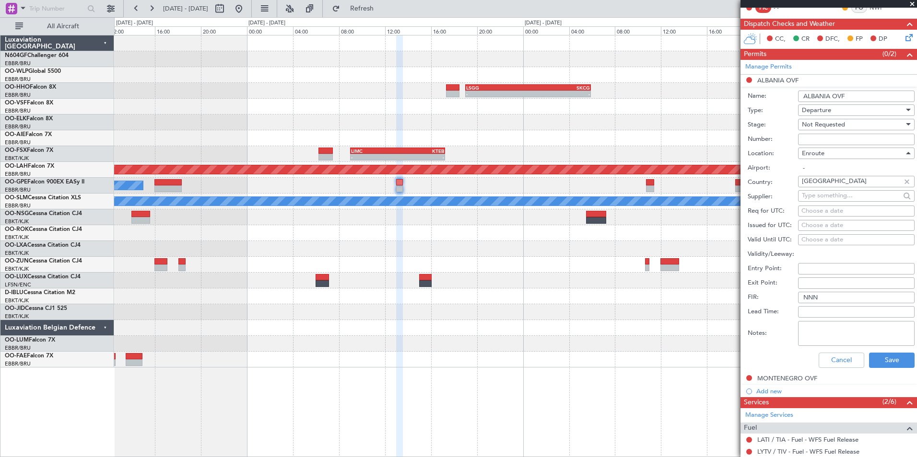
type input "LATI / TIA"
click at [883, 357] on button "Save" at bounding box center [892, 360] width 46 height 15
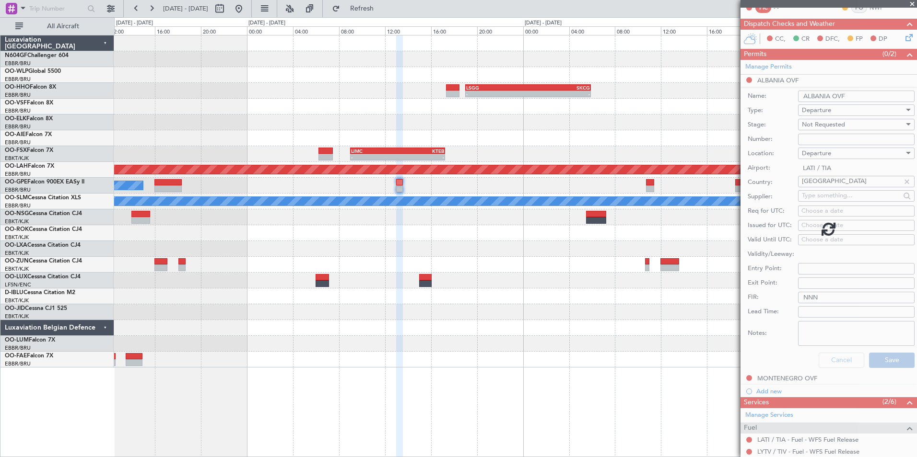
scroll to position [25, 0]
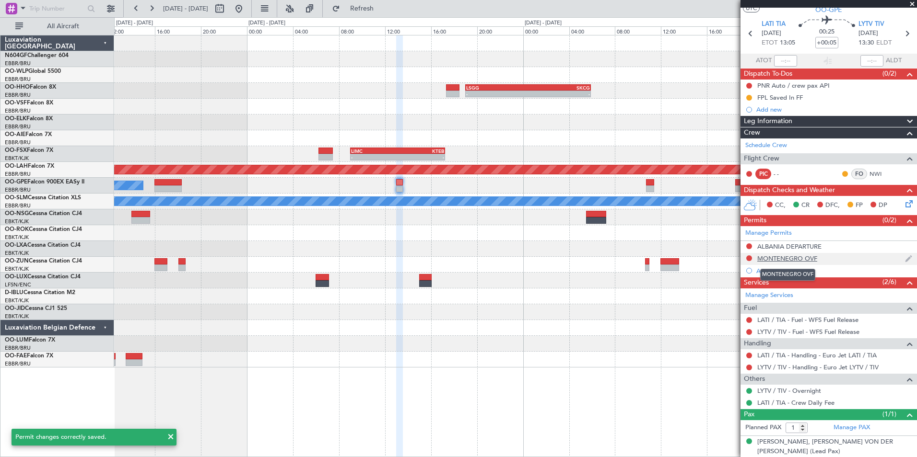
click at [816, 256] on div "MONTENEGRO OVF" at bounding box center [787, 259] width 60 height 8
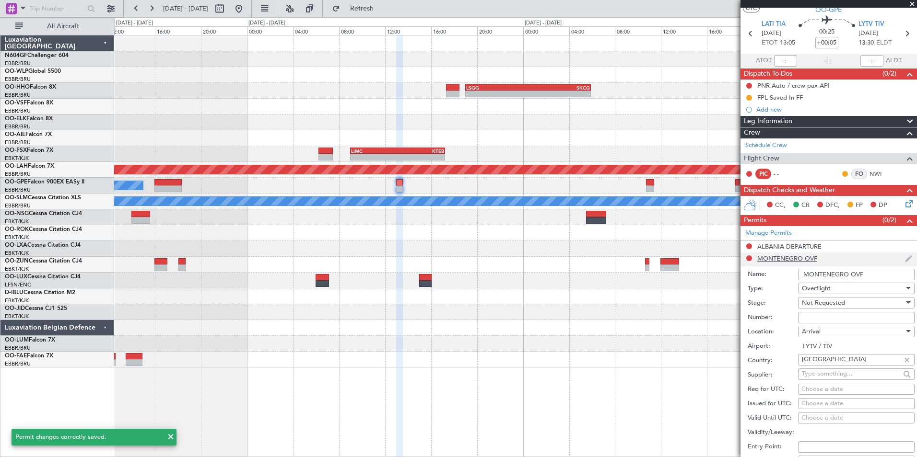
scroll to position [192, 0]
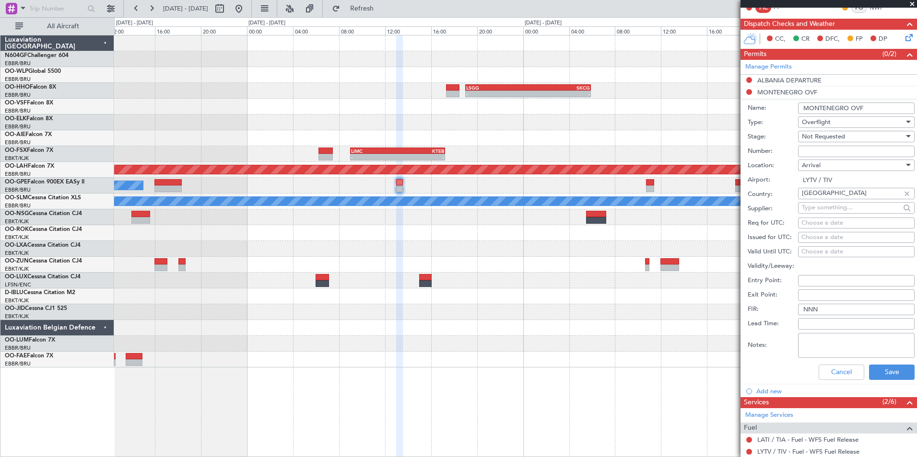
click at [837, 124] on div "Overflight" at bounding box center [853, 122] width 102 height 14
click at [831, 182] on span "Landing" at bounding box center [852, 180] width 101 height 14
click at [884, 367] on button "Save" at bounding box center [892, 372] width 46 height 15
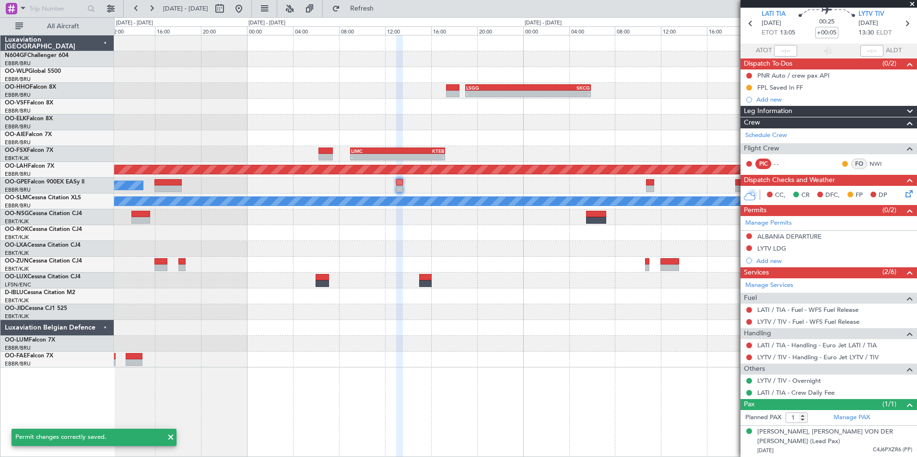
scroll to position [25, 0]
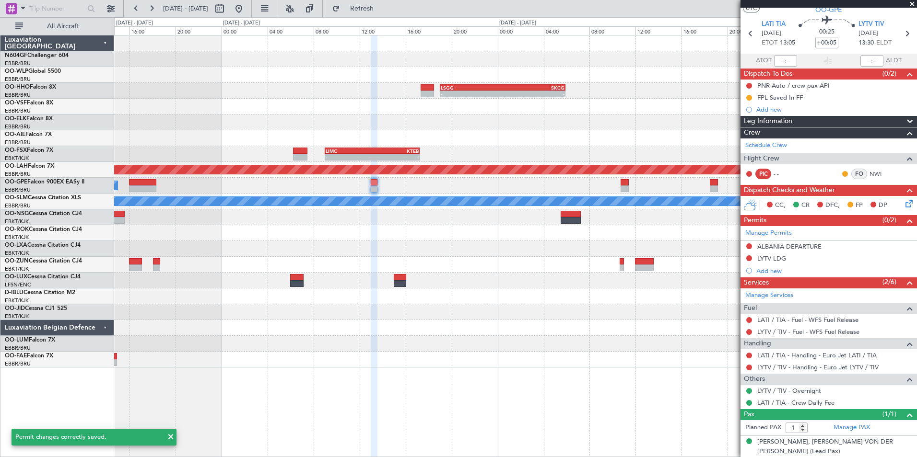
click at [539, 244] on div at bounding box center [515, 249] width 802 height 16
click at [771, 260] on div "LYTV LDG" at bounding box center [771, 259] width 29 height 8
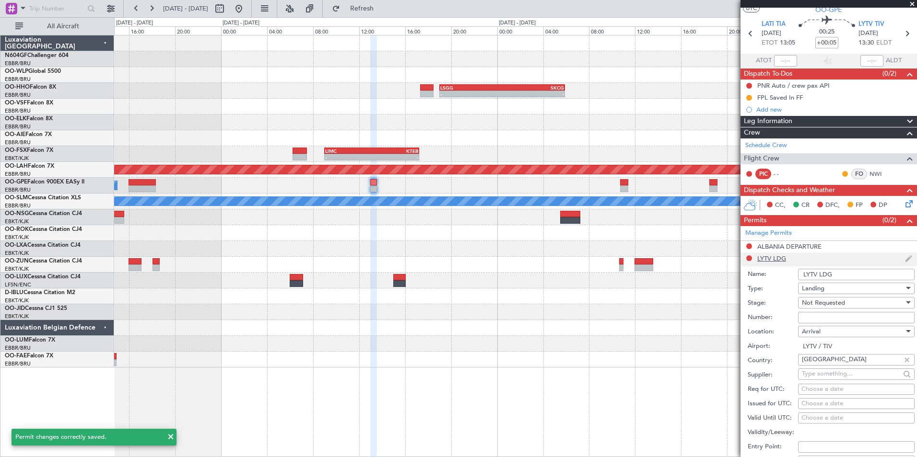
scroll to position [192, 0]
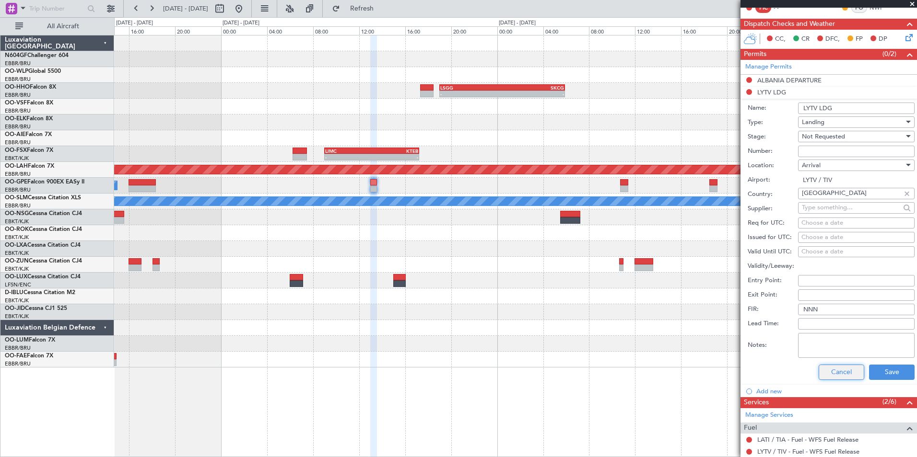
click at [829, 373] on button "Cancel" at bounding box center [841, 372] width 46 height 15
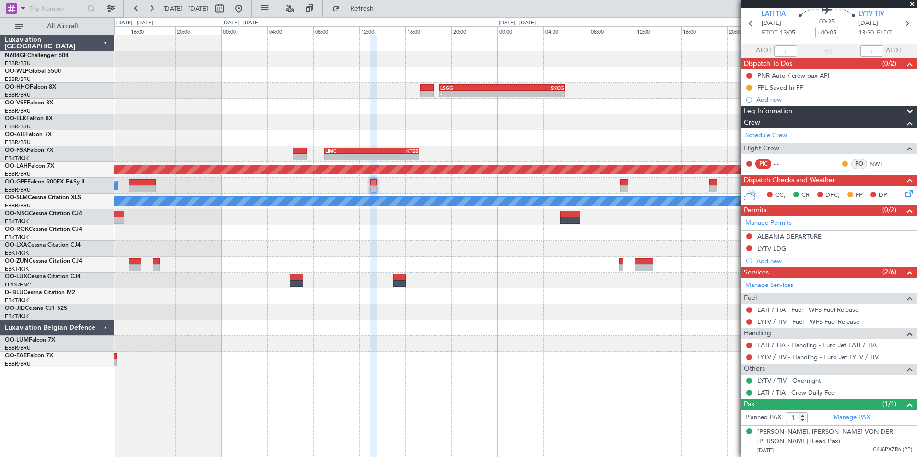
scroll to position [25, 0]
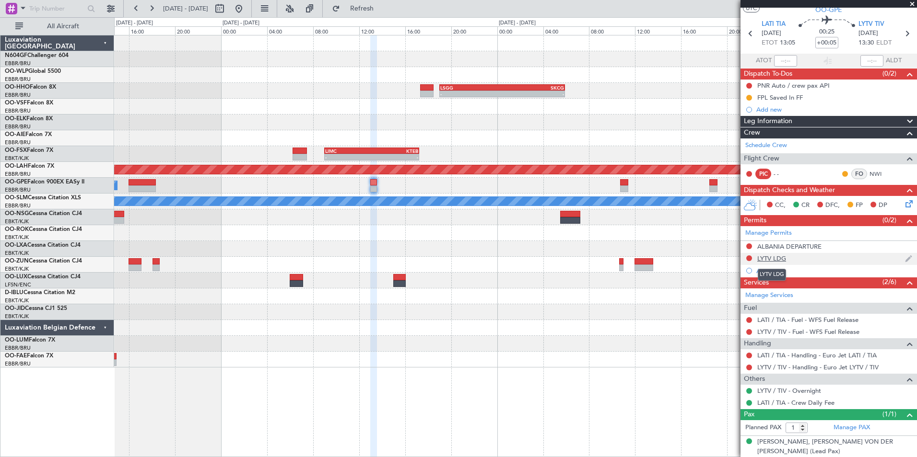
click at [779, 261] on div "LYTV LDG" at bounding box center [771, 259] width 29 height 8
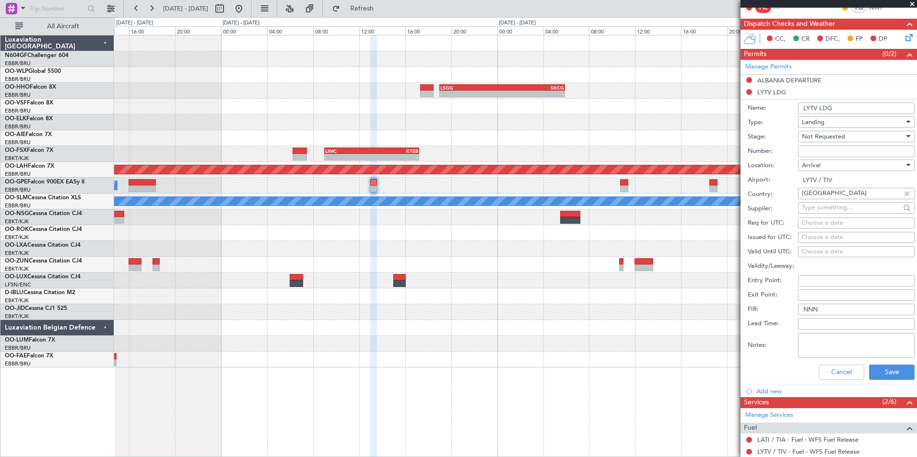
click at [845, 109] on input "LYTV LDG" at bounding box center [856, 109] width 116 height 12
type input "LYTV LDG"
click at [830, 370] on button "Cancel" at bounding box center [841, 372] width 46 height 15
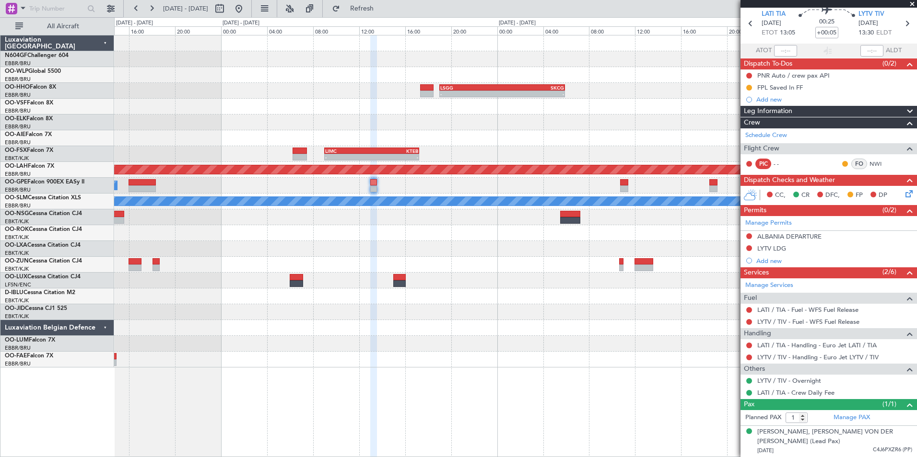
scroll to position [25, 0]
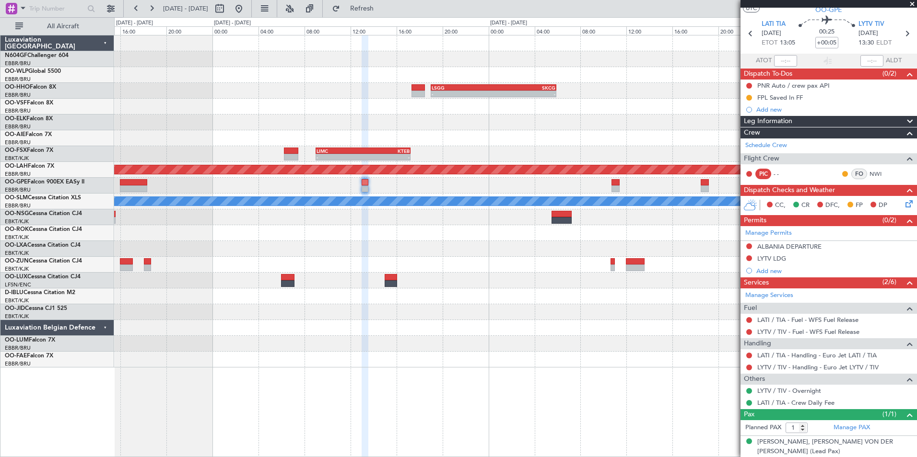
click at [619, 223] on div at bounding box center [515, 217] width 802 height 16
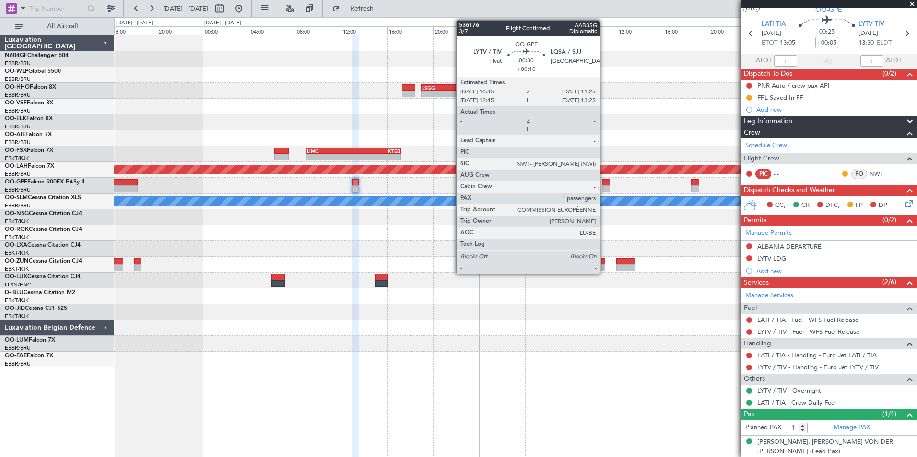
click at [604, 185] on div at bounding box center [606, 182] width 8 height 7
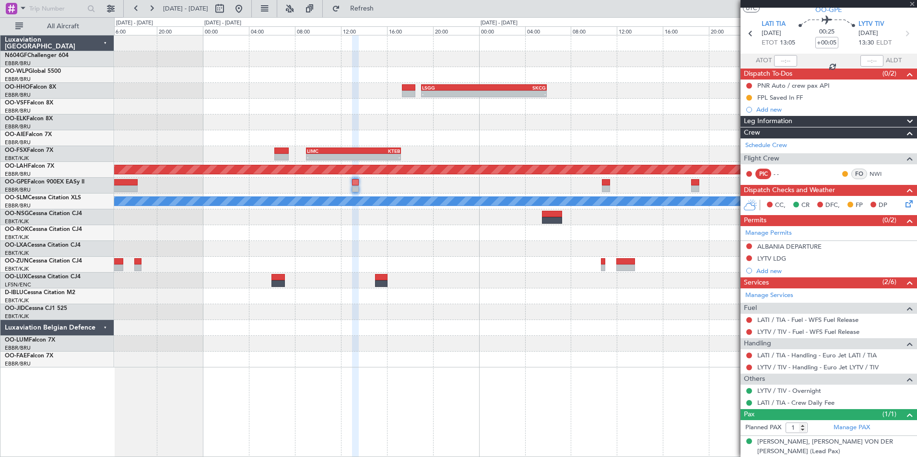
type input "+00:10"
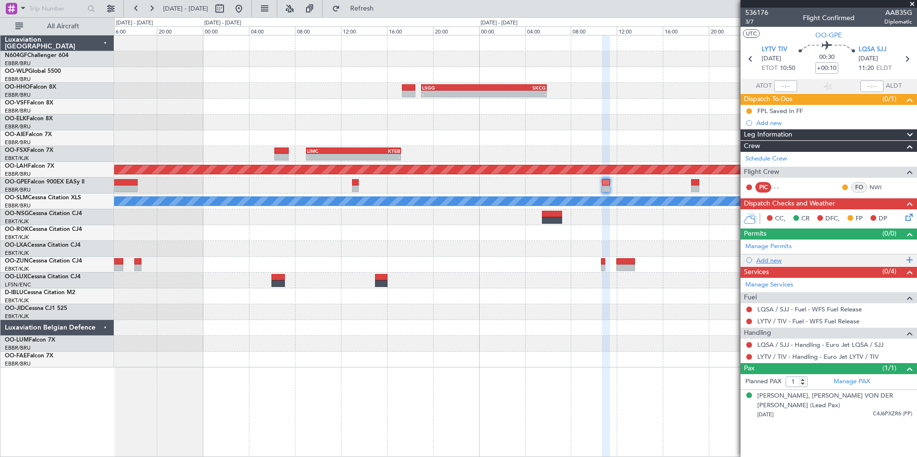
click at [772, 258] on div "Add new" at bounding box center [829, 260] width 147 height 8
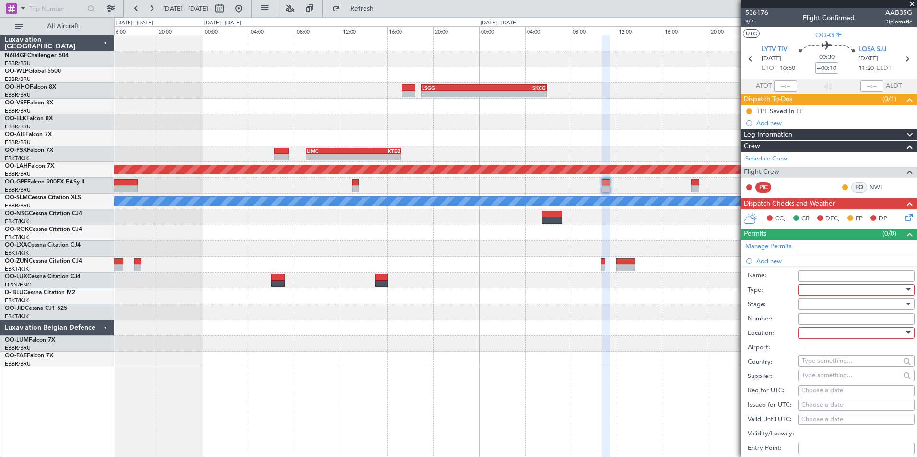
click at [837, 290] on div at bounding box center [853, 290] width 102 height 14
click at [830, 327] on span "Departure" at bounding box center [852, 328] width 101 height 14
click at [828, 308] on div at bounding box center [853, 304] width 102 height 14
click at [840, 335] on span "Not Requested" at bounding box center [852, 338] width 101 height 14
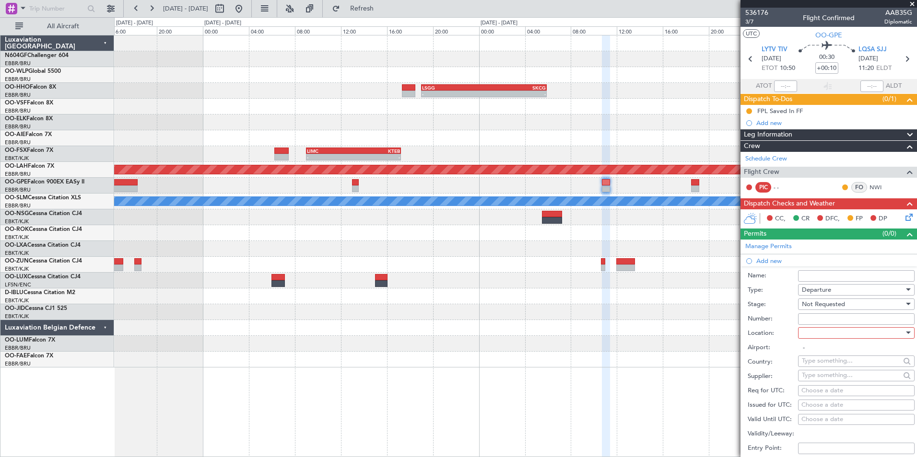
click at [838, 335] on div at bounding box center [853, 333] width 102 height 14
click at [836, 351] on span "Departure" at bounding box center [852, 352] width 101 height 14
type input "LYTV / TIV"
click at [832, 362] on input "text" at bounding box center [851, 361] width 98 height 14
click at [834, 371] on span "[GEOGRAPHIC_DATA]" at bounding box center [852, 375] width 94 height 14
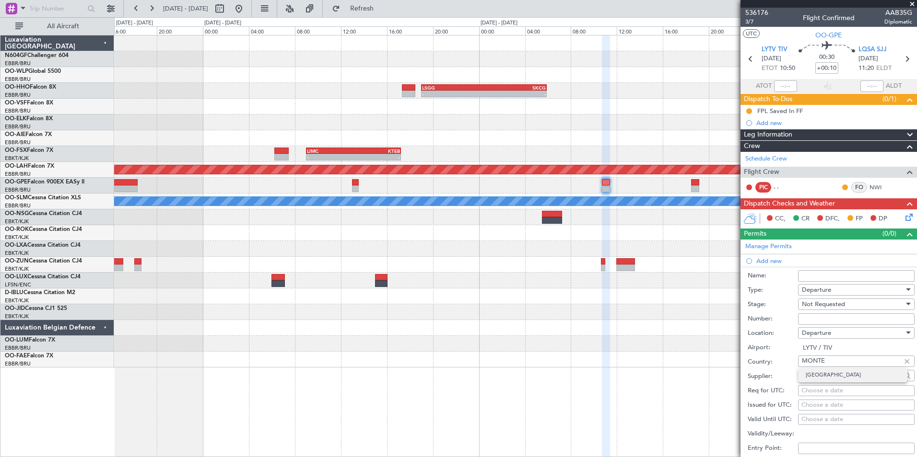
type input "[GEOGRAPHIC_DATA]"
click at [789, 347] on label "Airport:" at bounding box center [772, 348] width 50 height 10
click at [798, 347] on input "LYTV / TIV" at bounding box center [856, 348] width 116 height 12
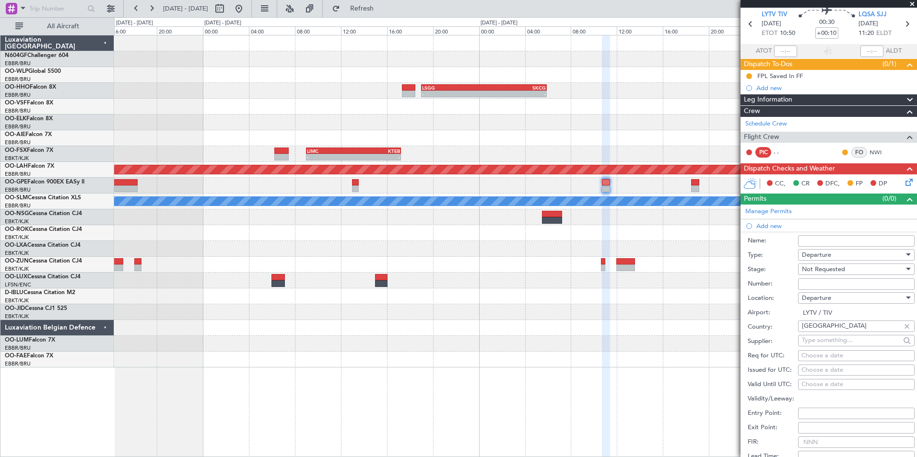
scroll to position [144, 0]
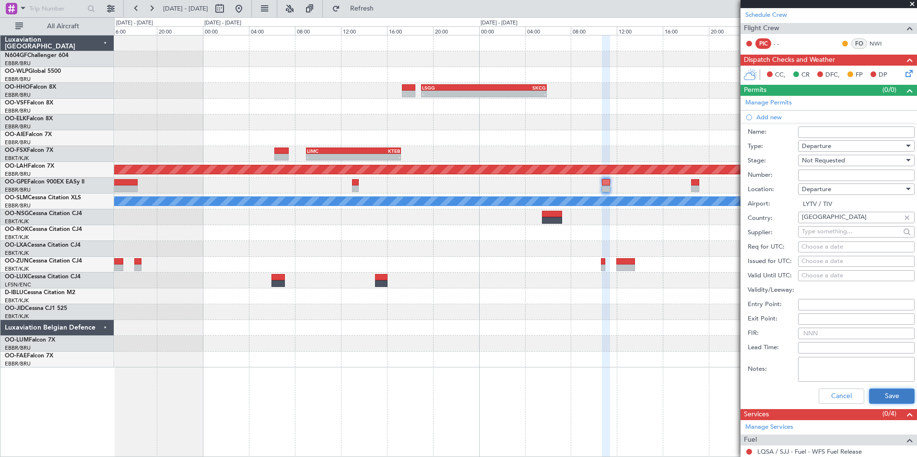
click at [881, 395] on button "Save" at bounding box center [892, 396] width 46 height 15
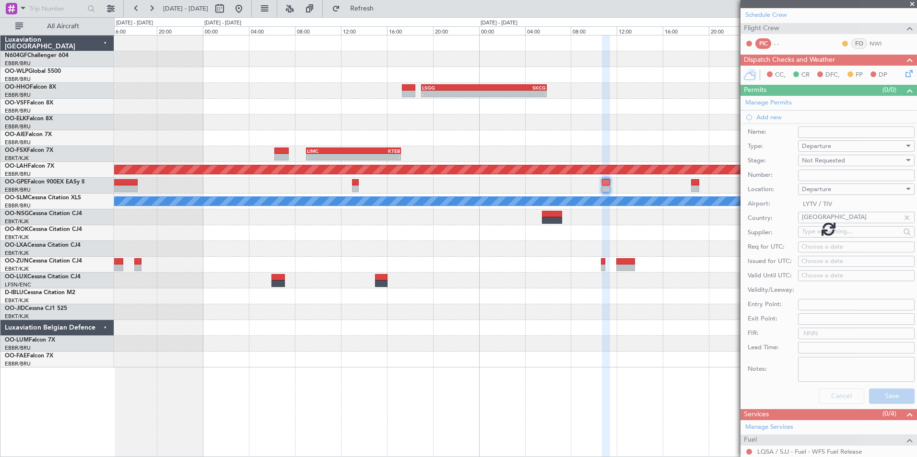
scroll to position [0, 0]
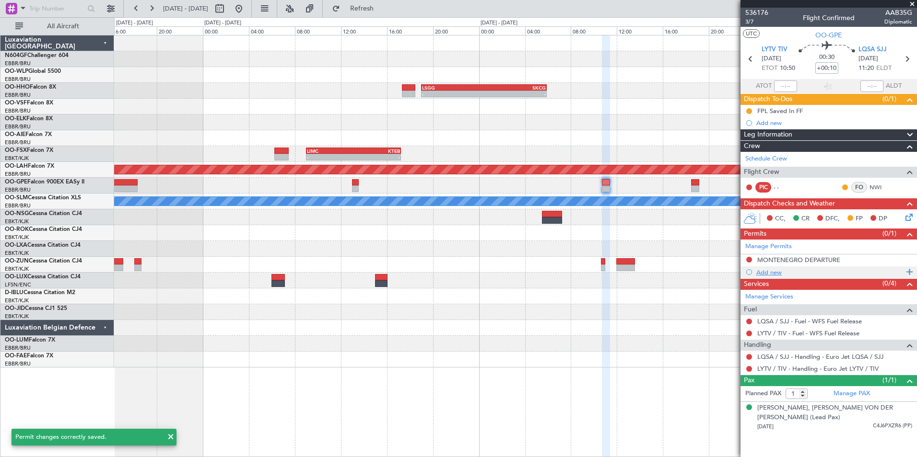
click at [767, 275] on div "Add new" at bounding box center [829, 272] width 147 height 8
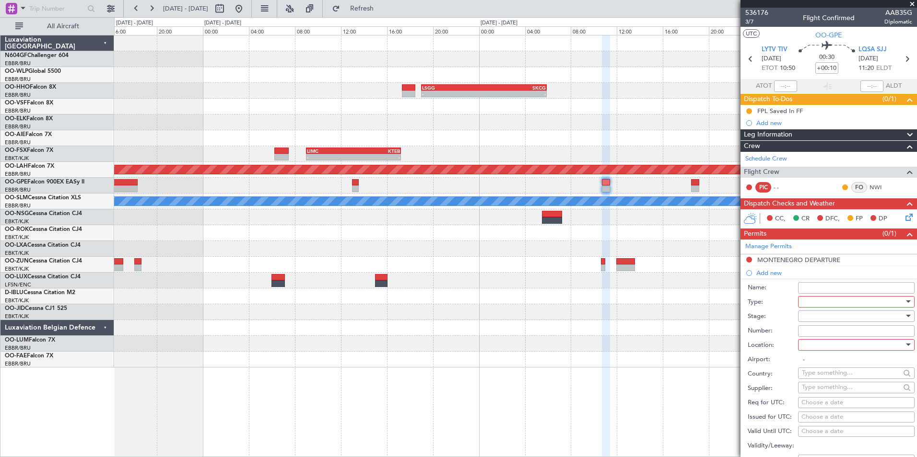
scroll to position [48, 0]
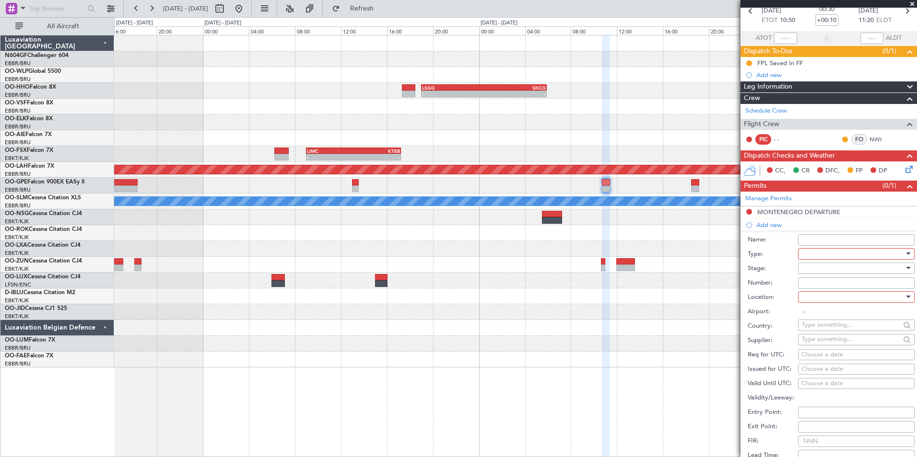
click at [824, 252] on div at bounding box center [853, 254] width 102 height 14
click at [831, 307] on span "Landing" at bounding box center [852, 310] width 101 height 14
click at [830, 274] on div at bounding box center [853, 268] width 102 height 14
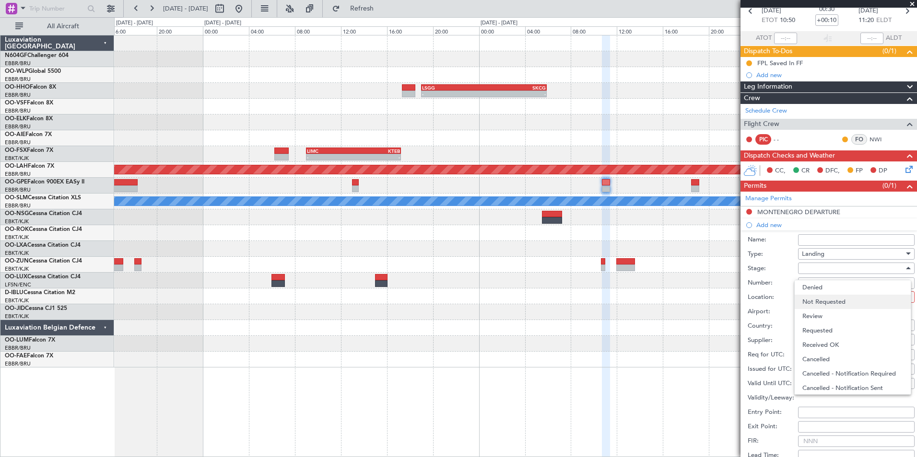
click at [843, 303] on span "Not Requested" at bounding box center [852, 302] width 101 height 14
click at [841, 301] on div at bounding box center [853, 297] width 102 height 14
click at [842, 345] on span "Arrival" at bounding box center [852, 345] width 101 height 14
type input "LQSA / SJJ"
click at [827, 329] on input "text" at bounding box center [851, 325] width 98 height 14
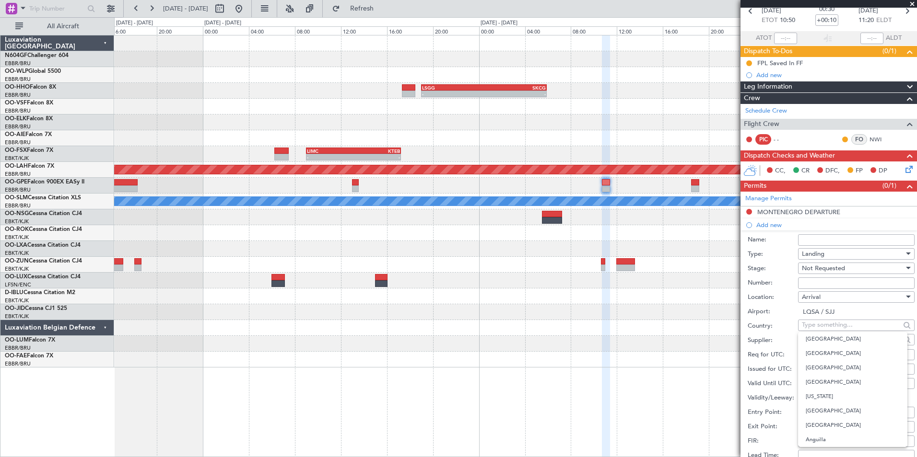
type input "N"
click at [833, 338] on span "[GEOGRAPHIC_DATA]" at bounding box center [852, 339] width 94 height 14
type input "[GEOGRAPHIC_DATA]"
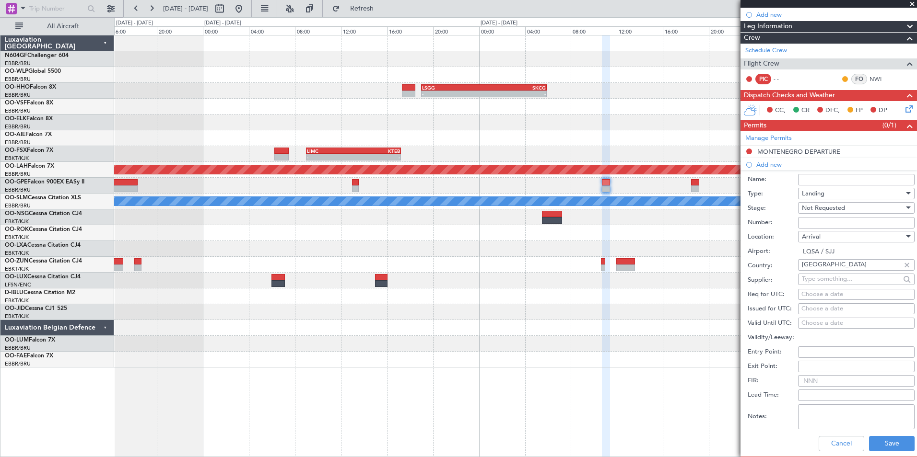
scroll to position [144, 0]
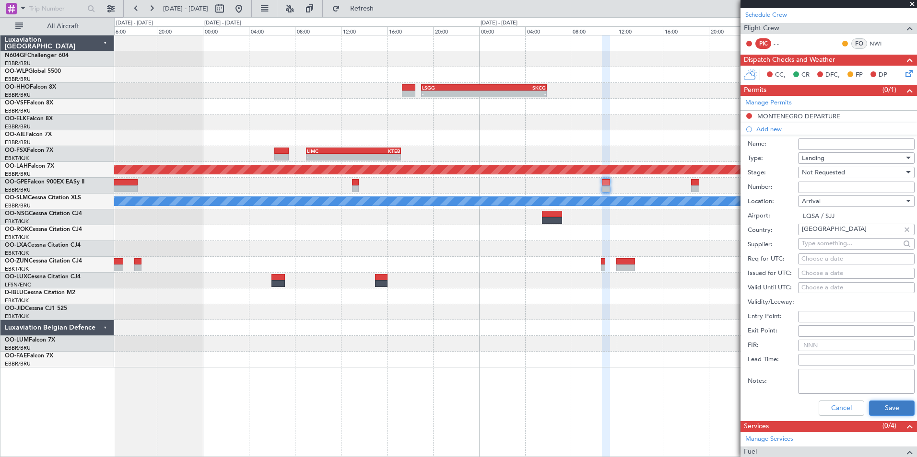
click at [883, 402] on button "Save" at bounding box center [892, 408] width 46 height 15
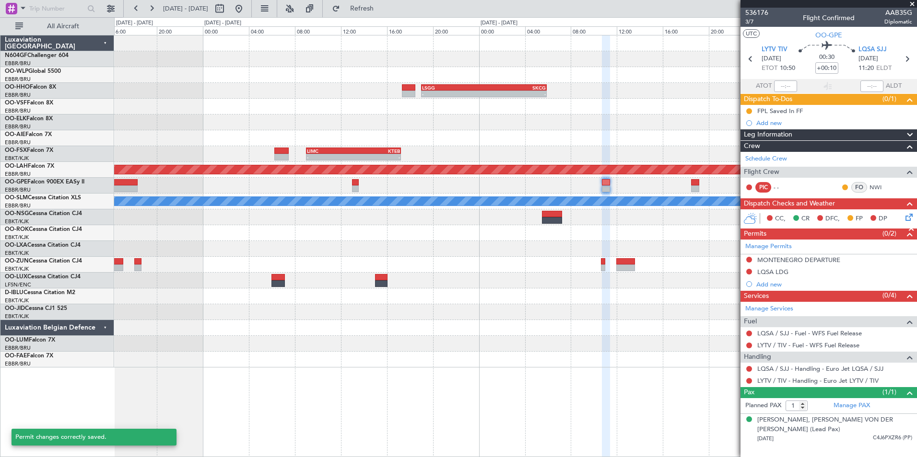
scroll to position [0, 0]
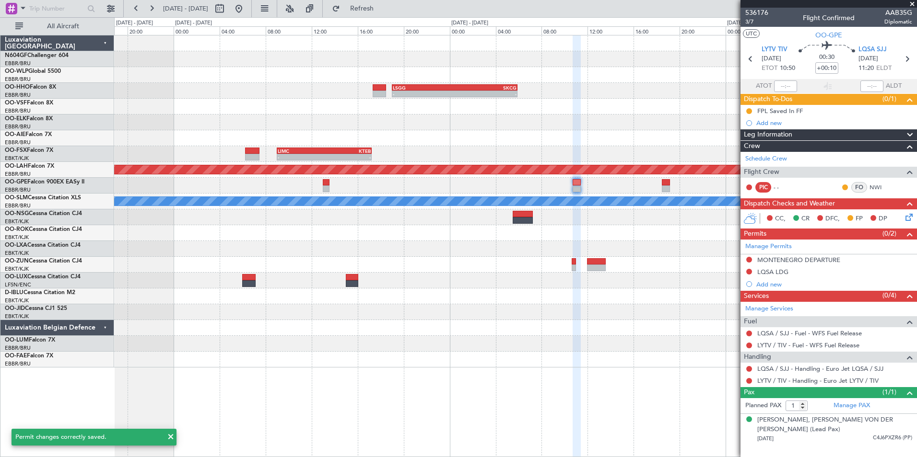
click at [595, 186] on div "No Crew [GEOGRAPHIC_DATA] ([GEOGRAPHIC_DATA] National)" at bounding box center [515, 186] width 802 height 16
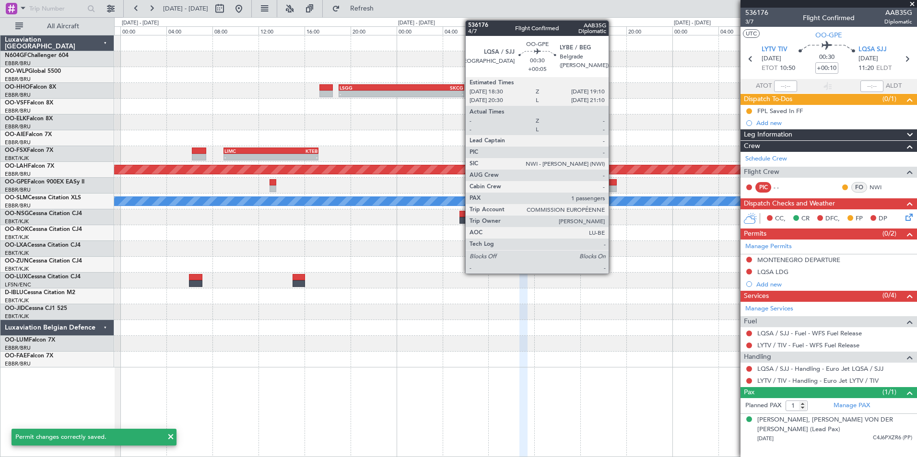
click at [613, 184] on div at bounding box center [612, 182] width 8 height 7
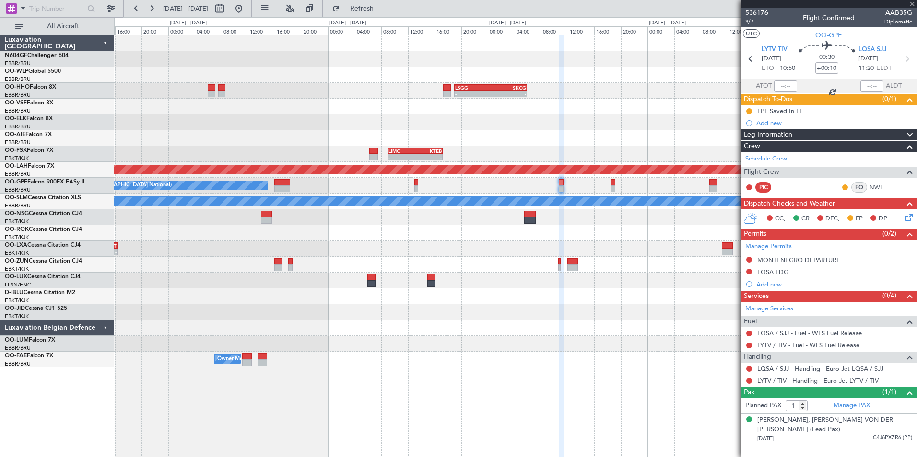
type input "+00:05"
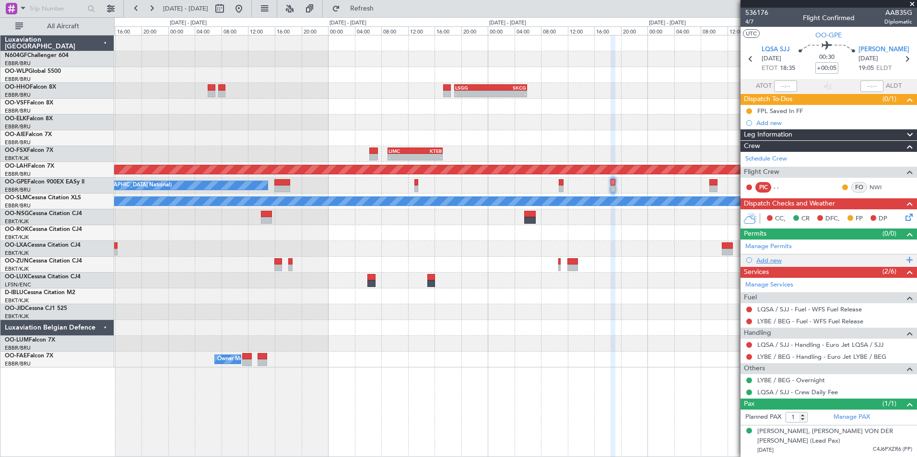
click at [779, 260] on div "Add new" at bounding box center [829, 260] width 147 height 8
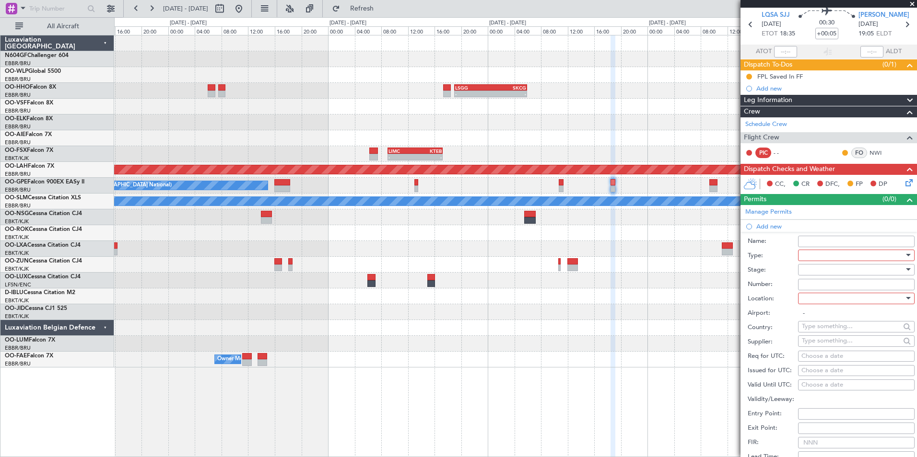
scroll to position [48, 0]
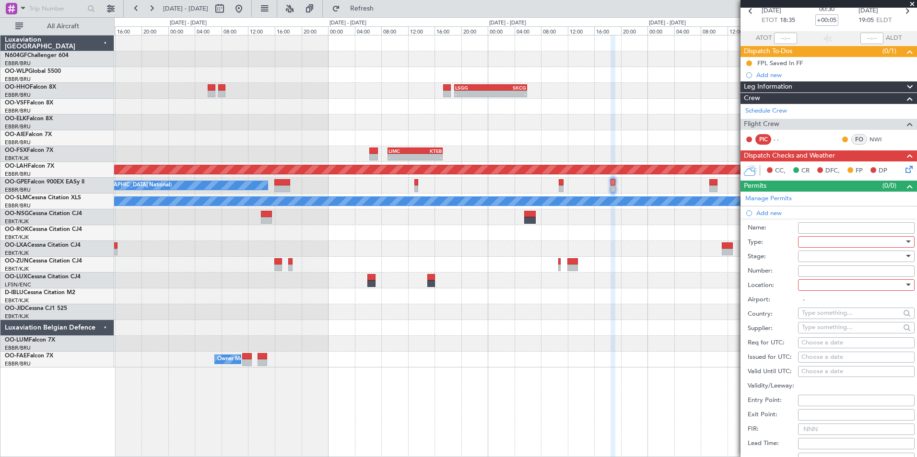
click at [818, 237] on div at bounding box center [853, 242] width 102 height 14
click at [835, 327] on span "Departure" at bounding box center [852, 328] width 101 height 14
click at [832, 254] on div at bounding box center [853, 256] width 102 height 14
click at [847, 292] on span "Not Requested" at bounding box center [852, 290] width 101 height 14
click at [838, 289] on div at bounding box center [853, 285] width 102 height 14
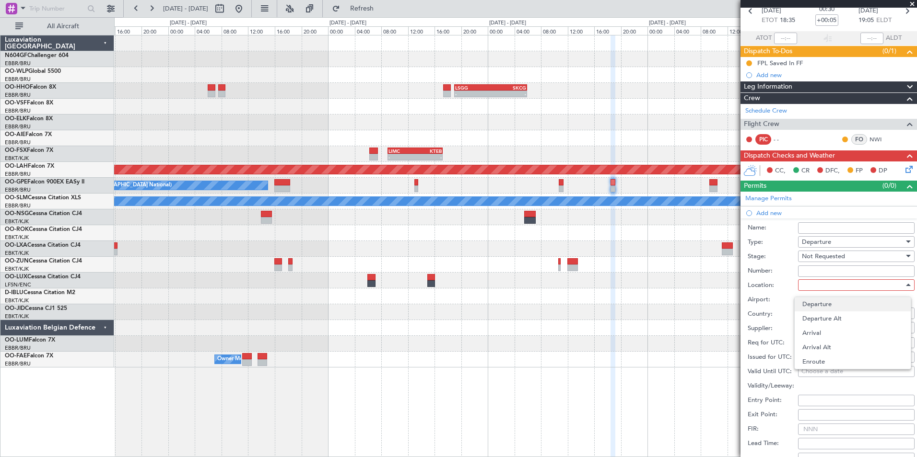
click at [845, 302] on span "Departure" at bounding box center [852, 304] width 101 height 14
type input "LQSA / SJJ"
click at [834, 310] on input "text" at bounding box center [851, 313] width 98 height 14
click at [841, 326] on span "[GEOGRAPHIC_DATA]" at bounding box center [852, 327] width 94 height 14
type input "[GEOGRAPHIC_DATA]"
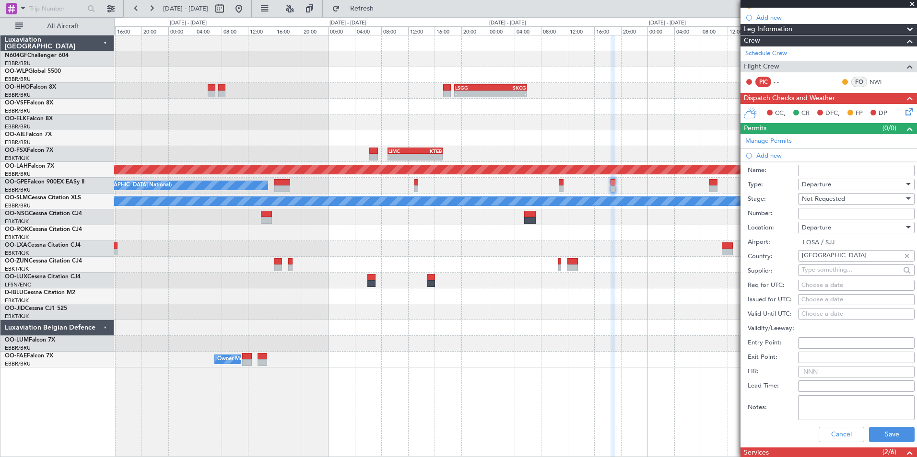
scroll to position [144, 0]
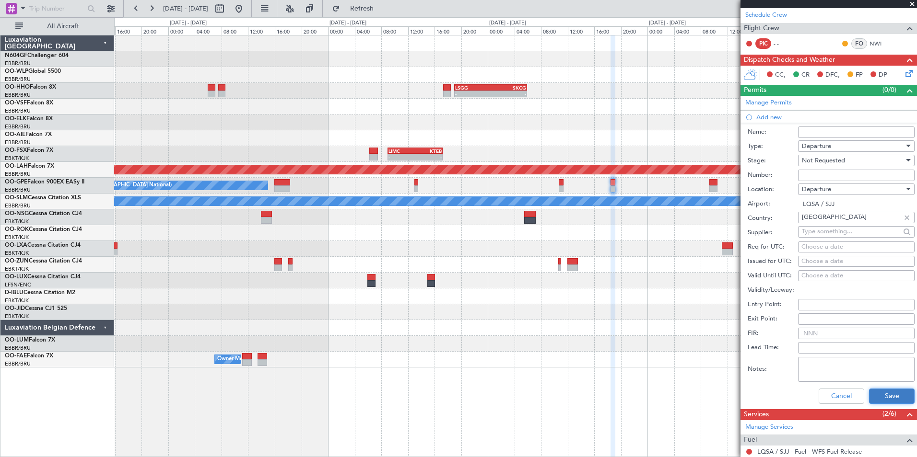
click at [879, 393] on button "Save" at bounding box center [892, 396] width 46 height 15
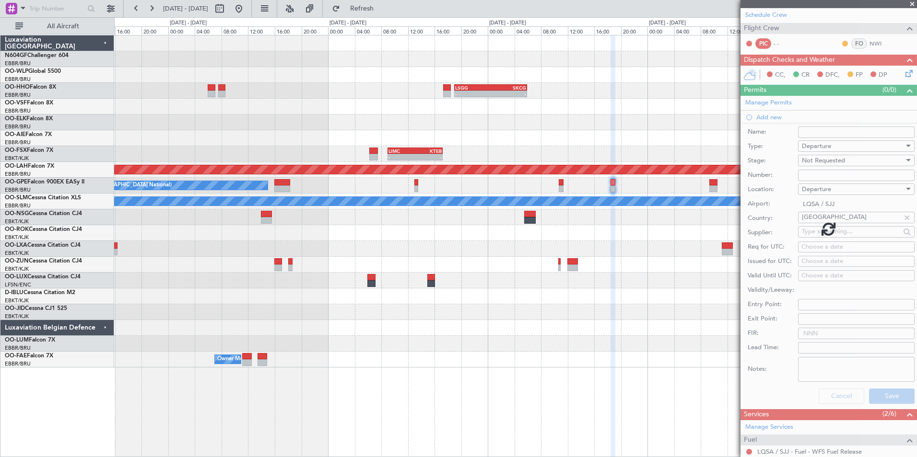
scroll to position [1, 0]
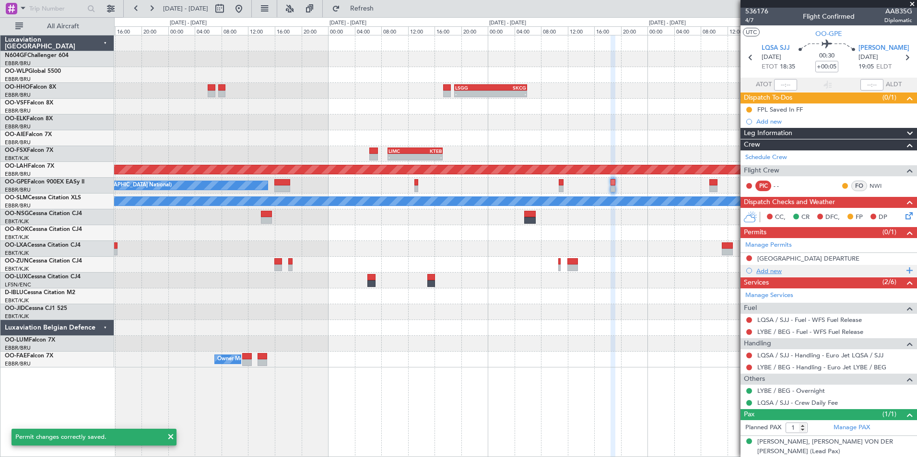
click at [770, 272] on div "Add new" at bounding box center [829, 271] width 147 height 8
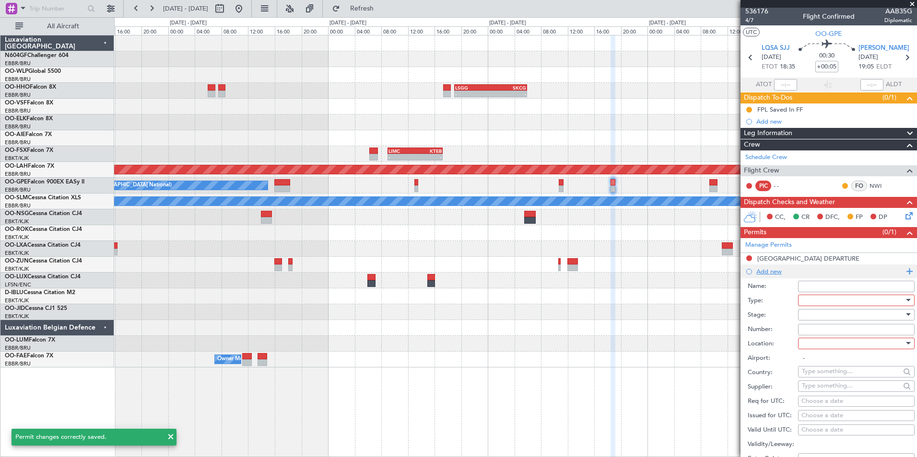
scroll to position [144, 0]
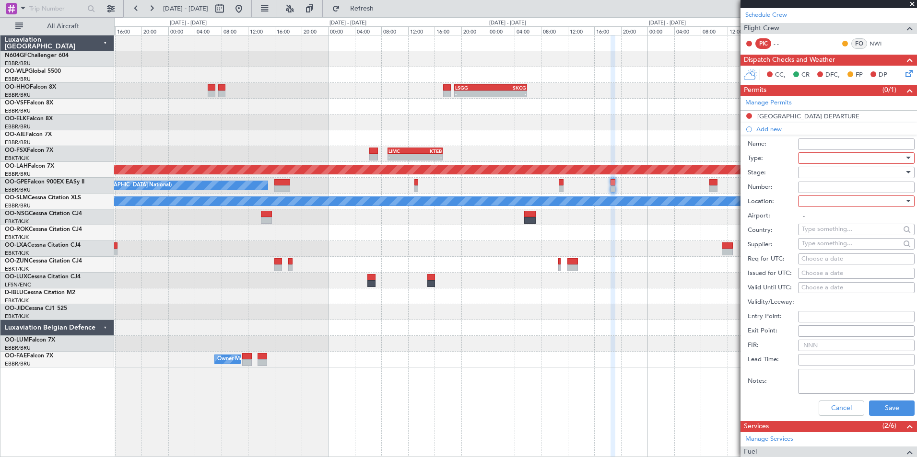
click at [837, 159] on div at bounding box center [853, 158] width 102 height 14
click at [834, 211] on span "Landing" at bounding box center [852, 216] width 101 height 14
click at [831, 176] on div at bounding box center [853, 172] width 102 height 14
click at [835, 206] on span "Not Requested" at bounding box center [852, 206] width 101 height 14
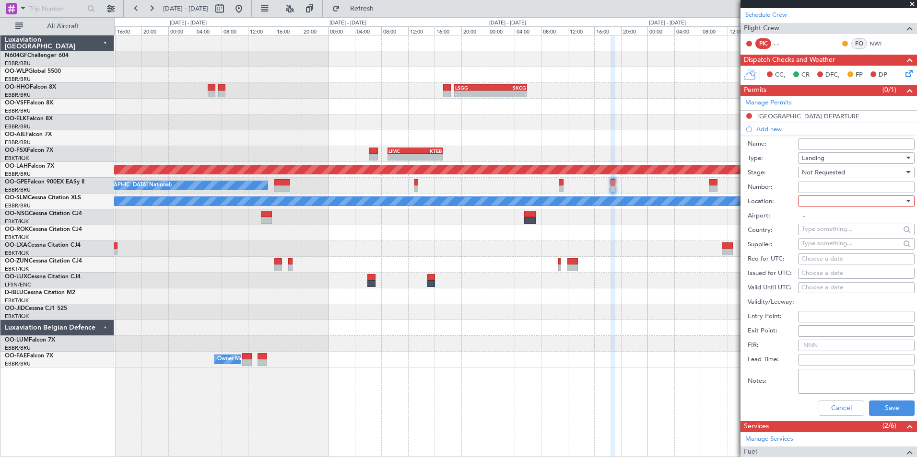
click at [829, 203] on div at bounding box center [853, 201] width 102 height 14
click at [833, 252] on span "Arrival" at bounding box center [852, 249] width 101 height 14
type input "LYBE / BEG"
click at [815, 228] on input "text" at bounding box center [851, 229] width 98 height 14
click at [826, 247] on span "[GEOGRAPHIC_DATA]" at bounding box center [852, 243] width 94 height 14
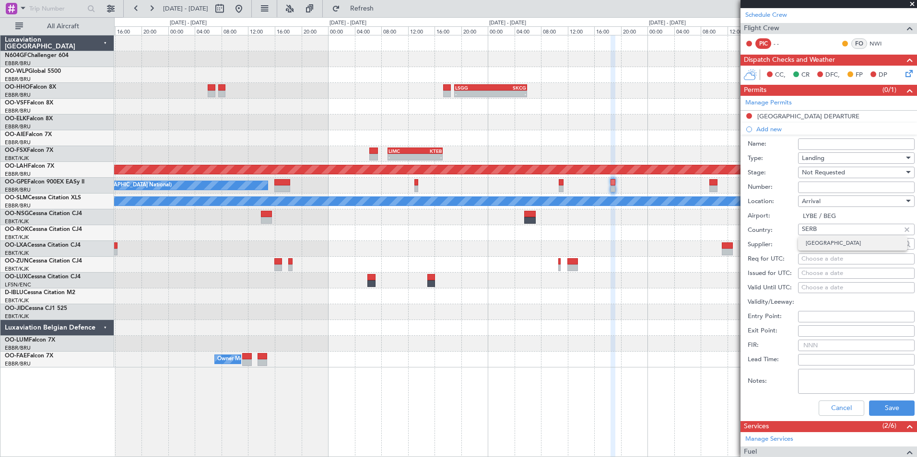
type input "[GEOGRAPHIC_DATA]"
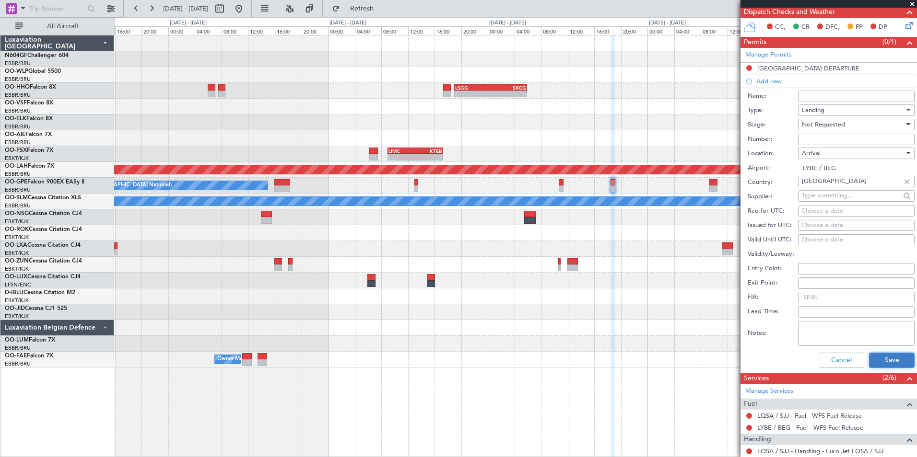
click at [887, 362] on button "Save" at bounding box center [892, 360] width 46 height 15
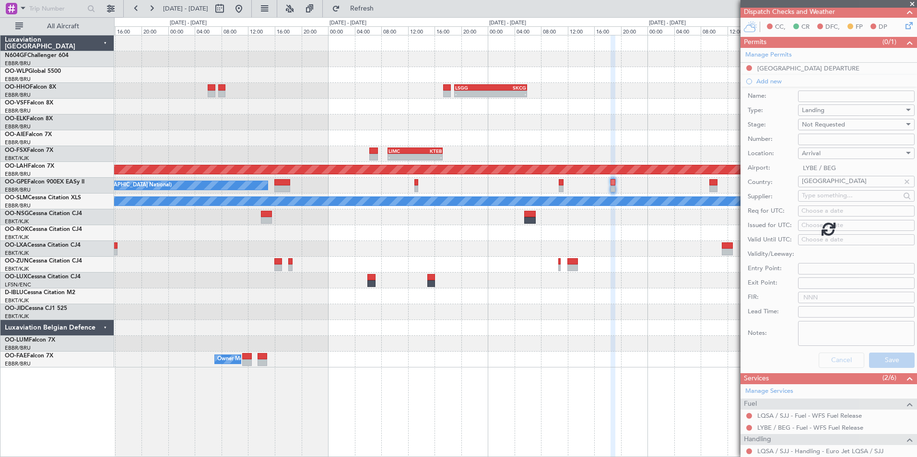
scroll to position [13, 0]
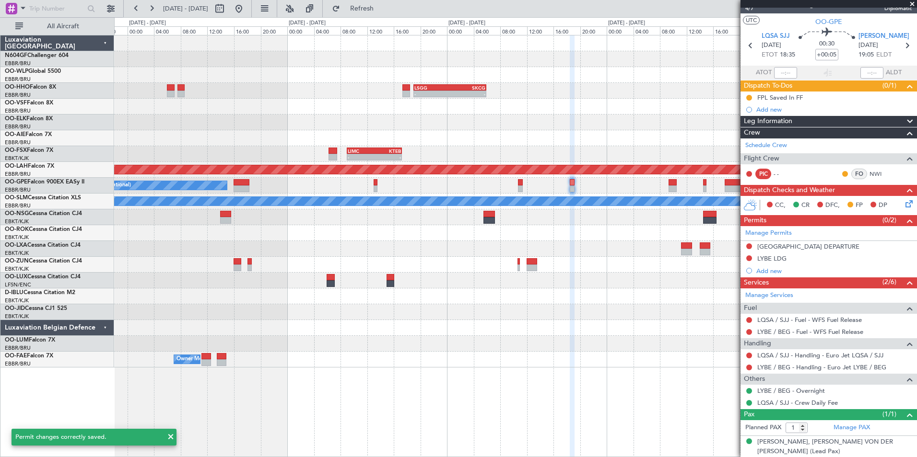
click at [662, 235] on div at bounding box center [515, 233] width 802 height 16
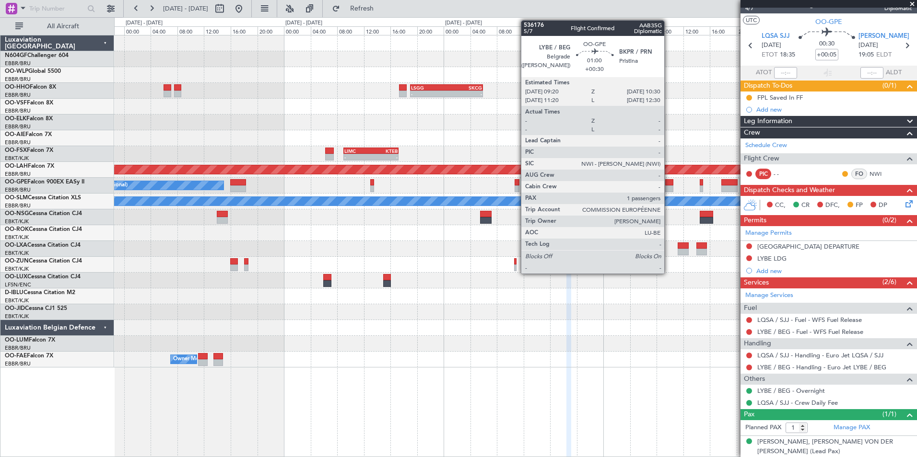
click at [668, 184] on div at bounding box center [669, 182] width 8 height 7
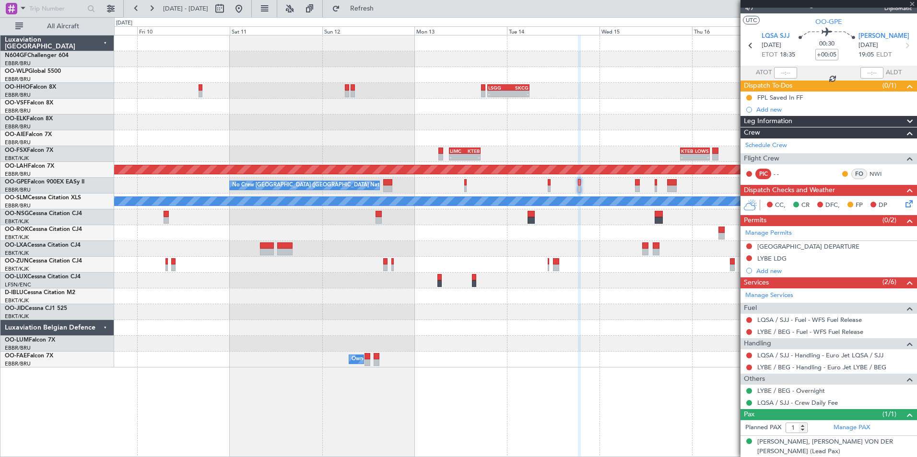
click at [630, 207] on div "A/C Unavailable [GEOGRAPHIC_DATA]" at bounding box center [515, 202] width 802 height 16
type input "+00:30"
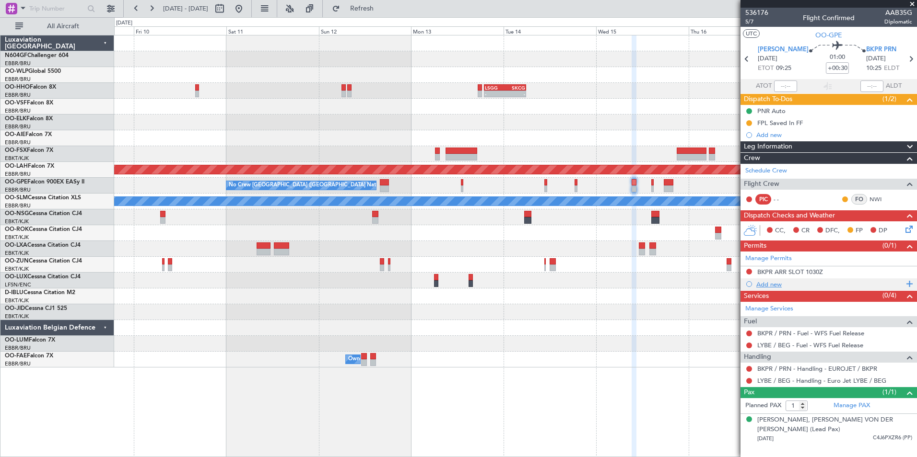
click at [764, 285] on div "Add new" at bounding box center [829, 284] width 147 height 8
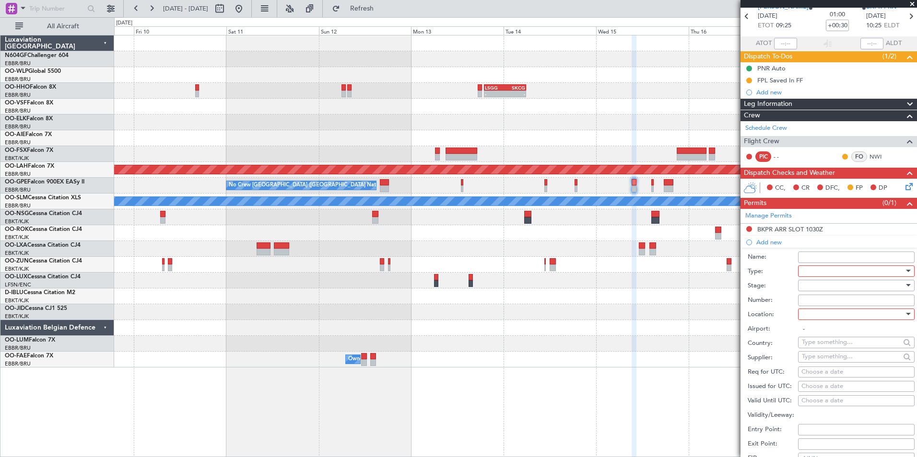
scroll to position [96, 0]
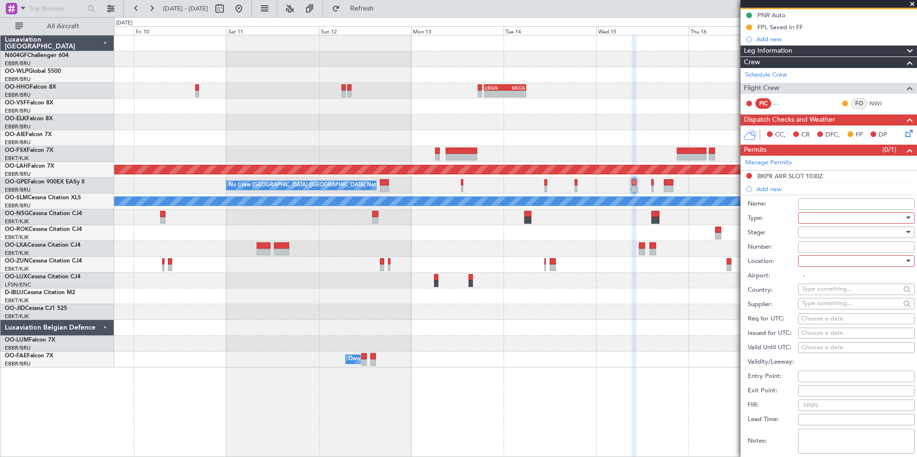
click at [816, 217] on div at bounding box center [853, 218] width 102 height 14
click at [831, 255] on span "Departure" at bounding box center [852, 256] width 101 height 14
click at [840, 233] on div at bounding box center [853, 232] width 102 height 14
click at [843, 270] on span "Not Requested" at bounding box center [852, 266] width 101 height 14
click at [836, 261] on div at bounding box center [853, 261] width 102 height 14
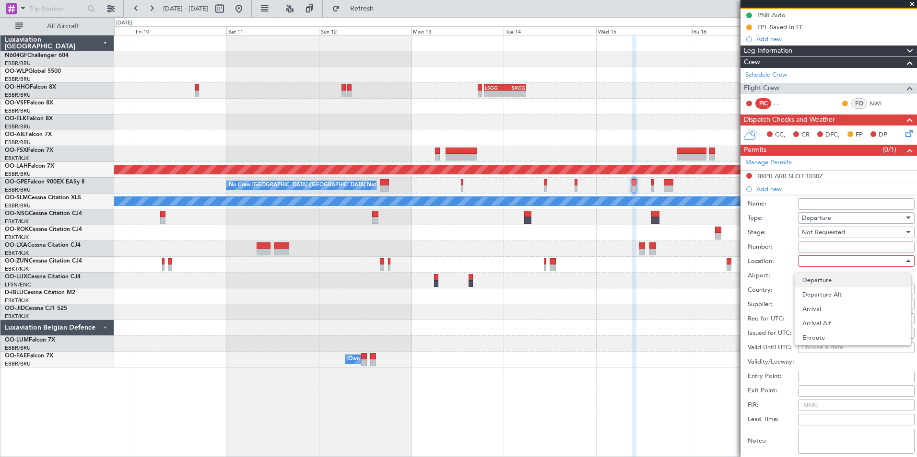
click at [838, 273] on span "Departure" at bounding box center [852, 280] width 101 height 14
type input "LYBE / BEG"
click at [834, 285] on input "text" at bounding box center [851, 289] width 98 height 14
click at [837, 305] on span "[GEOGRAPHIC_DATA]" at bounding box center [852, 303] width 94 height 14
type input "[GEOGRAPHIC_DATA]"
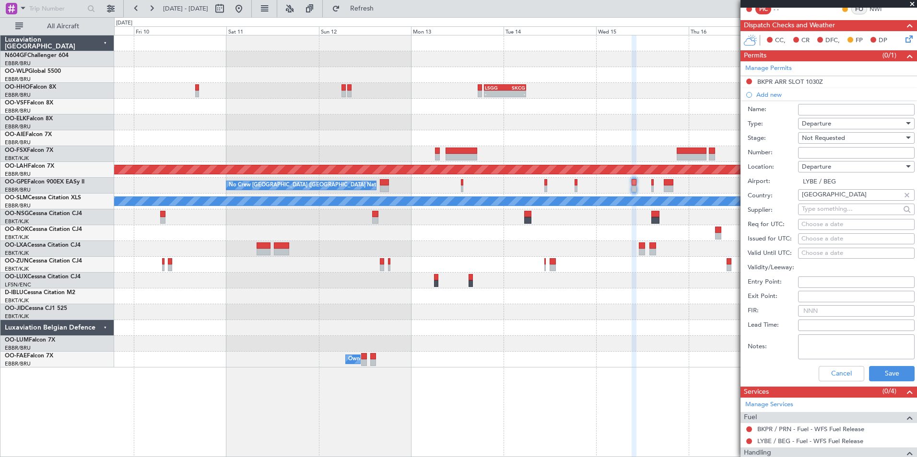
scroll to position [192, 0]
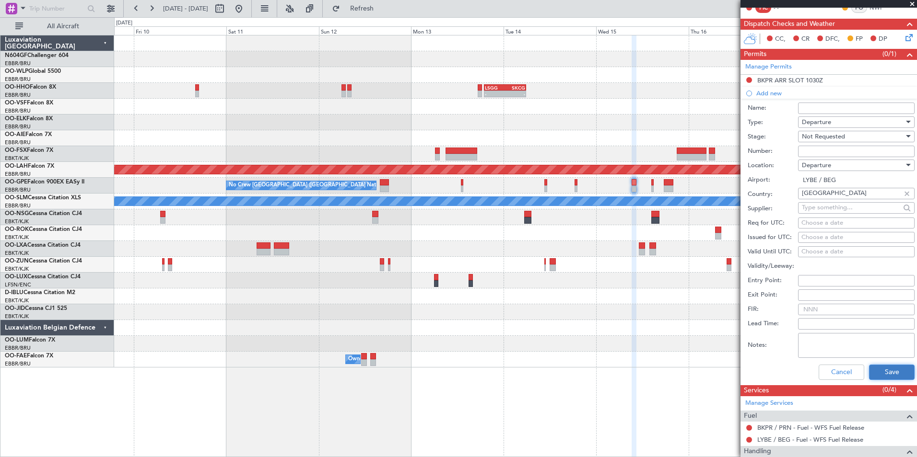
click at [879, 369] on button "Save" at bounding box center [892, 372] width 46 height 15
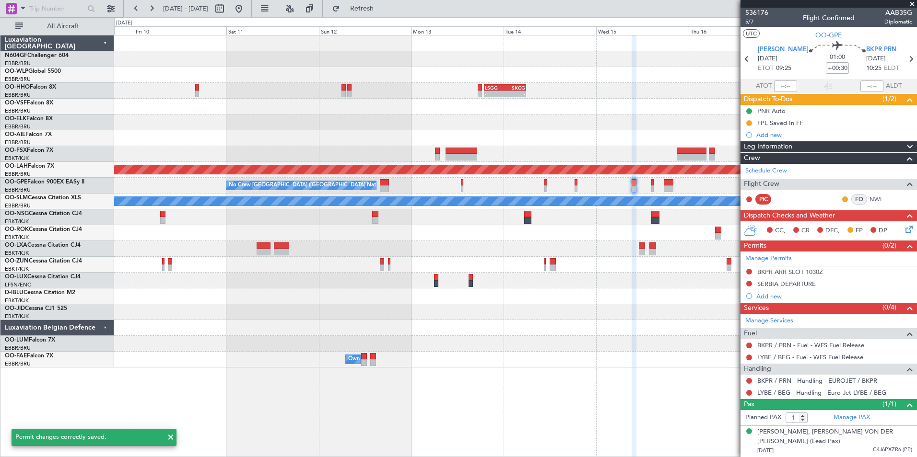
scroll to position [0, 0]
click at [757, 295] on div "Add new" at bounding box center [829, 296] width 147 height 8
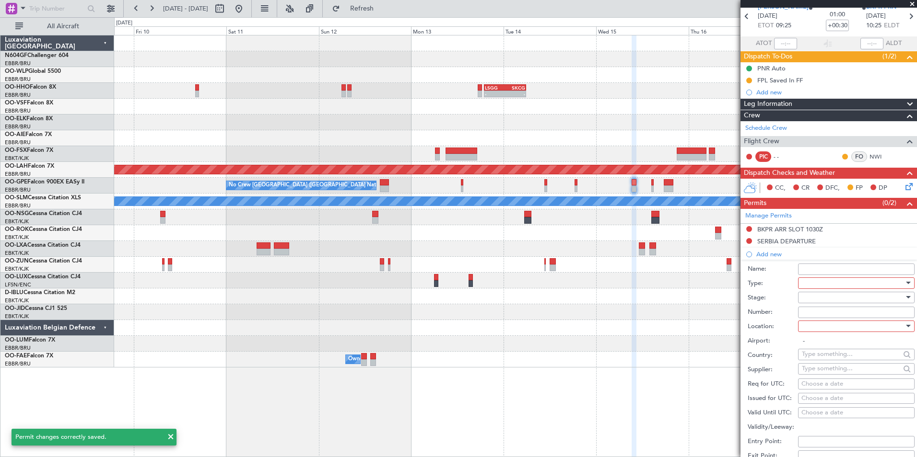
scroll to position [48, 0]
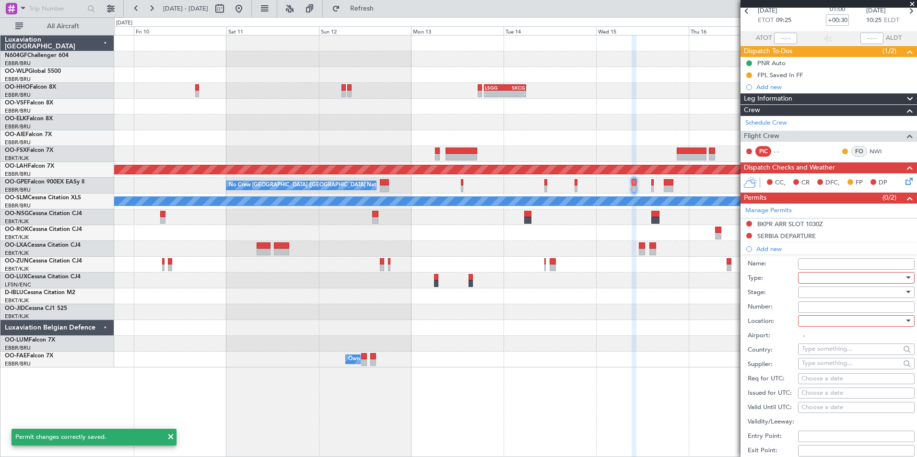
click at [824, 276] on div at bounding box center [853, 278] width 102 height 14
click at [833, 336] on span "Landing" at bounding box center [852, 335] width 101 height 14
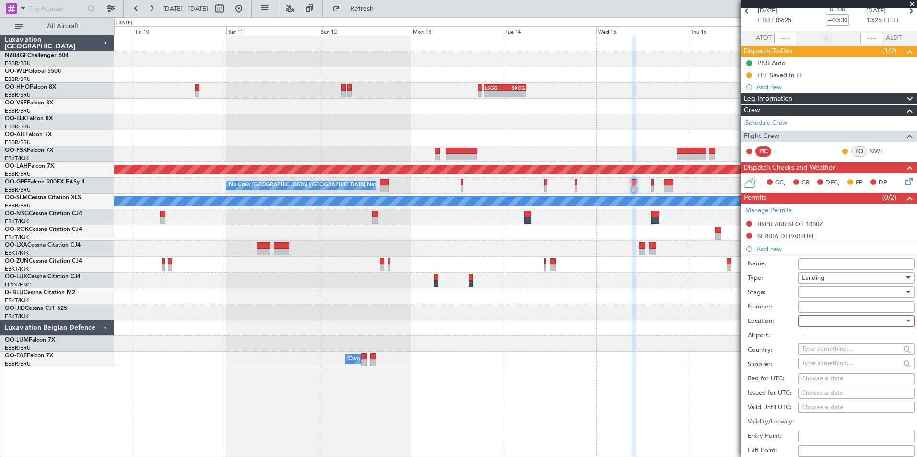
click at [827, 295] on div at bounding box center [853, 292] width 102 height 14
click at [833, 326] on span "Not Requested" at bounding box center [852, 326] width 101 height 14
click at [827, 320] on div at bounding box center [853, 321] width 102 height 14
click at [821, 371] on span "Arrival" at bounding box center [852, 369] width 101 height 14
type input "BKPR / PRN"
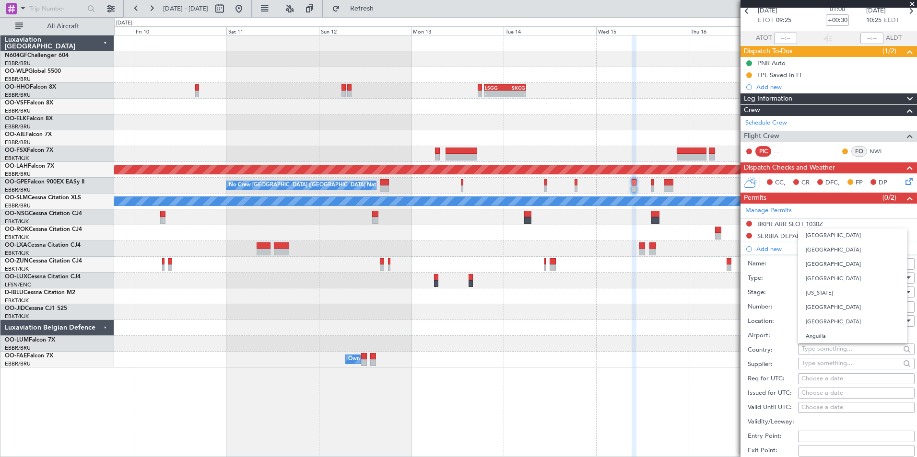
click at [826, 347] on input "text" at bounding box center [851, 349] width 98 height 14
click at [827, 362] on span "[GEOGRAPHIC_DATA]" at bounding box center [852, 363] width 94 height 14
type input "[GEOGRAPHIC_DATA]"
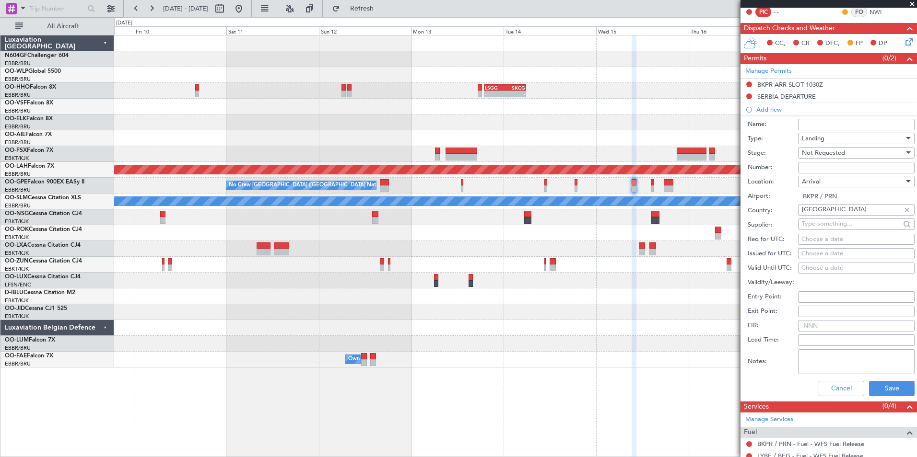
scroll to position [192, 0]
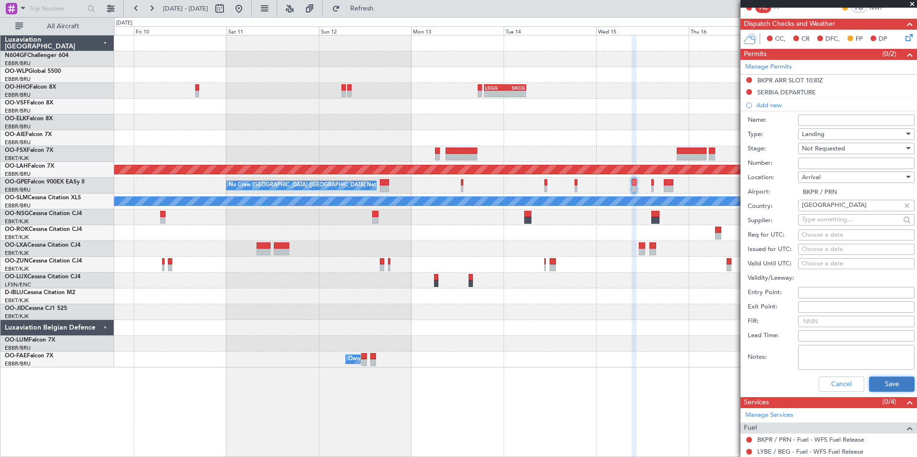
click at [886, 382] on button "Save" at bounding box center [892, 384] width 46 height 15
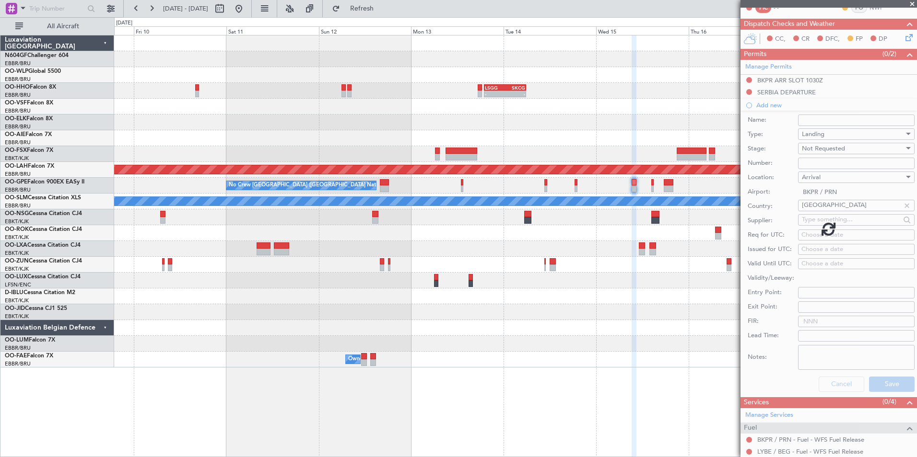
scroll to position [2, 0]
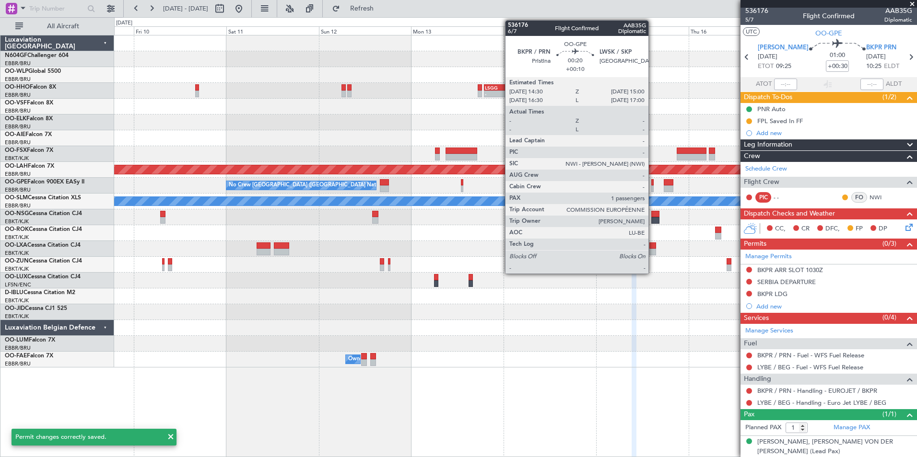
click at [652, 189] on div at bounding box center [652, 189] width 2 height 7
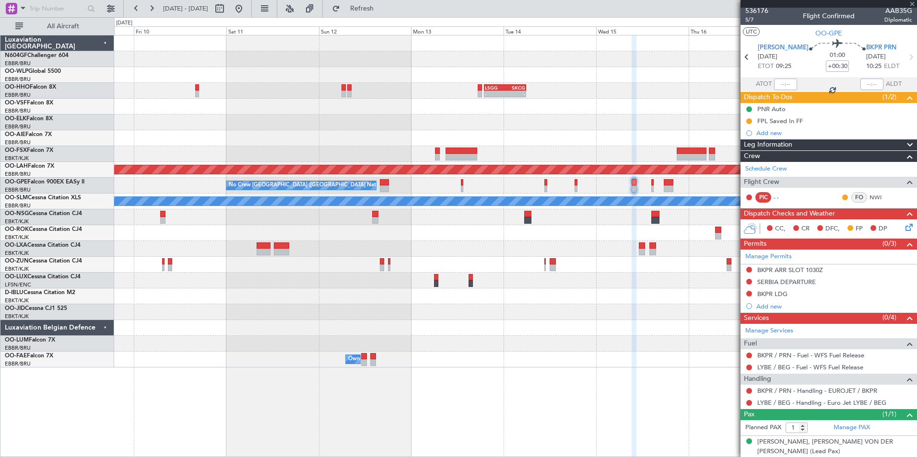
type input "+00:10"
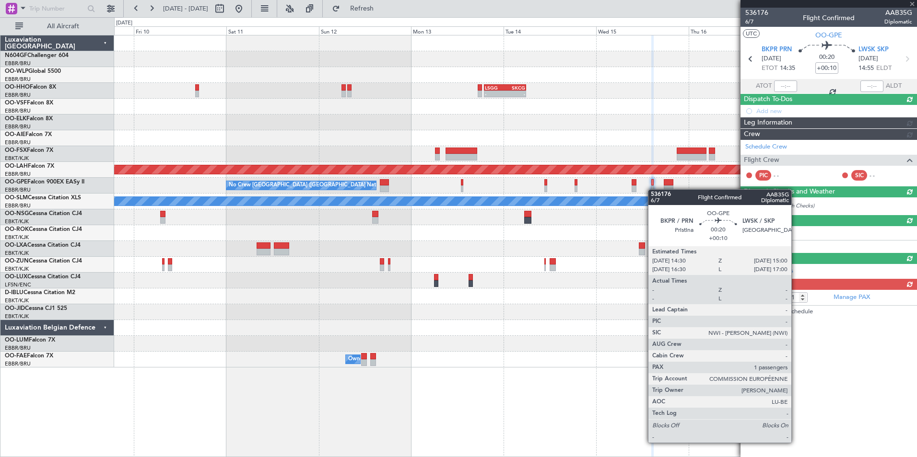
scroll to position [0, 0]
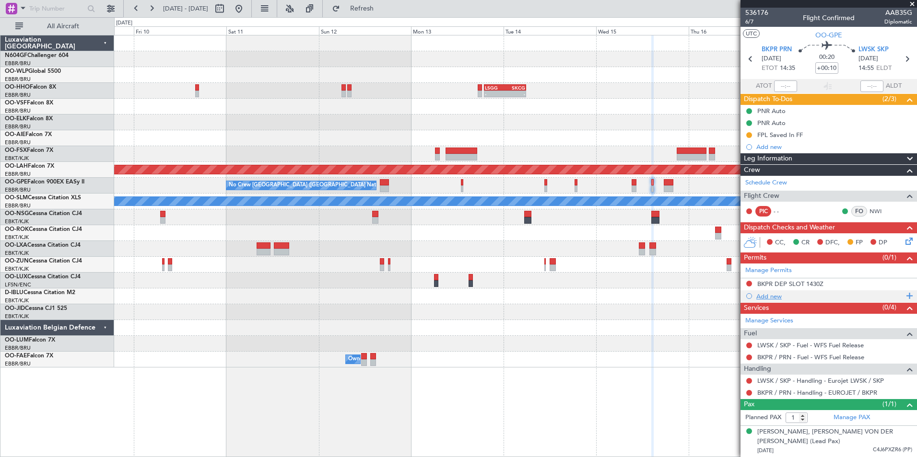
click at [772, 297] on div "Add new" at bounding box center [829, 296] width 147 height 8
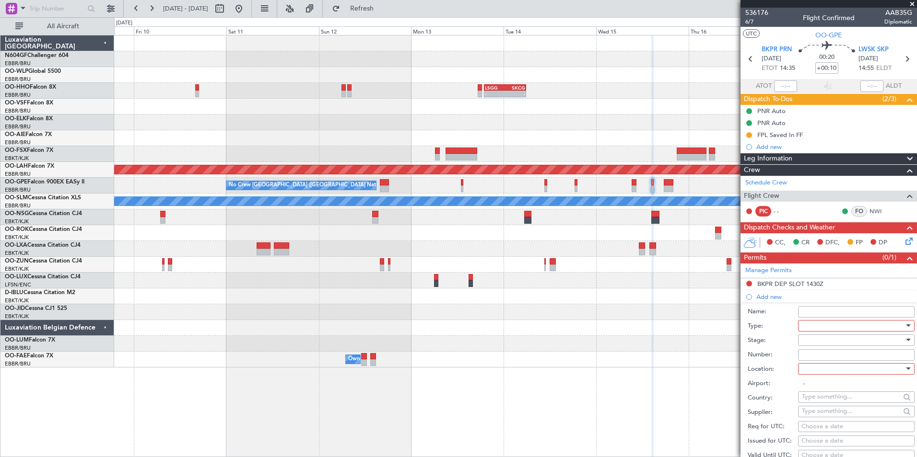
click at [844, 321] on div at bounding box center [853, 326] width 102 height 14
click at [836, 413] on span "Departure" at bounding box center [852, 412] width 101 height 14
click at [843, 344] on div at bounding box center [853, 340] width 102 height 14
click at [833, 377] on span "Not Requested" at bounding box center [852, 374] width 101 height 14
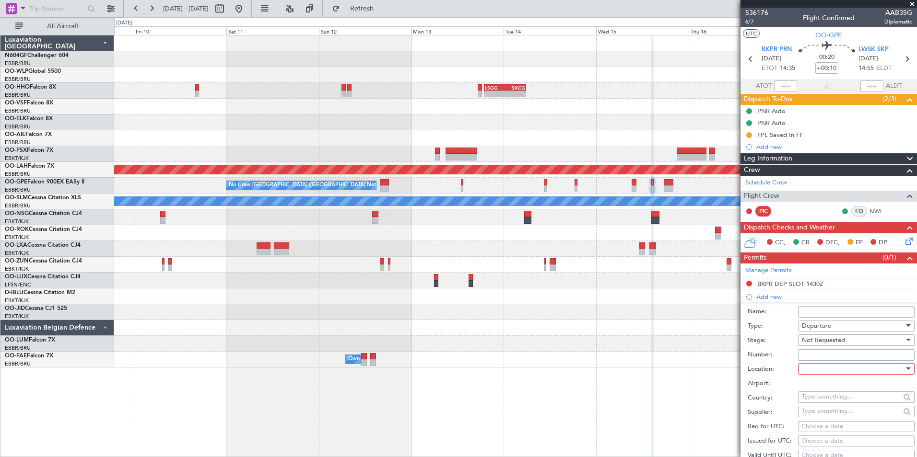
click at [829, 370] on div at bounding box center [853, 369] width 102 height 14
click at [832, 390] on span "Departure" at bounding box center [852, 388] width 101 height 14
type input "BKPR / PRN"
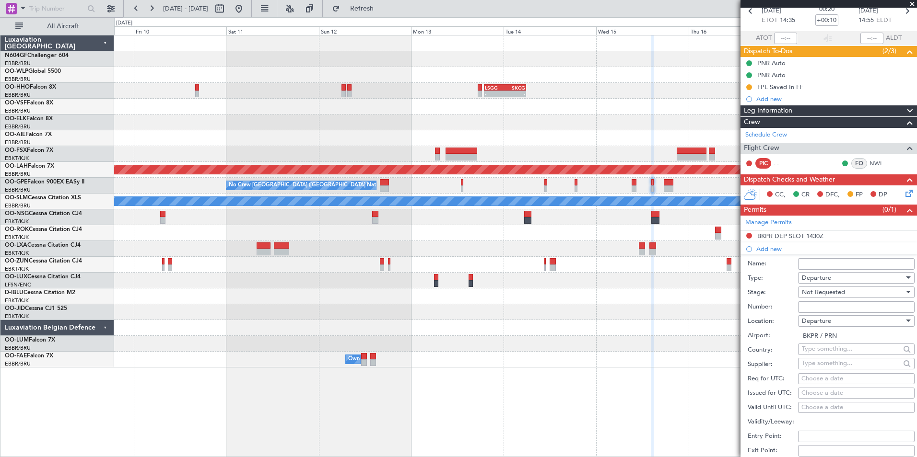
click at [825, 353] on input "text" at bounding box center [851, 349] width 98 height 14
click at [827, 358] on span "[GEOGRAPHIC_DATA]" at bounding box center [852, 363] width 94 height 14
type input "[GEOGRAPHIC_DATA]"
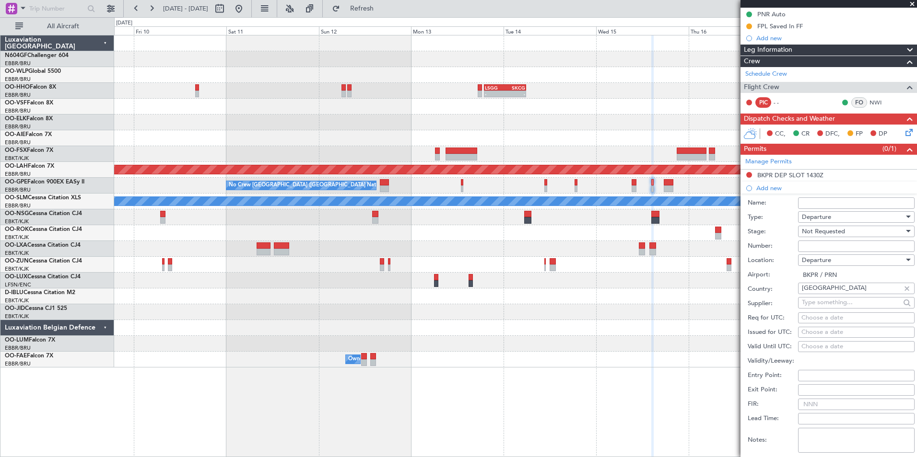
scroll to position [144, 0]
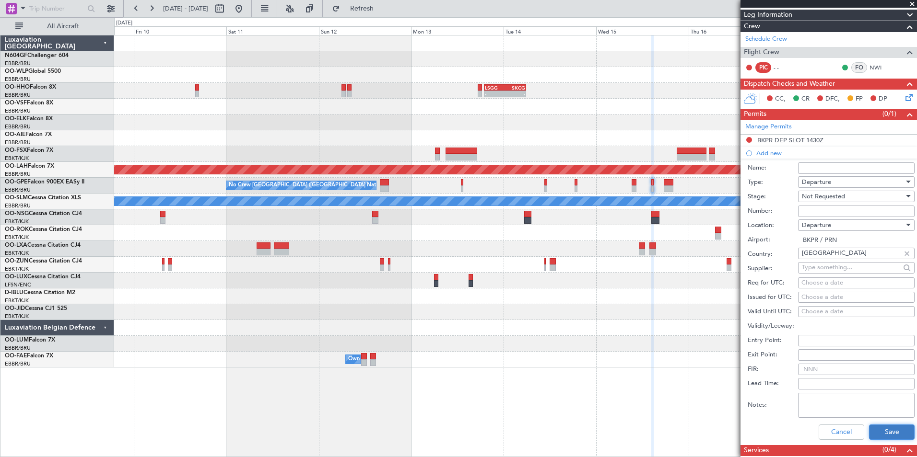
click at [884, 430] on button "Save" at bounding box center [892, 432] width 46 height 15
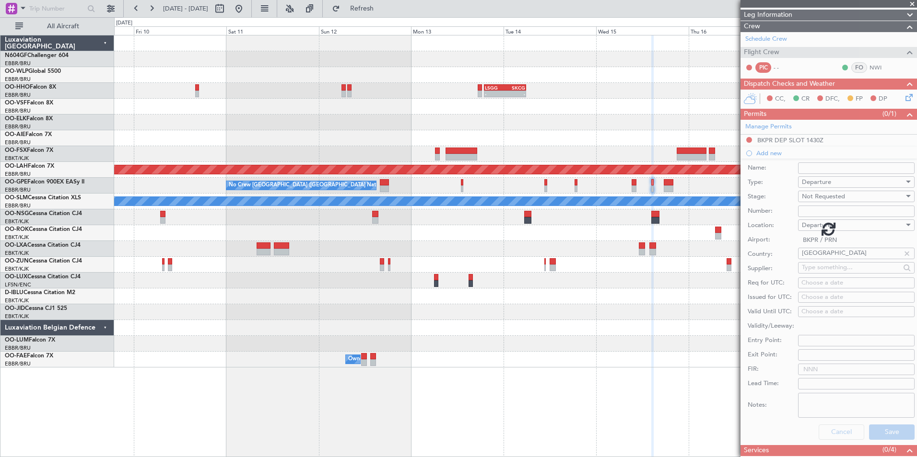
scroll to position [2, 0]
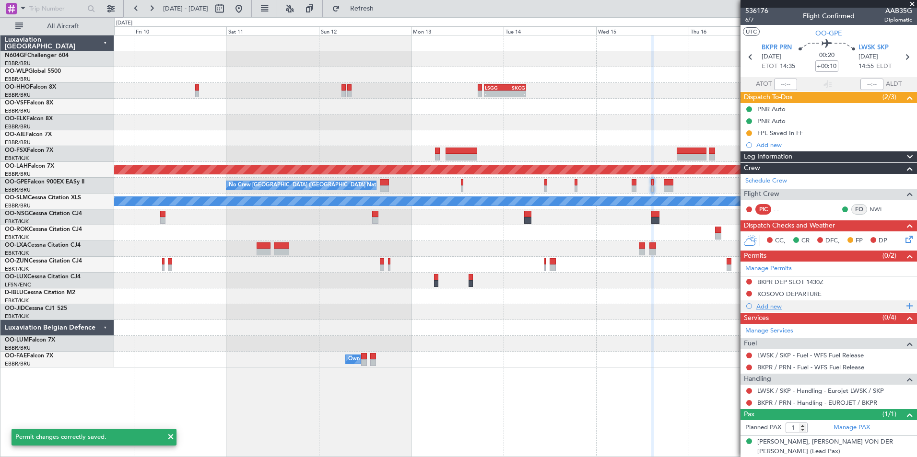
click at [769, 305] on div "Add new" at bounding box center [829, 306] width 147 height 8
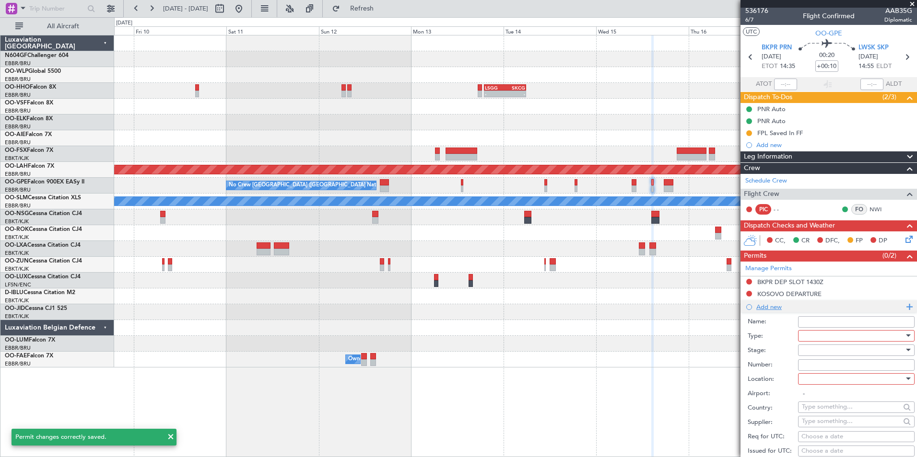
scroll to position [144, 0]
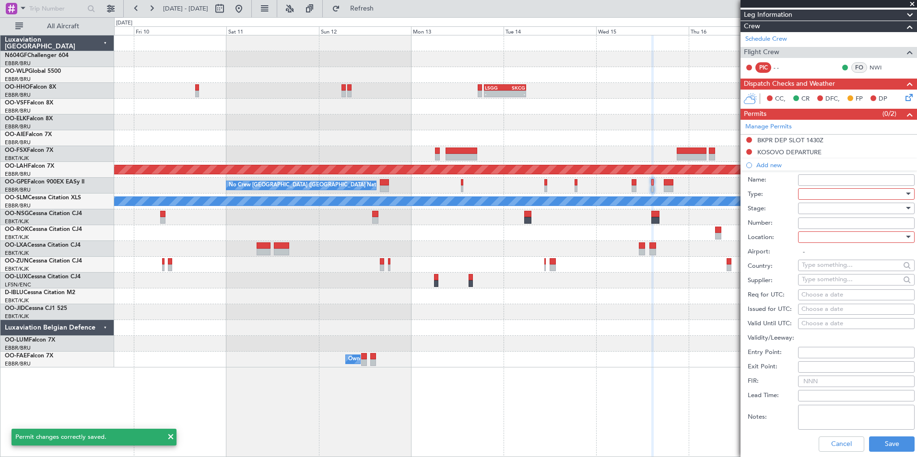
click at [828, 196] on div at bounding box center [853, 194] width 102 height 14
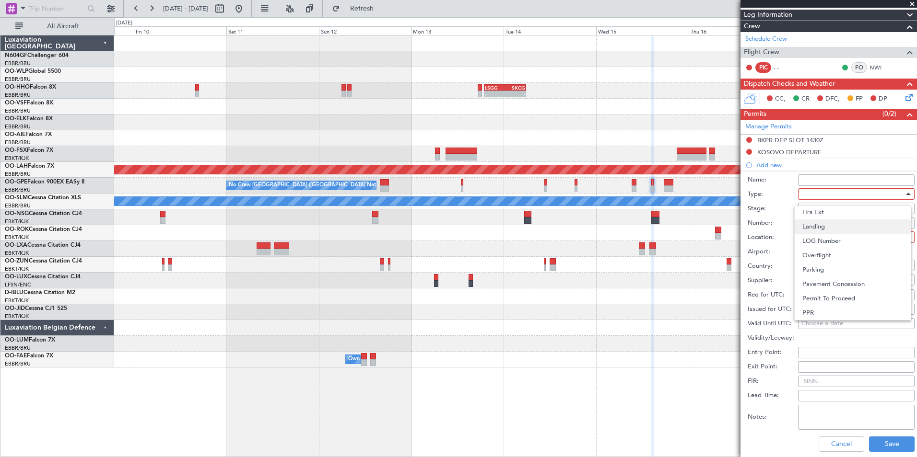
scroll to position [240, 0]
click at [832, 254] on span "Landing" at bounding box center [852, 251] width 101 height 14
click at [833, 211] on div at bounding box center [853, 208] width 102 height 14
click at [839, 238] on span "Not Requested" at bounding box center [852, 242] width 101 height 14
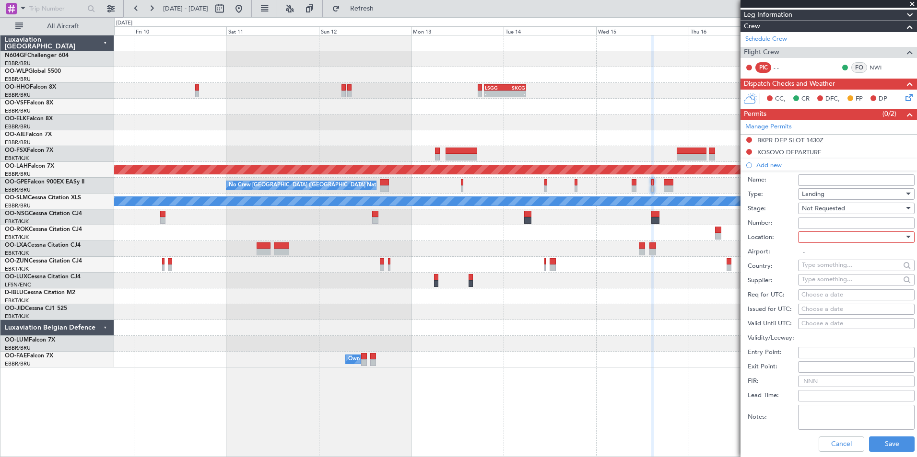
click at [837, 234] on div at bounding box center [853, 237] width 102 height 14
click at [834, 287] on span "Arrival" at bounding box center [852, 285] width 101 height 14
type input "LWSK / SKP"
click at [832, 266] on input "text" at bounding box center [851, 265] width 98 height 14
click at [848, 281] on span "[GEOGRAPHIC_DATA]" at bounding box center [852, 279] width 94 height 14
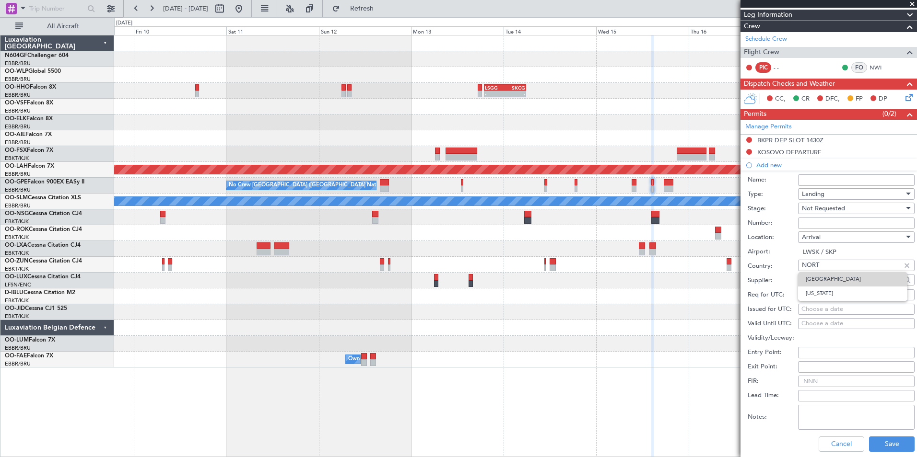
type input "[GEOGRAPHIC_DATA]"
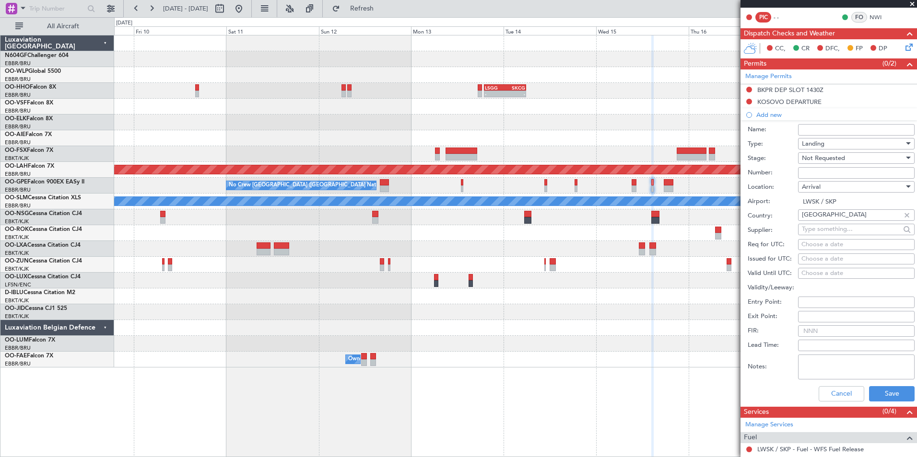
scroll to position [240, 0]
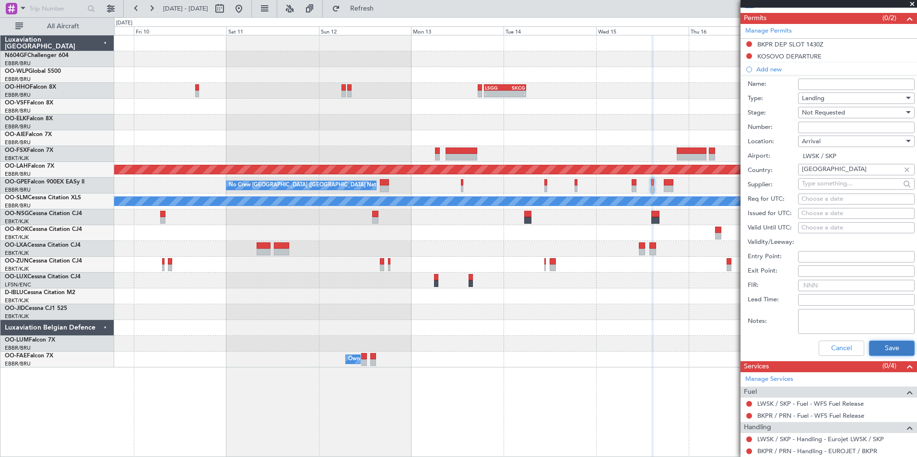
click at [895, 354] on button "Save" at bounding box center [892, 348] width 46 height 15
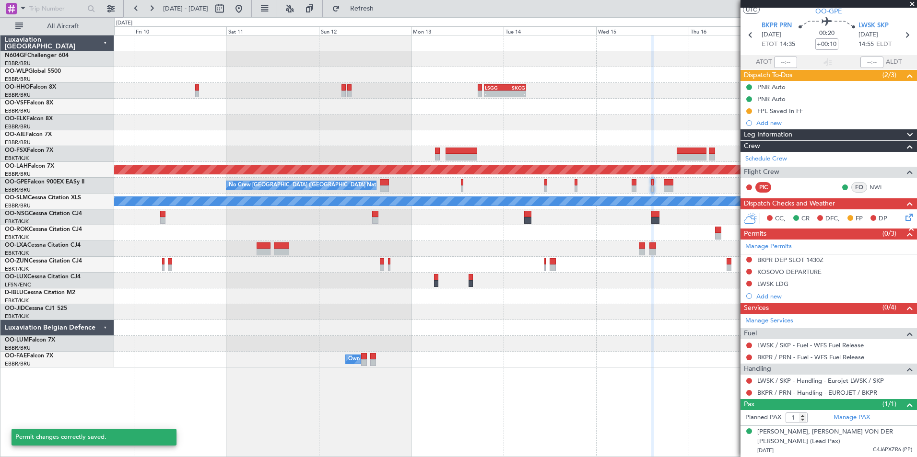
scroll to position [14, 0]
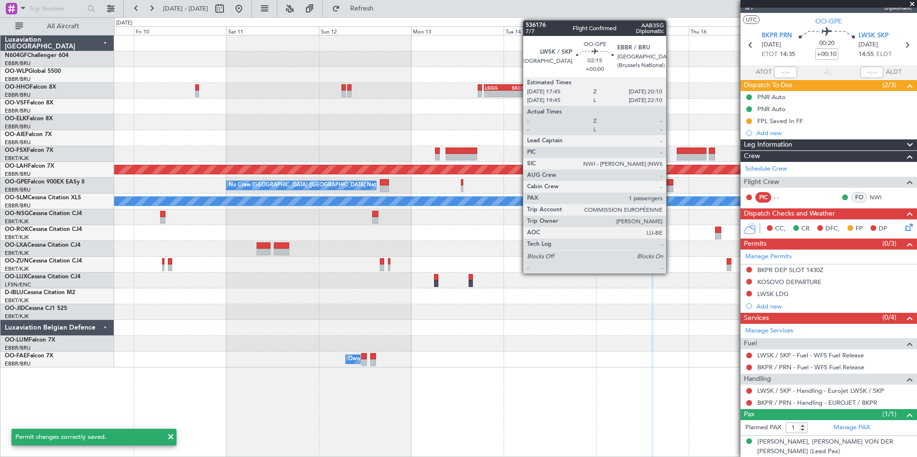
click at [670, 190] on div at bounding box center [668, 189] width 10 height 7
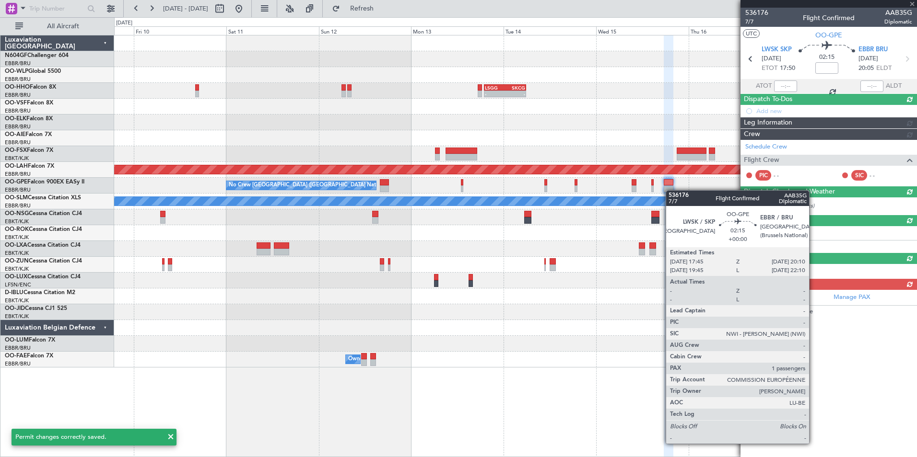
scroll to position [0, 0]
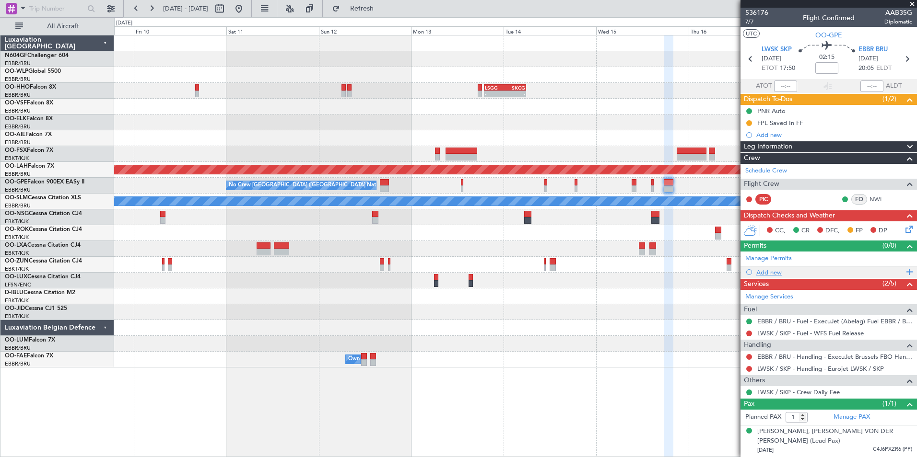
click at [770, 273] on div "Add new" at bounding box center [829, 272] width 147 height 8
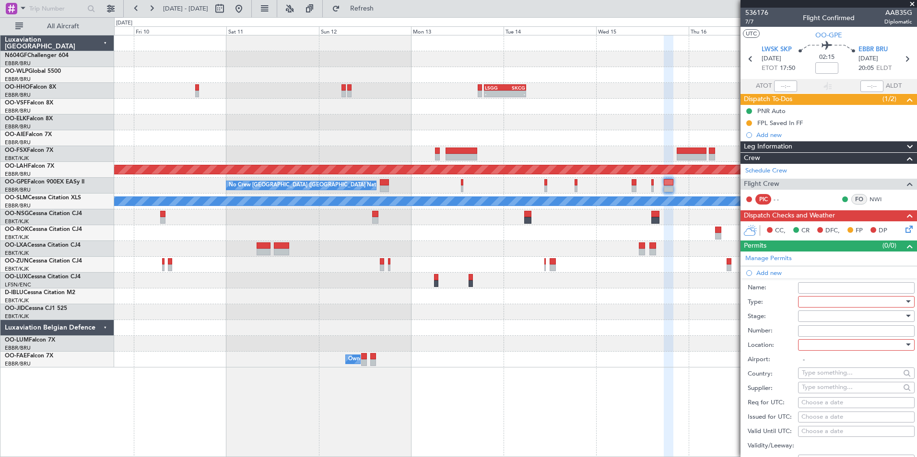
click at [839, 300] on div at bounding box center [853, 302] width 102 height 14
click at [835, 341] on span "Departure" at bounding box center [852, 340] width 101 height 14
click at [835, 321] on div at bounding box center [853, 316] width 102 height 14
click at [843, 348] on span "Not Requested" at bounding box center [852, 350] width 101 height 14
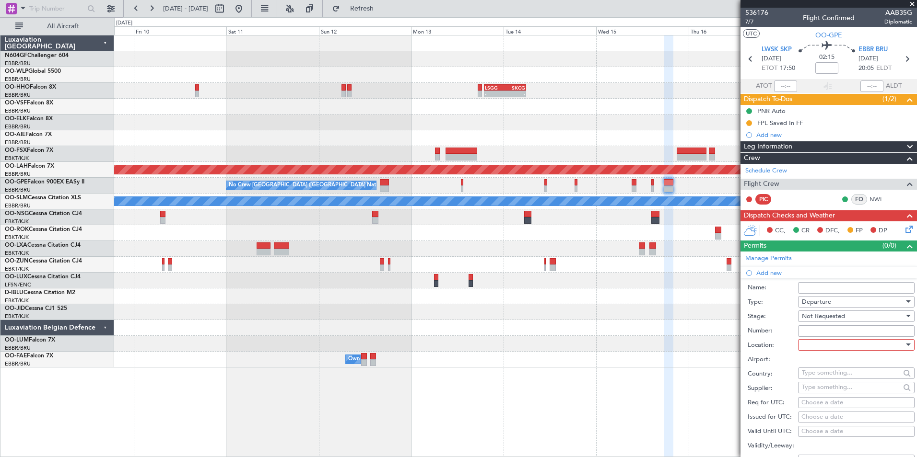
click at [835, 344] on div at bounding box center [853, 345] width 102 height 14
click at [839, 396] on span "Arrival" at bounding box center [852, 393] width 101 height 14
click at [829, 346] on div "Arrival" at bounding box center [853, 345] width 102 height 14
click at [837, 366] on span "Departure" at bounding box center [852, 364] width 101 height 14
type input "LWSK / SKP"
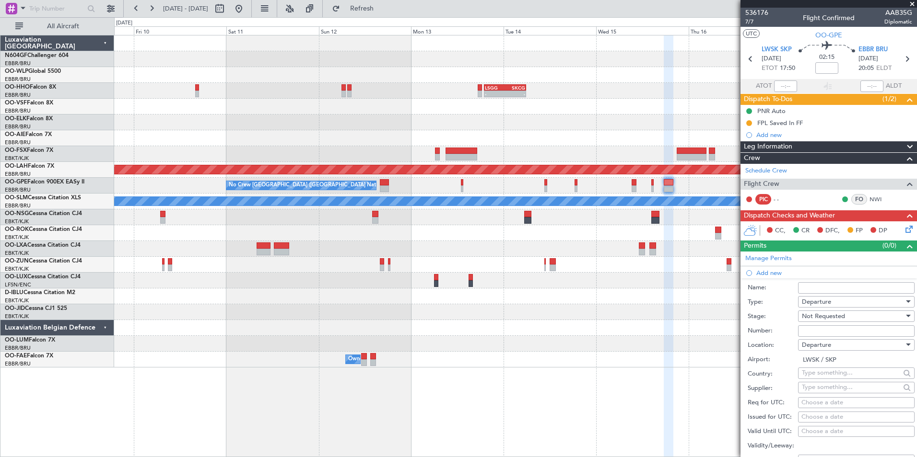
click at [838, 373] on input "text" at bounding box center [851, 373] width 98 height 14
click at [847, 393] on span "[GEOGRAPHIC_DATA]" at bounding box center [852, 387] width 94 height 14
type input "[GEOGRAPHIC_DATA]"
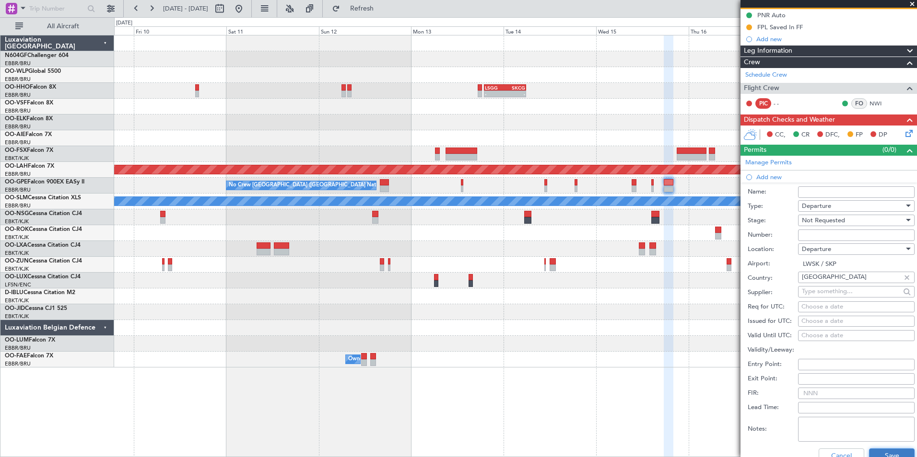
click at [881, 452] on button "Save" at bounding box center [892, 456] width 46 height 15
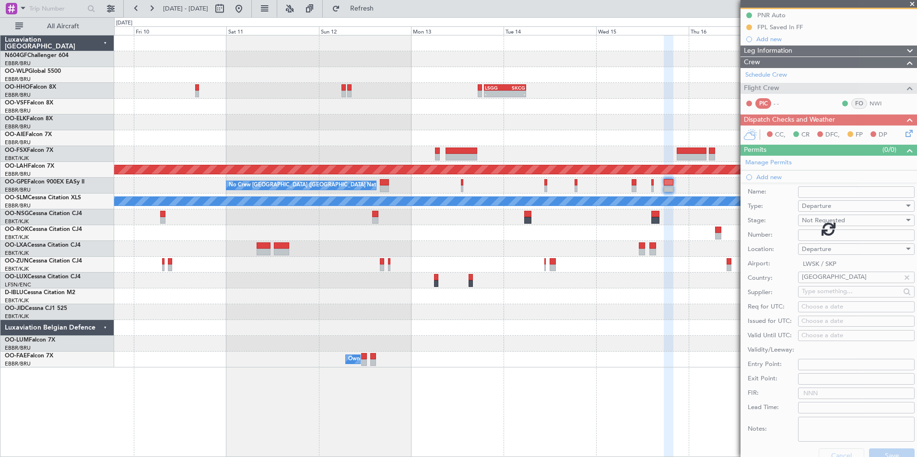
scroll to position [1, 0]
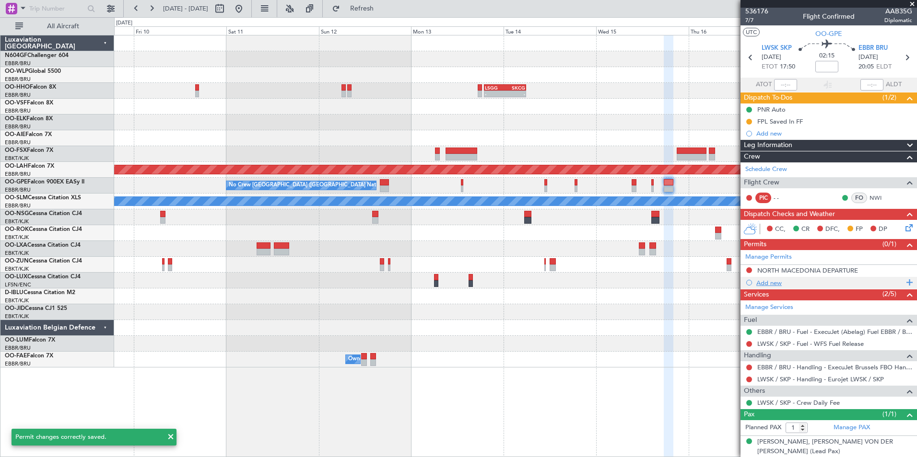
click at [768, 286] on div "Add new" at bounding box center [829, 283] width 147 height 8
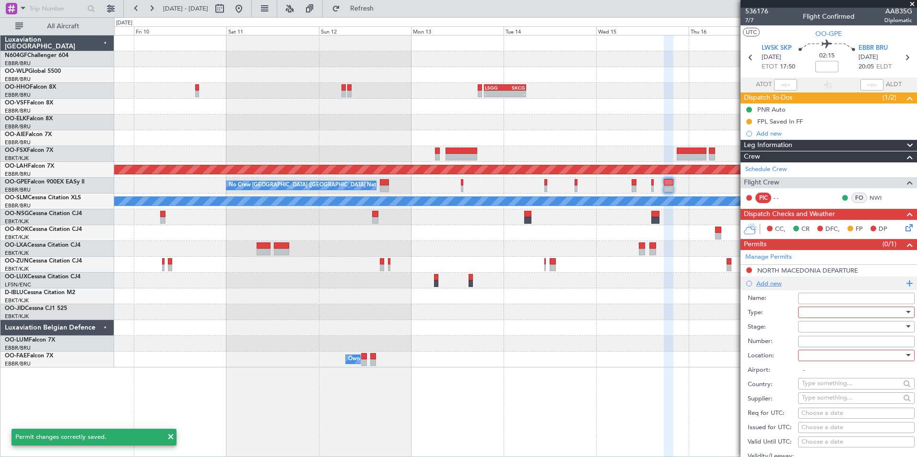
scroll to position [96, 0]
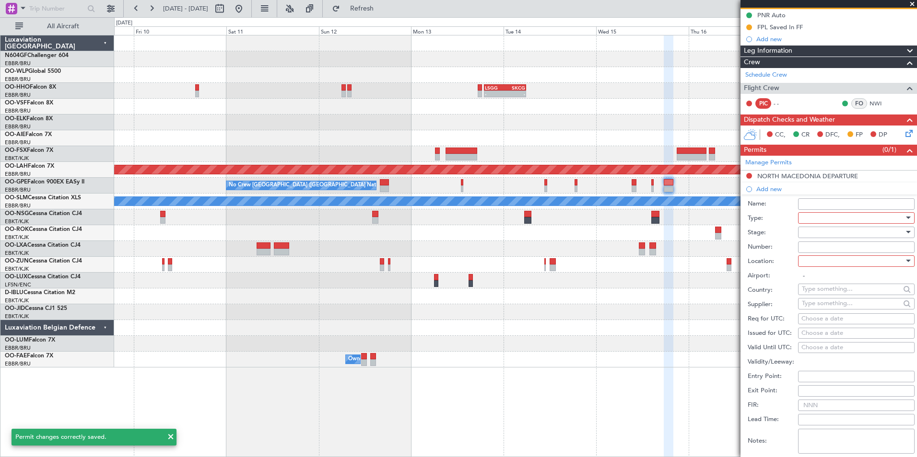
click at [821, 218] on div at bounding box center [853, 218] width 102 height 14
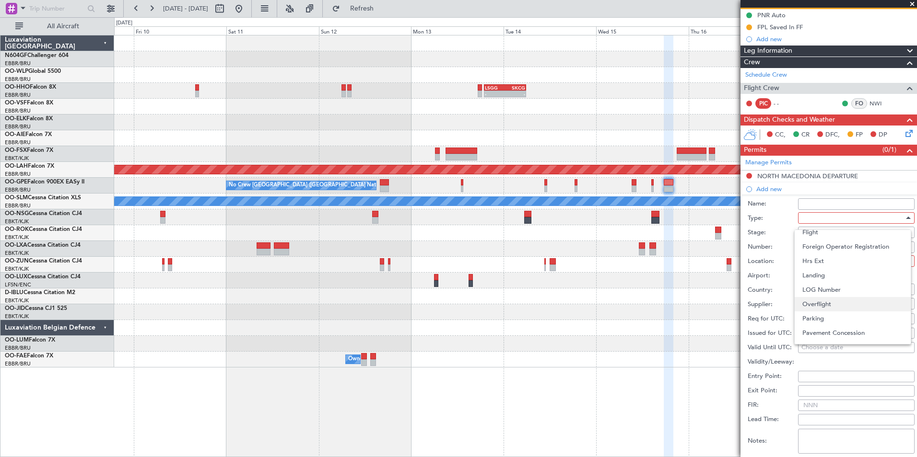
click at [836, 305] on span "Overflight" at bounding box center [852, 304] width 101 height 14
click at [834, 234] on div at bounding box center [853, 232] width 102 height 14
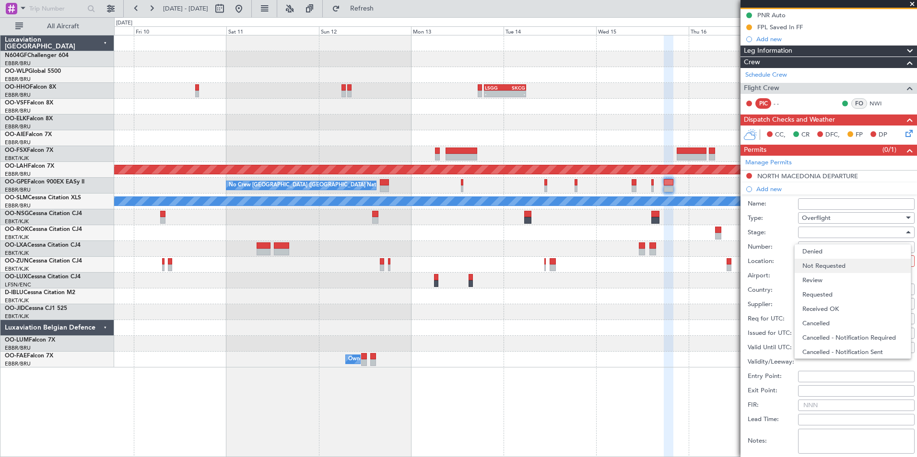
click at [844, 272] on span "Not Requested" at bounding box center [852, 266] width 101 height 14
click at [841, 256] on div at bounding box center [853, 261] width 102 height 14
click at [827, 331] on span "Enroute" at bounding box center [852, 338] width 101 height 14
click at [836, 291] on input "text" at bounding box center [851, 289] width 98 height 14
click at [863, 296] on span "[GEOGRAPHIC_DATA]" at bounding box center [852, 303] width 94 height 14
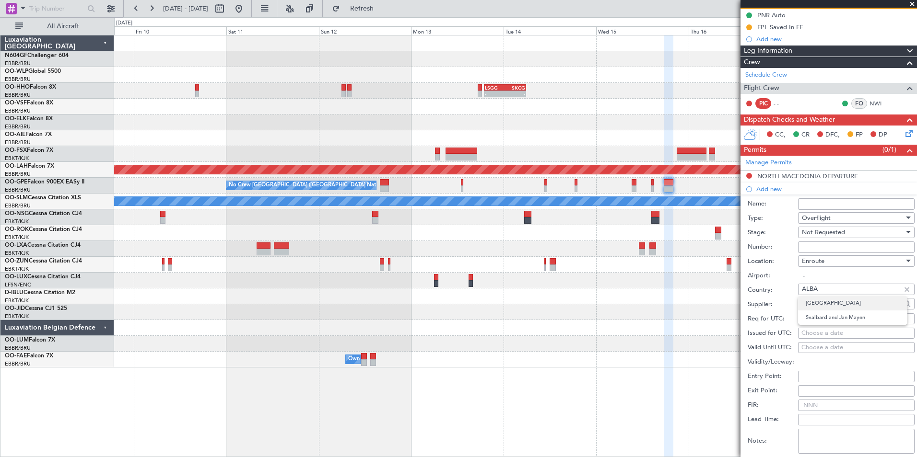
type input "[GEOGRAPHIC_DATA]"
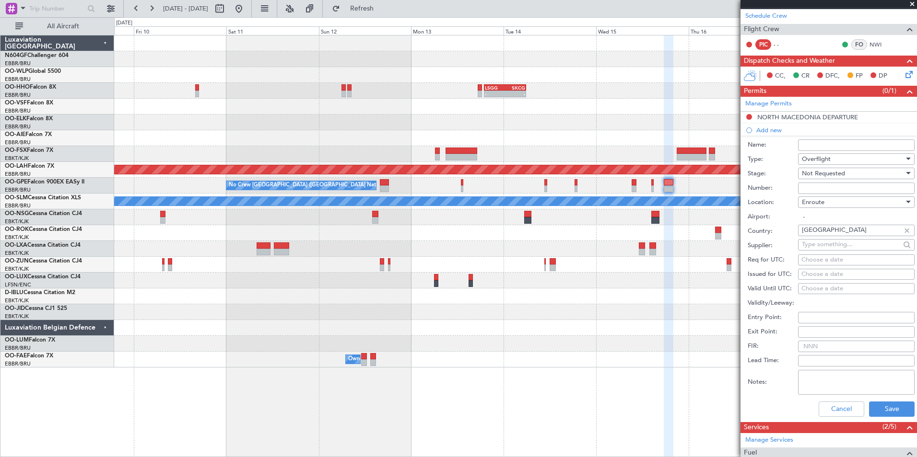
scroll to position [192, 0]
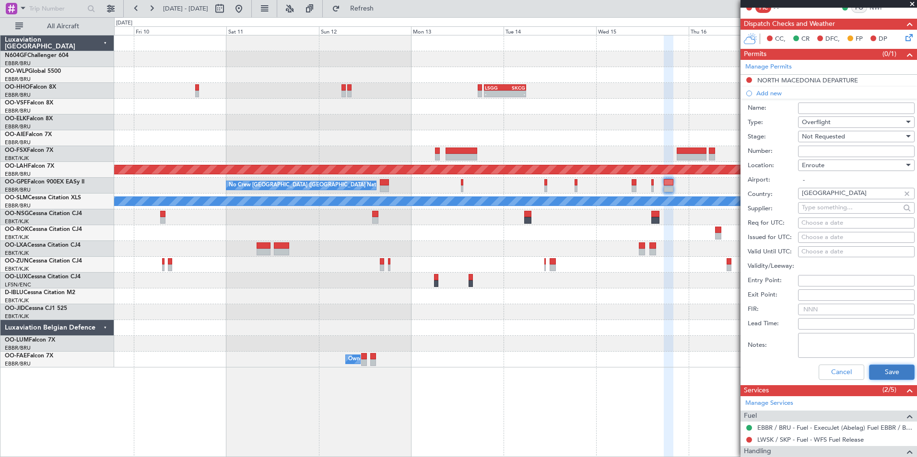
click at [888, 374] on button "Save" at bounding box center [892, 372] width 46 height 15
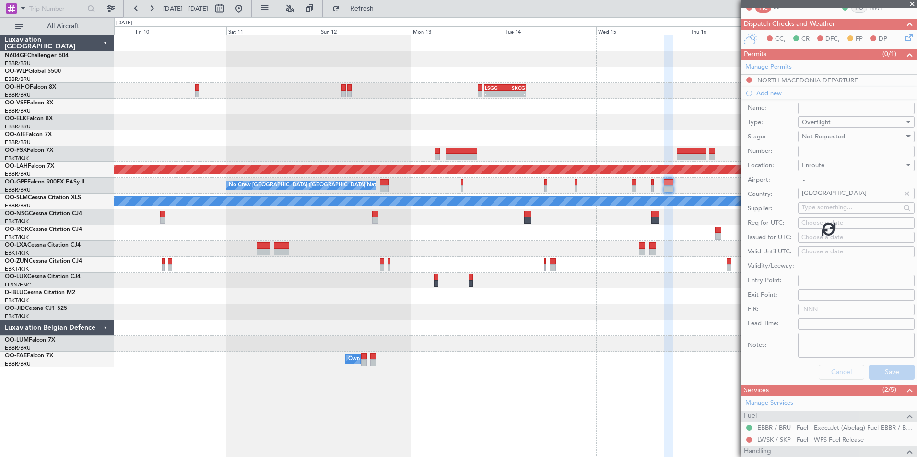
scroll to position [13, 0]
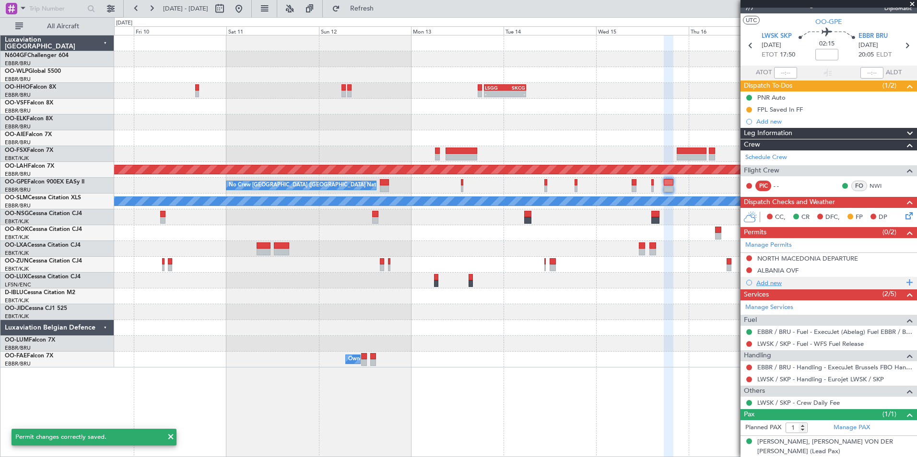
click at [775, 286] on div "Add new" at bounding box center [829, 283] width 147 height 8
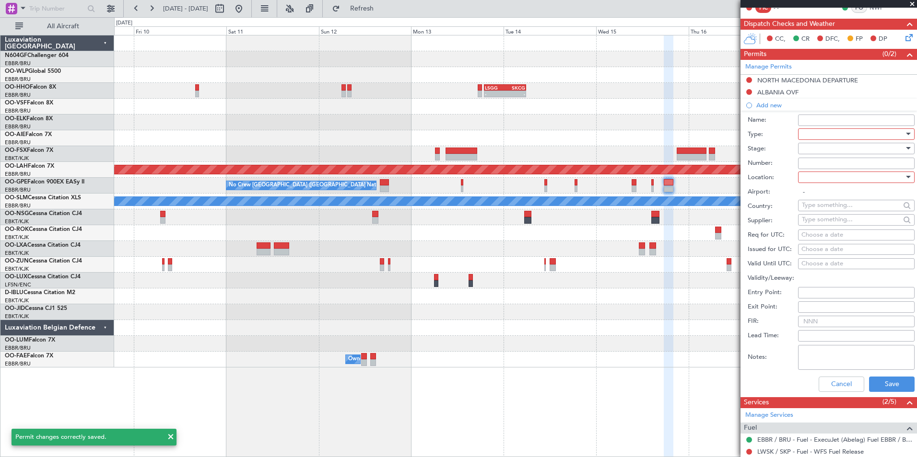
click at [823, 136] on div at bounding box center [853, 134] width 102 height 14
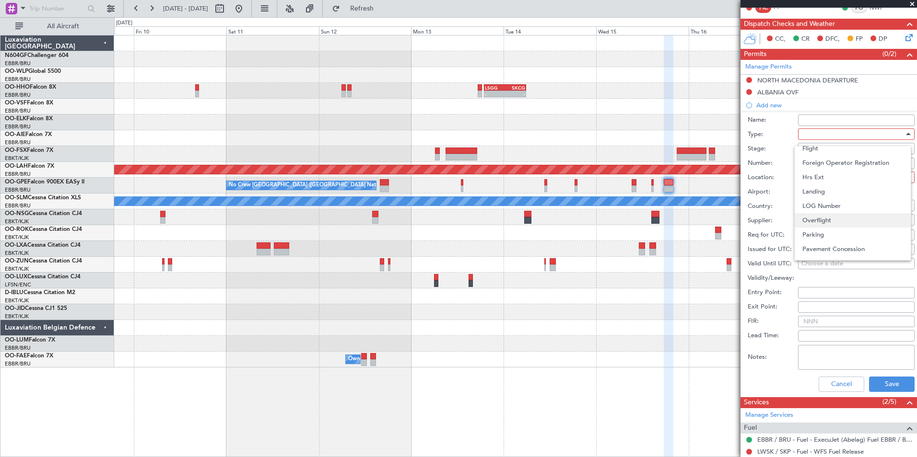
click at [832, 223] on span "Overflight" at bounding box center [852, 220] width 101 height 14
click at [837, 151] on div at bounding box center [853, 148] width 102 height 14
click at [848, 182] on span "Not Requested" at bounding box center [852, 182] width 101 height 14
click at [842, 181] on div at bounding box center [853, 177] width 102 height 14
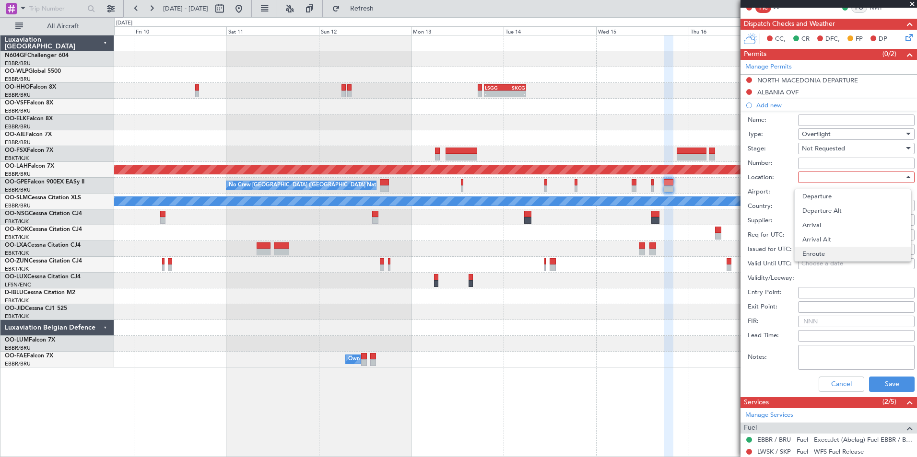
click at [832, 252] on span "Enroute" at bounding box center [852, 254] width 101 height 14
click at [836, 206] on input "text" at bounding box center [851, 205] width 98 height 14
click at [840, 218] on span "[GEOGRAPHIC_DATA]" at bounding box center [852, 219] width 94 height 14
type input "[GEOGRAPHIC_DATA]"
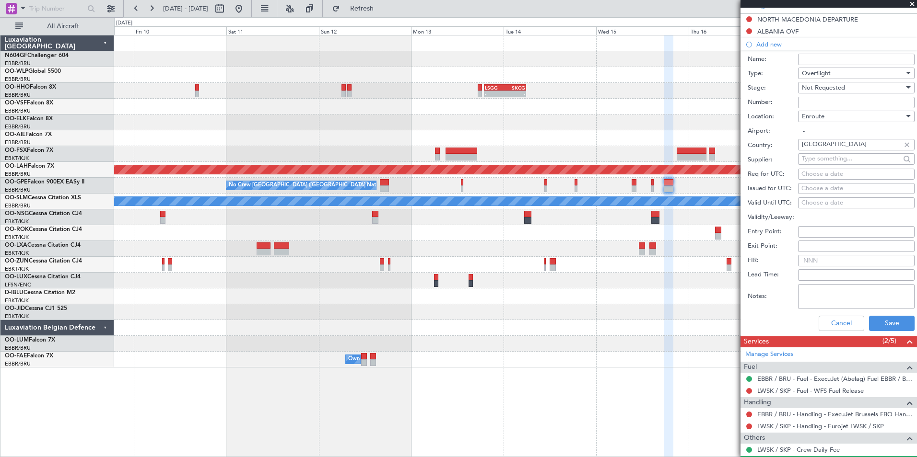
scroll to position [288, 0]
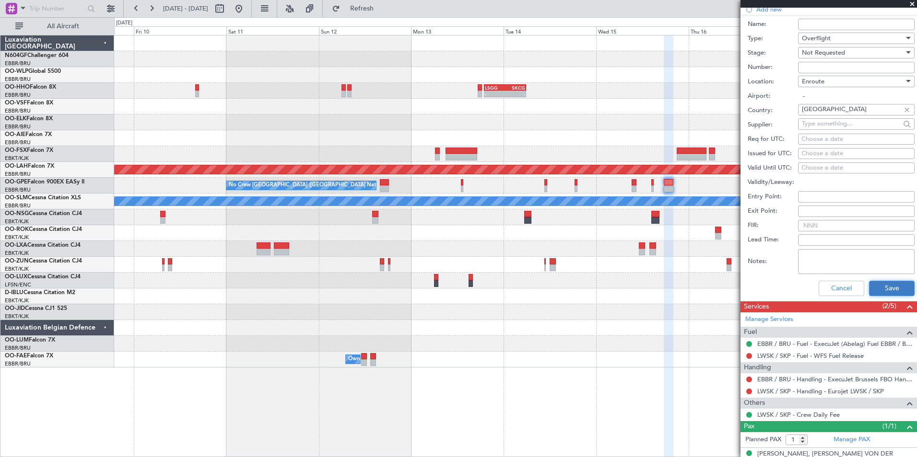
click at [891, 284] on button "Save" at bounding box center [892, 288] width 46 height 15
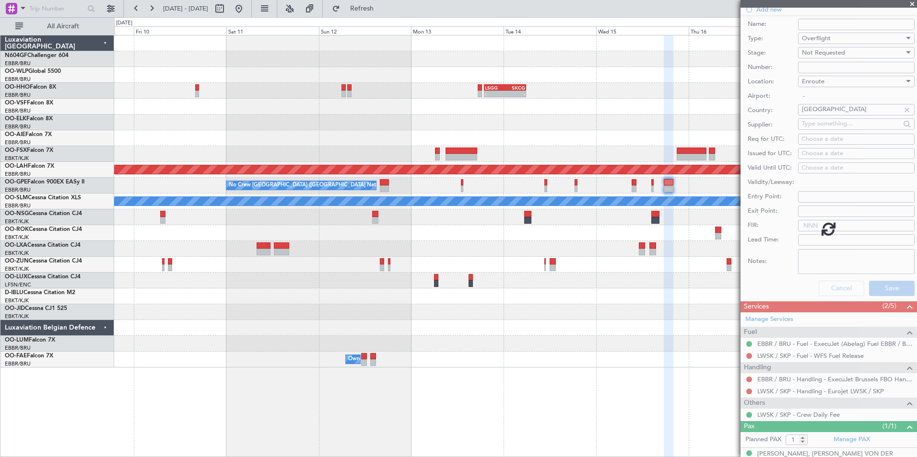
scroll to position [25, 0]
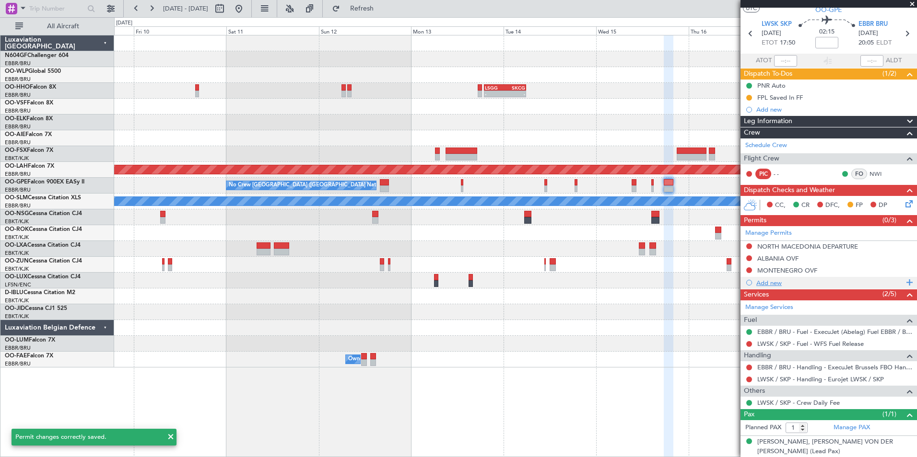
click at [764, 283] on div "Add new" at bounding box center [829, 283] width 147 height 8
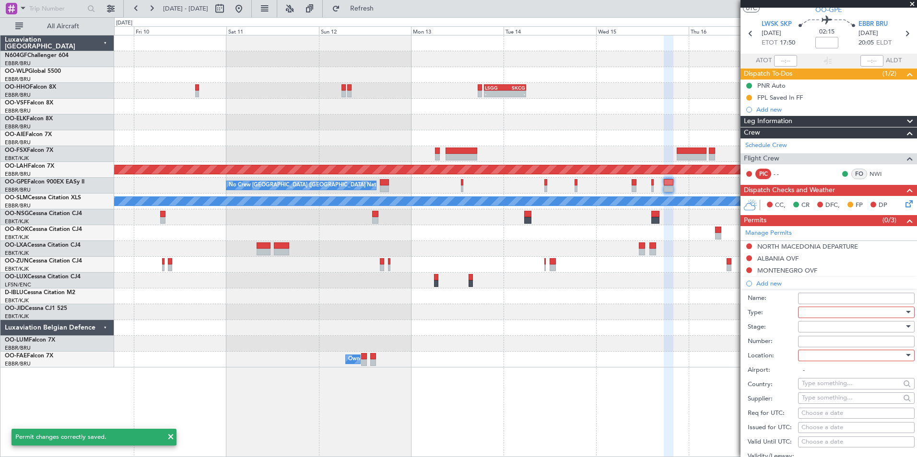
click at [816, 312] on div at bounding box center [853, 312] width 102 height 14
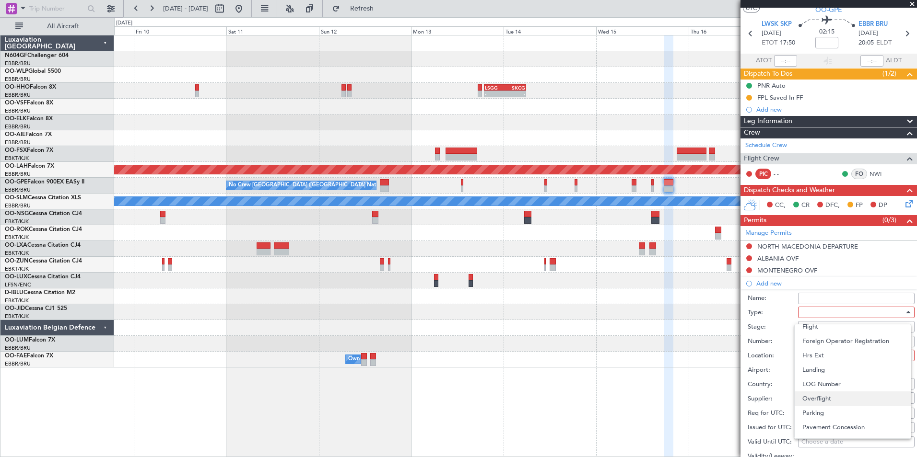
click at [830, 396] on span "Overflight" at bounding box center [852, 399] width 101 height 14
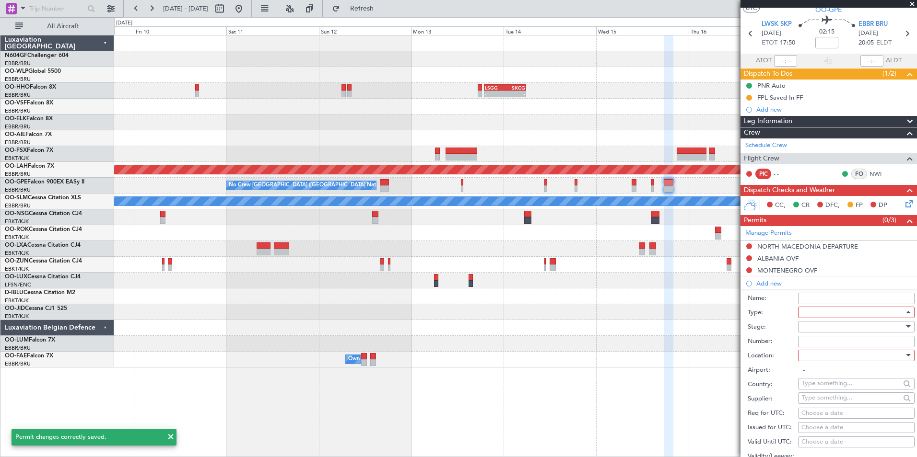
scroll to position [233, 0]
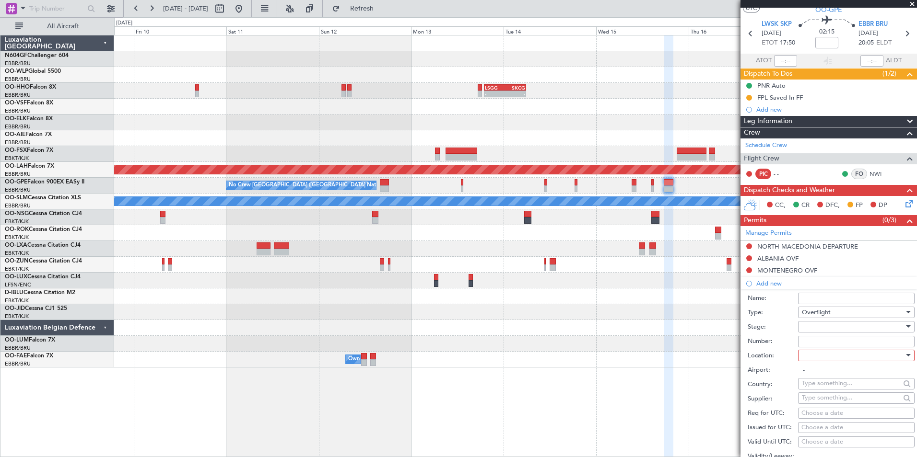
click at [826, 326] on div at bounding box center [853, 327] width 102 height 14
click at [845, 364] on span "Not Requested" at bounding box center [852, 360] width 101 height 14
click at [836, 358] on div at bounding box center [853, 356] width 102 height 14
click at [827, 428] on span "Enroute" at bounding box center [852, 432] width 101 height 14
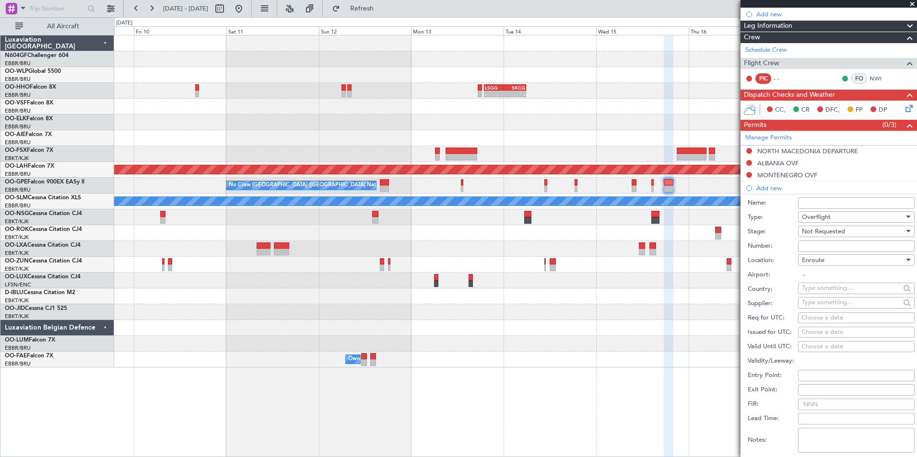
scroll to position [121, 0]
click at [833, 288] on input "text" at bounding box center [851, 287] width 98 height 14
click at [842, 304] on span "[GEOGRAPHIC_DATA]" at bounding box center [852, 302] width 94 height 14
type input "[GEOGRAPHIC_DATA]"
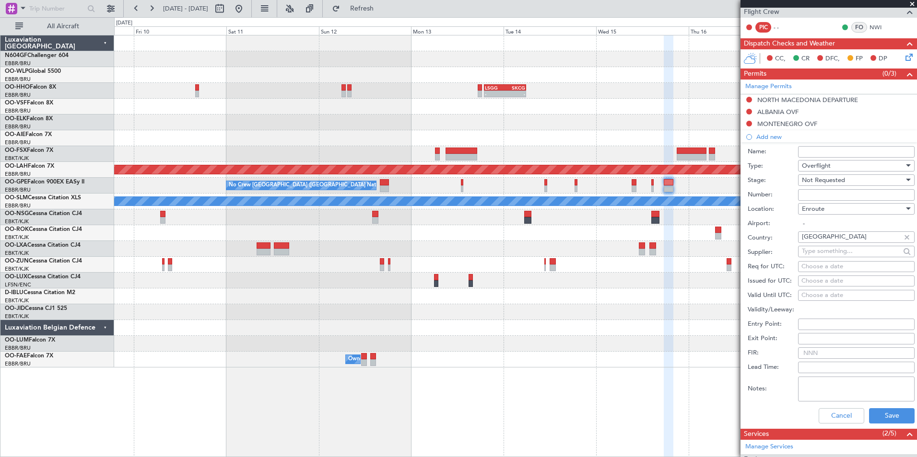
scroll to position [217, 0]
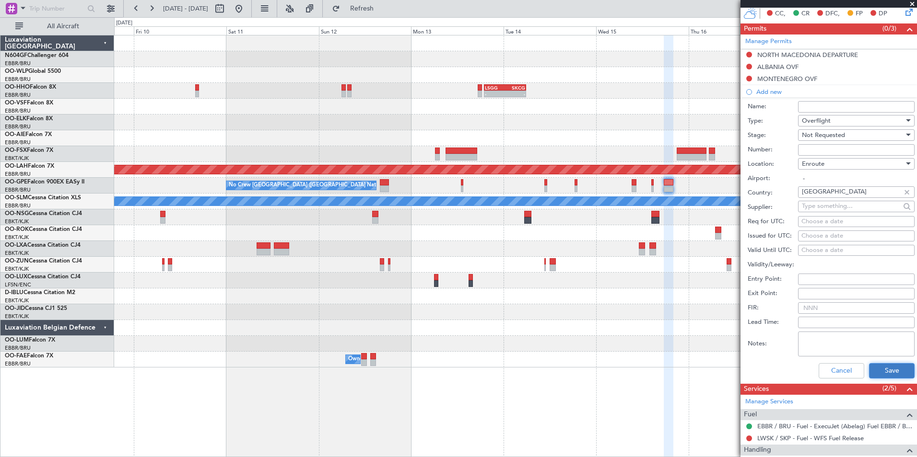
click at [880, 370] on button "Save" at bounding box center [892, 370] width 46 height 15
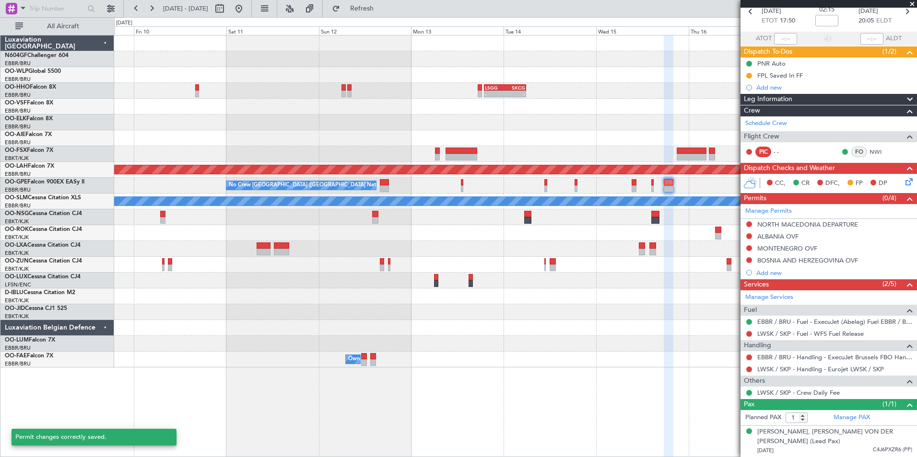
scroll to position [37, 0]
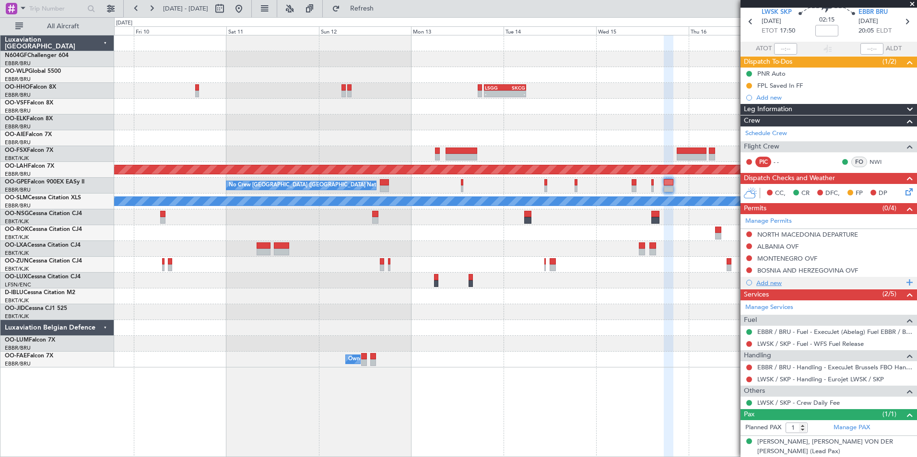
click at [761, 282] on div "Add new" at bounding box center [829, 283] width 147 height 8
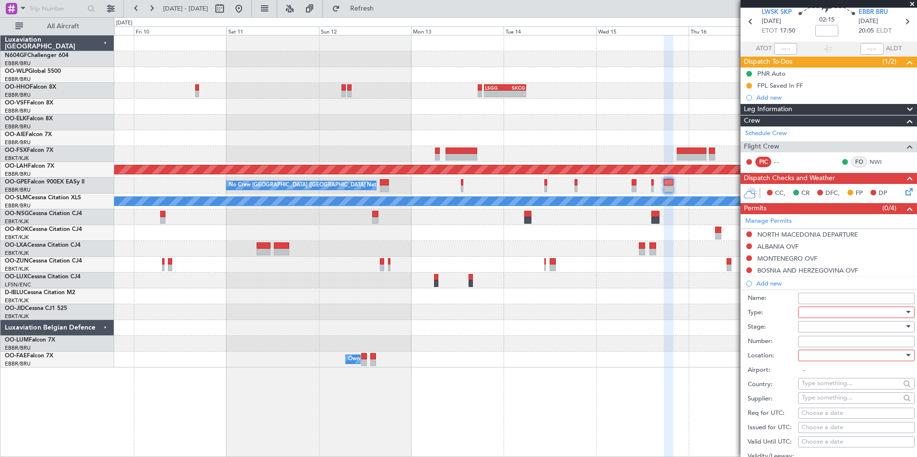
scroll to position [217, 0]
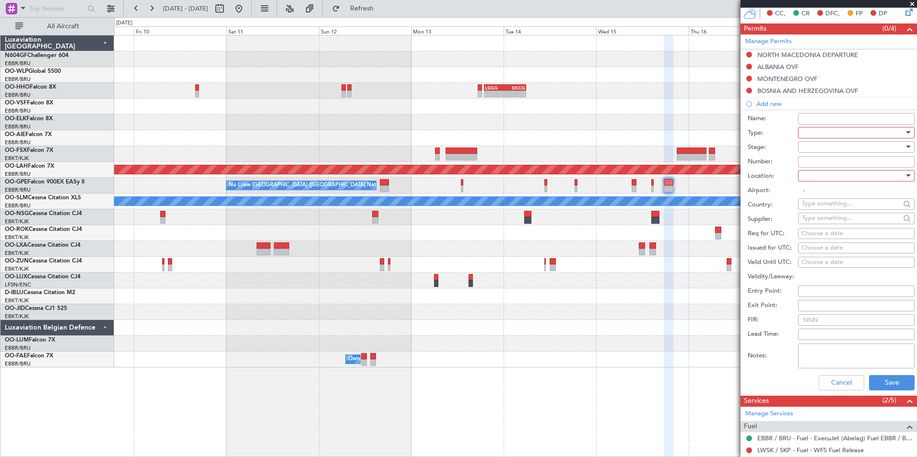
click at [822, 133] on div at bounding box center [853, 133] width 102 height 14
click at [838, 221] on span "Overflight" at bounding box center [852, 219] width 101 height 14
click at [821, 151] on div at bounding box center [853, 147] width 102 height 14
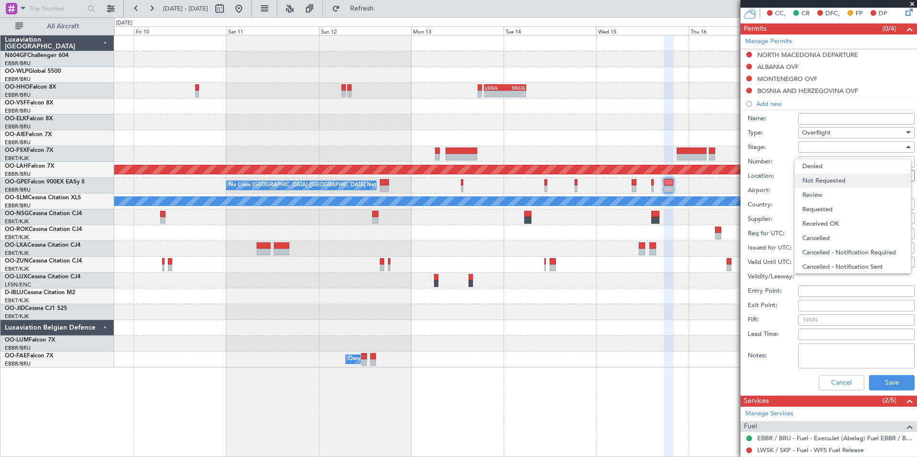
click at [841, 182] on span "Not Requested" at bounding box center [852, 181] width 101 height 14
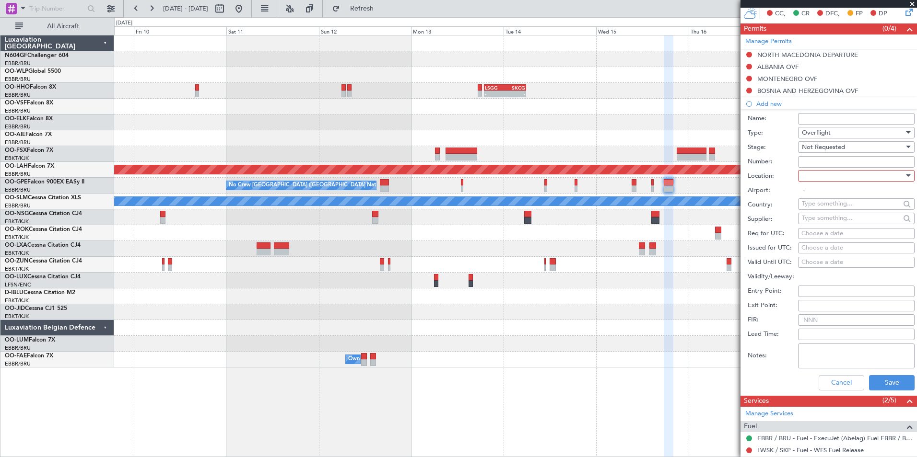
click at [840, 176] on div at bounding box center [853, 176] width 102 height 14
click at [832, 251] on span "Enroute" at bounding box center [852, 252] width 101 height 14
click at [826, 200] on input "text" at bounding box center [851, 204] width 98 height 14
click at [833, 218] on span "[GEOGRAPHIC_DATA]" at bounding box center [852, 218] width 94 height 14
type input "[GEOGRAPHIC_DATA]"
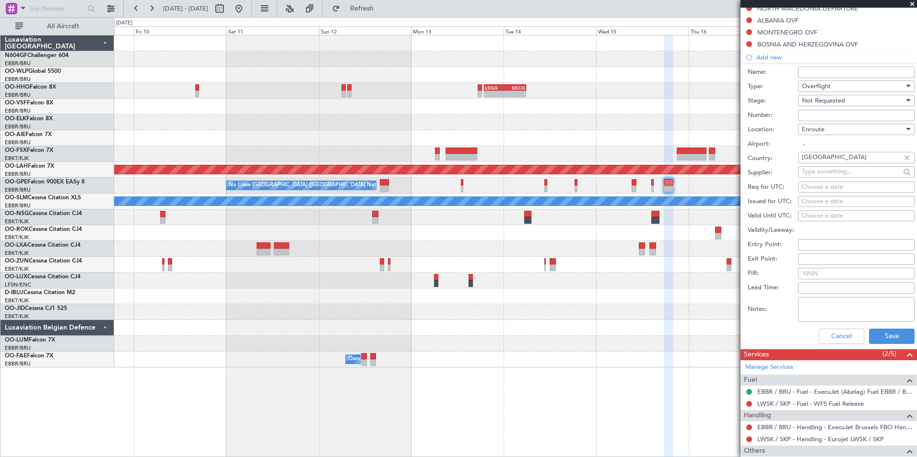
scroll to position [313, 0]
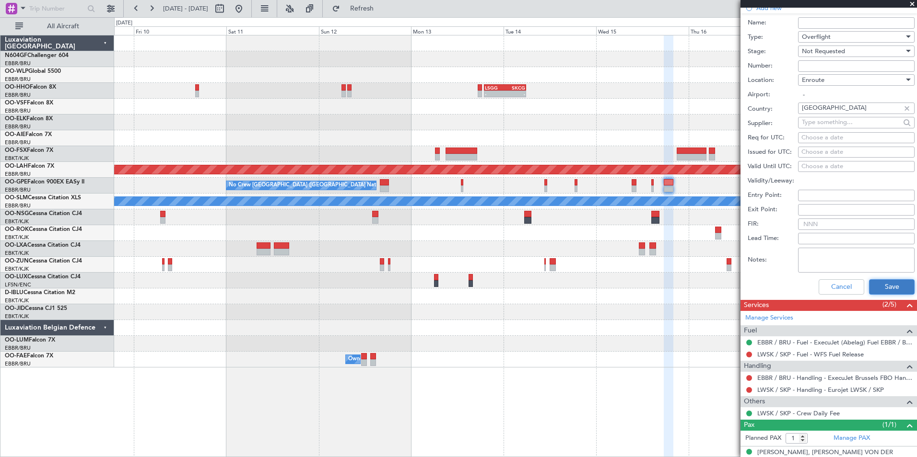
click at [878, 282] on button "Save" at bounding box center [892, 286] width 46 height 15
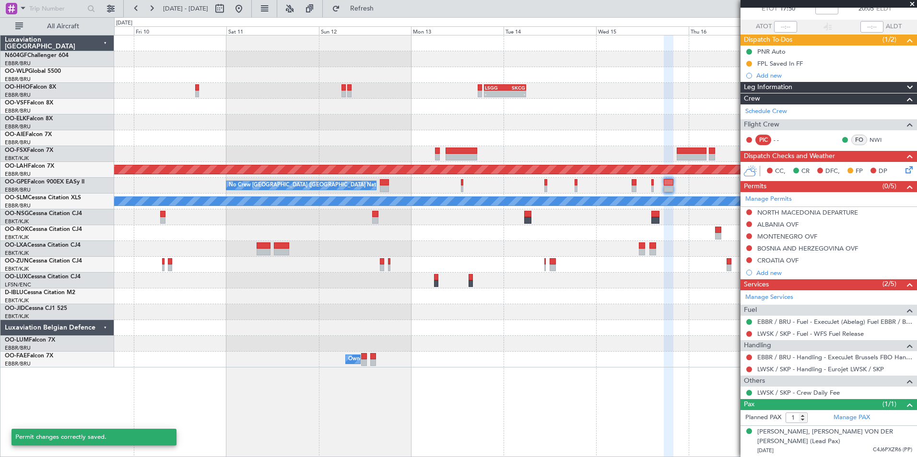
scroll to position [49, 0]
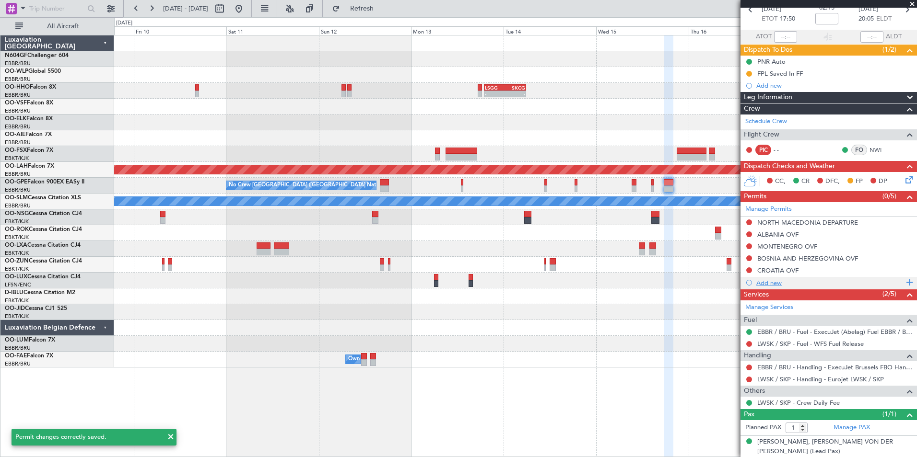
click at [761, 281] on div "Add new" at bounding box center [829, 283] width 147 height 8
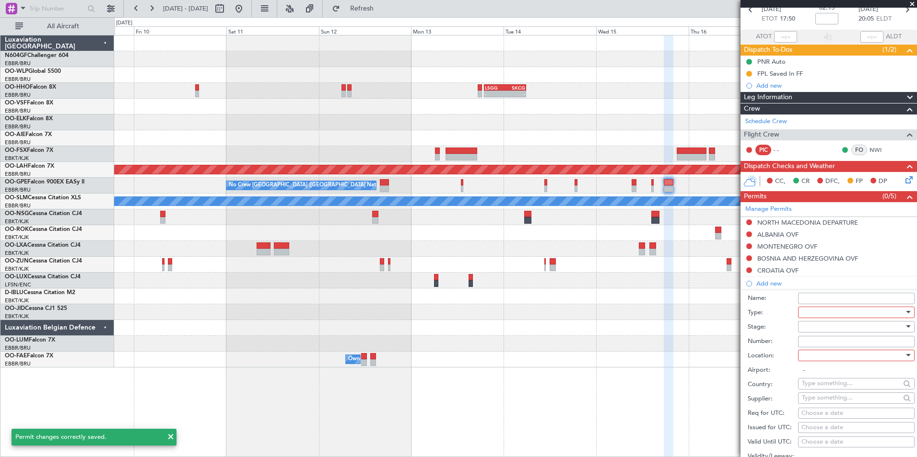
click at [842, 308] on div at bounding box center [853, 312] width 102 height 14
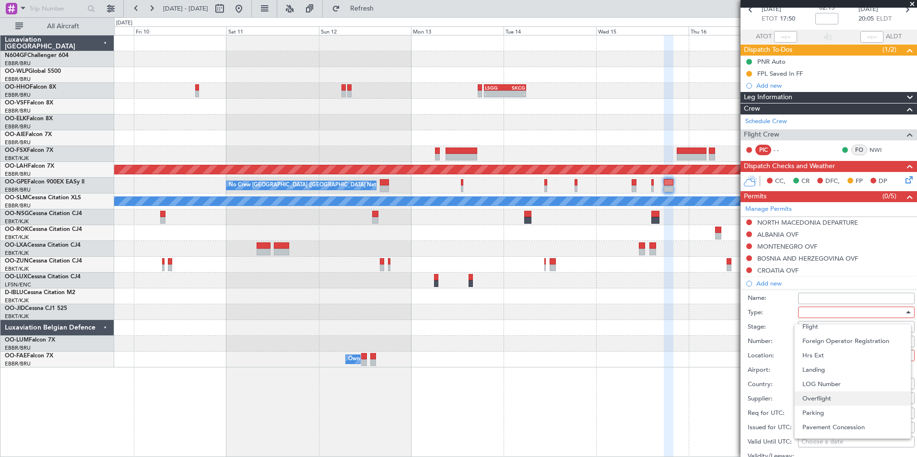
click at [840, 400] on span "Overflight" at bounding box center [852, 399] width 101 height 14
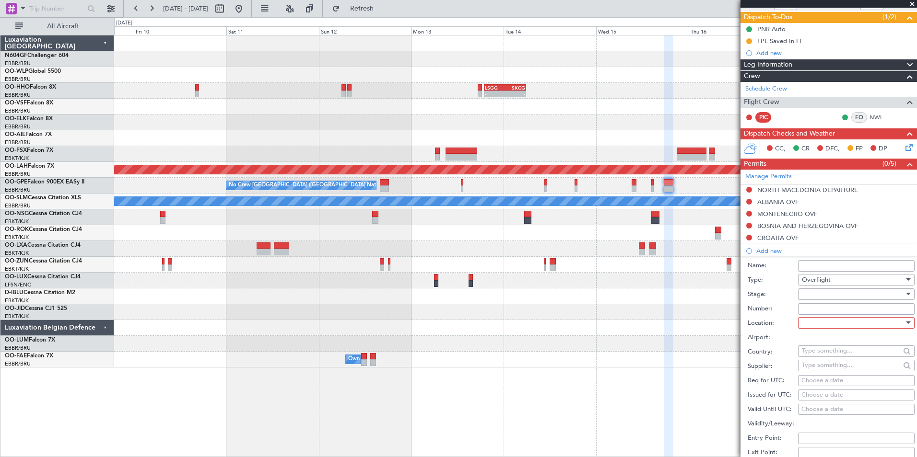
scroll to position [97, 0]
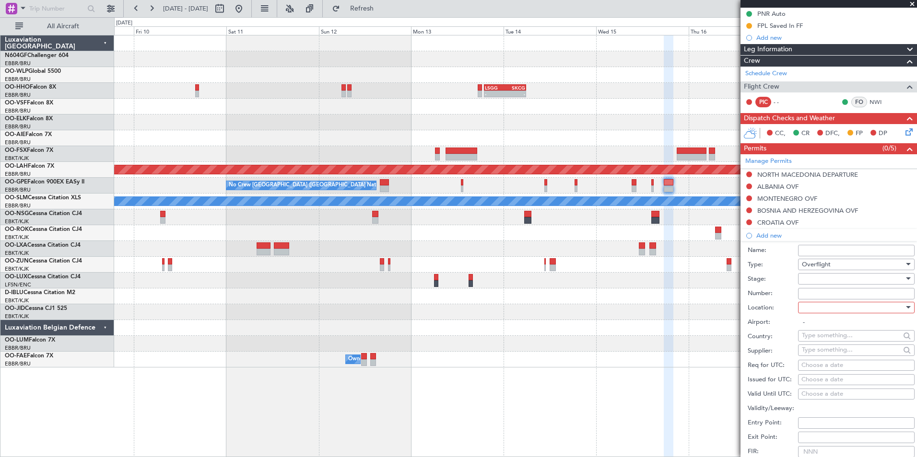
click at [820, 278] on div at bounding box center [853, 279] width 102 height 14
click at [838, 313] on span "Not Requested" at bounding box center [852, 312] width 101 height 14
click at [833, 302] on div at bounding box center [853, 308] width 102 height 14
click at [829, 386] on span "Enroute" at bounding box center [852, 384] width 101 height 14
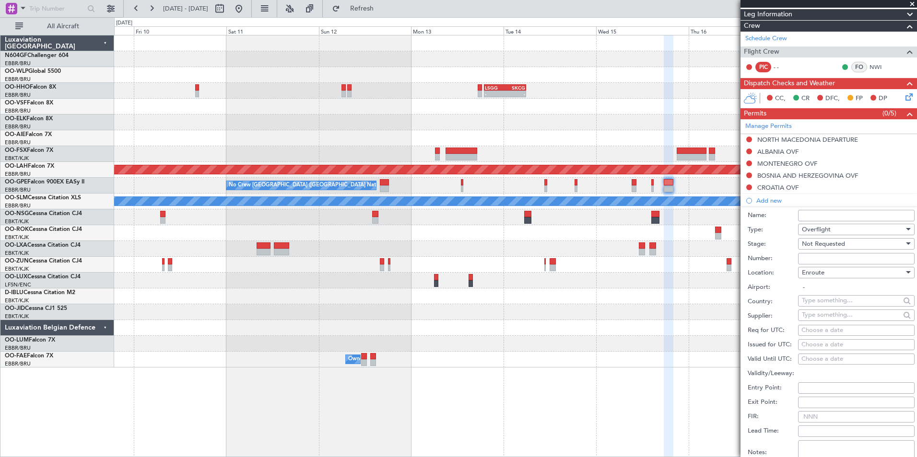
scroll to position [145, 0]
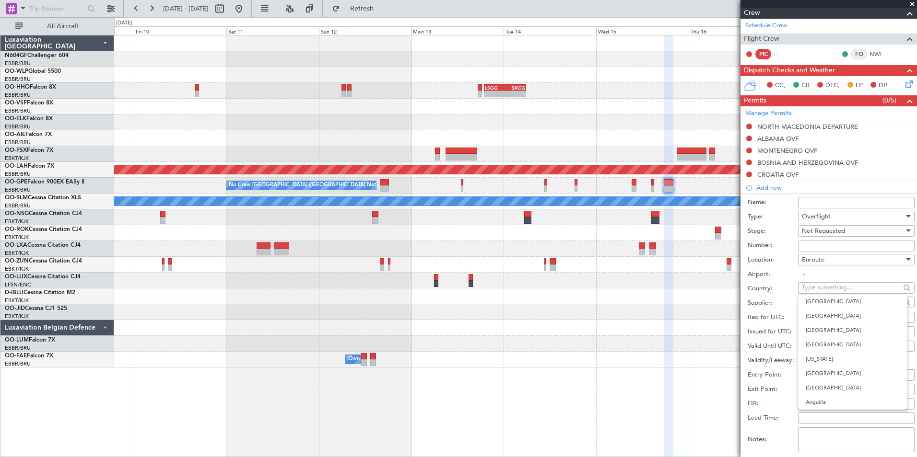
click at [831, 289] on input "text" at bounding box center [851, 287] width 98 height 14
click at [836, 313] on span "[GEOGRAPHIC_DATA]" at bounding box center [852, 316] width 94 height 14
type input "[GEOGRAPHIC_DATA]"
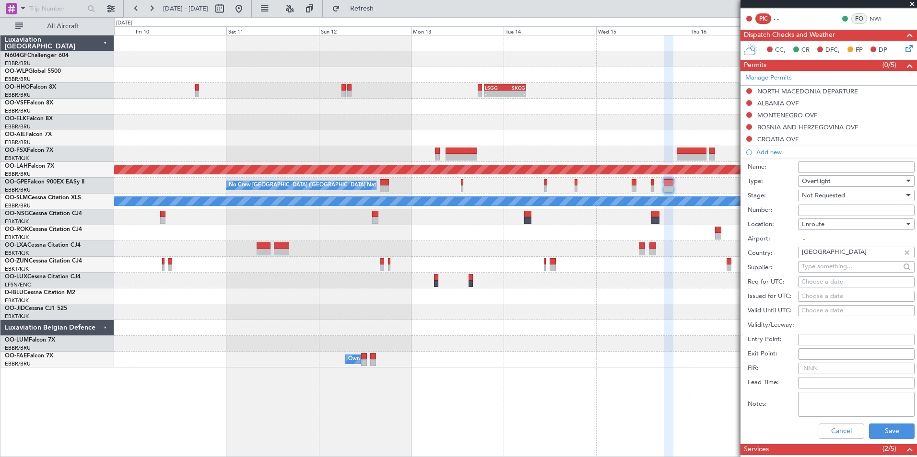
scroll to position [241, 0]
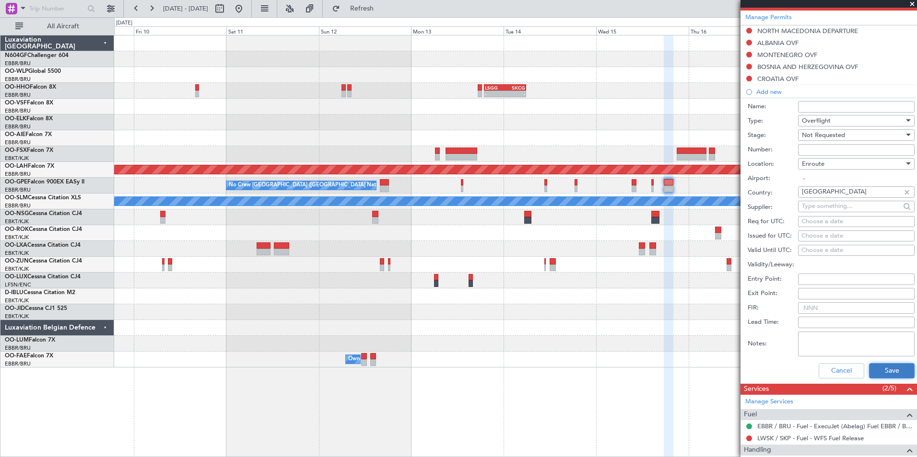
click at [882, 363] on button "Save" at bounding box center [892, 370] width 46 height 15
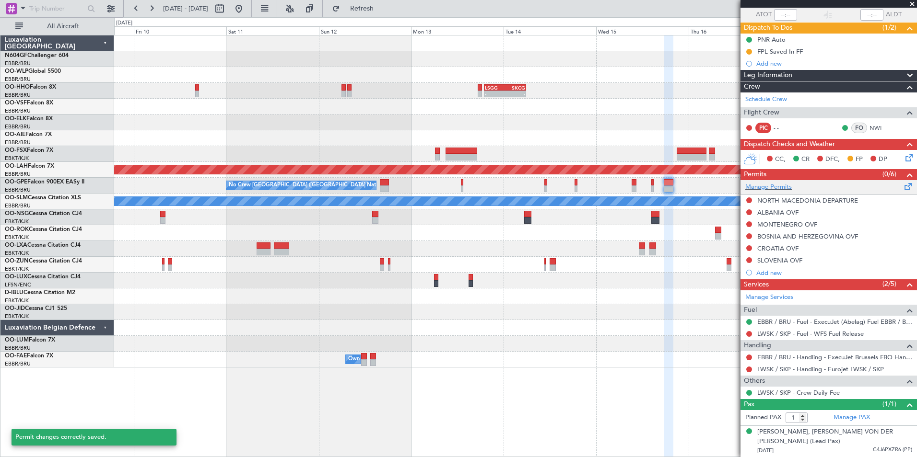
scroll to position [61, 0]
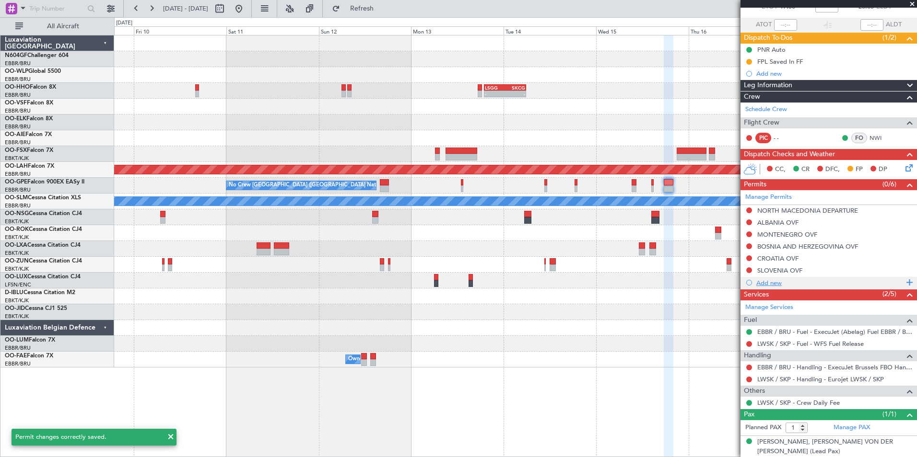
click at [767, 283] on div "Add new" at bounding box center [829, 283] width 147 height 8
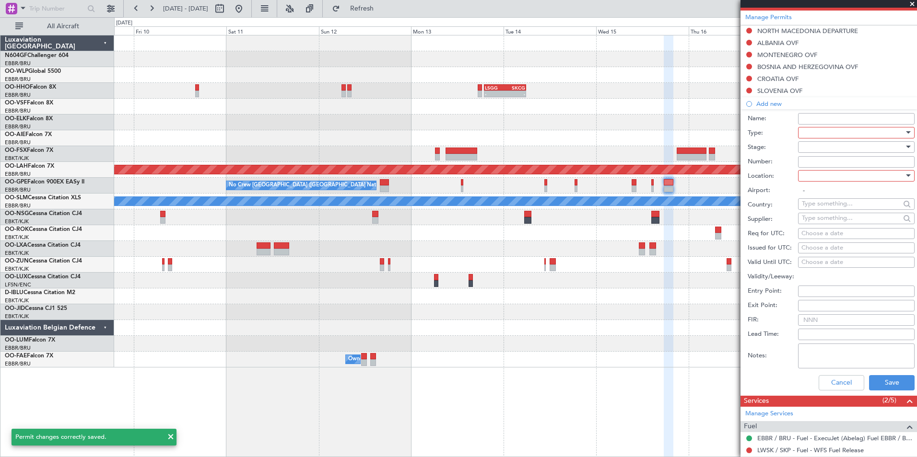
click at [826, 138] on div at bounding box center [853, 133] width 102 height 14
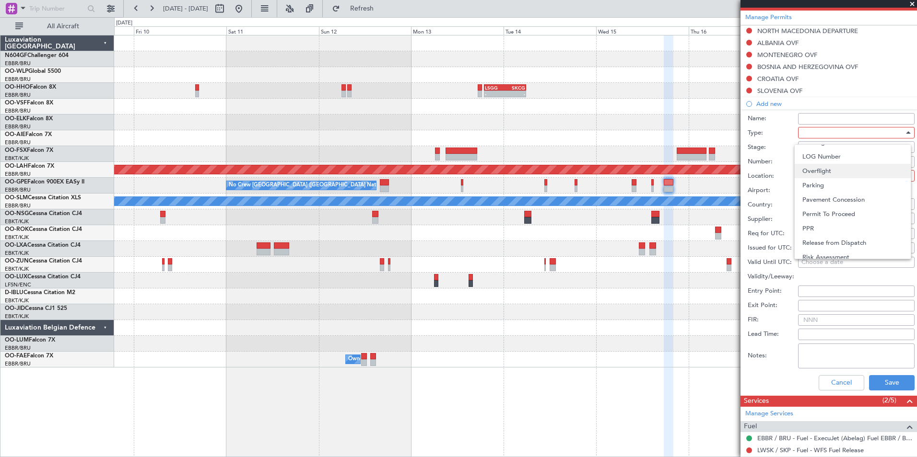
click at [829, 173] on span "Overflight" at bounding box center [852, 171] width 101 height 14
click at [828, 146] on div at bounding box center [853, 147] width 102 height 14
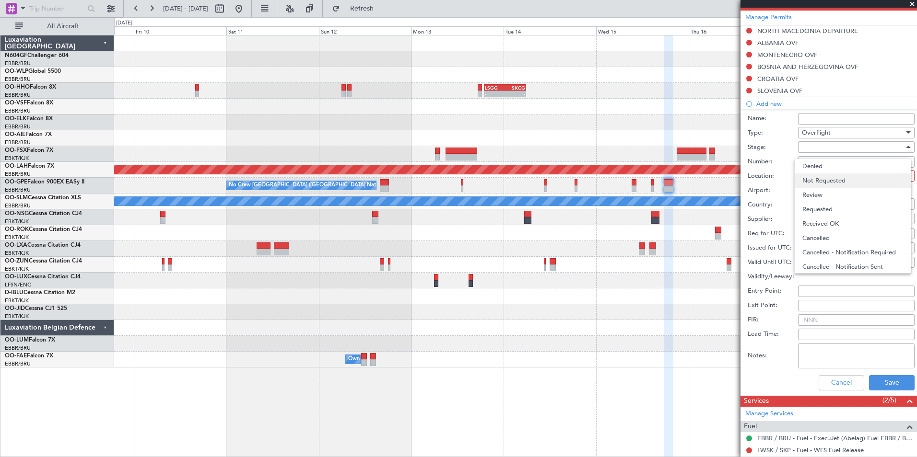
click at [833, 182] on span "Not Requested" at bounding box center [852, 181] width 101 height 14
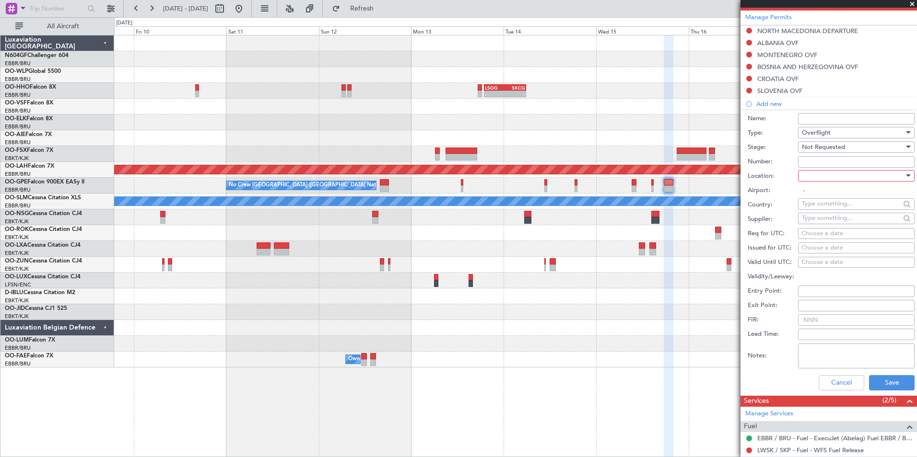
click at [830, 177] on div at bounding box center [853, 176] width 102 height 14
click at [835, 249] on span "Enroute" at bounding box center [852, 252] width 101 height 14
click at [824, 201] on input "text" at bounding box center [851, 204] width 98 height 14
click at [830, 234] on span "[GEOGRAPHIC_DATA]" at bounding box center [852, 232] width 94 height 14
type input "[GEOGRAPHIC_DATA]"
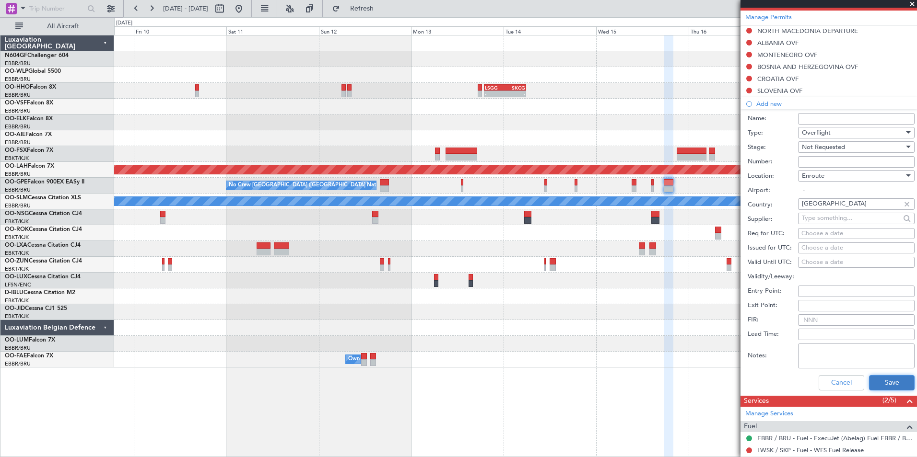
click at [877, 384] on button "Save" at bounding box center [892, 382] width 46 height 15
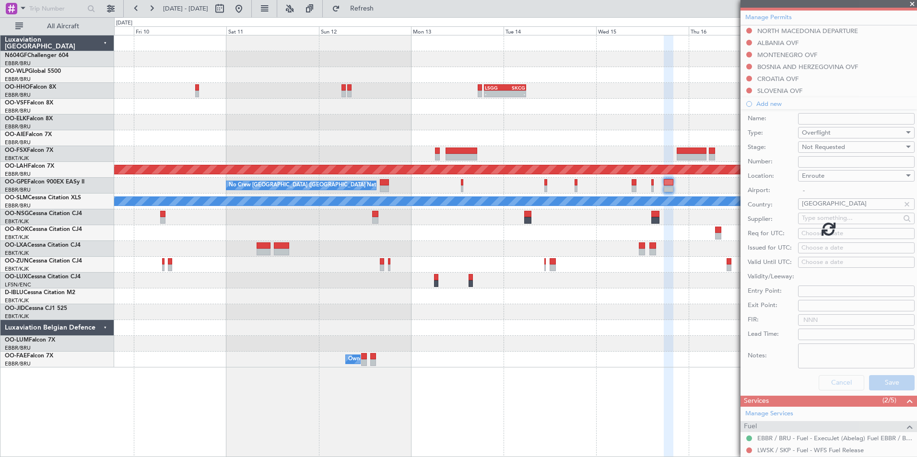
scroll to position [73, 0]
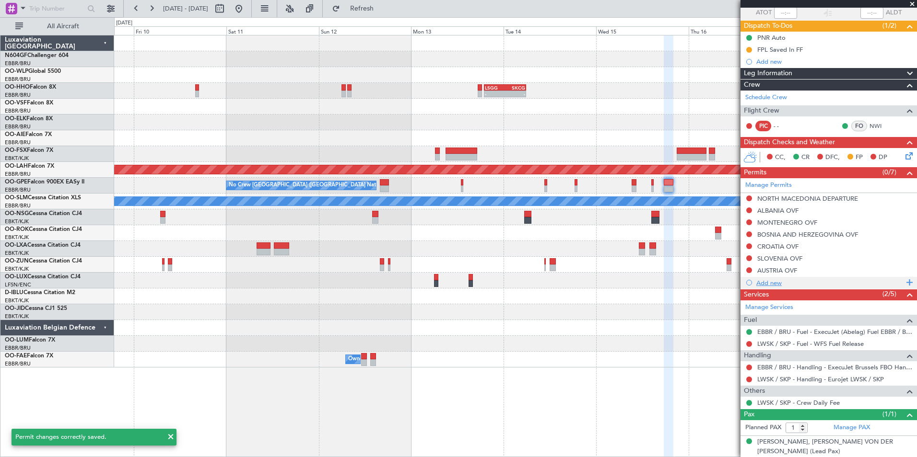
click at [761, 282] on div "Add new" at bounding box center [829, 283] width 147 height 8
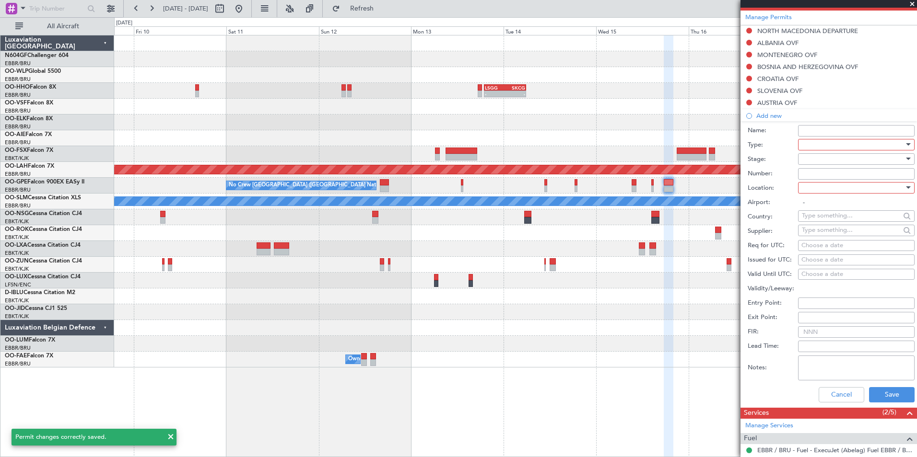
click at [829, 145] on div at bounding box center [853, 145] width 102 height 14
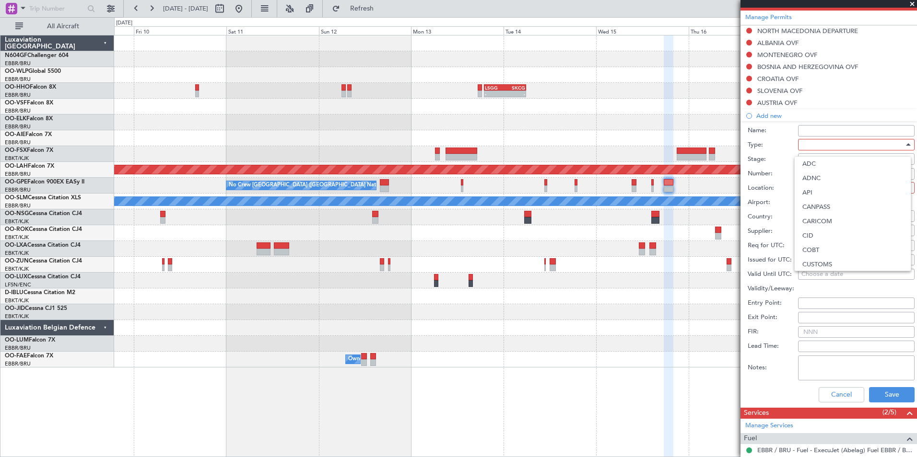
click at [833, 392] on div at bounding box center [458, 228] width 917 height 457
click at [833, 397] on button "Cancel" at bounding box center [841, 394] width 46 height 15
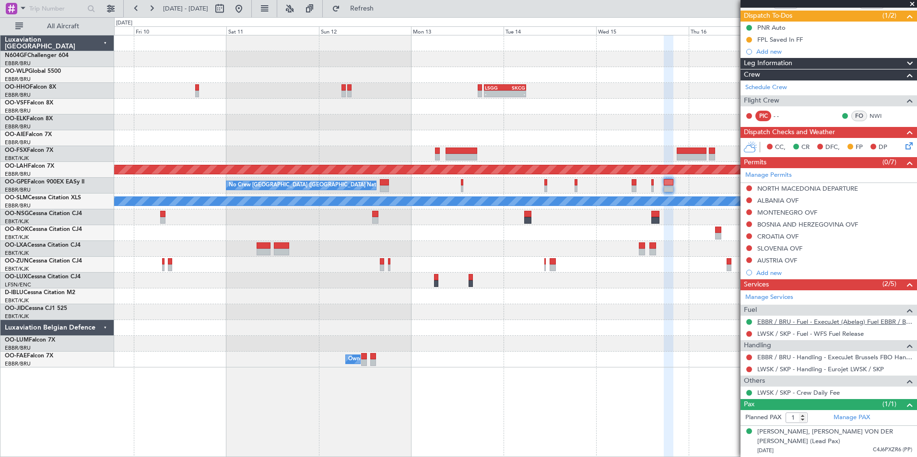
scroll to position [73, 0]
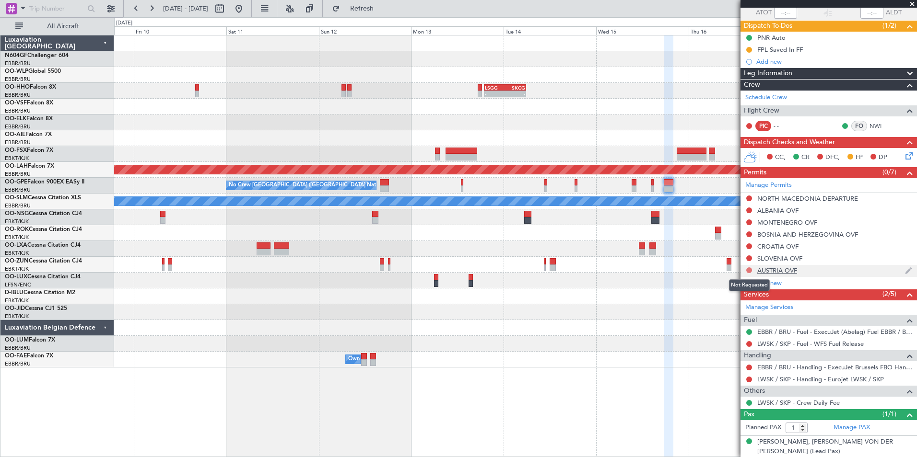
click at [749, 269] on button at bounding box center [749, 270] width 6 height 6
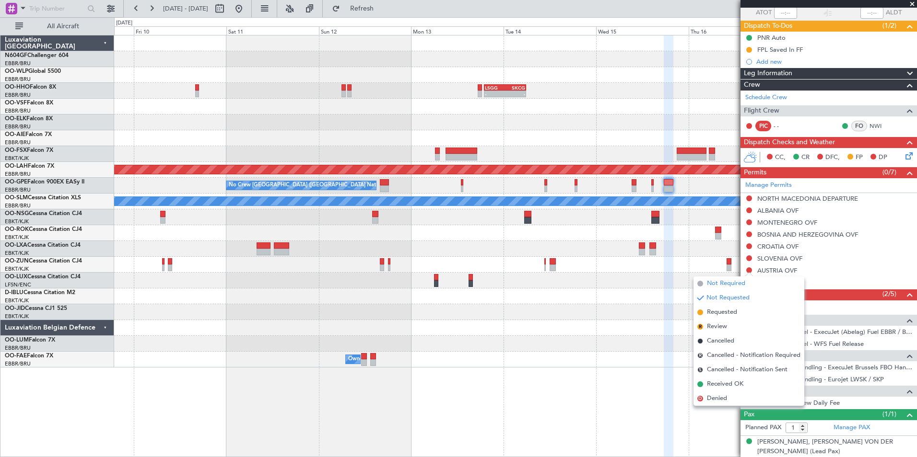
click at [718, 278] on li "Not Required" at bounding box center [748, 284] width 111 height 14
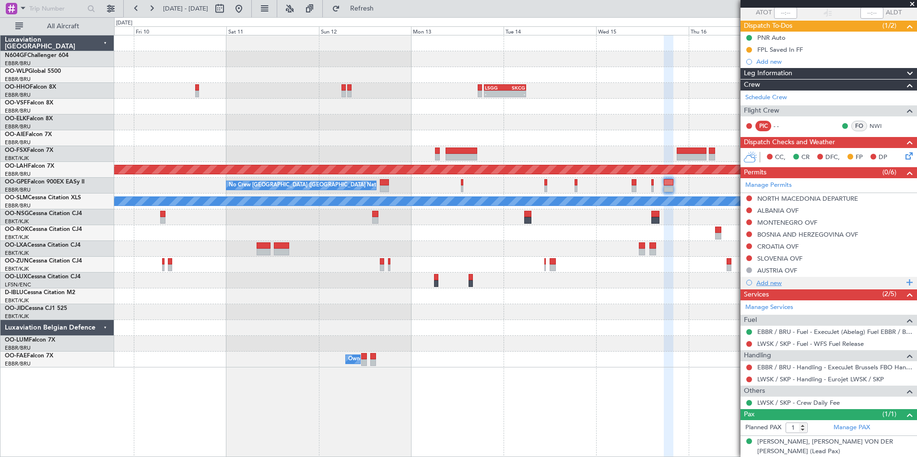
click at [766, 283] on div "Add new" at bounding box center [829, 283] width 147 height 8
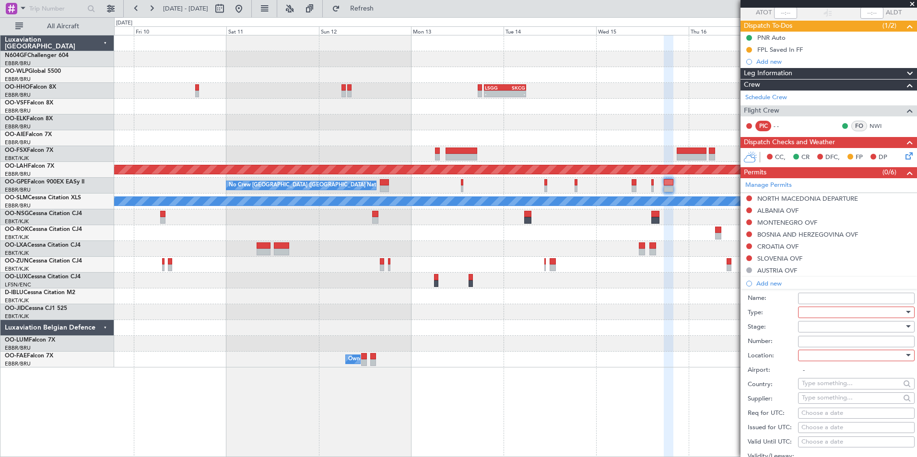
click at [820, 313] on div at bounding box center [853, 312] width 102 height 14
click at [835, 352] on span "Overflight" at bounding box center [852, 351] width 101 height 14
click at [826, 329] on div at bounding box center [853, 327] width 102 height 14
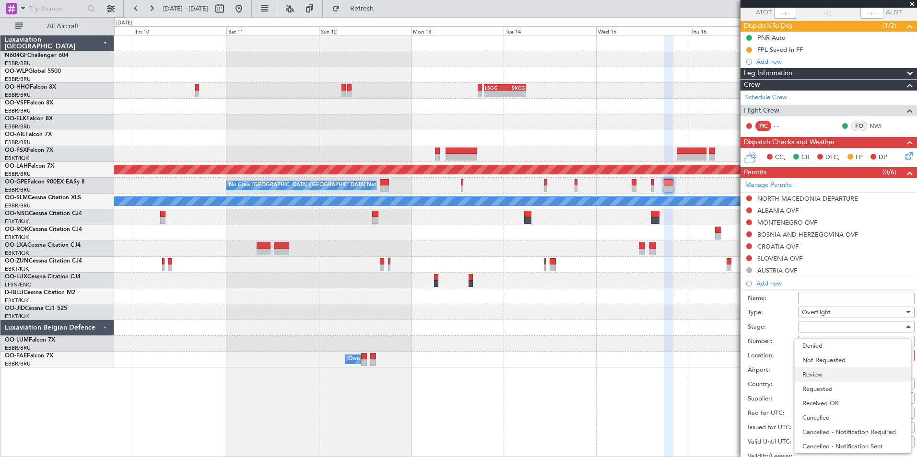
click at [846, 368] on span "Review" at bounding box center [852, 375] width 101 height 14
click at [829, 328] on div "Review" at bounding box center [853, 327] width 102 height 14
click at [834, 359] on span "Not Requested" at bounding box center [852, 360] width 101 height 14
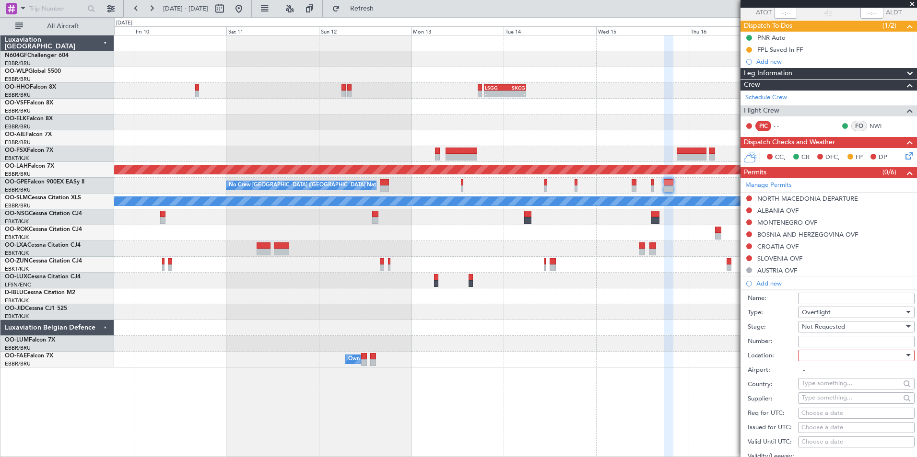
click at [835, 350] on div at bounding box center [853, 356] width 102 height 14
click at [829, 434] on span "Enroute" at bounding box center [852, 432] width 101 height 14
click at [835, 386] on input "text" at bounding box center [851, 383] width 98 height 14
click at [840, 402] on span "[GEOGRAPHIC_DATA]" at bounding box center [852, 398] width 94 height 14
type input "[GEOGRAPHIC_DATA]"
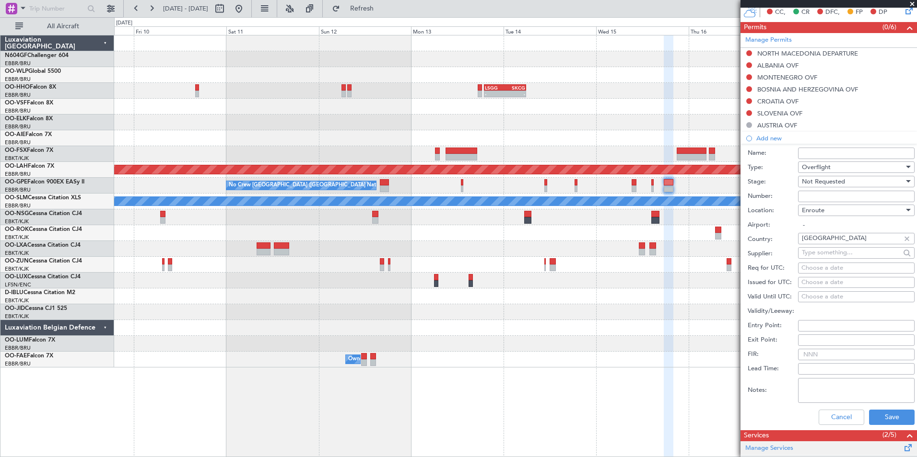
scroll to position [265, 0]
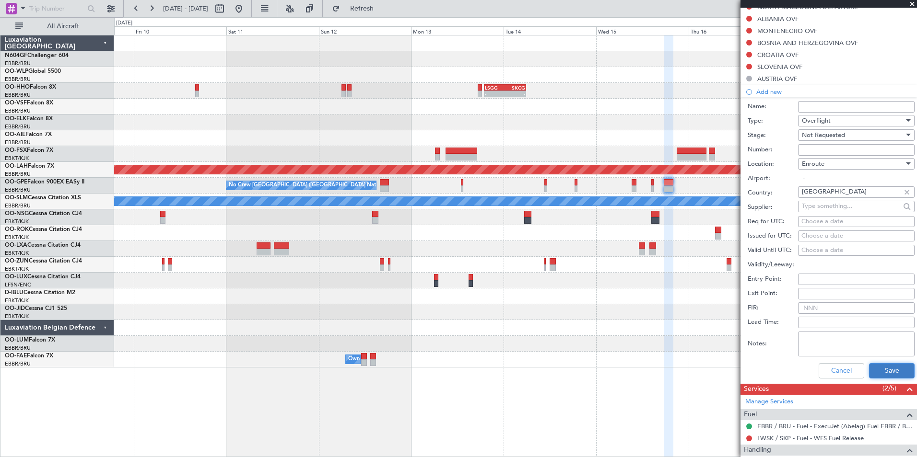
click at [875, 369] on button "Save" at bounding box center [892, 370] width 46 height 15
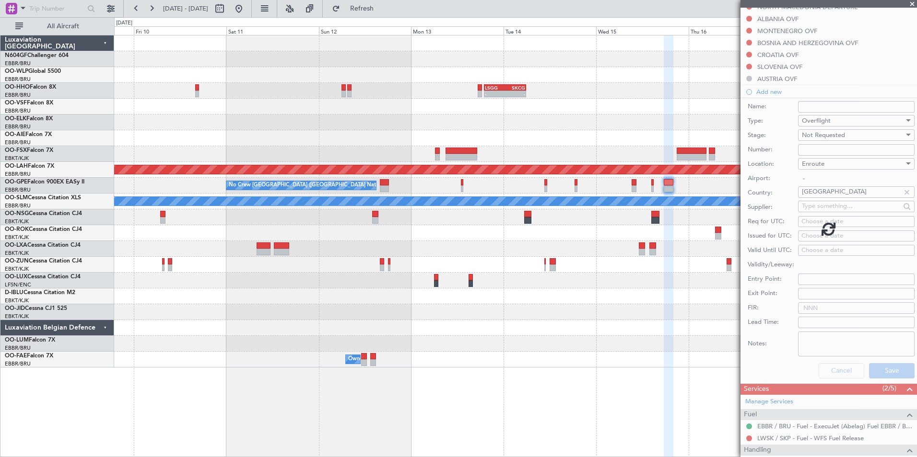
scroll to position [85, 0]
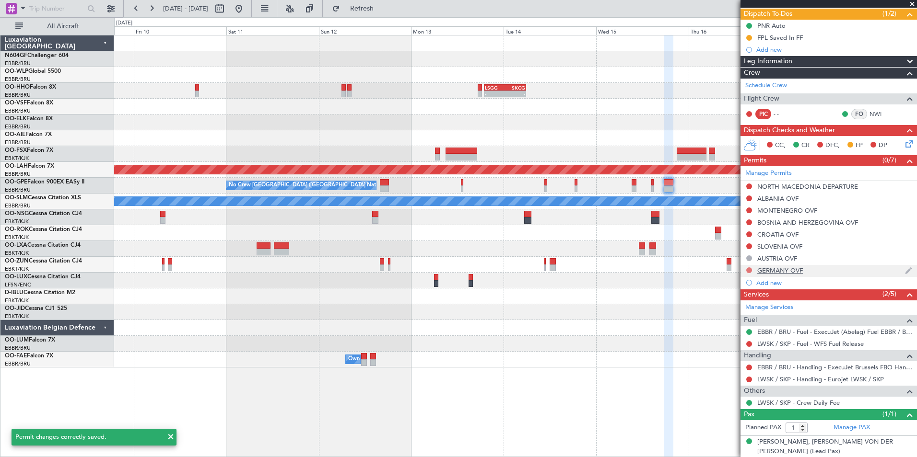
click at [748, 270] on button at bounding box center [749, 270] width 6 height 6
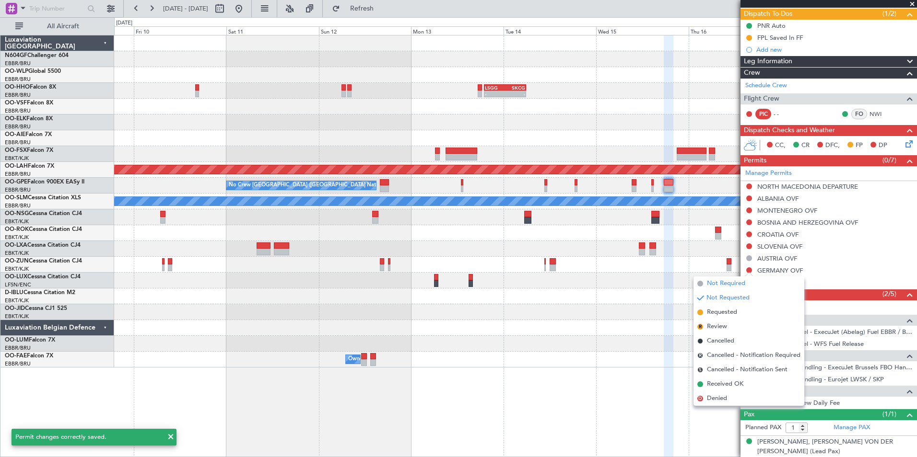
click at [724, 285] on span "Not Required" at bounding box center [726, 284] width 38 height 10
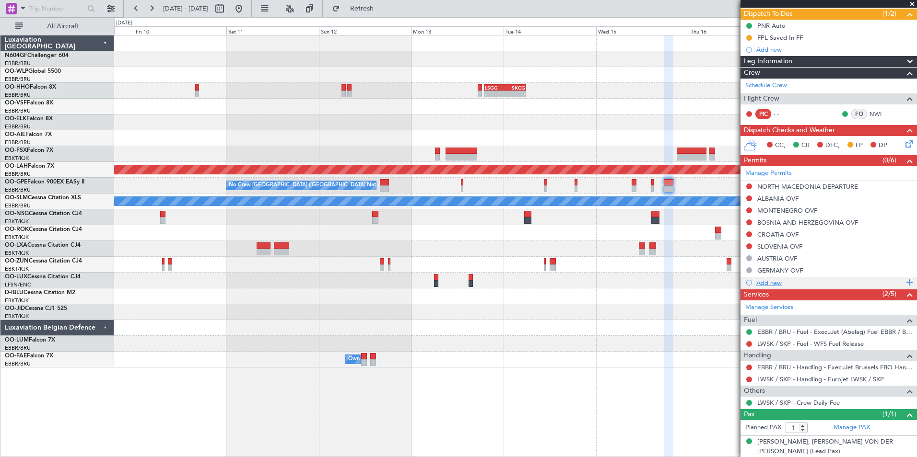
click at [767, 281] on div "Add new" at bounding box center [829, 283] width 147 height 8
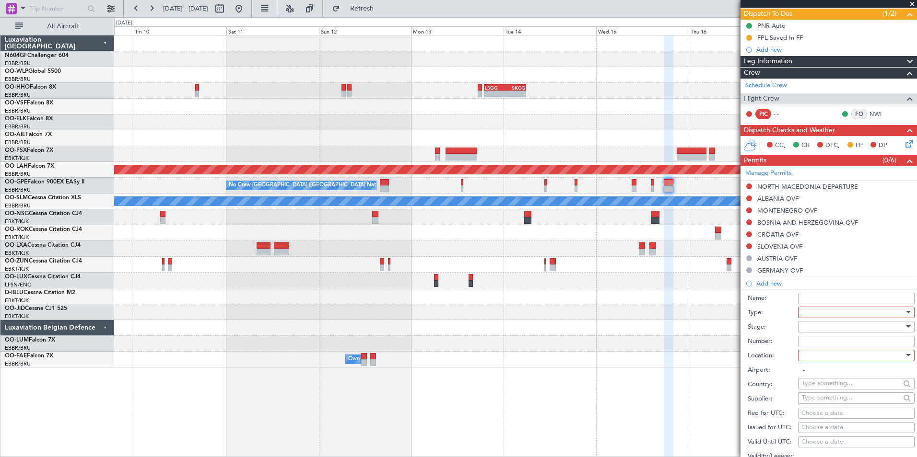
click at [826, 314] on div at bounding box center [853, 312] width 102 height 14
click at [833, 397] on span "Slot" at bounding box center [852, 402] width 101 height 14
click at [824, 328] on div at bounding box center [853, 327] width 102 height 14
click at [835, 361] on span "Not Requested" at bounding box center [852, 360] width 101 height 14
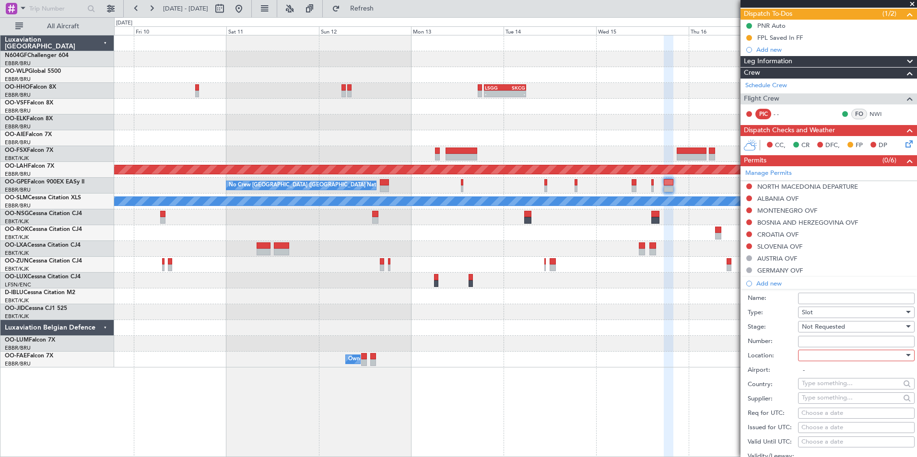
click at [827, 355] on div at bounding box center [853, 356] width 102 height 14
click at [832, 404] on span "Arrival" at bounding box center [852, 403] width 101 height 14
type input "EBBR / BRU"
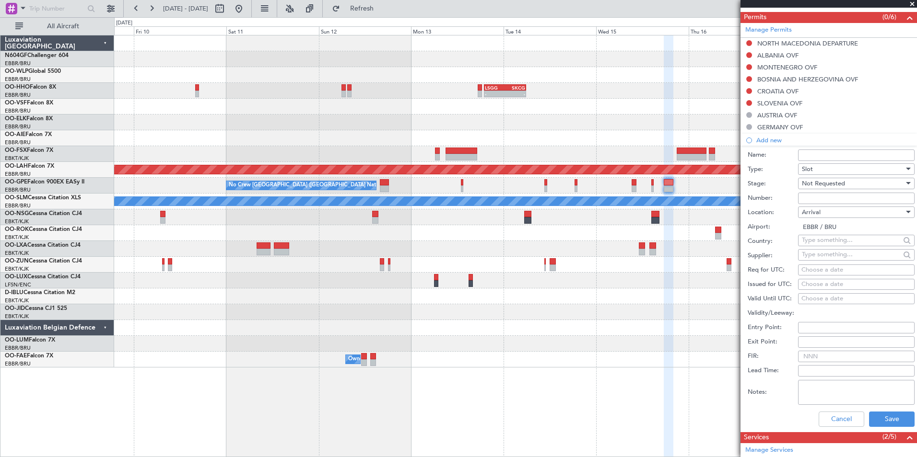
scroll to position [229, 0]
click at [822, 264] on fb-calendar-cell "Choose a date" at bounding box center [856, 270] width 116 height 12
click at [822, 267] on div "Choose a date" at bounding box center [856, 270] width 110 height 10
select select "9"
select select "2025"
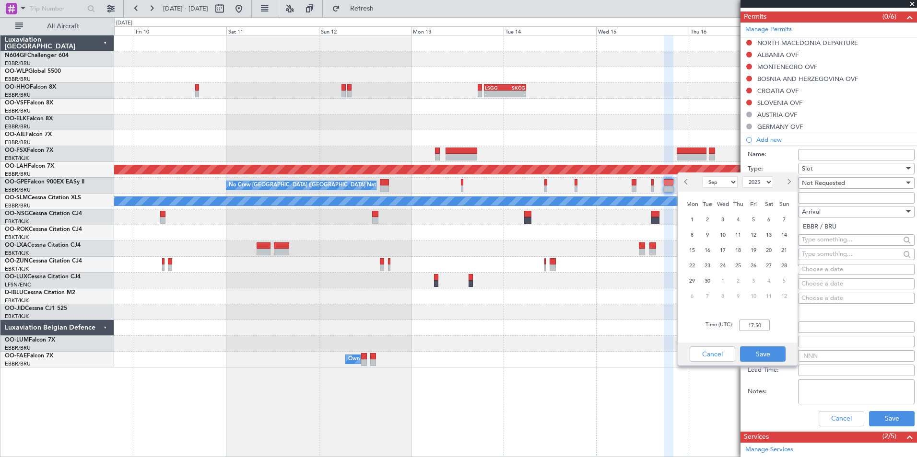
click at [722, 180] on select "Jan Feb Mar Apr May Jun [DATE] Aug Sep Oct Nov Dec" at bounding box center [719, 182] width 35 height 12
select select "10"
click at [702, 176] on select "Jan Feb Mar Apr May Jun [DATE] Aug Sep Oct Nov Dec" at bounding box center [719, 182] width 35 height 12
click at [723, 249] on span "15" at bounding box center [723, 250] width 12 height 12
click at [767, 324] on input "00:00" at bounding box center [754, 326] width 31 height 12
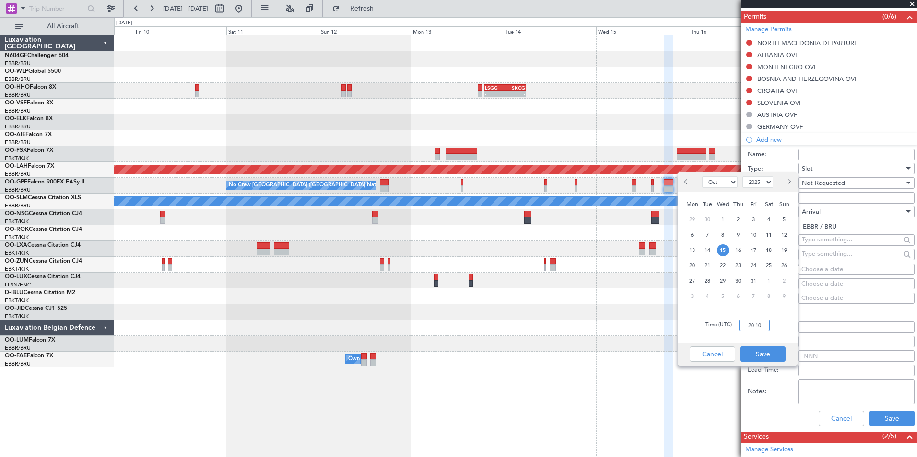
type input "20:10"
click at [779, 332] on div "Time (UTC): 20:10" at bounding box center [737, 325] width 120 height 35
click at [769, 355] on button "Save" at bounding box center [763, 354] width 46 height 15
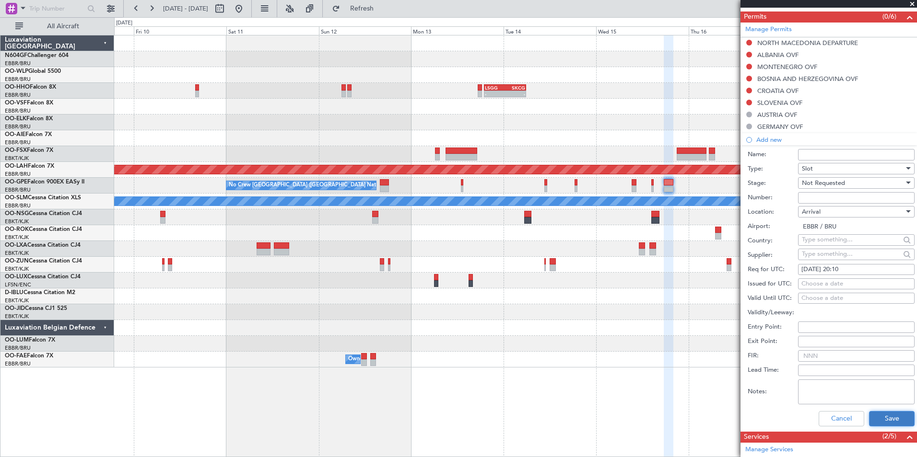
click at [875, 415] on button "Save" at bounding box center [892, 418] width 46 height 15
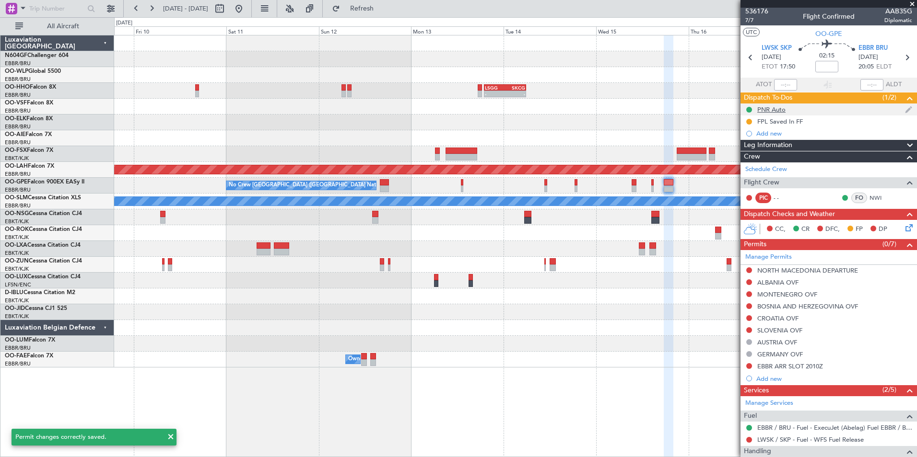
scroll to position [0, 0]
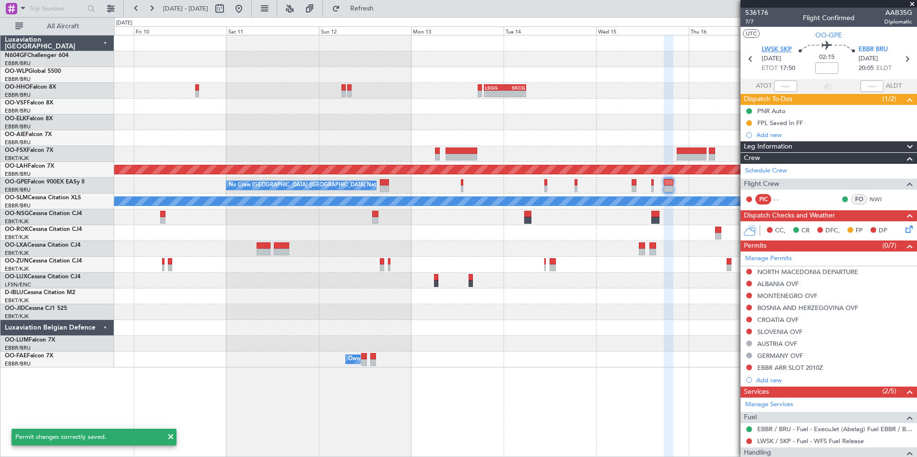
click at [775, 50] on span "LWSK SKP" at bounding box center [776, 50] width 30 height 10
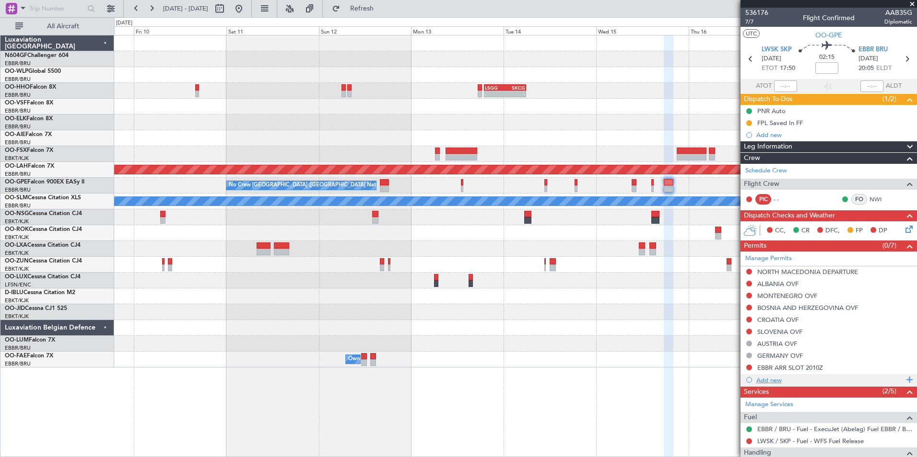
click at [769, 377] on div "Add new" at bounding box center [829, 380] width 147 height 8
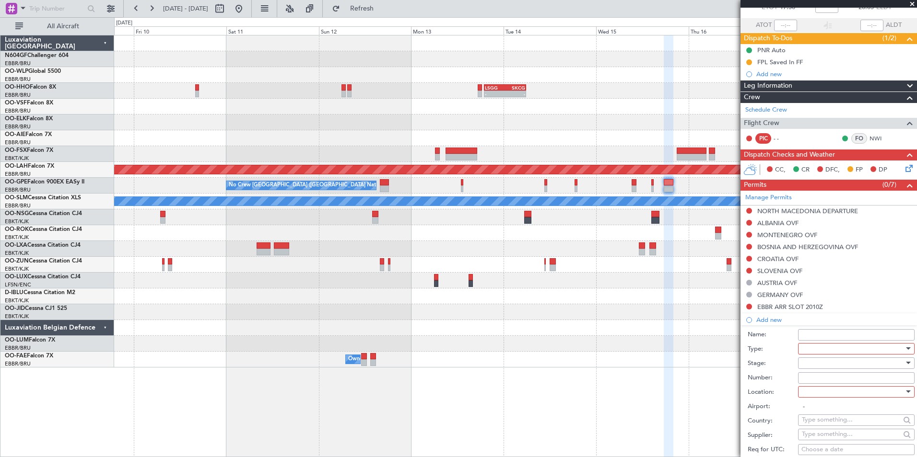
scroll to position [96, 0]
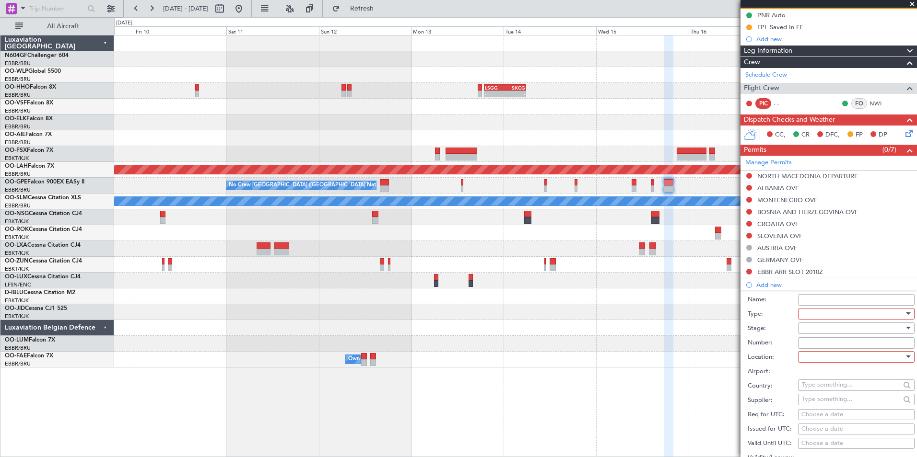
click at [838, 310] on div at bounding box center [853, 314] width 102 height 14
click at [827, 400] on span "Slot" at bounding box center [852, 405] width 101 height 14
click at [840, 327] on div at bounding box center [853, 328] width 102 height 14
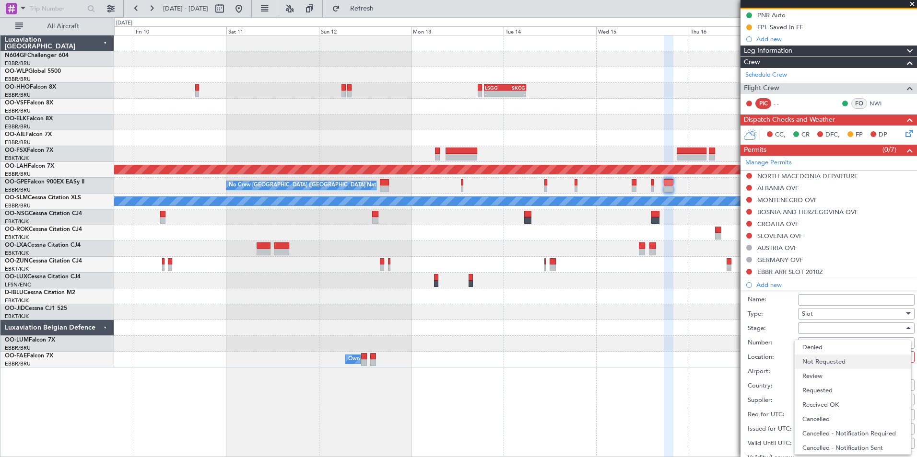
click at [844, 364] on span "Not Requested" at bounding box center [852, 362] width 101 height 14
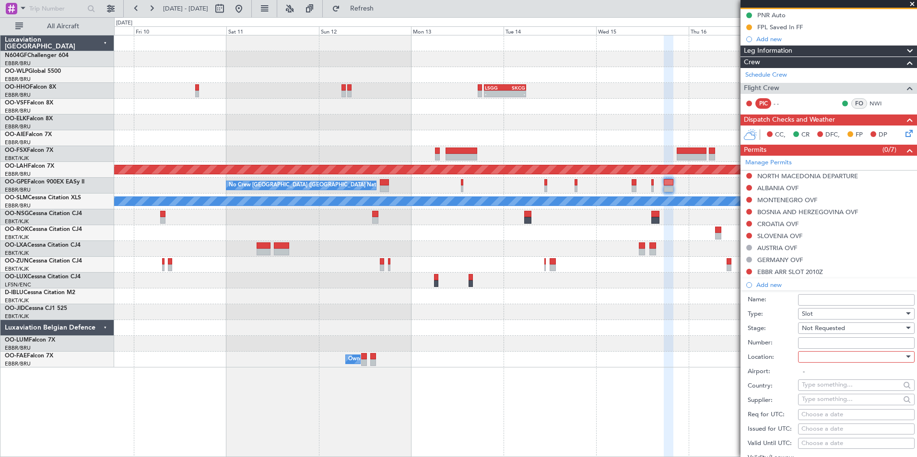
click at [827, 360] on div at bounding box center [853, 357] width 102 height 14
click at [829, 379] on span "Departure" at bounding box center [852, 376] width 101 height 14
type input "LWSK / SKP"
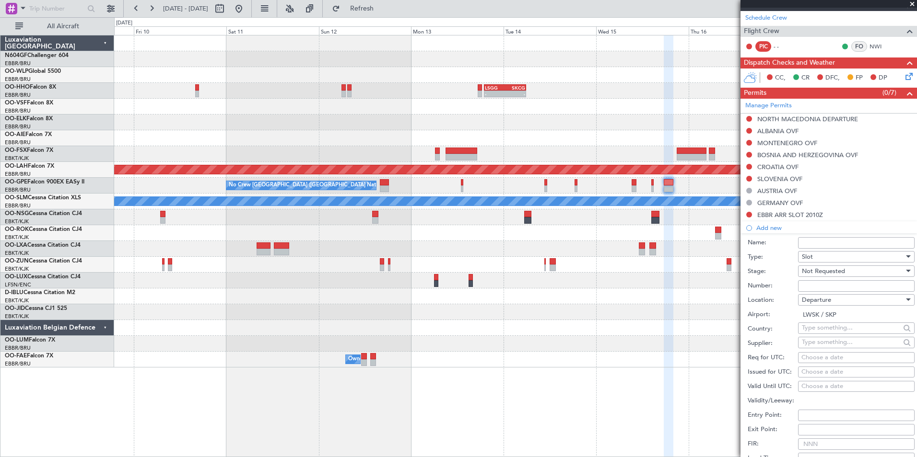
scroll to position [192, 0]
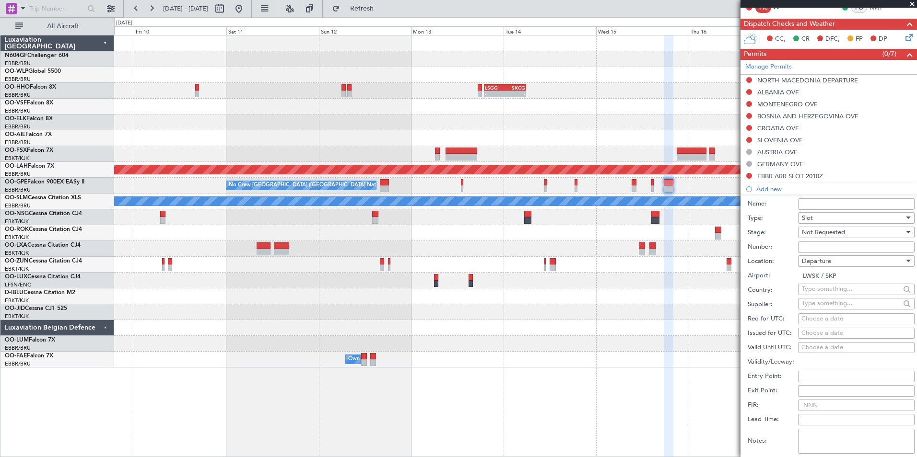
click at [815, 318] on div "Choose a date" at bounding box center [856, 319] width 110 height 10
select select "9"
select select "2025"
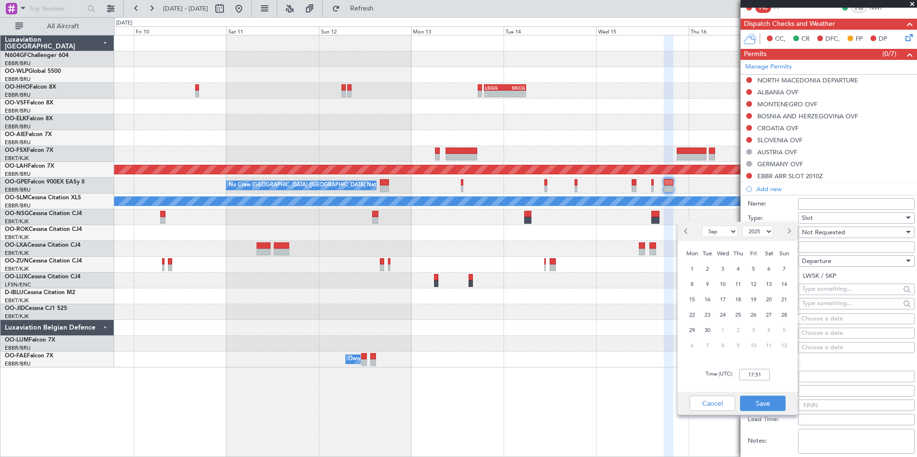
drag, startPoint x: 715, startPoint y: 230, endPoint x: 718, endPoint y: 238, distance: 8.4
click at [715, 230] on select "Jan Feb Mar Apr May Jun [DATE] Aug Sep Oct Nov Dec" at bounding box center [719, 232] width 35 height 12
select select "10"
click at [702, 226] on select "Jan Feb Mar Apr May Jun [DATE] Aug Sep Oct Nov Dec" at bounding box center [719, 232] width 35 height 12
click at [724, 301] on span "15" at bounding box center [723, 300] width 12 height 12
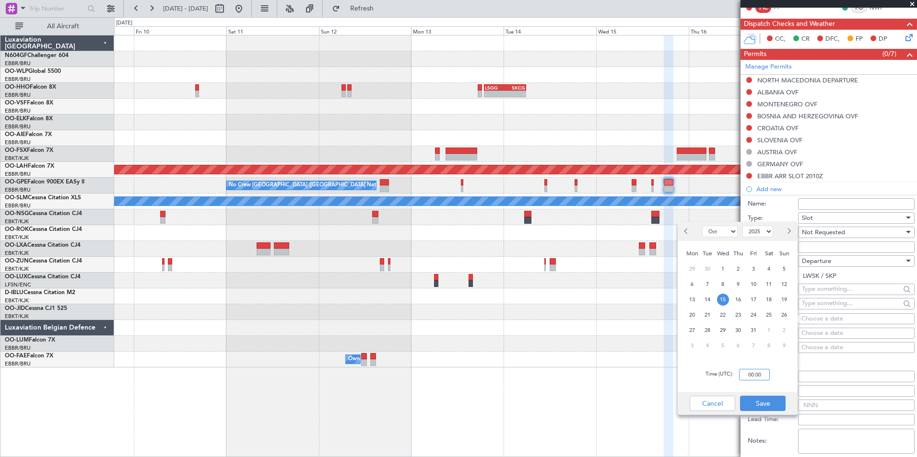
click at [756, 373] on input "00:00" at bounding box center [754, 375] width 31 height 12
click at [769, 380] on input "17:45" at bounding box center [754, 375] width 31 height 12
type input "17:45"
click at [766, 400] on button "Save" at bounding box center [763, 403] width 46 height 15
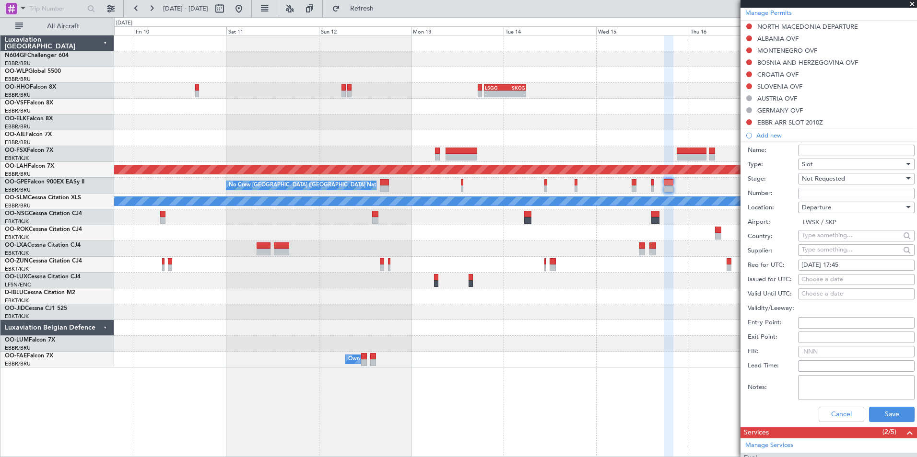
scroll to position [288, 0]
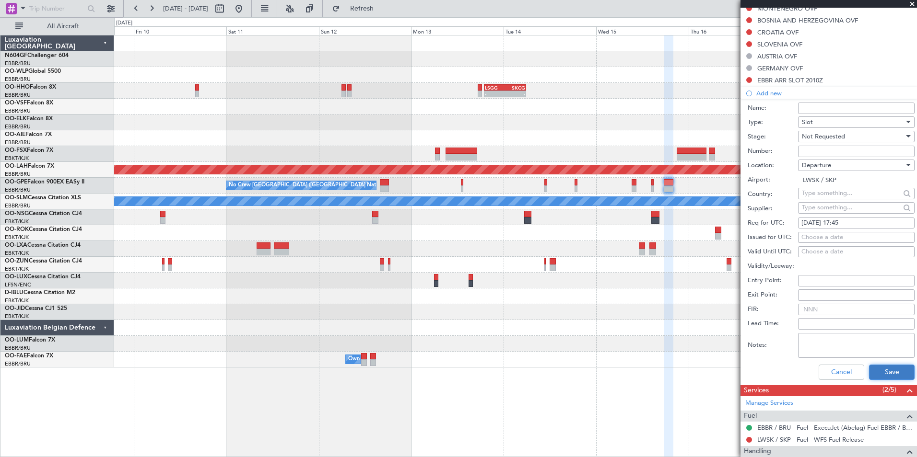
click at [875, 371] on button "Save" at bounding box center [892, 372] width 46 height 15
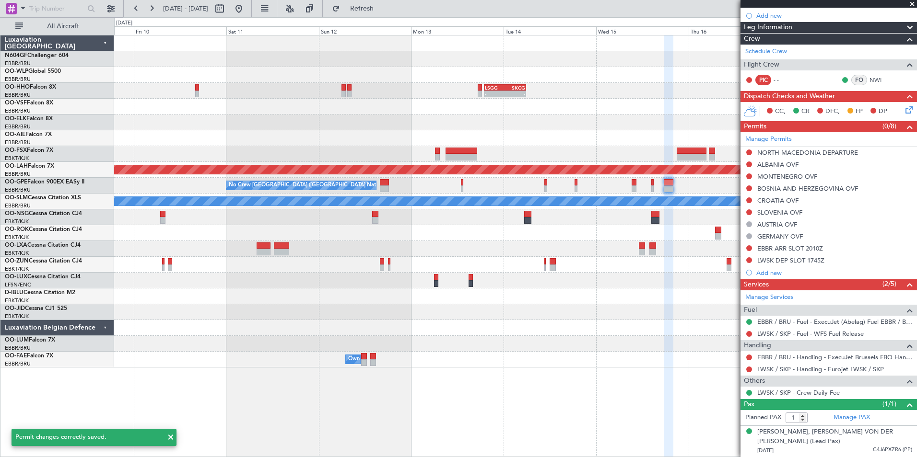
scroll to position [109, 0]
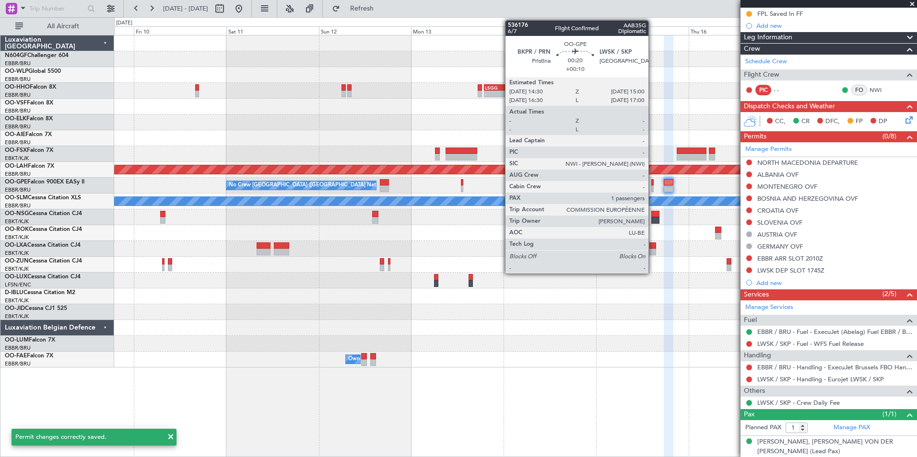
click at [652, 186] on div at bounding box center [652, 189] width 2 height 7
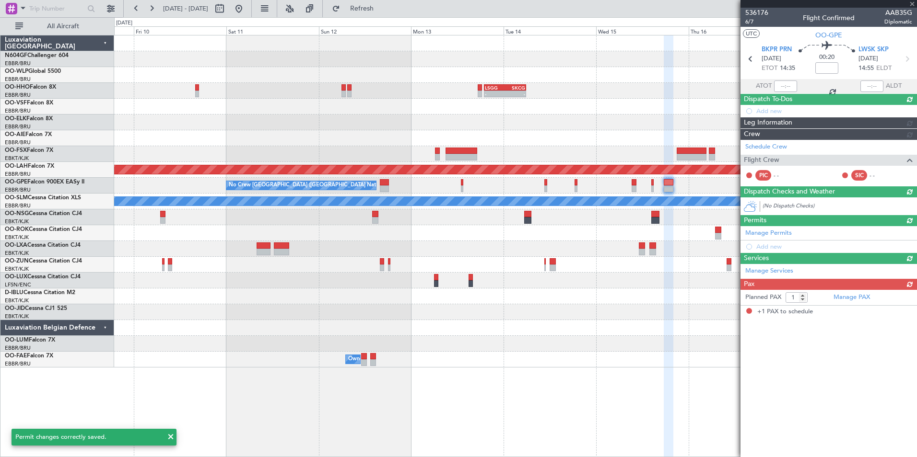
type input "+00:10"
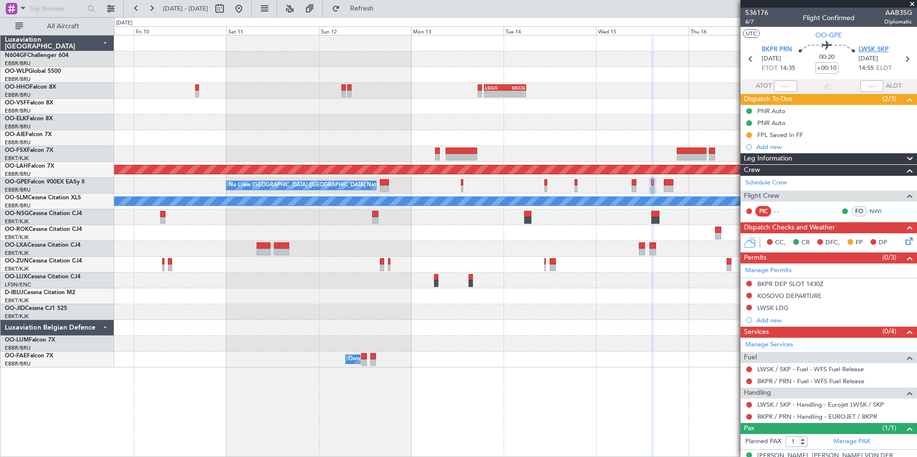
click at [864, 47] on span "LWSK SKP" at bounding box center [873, 50] width 30 height 10
click at [768, 322] on div "Add new" at bounding box center [829, 320] width 147 height 8
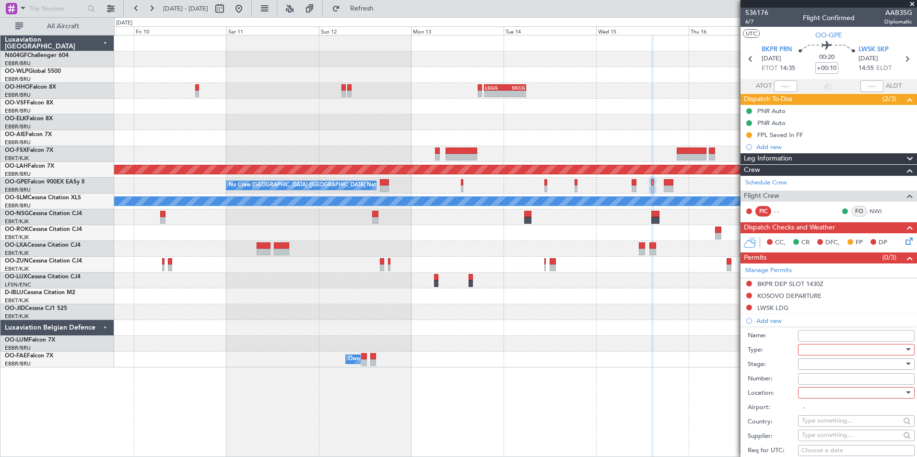
click at [844, 353] on div at bounding box center [853, 350] width 102 height 14
click at [825, 439] on span "Slot" at bounding box center [852, 440] width 101 height 14
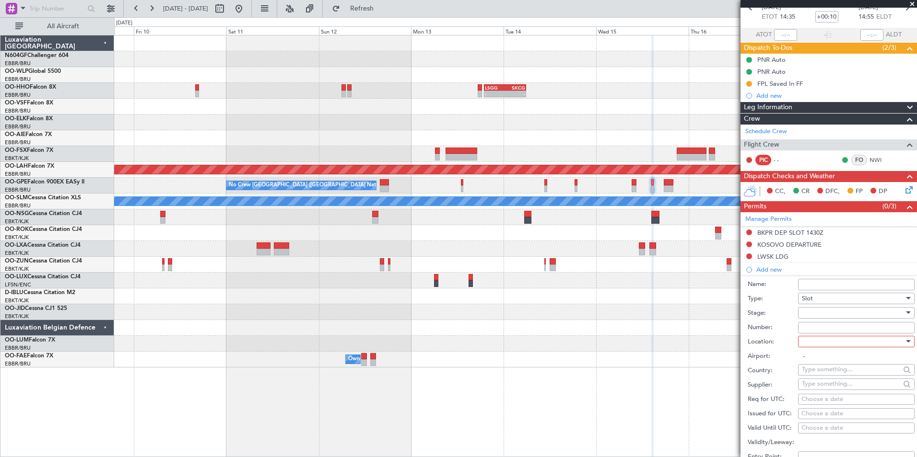
scroll to position [96, 0]
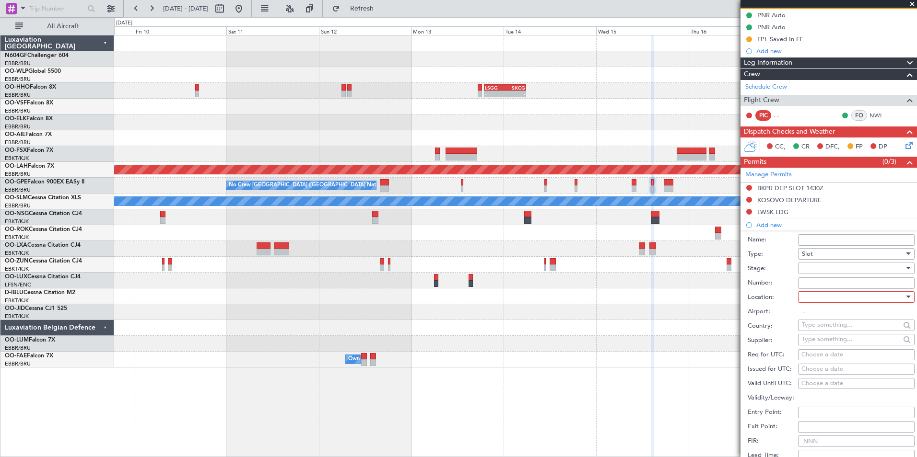
click at [840, 268] on div at bounding box center [853, 268] width 102 height 14
click at [841, 303] on span "Not Requested" at bounding box center [852, 302] width 101 height 14
click at [837, 301] on div at bounding box center [853, 297] width 102 height 14
click at [828, 344] on span "Arrival" at bounding box center [852, 345] width 101 height 14
type input "LWSK / SKP"
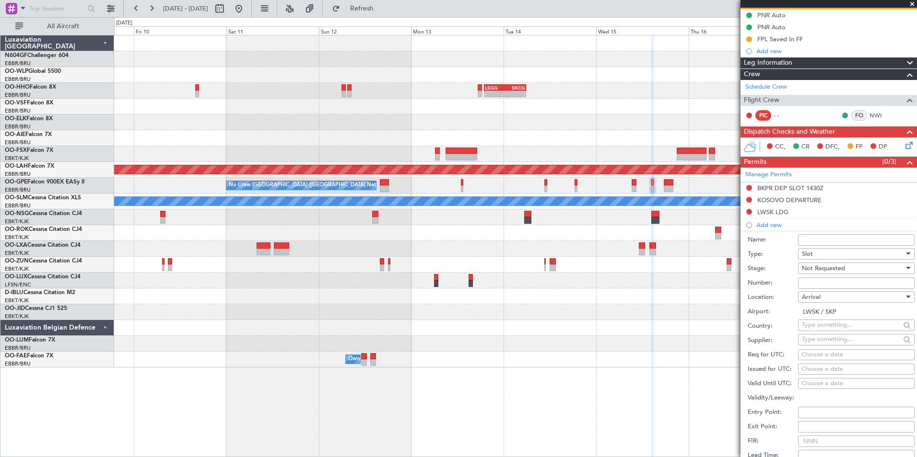
click at [827, 356] on div "Choose a date" at bounding box center [856, 355] width 110 height 10
select select "9"
select select "2025"
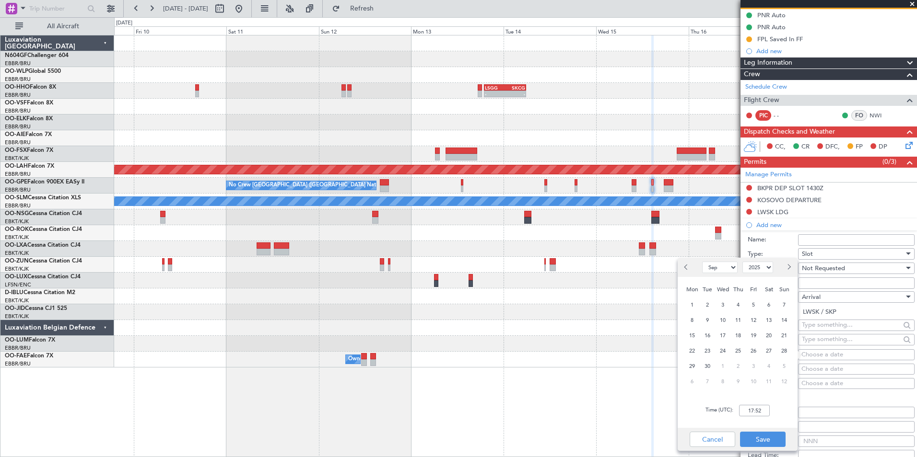
click at [710, 260] on ngb-datepicker-navigation "Jan Feb Mar Apr May Jun [DATE] Aug Sep Oct Nov [DATE] 2016 2017 2018 2019 2020 …" at bounding box center [737, 267] width 120 height 15
click at [714, 271] on select "Jan Feb Mar Apr May Jun [DATE] Aug Sep Oct Nov Dec" at bounding box center [719, 268] width 35 height 12
select select "10"
click at [702, 262] on select "Jan Feb Mar Apr May Jun [DATE] Aug Sep Oct Nov Dec" at bounding box center [719, 268] width 35 height 12
click at [718, 336] on span "15" at bounding box center [723, 336] width 12 height 12
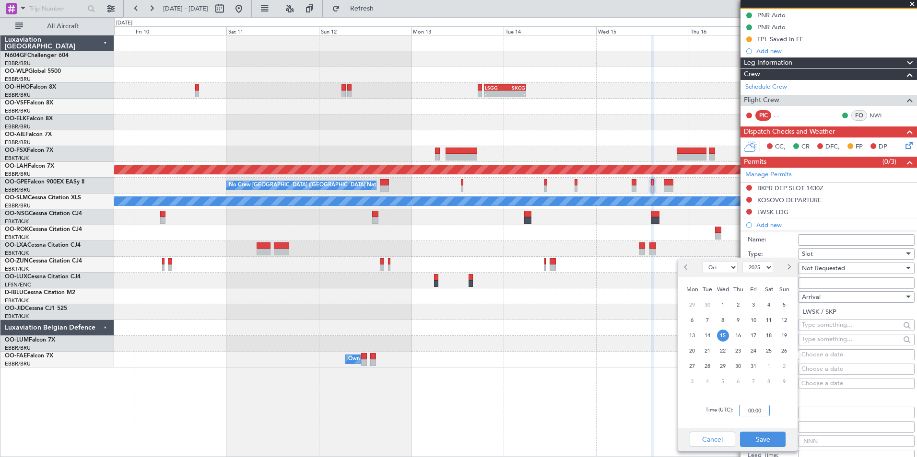
click at [756, 408] on input "00:00" at bounding box center [754, 411] width 31 height 12
type input "15:00"
click at [772, 406] on div "Time (UTC): 15:00" at bounding box center [737, 411] width 120 height 35
click at [769, 439] on button "Save" at bounding box center [763, 439] width 46 height 15
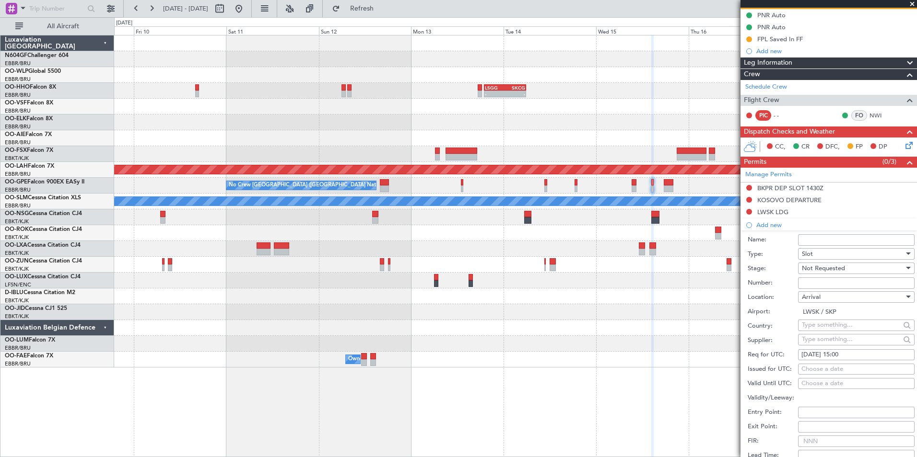
scroll to position [192, 0]
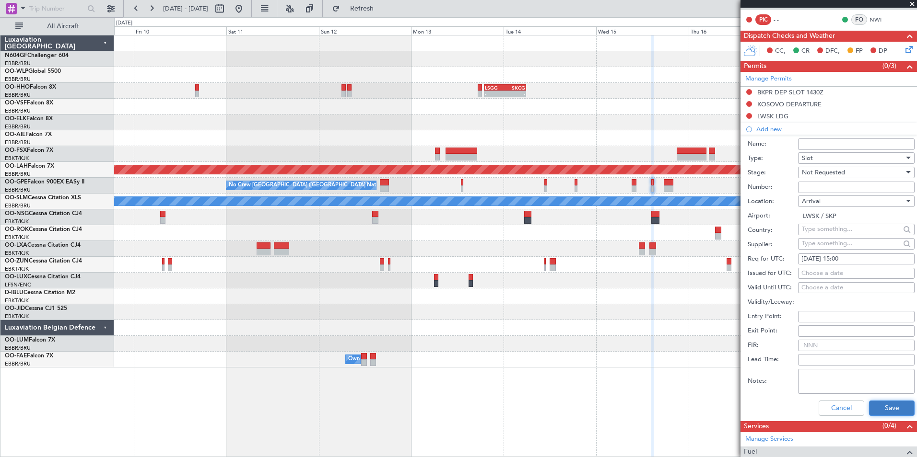
click at [886, 407] on button "Save" at bounding box center [892, 408] width 46 height 15
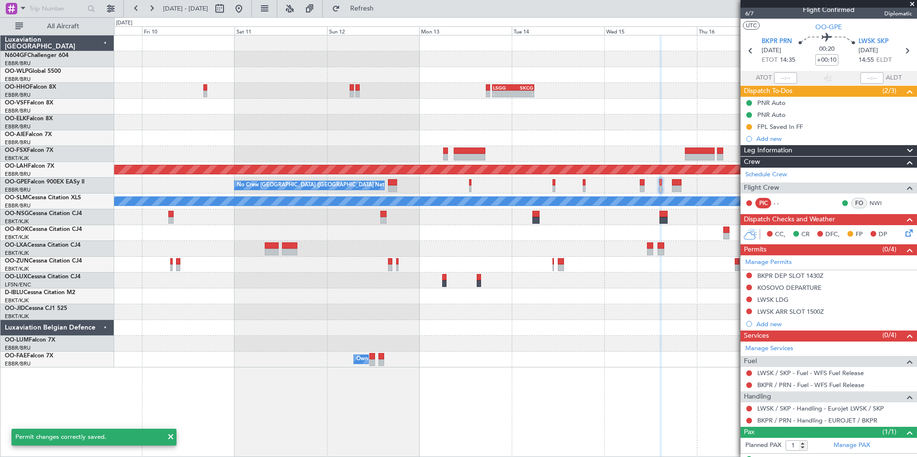
scroll to position [0, 0]
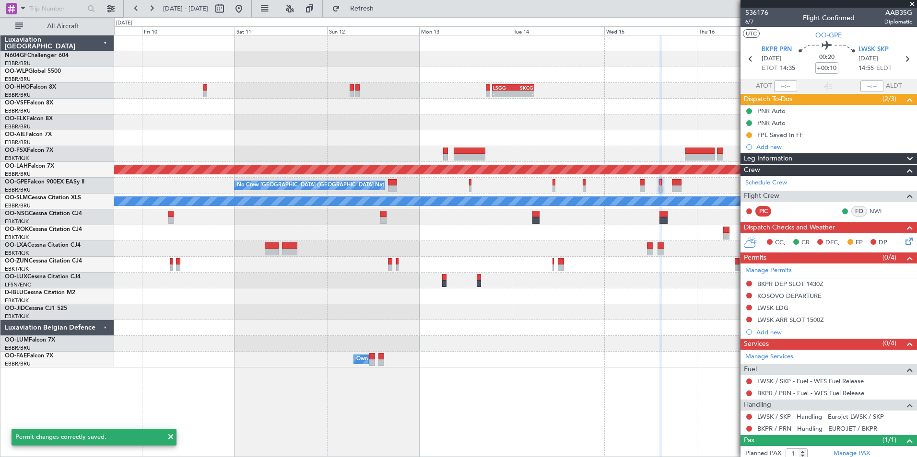
click at [769, 51] on span "BKPR PRN" at bounding box center [776, 50] width 30 height 10
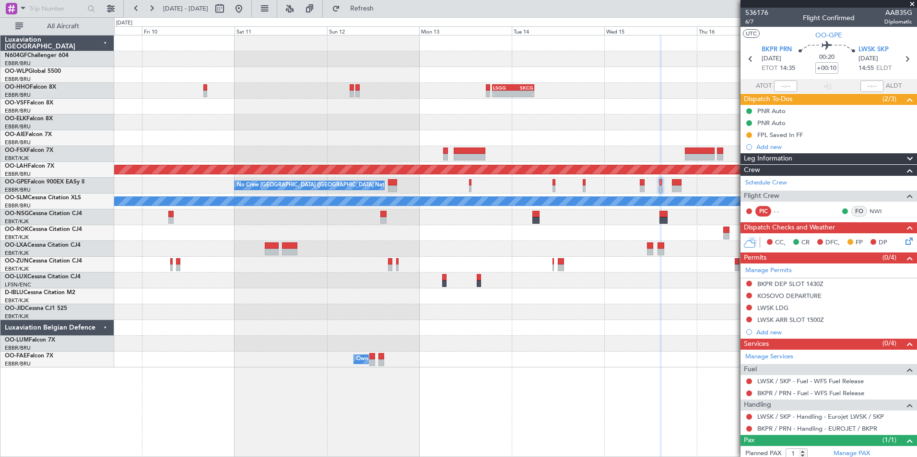
click at [639, 183] on div "No Crew [GEOGRAPHIC_DATA] ([GEOGRAPHIC_DATA] National)" at bounding box center [515, 186] width 802 height 16
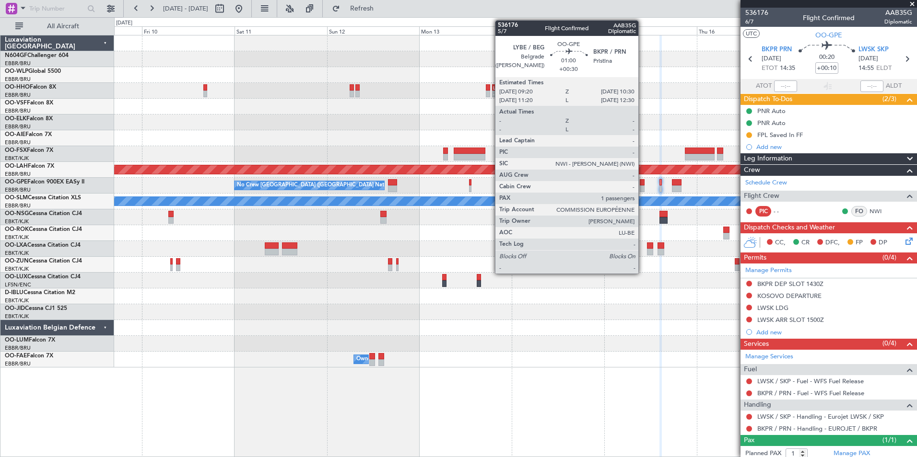
click at [642, 183] on div at bounding box center [642, 182] width 5 height 7
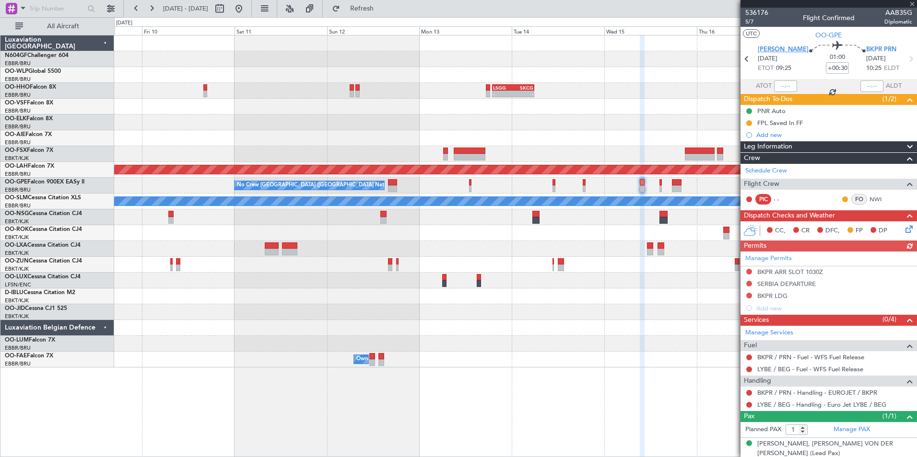
click at [770, 49] on span "[PERSON_NAME]" at bounding box center [782, 50] width 51 height 10
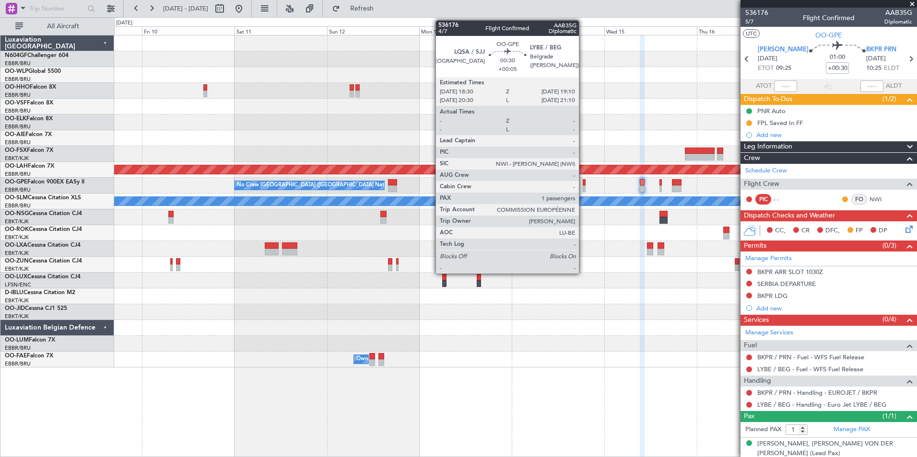
click at [583, 185] on div at bounding box center [583, 182] width 3 height 7
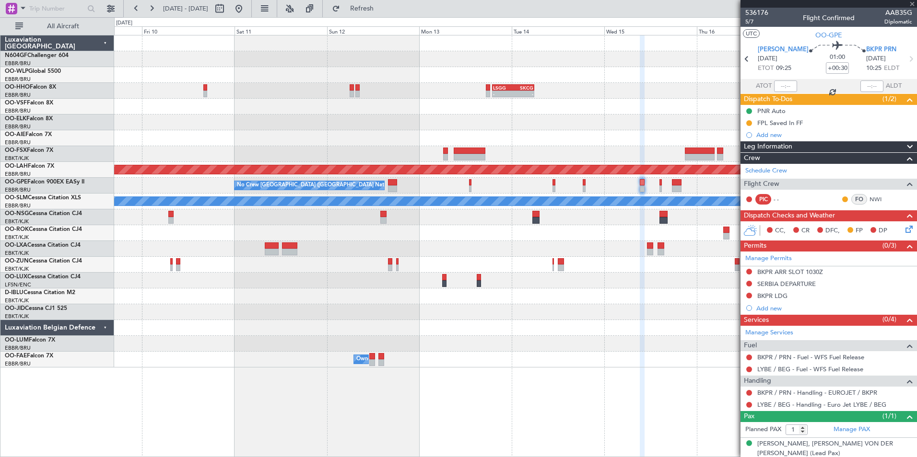
type input "+00:05"
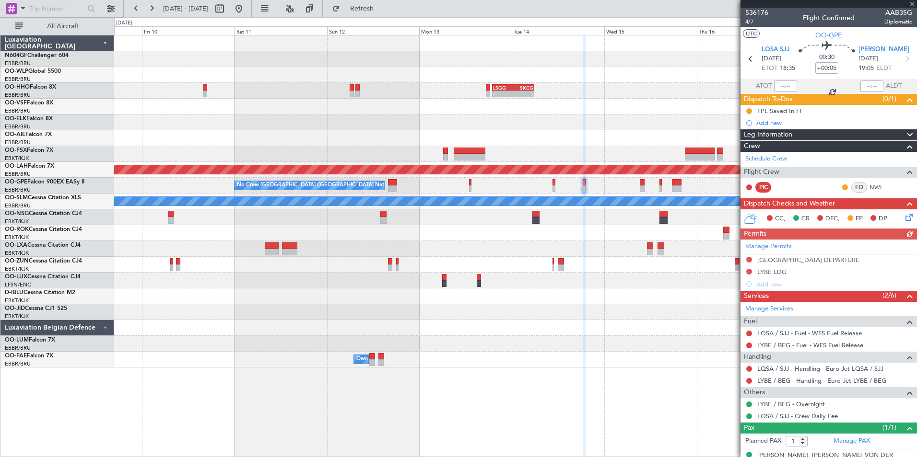
click at [785, 48] on span "LQSA SJJ" at bounding box center [775, 50] width 28 height 10
click at [766, 284] on div "Add new" at bounding box center [829, 284] width 147 height 8
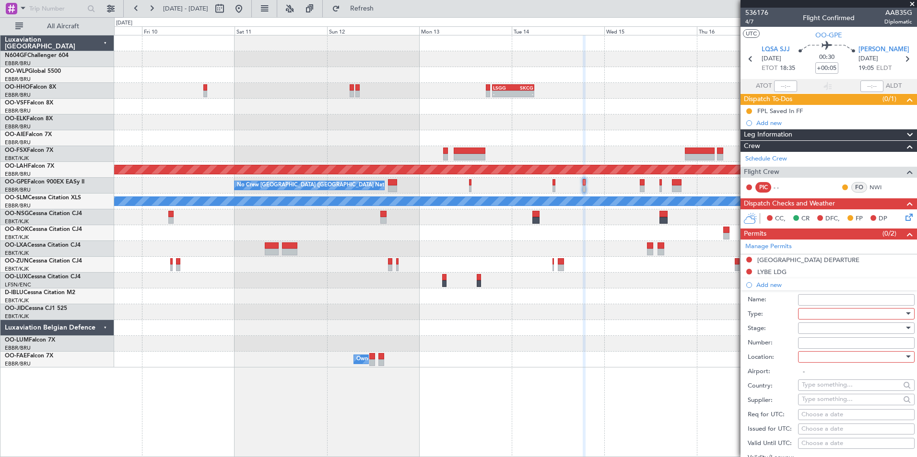
click at [824, 314] on div at bounding box center [853, 314] width 102 height 14
click at [834, 401] on span "Slot" at bounding box center [852, 404] width 101 height 14
click at [839, 331] on div at bounding box center [853, 328] width 102 height 14
click at [838, 363] on span "Not Requested" at bounding box center [852, 362] width 101 height 14
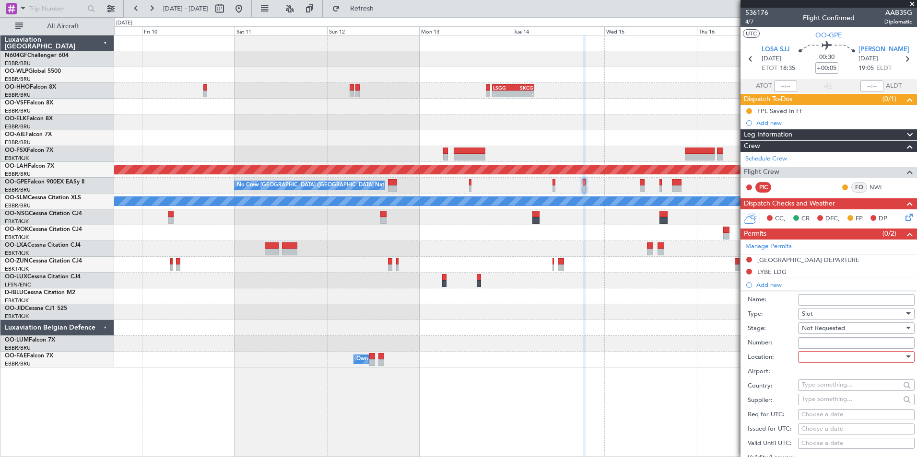
click at [836, 358] on div at bounding box center [853, 357] width 102 height 14
click at [837, 379] on span "Departure" at bounding box center [852, 376] width 101 height 14
type input "LQSA / SJJ"
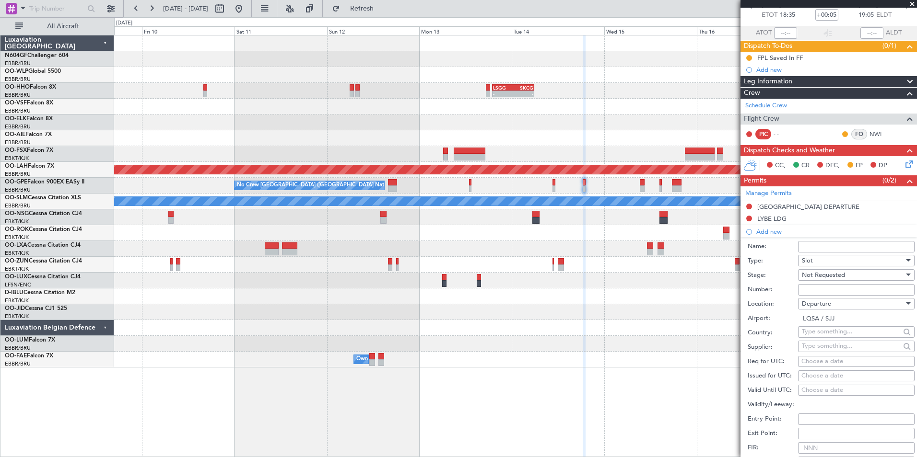
scroll to position [96, 0]
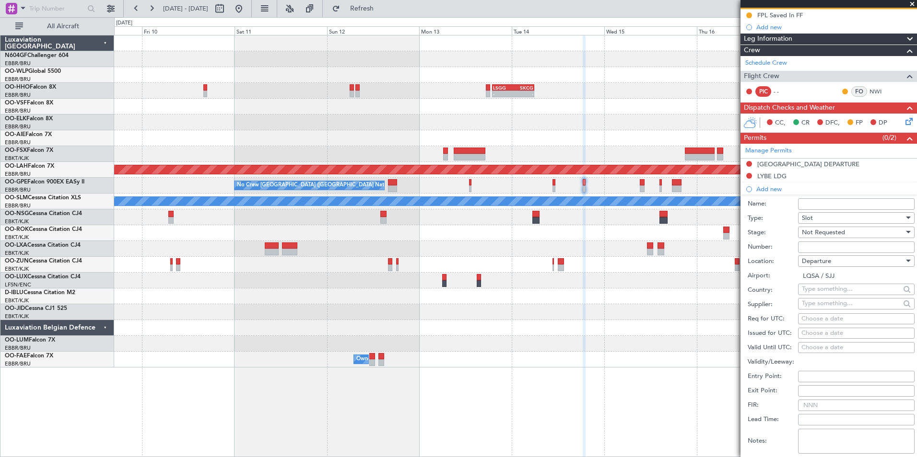
click at [817, 319] on div "Choose a date" at bounding box center [856, 319] width 110 height 10
select select "9"
select select "2025"
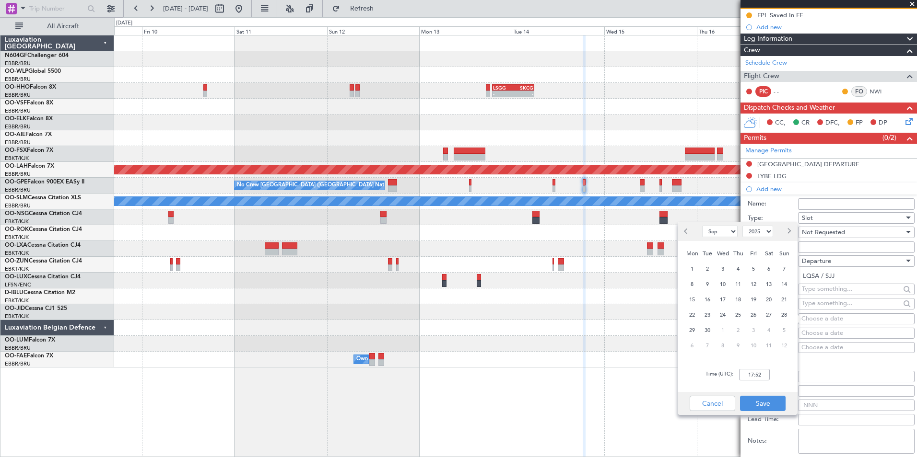
click at [712, 233] on select "Jan Feb Mar Apr May Jun [DATE] Aug Sep Oct Nov Dec" at bounding box center [719, 232] width 35 height 12
select select "10"
click at [702, 226] on select "Jan Feb Mar Apr May Jun [DATE] Aug Sep Oct Nov Dec" at bounding box center [719, 232] width 35 height 12
click at [705, 302] on span "14" at bounding box center [707, 300] width 12 height 12
click at [764, 376] on input "00:00" at bounding box center [754, 375] width 31 height 12
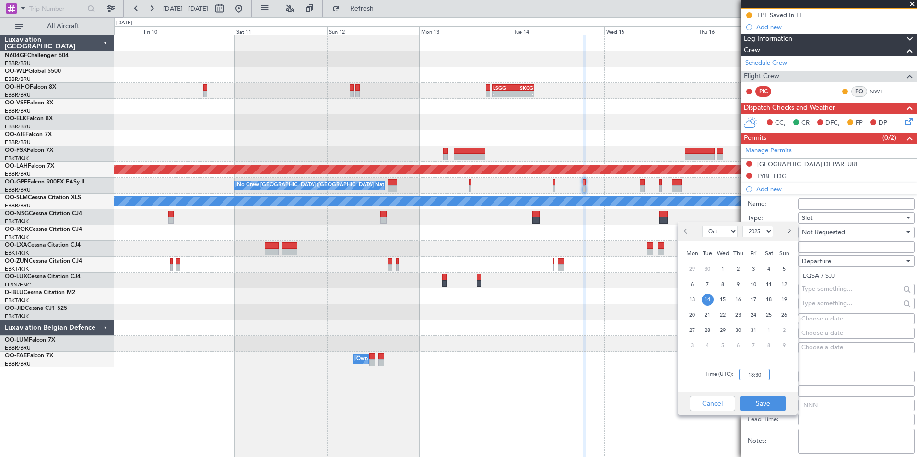
type input "18:30"
click at [774, 372] on div "Time (UTC): 18:30" at bounding box center [737, 375] width 120 height 35
click at [766, 399] on button "Save" at bounding box center [763, 403] width 46 height 15
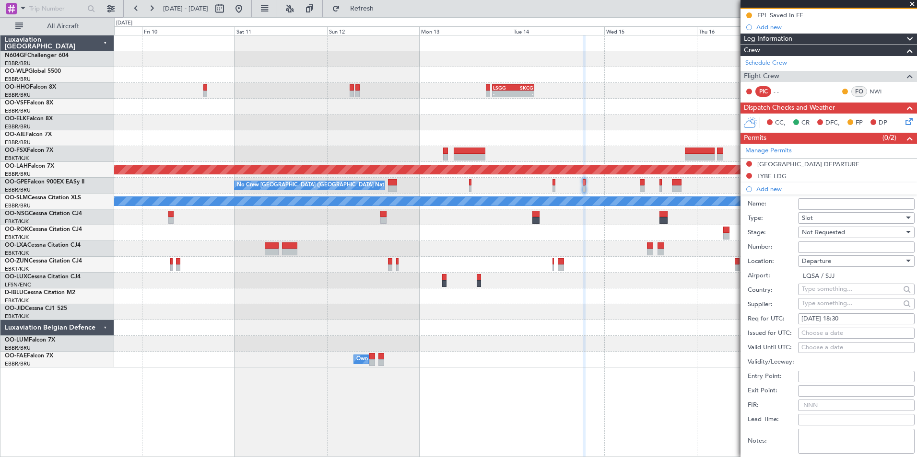
scroll to position [192, 0]
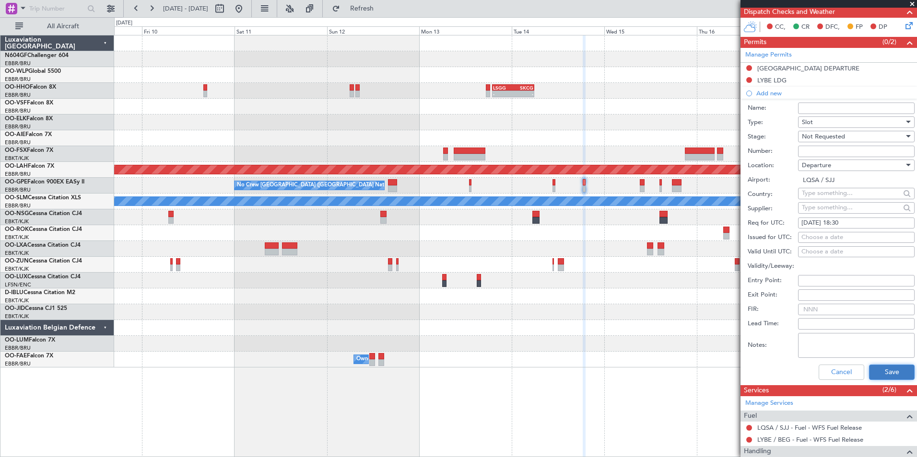
click at [876, 368] on button "Save" at bounding box center [892, 372] width 46 height 15
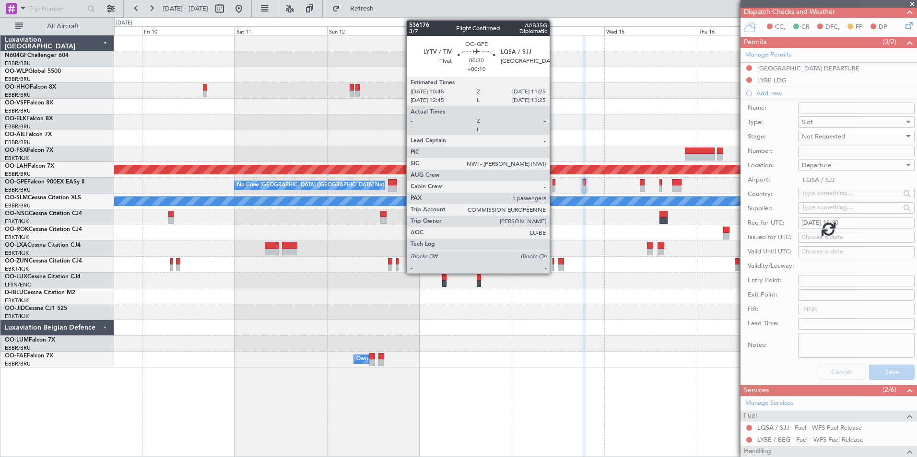
scroll to position [25, 0]
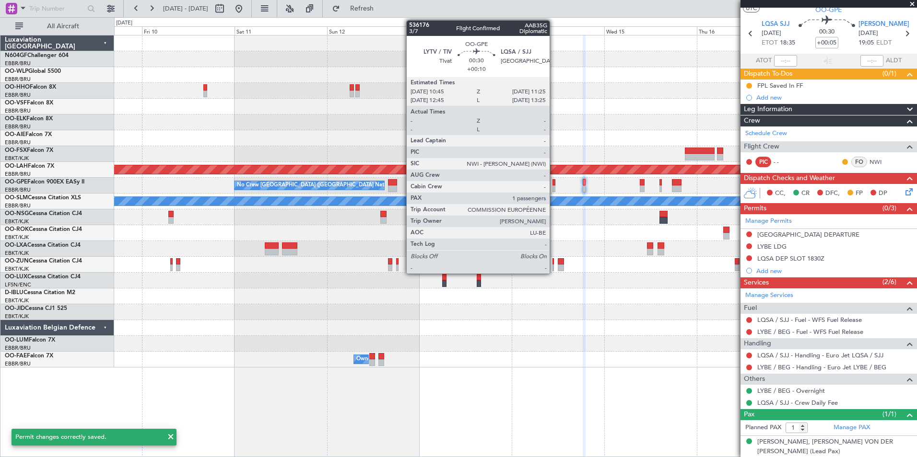
click at [554, 185] on div at bounding box center [553, 182] width 3 height 7
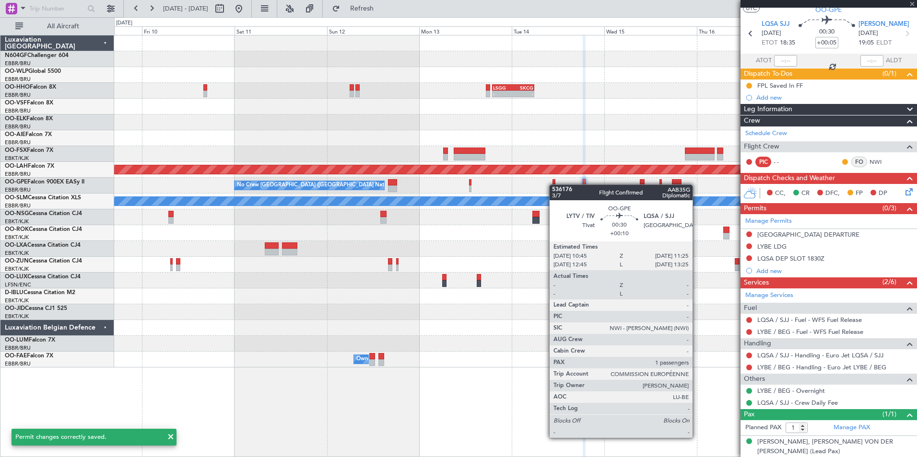
type input "+00:10"
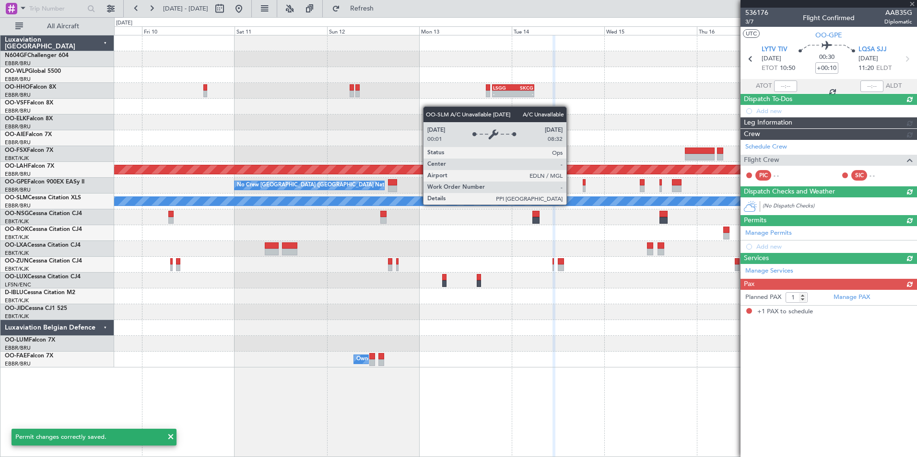
scroll to position [0, 0]
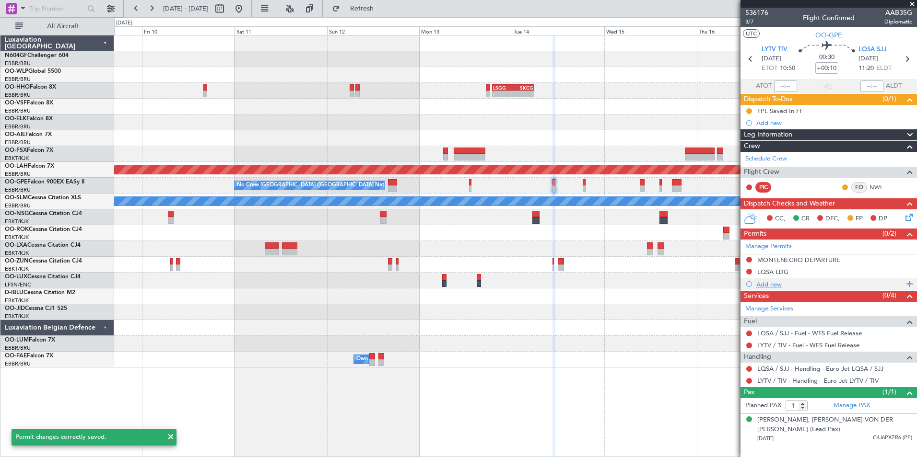
click at [767, 285] on div "Add new" at bounding box center [829, 284] width 147 height 8
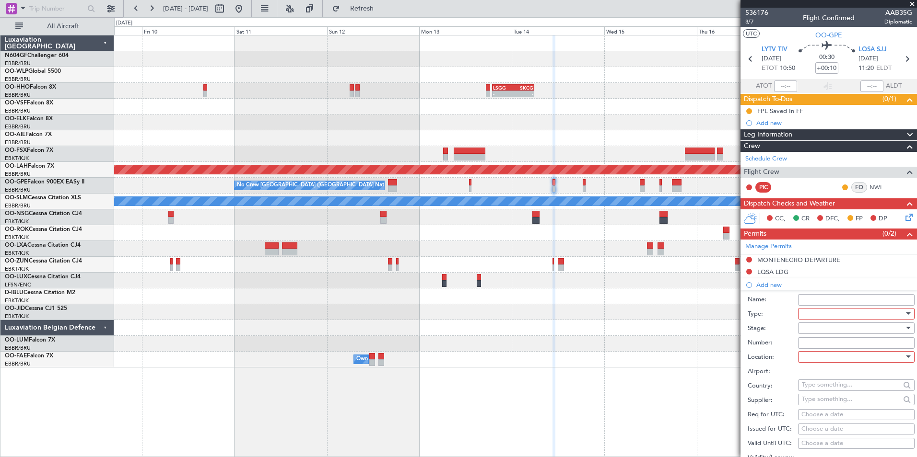
click at [835, 313] on div at bounding box center [853, 314] width 102 height 14
click at [818, 407] on span "Slot" at bounding box center [852, 404] width 101 height 14
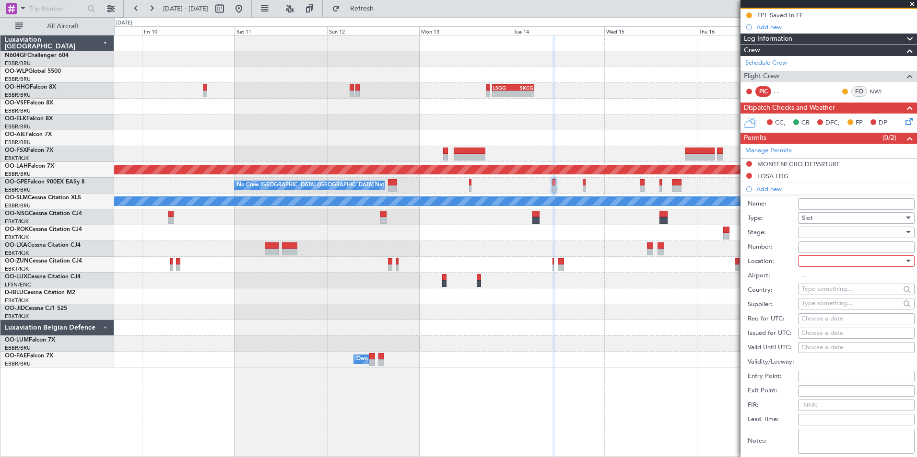
click at [825, 232] on div at bounding box center [853, 232] width 102 height 14
click at [834, 268] on span "Not Requested" at bounding box center [852, 266] width 101 height 14
click at [831, 264] on div at bounding box center [853, 261] width 102 height 14
click at [831, 310] on span "Arrival" at bounding box center [852, 309] width 101 height 14
type input "LQSA / SJJ"
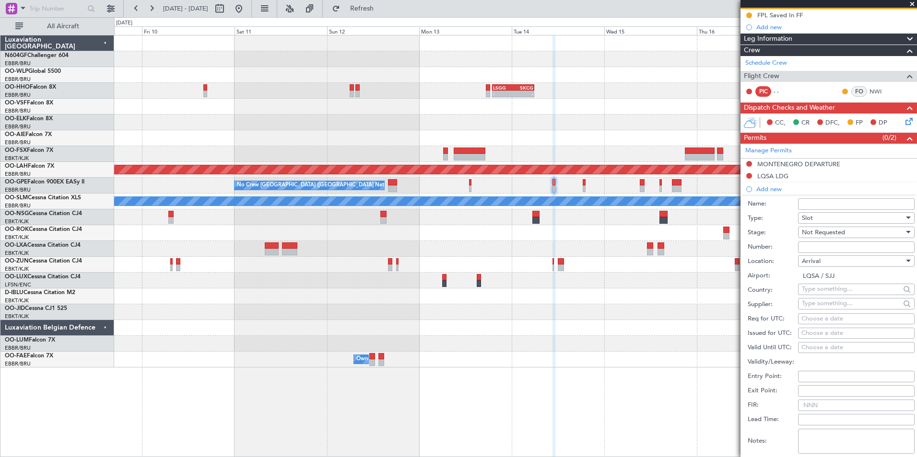
click at [821, 321] on div "Choose a date" at bounding box center [856, 319] width 110 height 10
select select "9"
select select "2025"
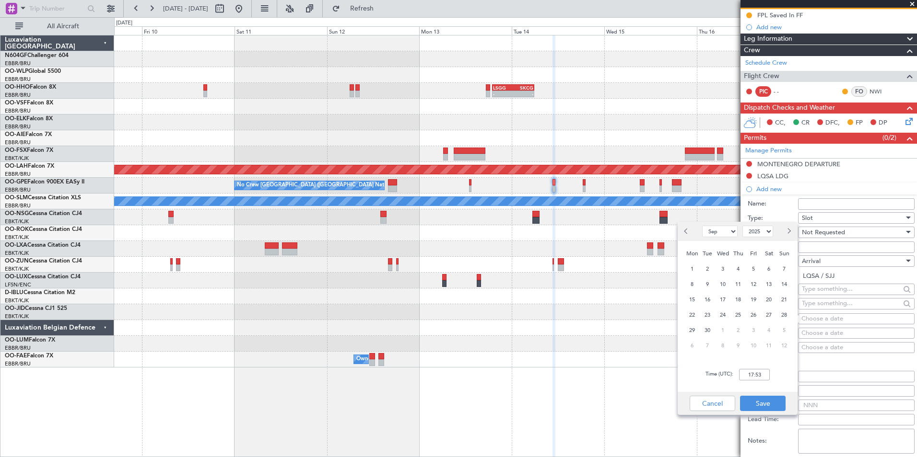
drag, startPoint x: 709, startPoint y: 233, endPoint x: 713, endPoint y: 237, distance: 5.1
click at [709, 233] on select "Jan Feb Mar Apr May Jun [DATE] Aug Sep Oct Nov Dec" at bounding box center [719, 232] width 35 height 12
select select "10"
click at [702, 226] on select "Jan Feb Mar Apr May Jun [DATE] Aug Sep Oct Nov Dec" at bounding box center [719, 232] width 35 height 12
click at [701, 299] on span "14" at bounding box center [707, 300] width 12 height 12
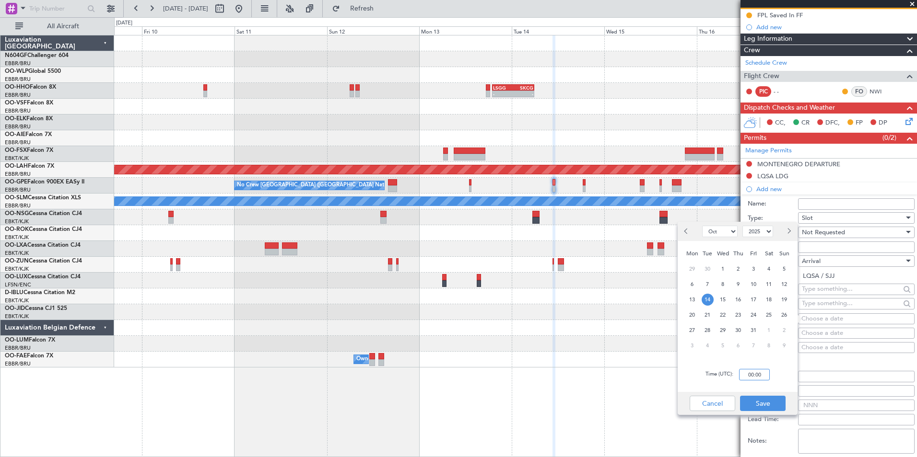
click at [748, 374] on input "00:00" at bounding box center [754, 375] width 31 height 12
type input "11:25"
click at [788, 375] on div "Time (UTC): 11:25" at bounding box center [737, 375] width 120 height 35
click at [773, 397] on button "Save" at bounding box center [763, 403] width 46 height 15
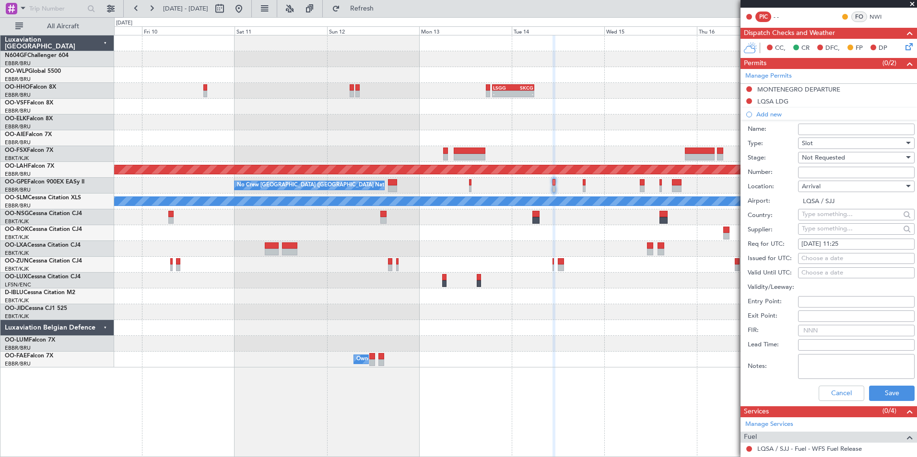
scroll to position [192, 0]
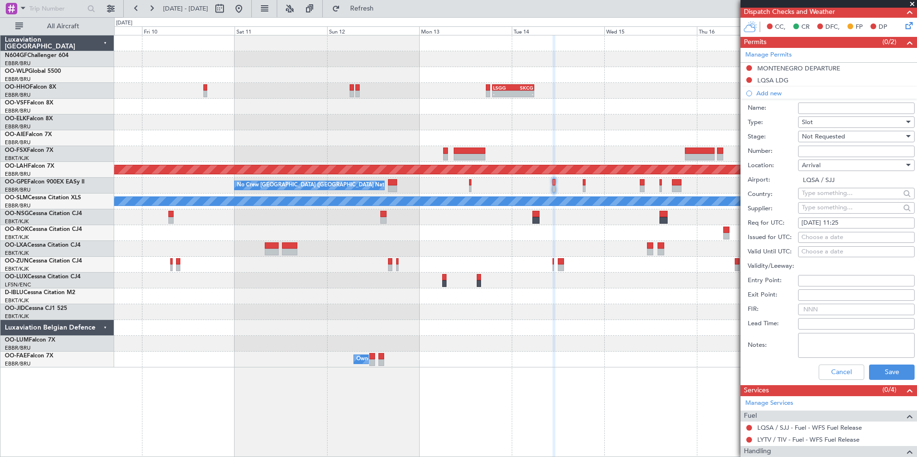
click at [884, 380] on div "Cancel Save" at bounding box center [830, 372] width 167 height 25
click at [877, 370] on button "Save" at bounding box center [892, 372] width 46 height 15
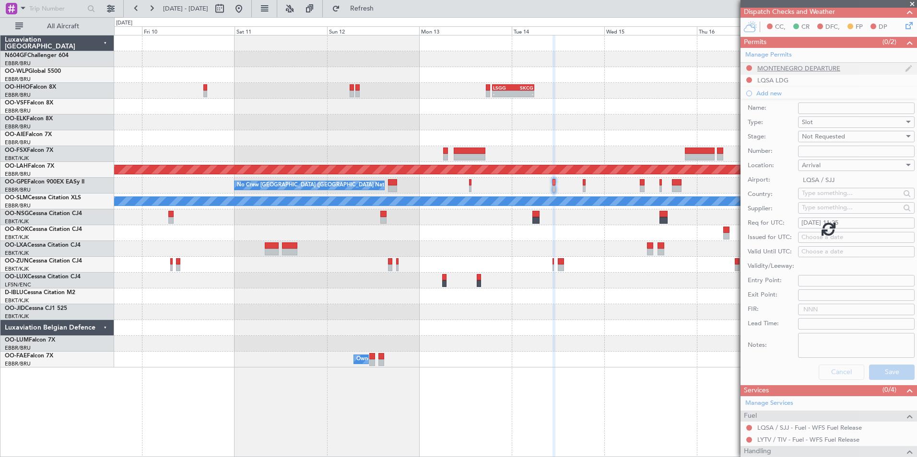
scroll to position [0, 0]
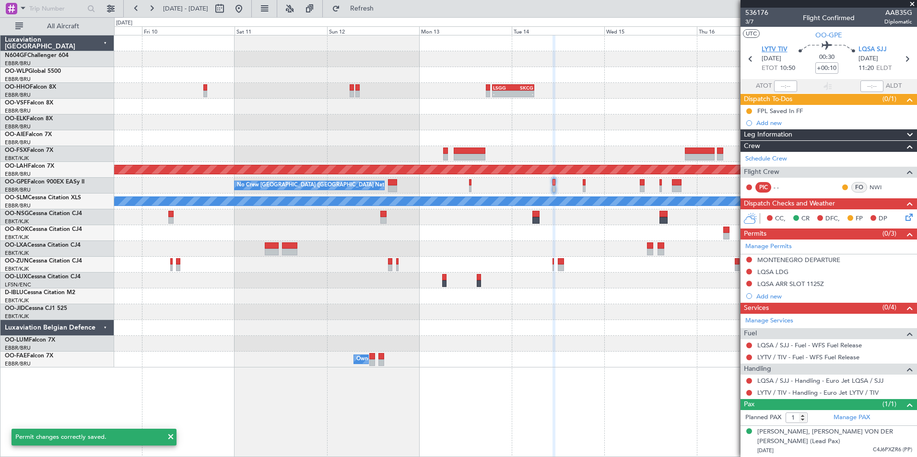
click at [770, 46] on span "LYTV TIV" at bounding box center [774, 50] width 26 height 10
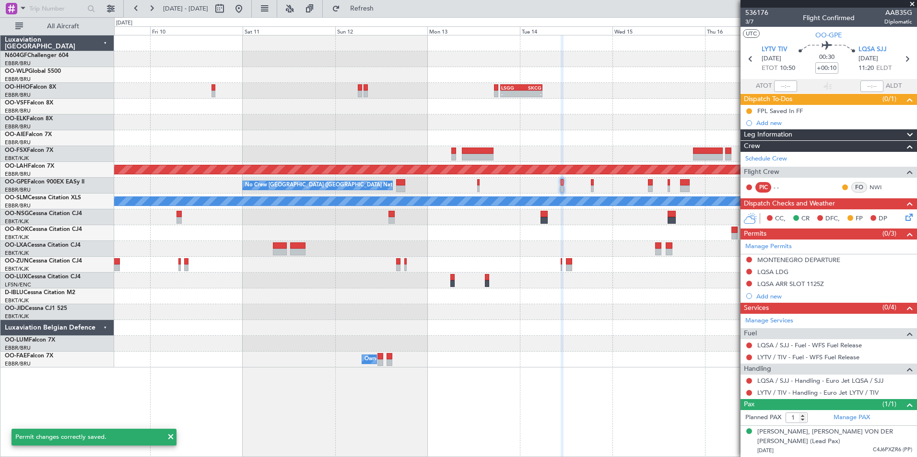
click at [501, 256] on div "- - LSGG 19:00 Z SKCG 05:55 Z - - LTCG 23:30 Z RJTT 09:35 Z EBBR 17:05 Z VRMU 0…" at bounding box center [515, 201] width 802 height 332
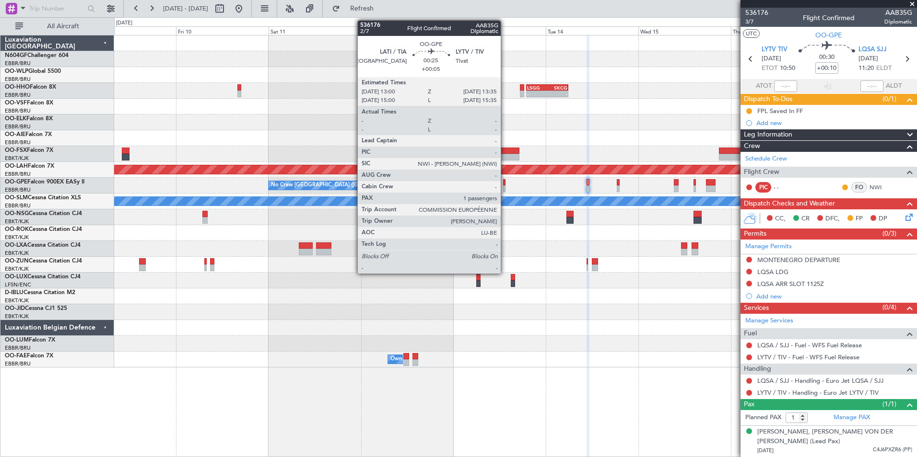
click at [505, 187] on div at bounding box center [504, 189] width 2 height 7
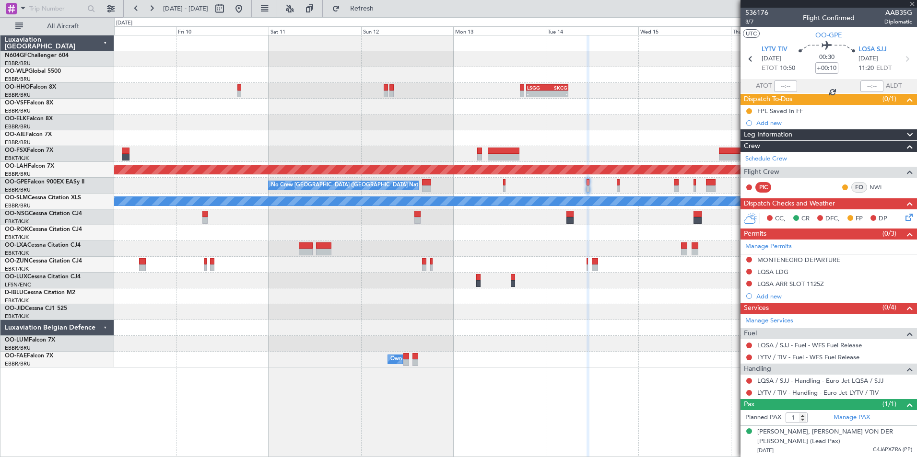
type input "+00:05"
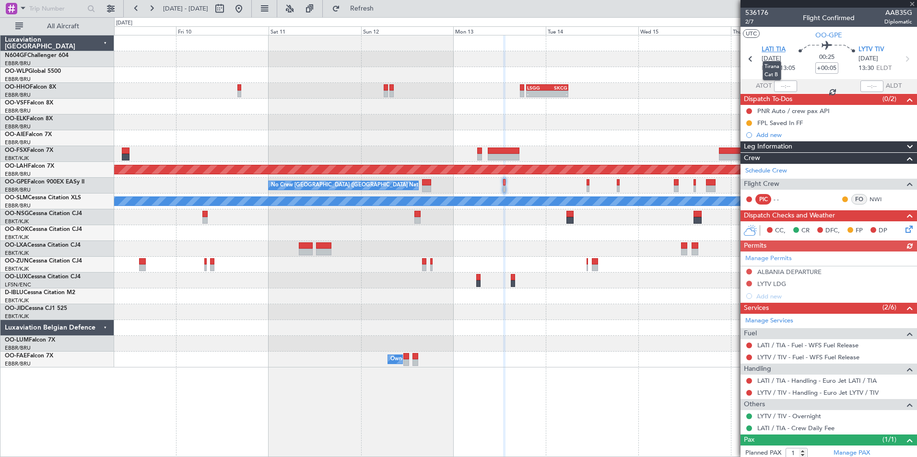
click at [779, 50] on span "LATI TIA" at bounding box center [773, 50] width 24 height 10
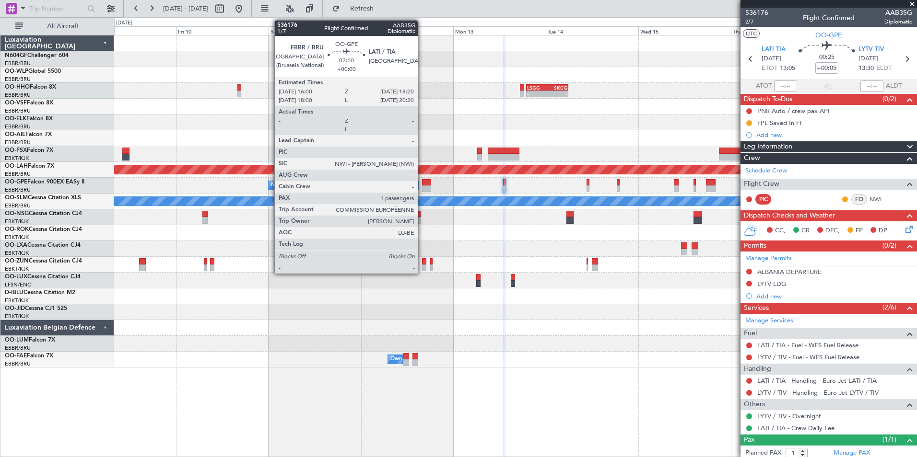
click at [422, 186] on div at bounding box center [426, 189] width 9 height 7
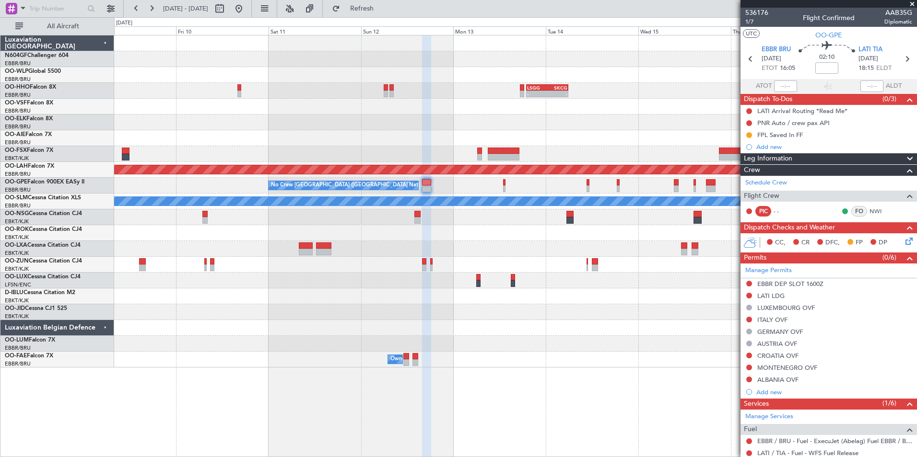
click at [910, 4] on span at bounding box center [912, 4] width 10 height 9
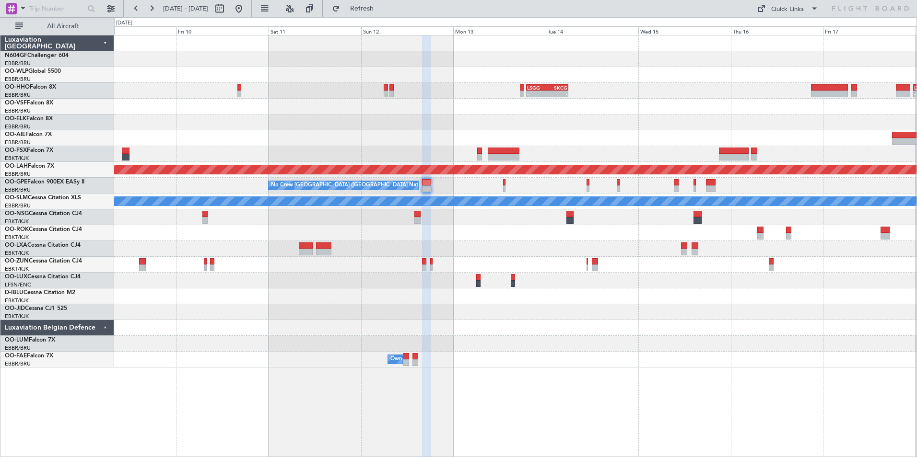
type input "0"
click at [246, 10] on button at bounding box center [238, 8] width 15 height 15
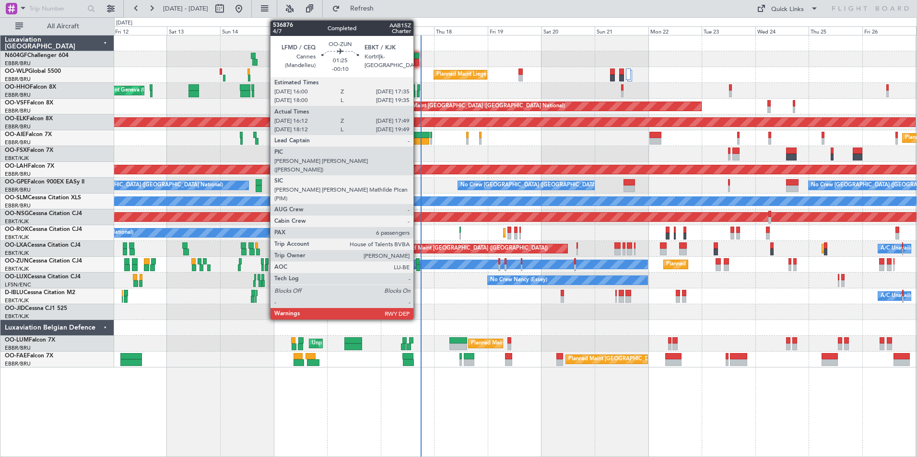
click at [418, 259] on div at bounding box center [418, 261] width 4 height 7
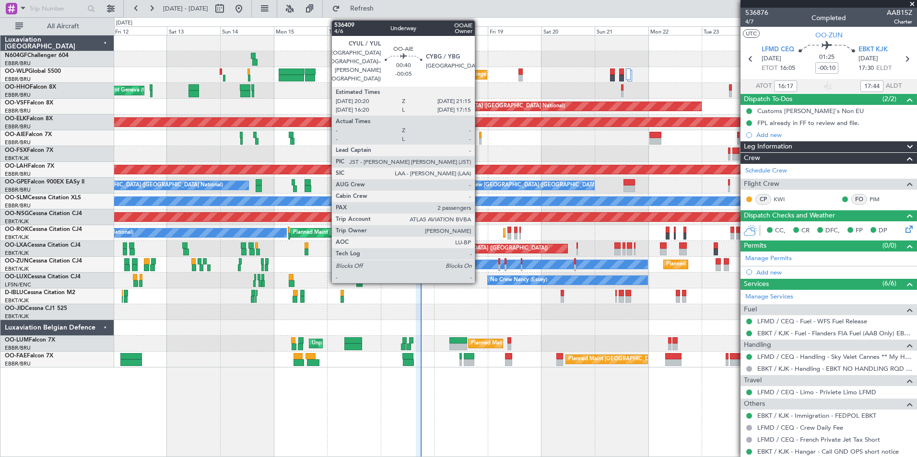
click at [479, 139] on div at bounding box center [480, 141] width 2 height 7
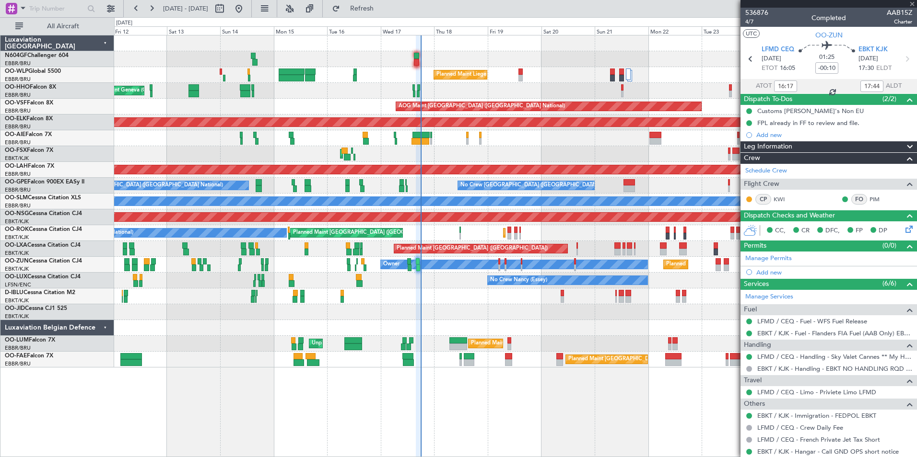
type input "-00:05"
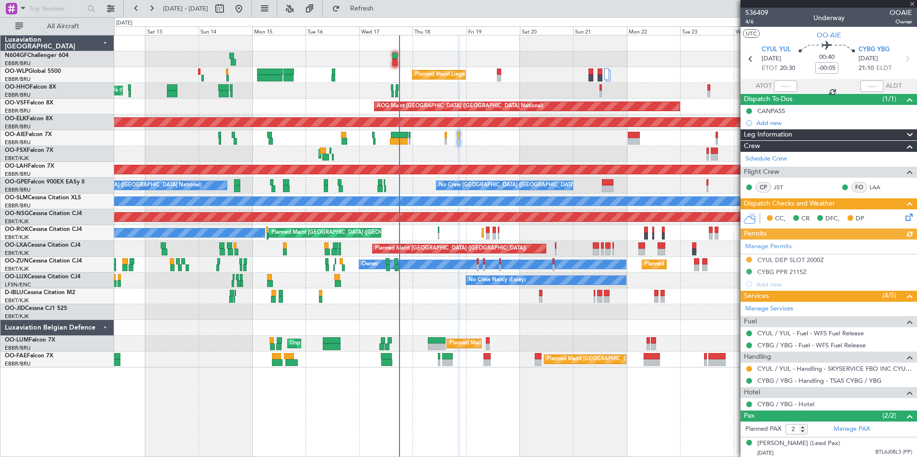
click at [497, 141] on div "Planned Maint London (Farnborough) Planned Maint London (Farnborough)" at bounding box center [515, 138] width 802 height 16
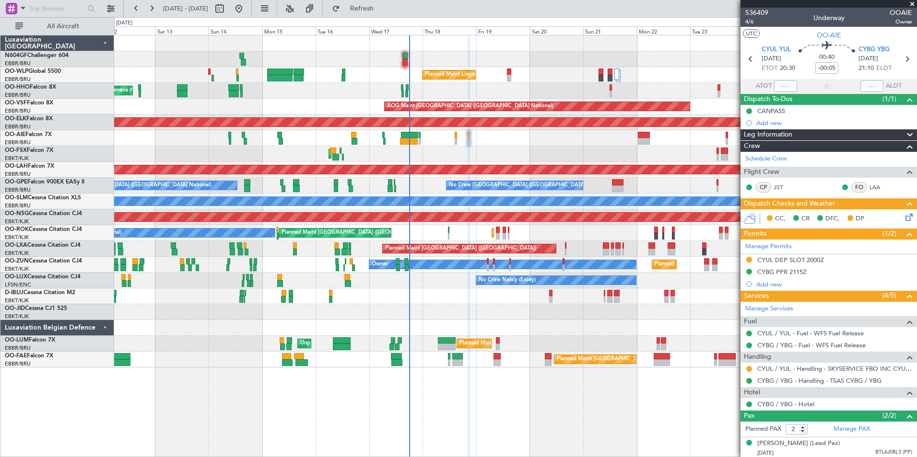
click at [509, 142] on div "Planned Maint London (Farnborough) Planned Maint London (Farnborough)" at bounding box center [515, 138] width 802 height 16
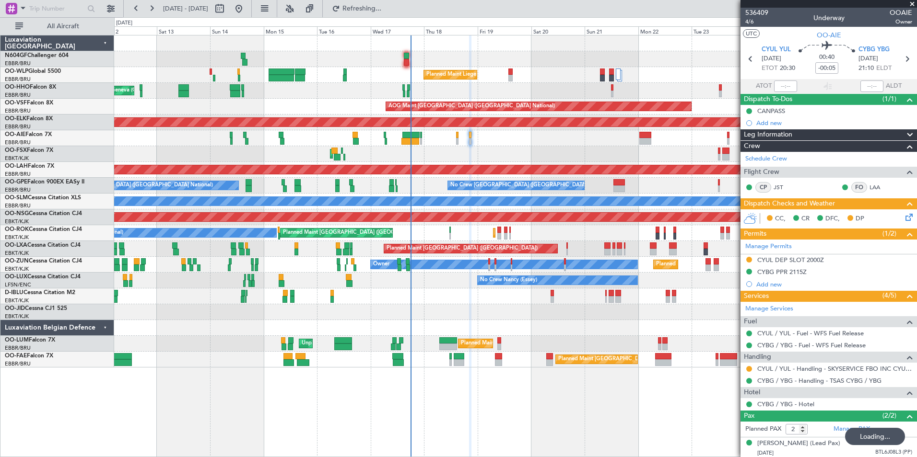
click at [502, 129] on div "Planned Maint Kortrijk-[GEOGRAPHIC_DATA]" at bounding box center [515, 123] width 802 height 16
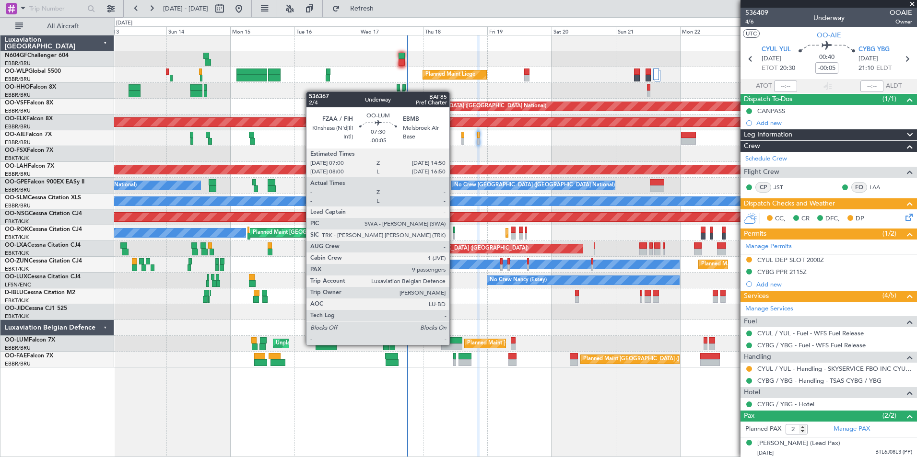
click at [454, 344] on div at bounding box center [451, 347] width 21 height 7
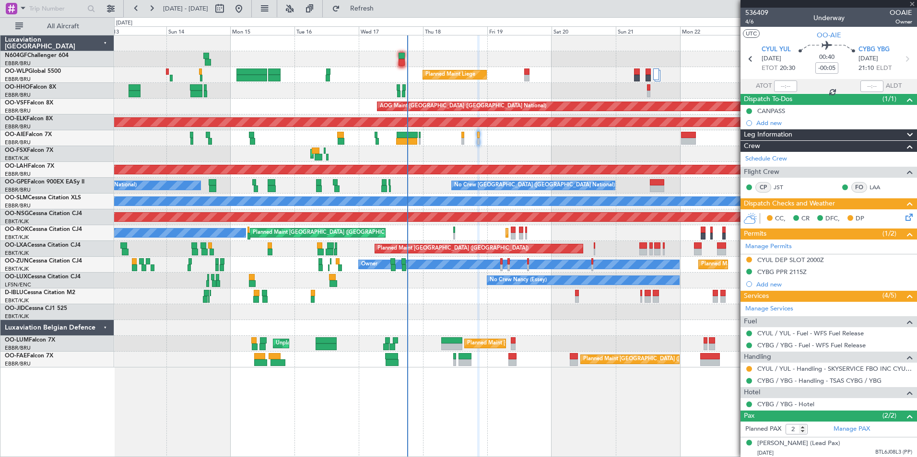
type input "9"
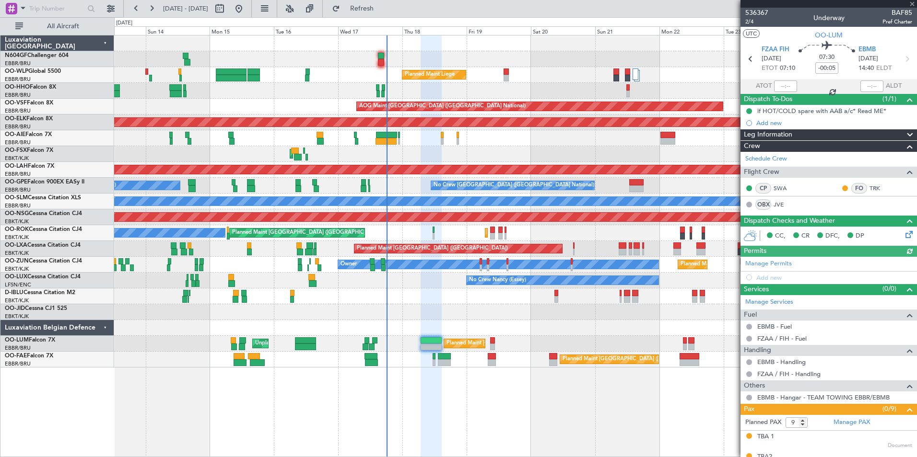
click at [418, 316] on div at bounding box center [515, 312] width 802 height 16
click at [545, 307] on div at bounding box center [515, 312] width 802 height 16
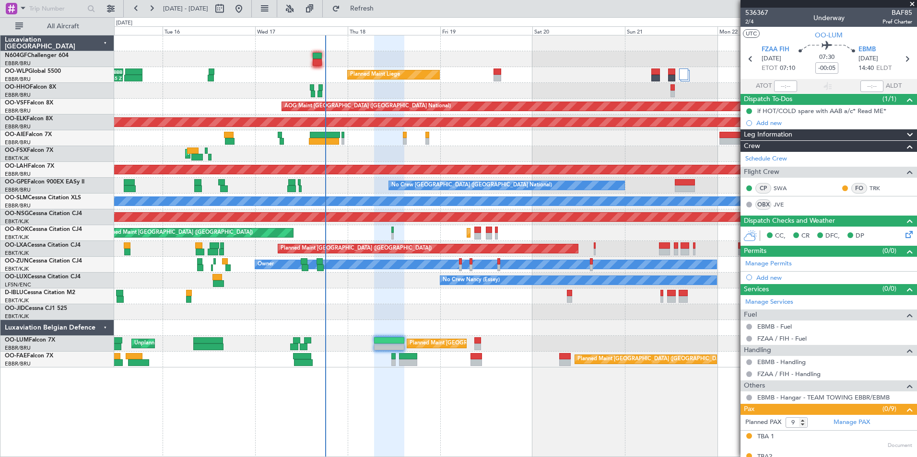
click at [559, 150] on div "AOG Maint Kortrijk-[GEOGRAPHIC_DATA]" at bounding box center [515, 154] width 802 height 16
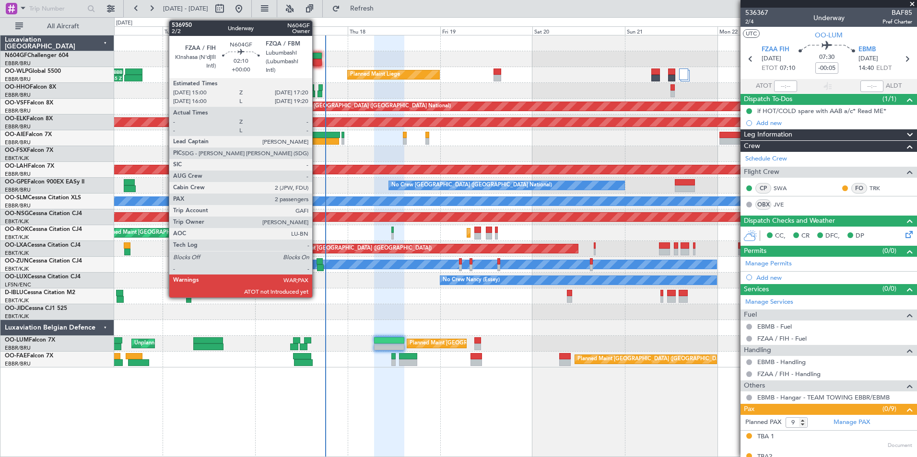
click at [316, 59] on div at bounding box center [317, 62] width 9 height 7
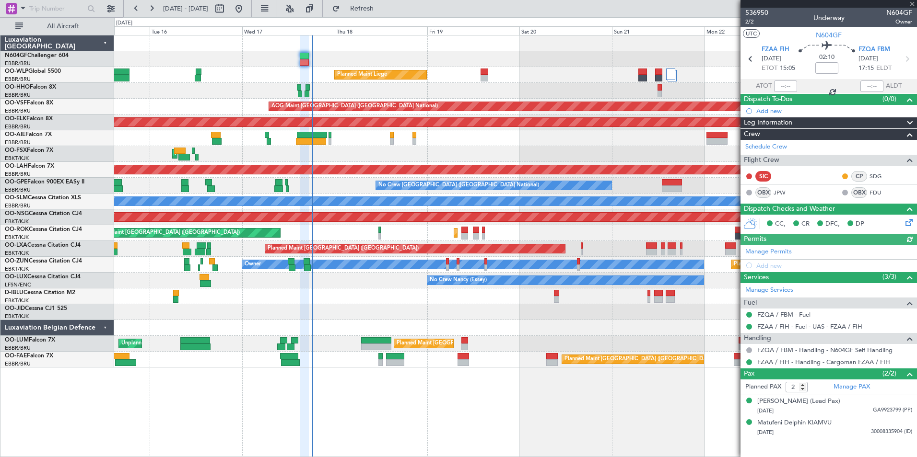
click at [294, 81] on div "Planned Maint Liege RJAA 02:30 Z UBBB 13:50 Z 02:30 Z 13:45 Z" at bounding box center [515, 75] width 802 height 16
click at [910, 5] on span at bounding box center [912, 4] width 10 height 9
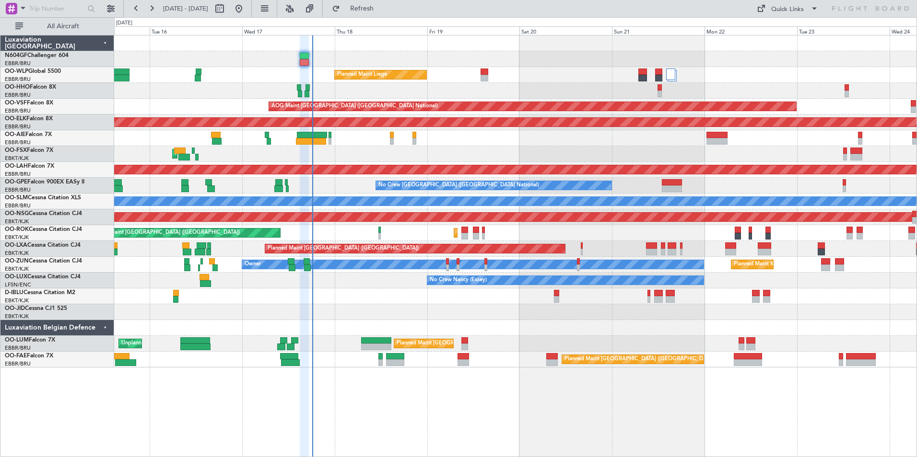
type input "0"
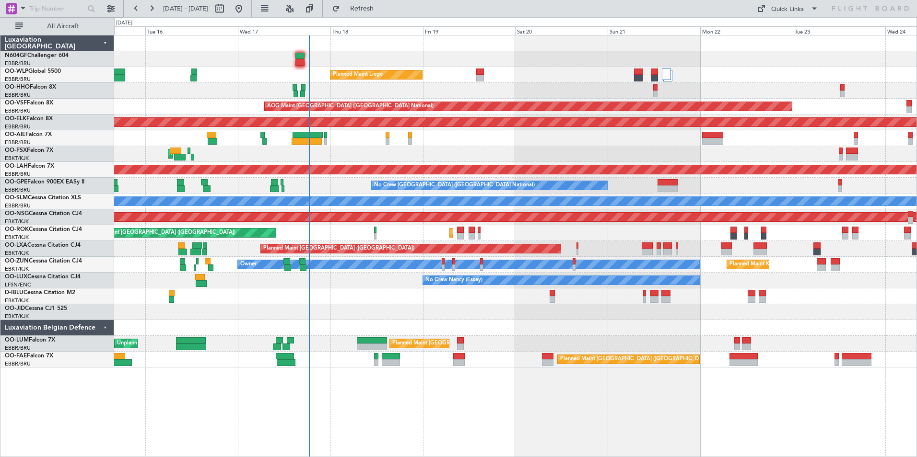
click at [437, 321] on div at bounding box center [515, 328] width 802 height 16
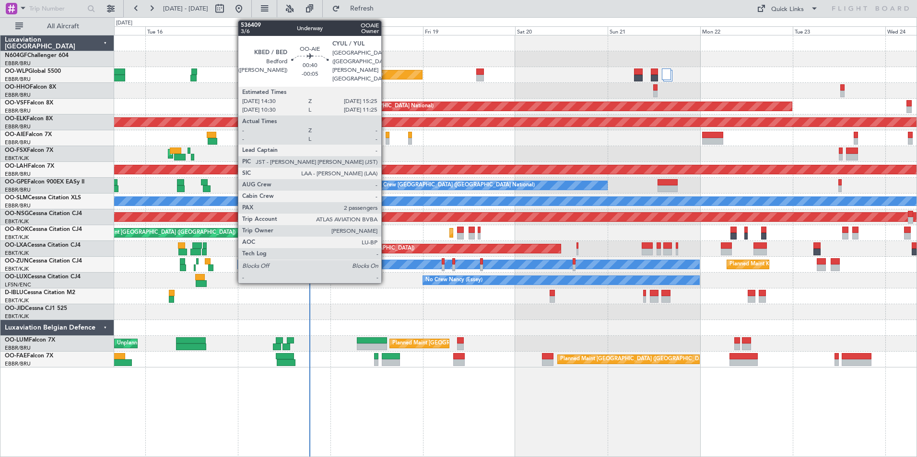
click at [385, 136] on div at bounding box center [387, 135] width 4 height 7
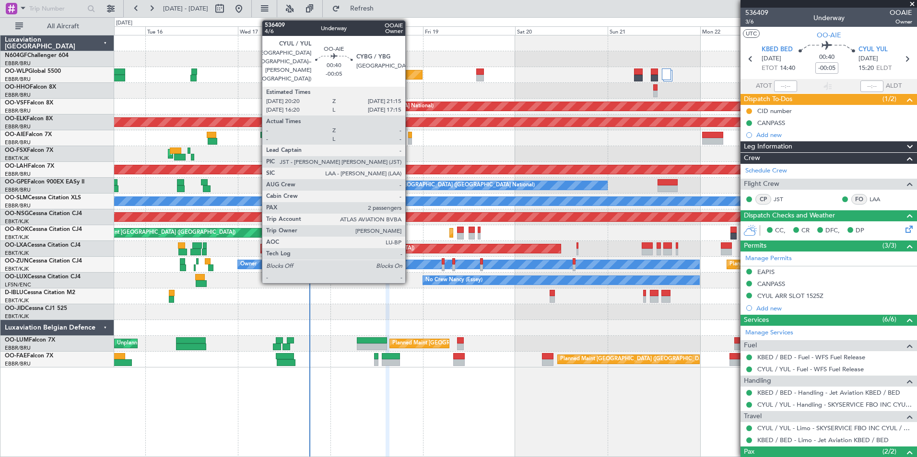
click at [409, 140] on div at bounding box center [410, 141] width 4 height 7
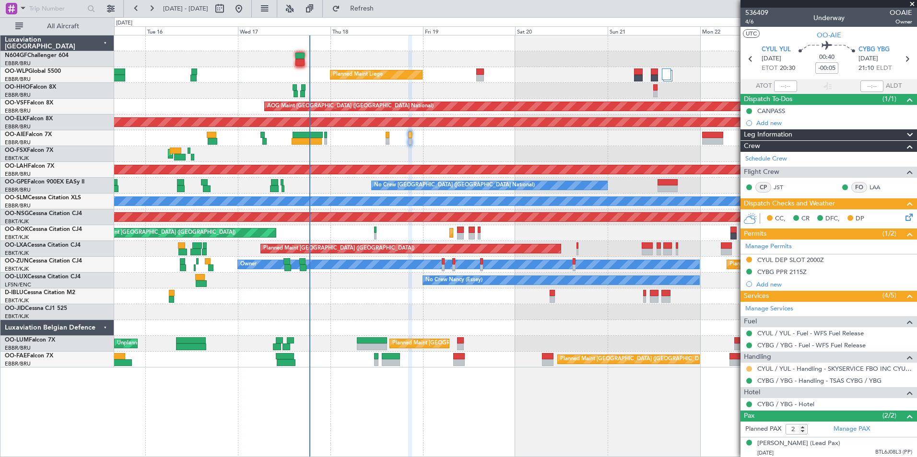
click at [748, 369] on button at bounding box center [749, 369] width 6 height 6
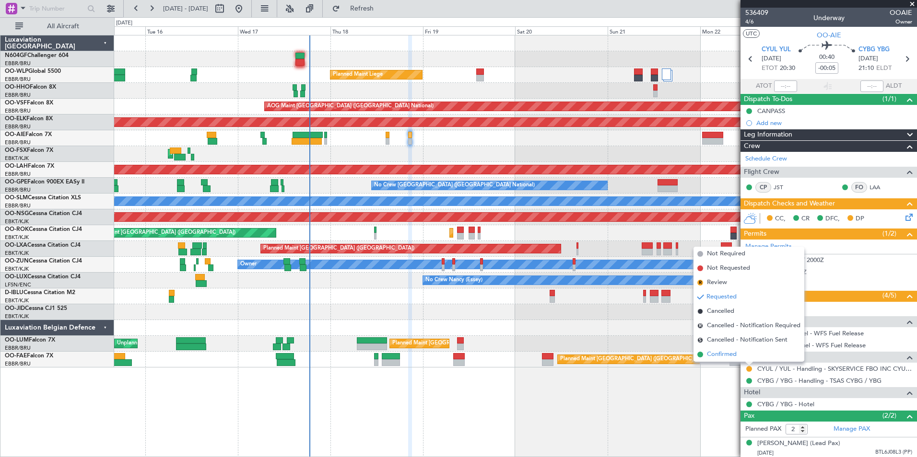
click at [715, 353] on span "Confirmed" at bounding box center [722, 355] width 30 height 10
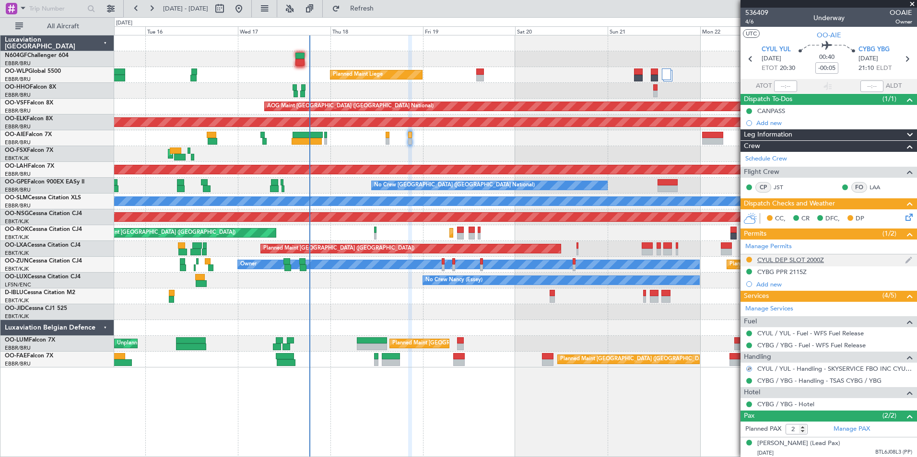
click at [777, 258] on div "CYUL DEP SLOT 2000Z" at bounding box center [790, 260] width 67 height 8
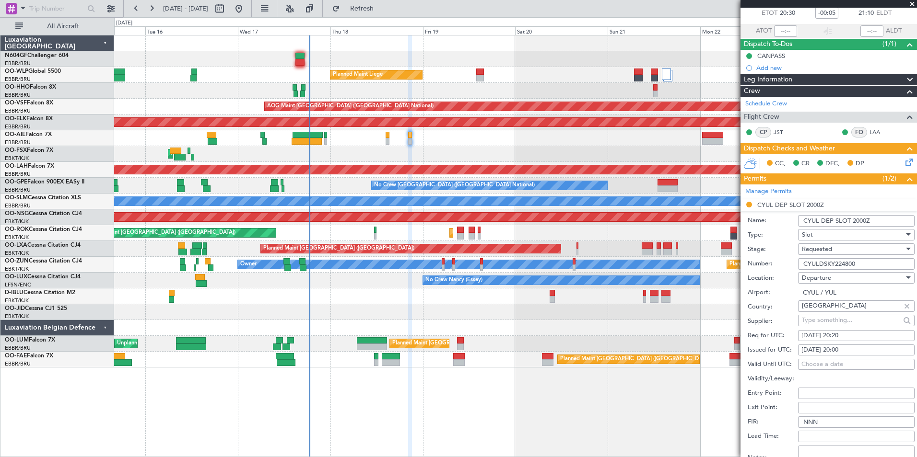
scroll to position [96, 0]
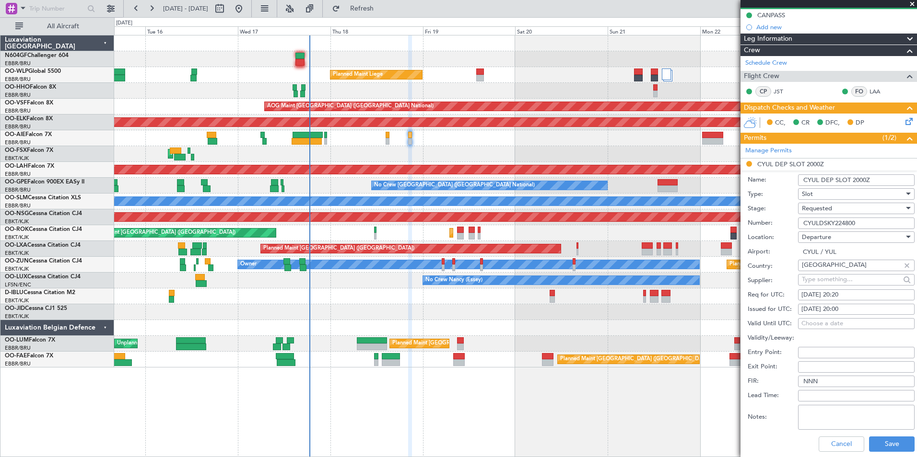
click at [831, 211] on span "Requested" at bounding box center [817, 208] width 30 height 9
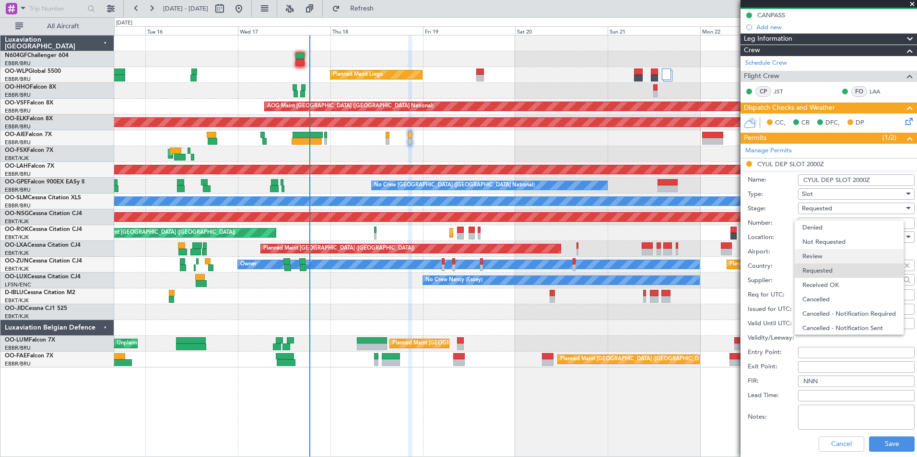
scroll to position [4, 0]
click at [833, 279] on span "Received OK" at bounding box center [852, 281] width 101 height 14
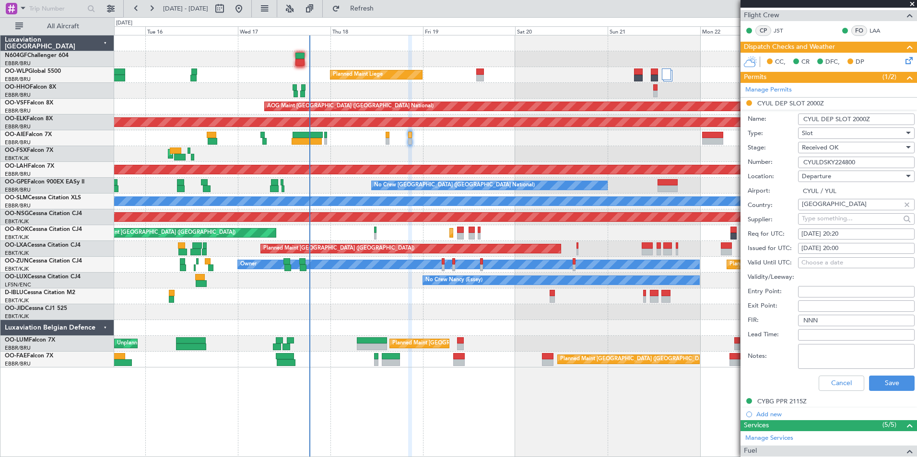
scroll to position [192, 0]
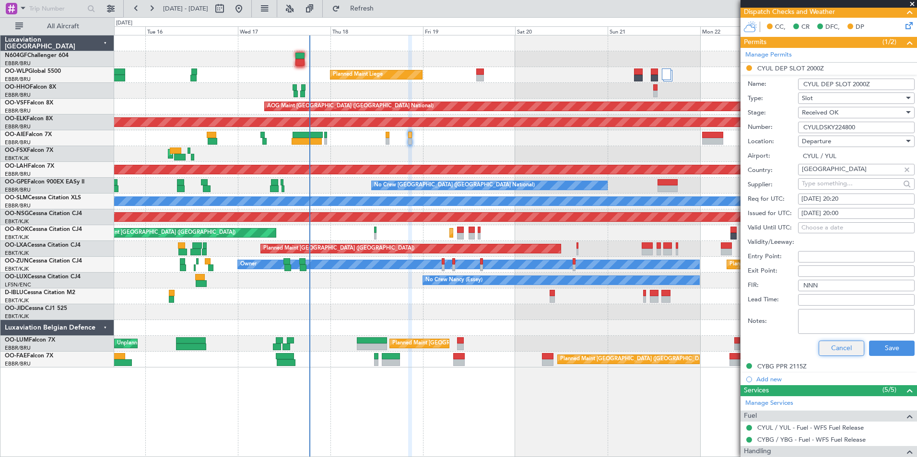
click at [837, 346] on button "Cancel" at bounding box center [841, 348] width 46 height 15
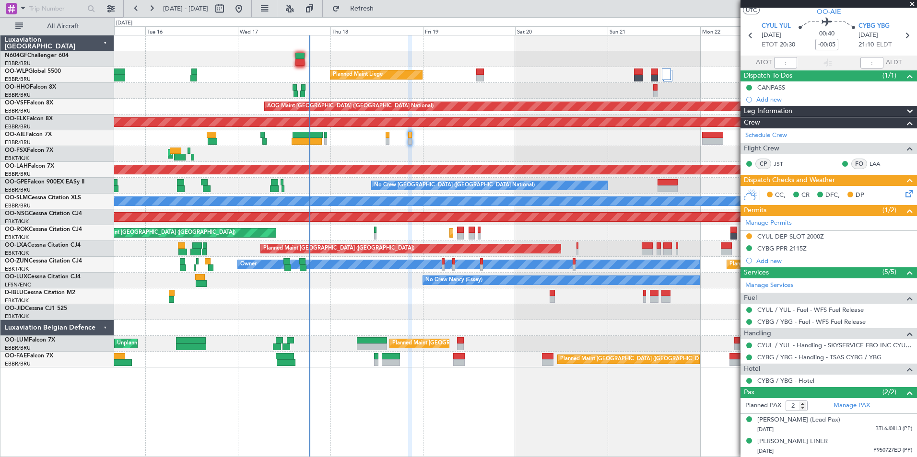
click at [784, 341] on link "CYUL / YUL - Handling - SKYSERVICE FBO INC CYUL / YUL" at bounding box center [834, 345] width 155 height 8
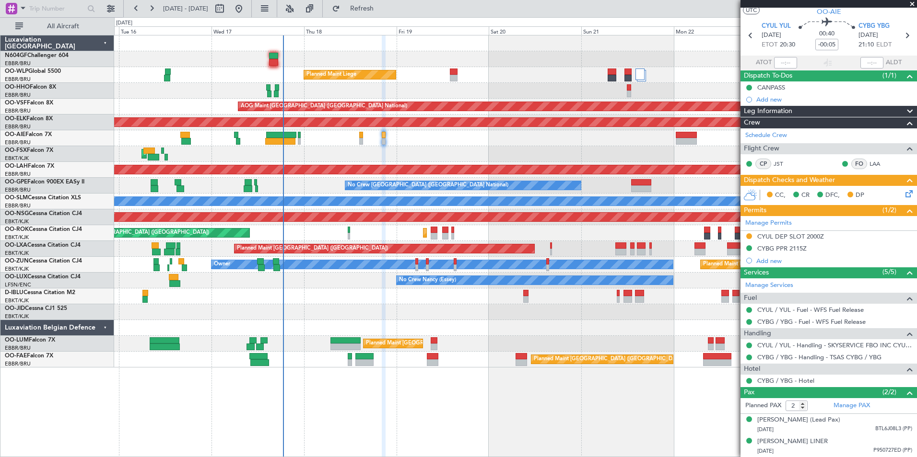
click at [391, 234] on div "Planned Maint Kortrijk-[GEOGRAPHIC_DATA] Planned Maint [GEOGRAPHIC_DATA] ([GEOG…" at bounding box center [515, 233] width 802 height 16
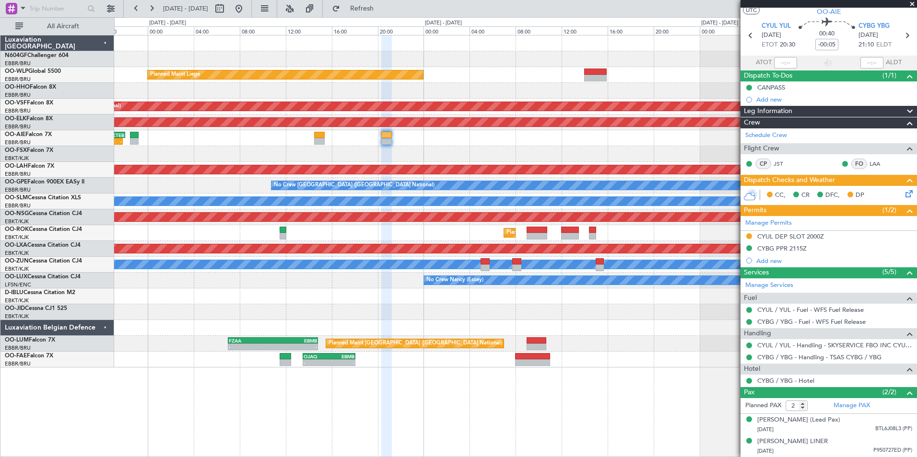
click at [395, 144] on div "EHAM 14:20 Z KTEB 22:05 Z 14:06 Z -" at bounding box center [515, 138] width 802 height 16
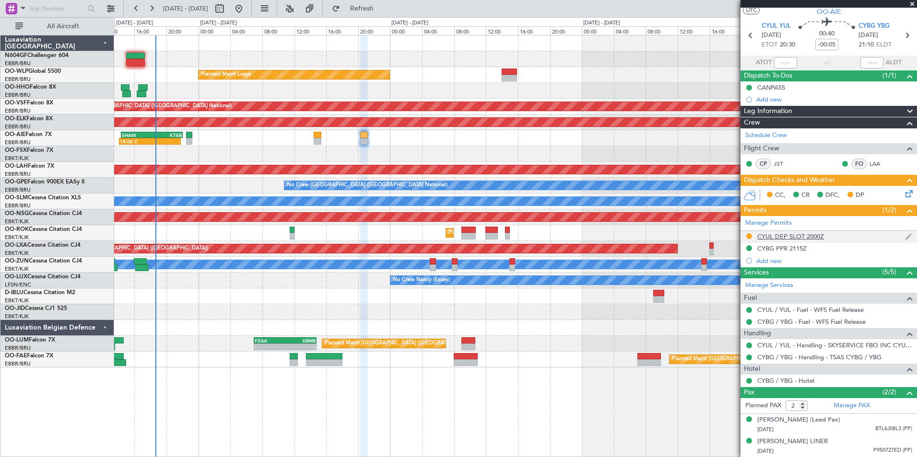
click at [780, 233] on div "CYUL DEP SLOT 2000Z" at bounding box center [790, 237] width 67 height 8
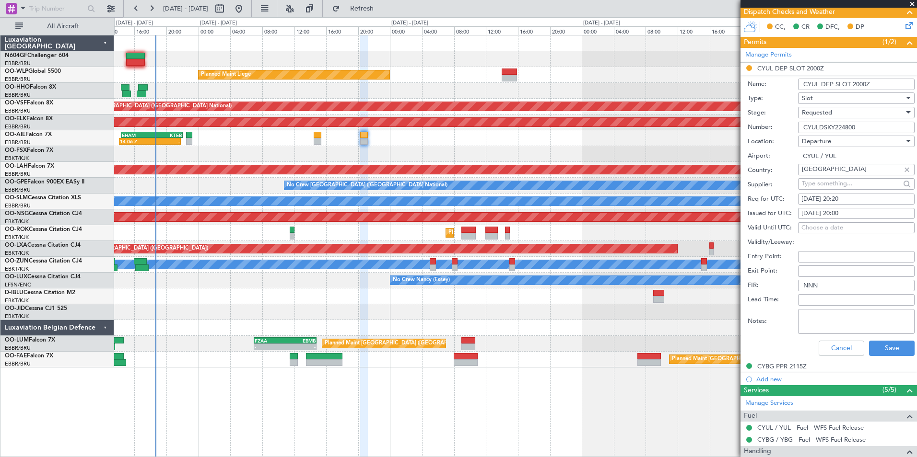
click at [862, 200] on div "[DATE] 20:20" at bounding box center [856, 200] width 110 height 10
select select "9"
select select "2025"
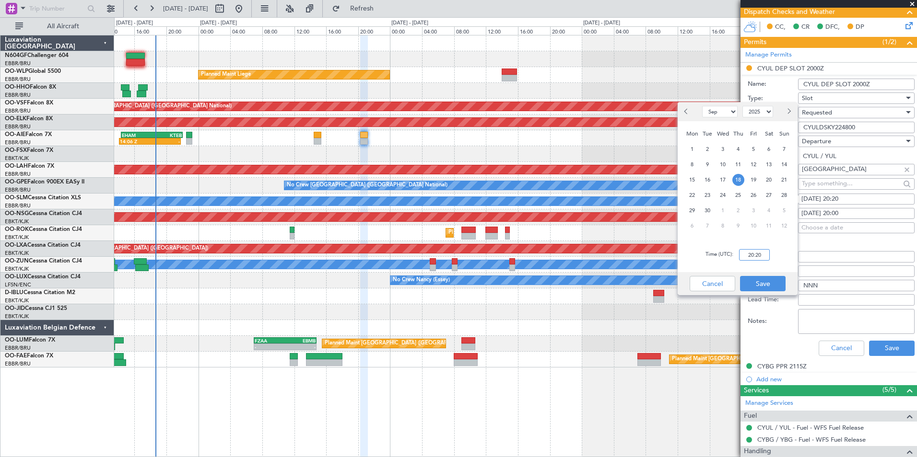
click at [756, 256] on input "20:20" at bounding box center [754, 255] width 31 height 12
type input "19:55"
click at [776, 254] on div "Time (UTC): 19:55" at bounding box center [737, 255] width 120 height 35
click at [775, 285] on button "Save" at bounding box center [763, 283] width 46 height 15
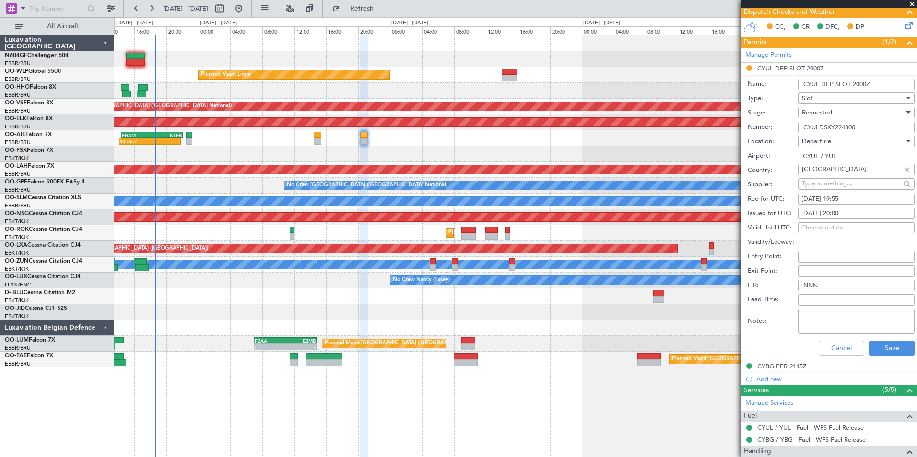
click at [832, 115] on div "Requested" at bounding box center [853, 112] width 102 height 14
click at [844, 188] on span "Received OK" at bounding box center [852, 185] width 101 height 14
click at [883, 349] on button "Save" at bounding box center [892, 348] width 46 height 15
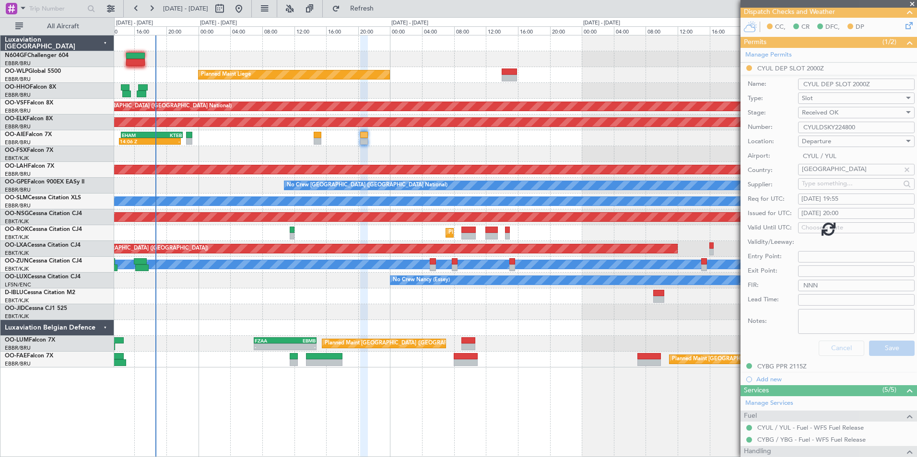
scroll to position [33, 0]
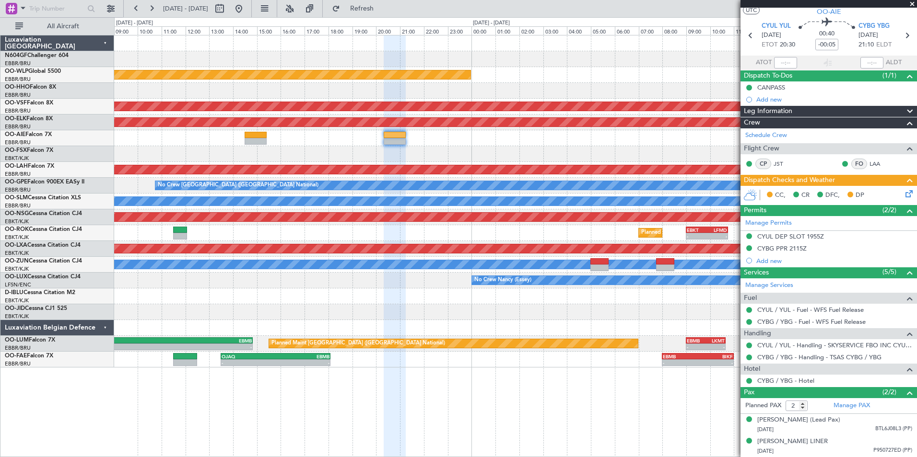
click at [607, 139] on div at bounding box center [515, 138] width 802 height 16
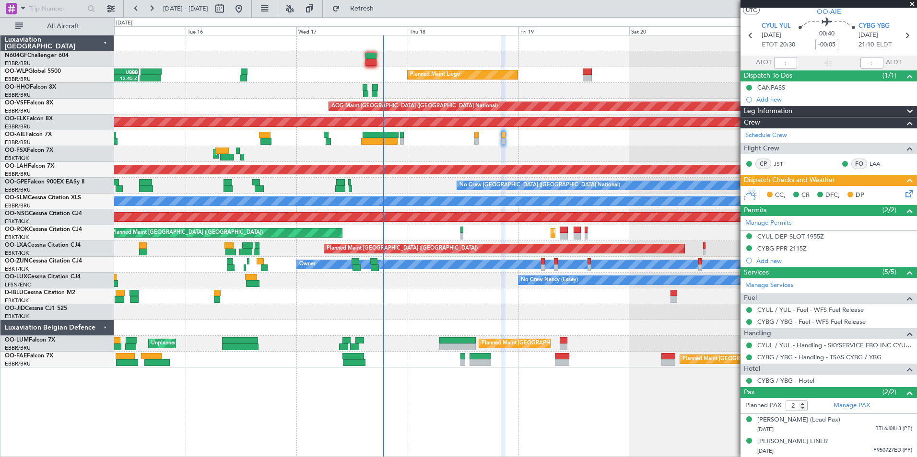
click at [539, 148] on div "AOG Maint Kortrijk-[GEOGRAPHIC_DATA]" at bounding box center [515, 154] width 802 height 16
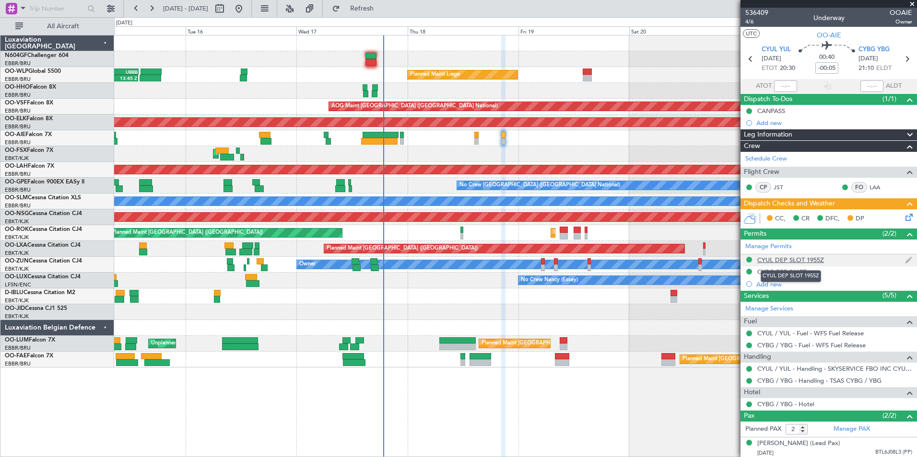
click at [778, 263] on div "CYUL DEP SLOT 1955Z" at bounding box center [790, 260] width 67 height 8
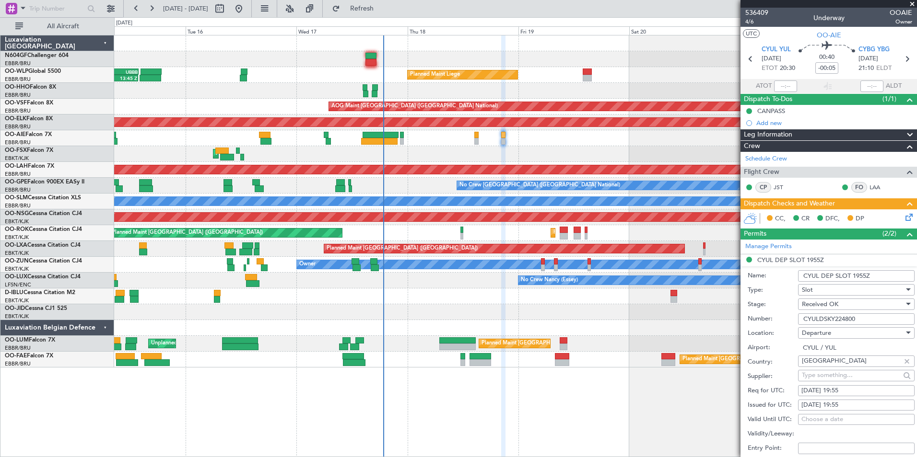
scroll to position [192, 0]
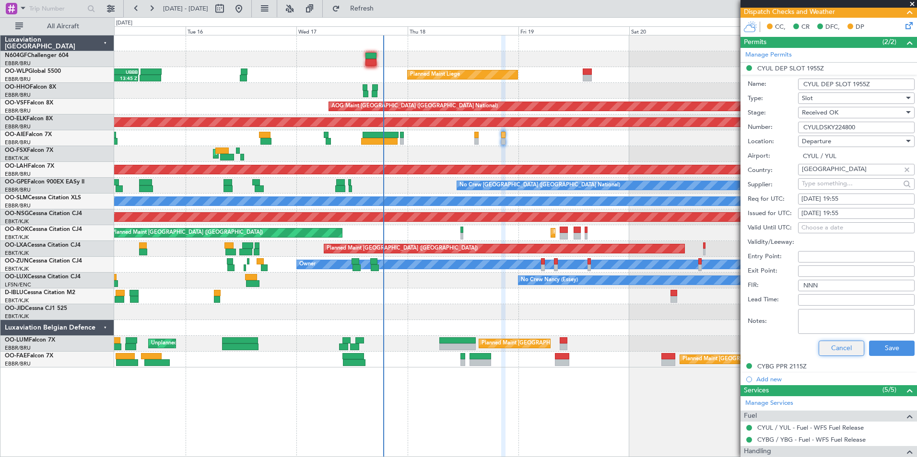
click at [834, 345] on button "Cancel" at bounding box center [841, 348] width 46 height 15
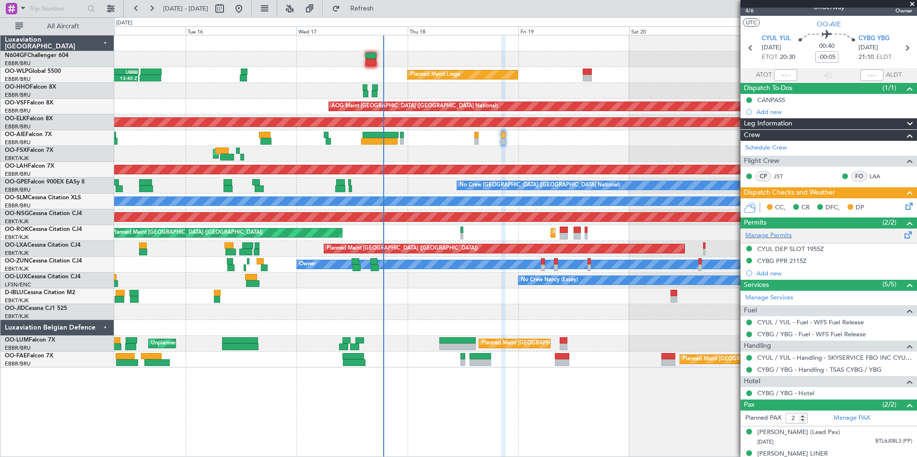
scroll to position [0, 0]
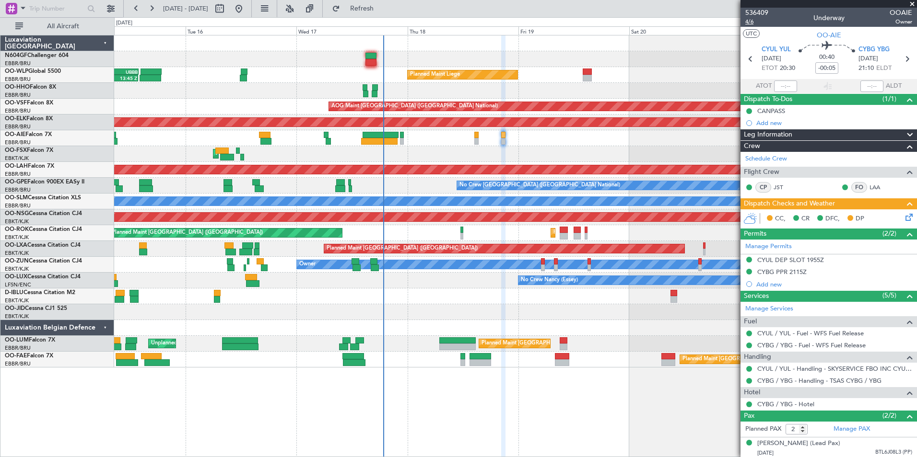
click at [745, 18] on span "4/6" at bounding box center [756, 22] width 23 height 8
click at [432, 139] on div at bounding box center [515, 138] width 802 height 16
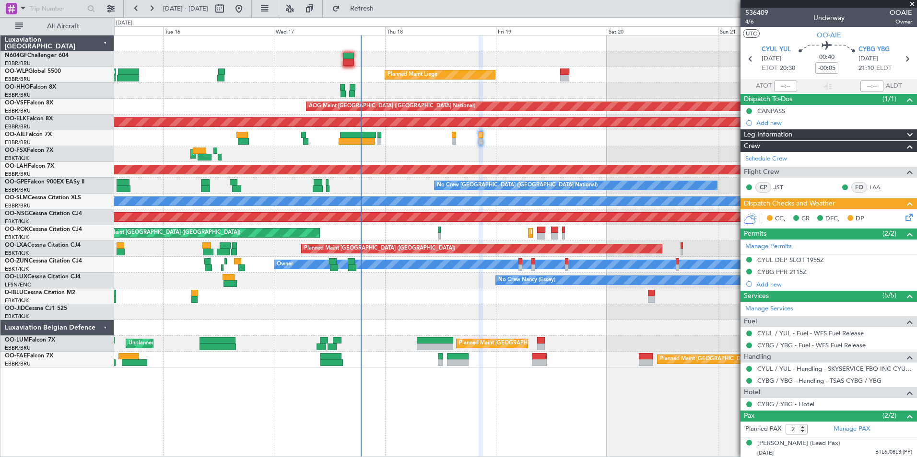
click at [905, 213] on icon at bounding box center [907, 216] width 8 height 8
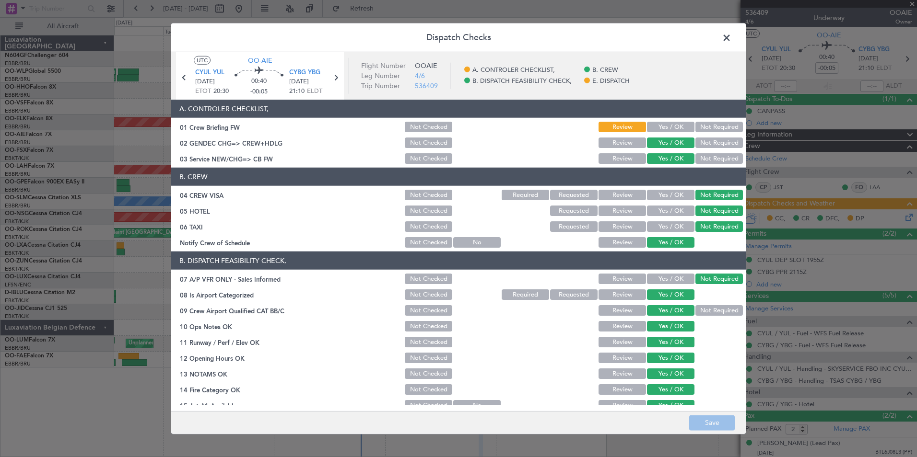
click at [731, 32] on span at bounding box center [731, 40] width 0 height 19
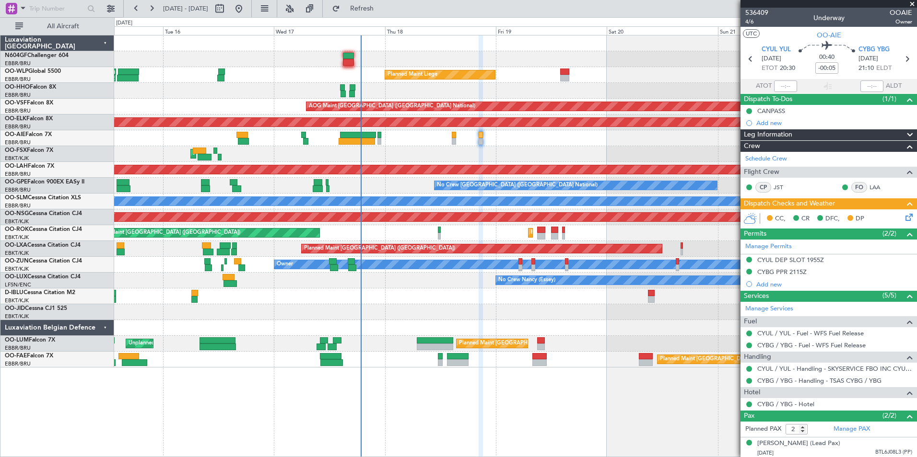
click at [586, 158] on div "AOG Maint Kortrijk-[GEOGRAPHIC_DATA]" at bounding box center [515, 154] width 802 height 16
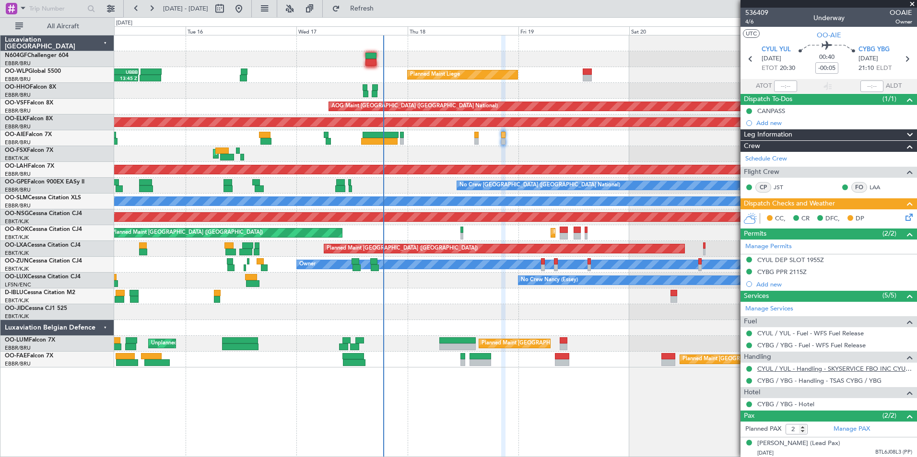
click at [801, 368] on link "CYUL / YUL - Handling - SKYSERVICE FBO INC CYUL / YUL" at bounding box center [834, 369] width 155 height 8
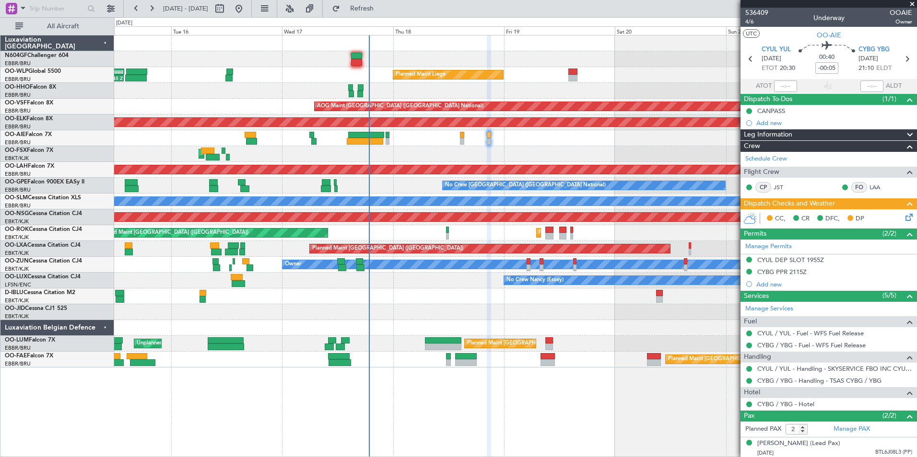
click at [508, 235] on div "Planned Maint Kortrijk-Wevelgem Planned Maint Paris (Le Bourget) A/C Unavailabl…" at bounding box center [515, 233] width 802 height 16
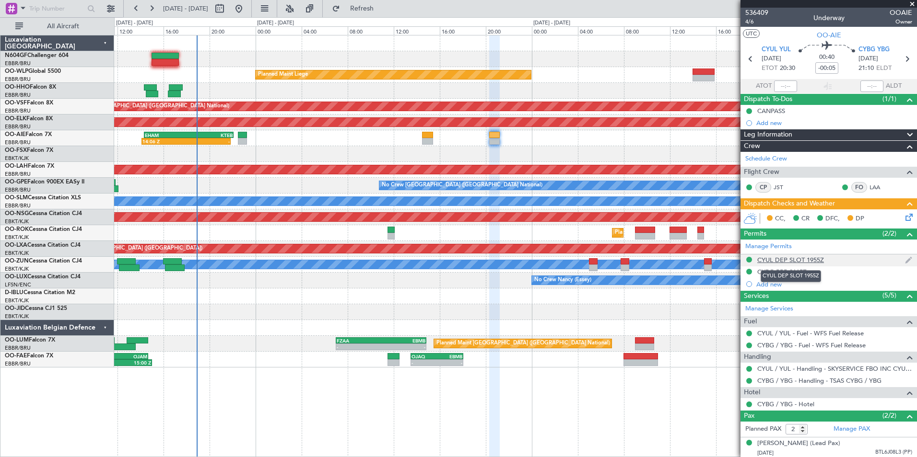
click at [775, 260] on div "CYUL DEP SLOT 1955Z" at bounding box center [790, 260] width 67 height 8
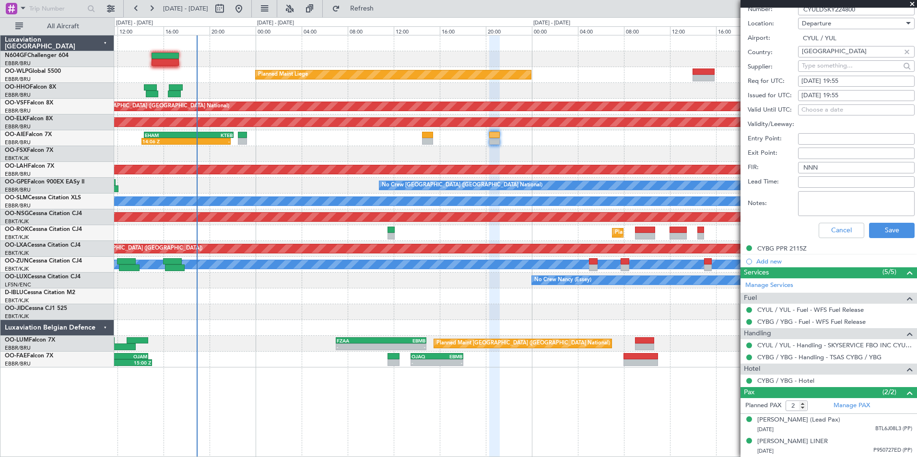
scroll to position [127, 0]
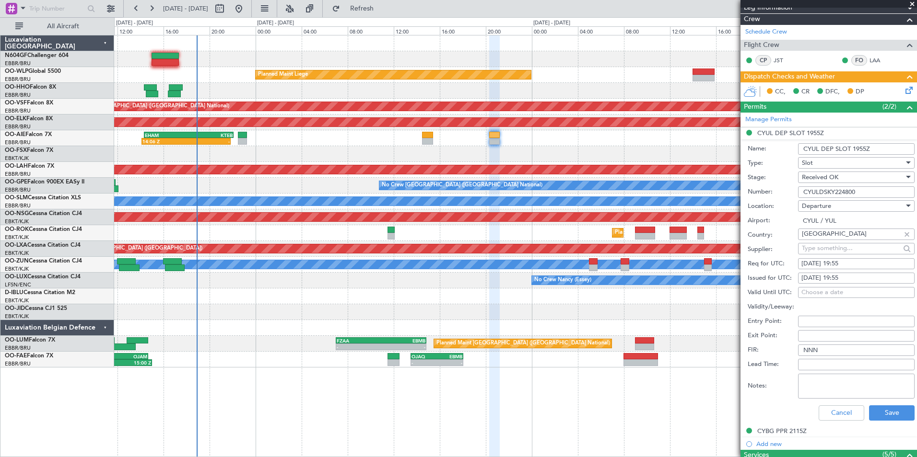
click at [838, 176] on div "Received OK" at bounding box center [853, 177] width 102 height 14
click at [790, 176] on div at bounding box center [458, 228] width 917 height 457
drag, startPoint x: 863, startPoint y: 191, endPoint x: 800, endPoint y: 189, distance: 63.3
click at [800, 189] on input "CYULDSKY224800" at bounding box center [856, 192] width 116 height 12
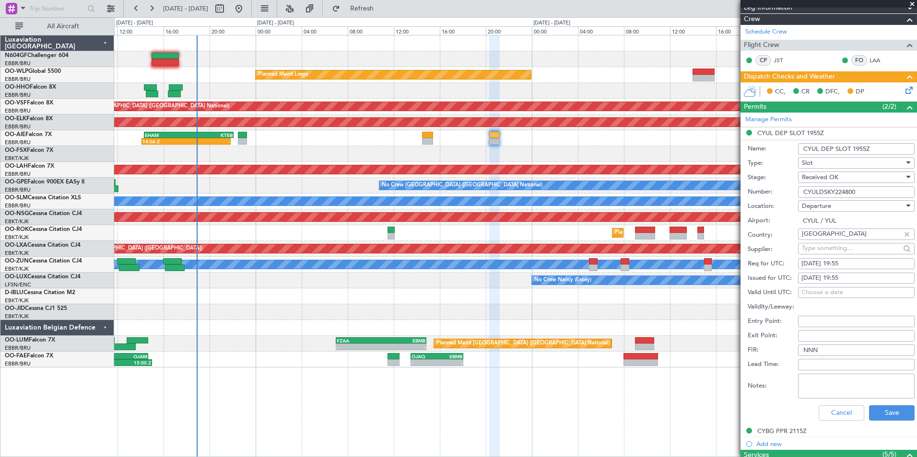
click at [791, 189] on label "Number:" at bounding box center [772, 192] width 50 height 10
click at [798, 189] on input "CYULDSKY224800" at bounding box center [856, 192] width 116 height 12
click at [790, 193] on label "Number:" at bounding box center [772, 192] width 50 height 10
click at [798, 193] on input "CYULDSKY224800" at bounding box center [856, 192] width 116 height 12
click at [872, 414] on button "Save" at bounding box center [892, 413] width 46 height 15
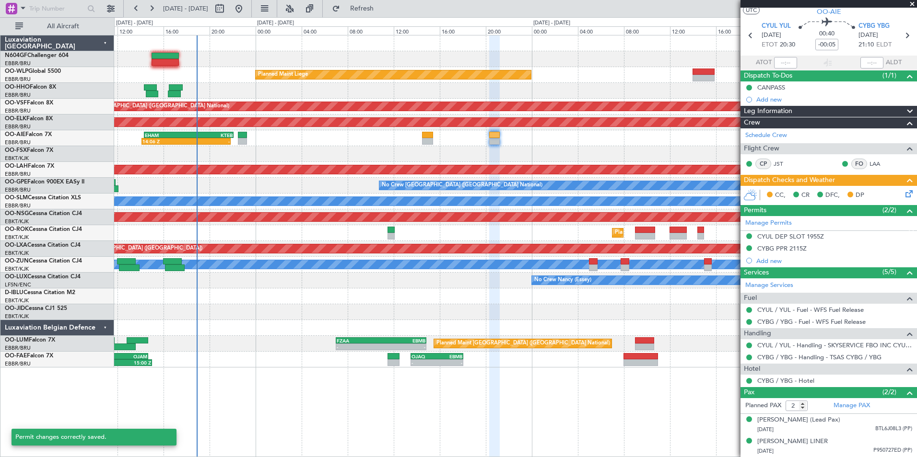
scroll to position [33, 0]
click at [762, 257] on div "Add new" at bounding box center [829, 261] width 147 height 8
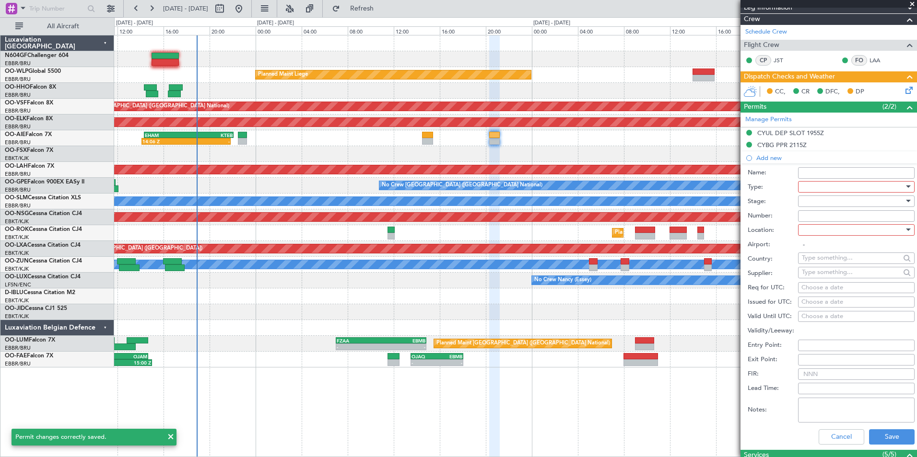
click at [820, 185] on div at bounding box center [853, 187] width 102 height 14
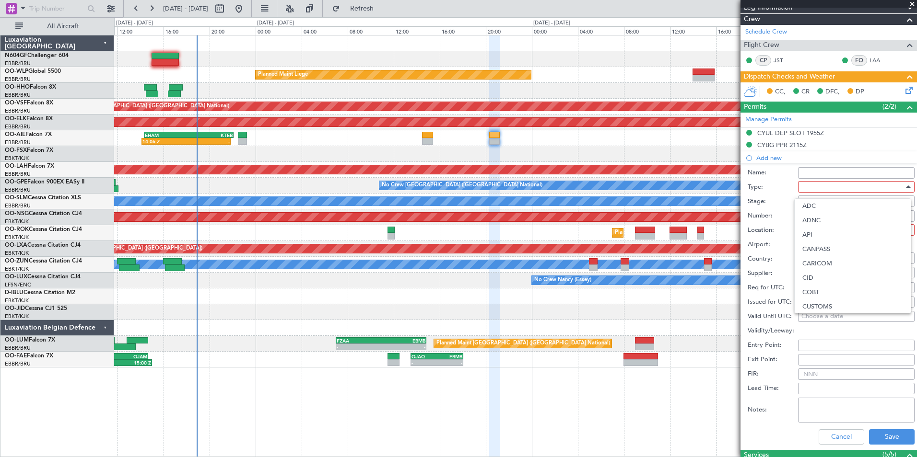
click at [817, 186] on div at bounding box center [458, 228] width 917 height 457
click at [817, 186] on div at bounding box center [853, 187] width 102 height 14
click at [832, 435] on div at bounding box center [458, 228] width 917 height 457
click at [830, 436] on button "Cancel" at bounding box center [841, 437] width 46 height 15
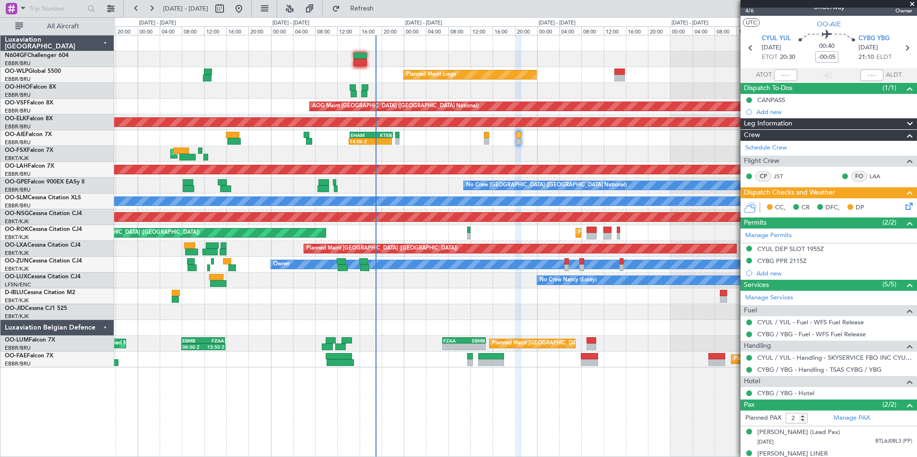
scroll to position [0, 0]
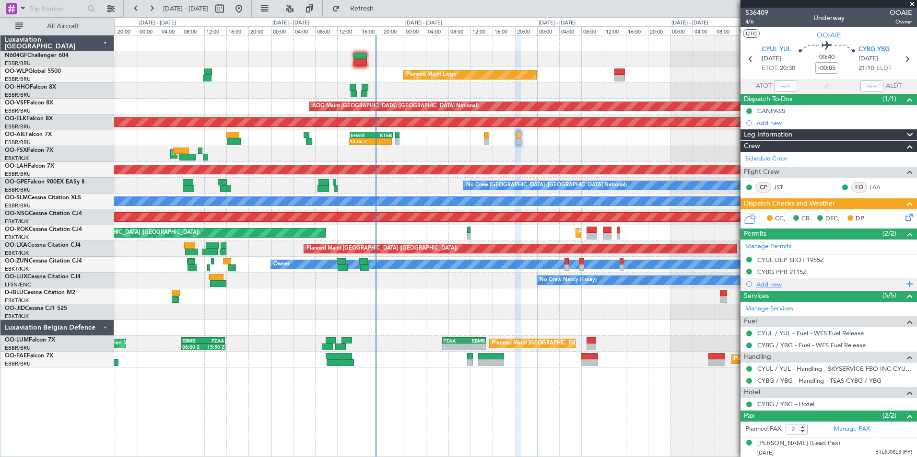
click at [772, 284] on div "Add new" at bounding box center [829, 284] width 147 height 8
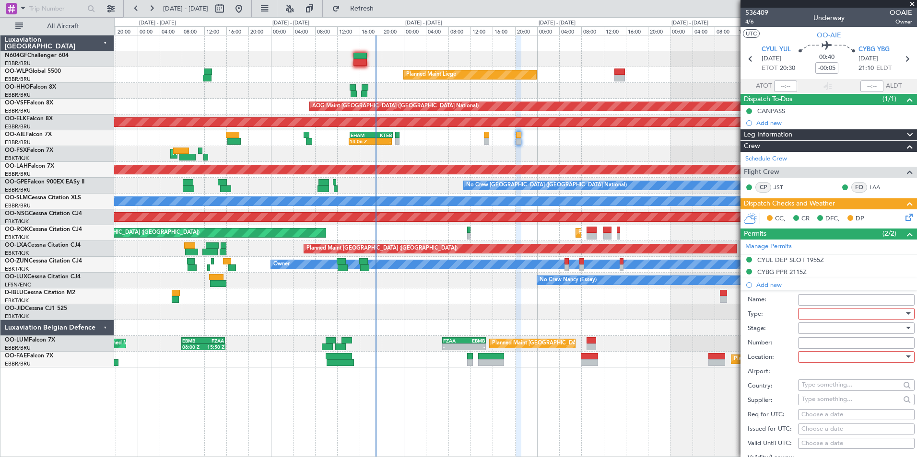
click at [828, 299] on input "Name:" at bounding box center [856, 300] width 116 height 12
click at [791, 295] on label "Name:" at bounding box center [772, 300] width 50 height 10
click at [798, 295] on input "Name:" at bounding box center [856, 300] width 116 height 12
click at [824, 314] on div at bounding box center [853, 314] width 102 height 14
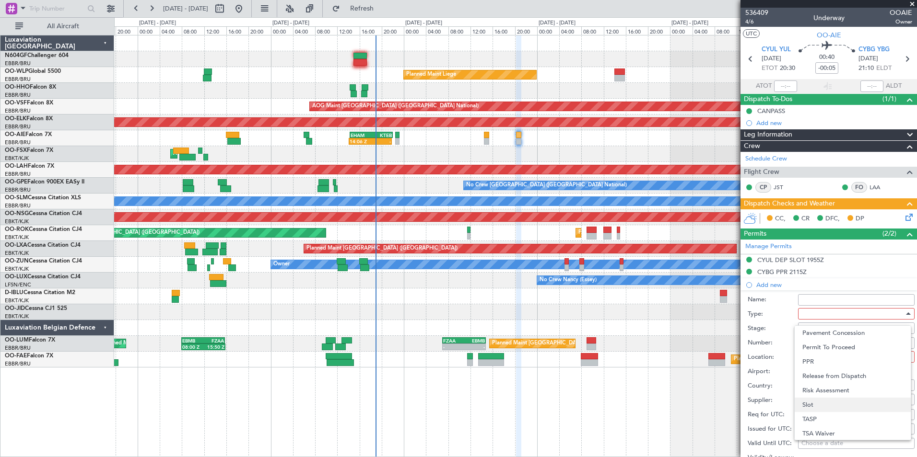
click at [825, 407] on span "Slot" at bounding box center [852, 405] width 101 height 14
click at [828, 332] on div at bounding box center [853, 328] width 102 height 14
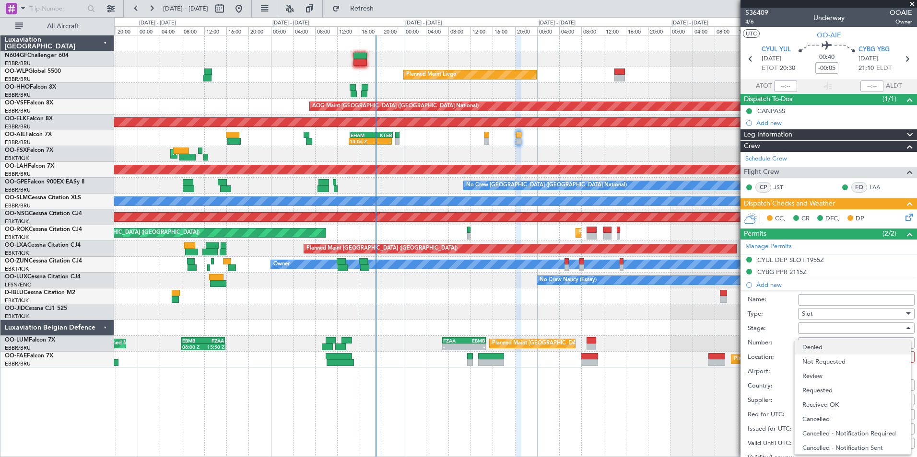
click at [832, 350] on span "Denied" at bounding box center [852, 347] width 101 height 14
click at [843, 356] on div at bounding box center [853, 357] width 102 height 14
click at [835, 378] on span "Departure" at bounding box center [852, 376] width 101 height 14
type input "CYUL / YUL"
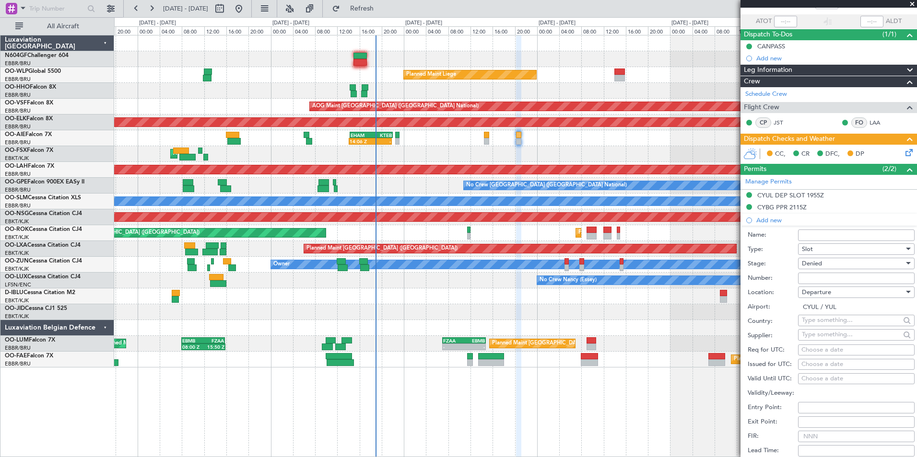
scroll to position [96, 0]
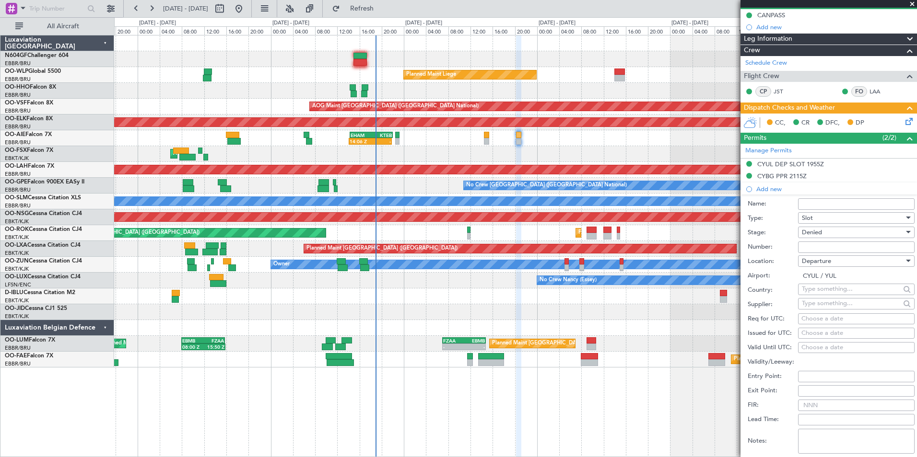
click at [823, 315] on div "Choose a date" at bounding box center [856, 319] width 110 height 10
select select "9"
select select "2025"
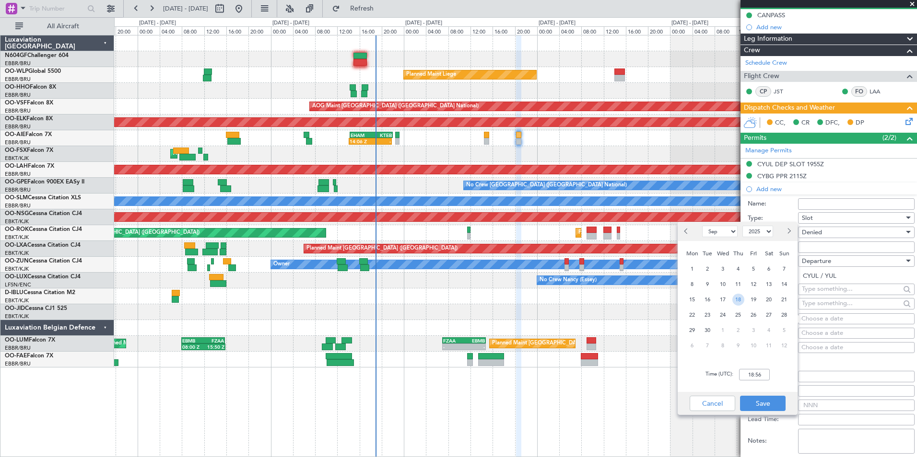
click at [739, 301] on span "18" at bounding box center [738, 300] width 12 height 12
click at [760, 372] on input "00:00" at bounding box center [754, 375] width 31 height 12
type input "20:20"
click at [774, 377] on div "Time (UTC): 20:20" at bounding box center [737, 375] width 120 height 35
click at [759, 405] on button "Save" at bounding box center [763, 403] width 46 height 15
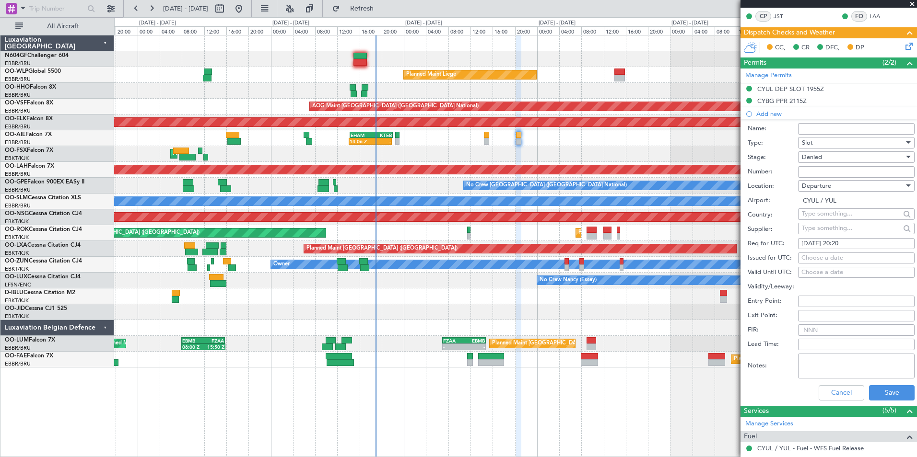
scroll to position [240, 0]
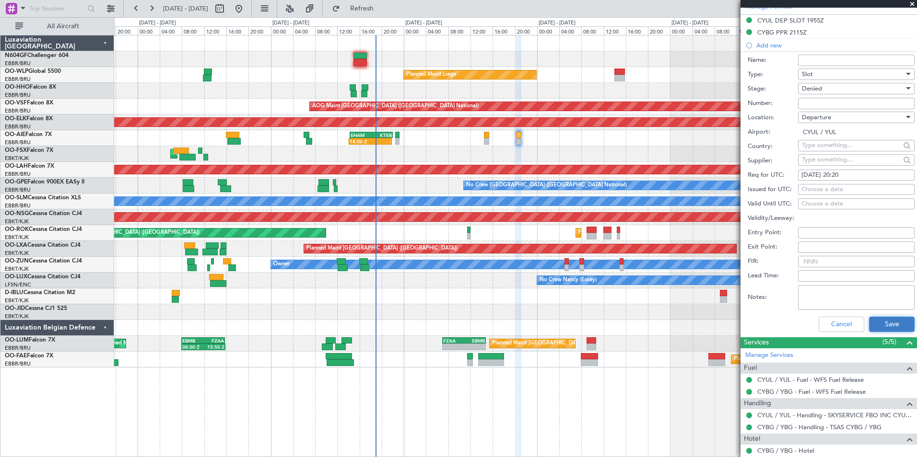
click at [887, 319] on button "Save" at bounding box center [892, 324] width 46 height 15
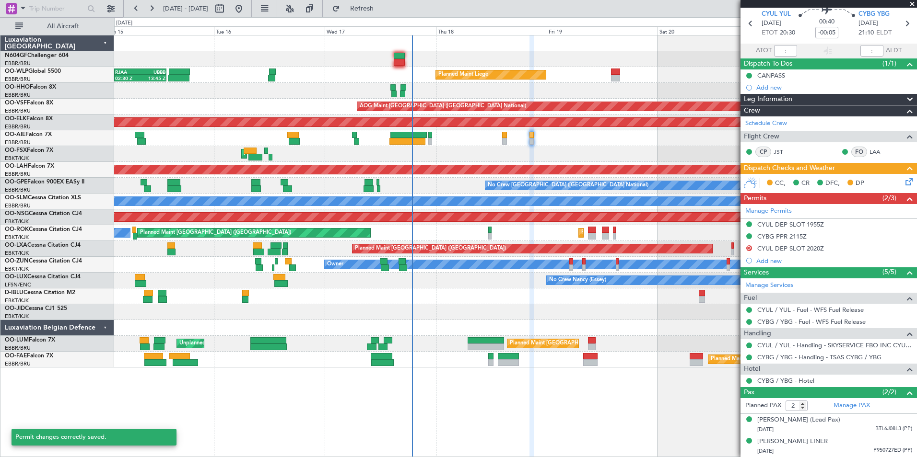
scroll to position [45, 0]
click at [639, 147] on div "AOG Maint Kortrijk-[GEOGRAPHIC_DATA]" at bounding box center [515, 154] width 802 height 16
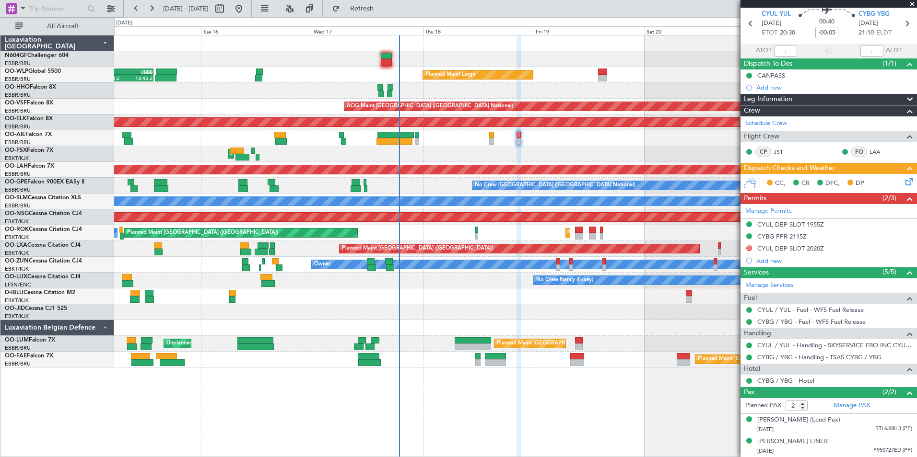
click at [537, 229] on div "Planned Maint Kortrijk-Wevelgem Planned Maint Paris (Le Bourget) A/C Unavailabl…" at bounding box center [515, 233] width 802 height 16
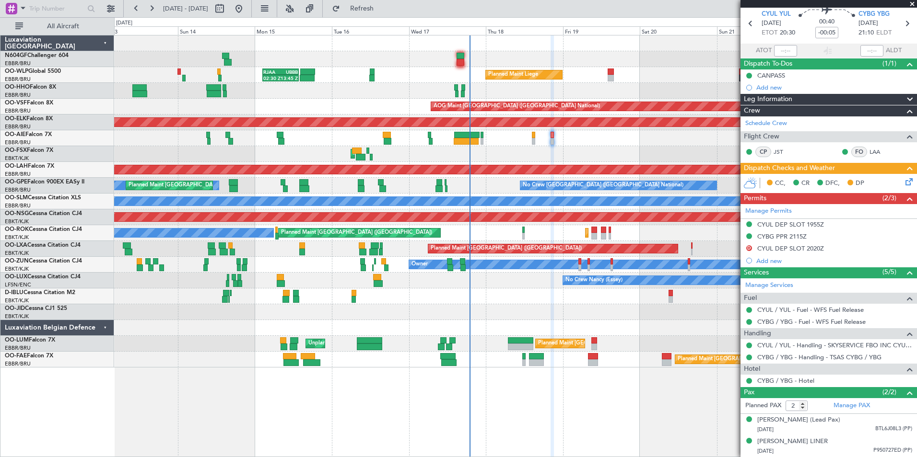
click at [544, 146] on div "AOG Maint Kortrijk-[GEOGRAPHIC_DATA]" at bounding box center [515, 154] width 802 height 16
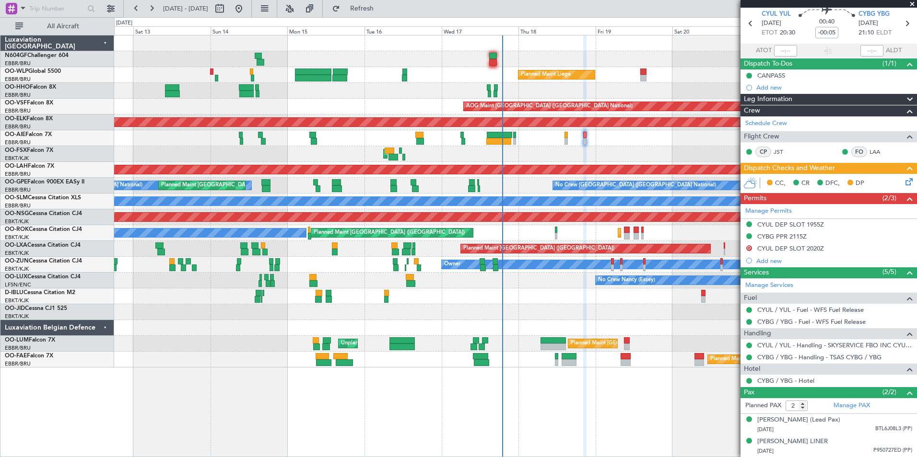
click at [538, 142] on div "Planned Maint [GEOGRAPHIC_DATA] ([GEOGRAPHIC_DATA])" at bounding box center [515, 138] width 802 height 16
click at [600, 150] on div "AOG Maint Kortrijk-Wevelgem Planned Maint Kortrijk-Wevelgem" at bounding box center [515, 154] width 802 height 16
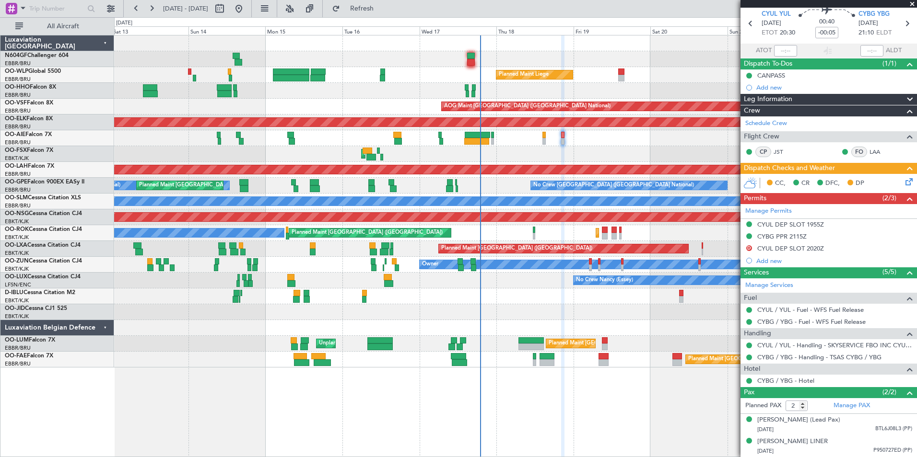
click at [592, 151] on div "AOG Maint Kortrijk-[GEOGRAPHIC_DATA]" at bounding box center [515, 154] width 802 height 16
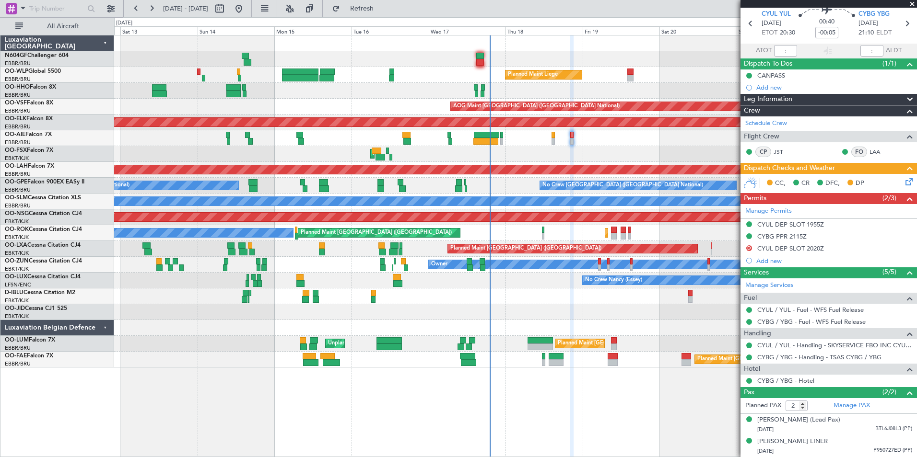
click at [569, 149] on div "AOG Maint Kortrijk-Wevelgem Planned Maint Kortrijk-Wevelgem" at bounding box center [515, 154] width 802 height 16
click at [903, 176] on icon at bounding box center [907, 180] width 8 height 8
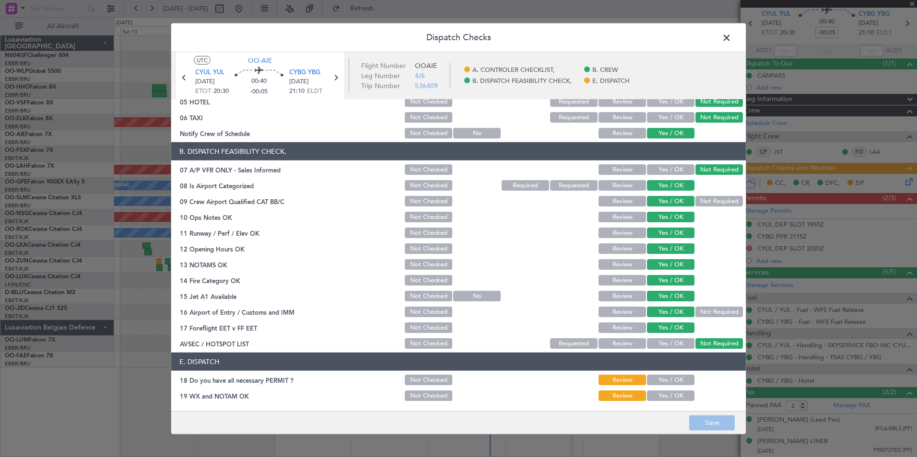
scroll to position [141, 0]
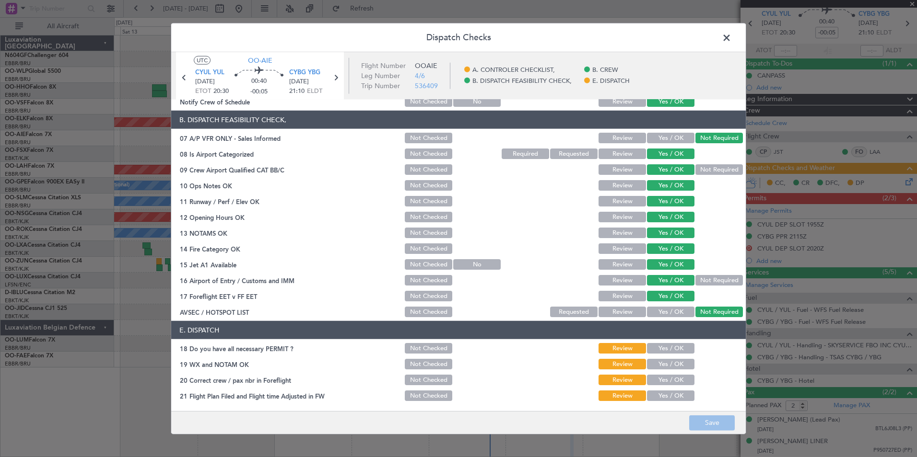
click at [675, 346] on button "Yes / OK" at bounding box center [670, 348] width 47 height 11
click at [674, 367] on button "Yes / OK" at bounding box center [670, 364] width 47 height 11
click at [670, 380] on button "Yes / OK" at bounding box center [670, 380] width 47 height 11
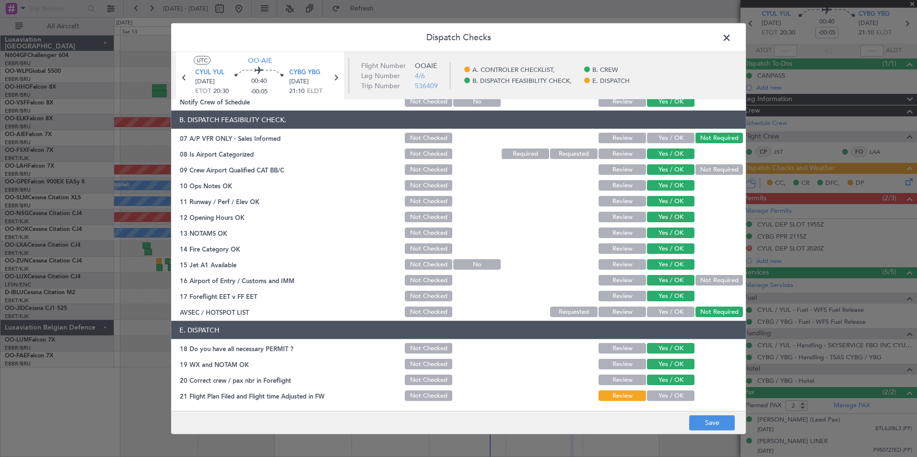
click at [668, 395] on button "Yes / OK" at bounding box center [670, 396] width 47 height 11
click at [703, 416] on button "Save" at bounding box center [712, 422] width 46 height 15
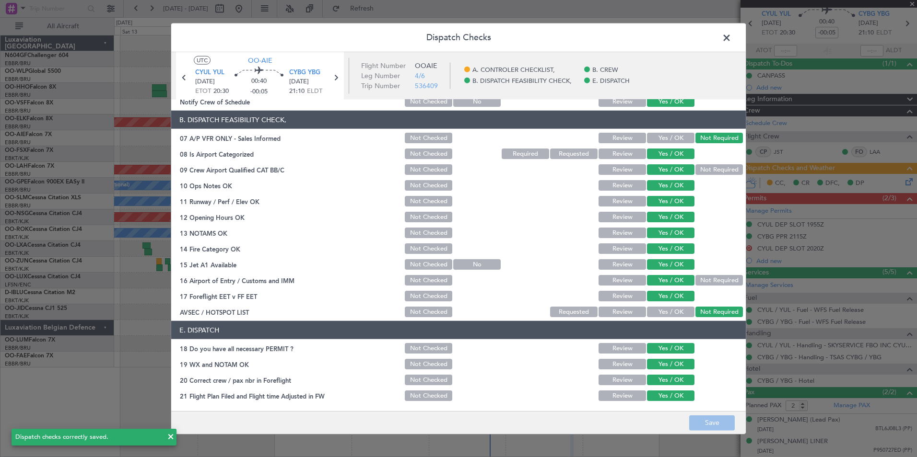
click at [731, 39] on span at bounding box center [731, 40] width 0 height 19
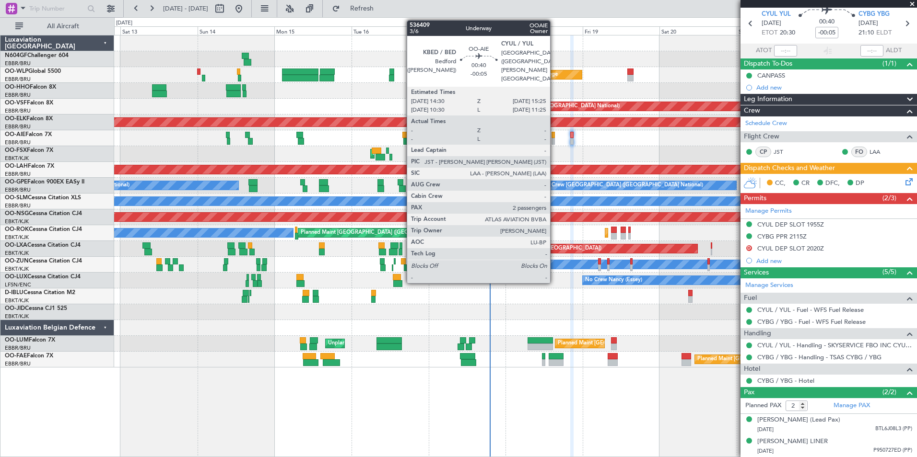
click at [554, 136] on div at bounding box center [552, 135] width 3 height 7
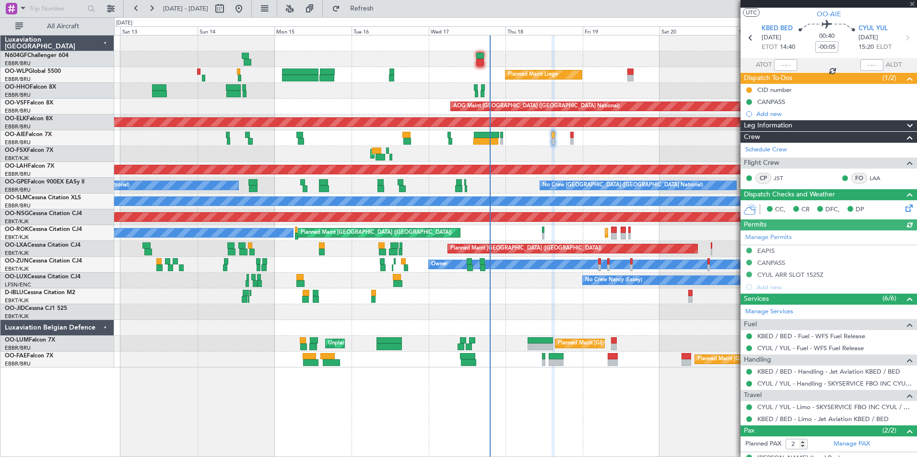
scroll to position [0, 0]
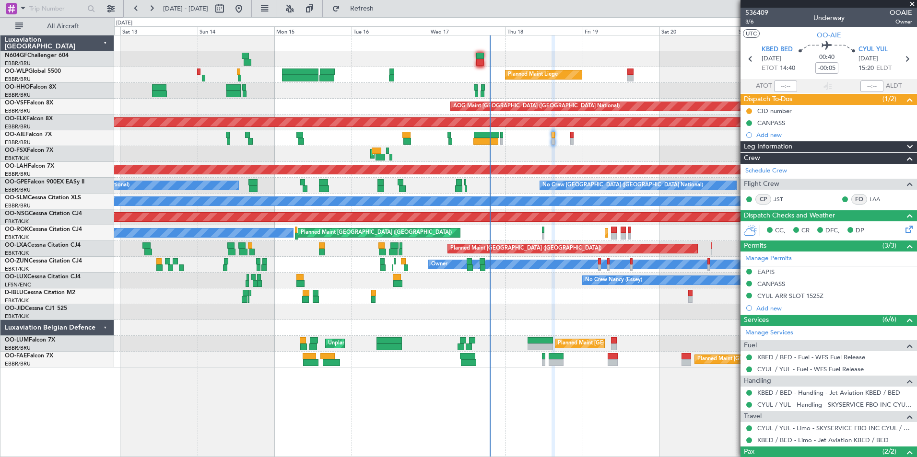
click at [911, 6] on span at bounding box center [912, 4] width 10 height 9
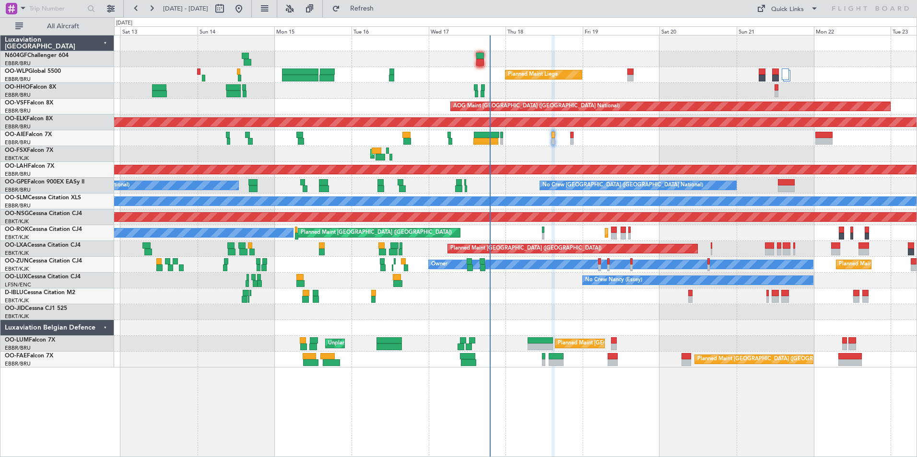
type input "0"
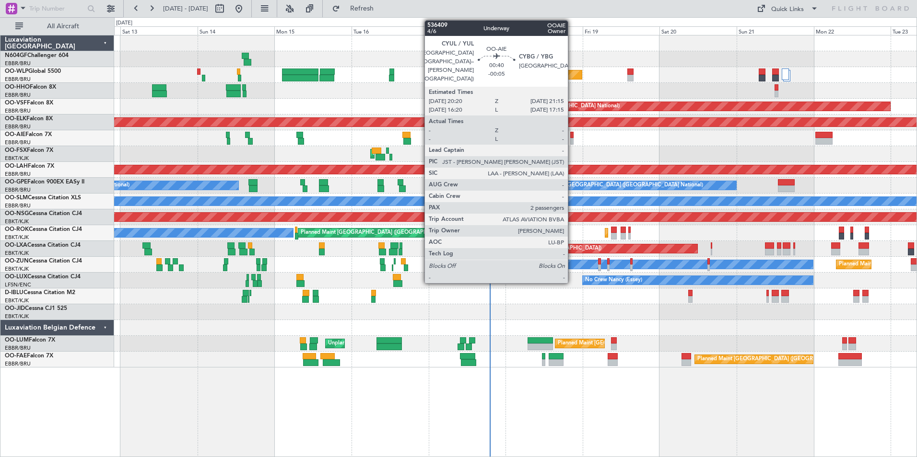
click at [572, 140] on div at bounding box center [571, 141] width 3 height 7
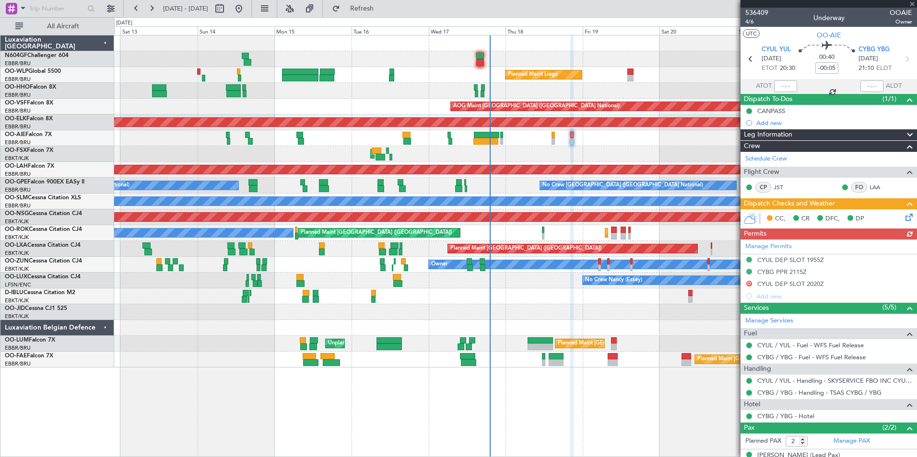
click at [903, 215] on icon at bounding box center [907, 216] width 8 height 8
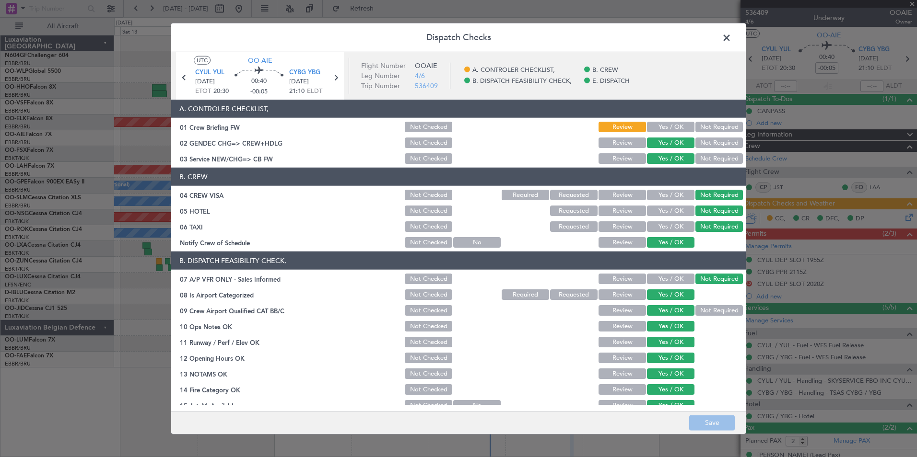
click at [652, 129] on button "Yes / OK" at bounding box center [670, 127] width 47 height 11
click at [716, 413] on footer "Save" at bounding box center [458, 422] width 574 height 23
click at [714, 418] on button "Save" at bounding box center [712, 422] width 46 height 15
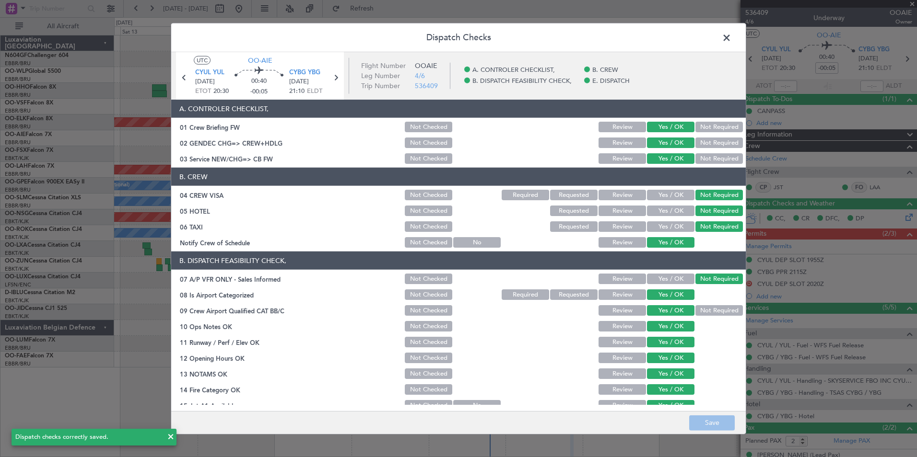
click at [731, 41] on span at bounding box center [731, 40] width 0 height 19
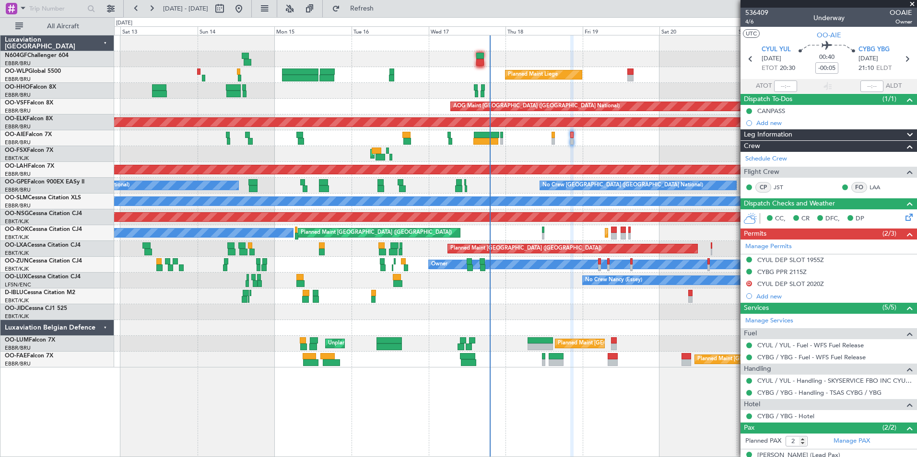
click at [639, 292] on div "No Crew [GEOGRAPHIC_DATA] ([GEOGRAPHIC_DATA] National)" at bounding box center [515, 297] width 802 height 16
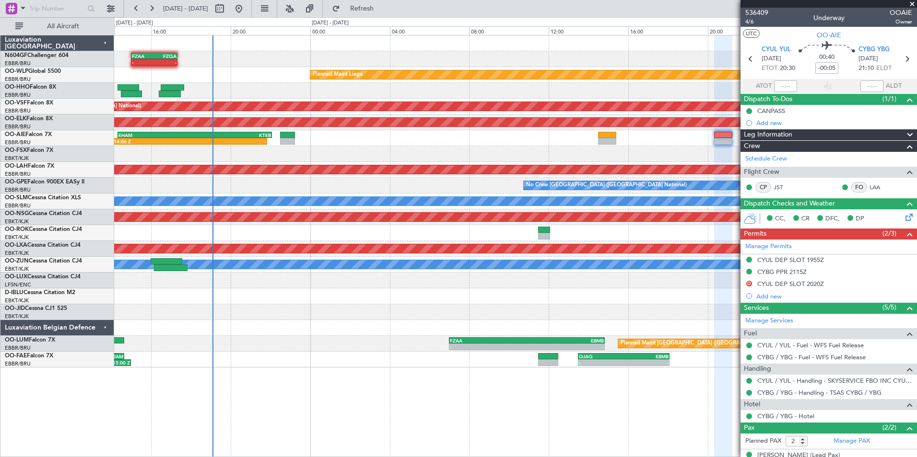
click at [557, 231] on div "Planned Maint Kortrijk-Wevelgem Planned Maint Paris (Le Bourget)" at bounding box center [515, 233] width 802 height 16
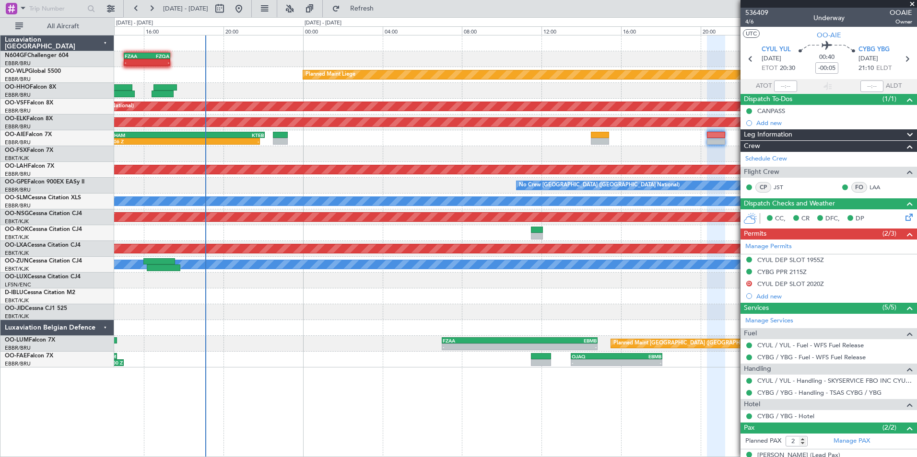
click at [542, 230] on div "Planned Maint Kortrijk-Wevelgem Planned Maint Paris (Le Bourget)" at bounding box center [515, 233] width 802 height 16
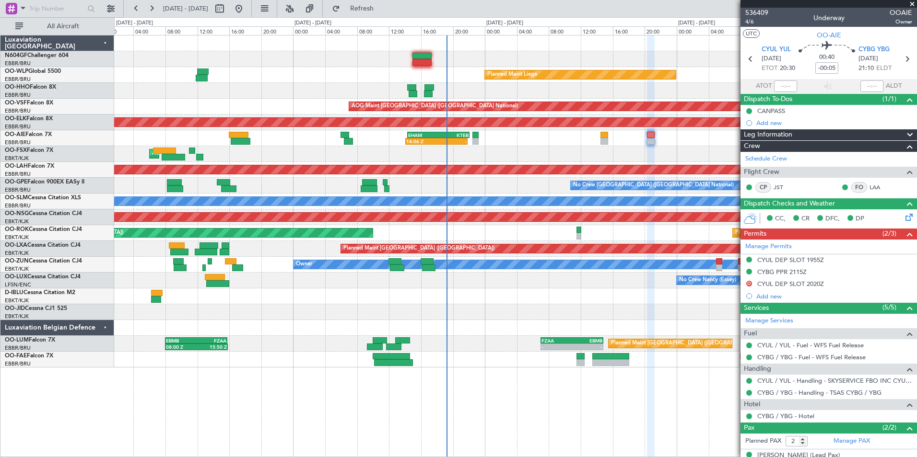
click at [449, 314] on div at bounding box center [515, 312] width 802 height 16
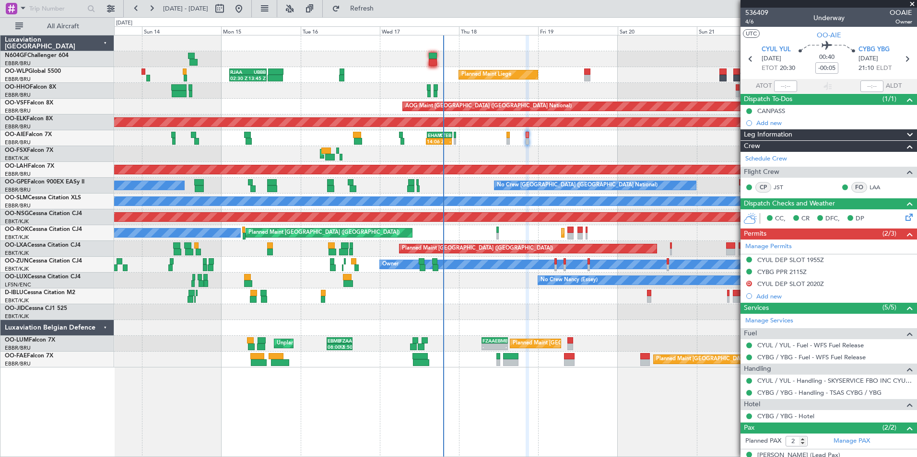
click at [504, 300] on div "A/C Unavailable Brussels (Brussels National) No Crew Brussels (Brussels Nationa…" at bounding box center [515, 297] width 802 height 16
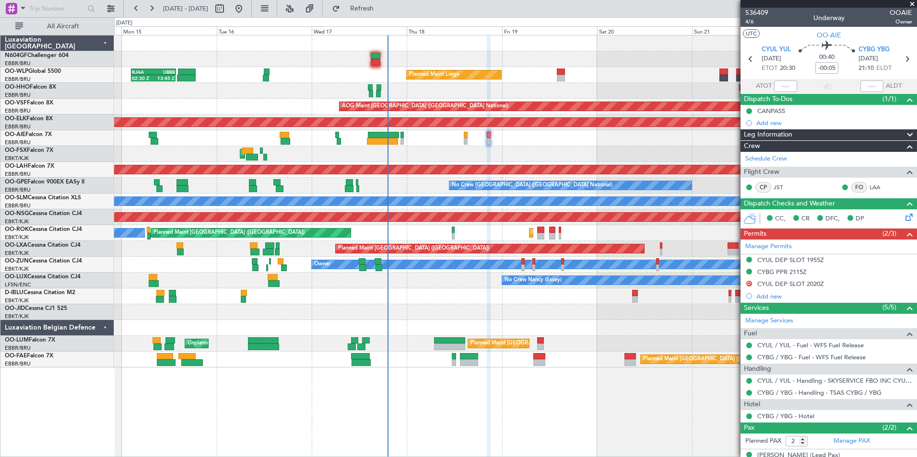
click at [462, 282] on div "No Crew Nancy (Essey)" at bounding box center [515, 281] width 802 height 16
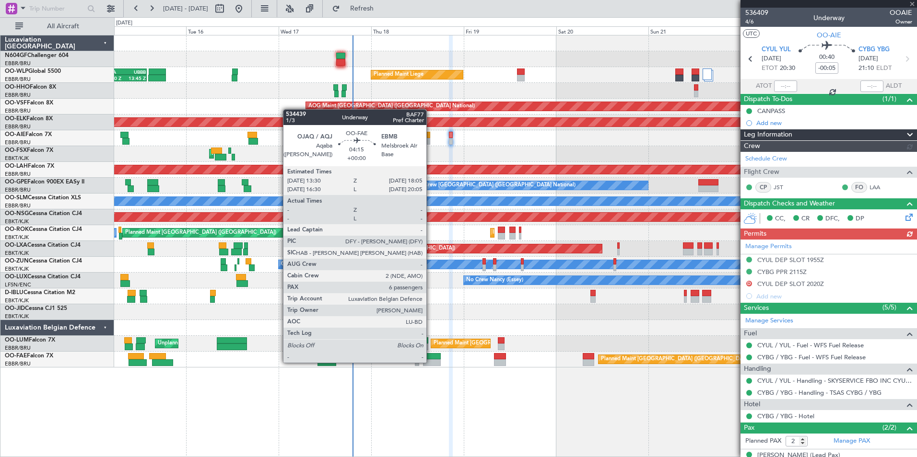
click at [430, 362] on div at bounding box center [432, 363] width 18 height 7
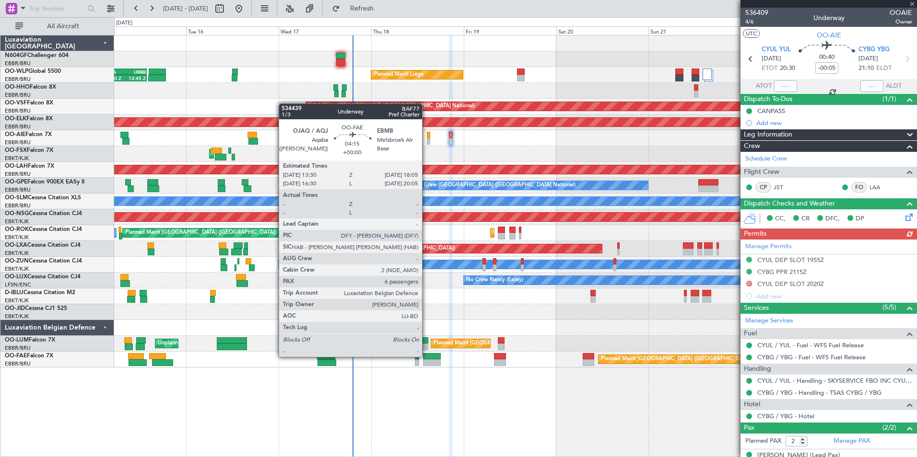
type input "6"
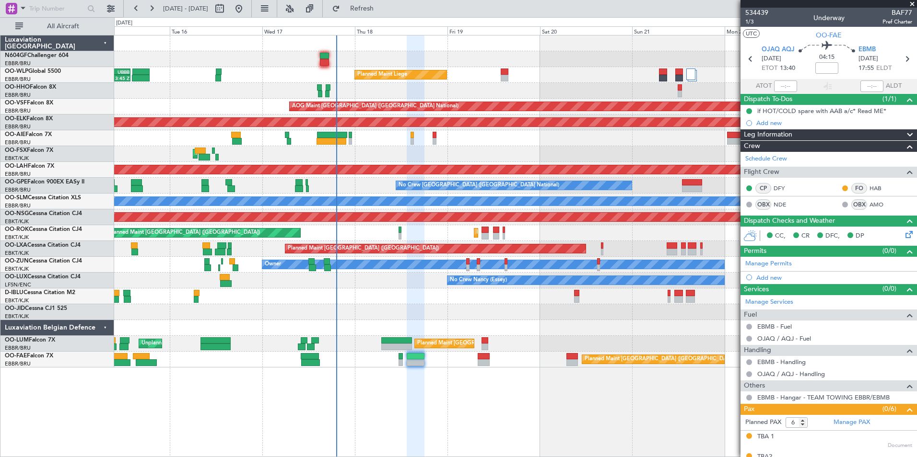
click at [429, 306] on div at bounding box center [515, 312] width 802 height 16
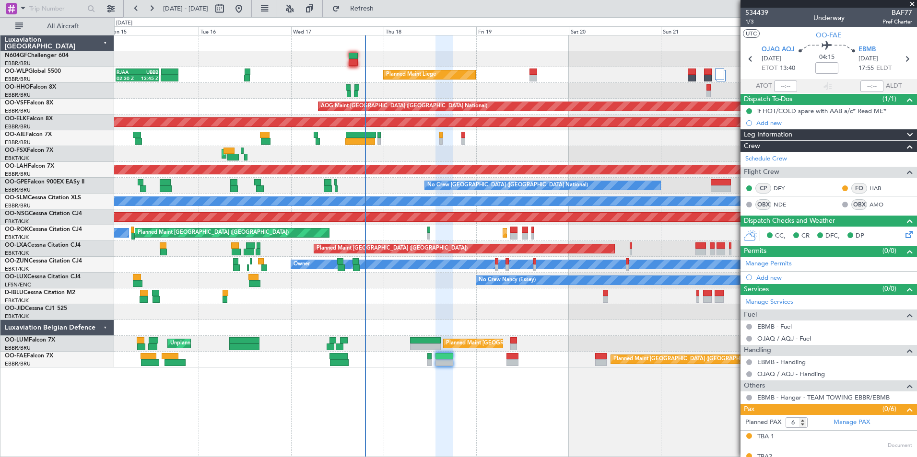
click at [436, 326] on div at bounding box center [515, 328] width 802 height 16
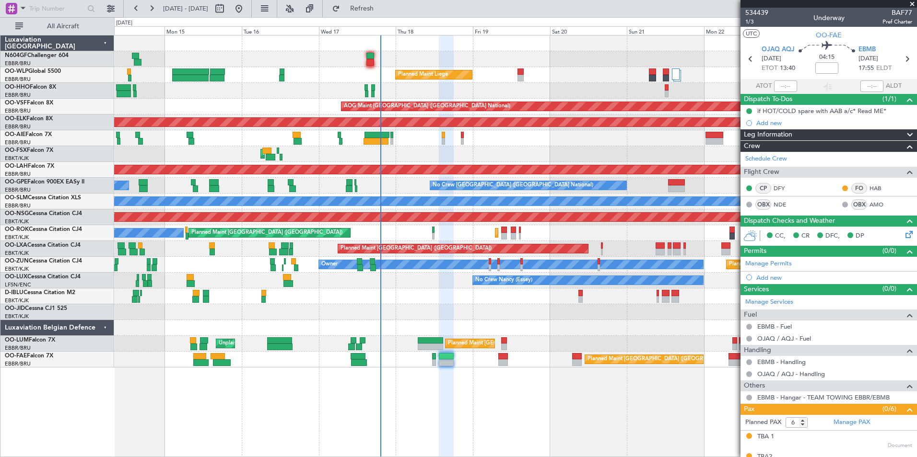
click at [495, 310] on div at bounding box center [515, 312] width 802 height 16
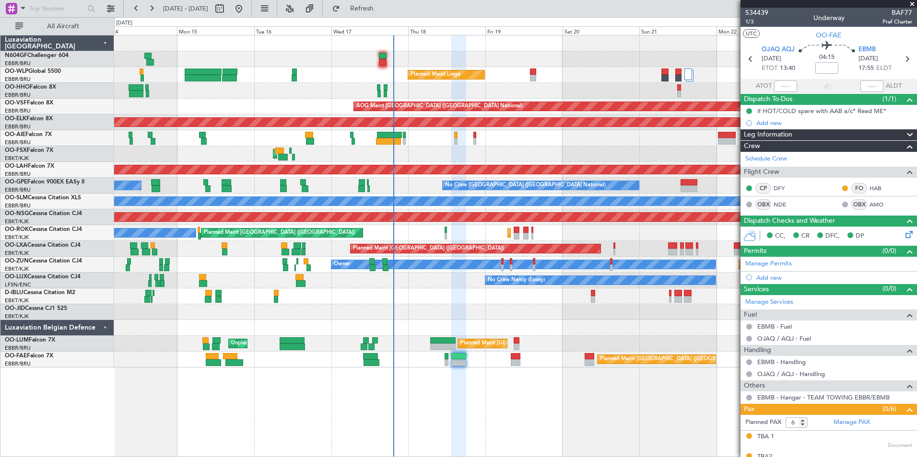
click at [453, 157] on div "Planned Maint Liege Planned Maint Geneva ([GEOGRAPHIC_DATA]) AOG Maint [GEOGRAP…" at bounding box center [515, 201] width 802 height 332
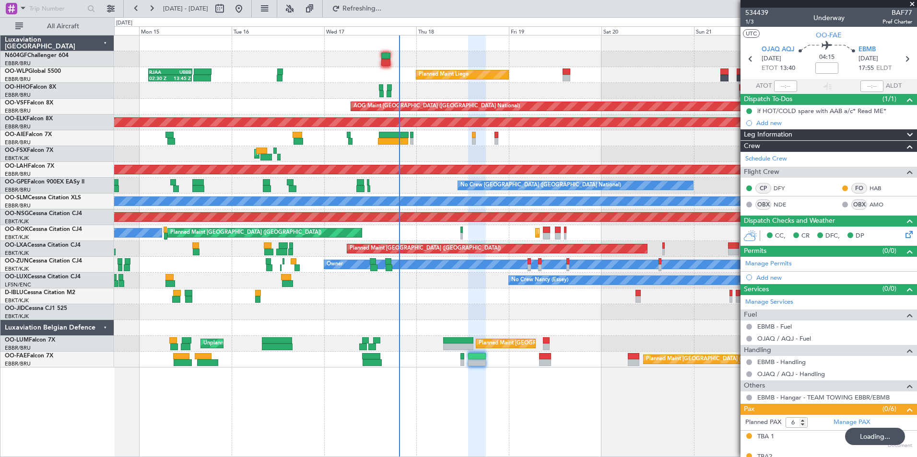
click at [476, 300] on div "Planned Maint Liege 02:30 Z 13:45 Z RJAA 02:30 Z UBBB 13:50 Z Planned Maint Gen…" at bounding box center [515, 201] width 802 height 332
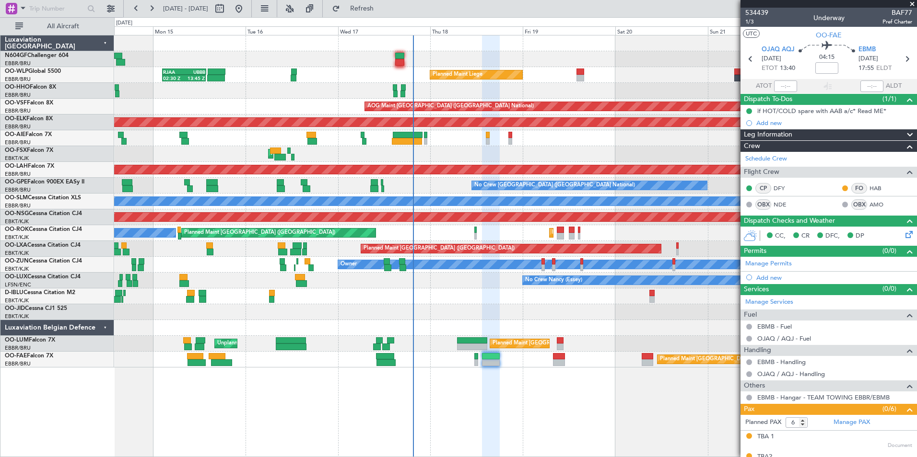
click at [458, 312] on div at bounding box center [515, 312] width 802 height 16
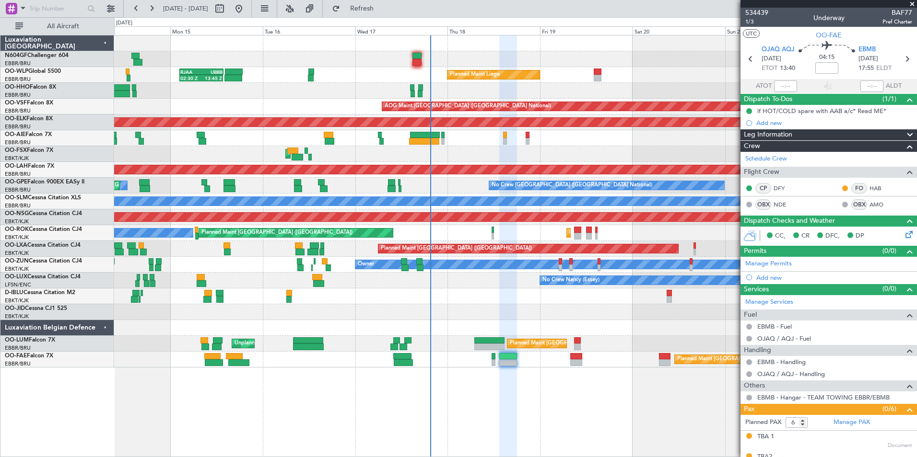
click at [486, 361] on div "Planned Maint [GEOGRAPHIC_DATA] ([GEOGRAPHIC_DATA] National)" at bounding box center [515, 360] width 802 height 16
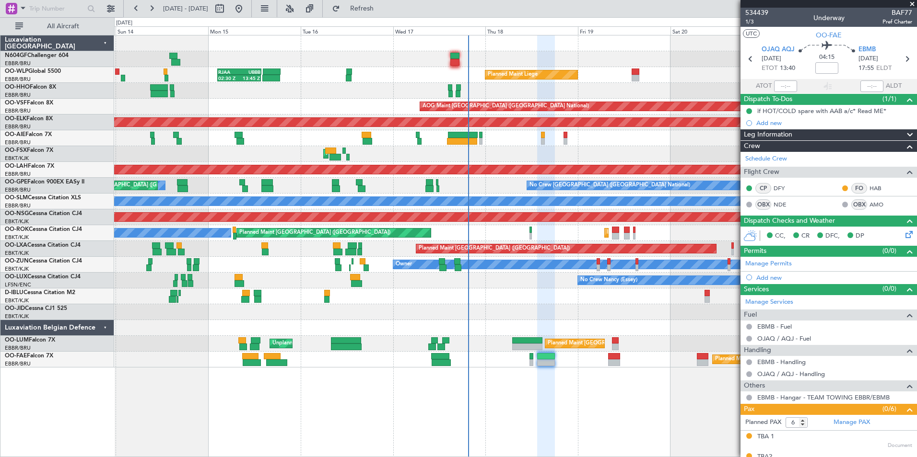
click at [590, 310] on div "Planned Maint Liege 02:30 Z 13:45 Z RJAA 02:30 Z UBBB 13:50 Z Planned Maint Gen…" at bounding box center [515, 201] width 802 height 332
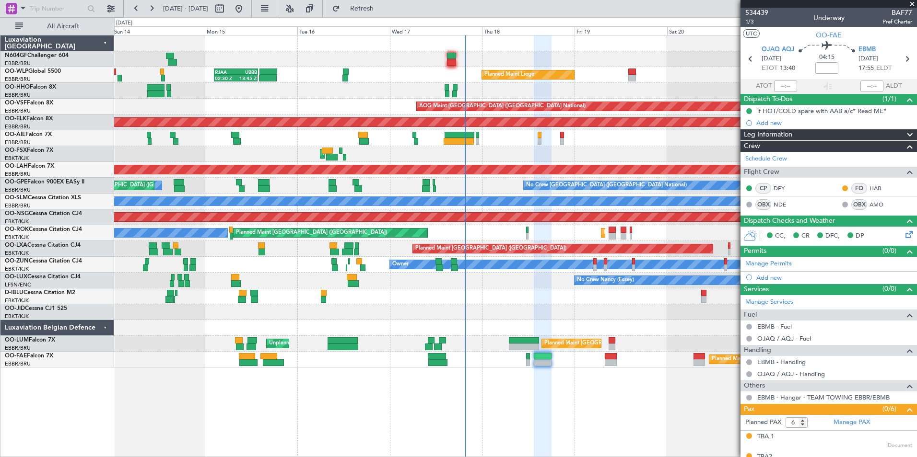
click at [586, 392] on div "Planned Maint Liege 02:30 Z 13:45 Z RJAA 02:30 Z UBBB 13:50 Z Planned Maint Gen…" at bounding box center [515, 246] width 802 height 422
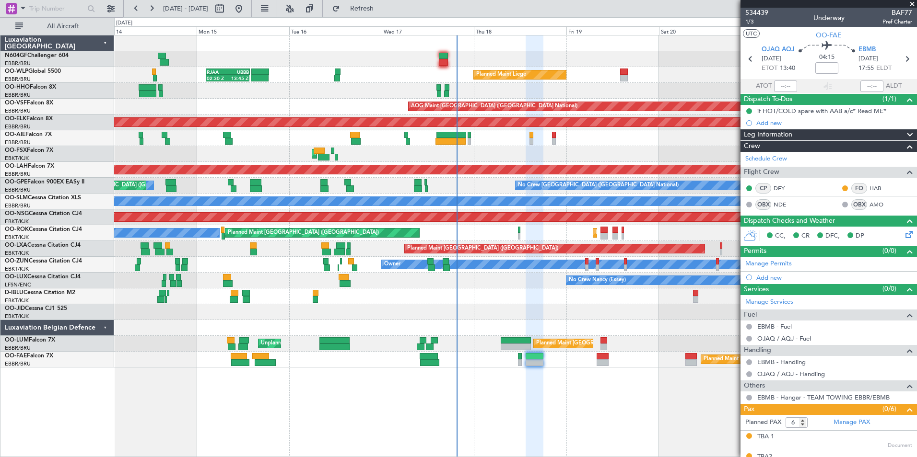
click at [509, 363] on div "Planned Maint [GEOGRAPHIC_DATA] ([GEOGRAPHIC_DATA] National)" at bounding box center [515, 360] width 802 height 16
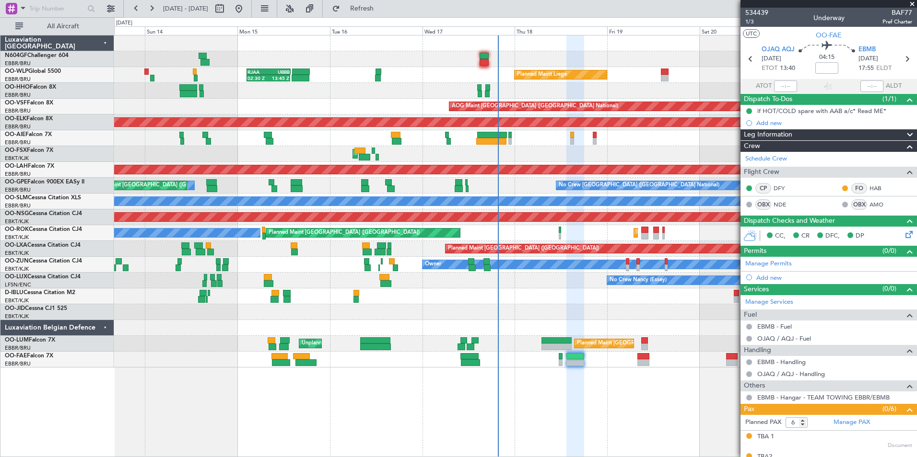
click at [541, 381] on div "Planned Maint Liege 02:30 Z 13:45 Z RJAA 02:30 Z UBBB 13:50 Z Planned Maint Gen…" at bounding box center [515, 246] width 802 height 422
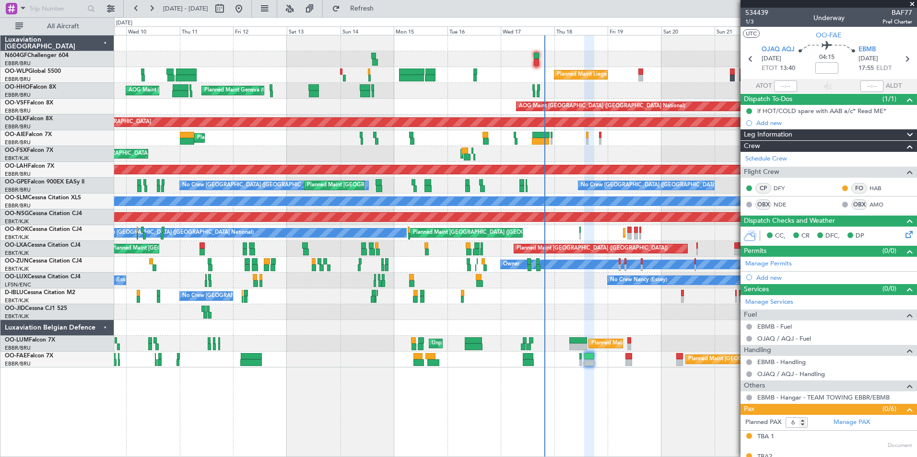
click at [578, 373] on div "Planned Maint Liege Planned Maint Liege Planned Maint Geneva ([GEOGRAPHIC_DATA]…" at bounding box center [515, 246] width 802 height 422
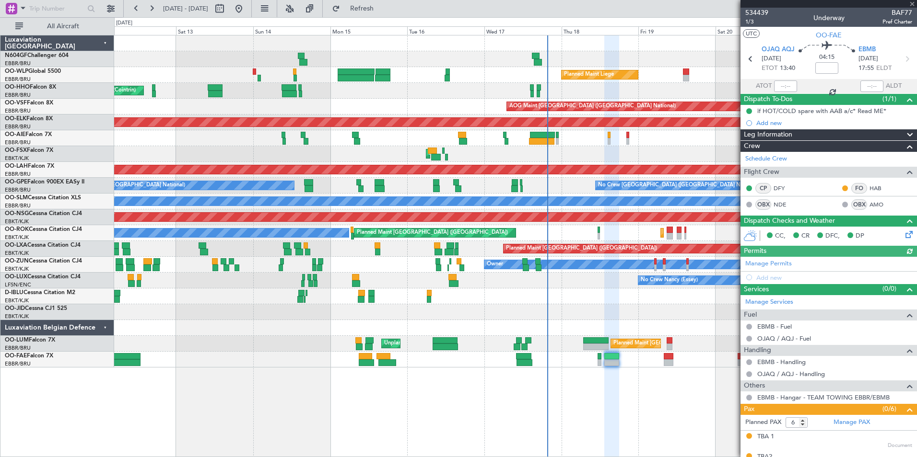
click at [590, 376] on div "Planned Maint Liege Planned Maint Liege Planned Maint Geneva ([GEOGRAPHIC_DATA]…" at bounding box center [515, 246] width 802 height 422
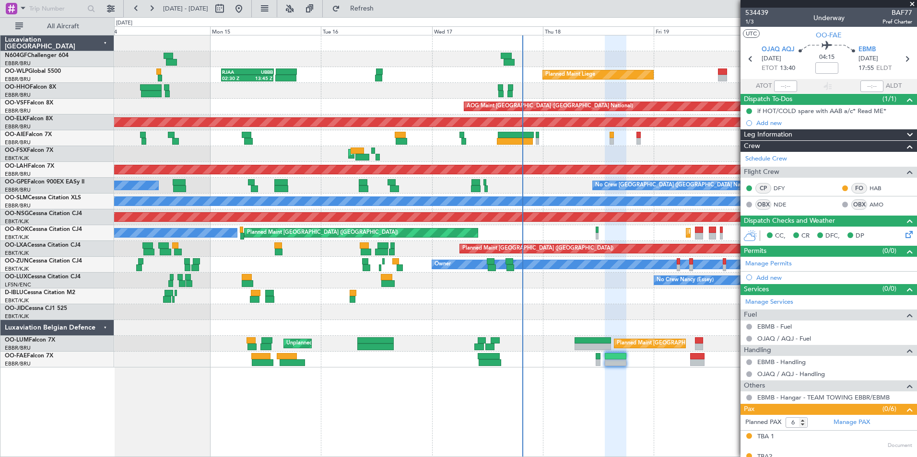
click at [592, 307] on div at bounding box center [515, 312] width 802 height 16
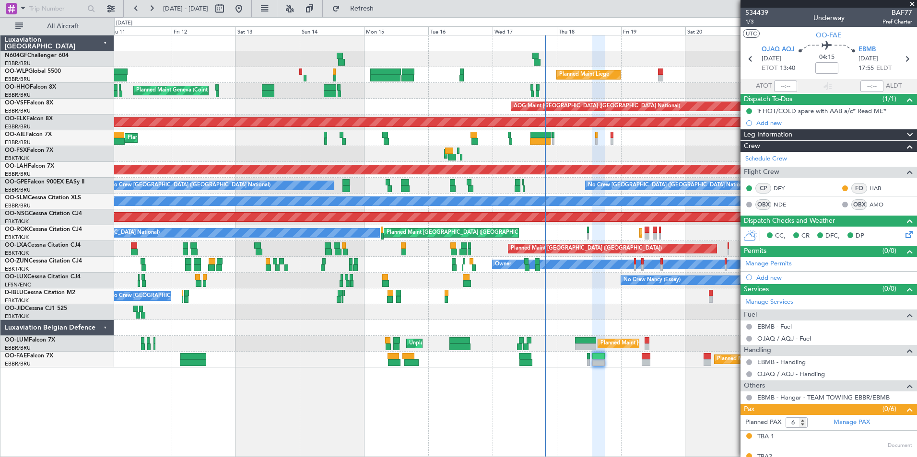
click at [612, 148] on div "AOG Maint Kortrijk-[GEOGRAPHIC_DATA] Planned Maint [GEOGRAPHIC_DATA]-[GEOGRAPHI…" at bounding box center [515, 154] width 802 height 16
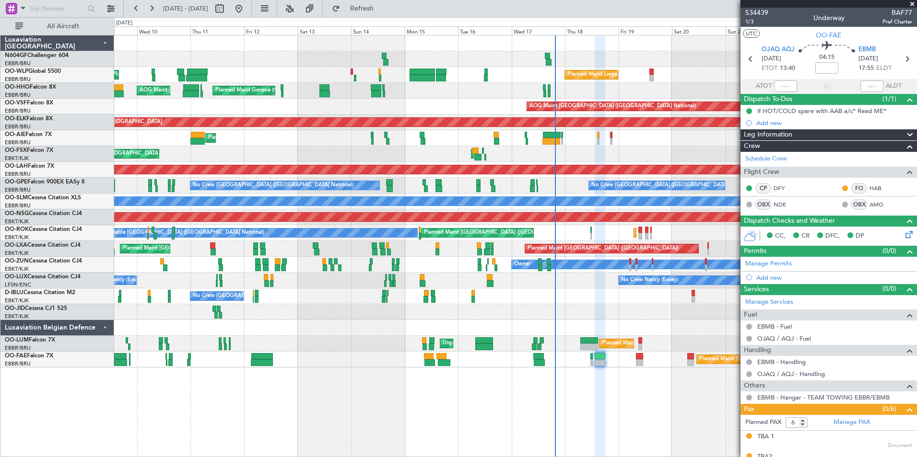
click at [591, 314] on div at bounding box center [515, 312] width 802 height 16
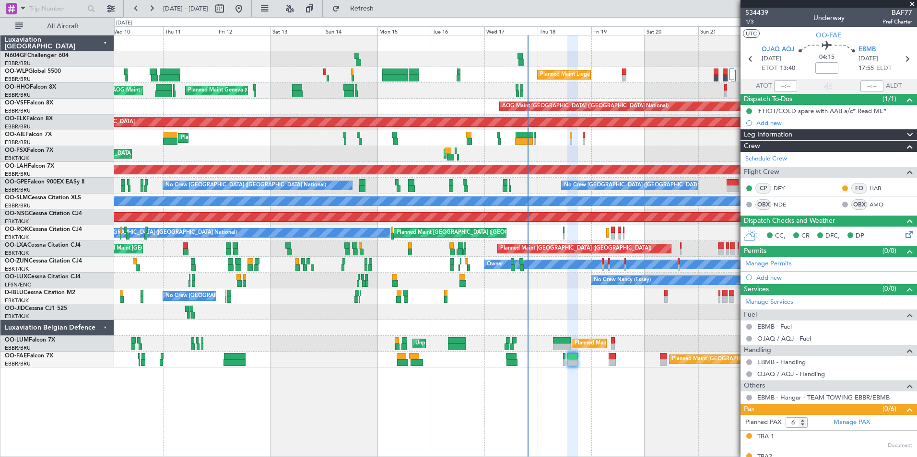
click at [570, 312] on div at bounding box center [515, 312] width 802 height 16
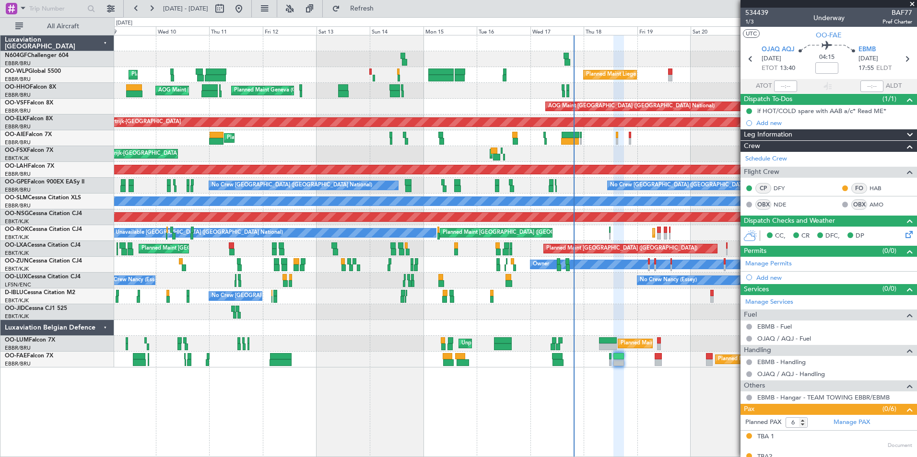
click at [620, 317] on div at bounding box center [515, 312] width 802 height 16
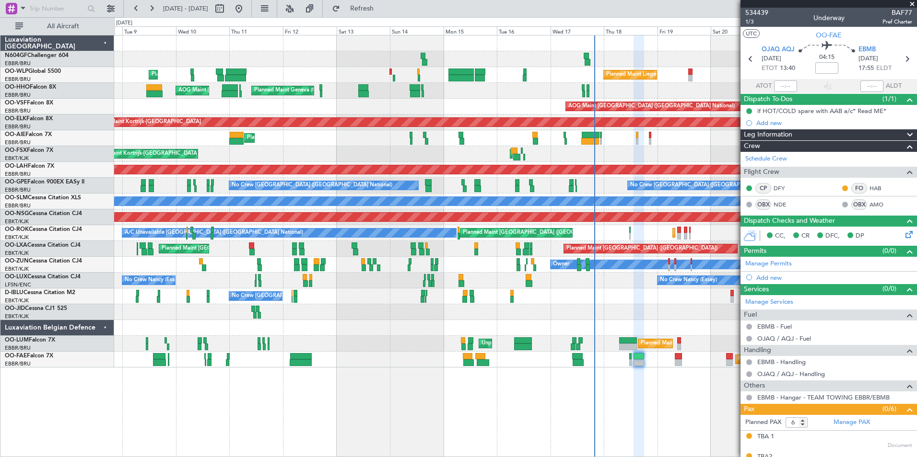
click at [646, 296] on div "No Crew [GEOGRAPHIC_DATA] ([GEOGRAPHIC_DATA] National) A/C Unavailable [GEOGRAP…" at bounding box center [515, 297] width 802 height 16
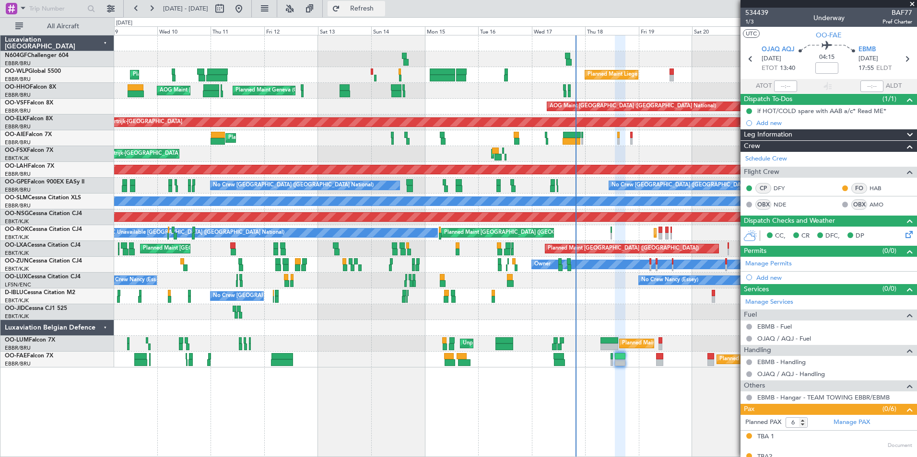
click at [382, 10] on span "Refresh" at bounding box center [362, 8] width 40 height 7
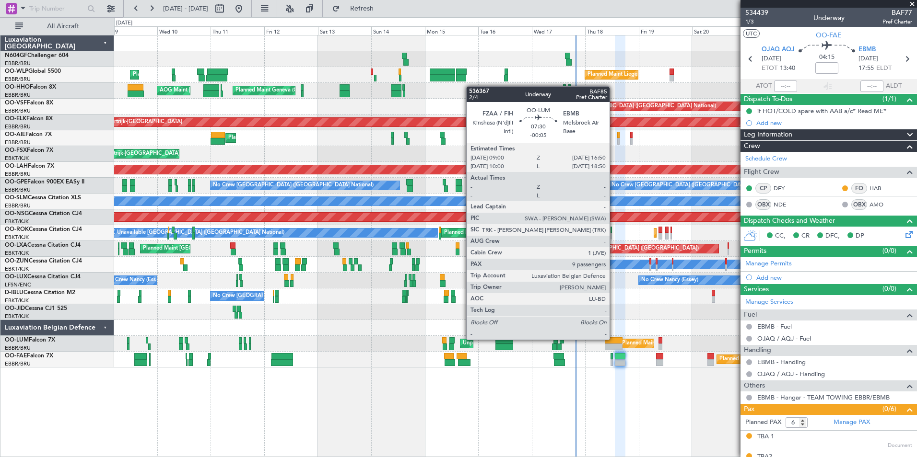
click at [614, 339] on div at bounding box center [614, 340] width 18 height 7
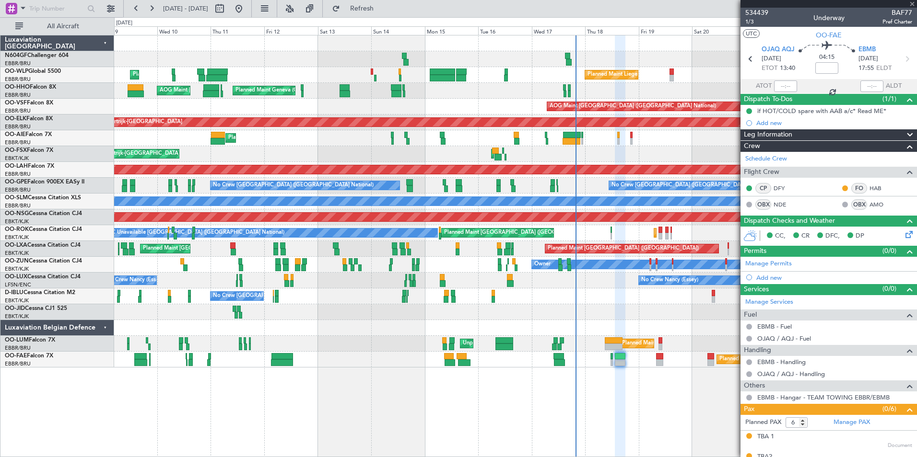
type input "-00:05"
type input "9"
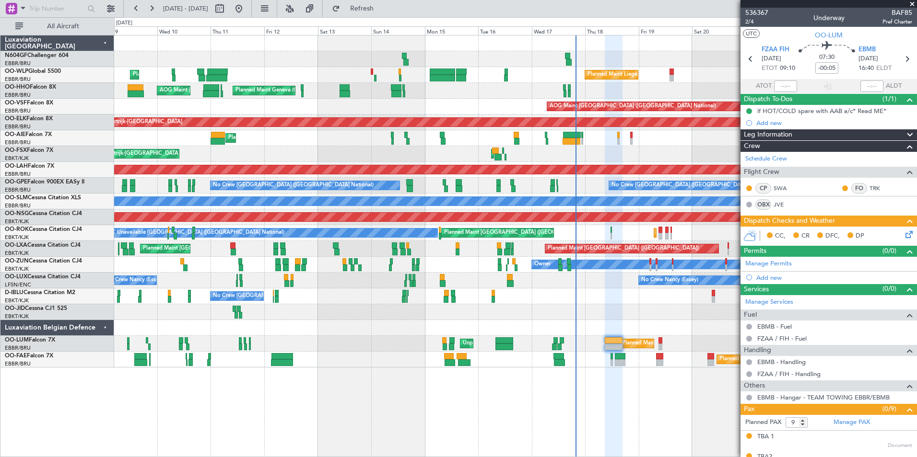
click at [645, 315] on div at bounding box center [515, 312] width 802 height 16
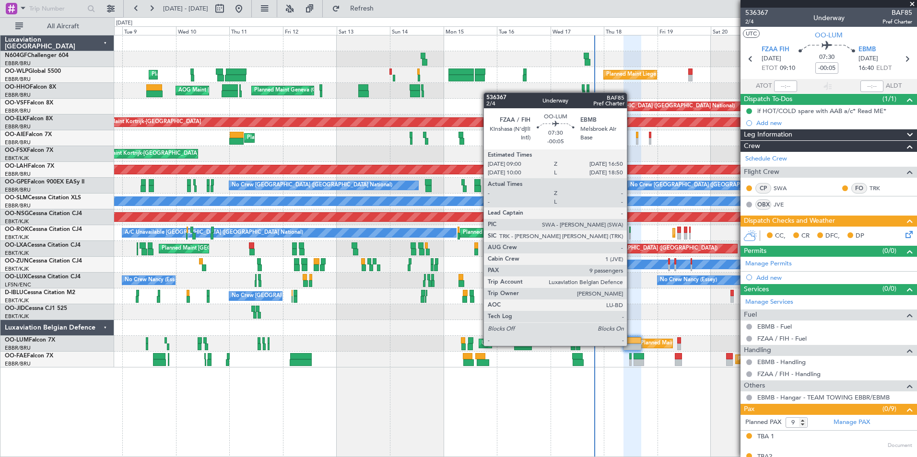
click at [631, 345] on div at bounding box center [632, 347] width 18 height 7
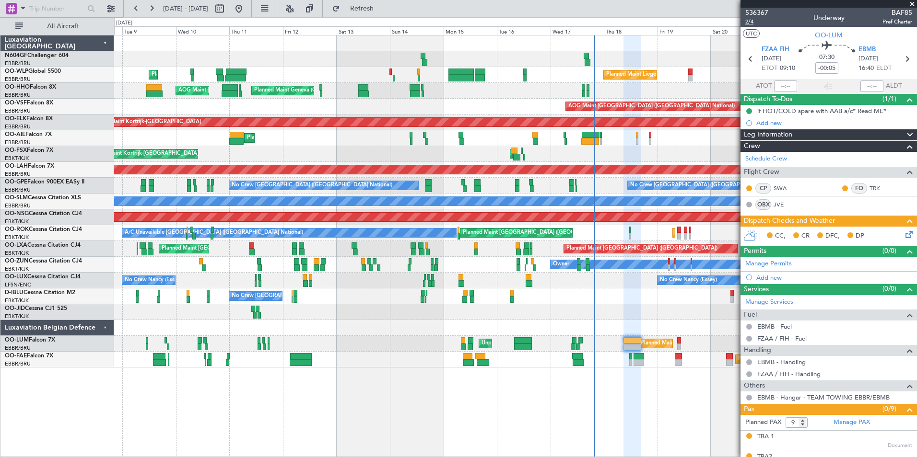
click at [751, 23] on span "2/4" at bounding box center [756, 22] width 23 height 8
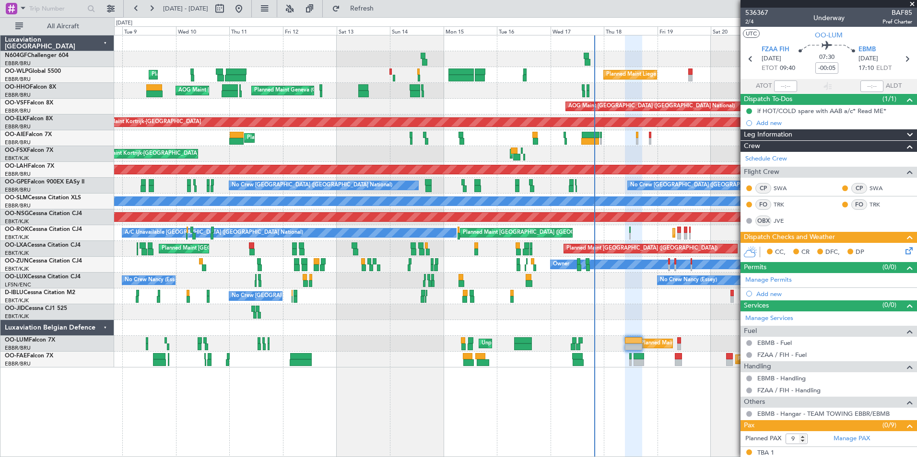
click at [570, 144] on div "Planned Maint Liege Planned Maint Liege Planned Maint Geneva ([GEOGRAPHIC_DATA]…" at bounding box center [515, 201] width 802 height 332
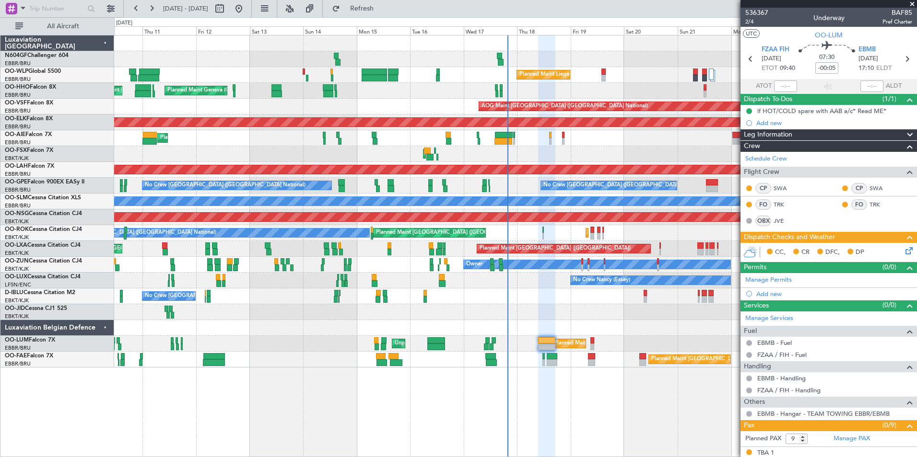
click at [903, 253] on icon at bounding box center [907, 249] width 8 height 8
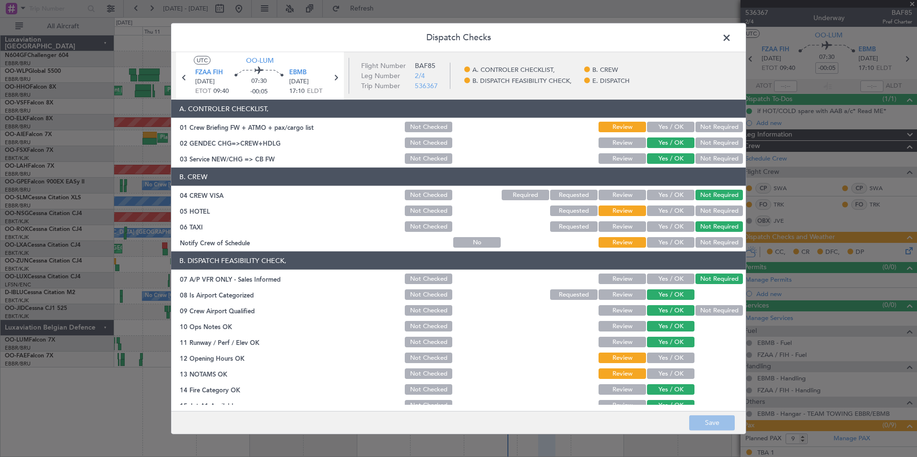
click at [664, 123] on button "Yes / OK" at bounding box center [670, 127] width 47 height 11
click at [705, 210] on button "Not Required" at bounding box center [718, 211] width 47 height 11
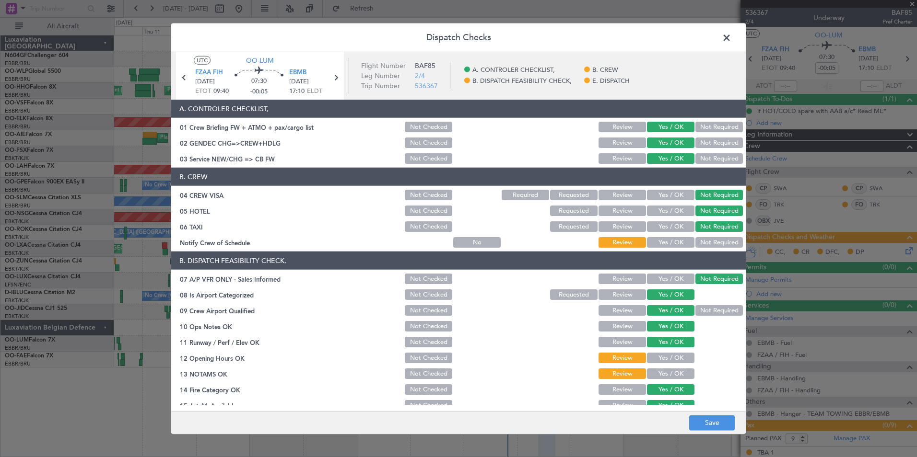
click at [675, 244] on button "Yes / OK" at bounding box center [670, 242] width 47 height 11
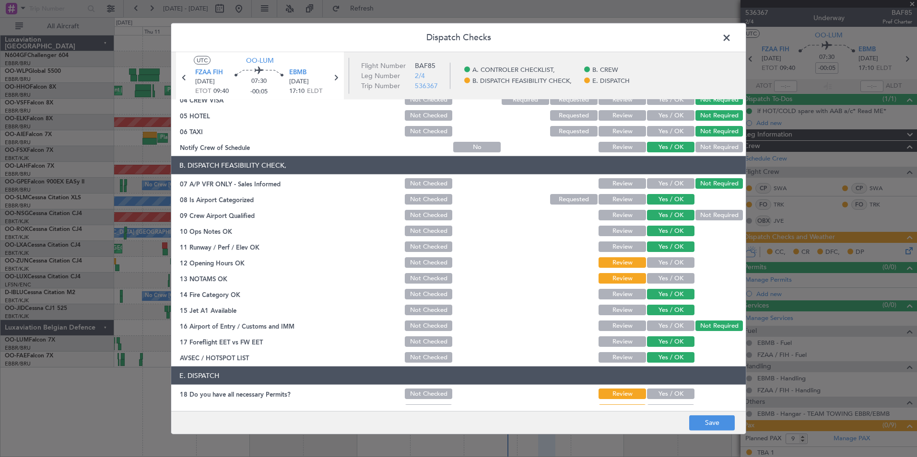
scroll to position [96, 0]
click at [664, 265] on button "Yes / OK" at bounding box center [670, 262] width 47 height 11
click at [668, 281] on button "Yes / OK" at bounding box center [670, 278] width 47 height 11
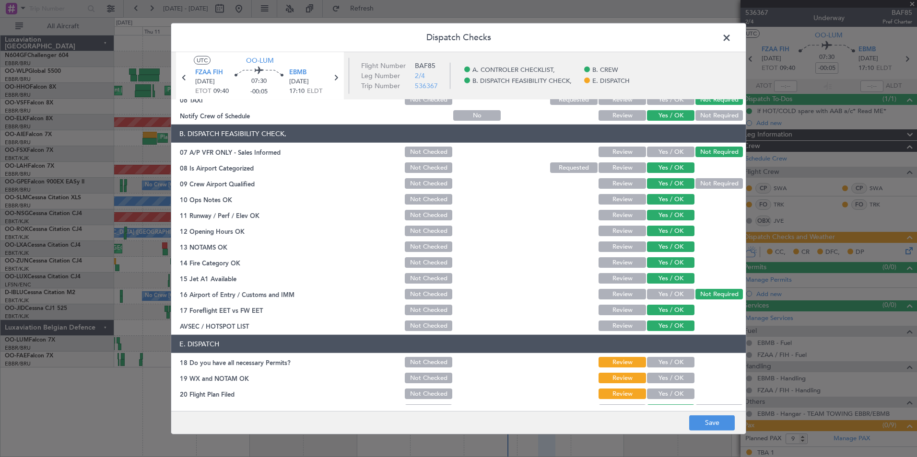
scroll to position [141, 0]
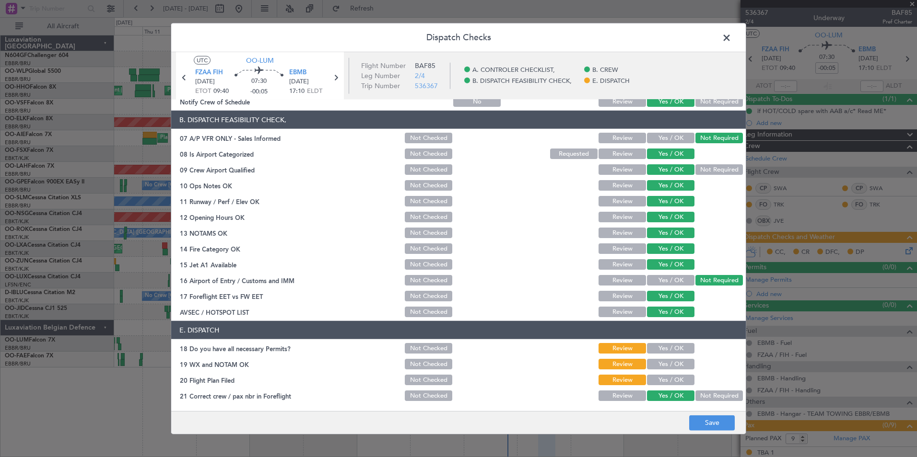
click at [665, 345] on button "Yes / OK" at bounding box center [670, 348] width 47 height 11
click at [666, 362] on button "Yes / OK" at bounding box center [670, 364] width 47 height 11
click at [665, 382] on button "Yes / OK" at bounding box center [670, 380] width 47 height 11
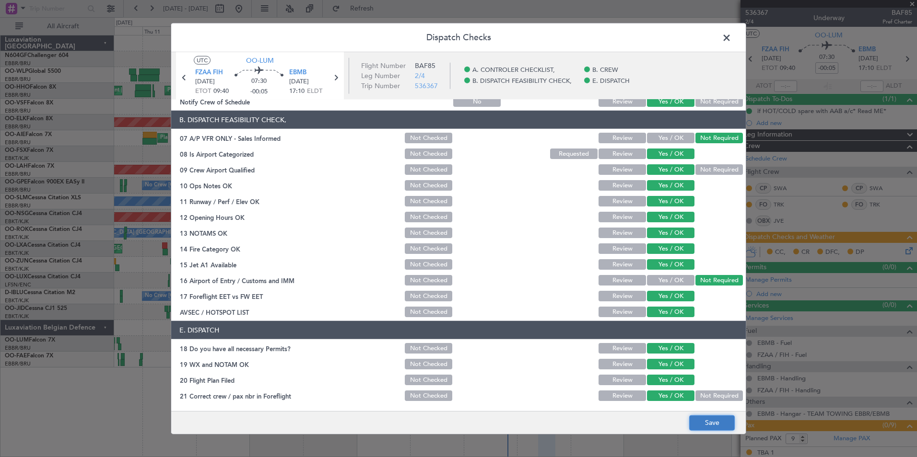
click at [700, 427] on button "Save" at bounding box center [712, 422] width 46 height 15
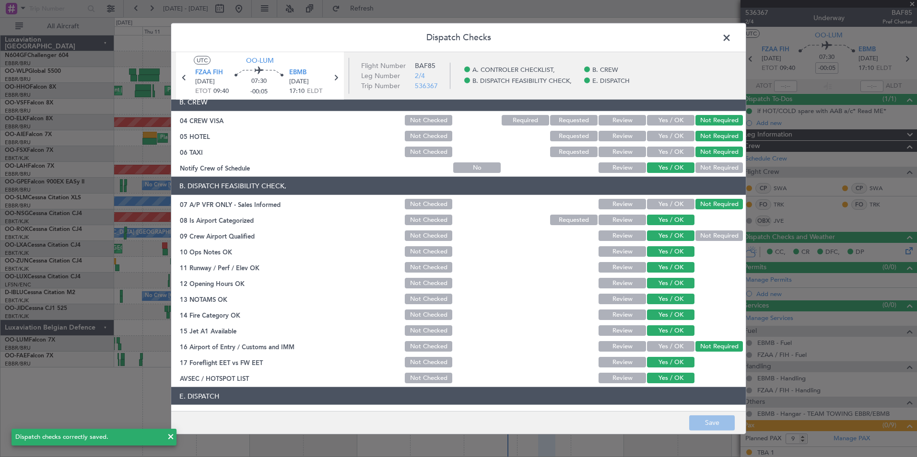
scroll to position [0, 0]
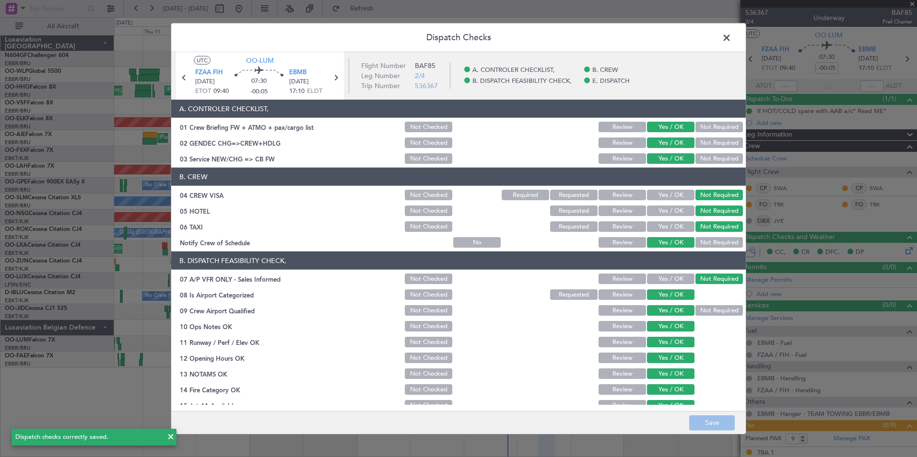
click at [731, 39] on span at bounding box center [731, 40] width 0 height 19
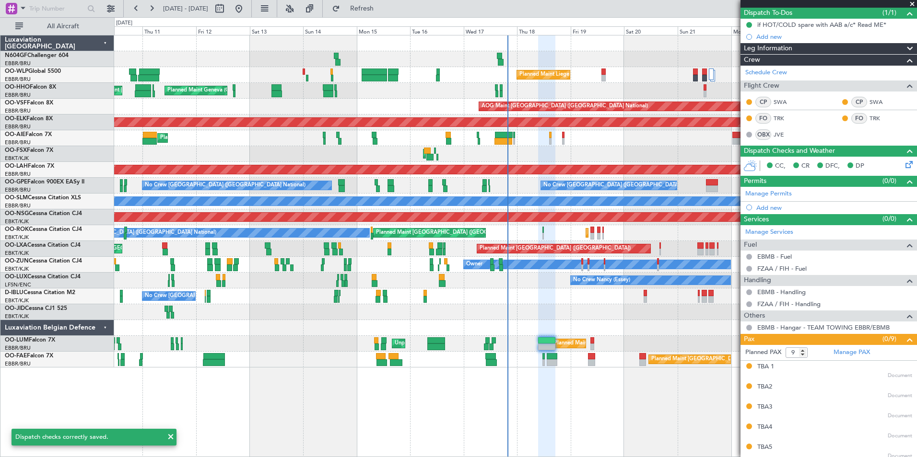
scroll to position [144, 0]
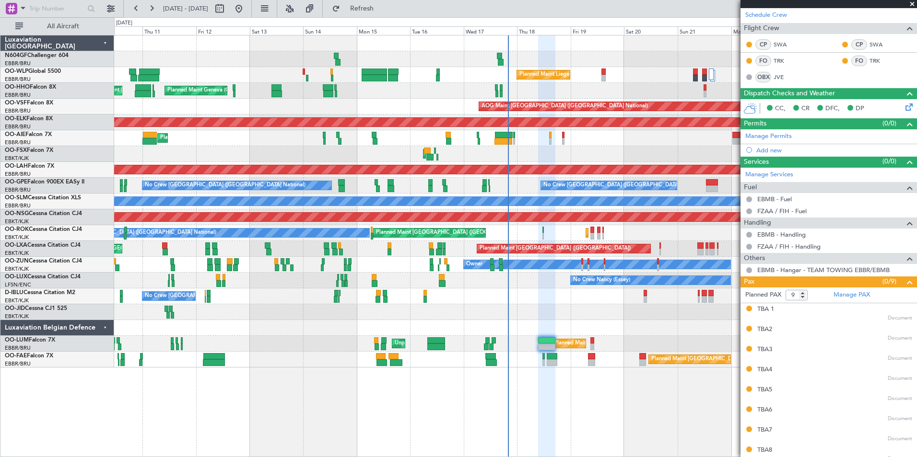
click at [430, 323] on div at bounding box center [515, 328] width 802 height 16
